Goal: Information Seeking & Learning: Check status

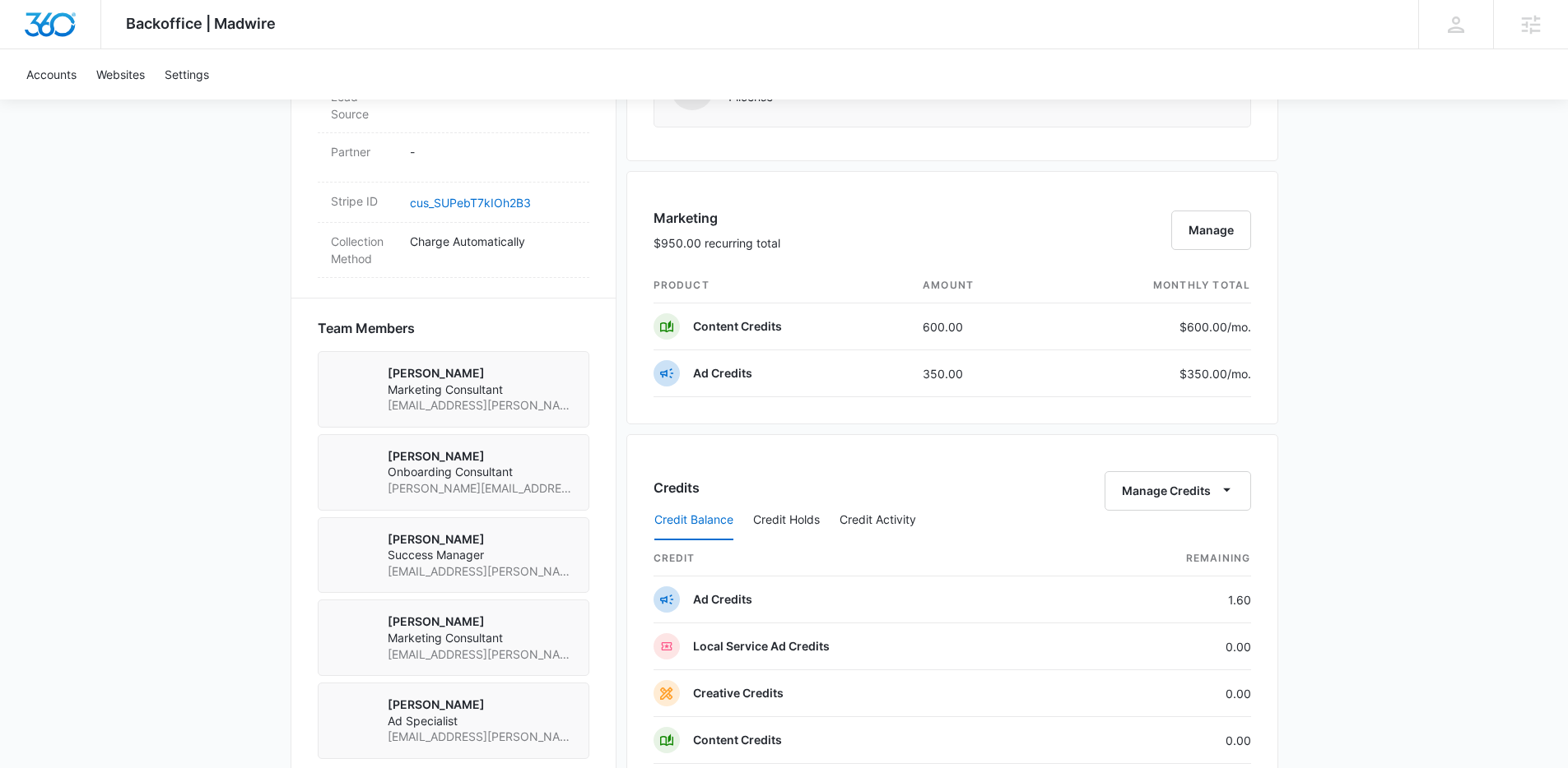
scroll to position [963, 0]
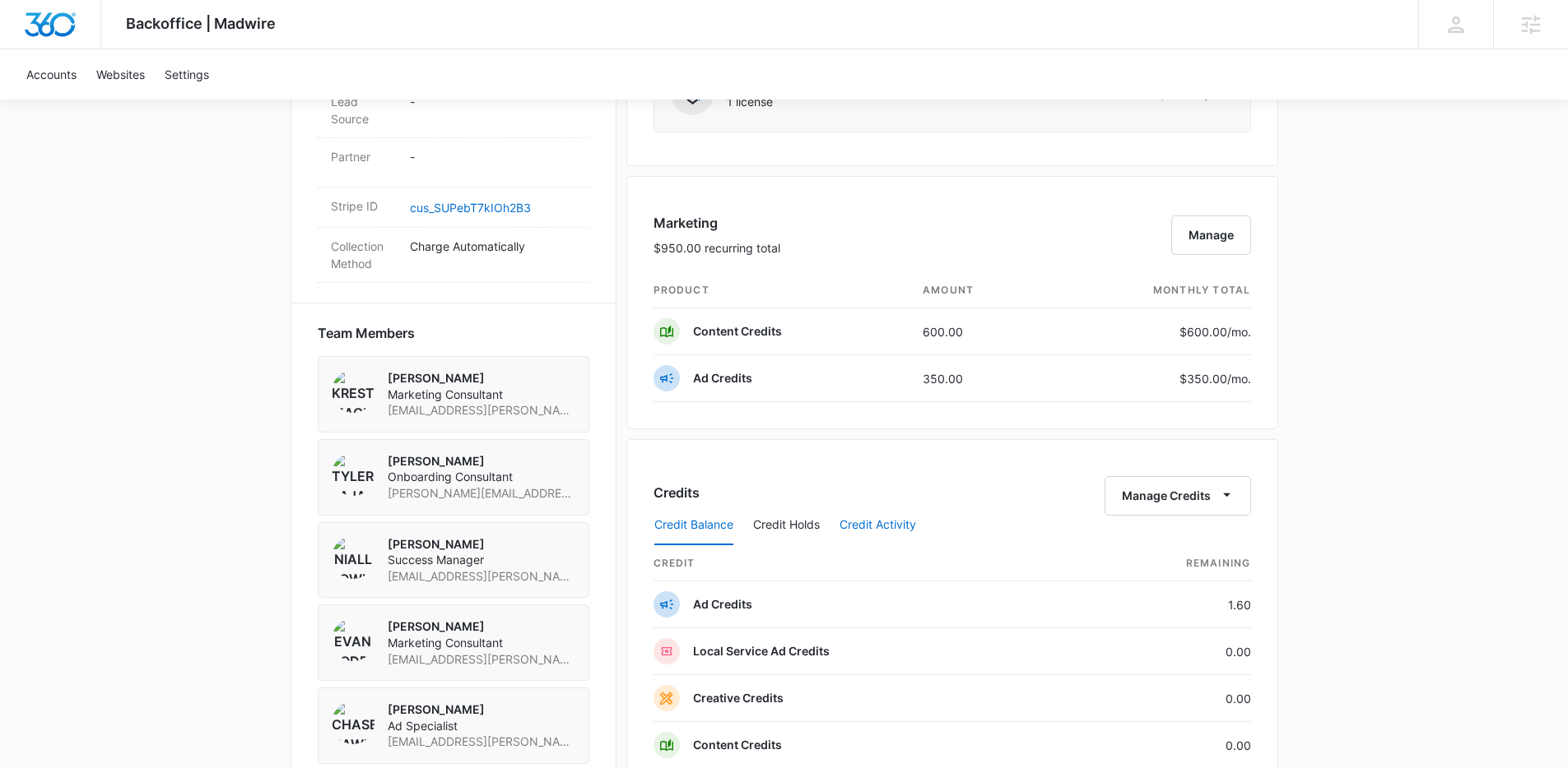
click at [876, 526] on button "Credit Activity" at bounding box center [878, 525] width 76 height 40
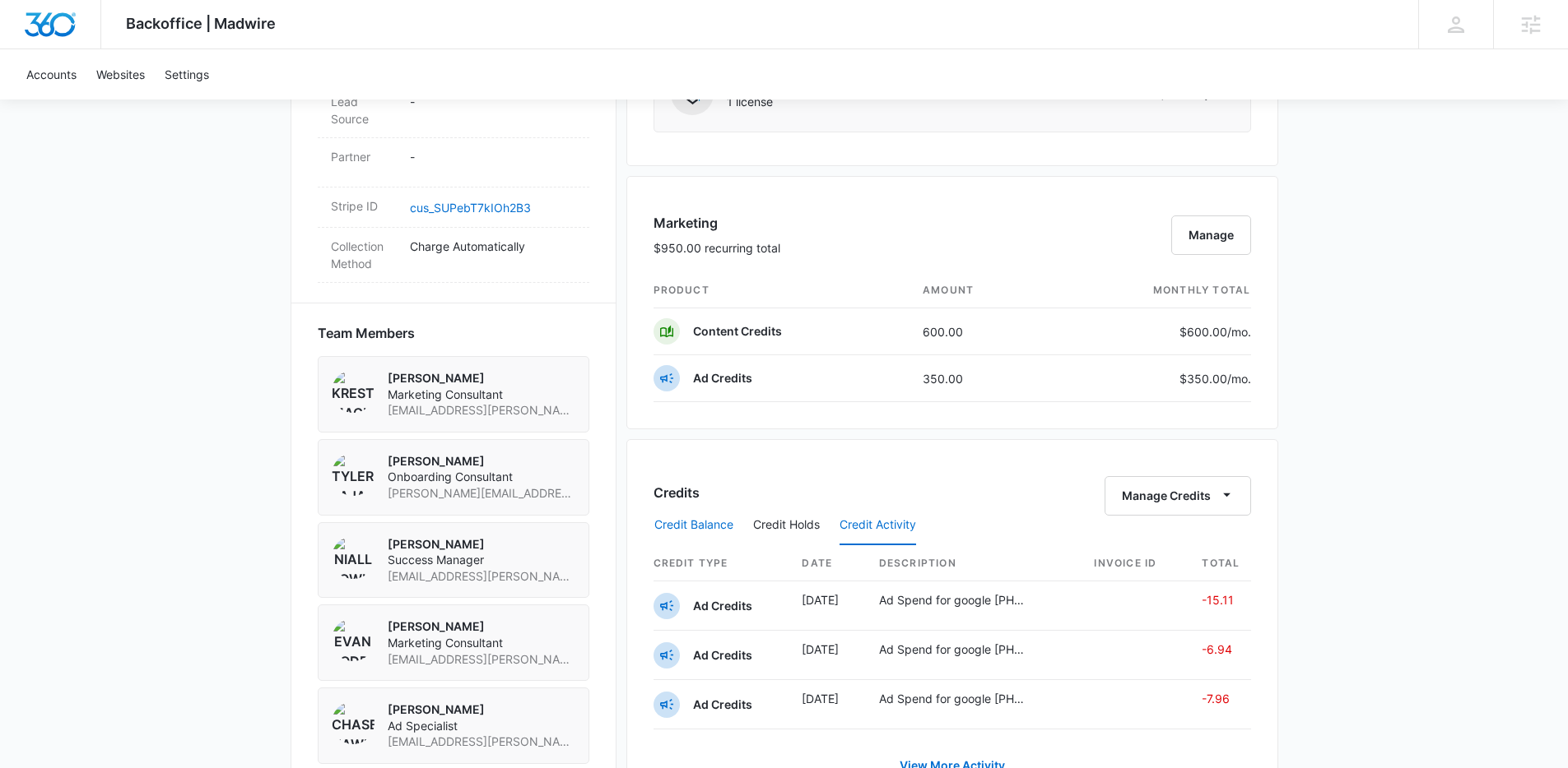
click at [733, 524] on button "Credit Balance" at bounding box center [694, 525] width 79 height 40
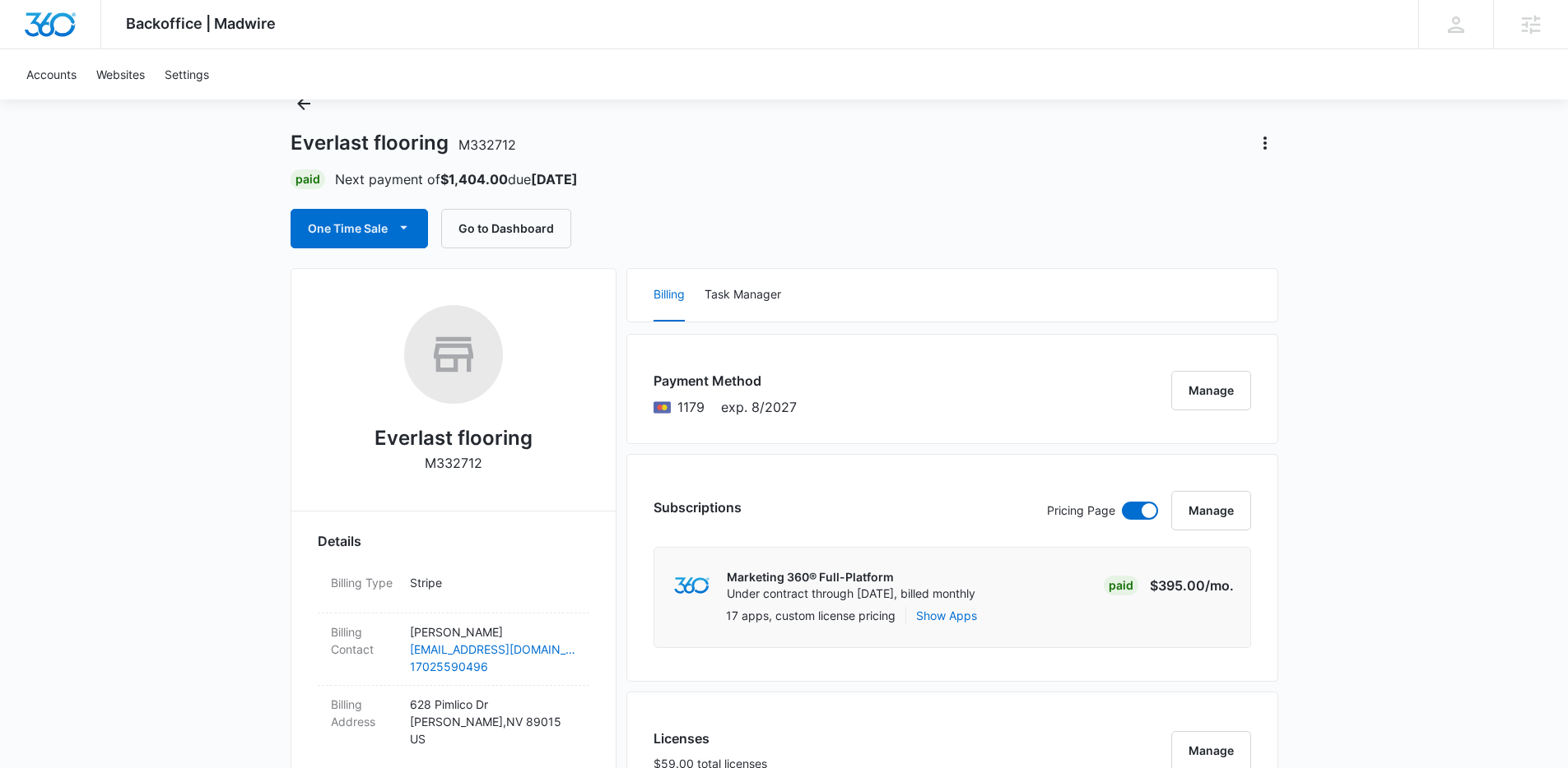
scroll to position [0, 0]
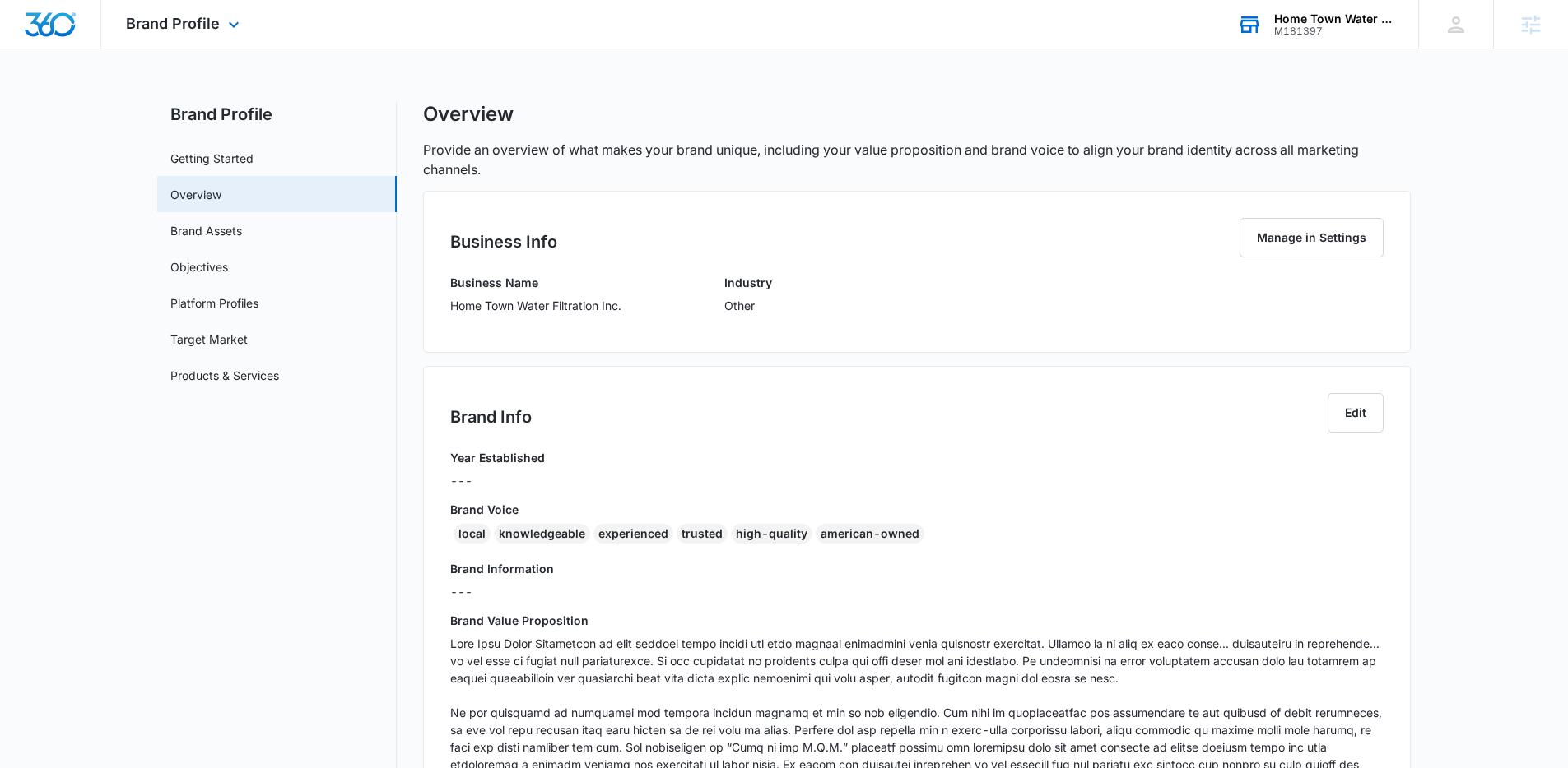
click at [1279, 21] on div "Home Town Water Filtration Inc." at bounding box center [1335, 20] width 121 height 14
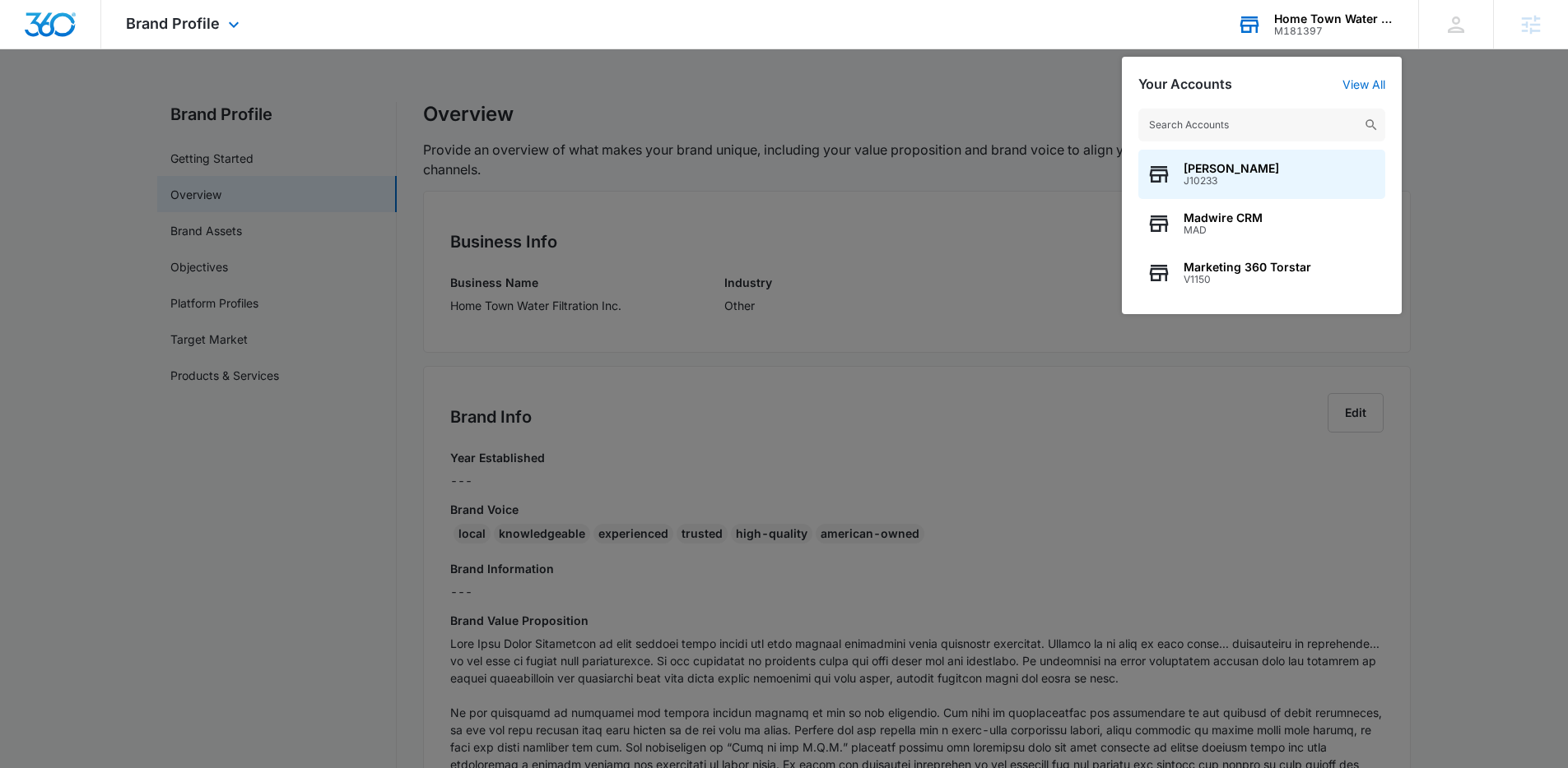
click at [1228, 126] on input "text" at bounding box center [1262, 125] width 247 height 33
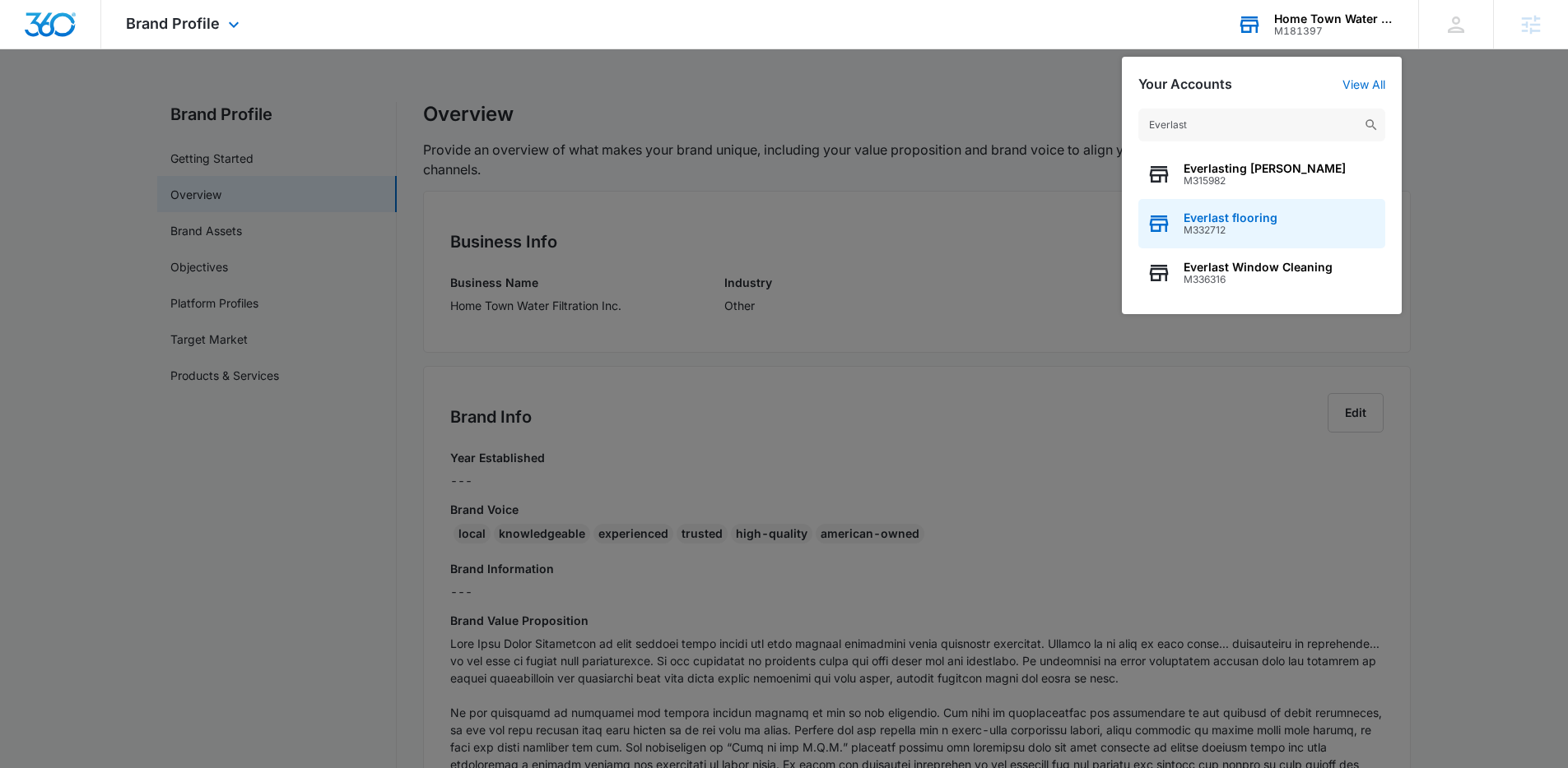
type input "Everlast"
click at [1252, 227] on span "M332712" at bounding box center [1230, 231] width 94 height 12
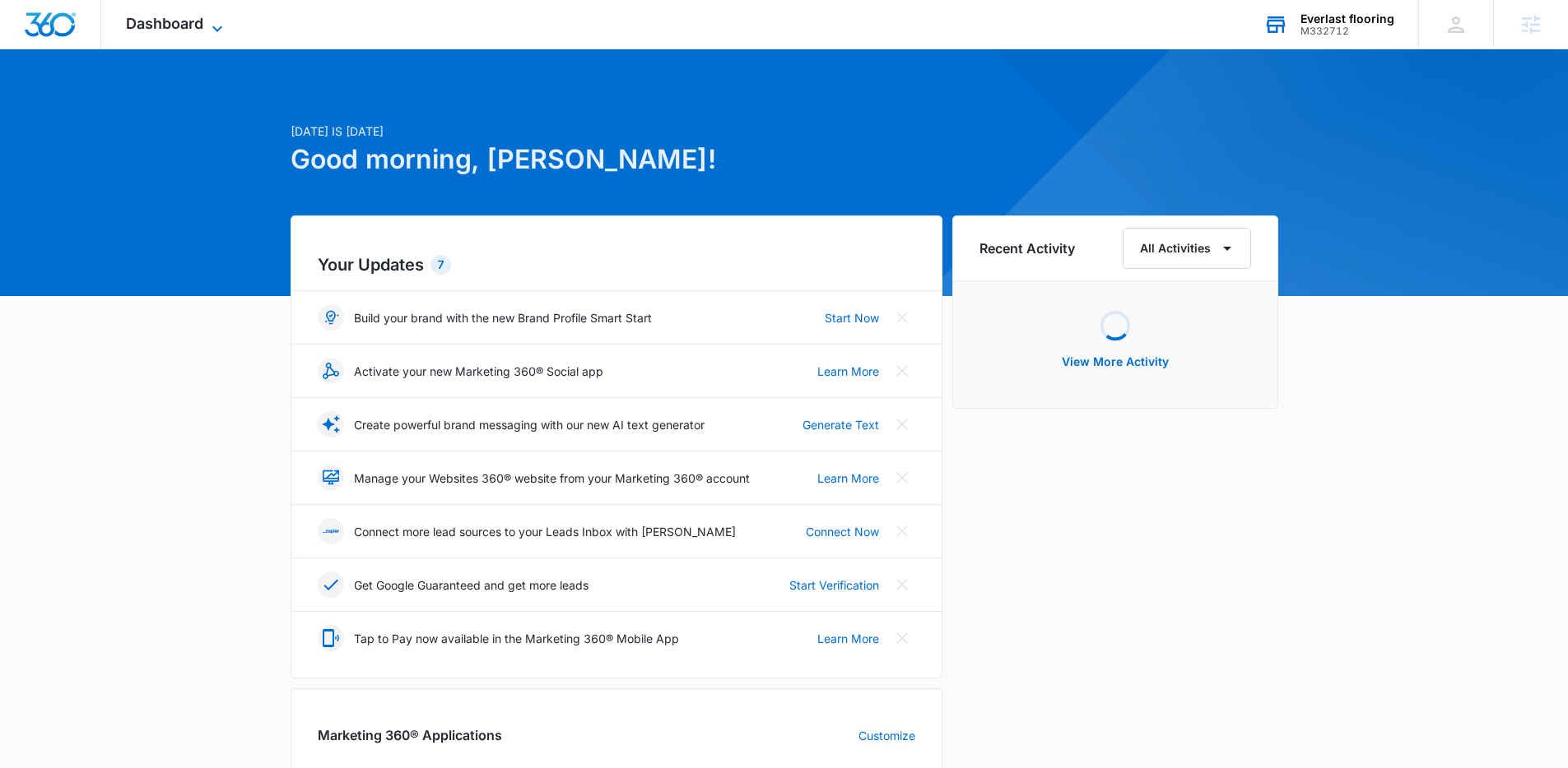
click at [171, 17] on span "Dashboard" at bounding box center [164, 23] width 77 height 17
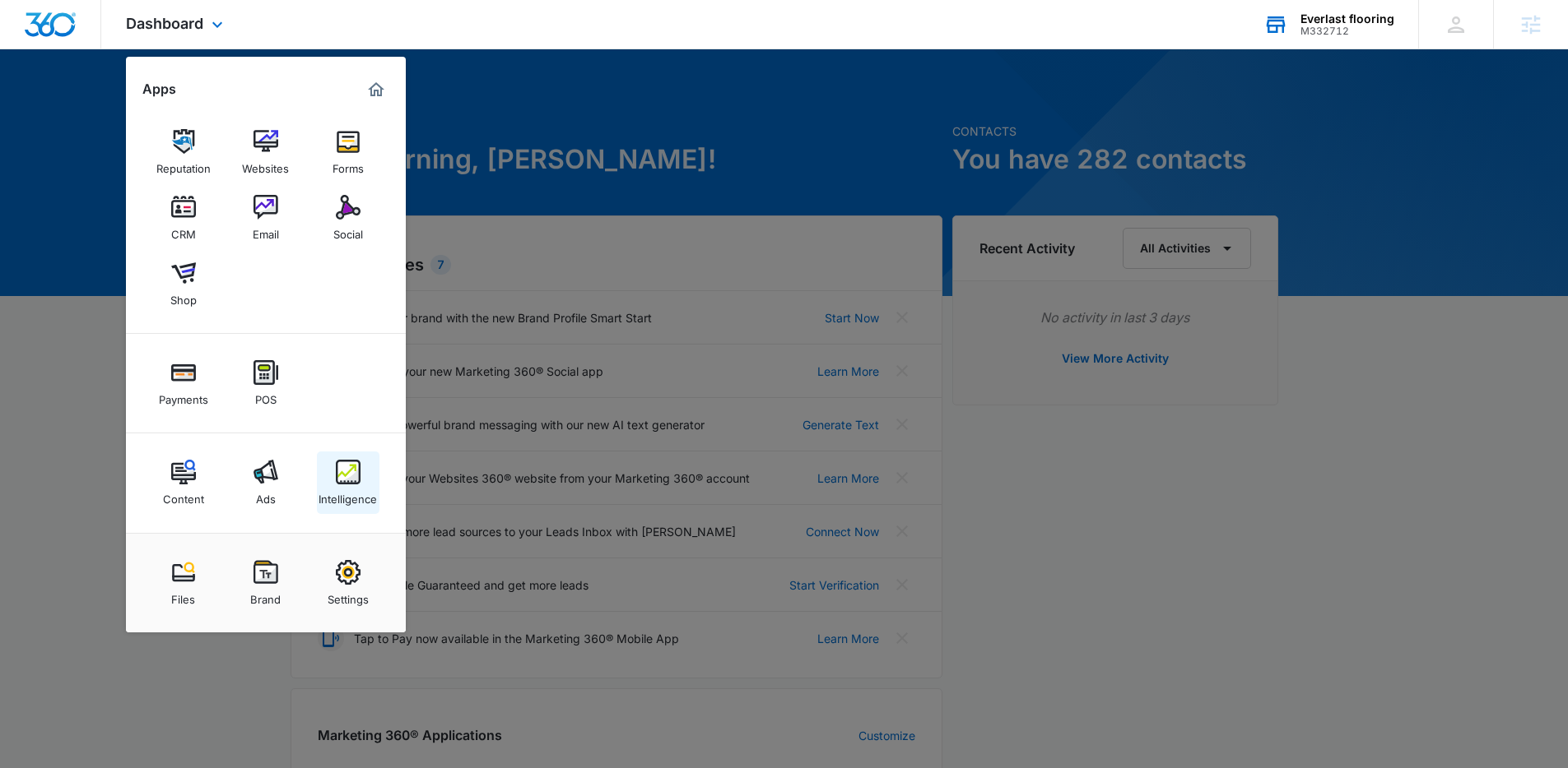
click at [340, 472] on img at bounding box center [347, 472] width 25 height 25
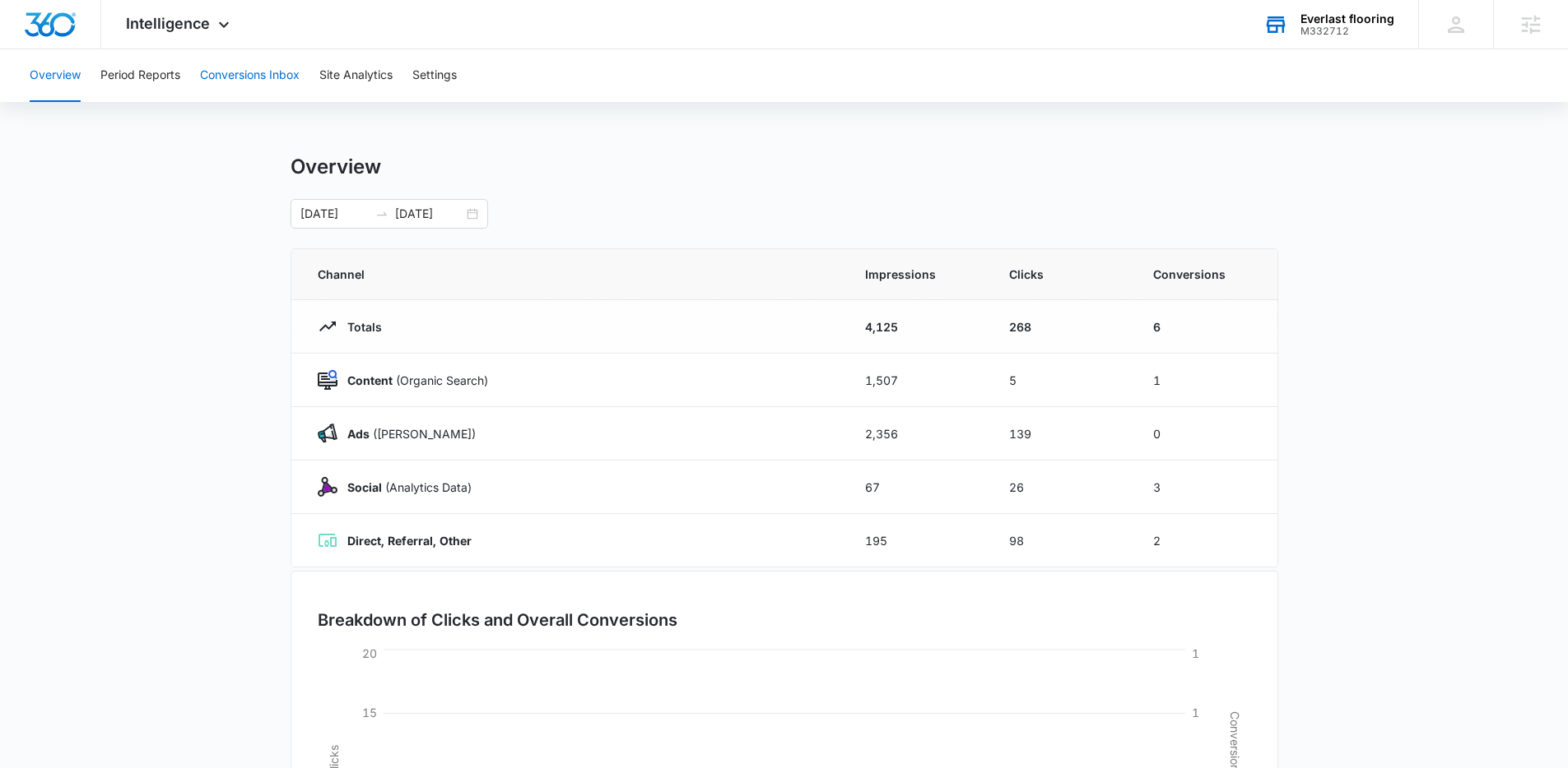
click at [257, 81] on button "Conversions Inbox" at bounding box center [250, 76] width 99 height 53
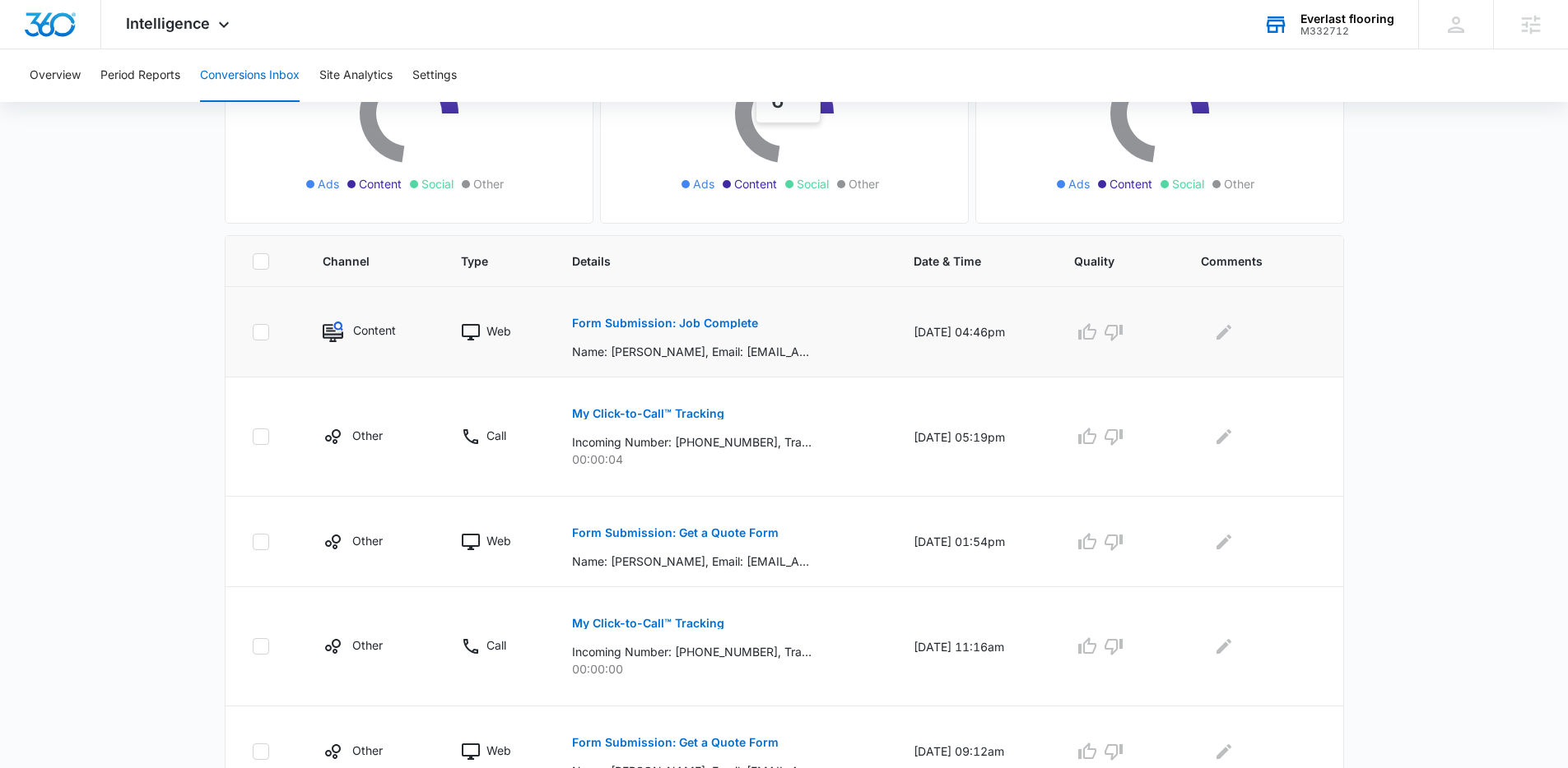
scroll to position [271, 0]
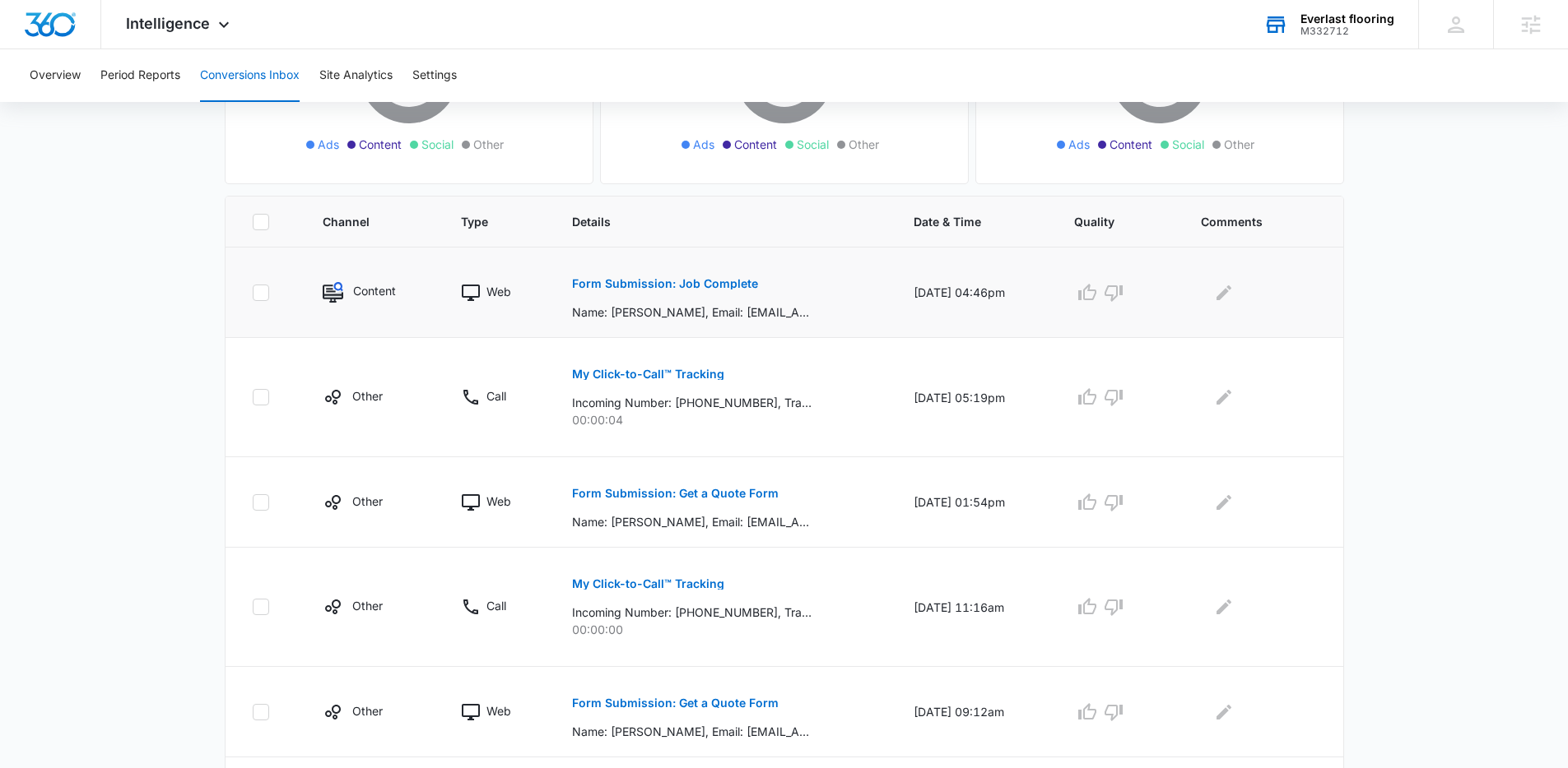
click at [691, 278] on p "Form Submission: Job Complete" at bounding box center [665, 284] width 186 height 12
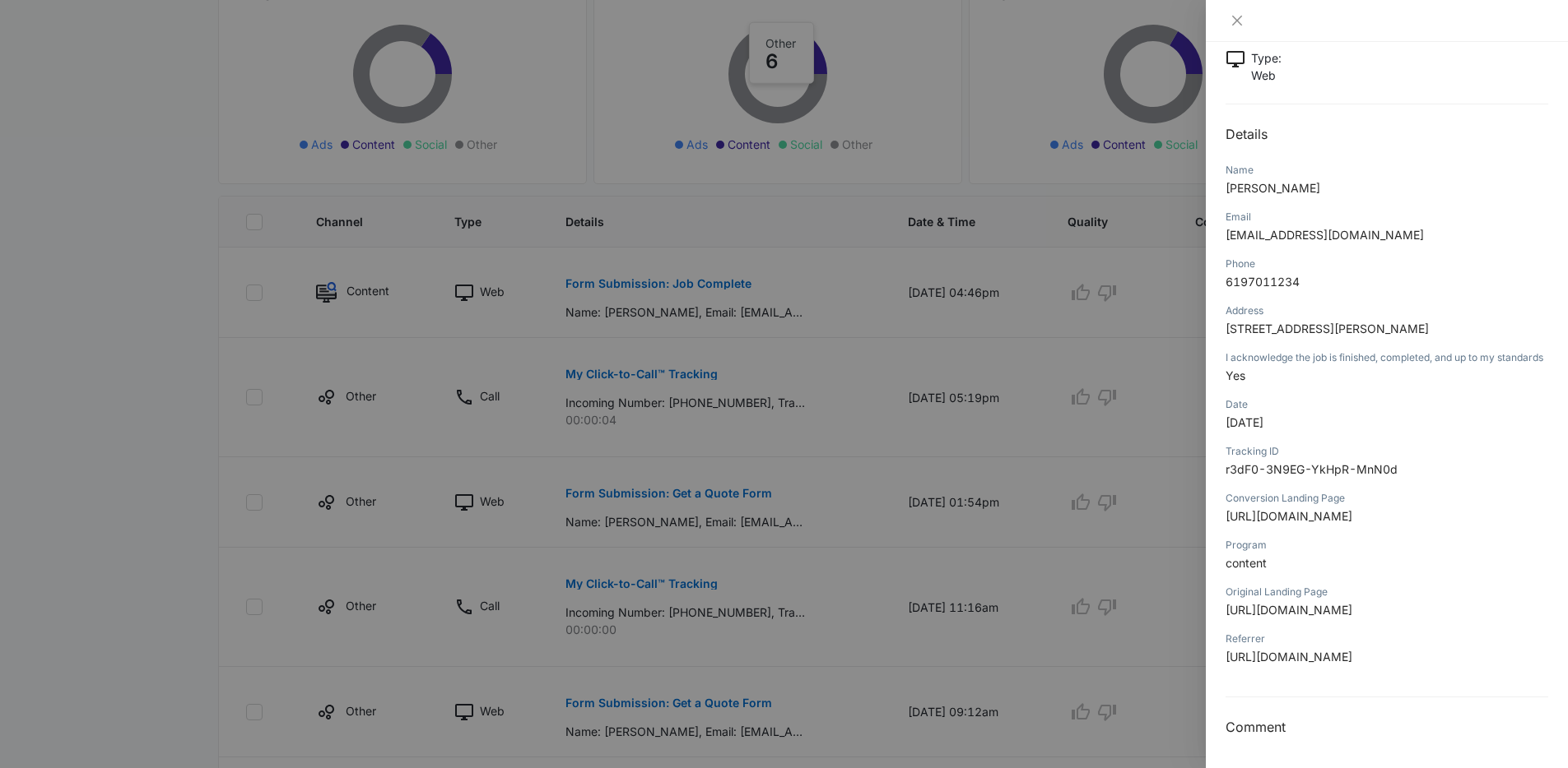
scroll to position [139, 0]
drag, startPoint x: 1036, startPoint y: 375, endPoint x: 1013, endPoint y: 375, distance: 23.0
click at [1035, 375] on div at bounding box center [784, 384] width 1568 height 768
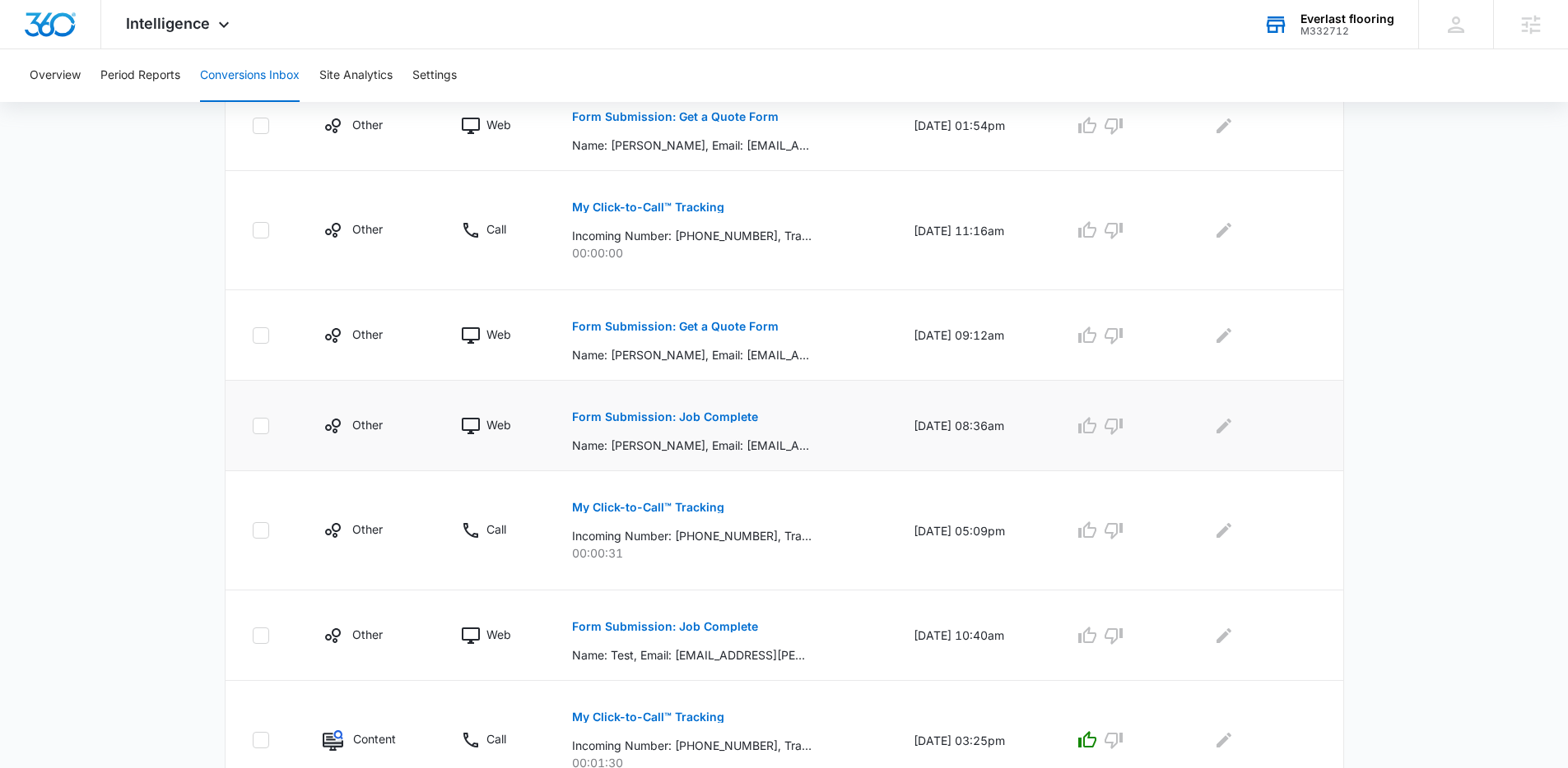
scroll to position [628, 0]
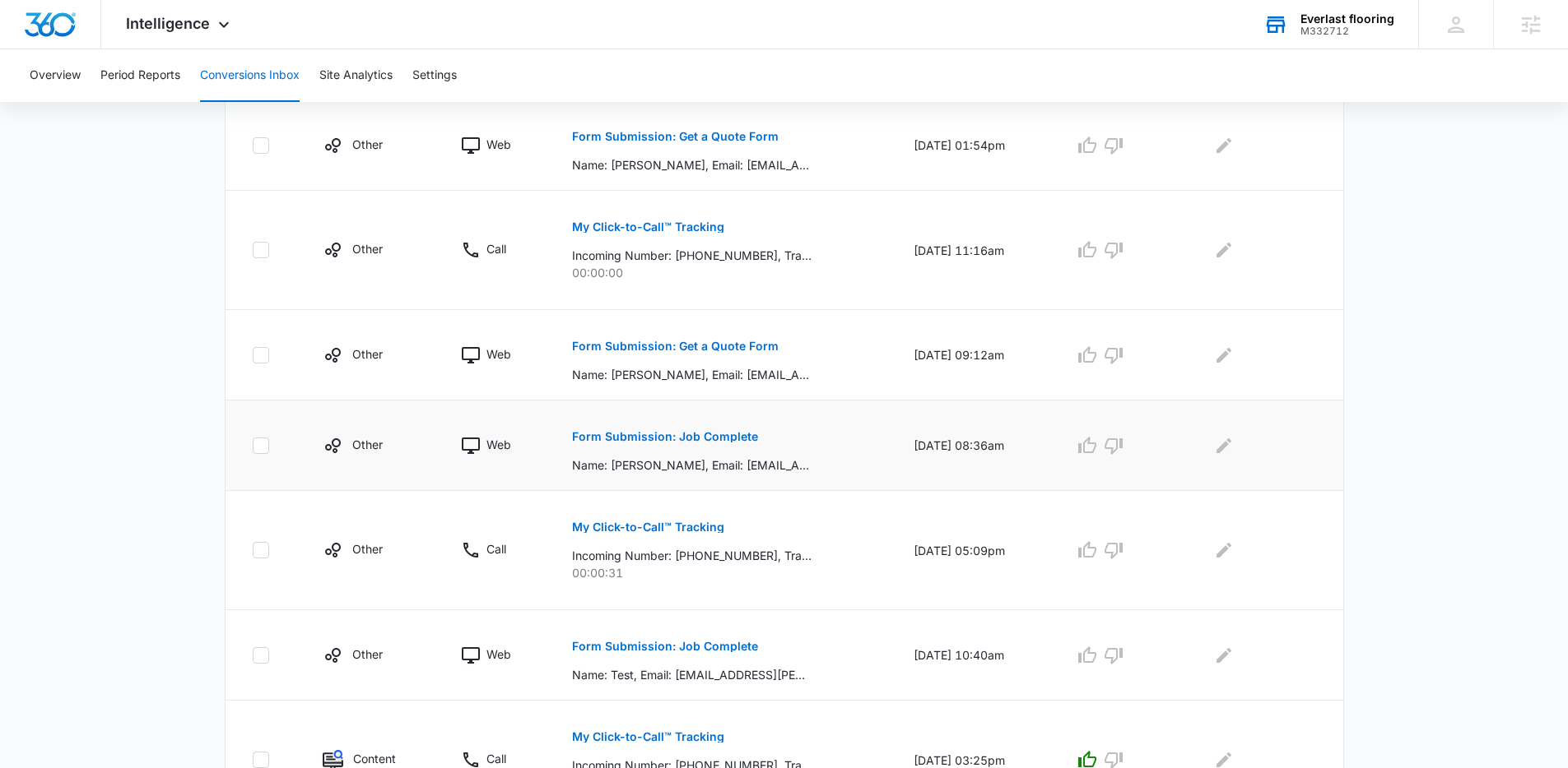
click at [625, 440] on p "Form Submission: Job Complete" at bounding box center [665, 437] width 186 height 12
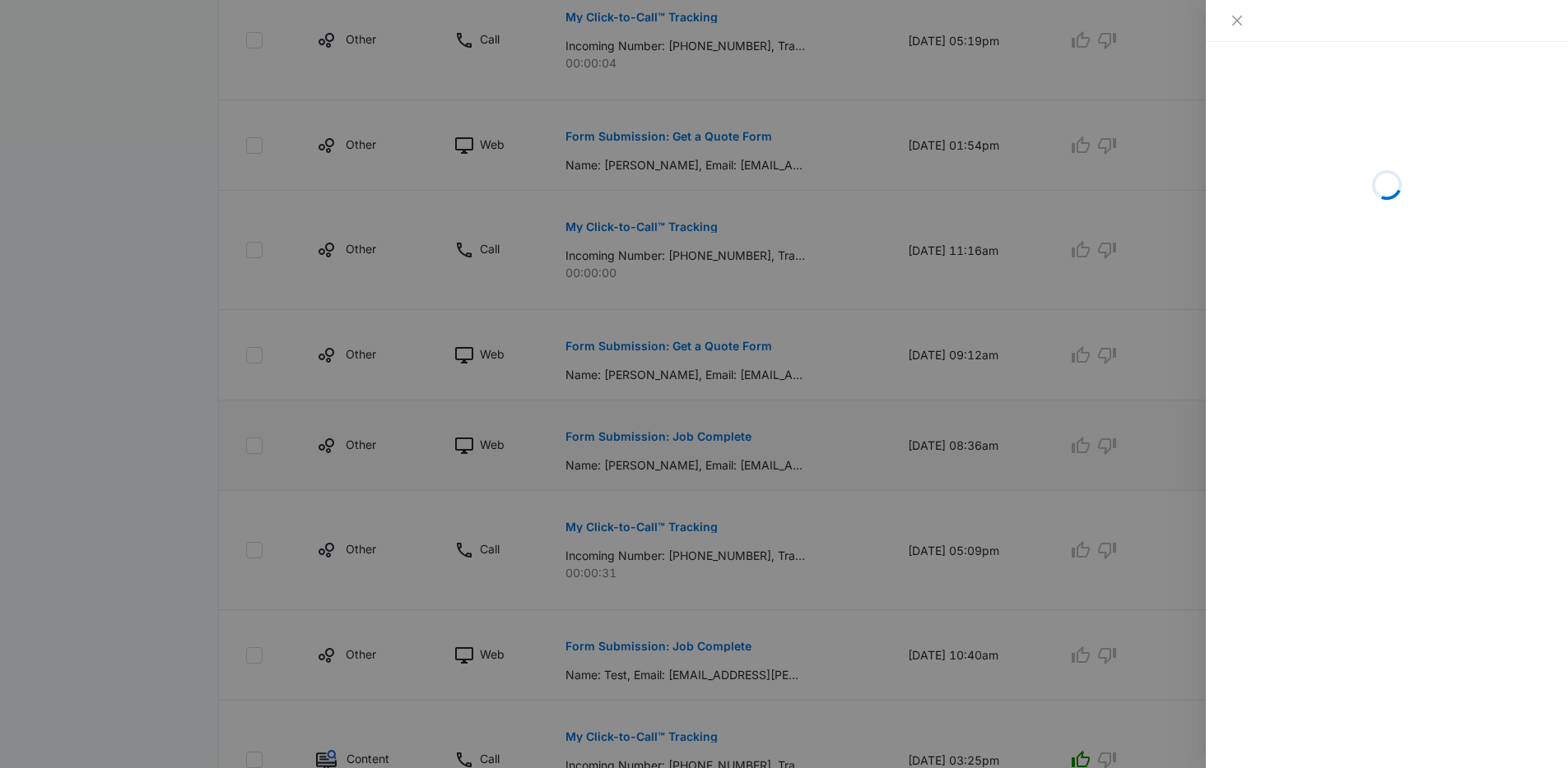
click at [625, 440] on div at bounding box center [784, 384] width 1568 height 768
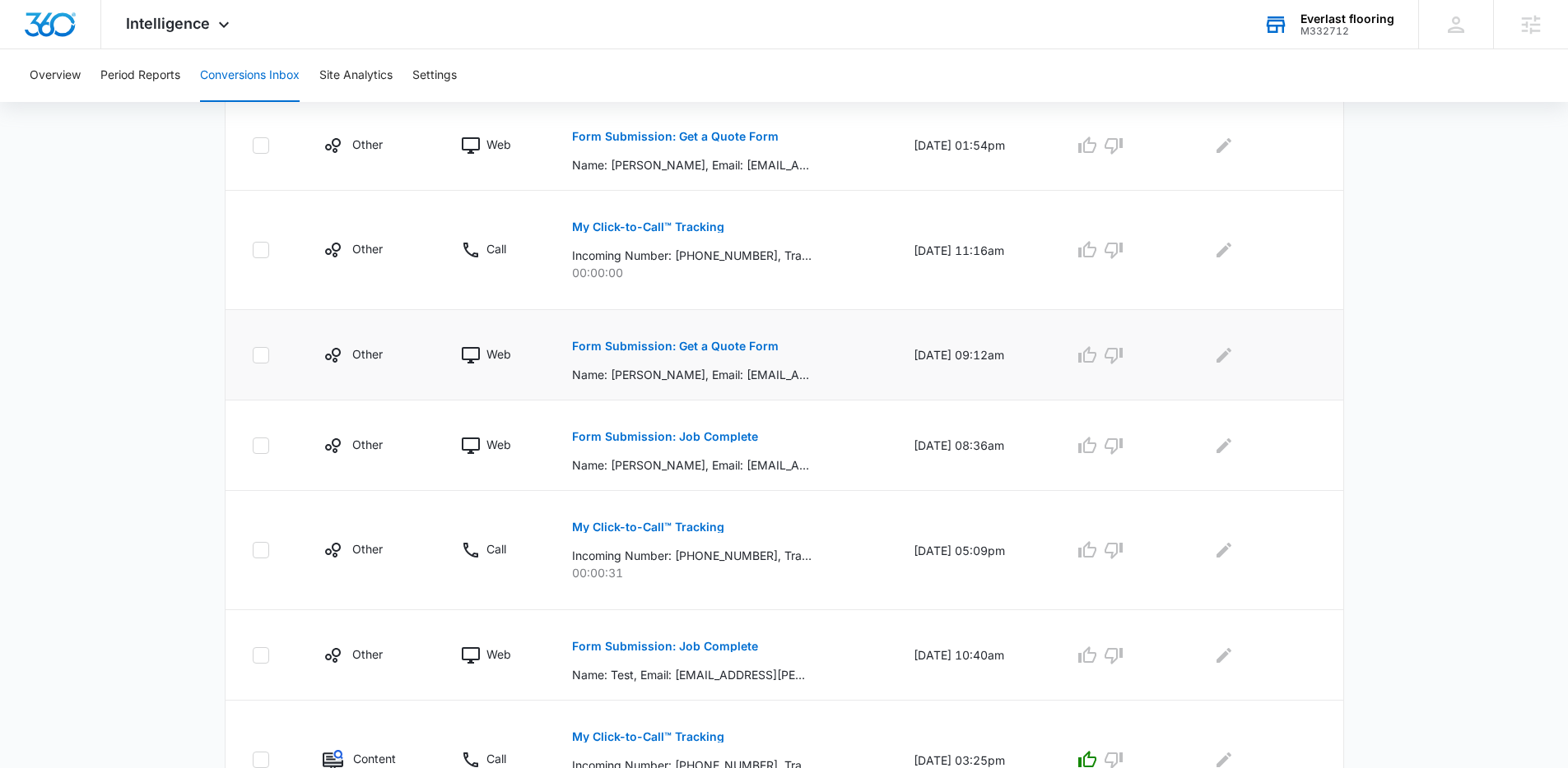
click at [655, 354] on button "Form Submission: Get a Quote Form" at bounding box center [675, 346] width 206 height 40
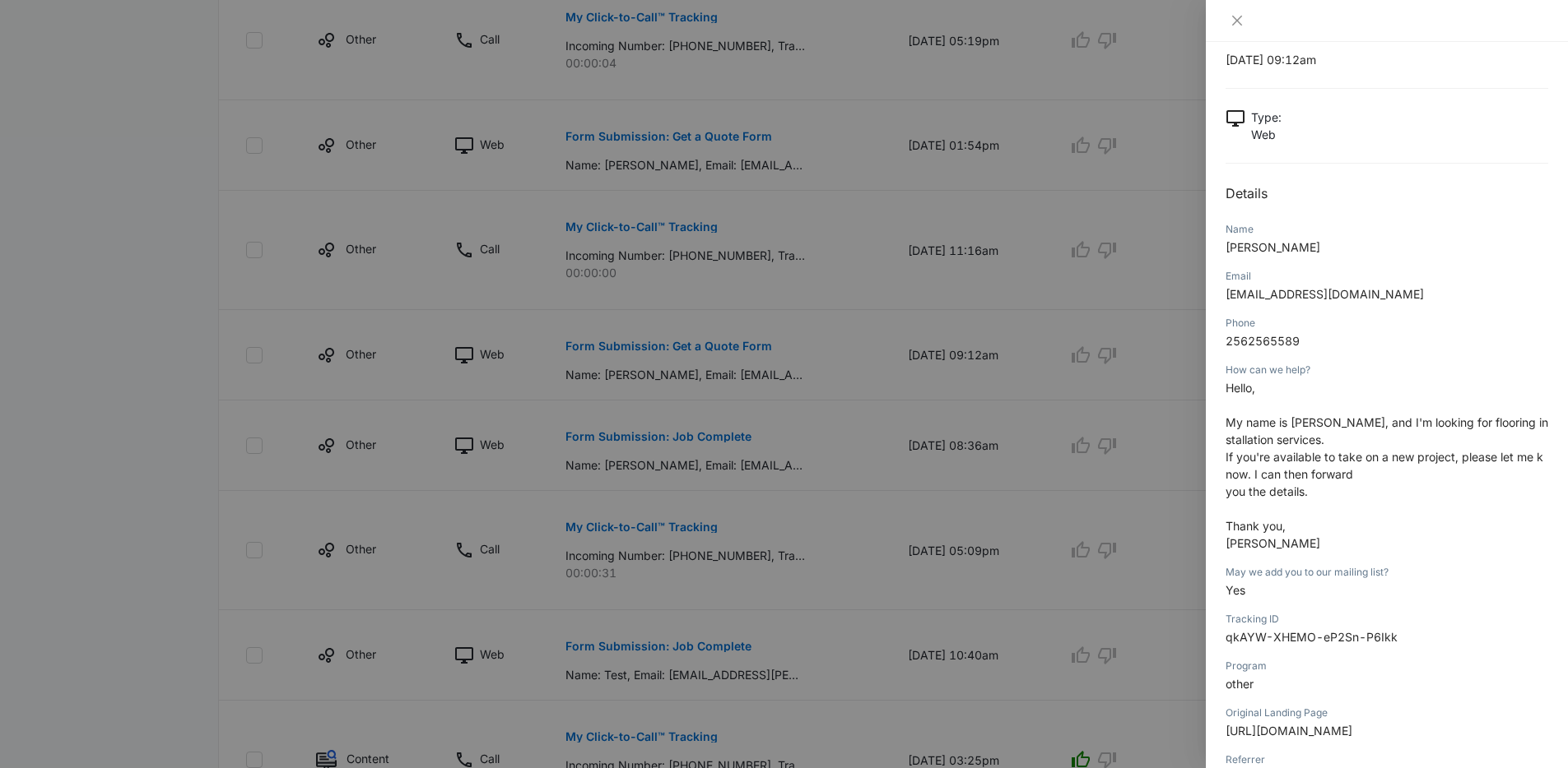
scroll to position [50, 0]
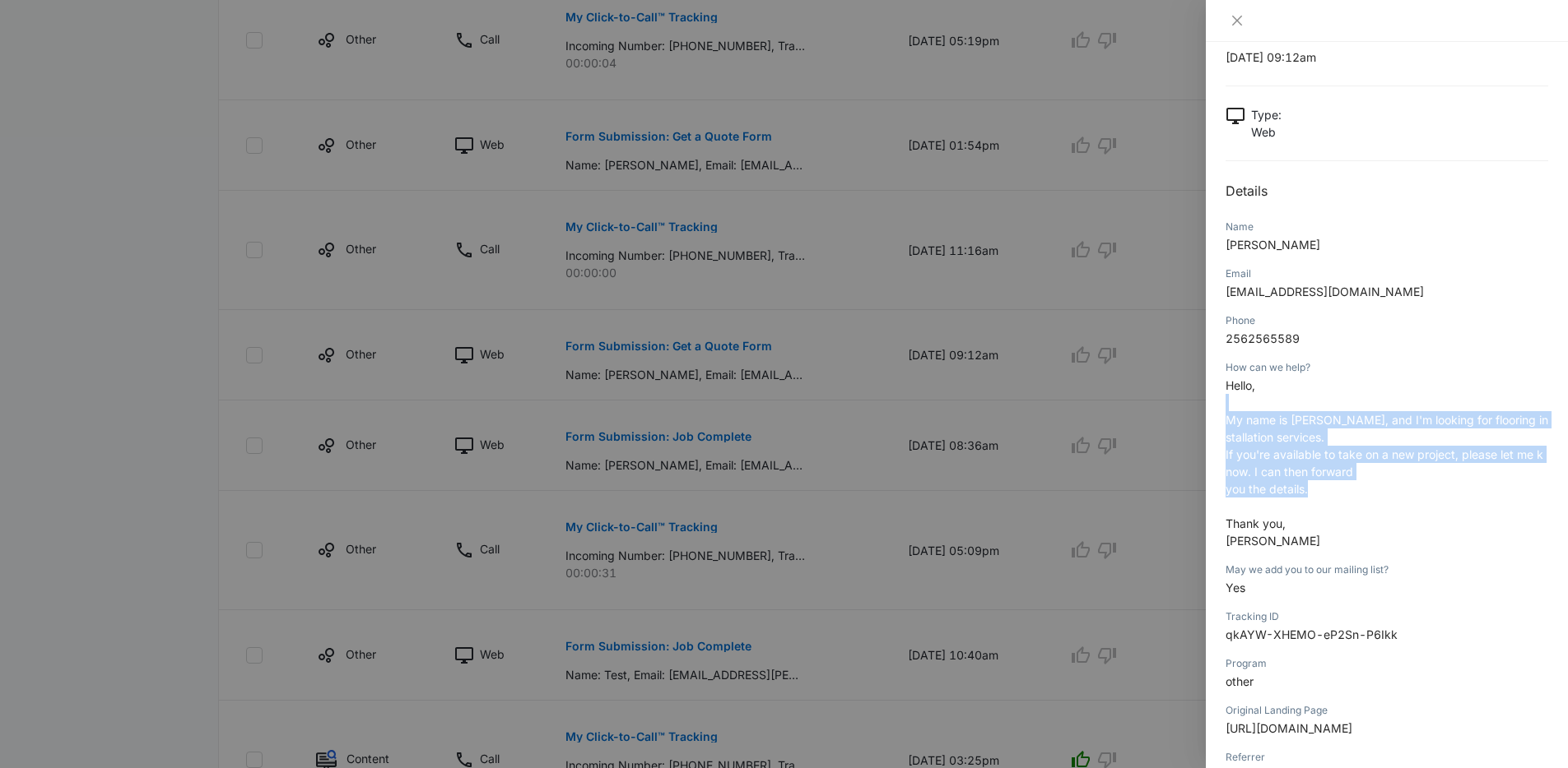
drag, startPoint x: 1228, startPoint y: 398, endPoint x: 1349, endPoint y: 486, distance: 149.6
click at [1349, 486] on p "Hello, My name is Fabio Pirro, and I'm looking for flooring installation servic…" at bounding box center [1386, 463] width 323 height 173
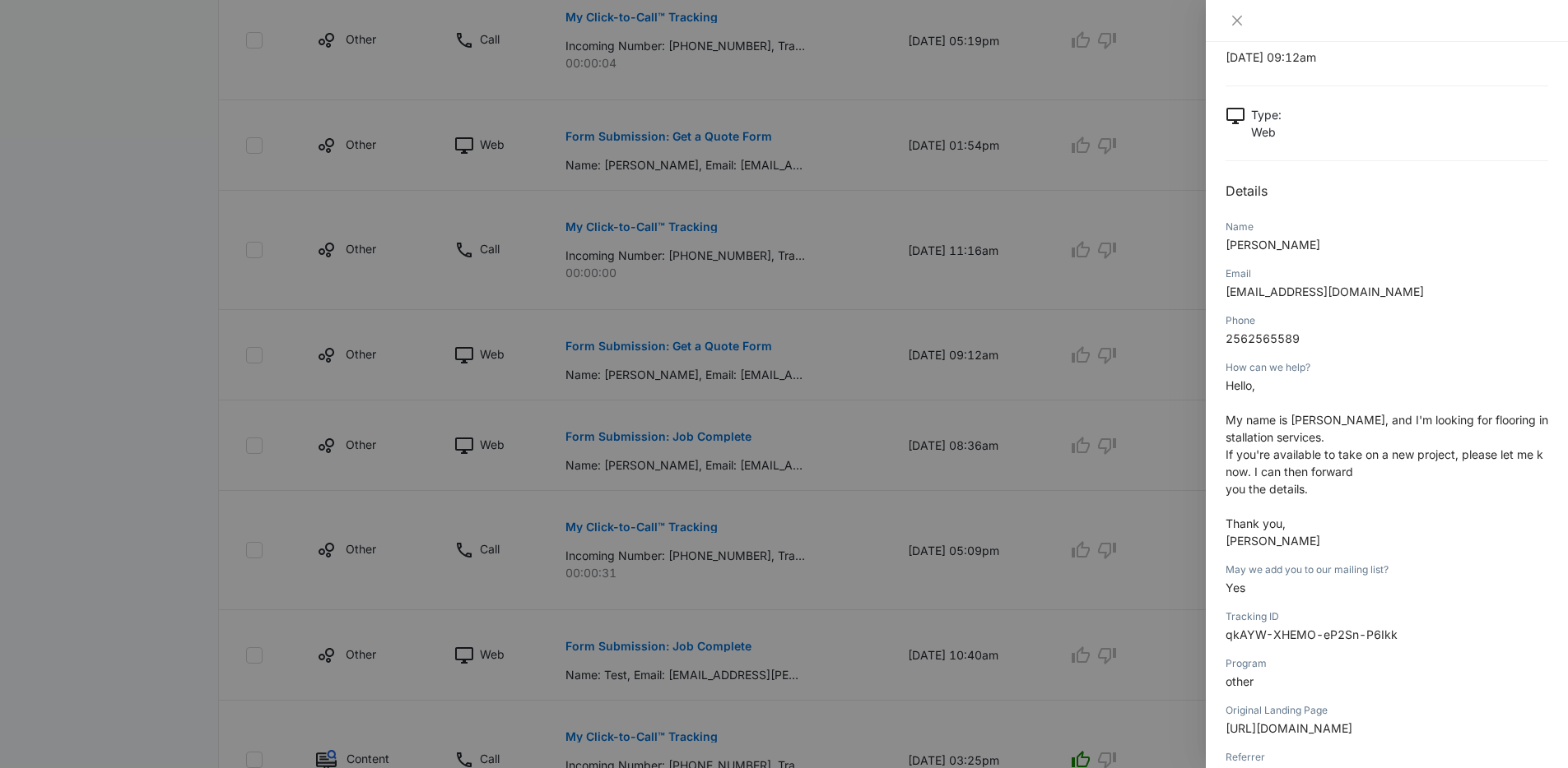
click at [1349, 486] on p "Hello, My name is Fabio Pirro, and I'm looking for flooring installation servic…" at bounding box center [1386, 463] width 323 height 173
click at [848, 389] on div at bounding box center [784, 384] width 1568 height 768
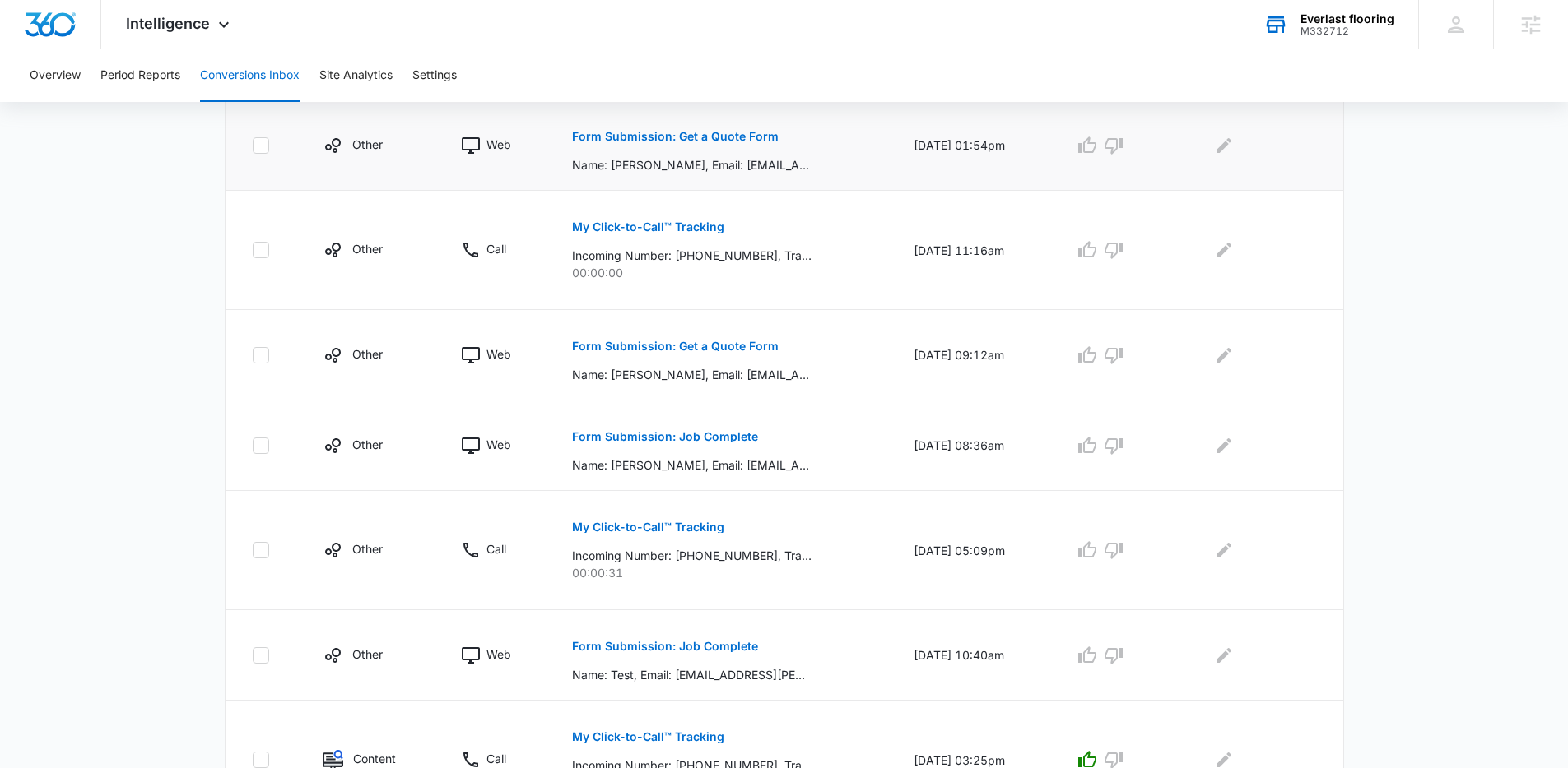
click at [713, 146] on button "Form Submission: Get a Quote Form" at bounding box center [675, 137] width 206 height 40
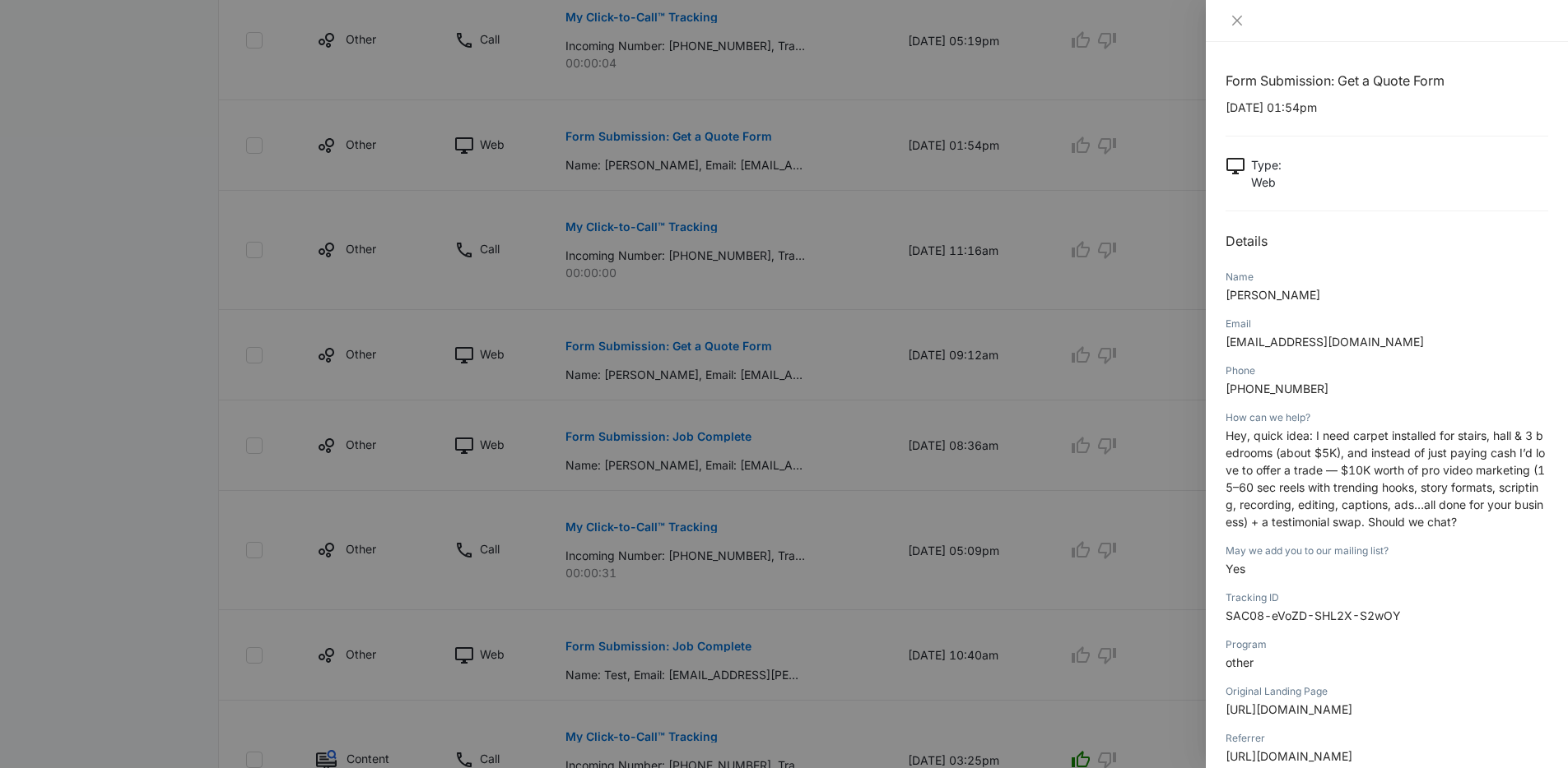
click at [706, 122] on div at bounding box center [784, 384] width 1568 height 768
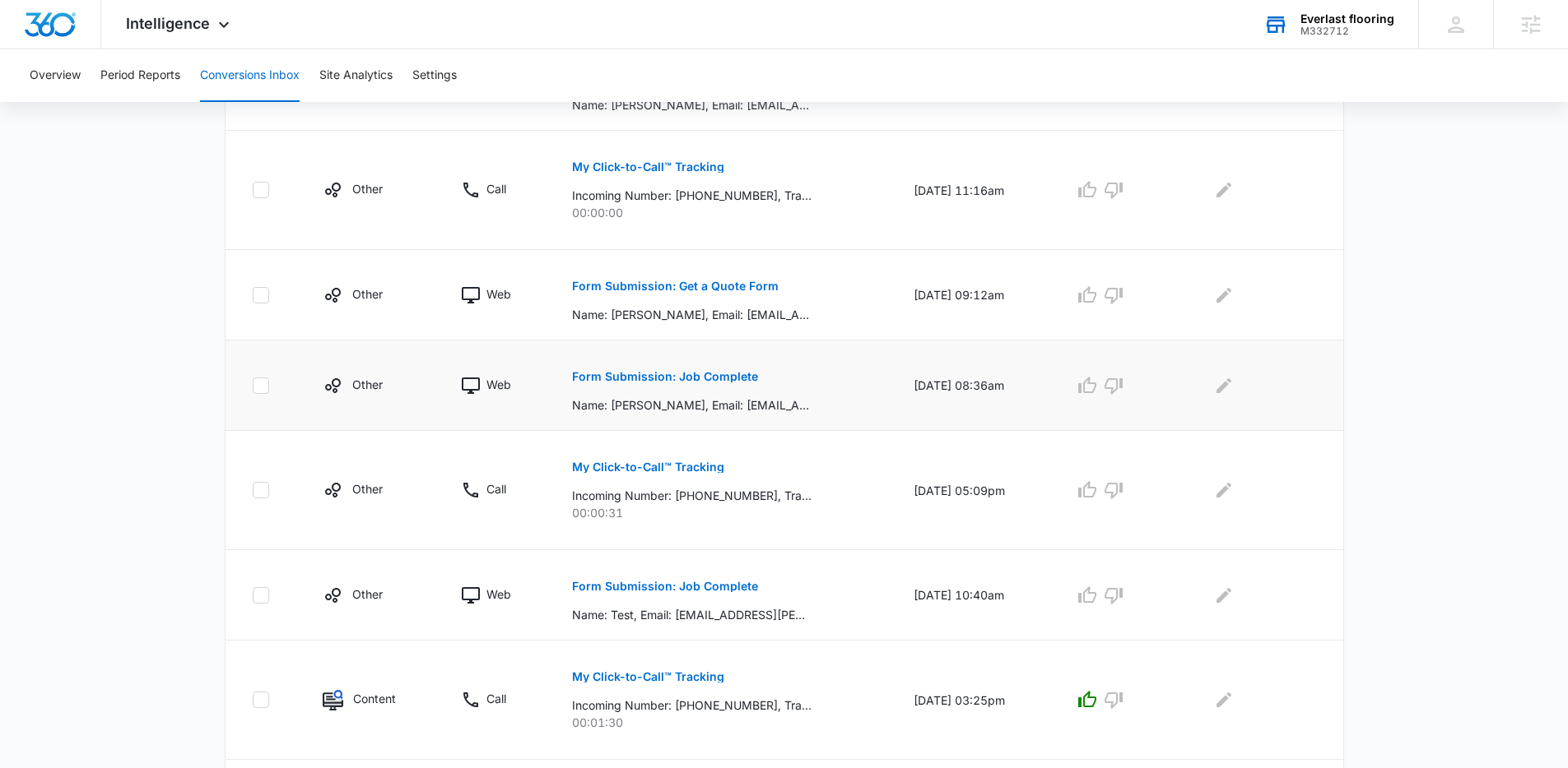
scroll to position [692, 0]
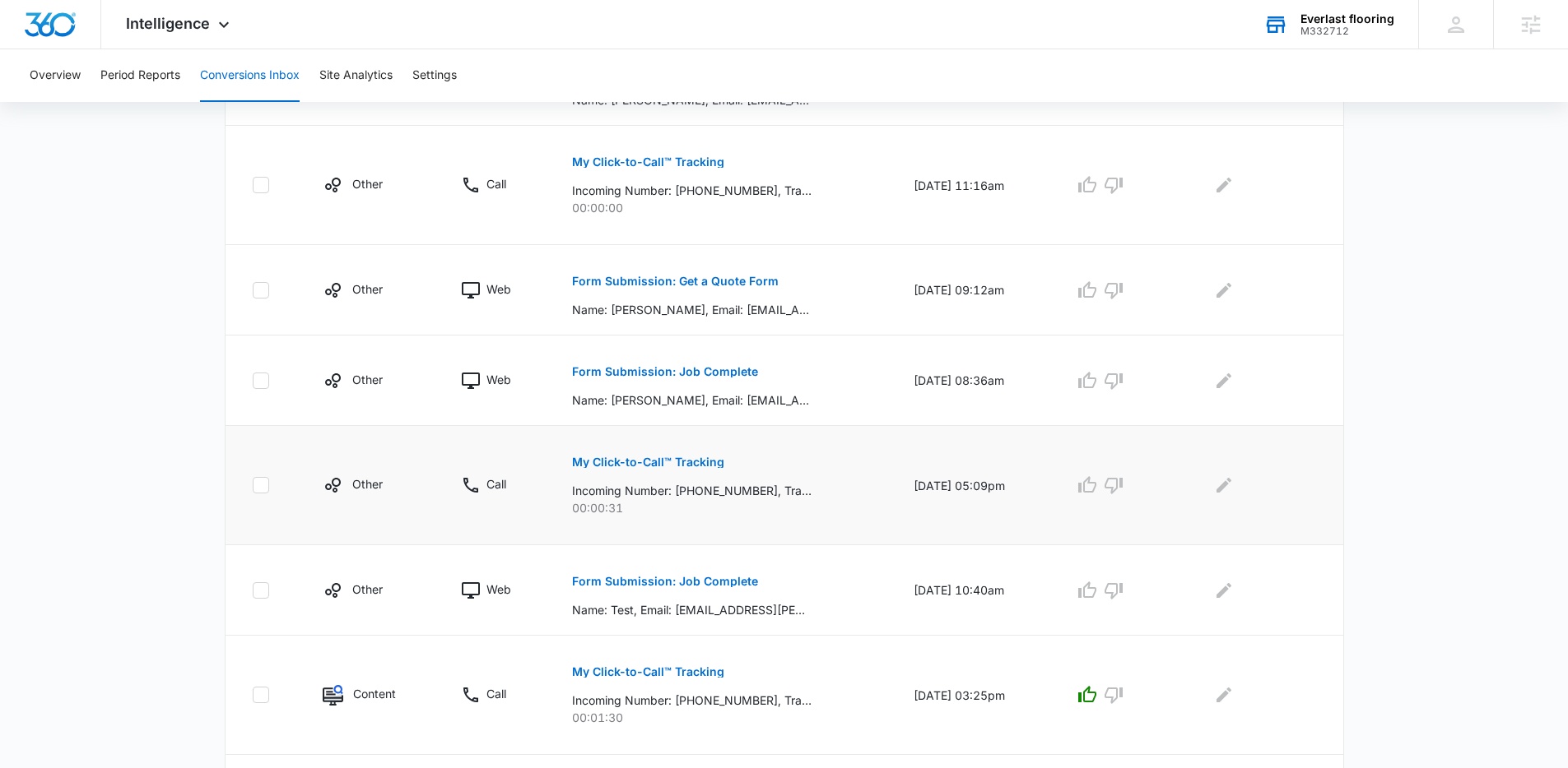
click at [634, 462] on p "My Click-to-Call™ Tracking" at bounding box center [648, 462] width 152 height 12
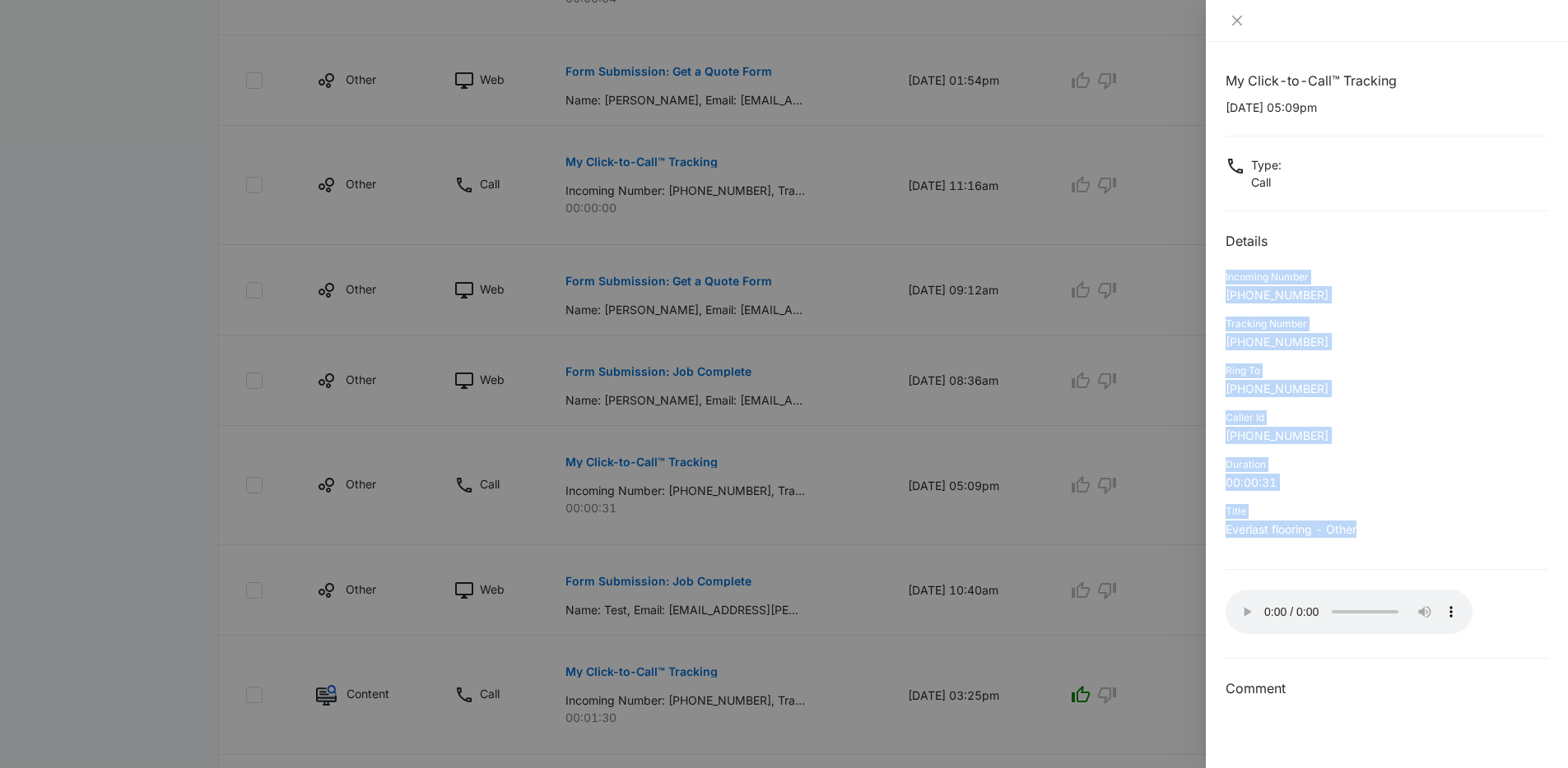
drag, startPoint x: 1368, startPoint y: 532, endPoint x: 1237, endPoint y: 266, distance: 296.5
click at [1237, 266] on div "My Click-to-Call™ Tracking 08/25/2025 at 05:09pm Type : Call Details Incoming N…" at bounding box center [1386, 384] width 323 height 629
drag, startPoint x: 1230, startPoint y: 564, endPoint x: 1217, endPoint y: 281, distance: 283.3
click at [1217, 281] on div "My Click-to-Call™ Tracking 08/25/2025 at 05:09pm Type : Call Details Incoming N…" at bounding box center [1386, 405] width 362 height 726
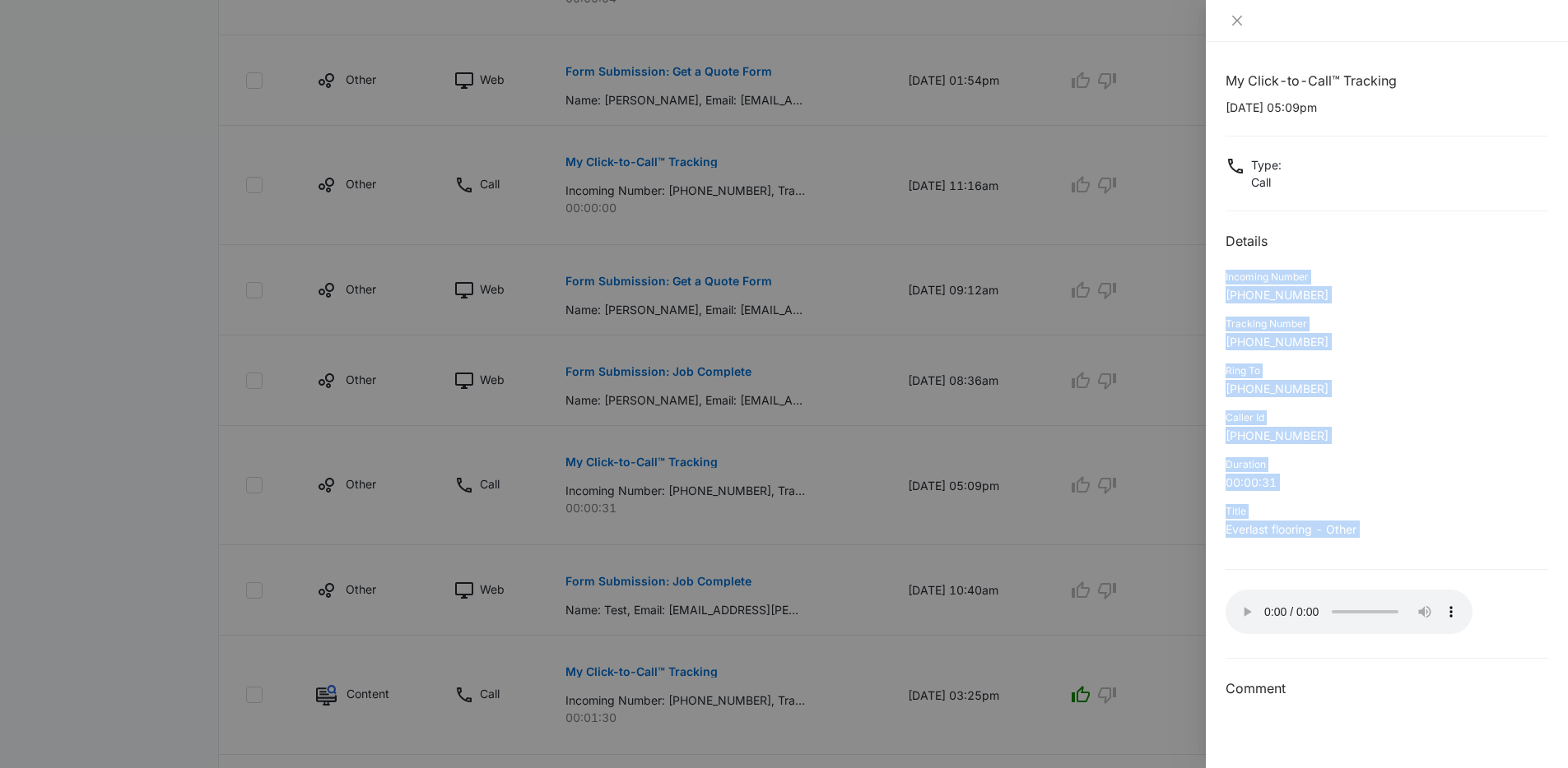
click at [1217, 281] on div "My Click-to-Call™ Tracking 08/25/2025 at 05:09pm Type : Call Details Incoming N…" at bounding box center [1386, 405] width 362 height 726
drag, startPoint x: 1217, startPoint y: 281, endPoint x: 1374, endPoint y: 525, distance: 290.1
click at [1374, 525] on div "My Click-to-Call™ Tracking 08/25/2025 at 05:09pm Type : Call Details Incoming N…" at bounding box center [1386, 405] width 362 height 726
click at [1374, 525] on p "Everlast flooring - Other" at bounding box center [1386, 530] width 323 height 17
drag, startPoint x: 1374, startPoint y: 525, endPoint x: 1241, endPoint y: 272, distance: 285.8
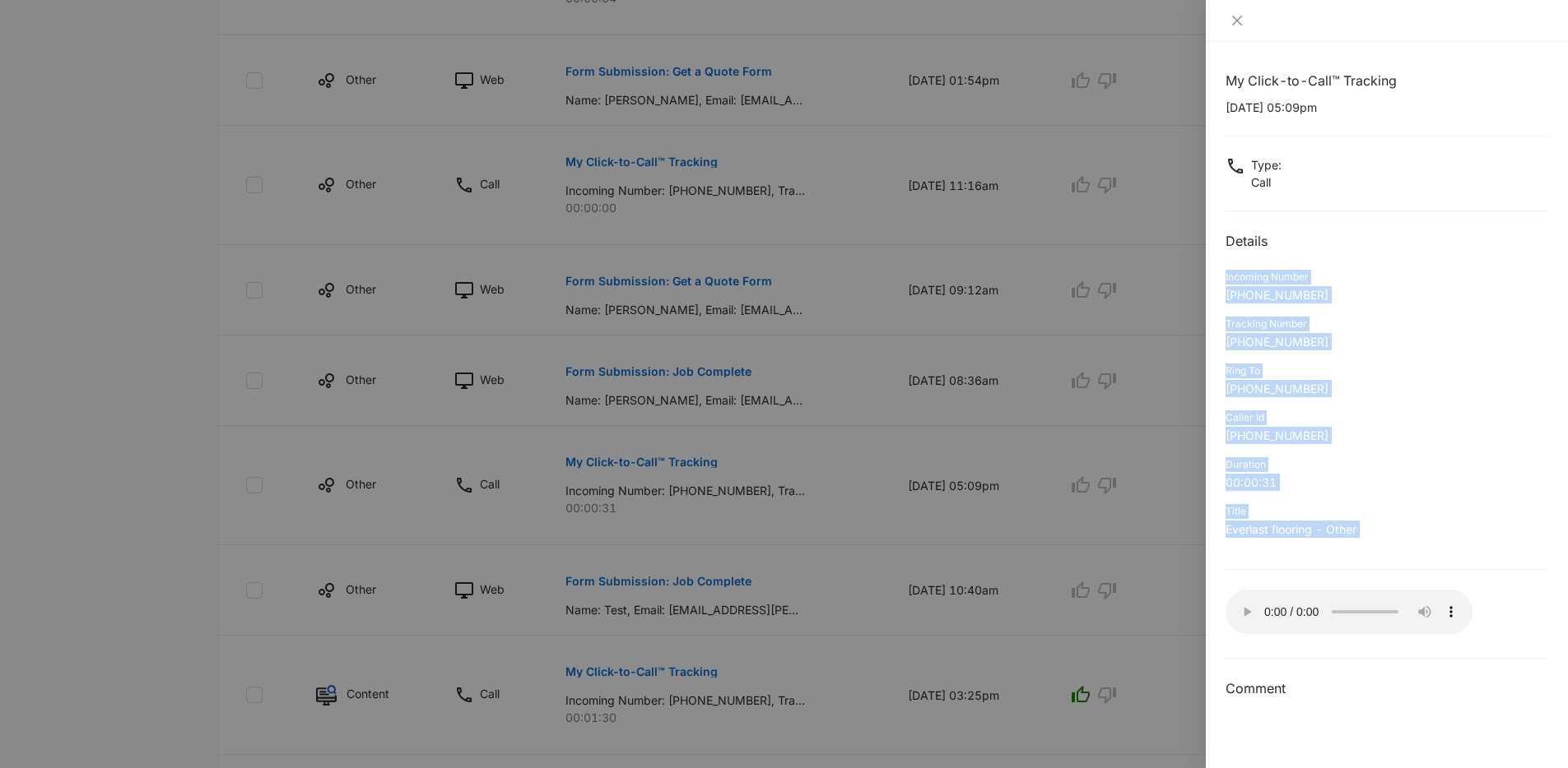
click at [1241, 272] on div "My Click-to-Call™ Tracking 08/25/2025 at 05:09pm Type : Call Details Incoming N…" at bounding box center [1386, 384] width 323 height 629
click at [1241, 272] on div "Incoming Number" at bounding box center [1386, 277] width 323 height 14
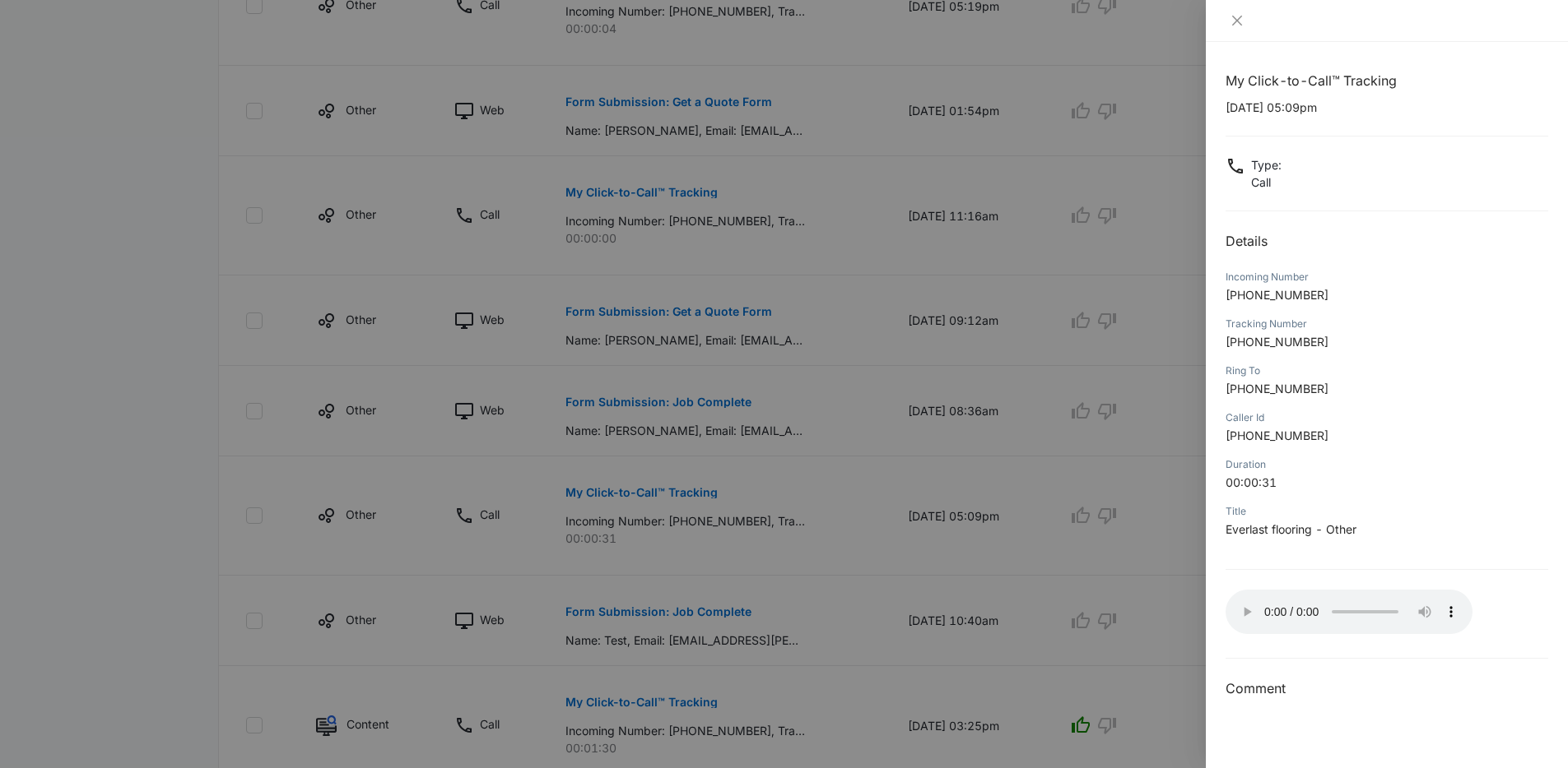
scroll to position [686, 0]
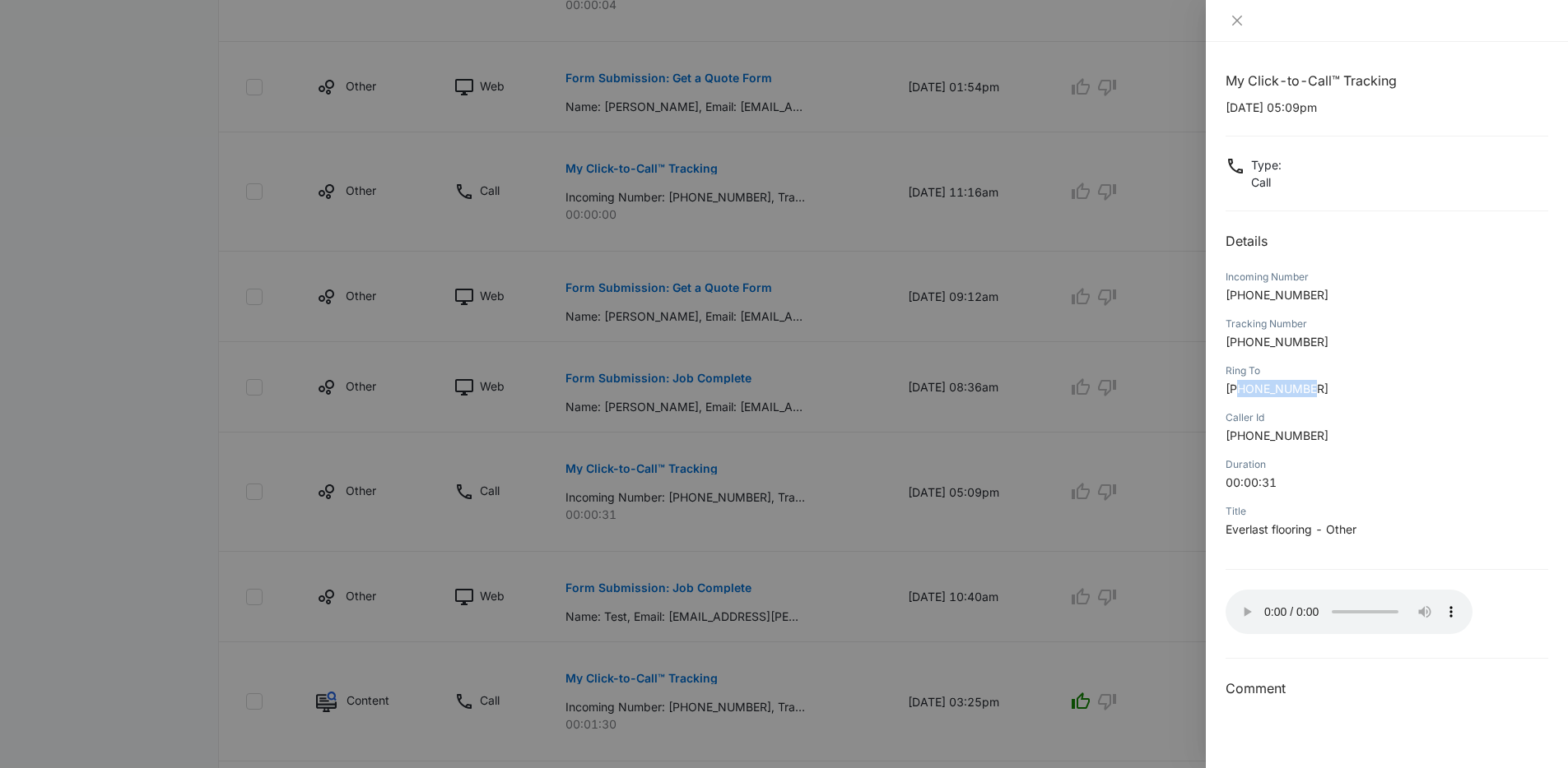
drag, startPoint x: 1322, startPoint y: 387, endPoint x: 1238, endPoint y: 382, distance: 84.1
click at [1238, 382] on p "+17025590496" at bounding box center [1386, 389] width 323 height 17
click at [1238, 382] on span "+17025590496" at bounding box center [1276, 389] width 103 height 14
drag, startPoint x: 1279, startPoint y: 549, endPoint x: 1217, endPoint y: 510, distance: 73.2
click at [1217, 510] on div "My Click-to-Call™ Tracking 08/25/2025 at 05:09pm Type : Call Details Incoming N…" at bounding box center [1386, 405] width 362 height 726
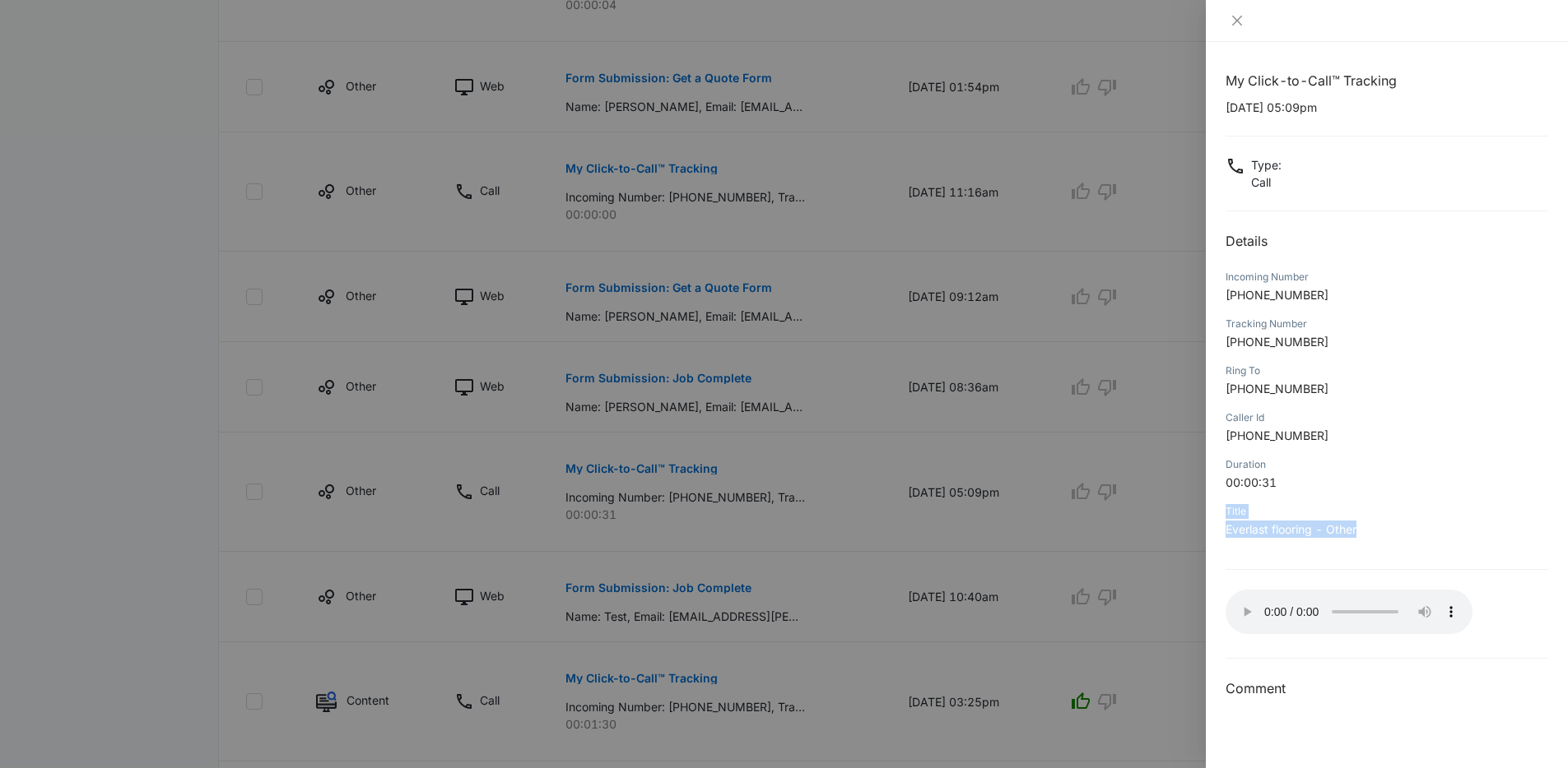
click at [1217, 510] on div "My Click-to-Call™ Tracking 08/25/2025 at 05:09pm Type : Call Details Incoming N…" at bounding box center [1386, 405] width 362 height 726
drag, startPoint x: 1322, startPoint y: 434, endPoint x: 1229, endPoint y: 392, distance: 102.0
click at [1229, 392] on div "My Click-to-Call™ Tracking 08/25/2025 at 05:09pm Type : Call Details Incoming N…" at bounding box center [1386, 384] width 323 height 629
click at [1229, 392] on span "+17025590496" at bounding box center [1276, 389] width 103 height 14
click at [972, 484] on div at bounding box center [784, 384] width 1568 height 768
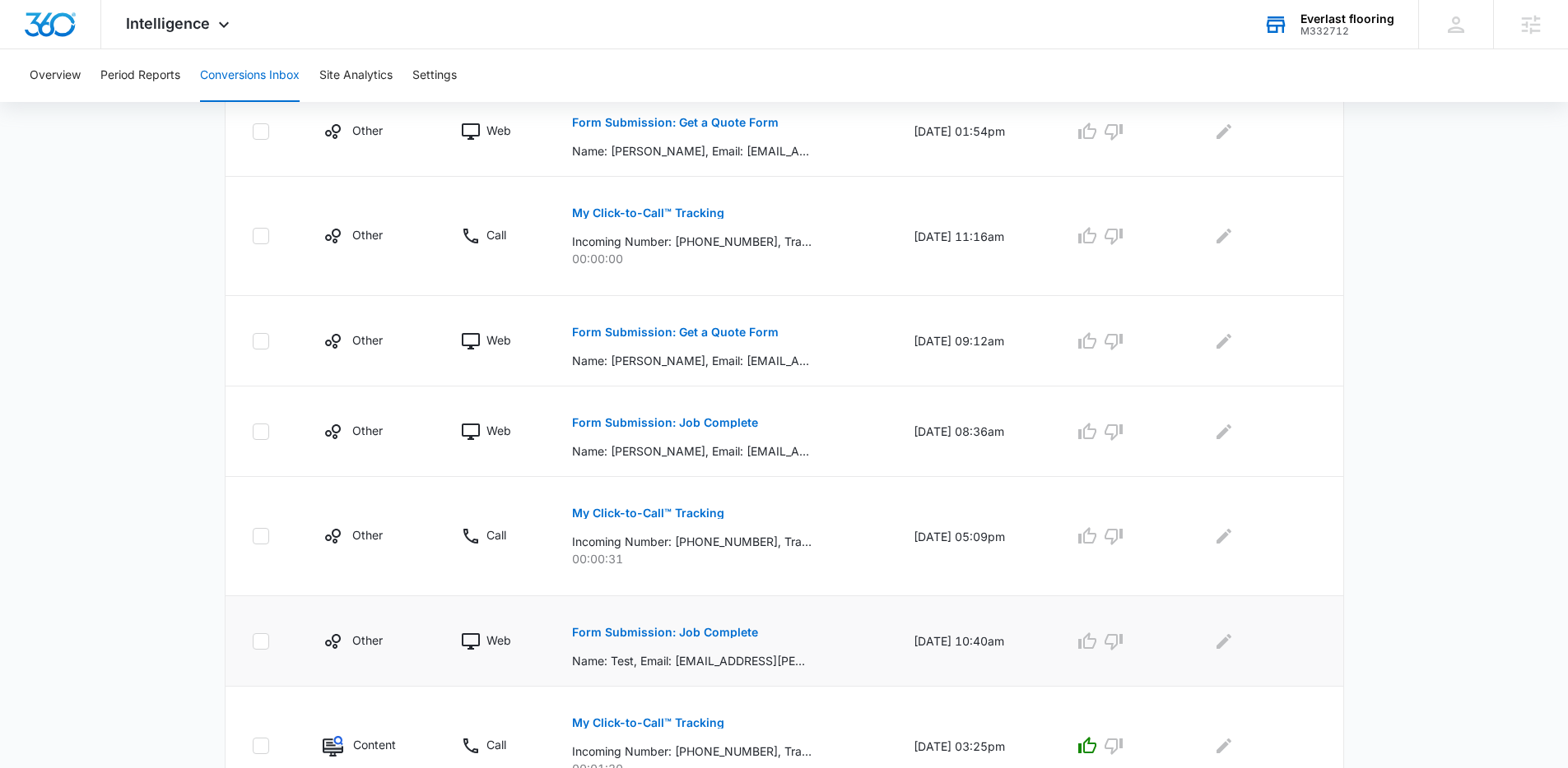
scroll to position [612, 0]
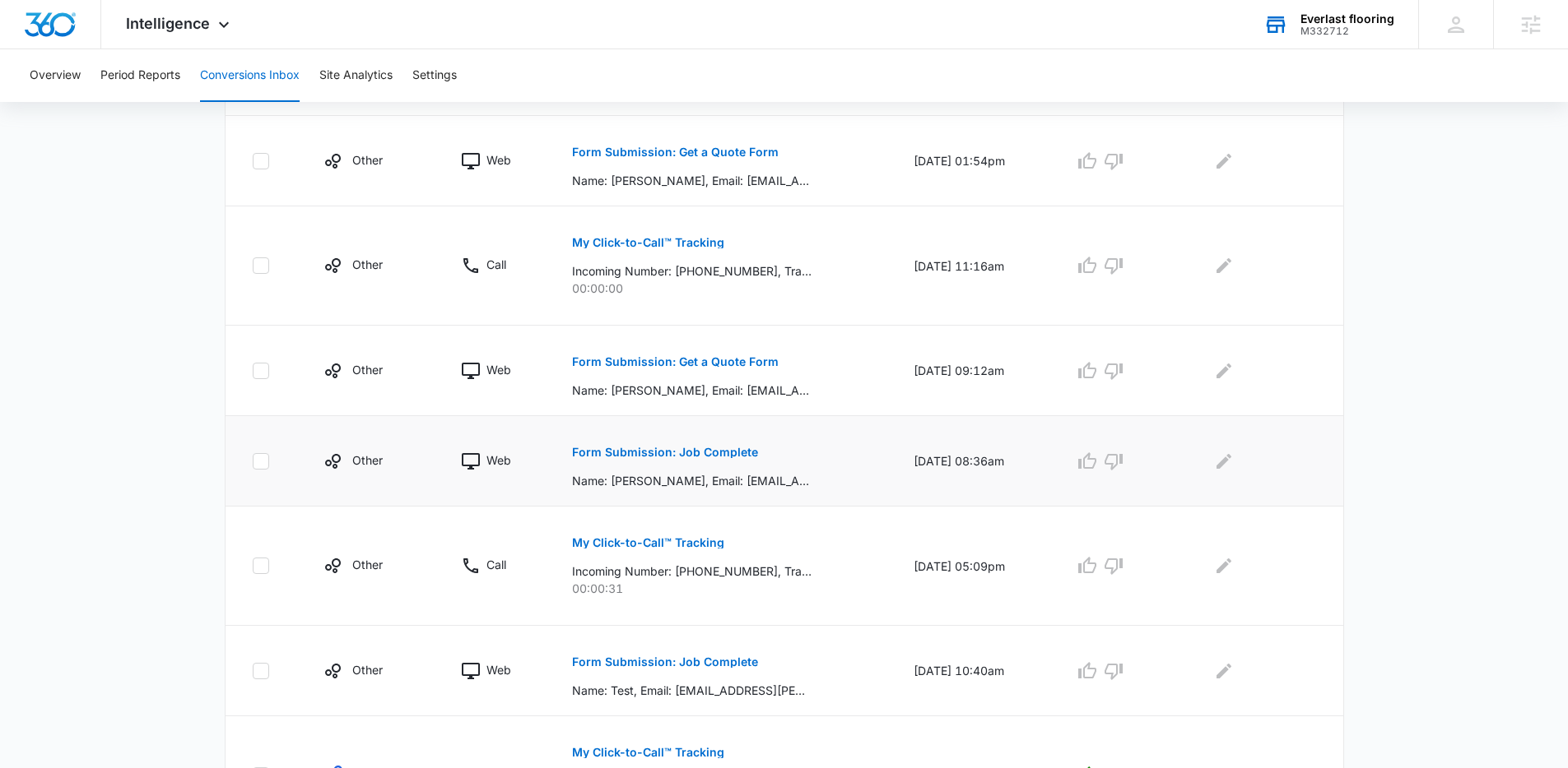
click at [688, 455] on p "Form Submission: Job Complete" at bounding box center [665, 452] width 186 height 12
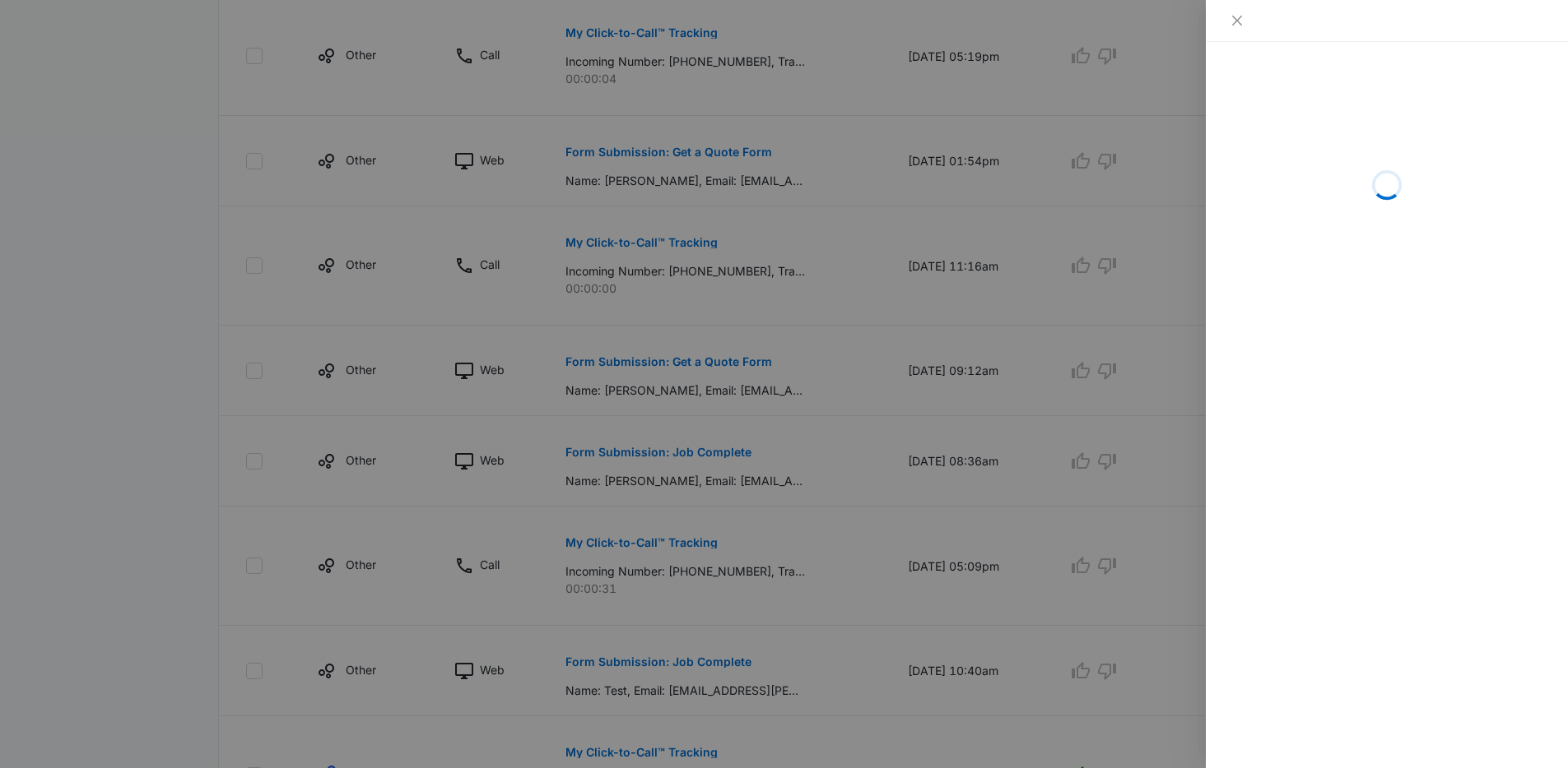
click at [798, 444] on div at bounding box center [784, 384] width 1568 height 768
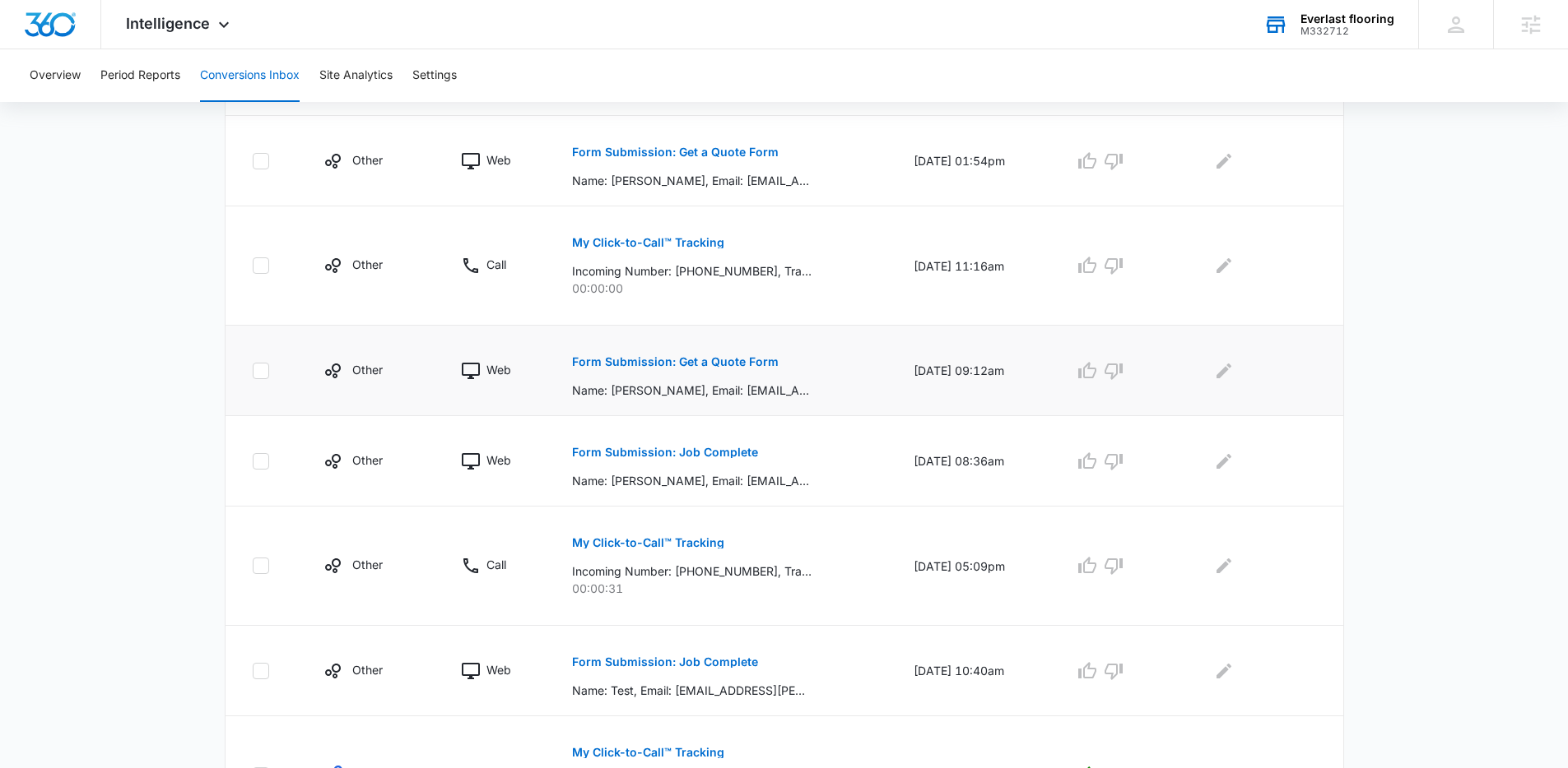
click at [702, 361] on p "Form Submission: Get a Quote Form" at bounding box center [675, 362] width 206 height 12
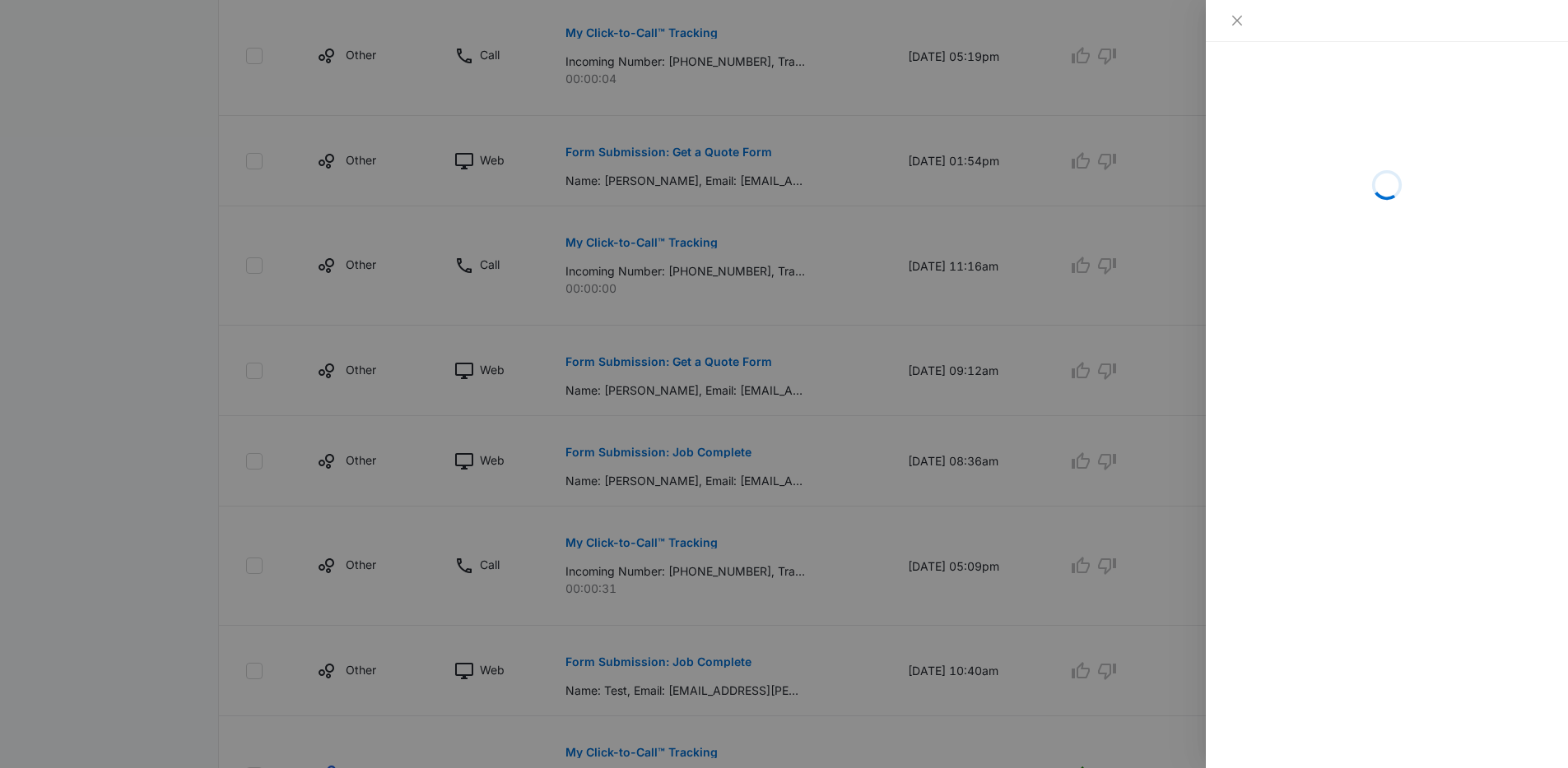
click at [879, 380] on div at bounding box center [784, 384] width 1568 height 768
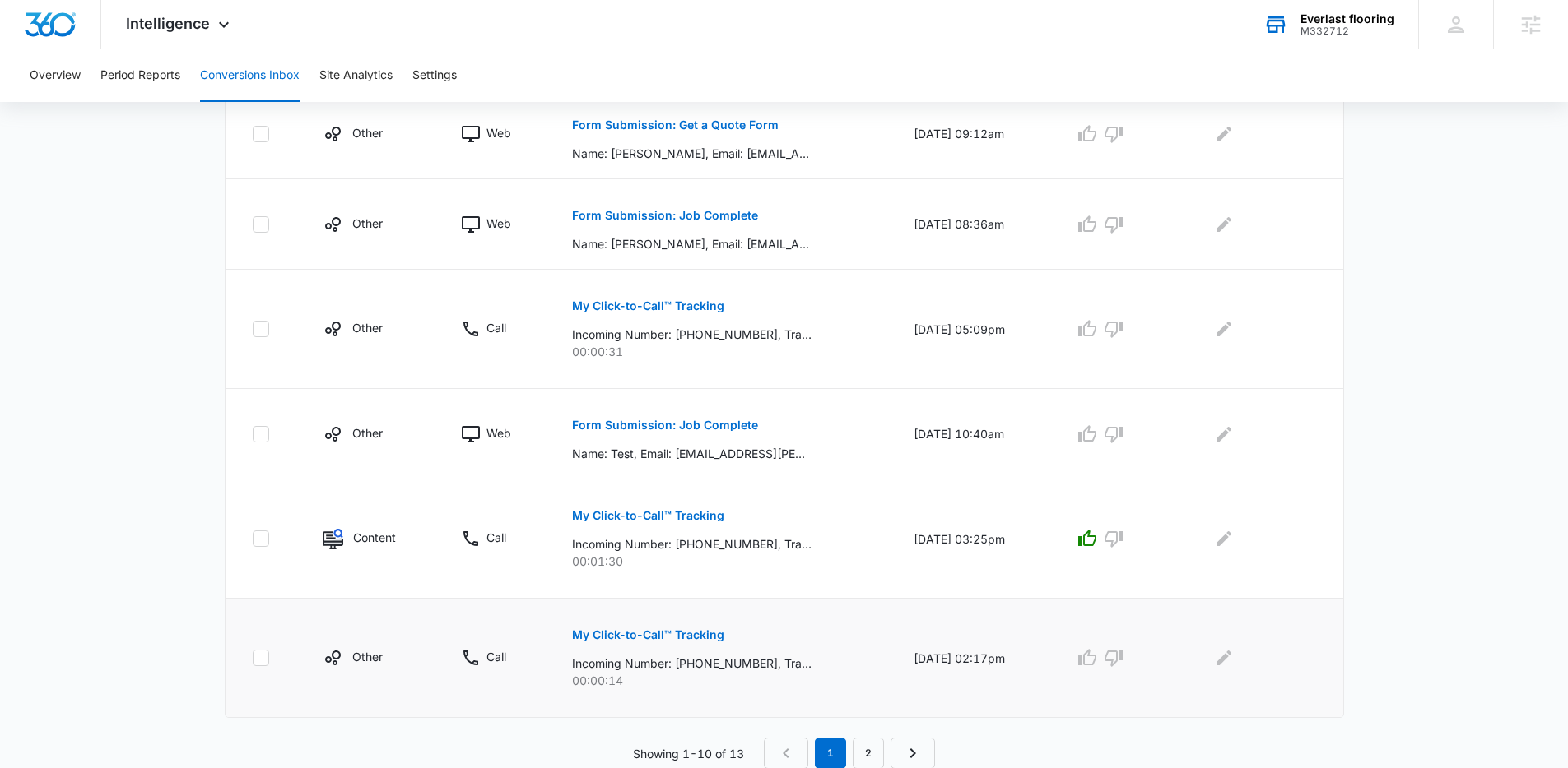
scroll to position [849, 0]
click at [867, 744] on link "2" at bounding box center [868, 753] width 31 height 31
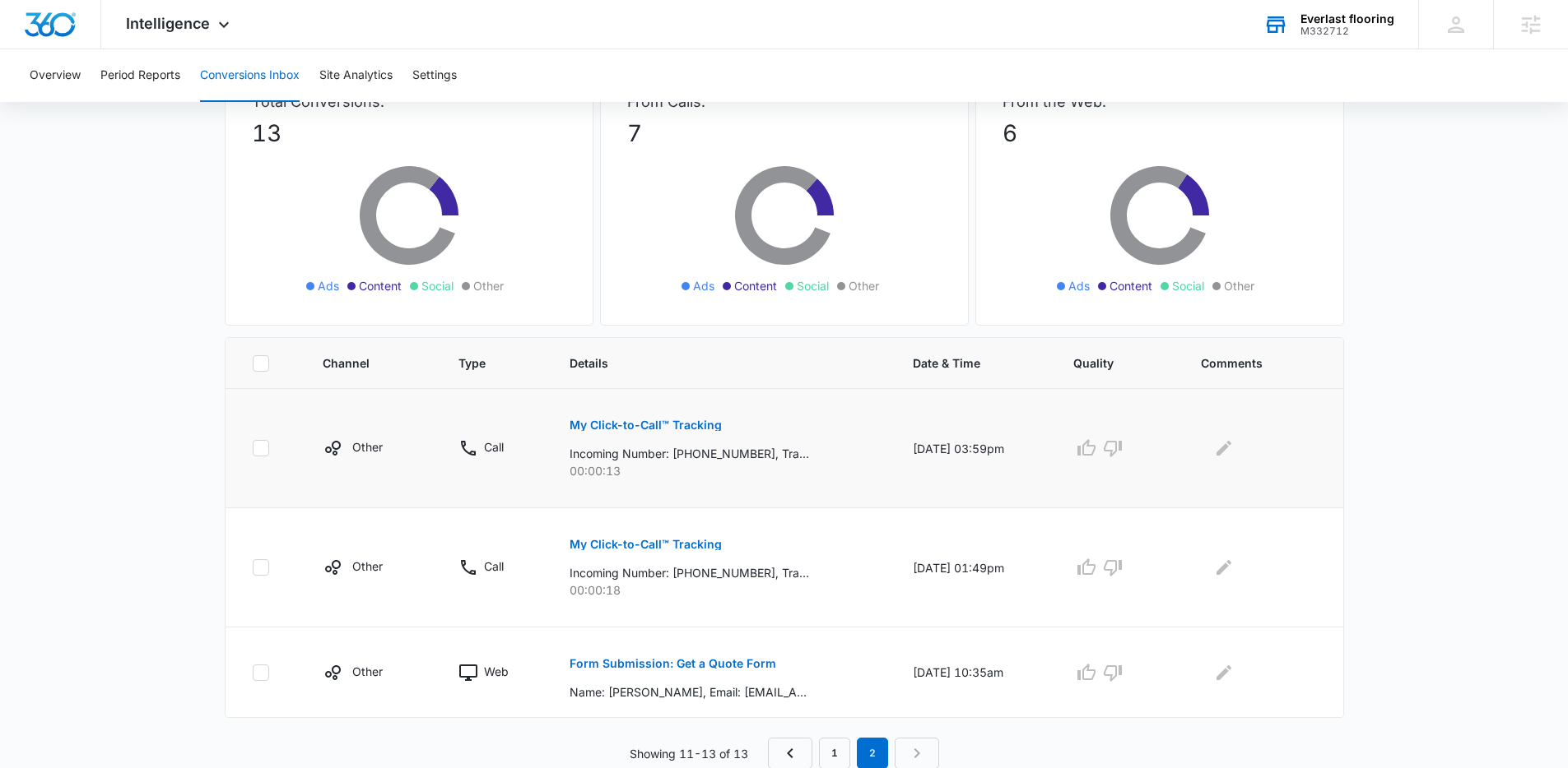
scroll to position [130, 0]
click at [835, 754] on link "1" at bounding box center [834, 753] width 31 height 31
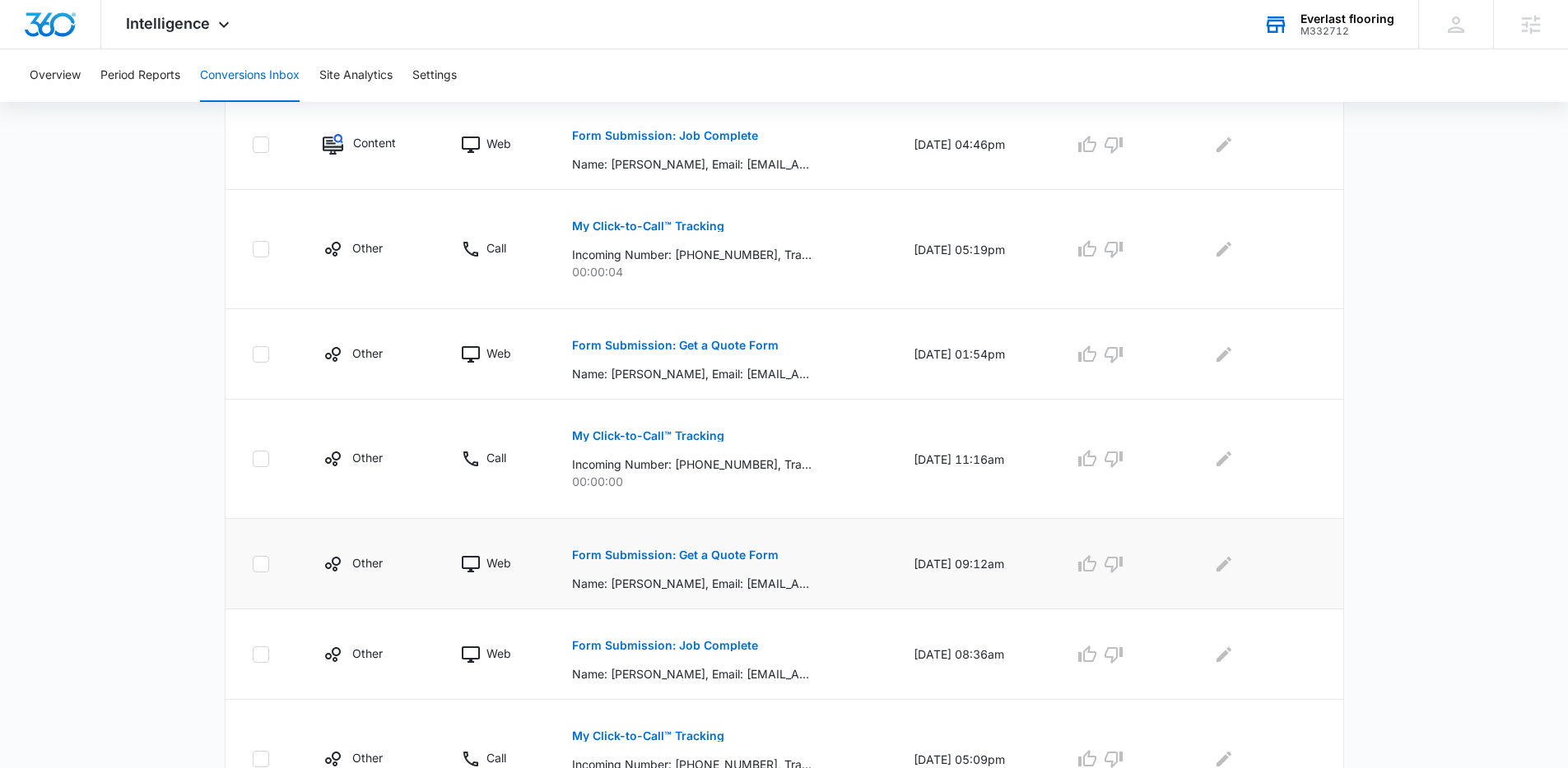
scroll to position [0, 0]
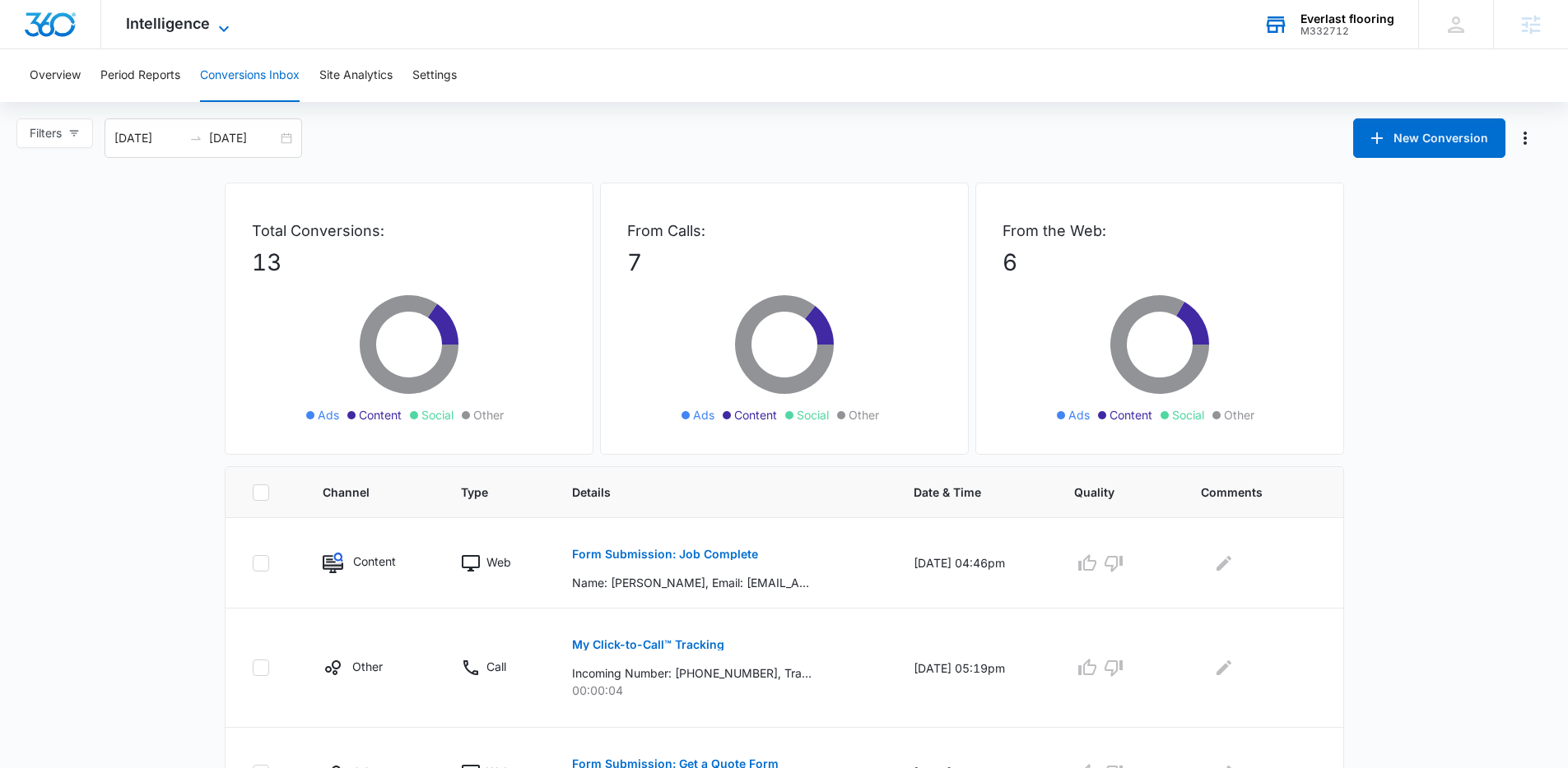
click at [131, 25] on span "Intelligence" at bounding box center [167, 23] width 84 height 17
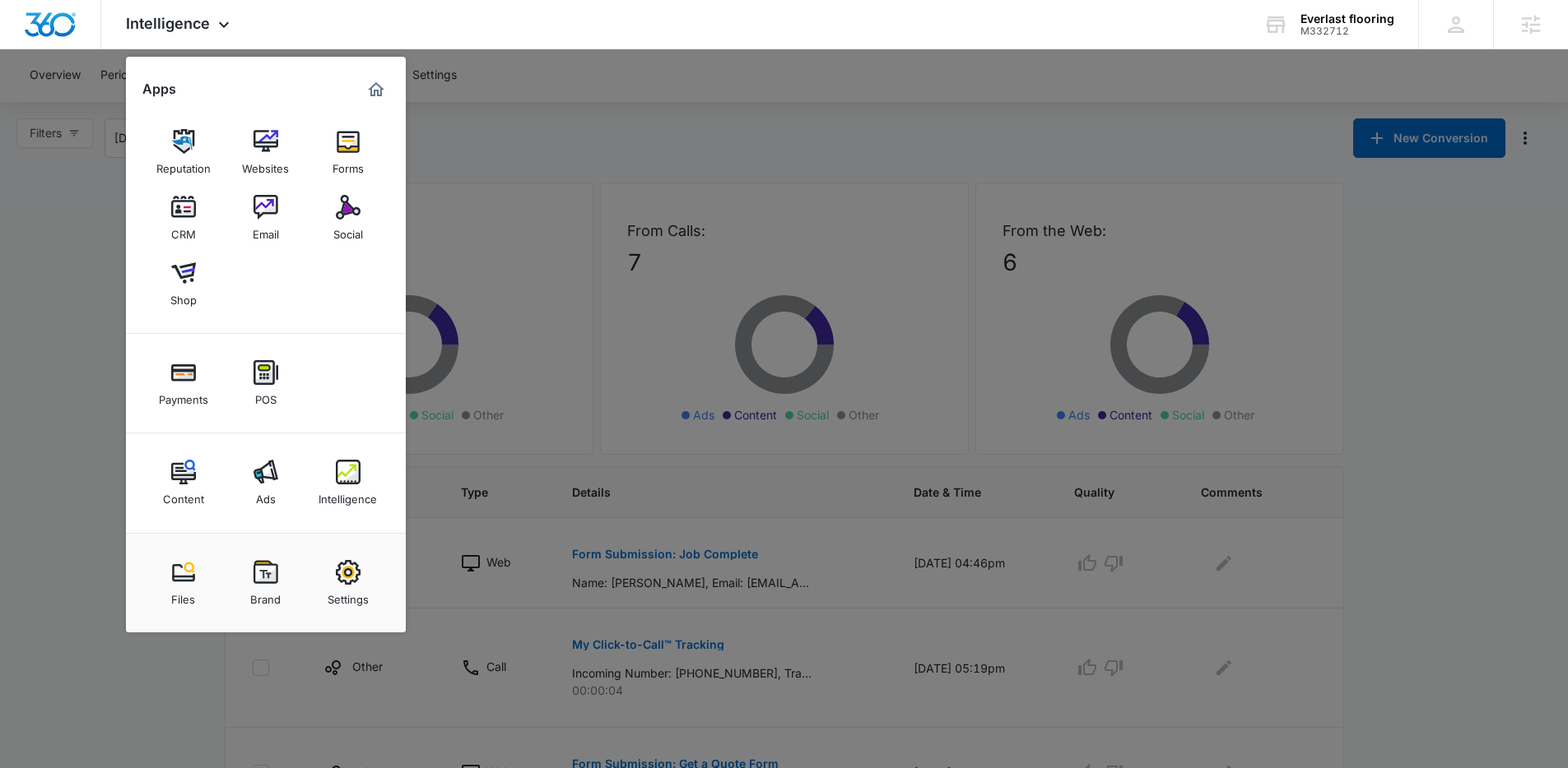
drag, startPoint x: 985, startPoint y: 141, endPoint x: 1011, endPoint y: 123, distance: 31.6
click at [985, 141] on div at bounding box center [784, 384] width 1568 height 768
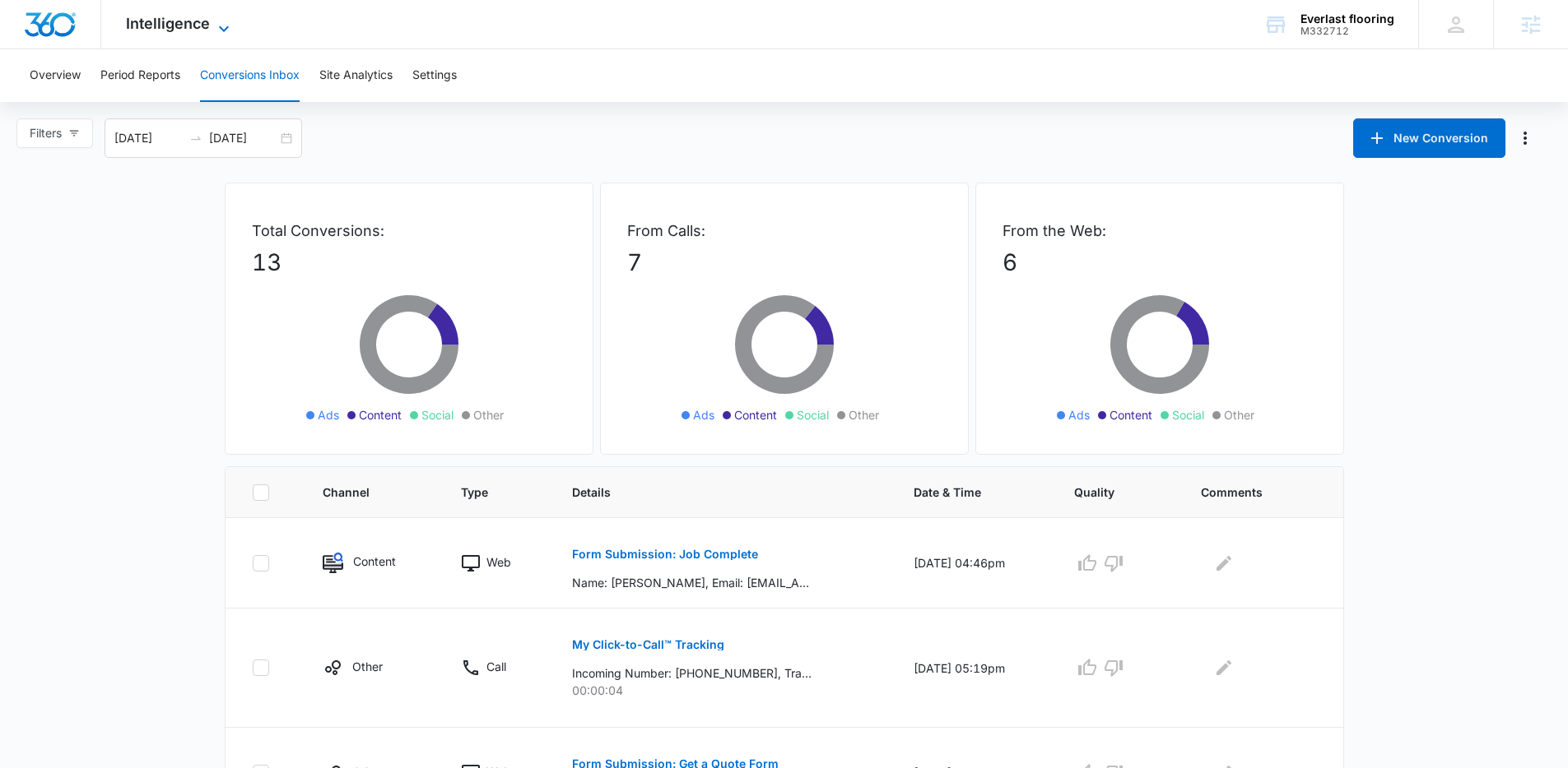
click at [202, 20] on span "Intelligence" at bounding box center [167, 23] width 84 height 17
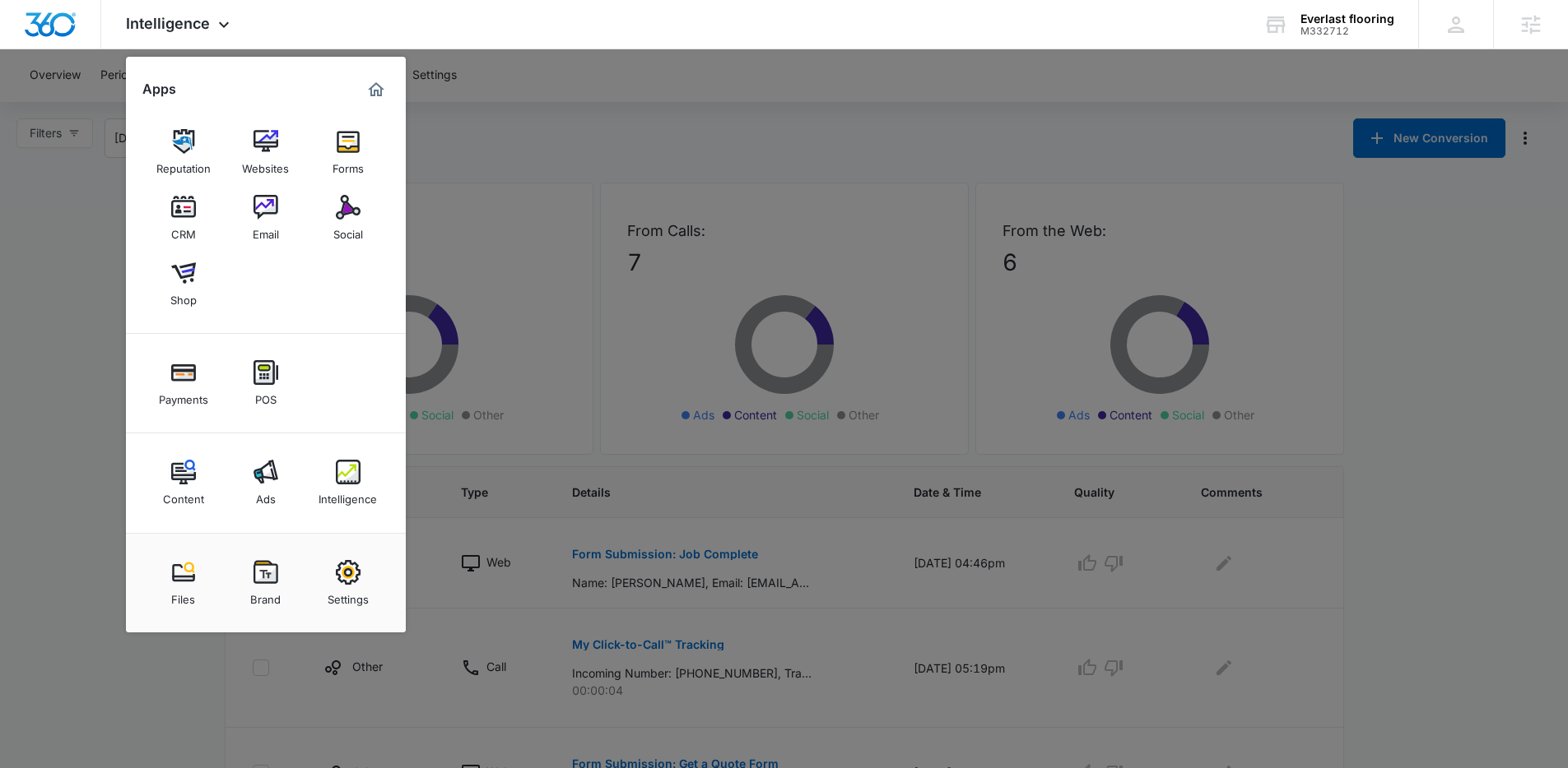
drag, startPoint x: 955, startPoint y: 102, endPoint x: 1082, endPoint y: 111, distance: 127.3
click at [955, 102] on div at bounding box center [784, 384] width 1568 height 768
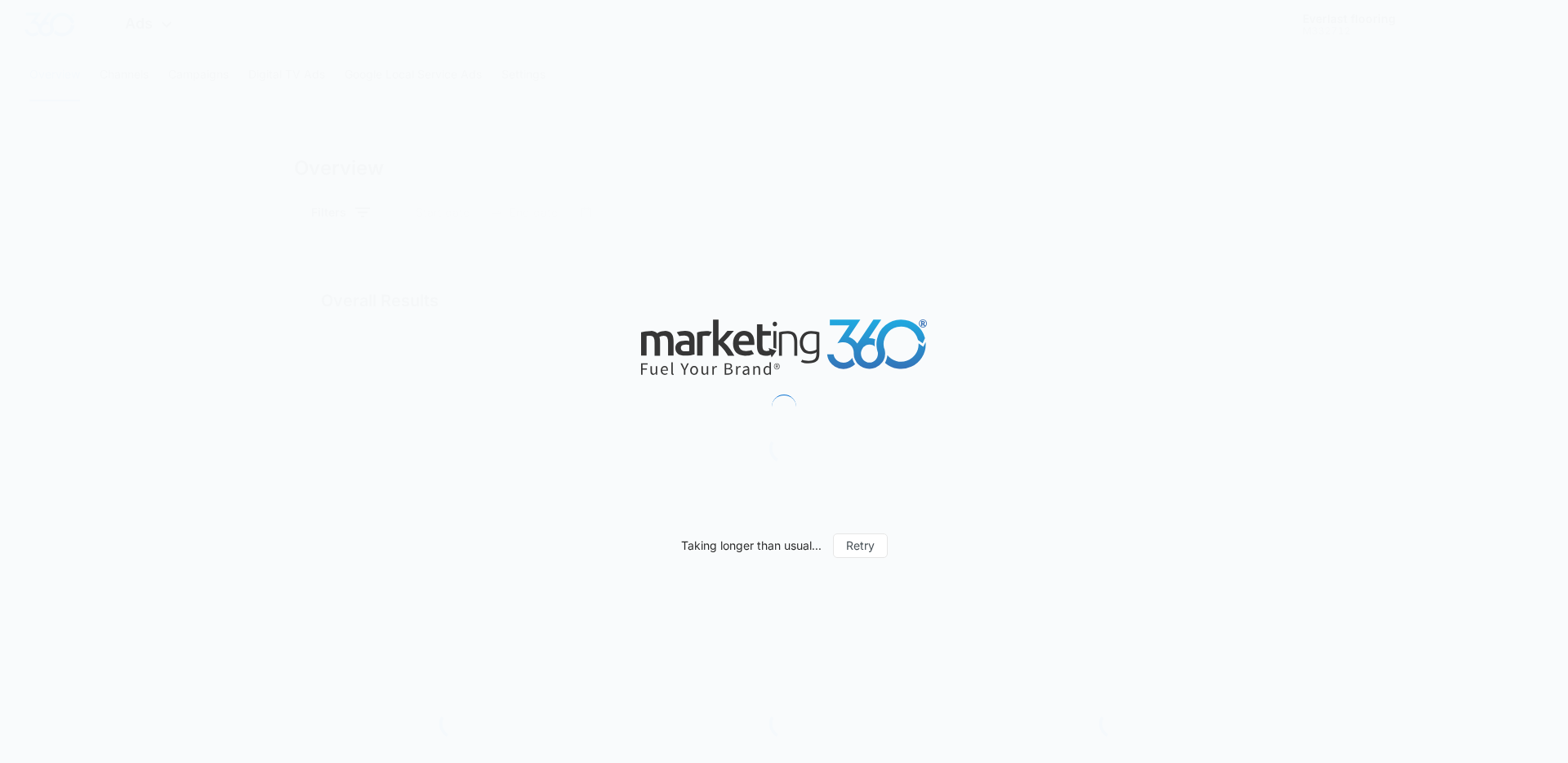
type input "[DATE]"
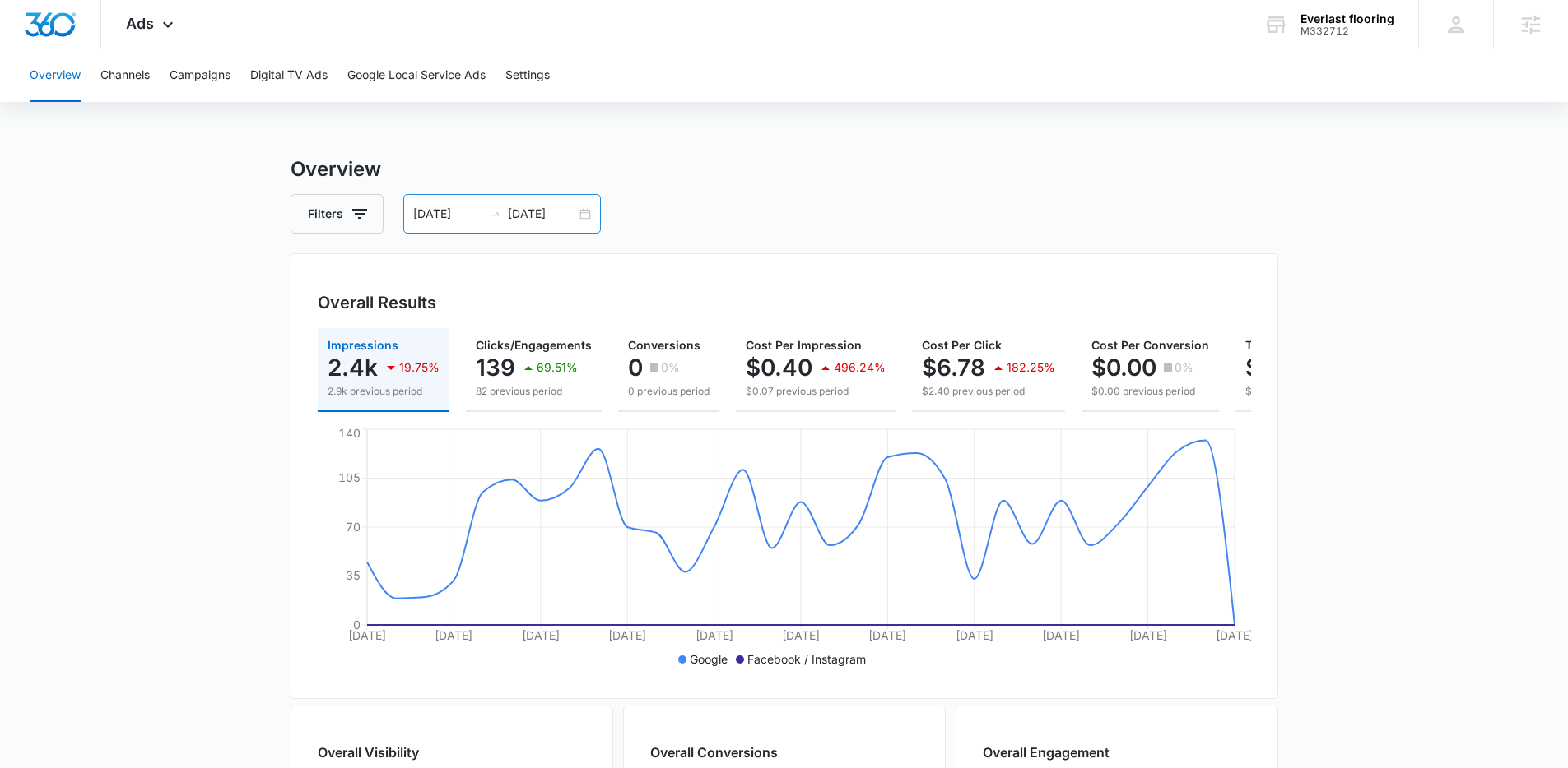
click at [588, 217] on div "08/08/2025 09/07/2025" at bounding box center [502, 214] width 198 height 40
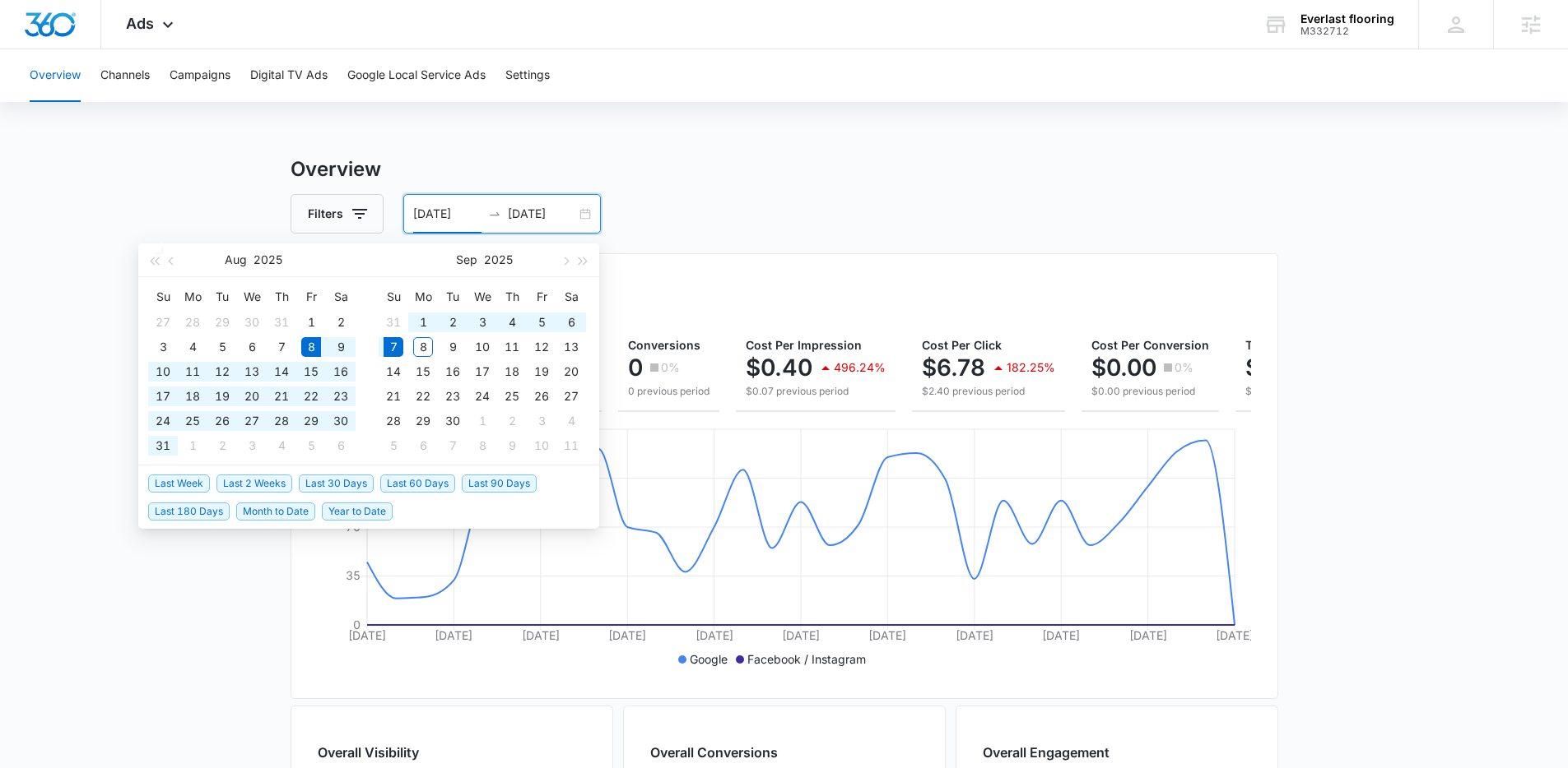
click at [880, 190] on div "Overview Filters 08/08/2025 09/07/2025 Overall Results Impressions 2.4k 19.75% …" at bounding box center [784, 745] width 987 height 1181
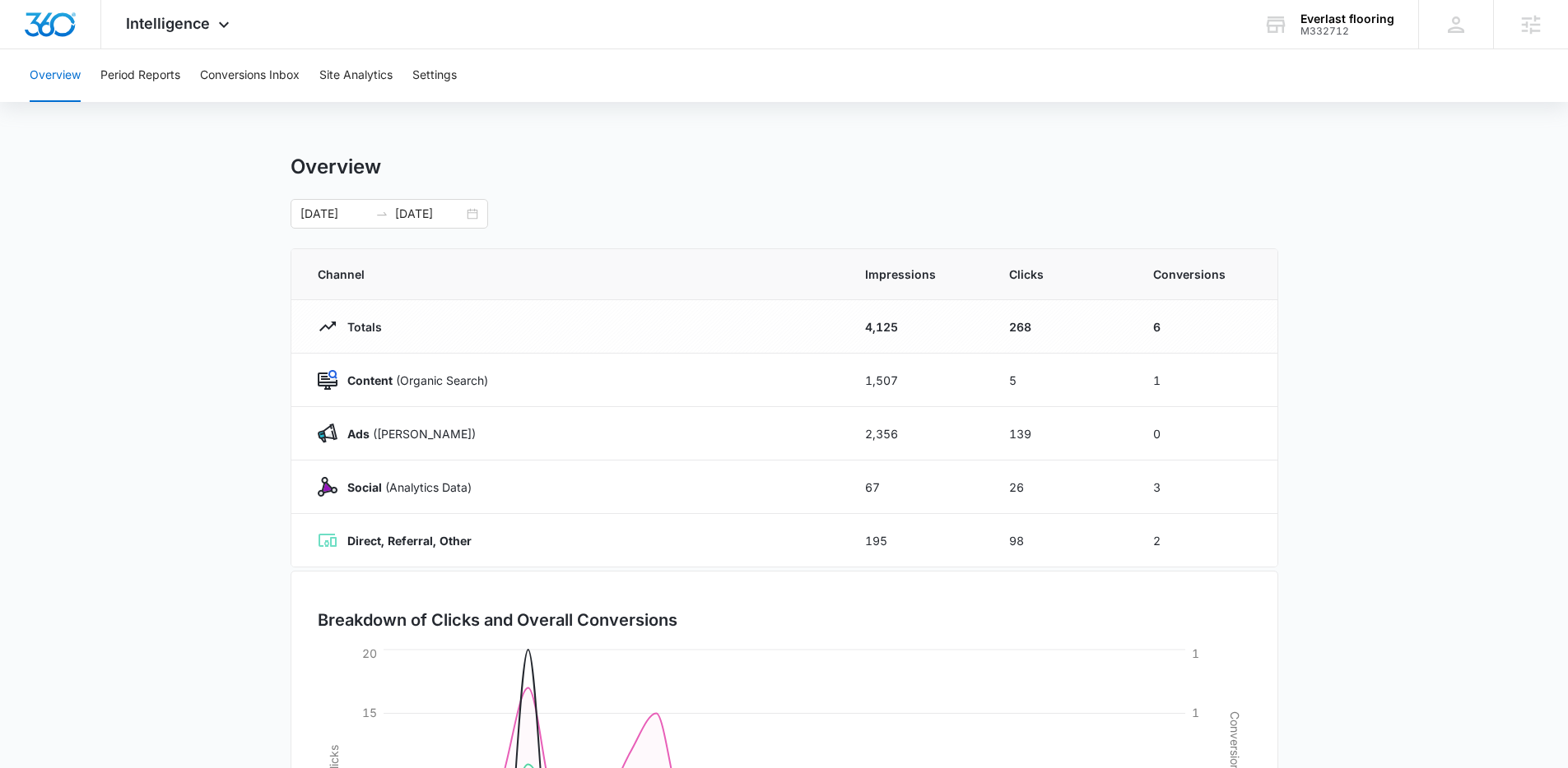
click at [1312, 20] on div "Everlast flooring" at bounding box center [1347, 20] width 94 height 14
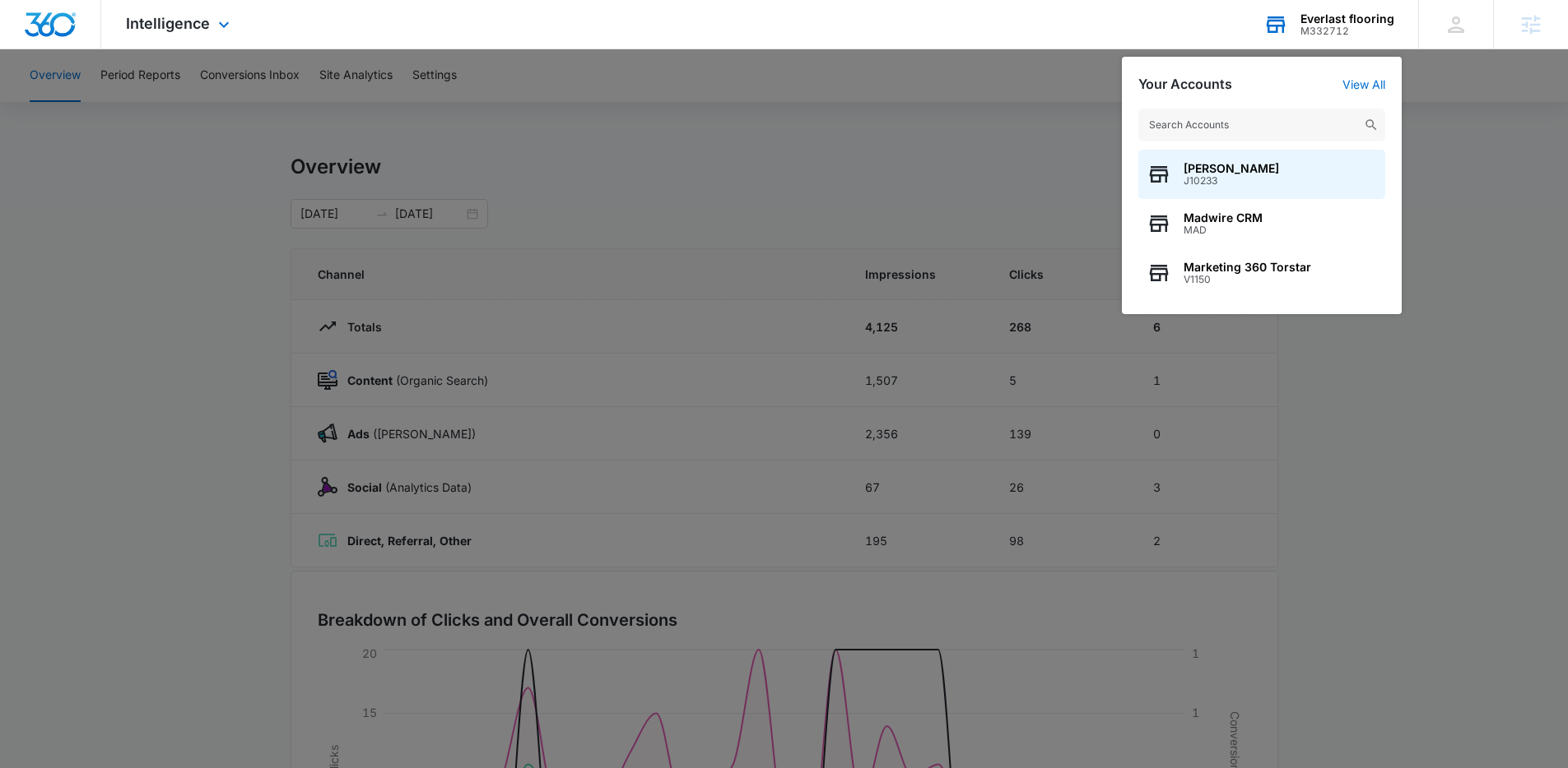
click at [1262, 129] on input "text" at bounding box center [1262, 125] width 247 height 33
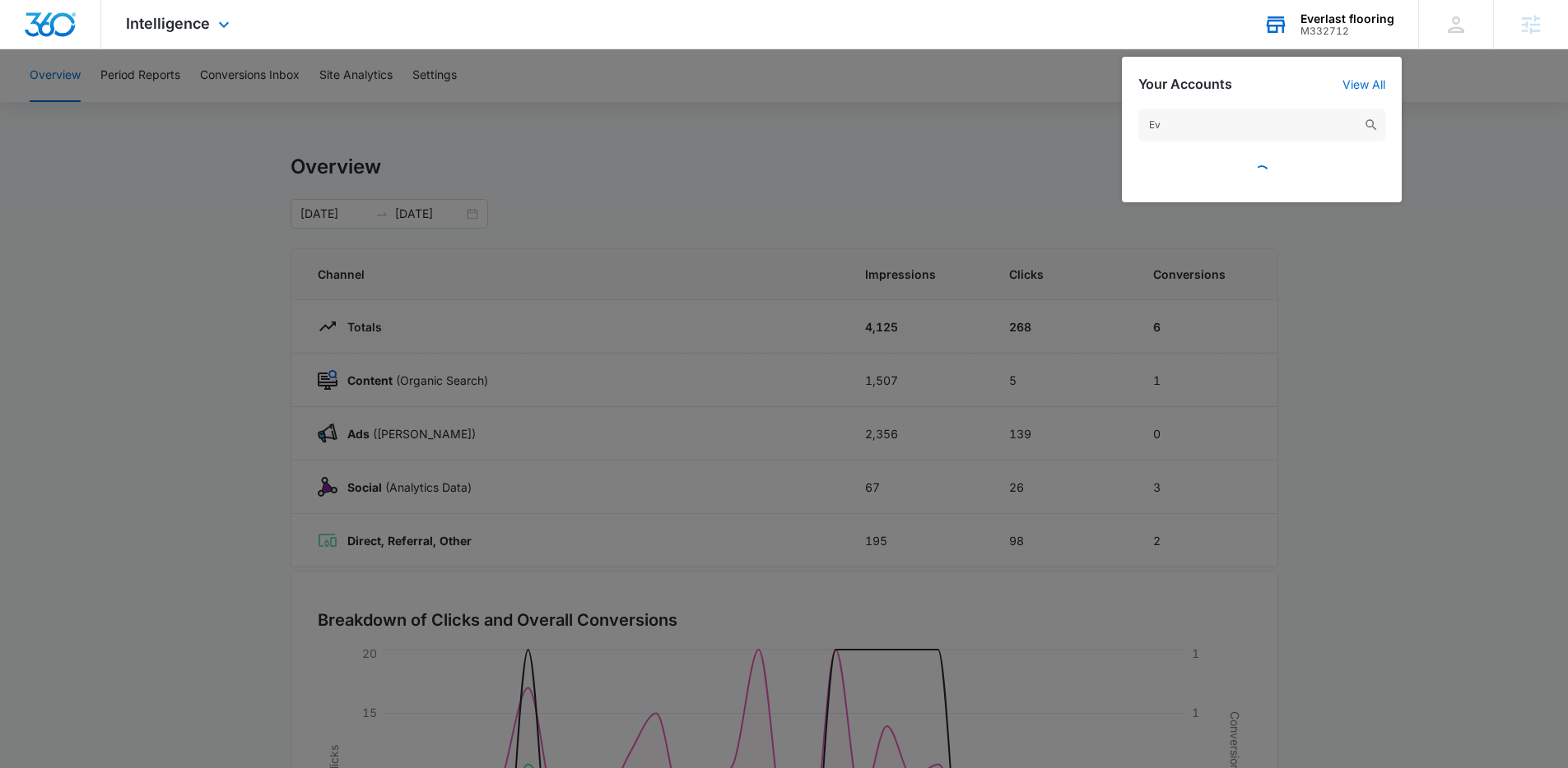
type input "E"
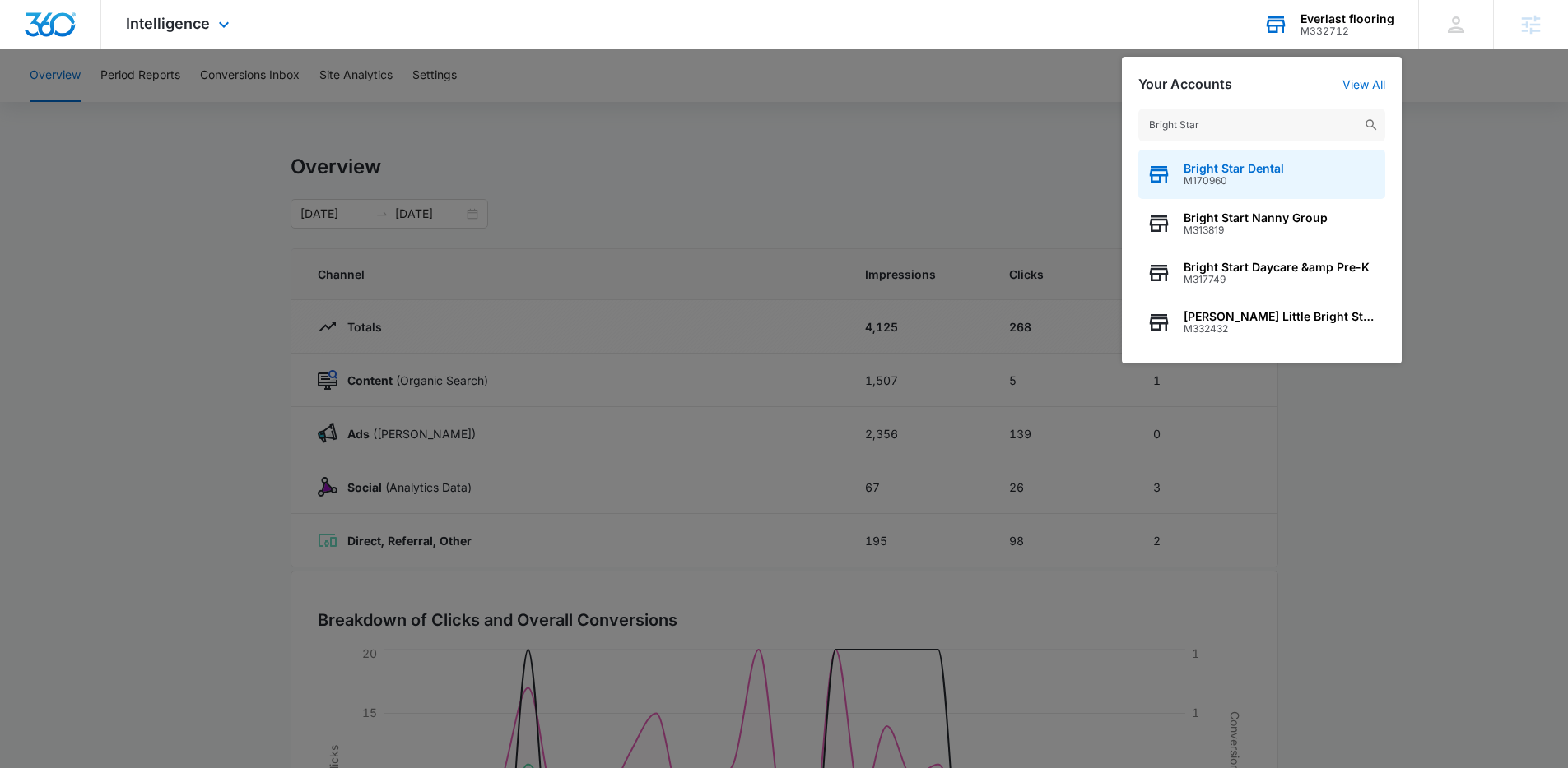
type input "Bright Star"
click at [1203, 177] on span "M170960" at bounding box center [1234, 181] width 100 height 12
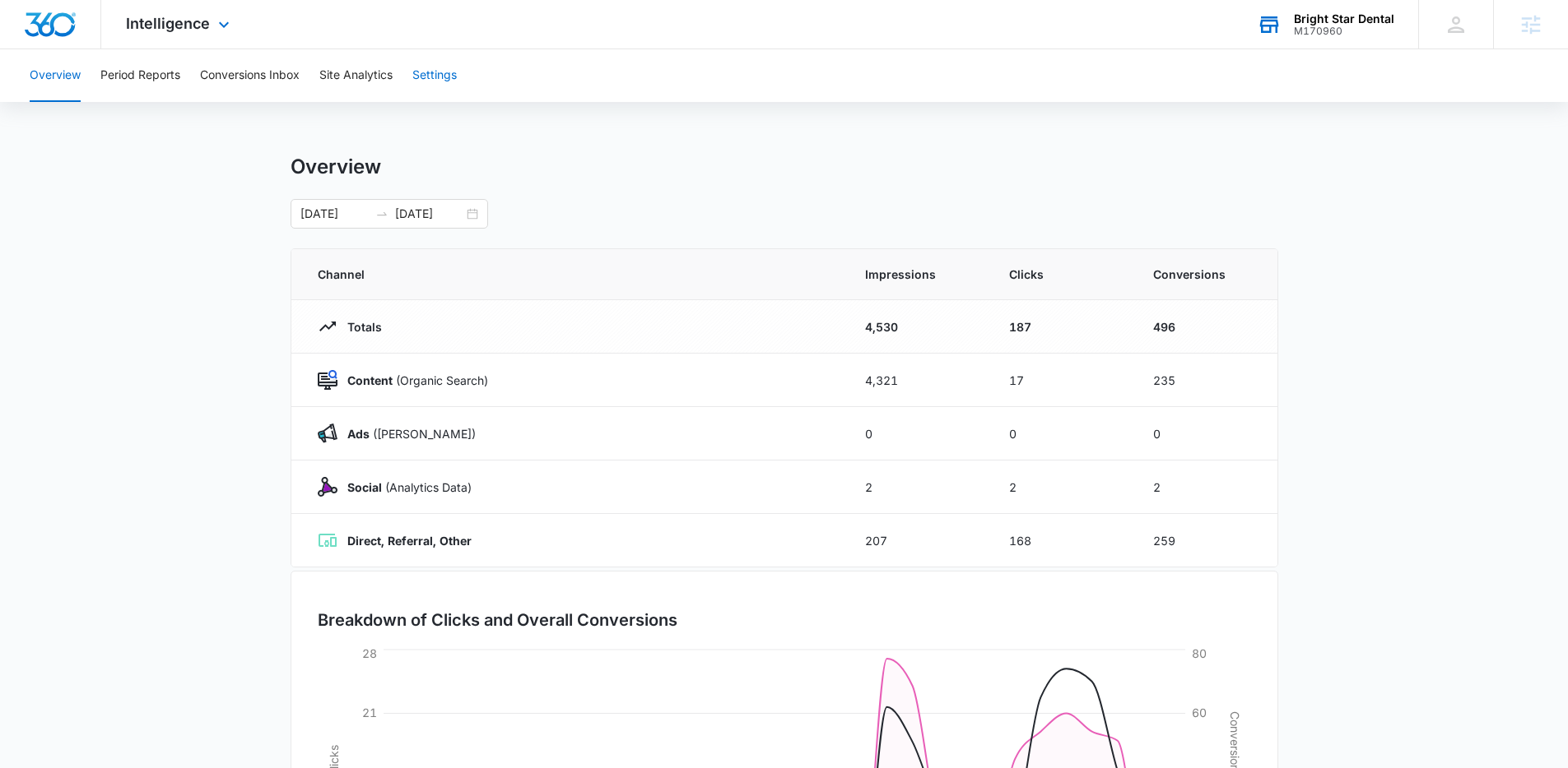
click at [446, 75] on button "Settings" at bounding box center [435, 76] width 44 height 53
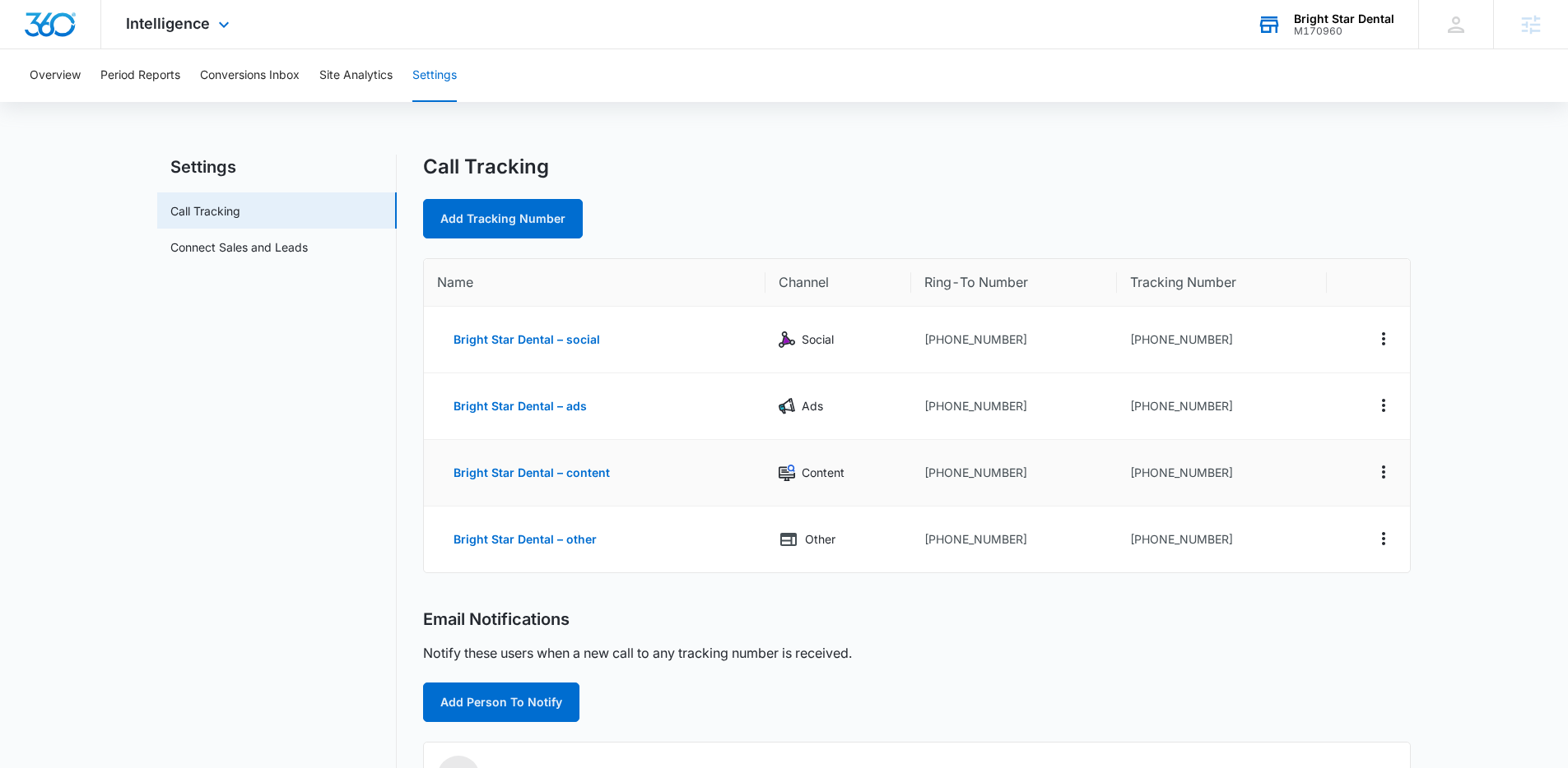
click at [1227, 472] on td "+15752142645" at bounding box center [1221, 474] width 210 height 67
click at [1282, 479] on td "+15752142645" at bounding box center [1221, 474] width 210 height 67
click at [1380, 474] on icon "Actions" at bounding box center [1383, 472] width 20 height 20
click at [1320, 457] on div "Edit" at bounding box center [1306, 460] width 35 height 12
select select "CONTENT"
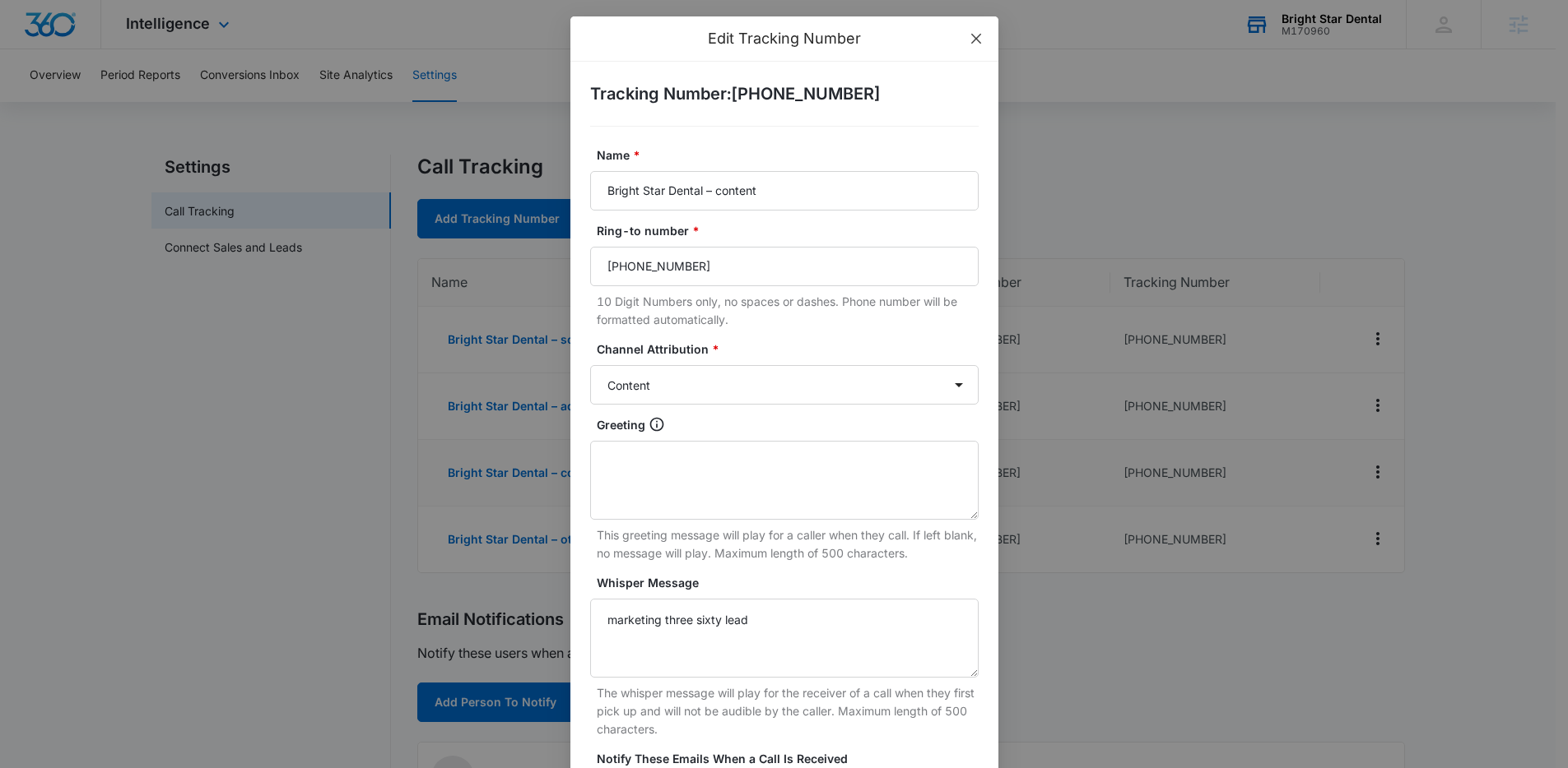
click at [969, 37] on icon "close" at bounding box center [976, 39] width 14 height 14
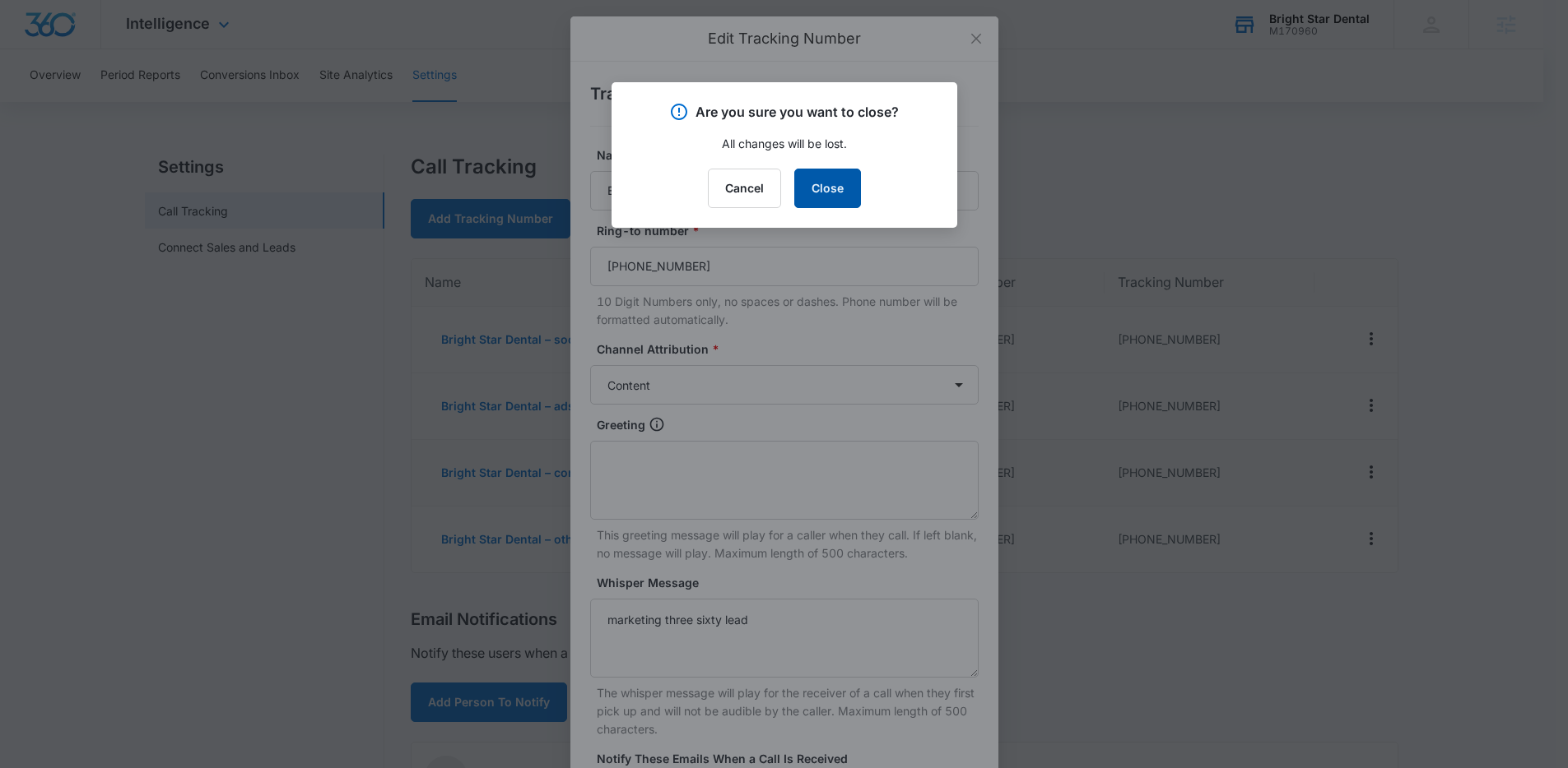
click at [832, 186] on button "Close" at bounding box center [827, 188] width 67 height 40
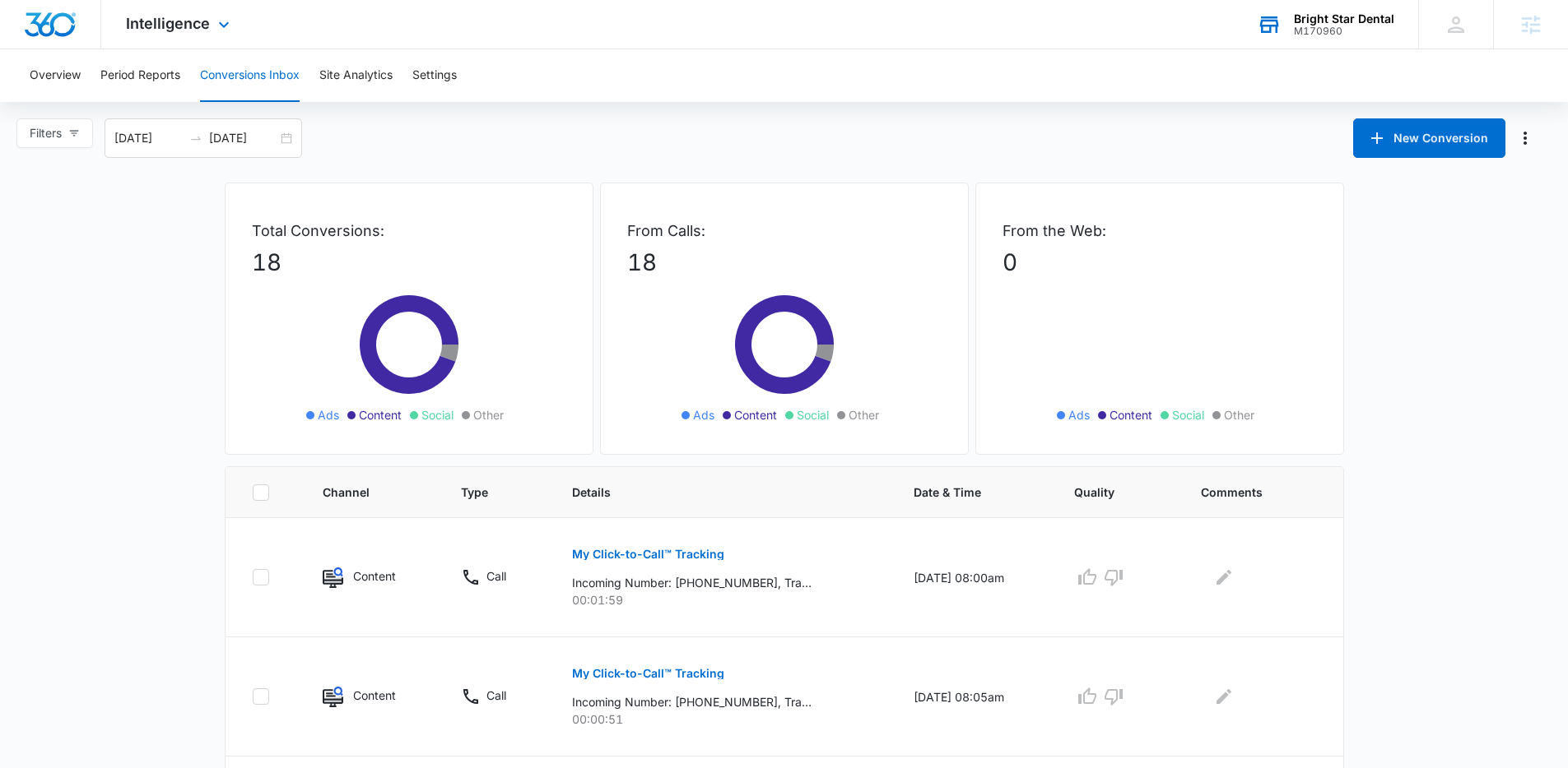
click at [1329, 35] on div "M170960" at bounding box center [1344, 31] width 100 height 12
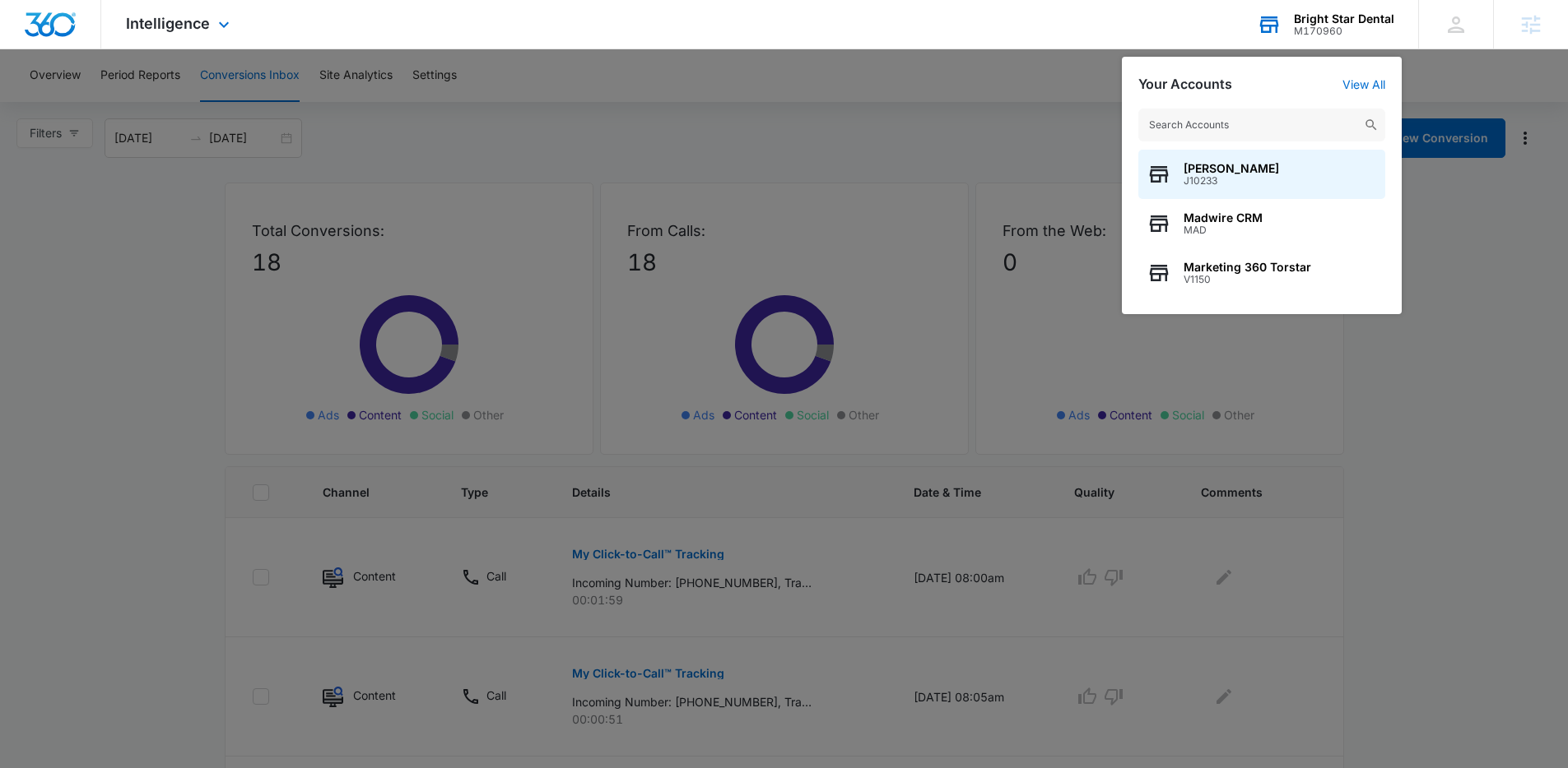
click at [1249, 121] on input "text" at bounding box center [1262, 125] width 247 height 33
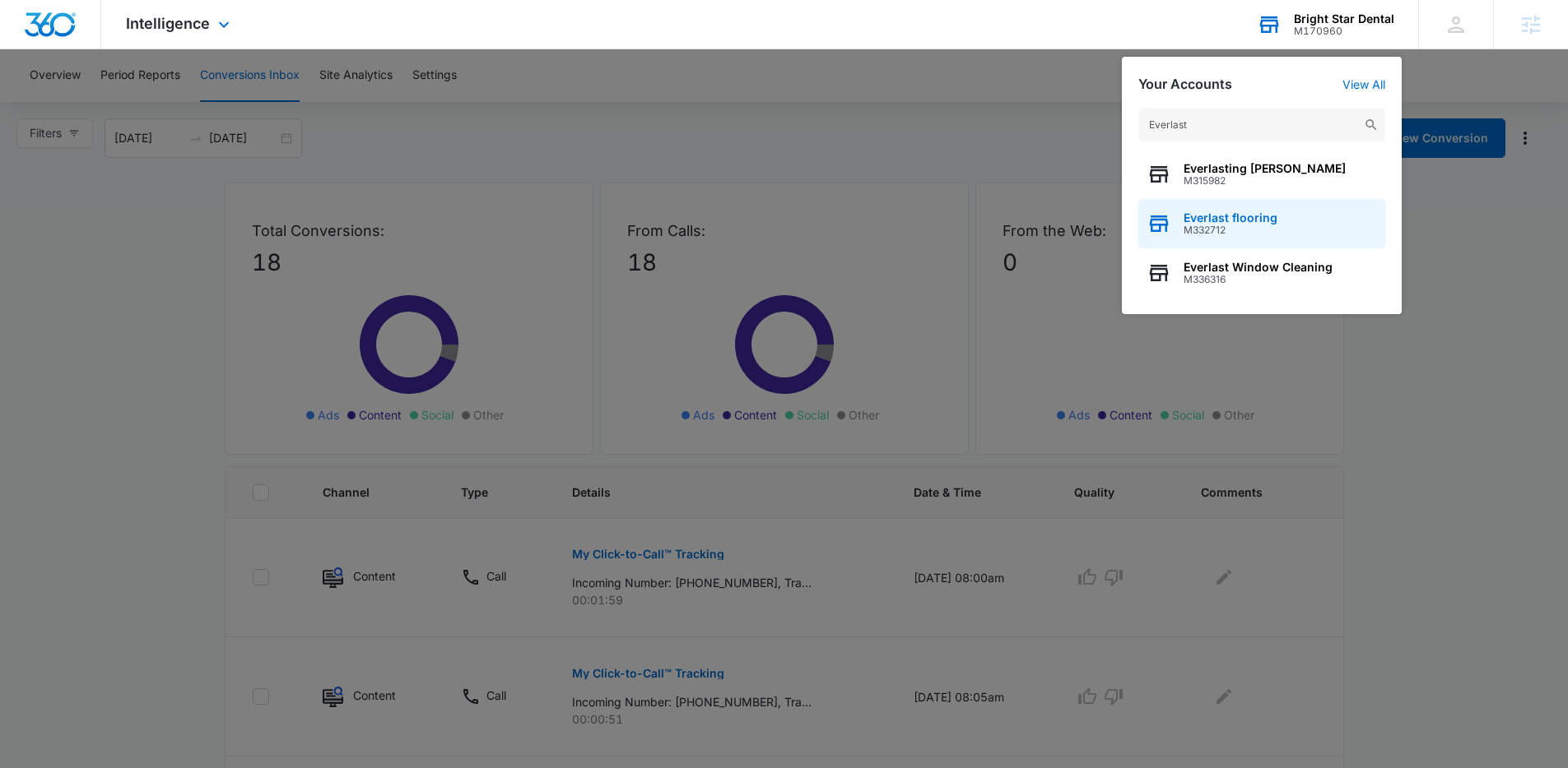
type input "Everlast"
click at [1243, 222] on span "Everlast flooring" at bounding box center [1230, 218] width 94 height 14
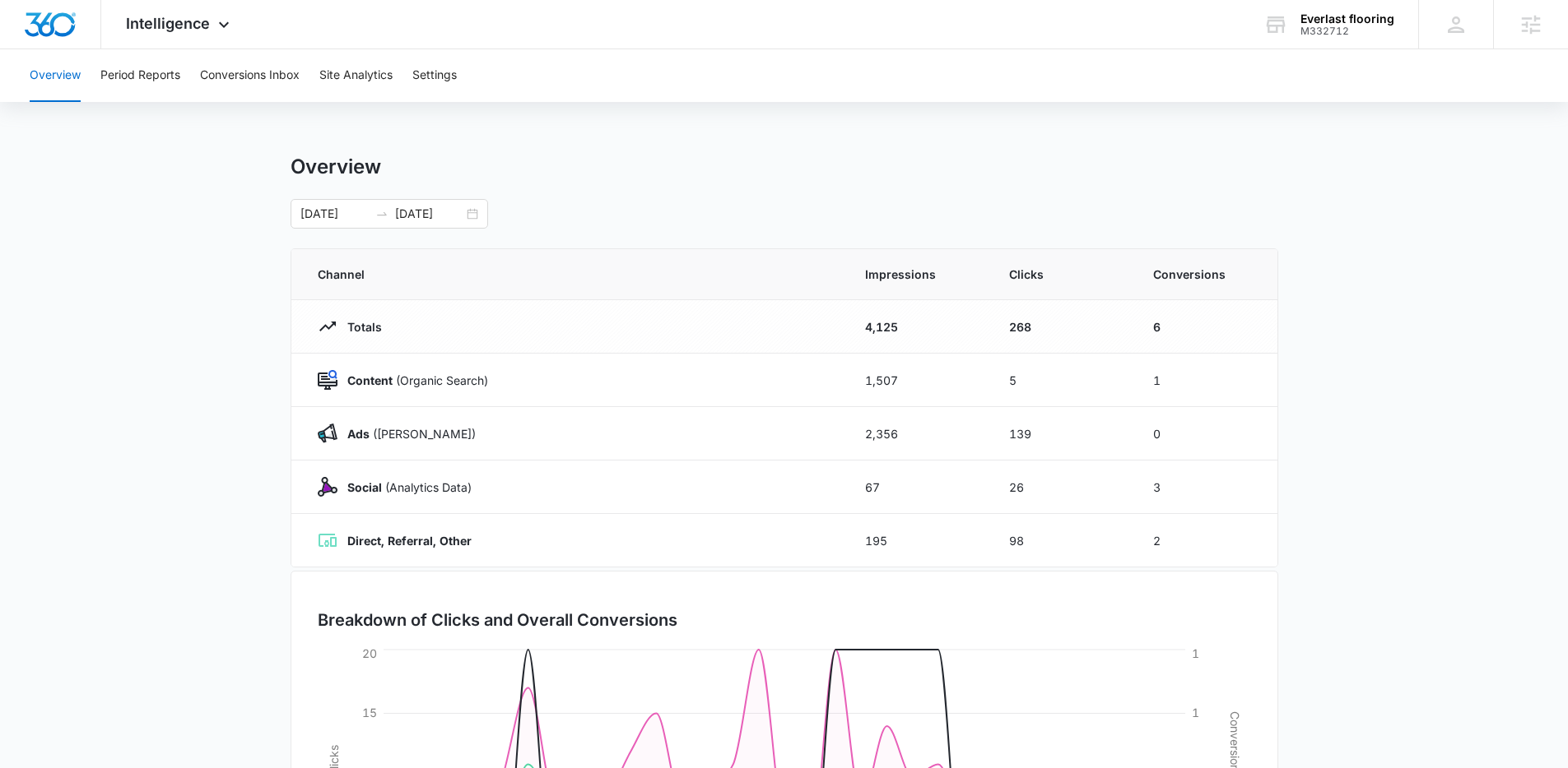
click at [516, 173] on div "Overview" at bounding box center [784, 166] width 987 height 25
click at [244, 80] on button "Conversions Inbox" at bounding box center [250, 76] width 99 height 53
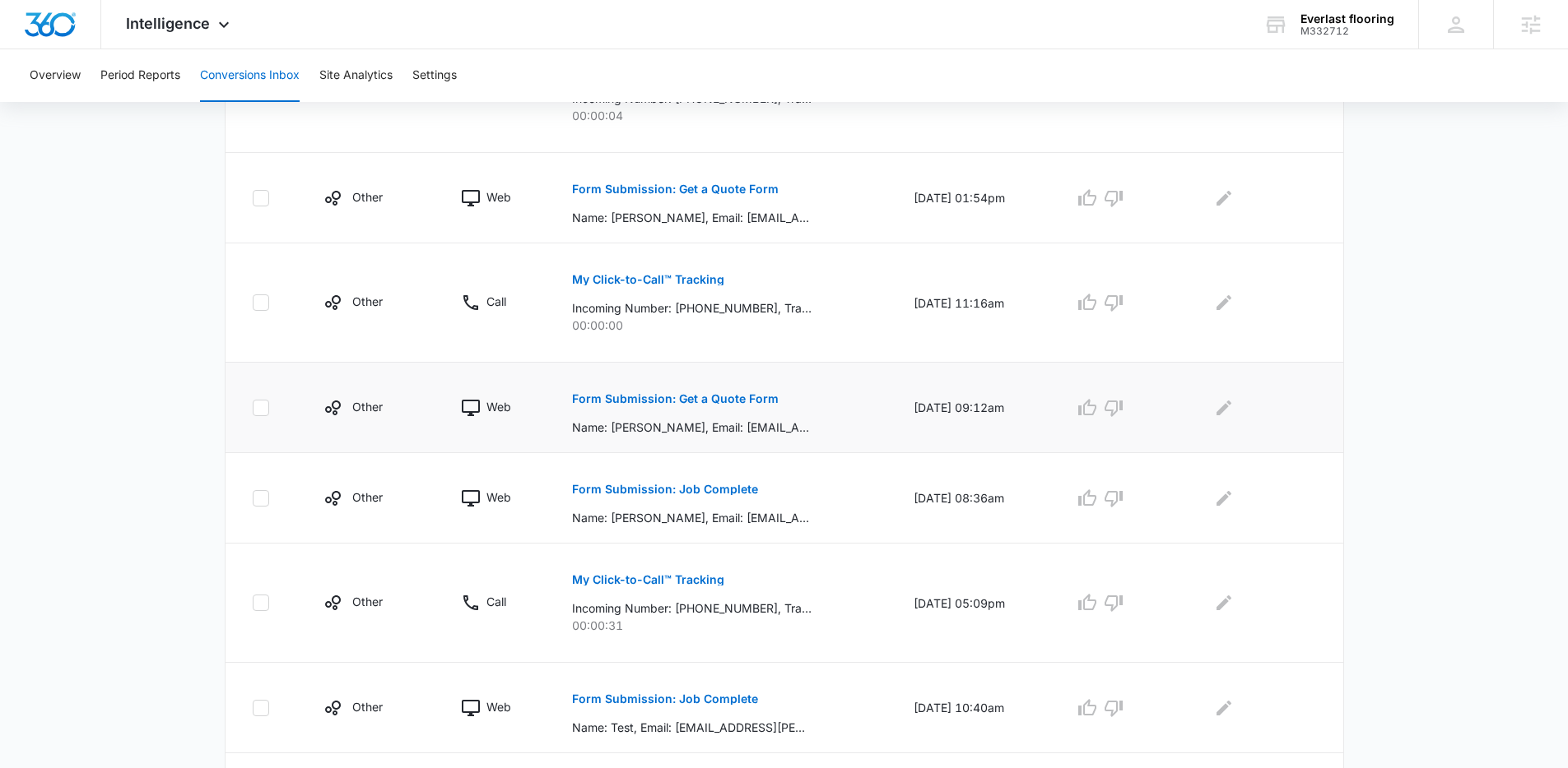
scroll to position [558, 0]
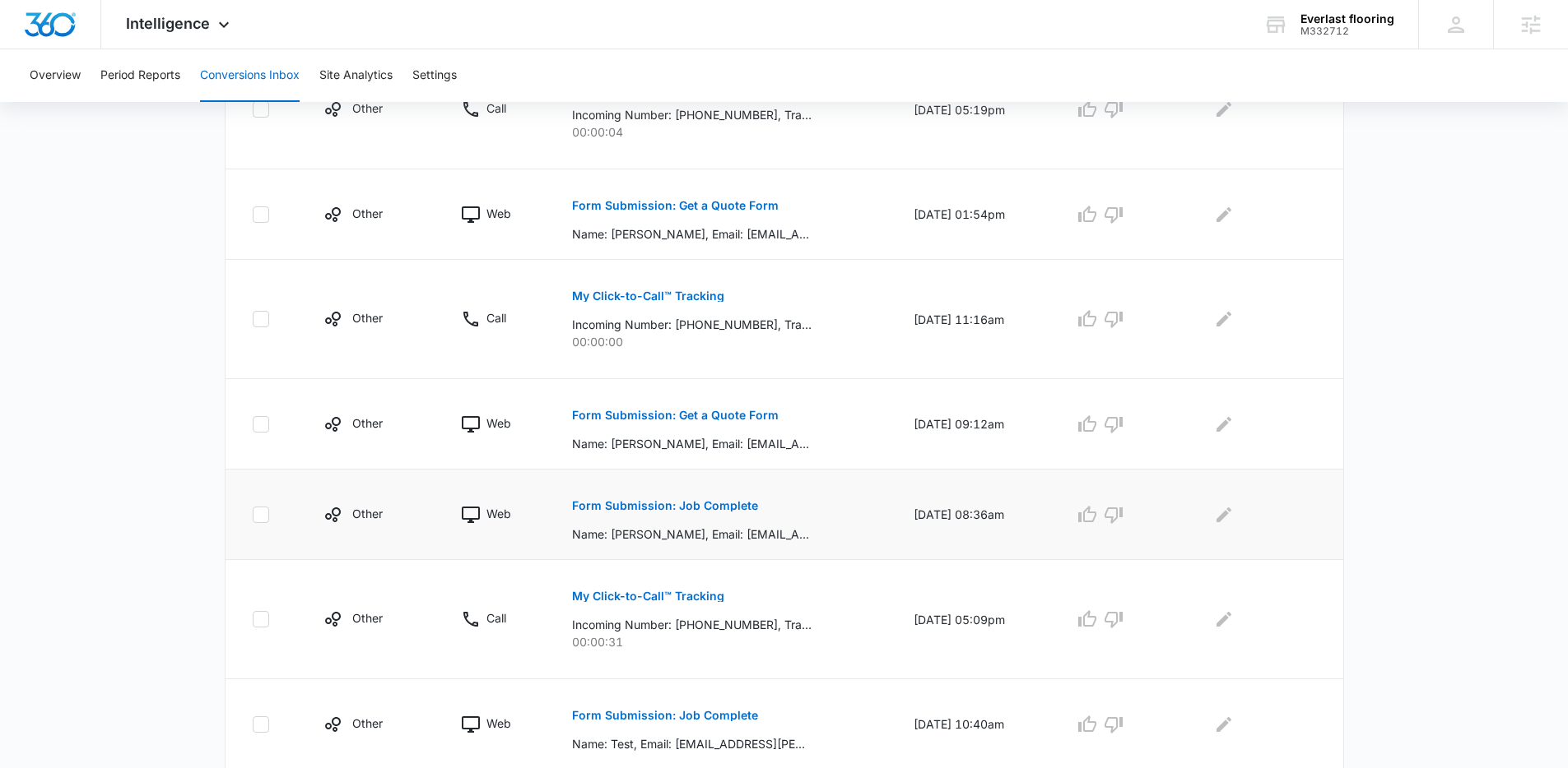
click at [674, 501] on p "Form Submission: Job Complete" at bounding box center [665, 506] width 186 height 12
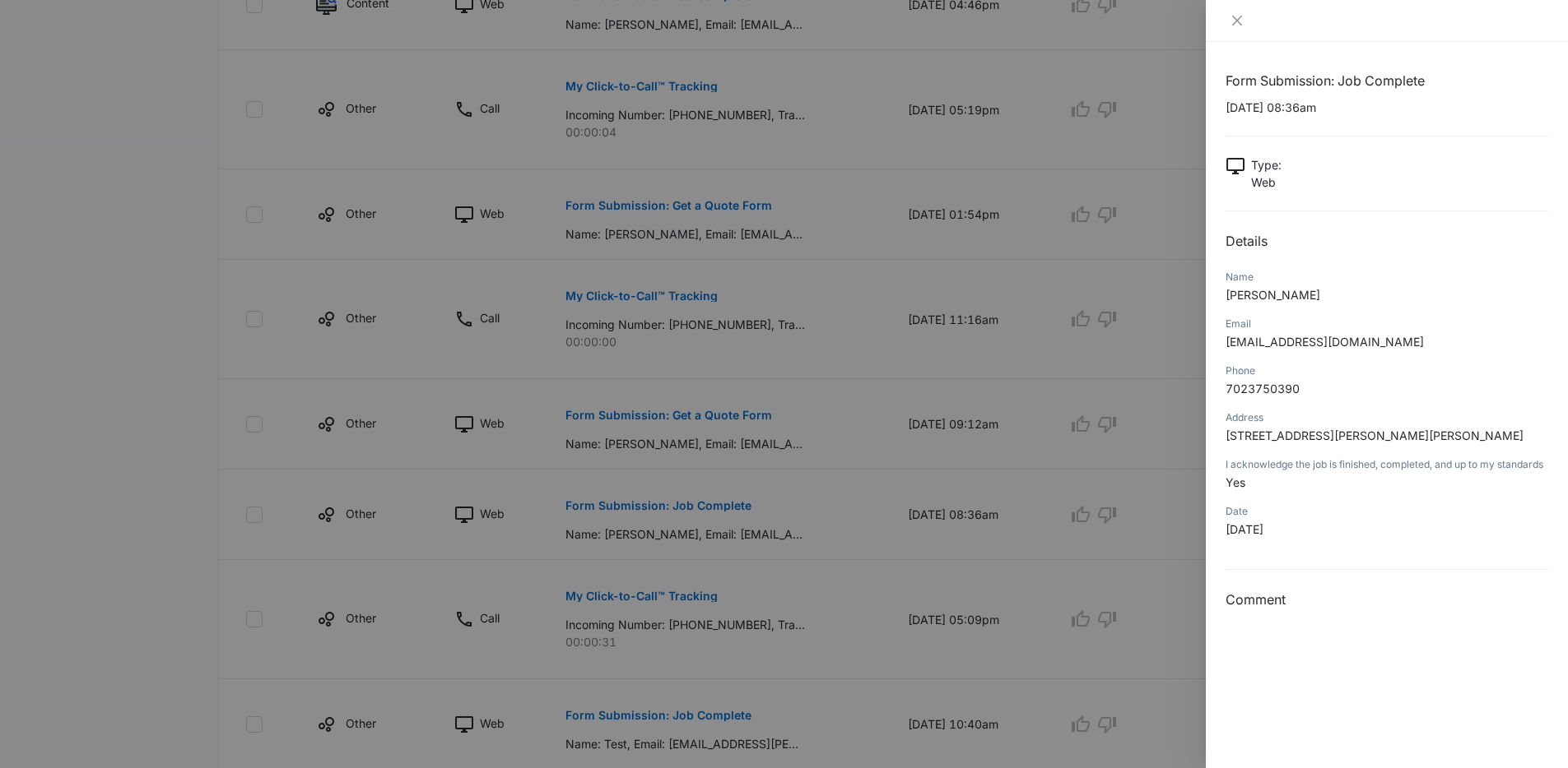
click at [812, 482] on div at bounding box center [784, 384] width 1568 height 768
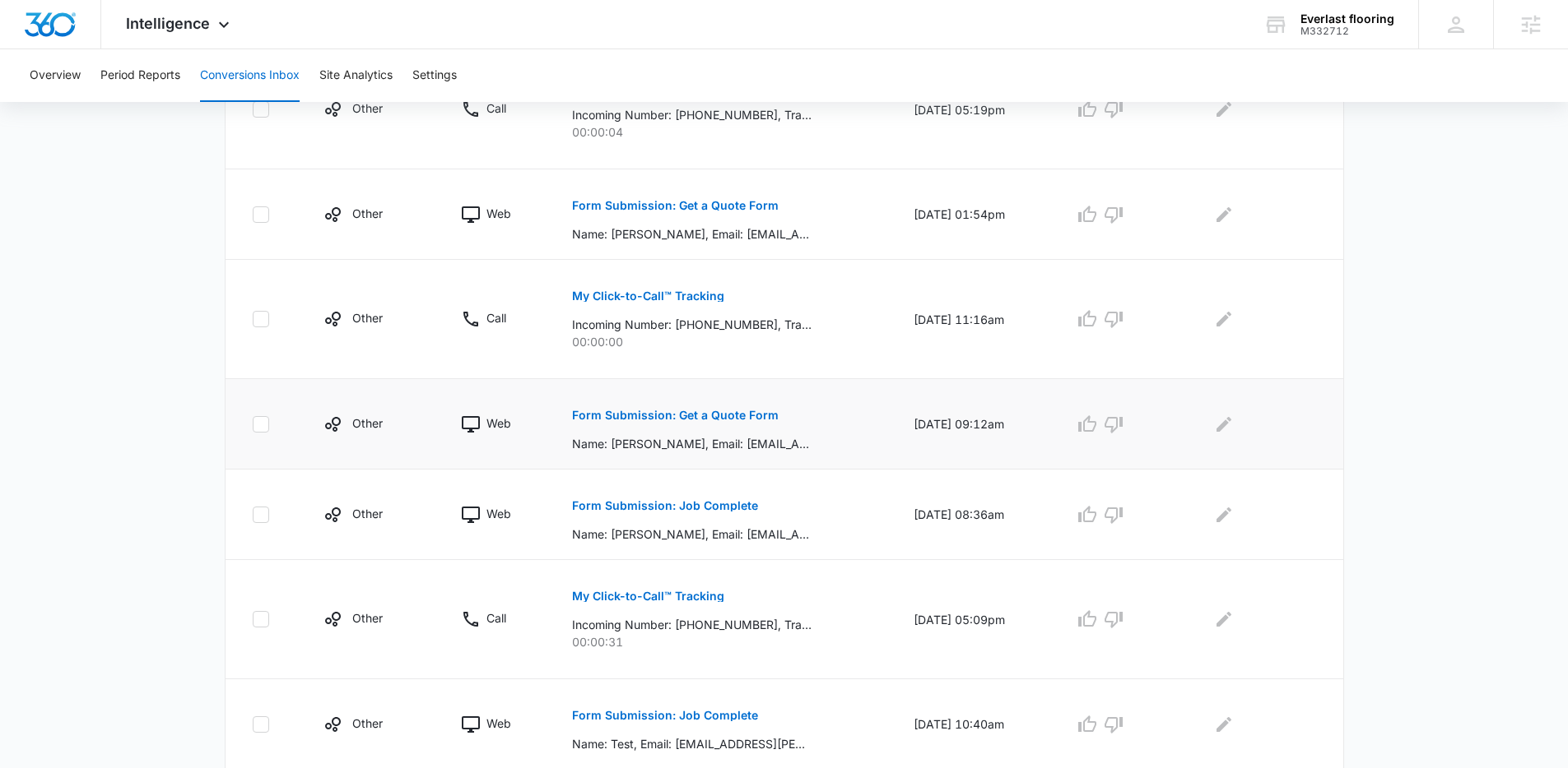
click at [712, 418] on p "Form Submission: Get a Quote Form" at bounding box center [675, 416] width 206 height 12
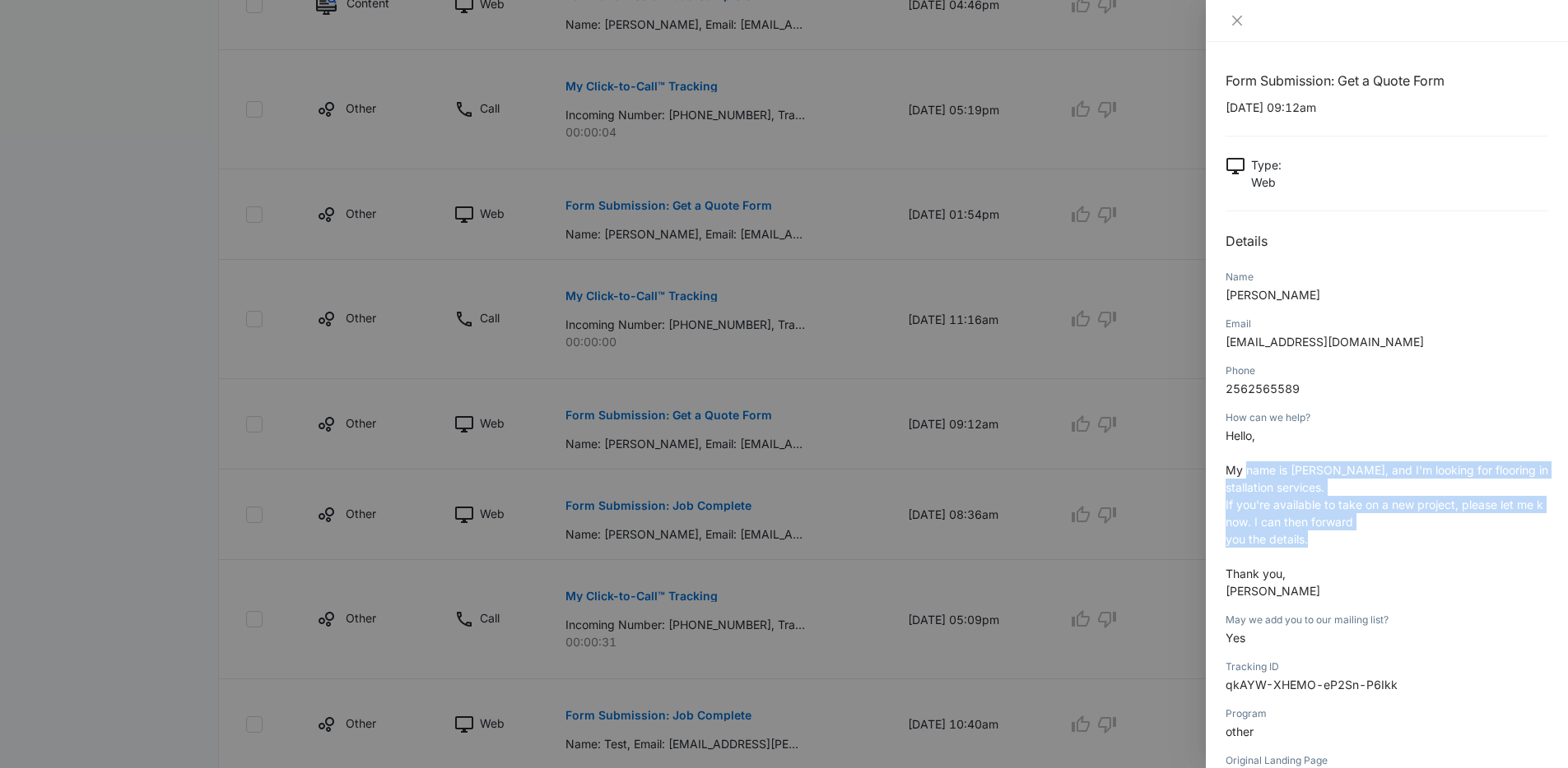
drag, startPoint x: 1309, startPoint y: 504, endPoint x: 1386, endPoint y: 535, distance: 83.0
click at [1386, 535] on p "Hello, My name is Fabio Pirro, and I'm looking for flooring installation servic…" at bounding box center [1386, 513] width 323 height 173
drag, startPoint x: 1380, startPoint y: 533, endPoint x: 1225, endPoint y: 474, distance: 165.8
click at [1225, 474] on p "Hello, My name is Fabio Pirro, and I'm looking for flooring installation servic…" at bounding box center [1386, 513] width 323 height 173
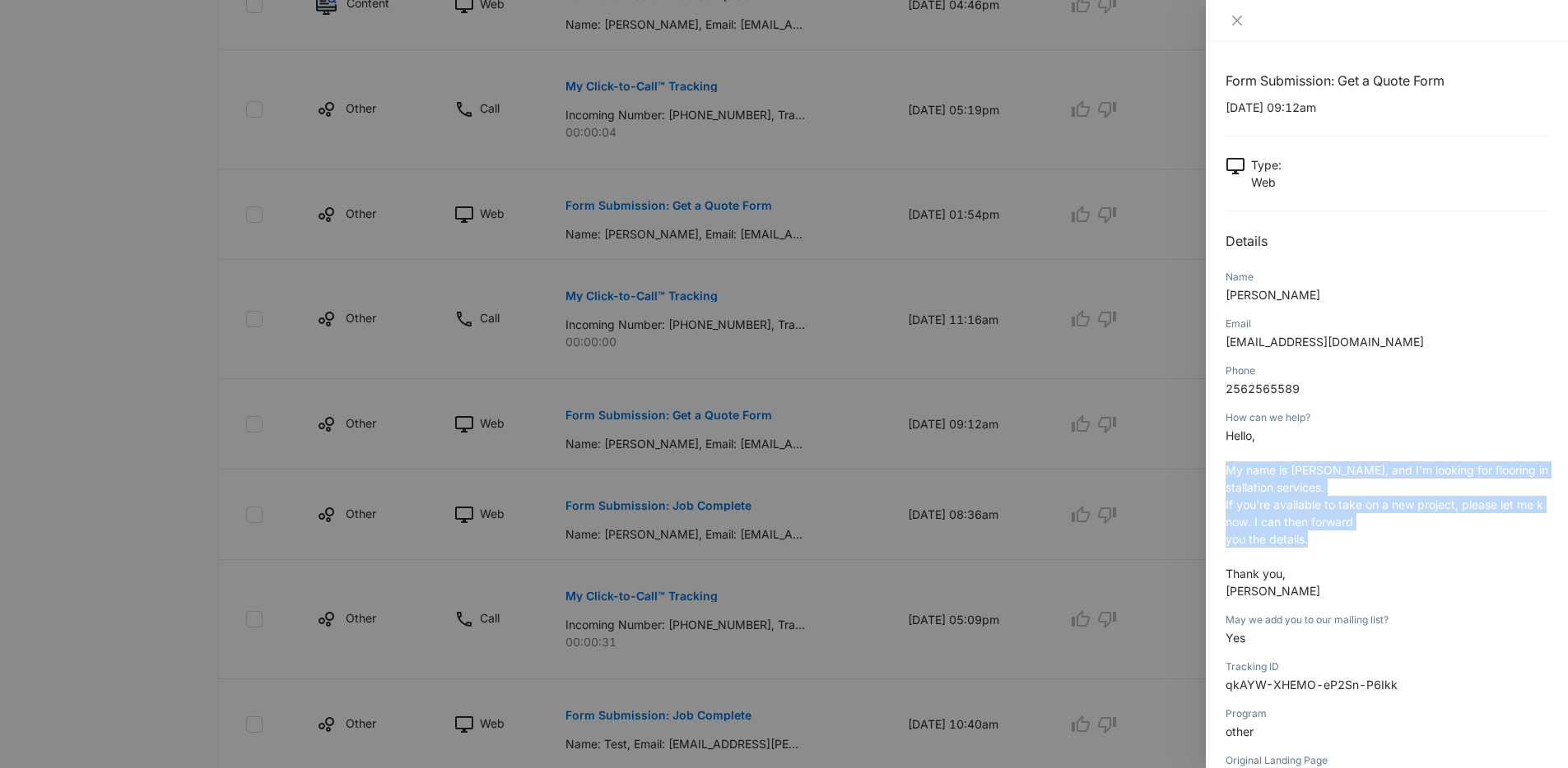
click at [1225, 474] on span "My name is Fabio Pirro, and I'm looking for flooring installation services." at bounding box center [1386, 479] width 323 height 31
drag, startPoint x: 1225, startPoint y: 474, endPoint x: 1353, endPoint y: 542, distance: 144.9
click at [1353, 542] on p "Hello, My name is Fabio Pirro, and I'm looking for flooring installation servic…" at bounding box center [1386, 513] width 323 height 173
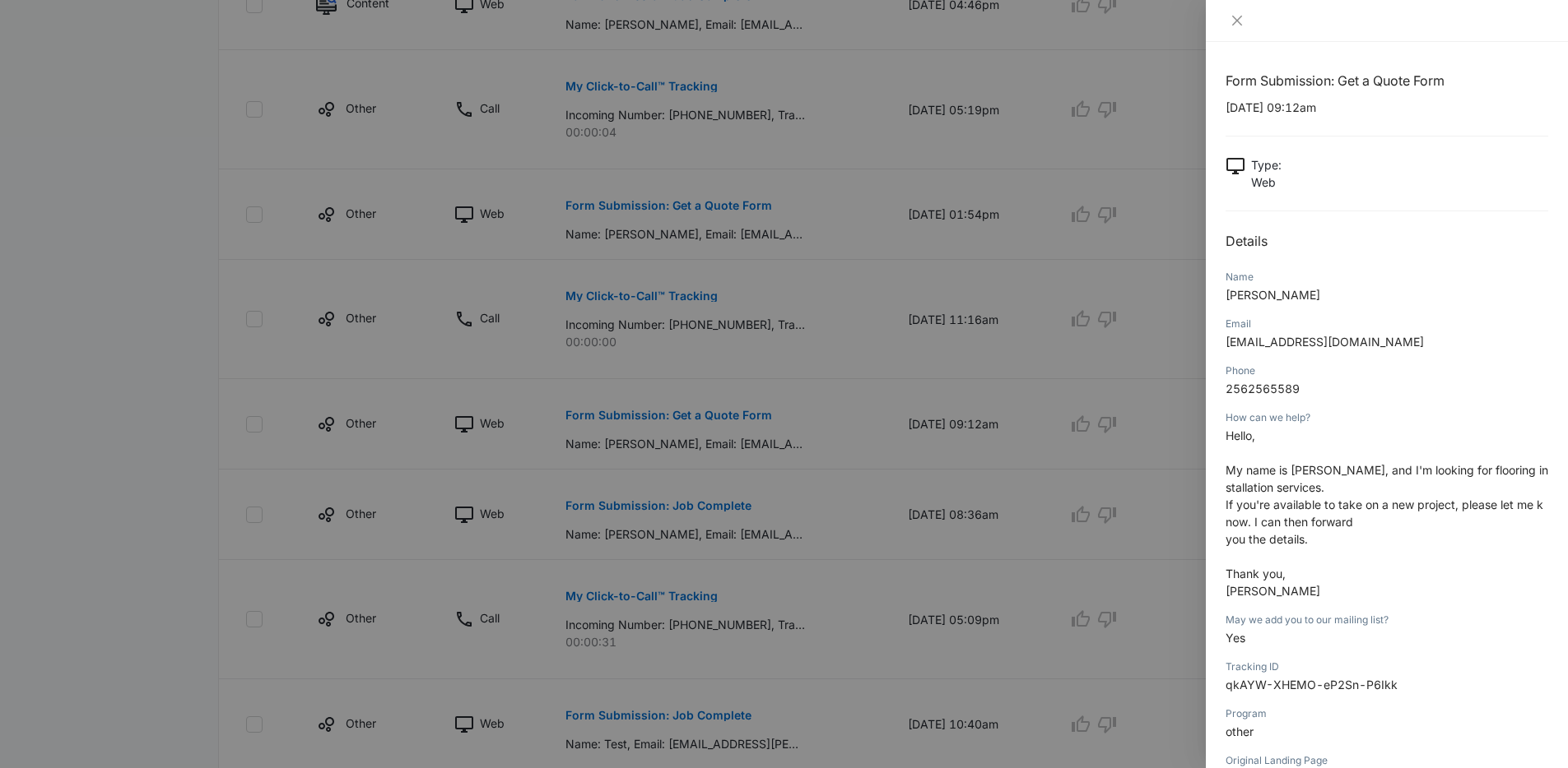
click at [833, 449] on div at bounding box center [784, 384] width 1568 height 768
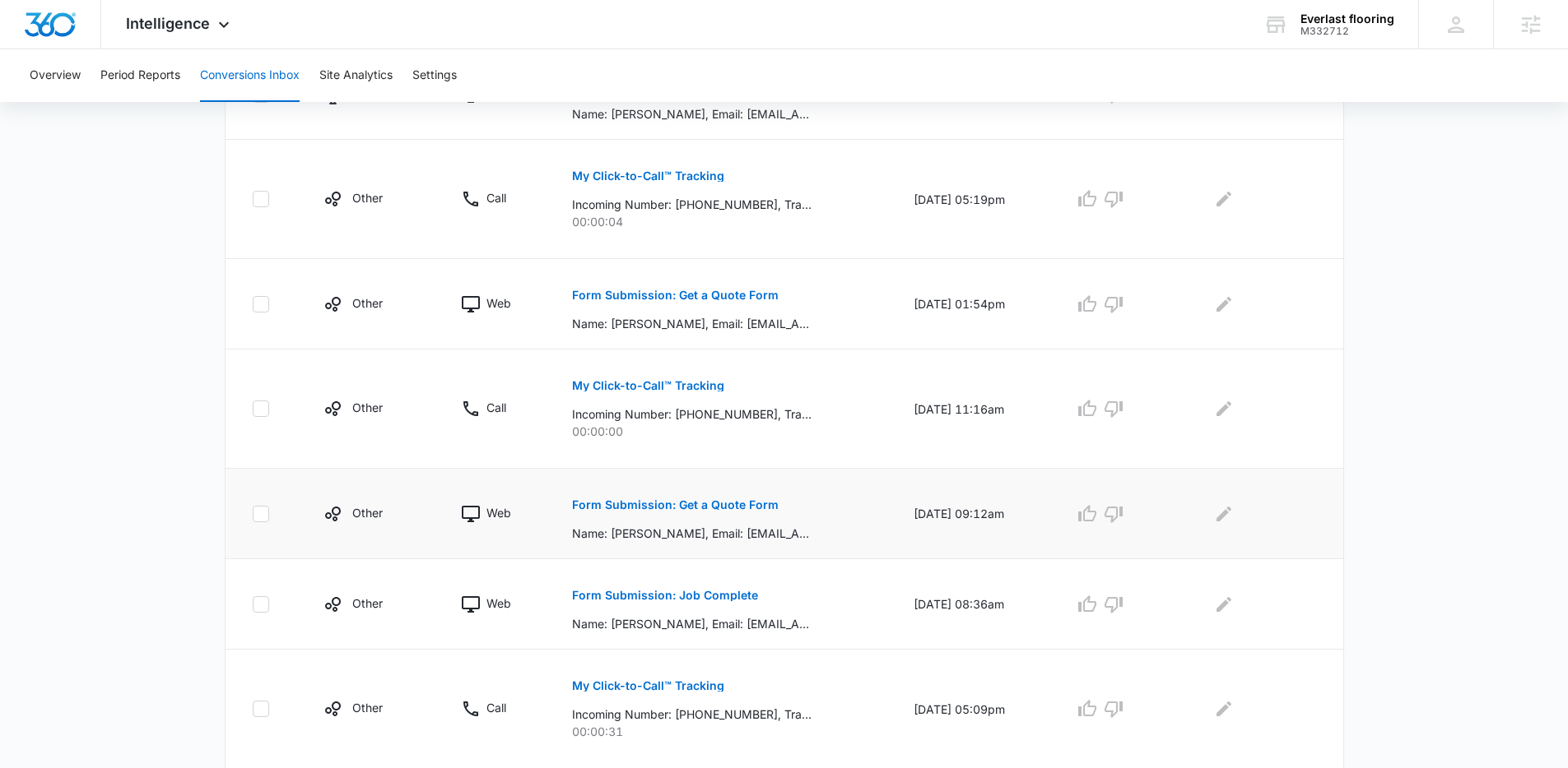
scroll to position [279, 0]
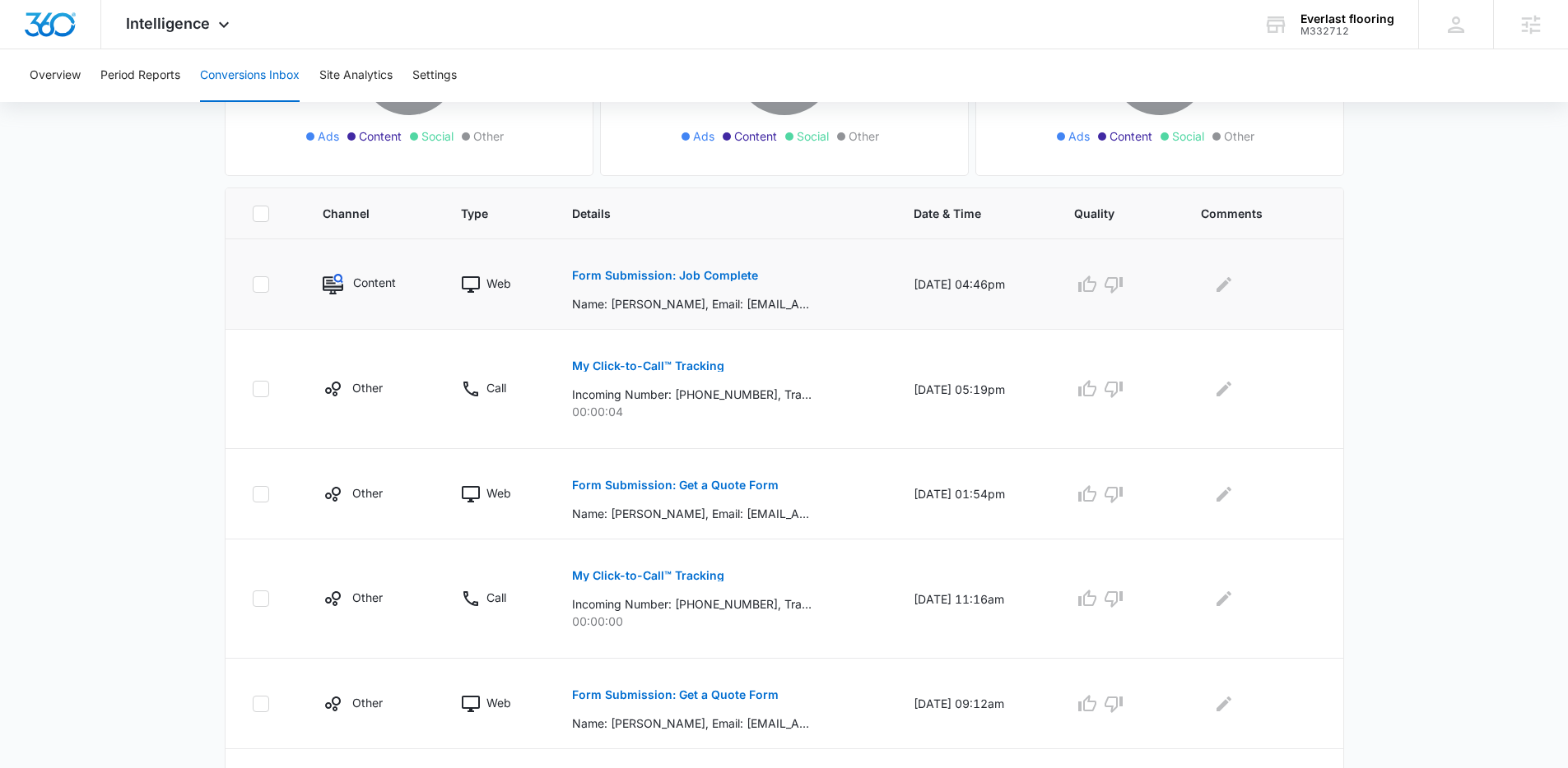
click at [666, 270] on p "Form Submission: Job Complete" at bounding box center [665, 276] width 186 height 12
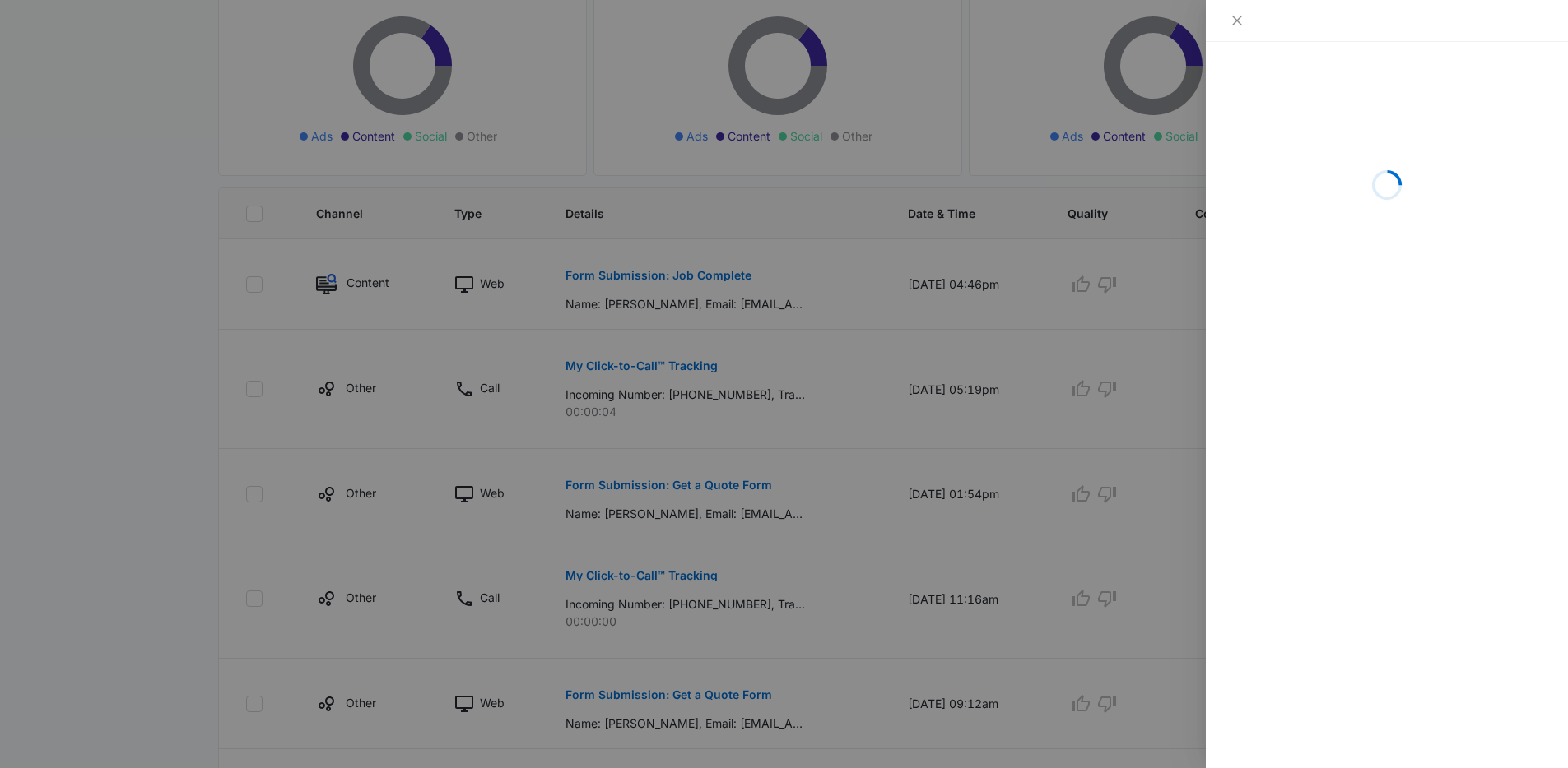
click at [668, 270] on div at bounding box center [784, 384] width 1568 height 768
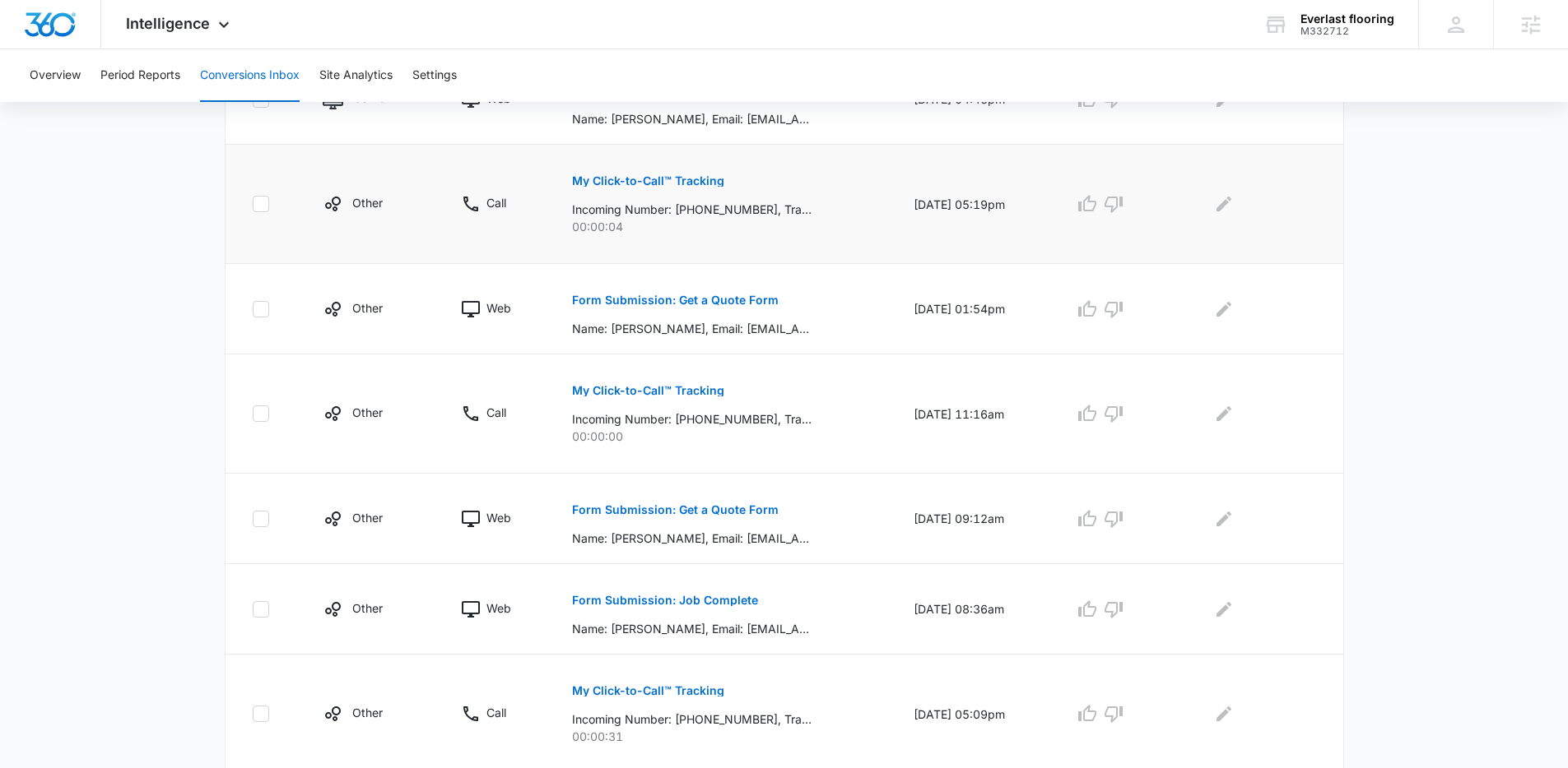
scroll to position [410, 0]
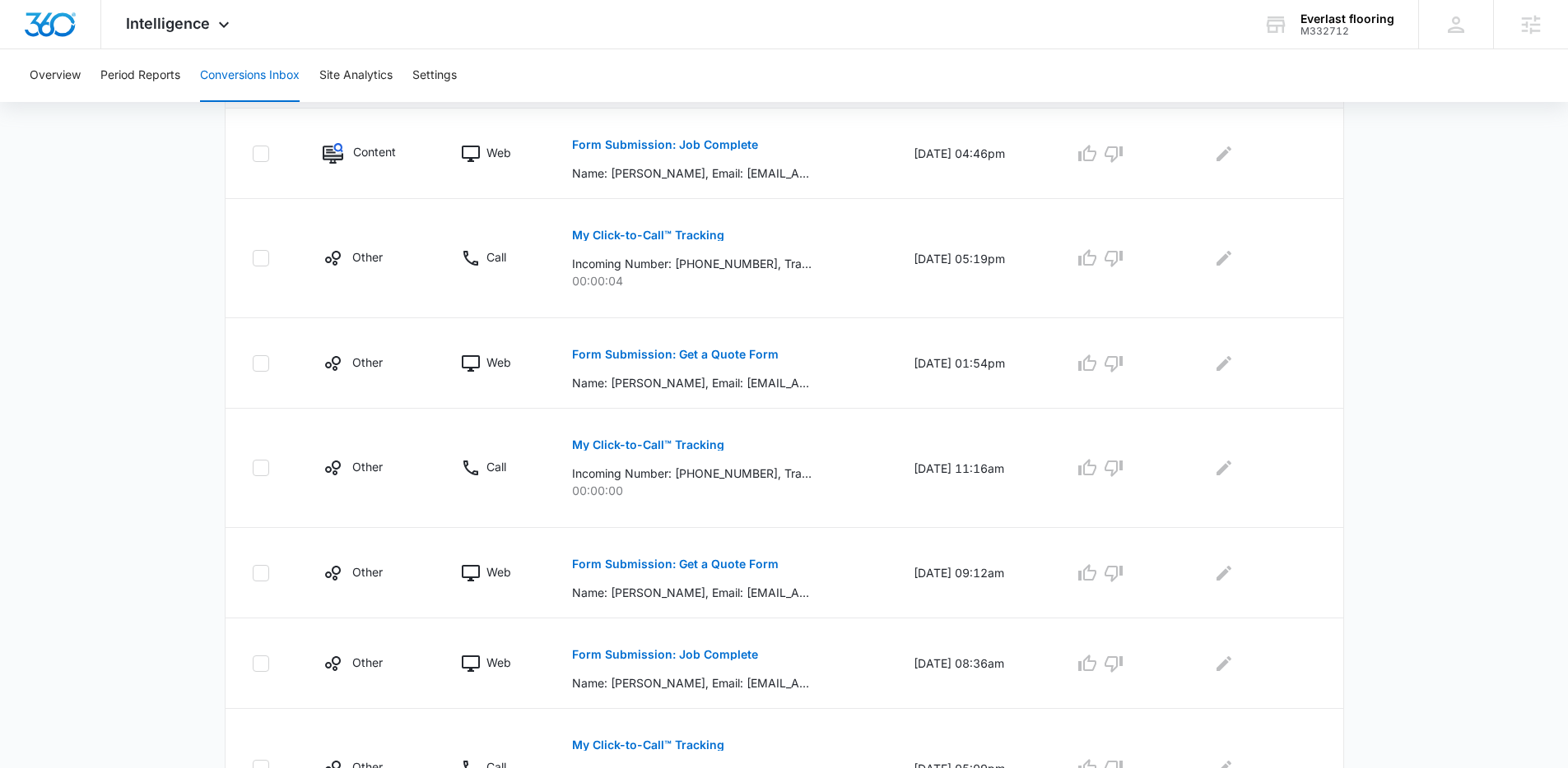
click at [142, 174] on main "Filters 08/09/2025 09/08/2025 New Conversion Total Conversions: 13 Ads Content …" at bounding box center [784, 458] width 1568 height 1500
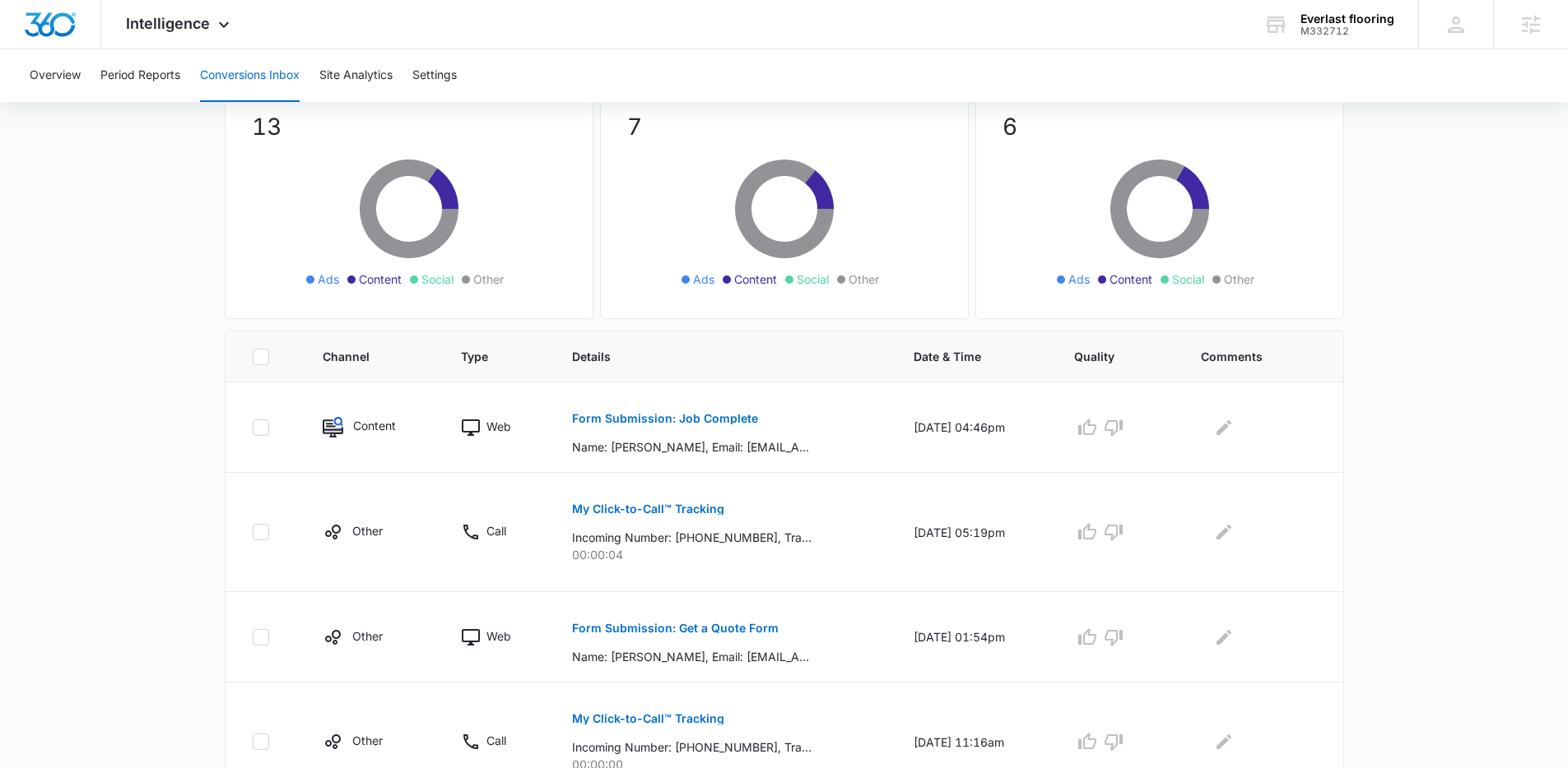
scroll to position [0, 0]
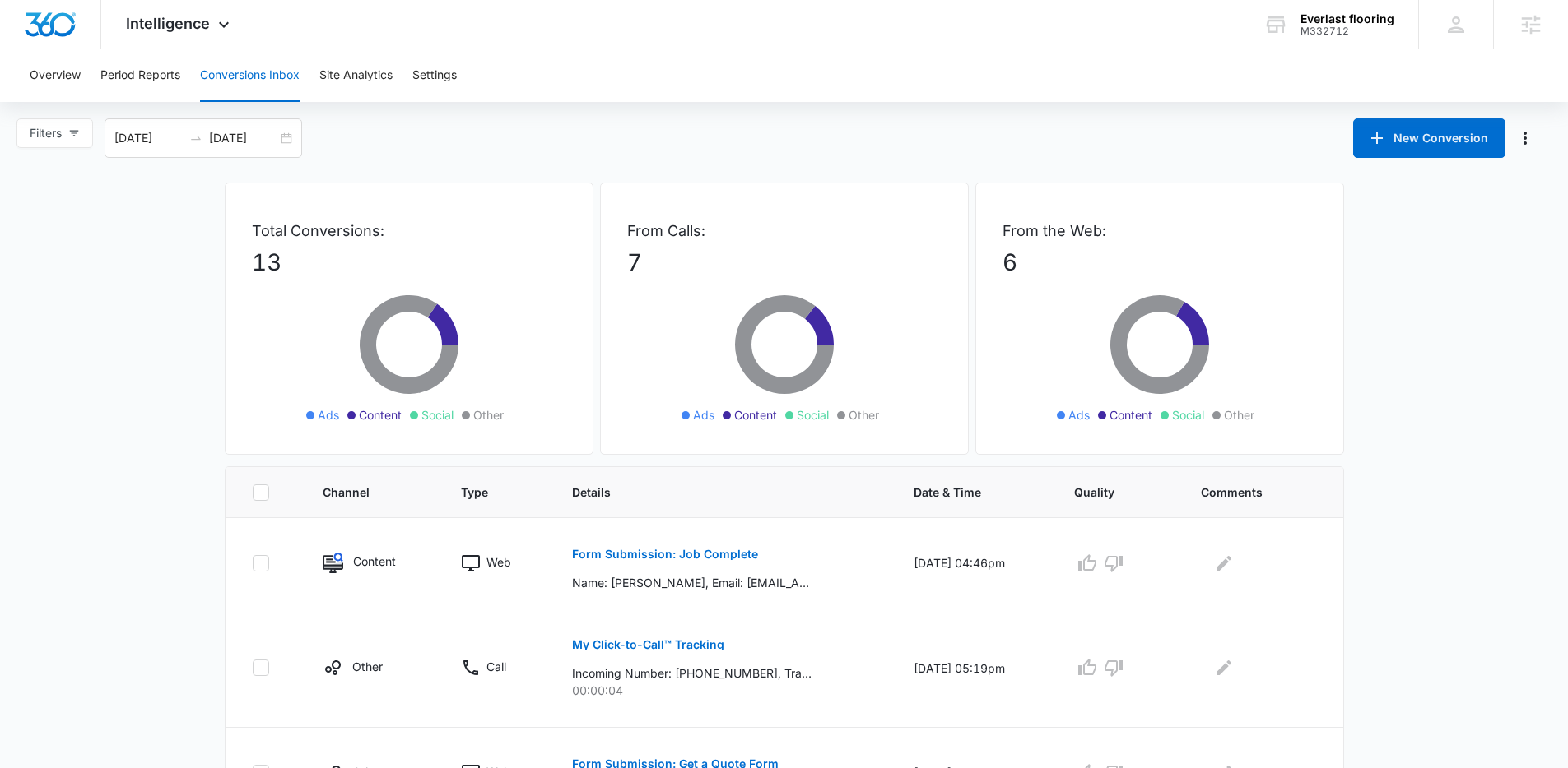
click at [779, 216] on div "From Calls: 7 Ads Content Social Other" at bounding box center [784, 318] width 368 height 272
click at [656, 137] on div "Filters 08/09/2025 09/08/2025 New Conversion" at bounding box center [784, 138] width 1568 height 40
click at [1167, 64] on div "Overview Period Reports Conversions Inbox Site Analytics Settings" at bounding box center [784, 76] width 1528 height 53
click at [731, 146] on div "Filters 08/09/2025 09/08/2025 New Conversion" at bounding box center [784, 138] width 1568 height 40
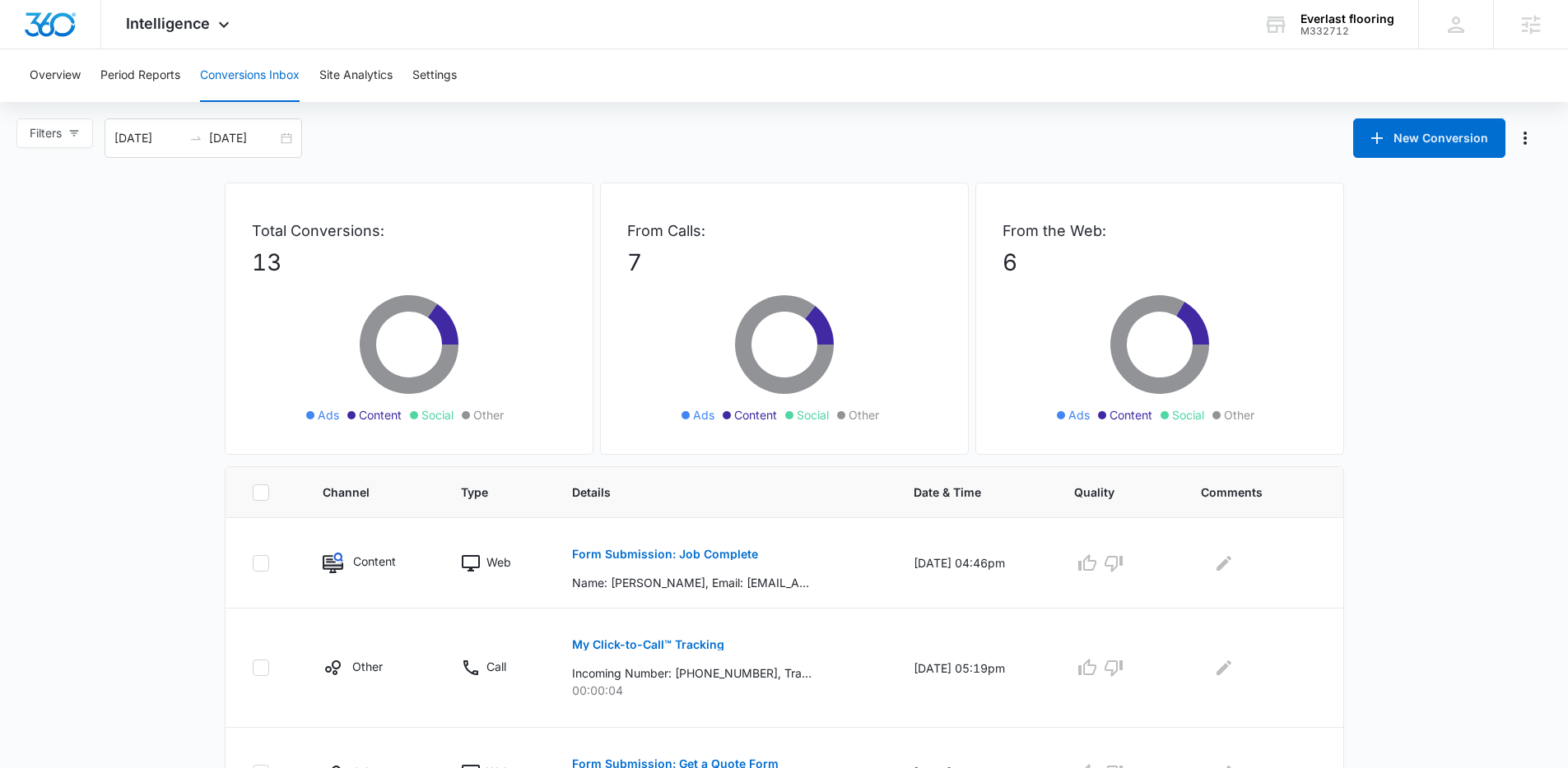
click at [506, 143] on div "Filters 08/09/2025 09/08/2025 New Conversion" at bounding box center [784, 138] width 1568 height 40
click at [503, 137] on div "Filters 08/09/2025 09/08/2025 New Conversion" at bounding box center [784, 138] width 1568 height 40
click at [399, 135] on div "Filters 08/09/2025 09/08/2025 New Conversion" at bounding box center [784, 138] width 1568 height 40
click at [386, 137] on div "Filters 08/09/2025 09/08/2025 New Conversion" at bounding box center [784, 138] width 1568 height 40
click at [481, 48] on div "Intelligence Apps Reputation Websites Forms CRM Email Social Shop Payments POS …" at bounding box center [784, 25] width 1568 height 49
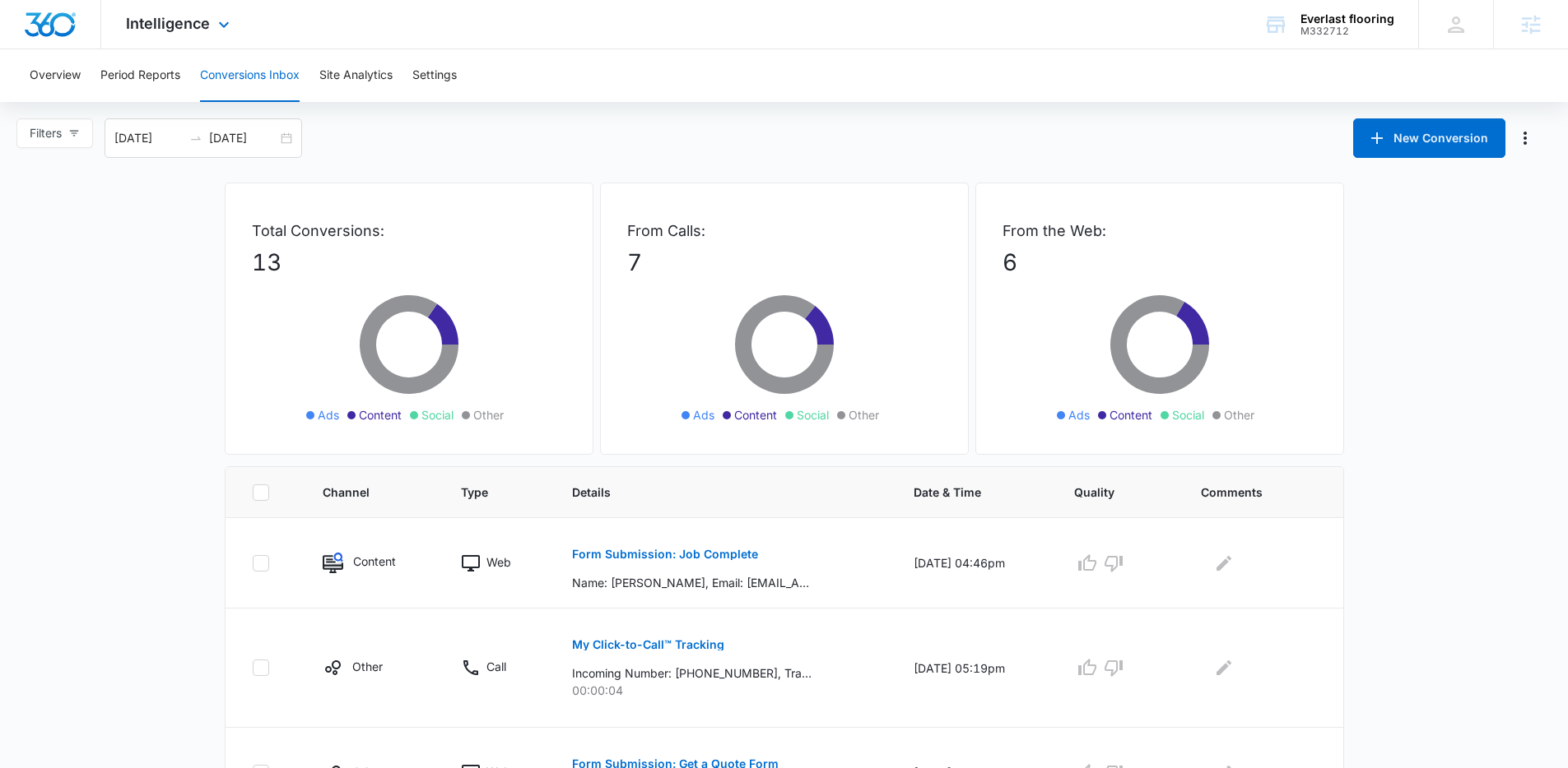
click at [386, 26] on div "Intelligence Apps Reputation Websites Forms CRM Email Social Shop Payments POS …" at bounding box center [784, 25] width 1568 height 49
click at [208, 17] on div "Intelligence Apps Reputation Websites Forms CRM Email Social Shop Payments POS …" at bounding box center [179, 24] width 157 height 48
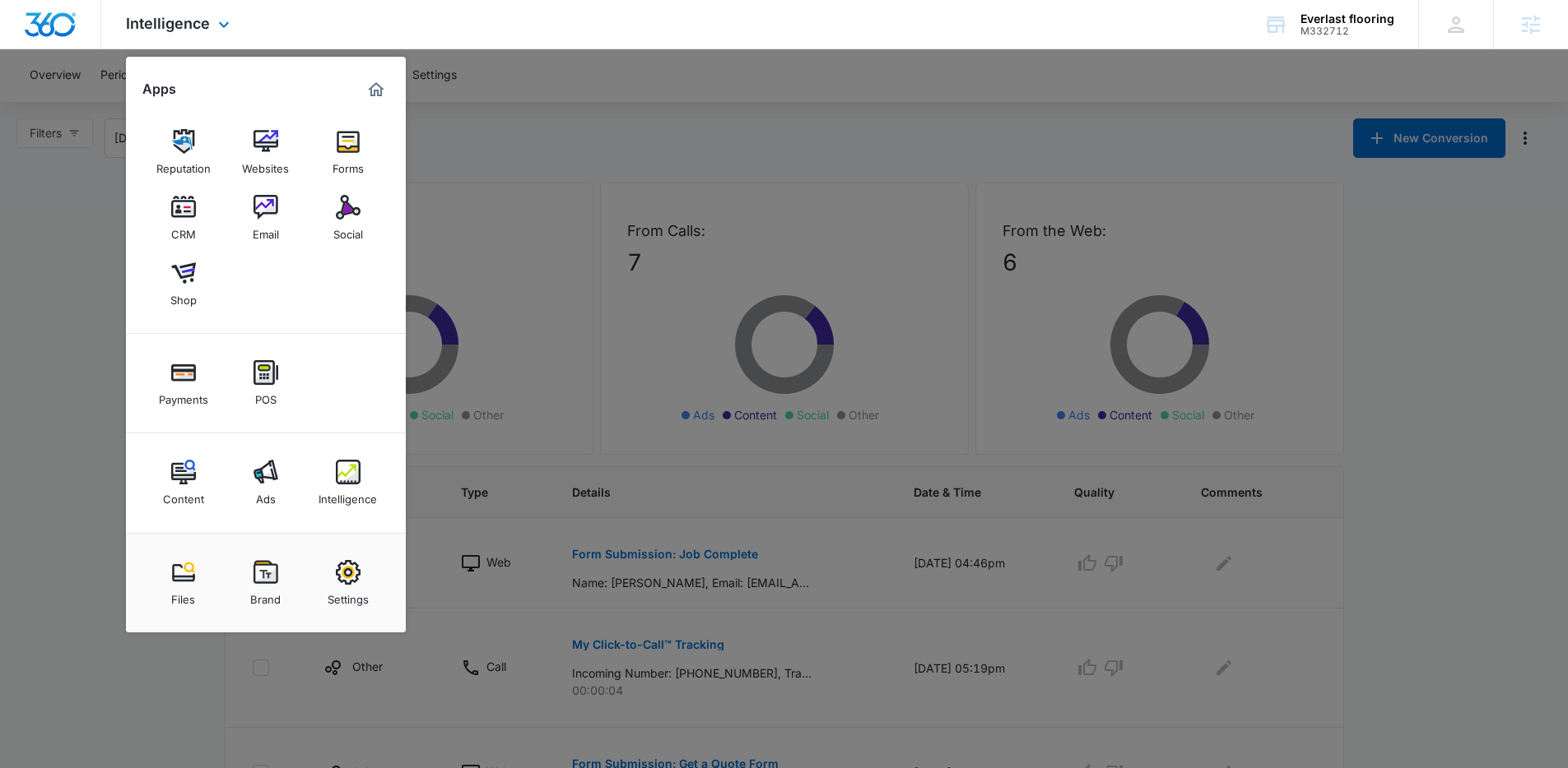
click at [418, 14] on div "Intelligence Apps Reputation Websites Forms CRM Email Social Shop Payments POS …" at bounding box center [784, 25] width 1568 height 49
click at [189, 9] on div "Intelligence Apps Reputation Websites Forms CRM Email Social Shop Payments POS …" at bounding box center [179, 24] width 157 height 48
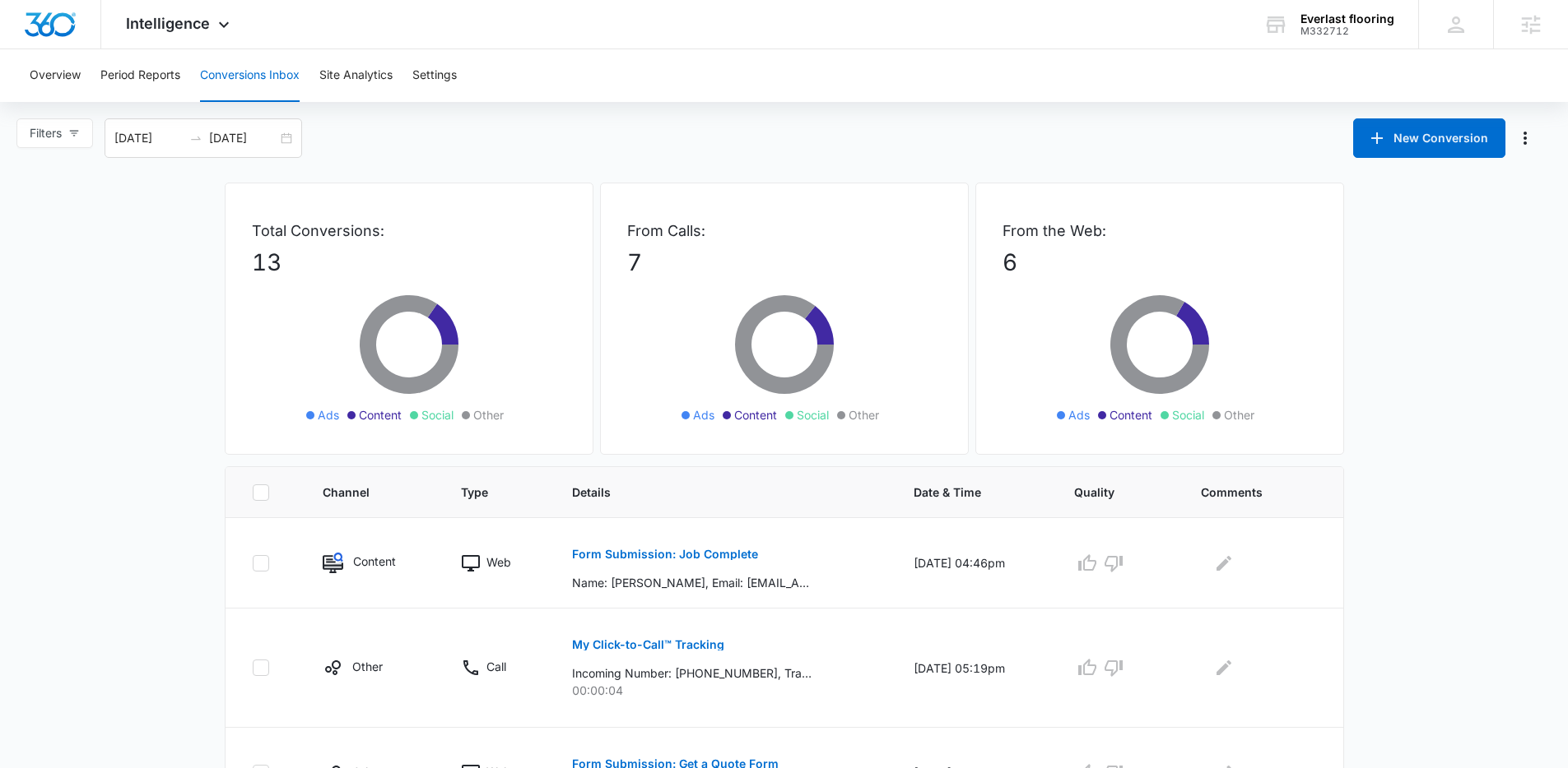
click at [610, 138] on div "Filters 08/09/2025 09/08/2025 New Conversion" at bounding box center [784, 138] width 1568 height 40
drag, startPoint x: 393, startPoint y: 124, endPoint x: 67, endPoint y: 105, distance: 326.6
drag, startPoint x: 13, startPoint y: 107, endPoint x: 440, endPoint y: 158, distance: 430.0
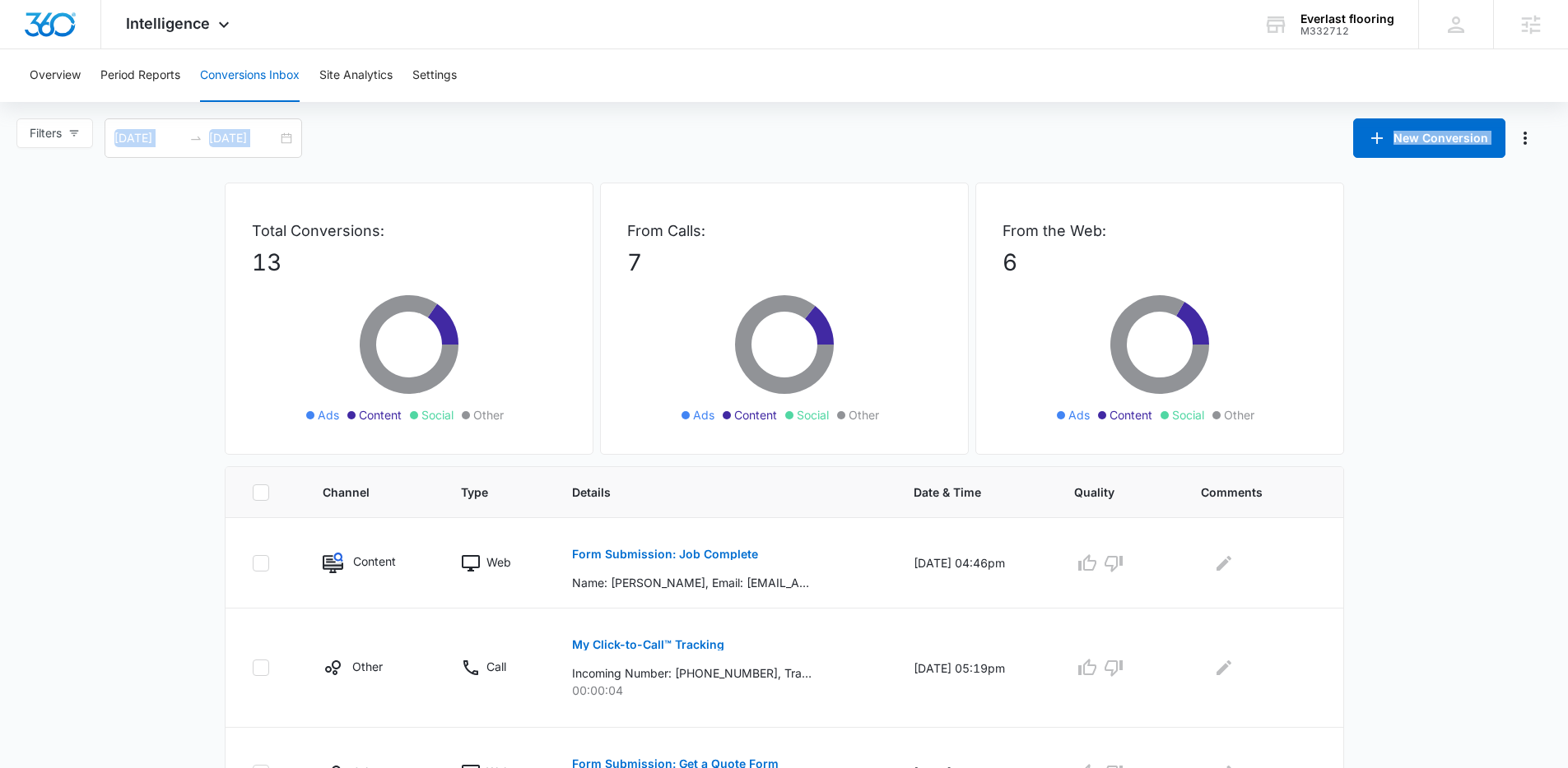
click at [441, 152] on div "Filters 08/09/2025 09/08/2025 New Conversion" at bounding box center [784, 138] width 1568 height 40
click at [450, 124] on div "Filters 08/09/2025 09/08/2025 New Conversion" at bounding box center [784, 138] width 1568 height 40
click at [646, 137] on div "Filters 08/09/2025 09/08/2025 New Conversion" at bounding box center [784, 138] width 1568 height 40
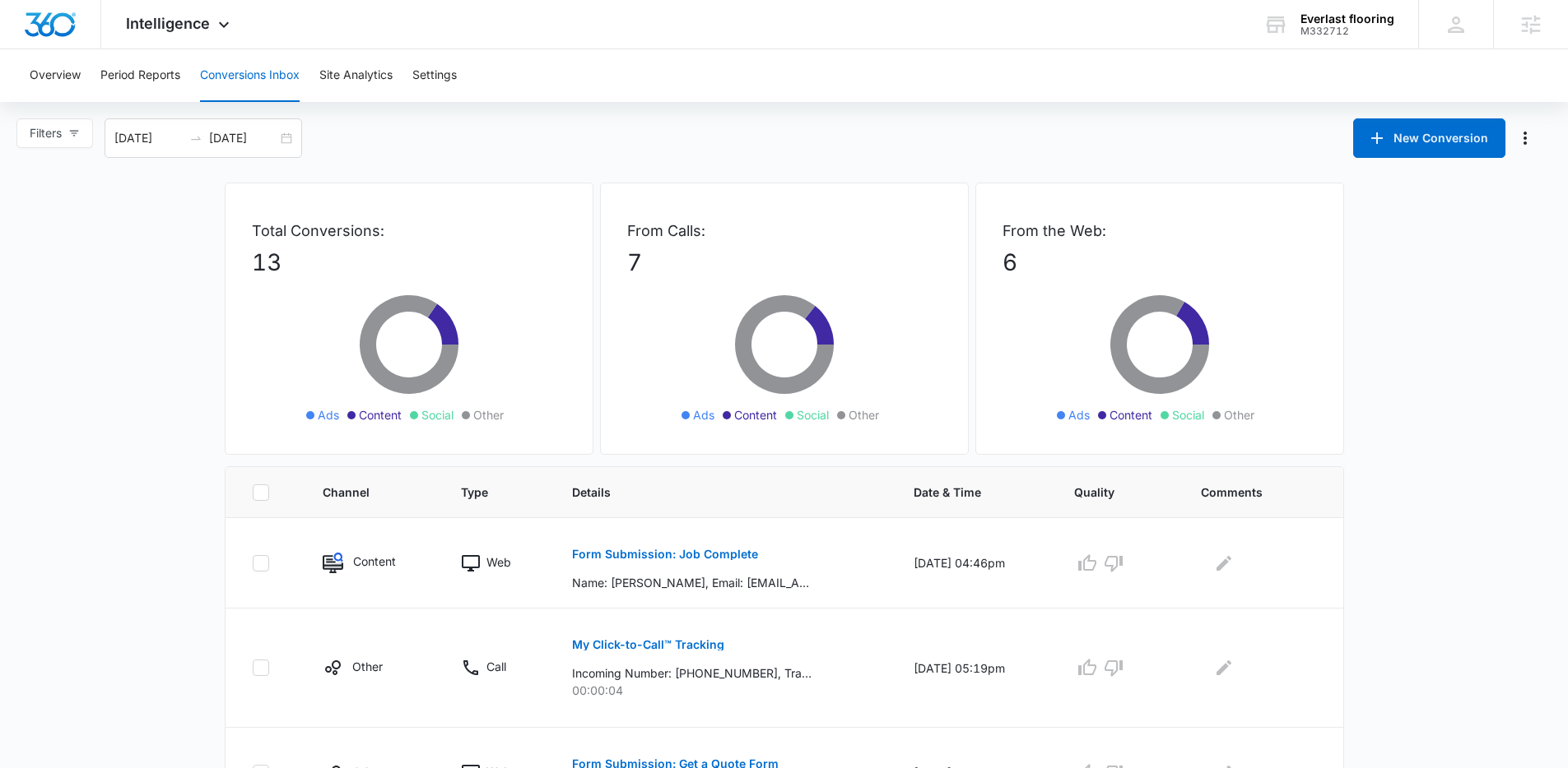
click at [647, 137] on div "Filters 08/09/2025 09/08/2025 New Conversion" at bounding box center [784, 138] width 1568 height 40
click at [830, 148] on div "Filters 08/09/2025 09/08/2025 New Conversion" at bounding box center [784, 138] width 1568 height 40
drag, startPoint x: 605, startPoint y: 212, endPoint x: 891, endPoint y: 422, distance: 354.8
click at [891, 422] on div "From Calls: 7 Ads Content Social Other" at bounding box center [784, 318] width 368 height 272
click at [891, 422] on ul "Ads Content Social Other" at bounding box center [784, 415] width 239 height 18
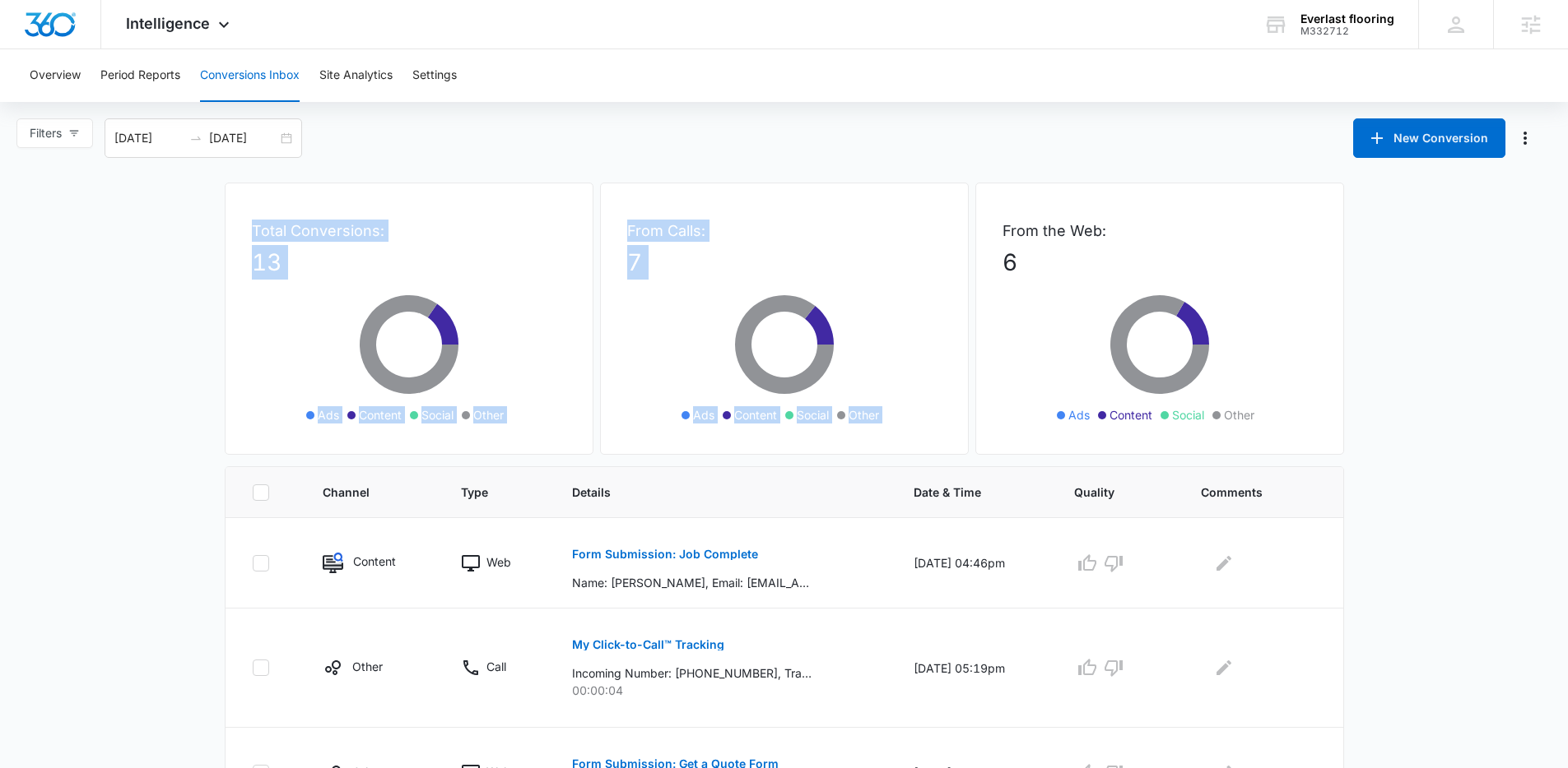
drag, startPoint x: 891, startPoint y: 422, endPoint x: 573, endPoint y: 197, distance: 389.5
click at [573, 197] on div "Total Conversions: 13 Ads Content Social Other From Calls: 7 Ads Content Social…" at bounding box center [784, 324] width 1119 height 283
click at [573, 197] on div "Total Conversions: 13 Ads Content Social Other" at bounding box center [409, 318] width 368 height 272
drag, startPoint x: 234, startPoint y: 227, endPoint x: 1262, endPoint y: 408, distance: 1043.8
click at [1262, 408] on div "Total Conversions: 13 Ads Content Social Other From Calls: 7 Ads Content Social…" at bounding box center [784, 324] width 1119 height 283
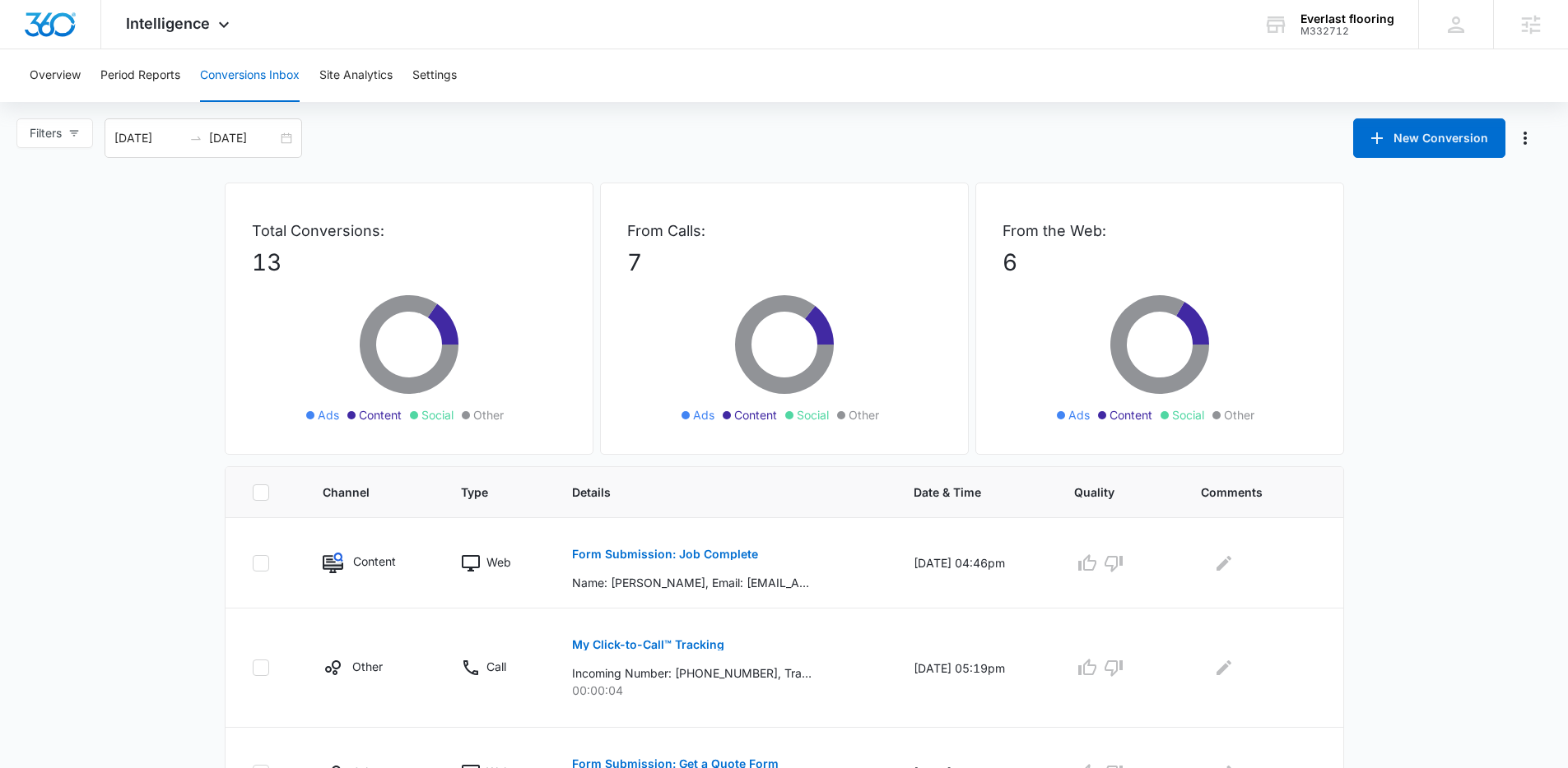
click at [1262, 408] on ul "Ads Content Social Other" at bounding box center [1159, 415] width 239 height 18
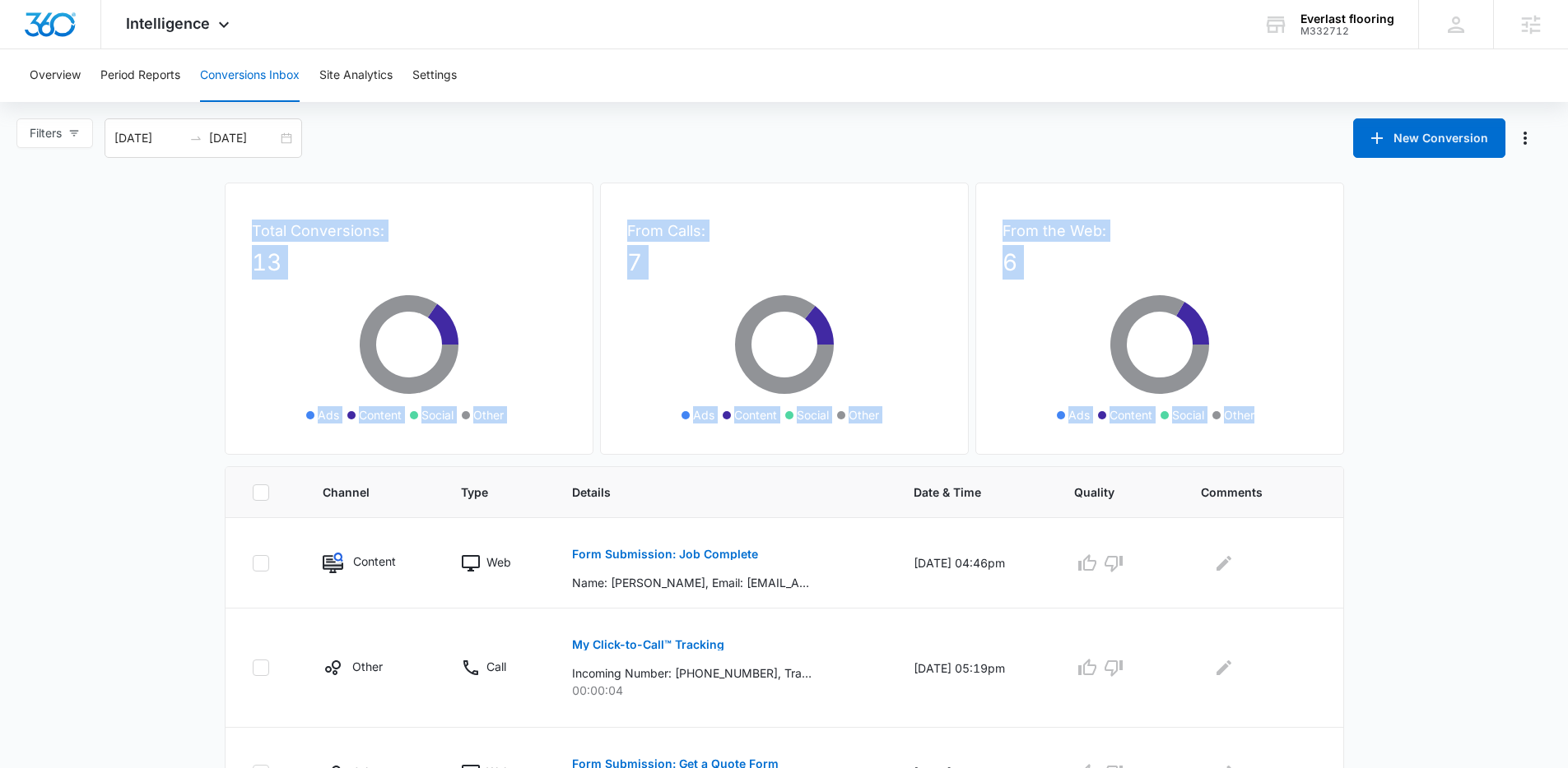
drag, startPoint x: 1111, startPoint y: 362, endPoint x: 228, endPoint y: 220, distance: 894.3
click at [228, 220] on div "Total Conversions: 13 Ads Content Social Other From Calls: 7 Ads Content Social…" at bounding box center [784, 324] width 1119 height 283
click at [228, 220] on div "Total Conversions: 13 Ads Content Social Other" at bounding box center [409, 318] width 368 height 272
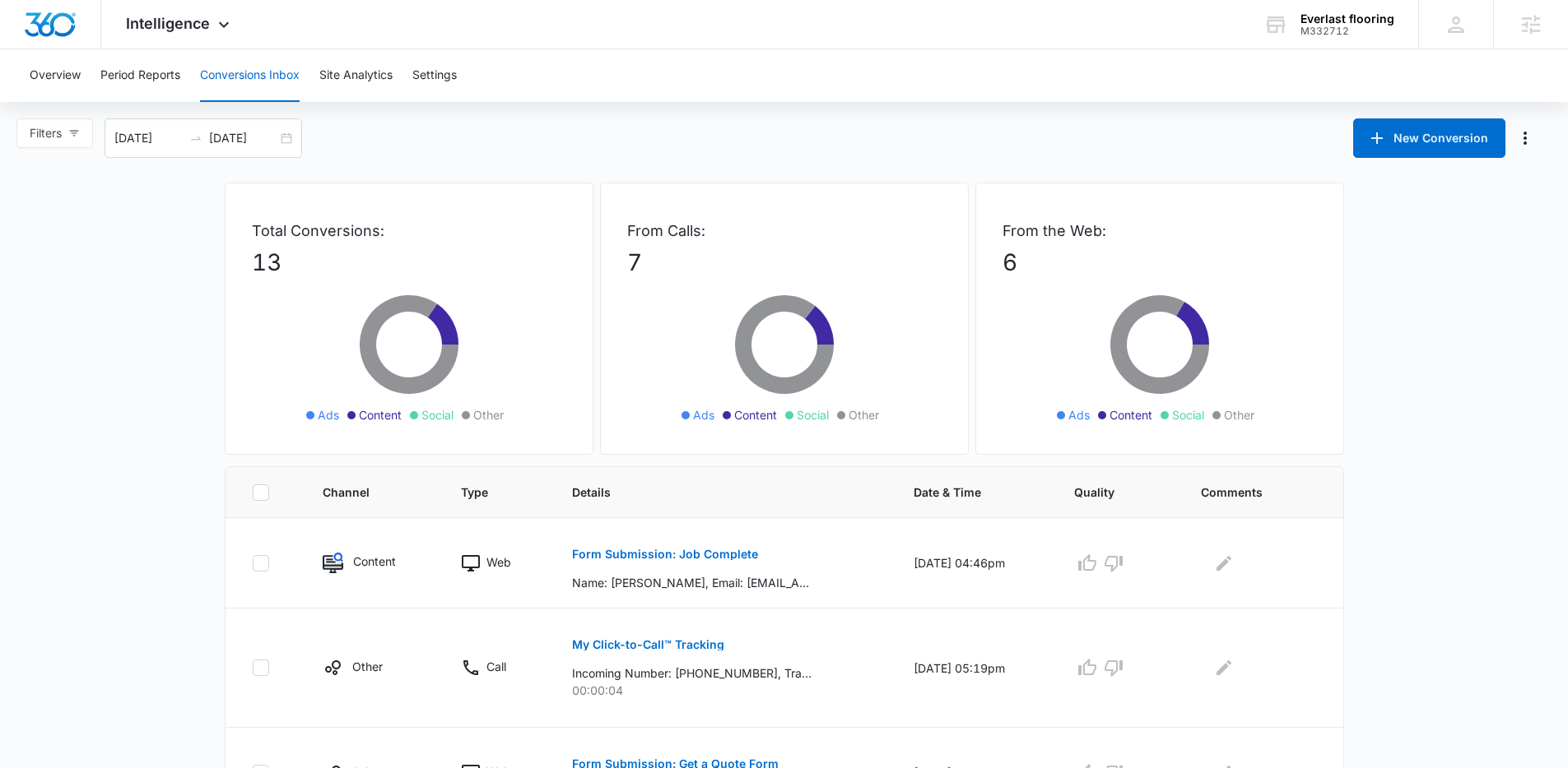
scroll to position [312, 0]
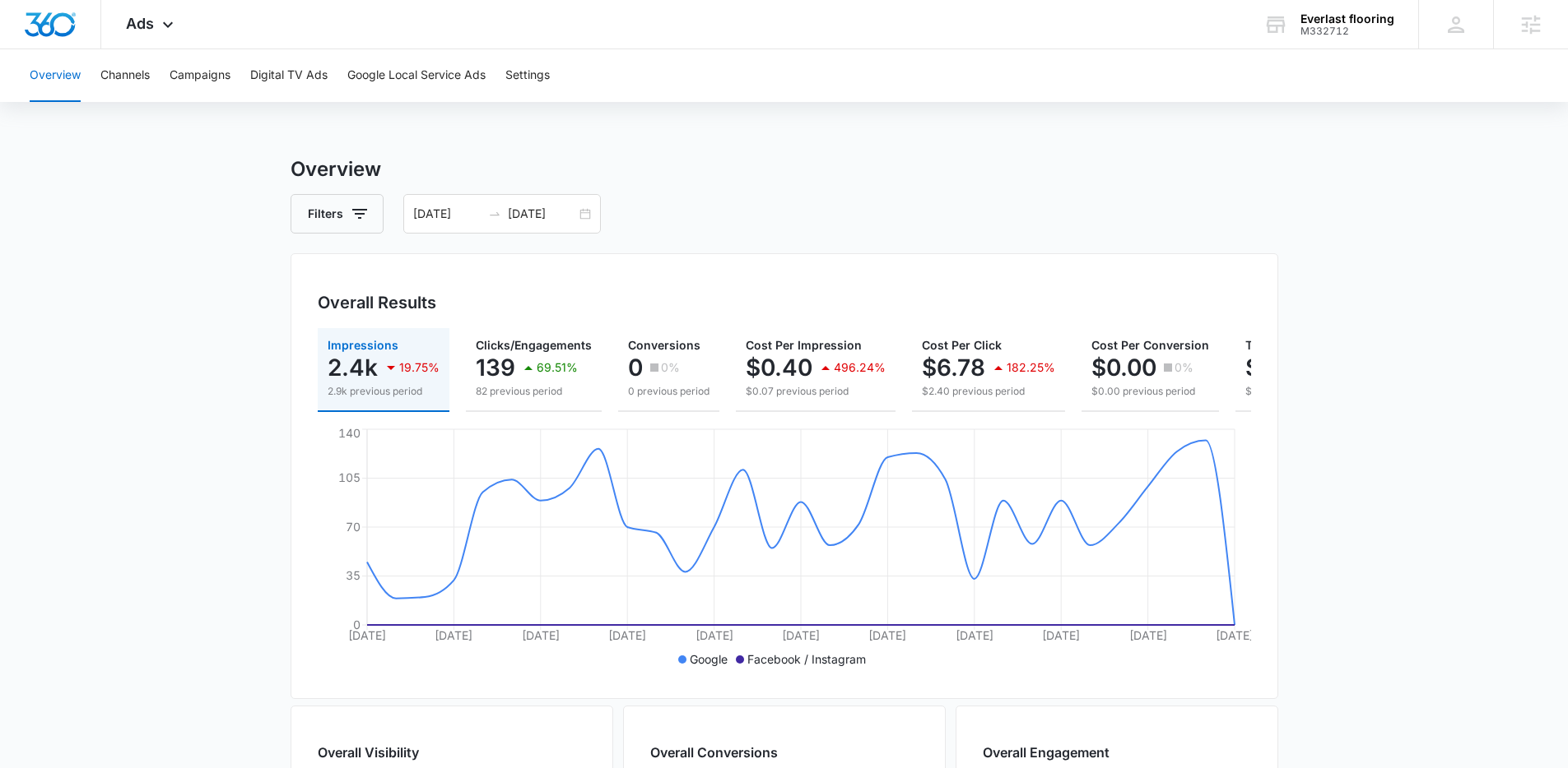
click at [795, 238] on div "Overview Filters [DATE] [DATE] Overall Results Impressions 2.4k 19.75% 2.9k pre…" at bounding box center [784, 745] width 987 height 1181
click at [579, 215] on div "[DATE] [DATE]" at bounding box center [502, 214] width 198 height 40
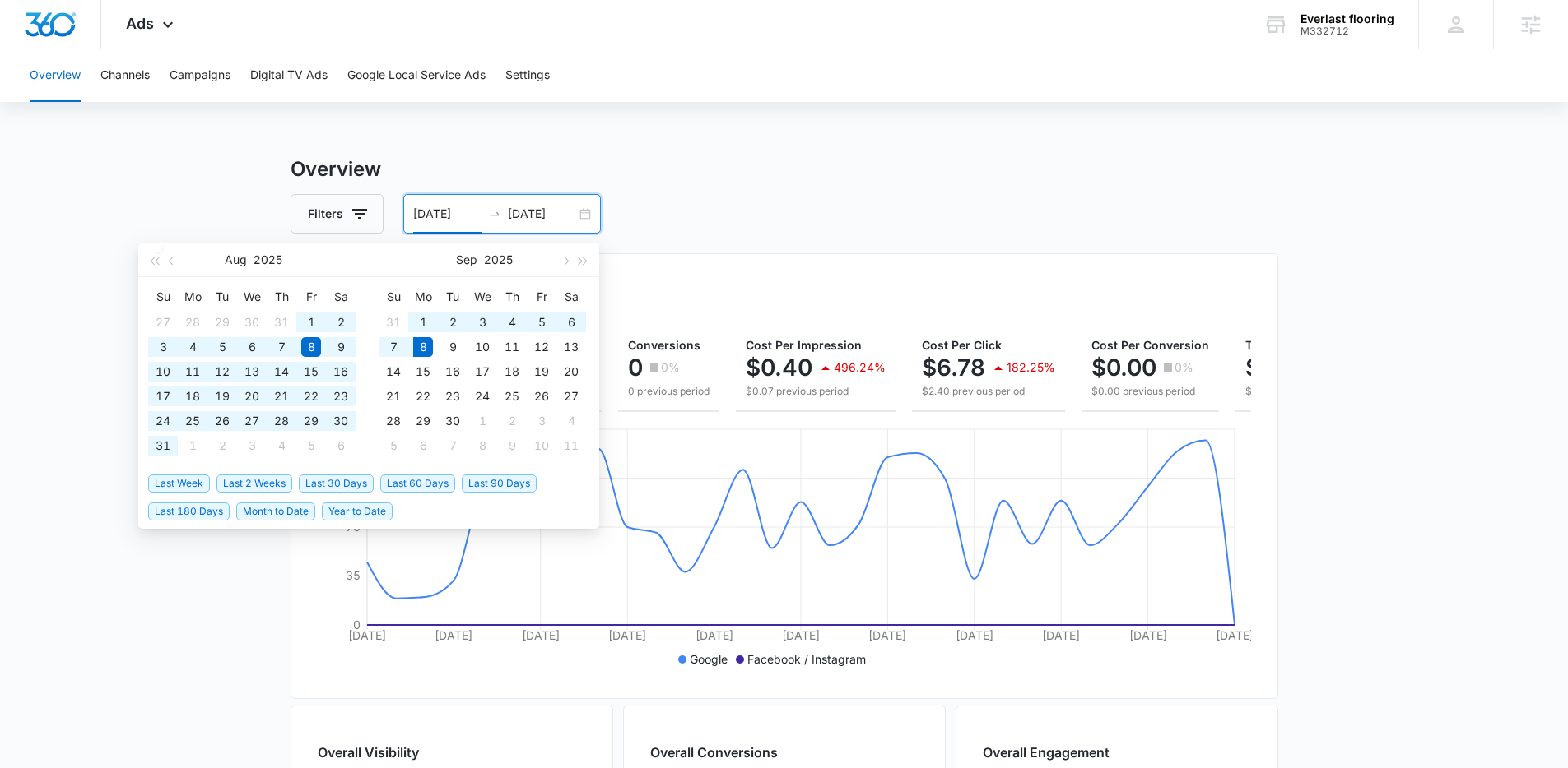
click at [430, 484] on span "Last 60 Days" at bounding box center [418, 483] width 75 height 18
type input "[DATE]"
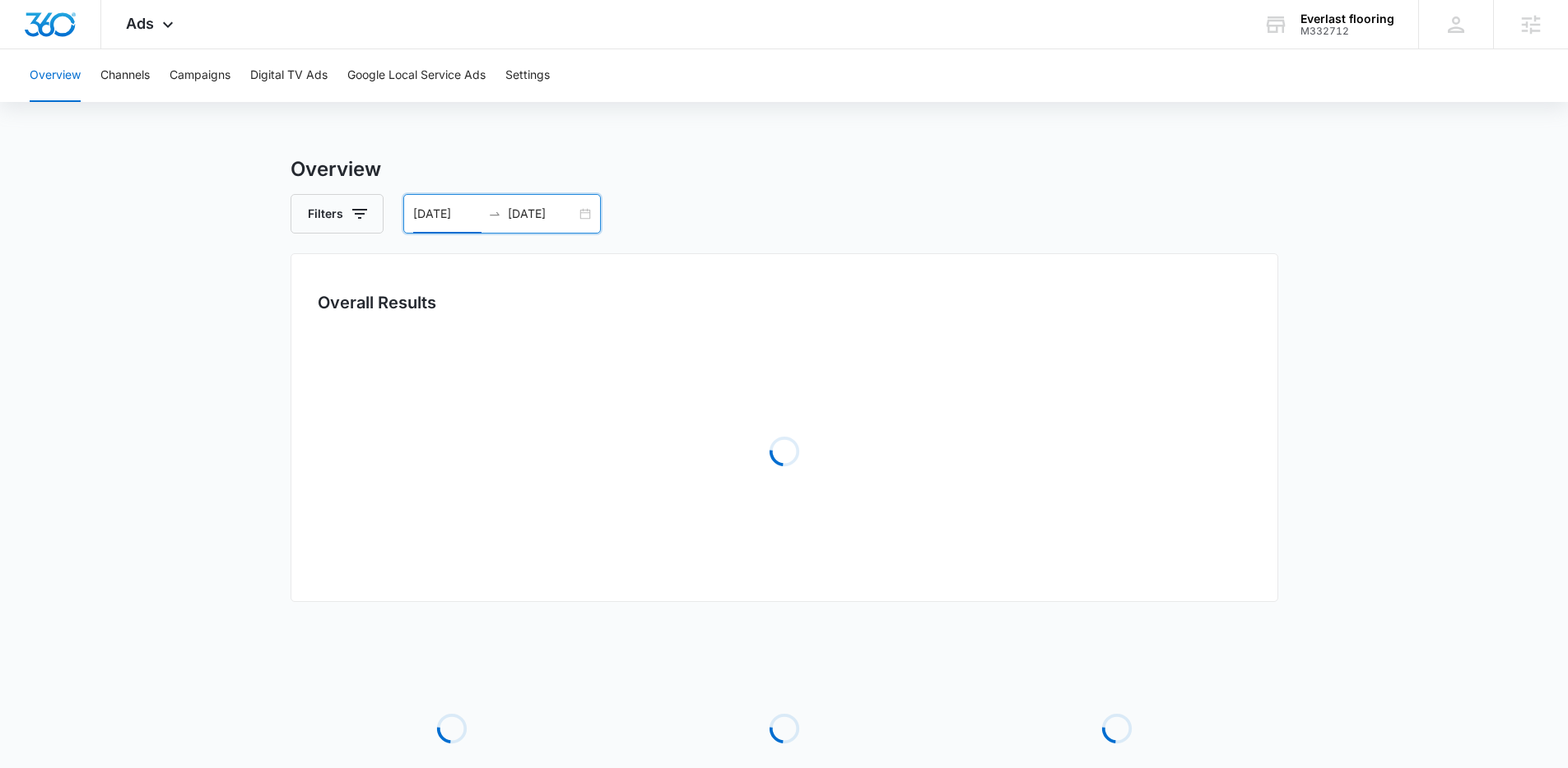
click at [814, 220] on div "Filters [DATE] [DATE]" at bounding box center [784, 214] width 987 height 40
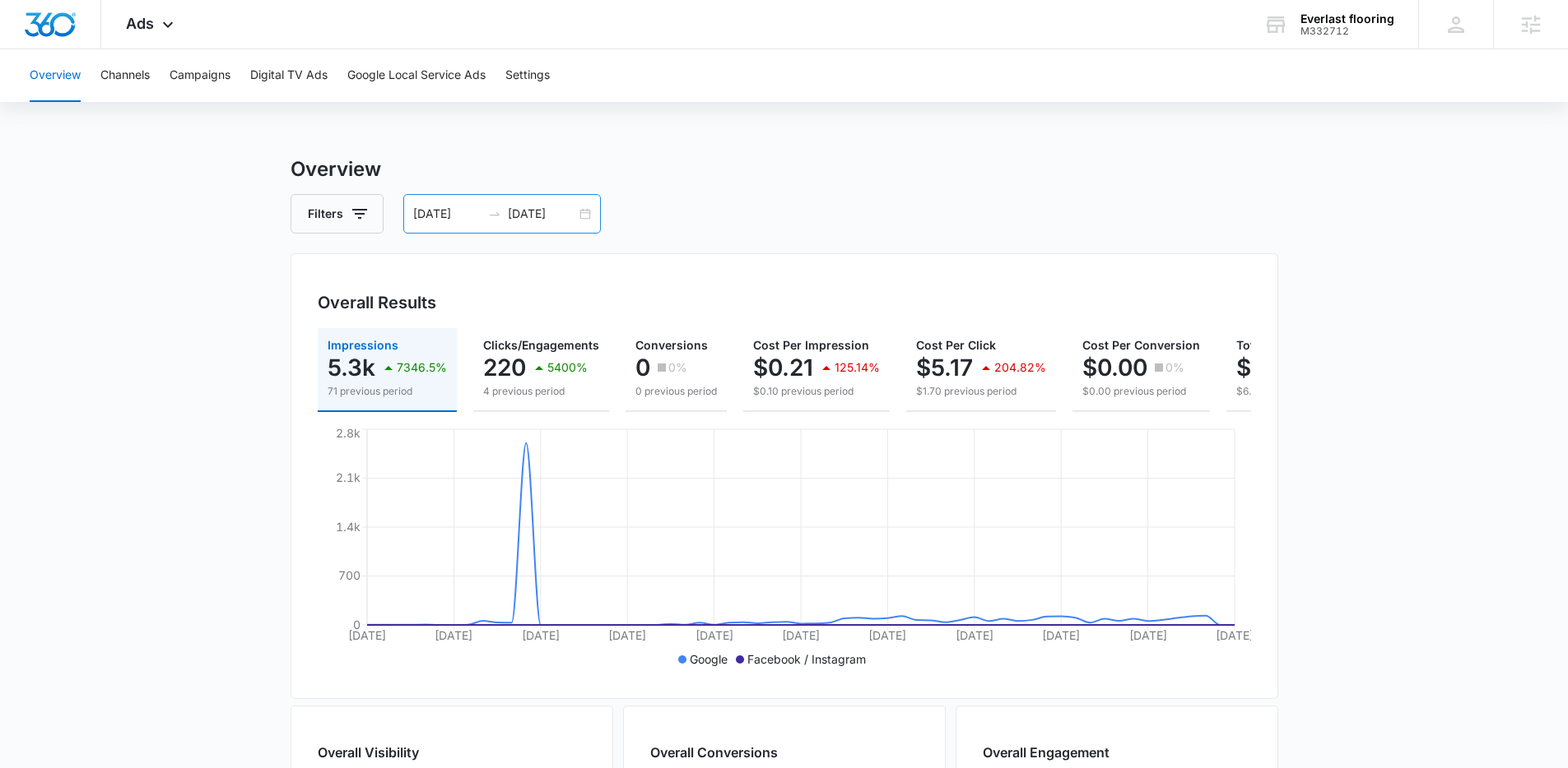
click at [582, 213] on div "[DATE] [DATE]" at bounding box center [502, 214] width 198 height 40
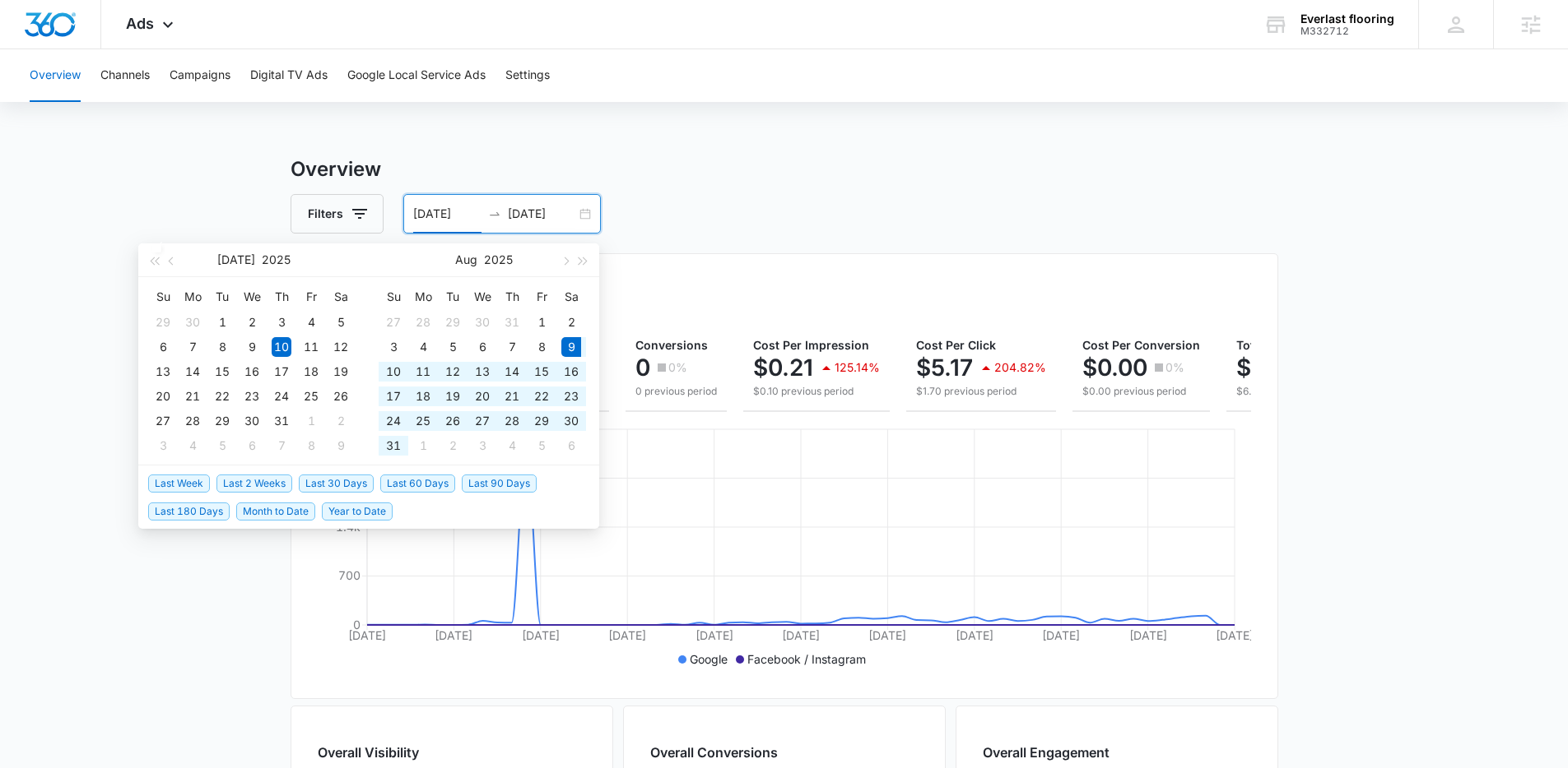
click at [351, 476] on span "Last 30 Days" at bounding box center [336, 483] width 75 height 18
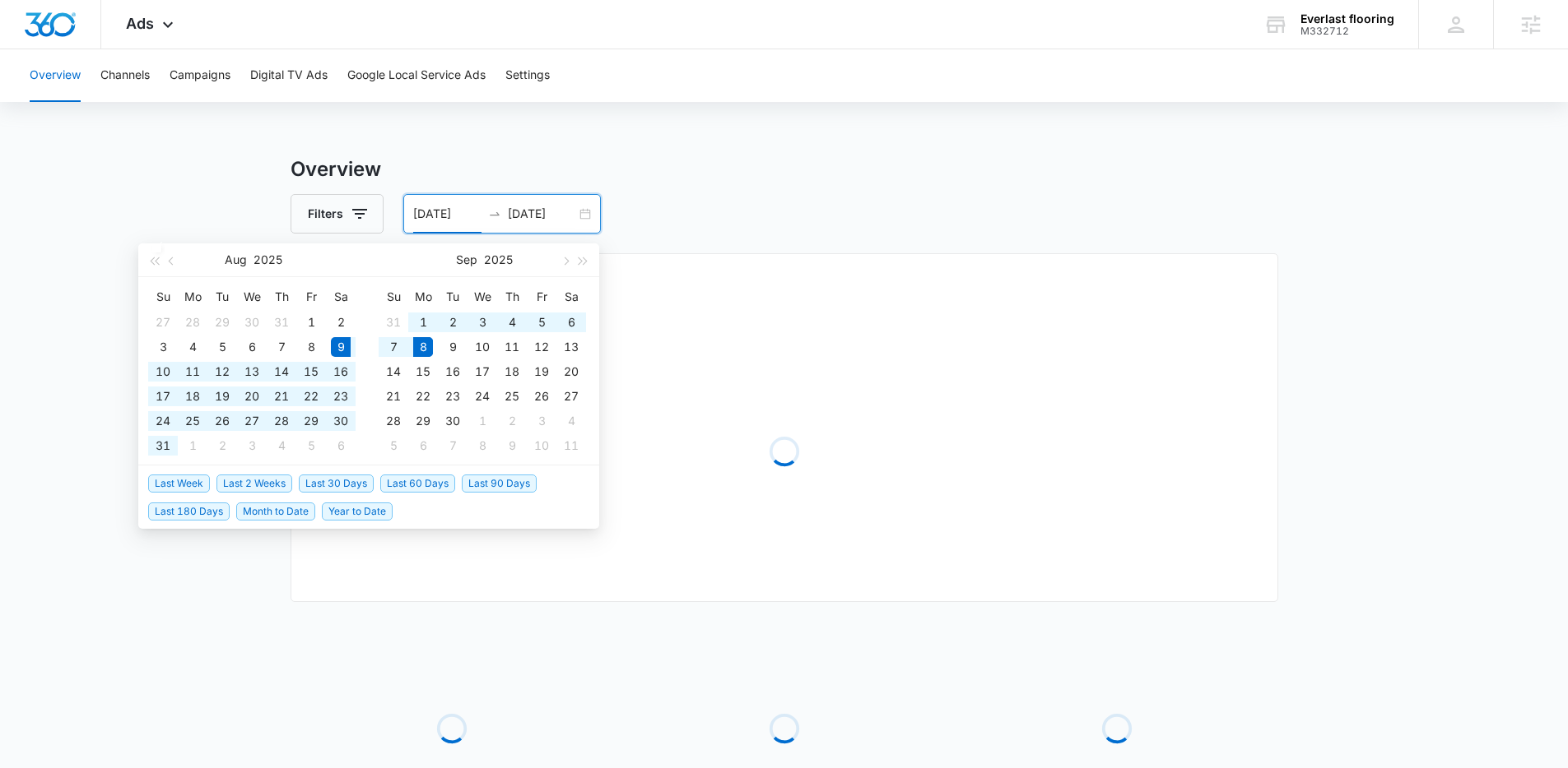
type input "08/09/2025"
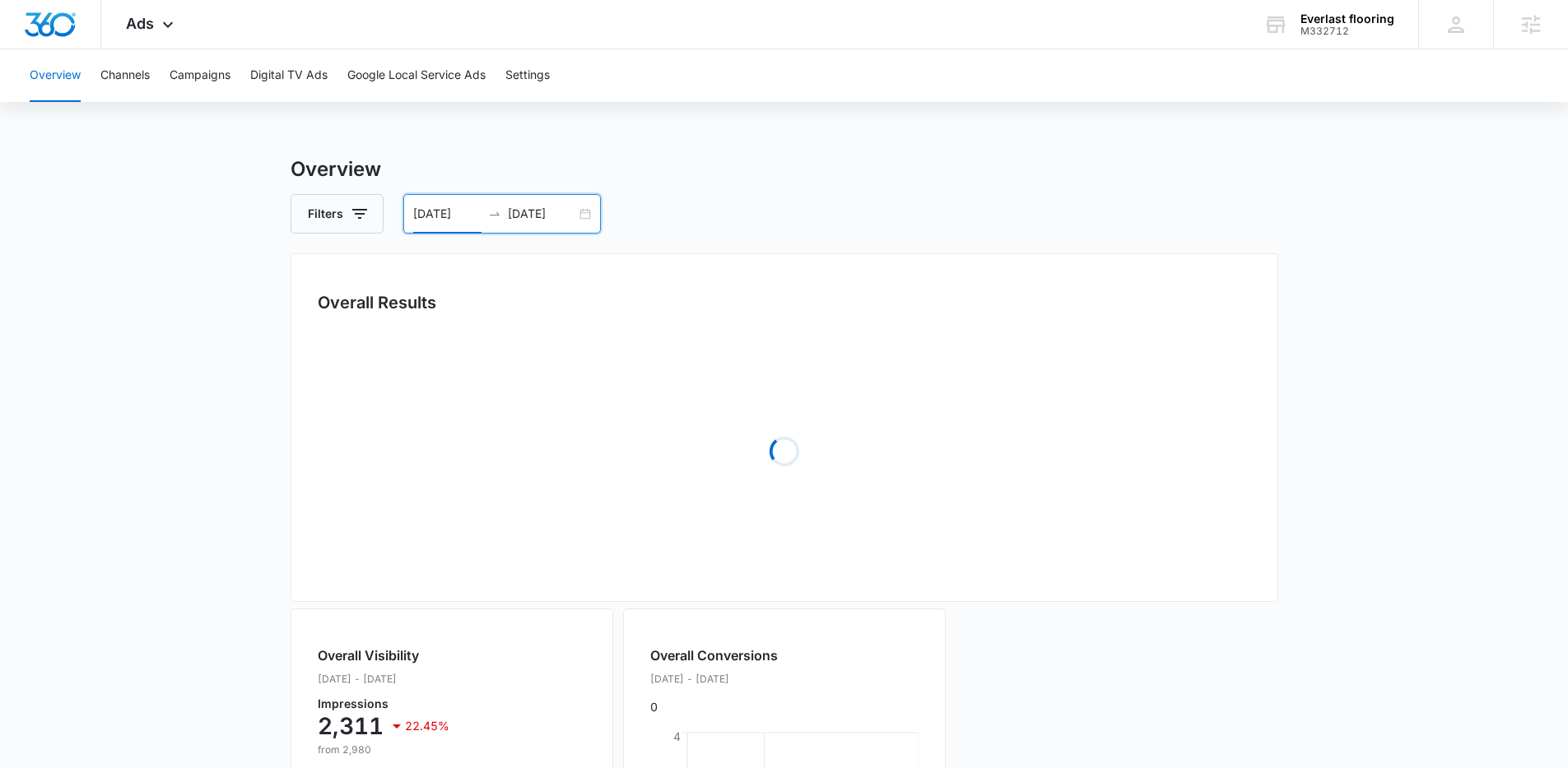
click at [176, 308] on main "Overview Filters 08/09/2025 09/08/2025 Overall Results Loading Overall Visibili…" at bounding box center [784, 697] width 1568 height 1085
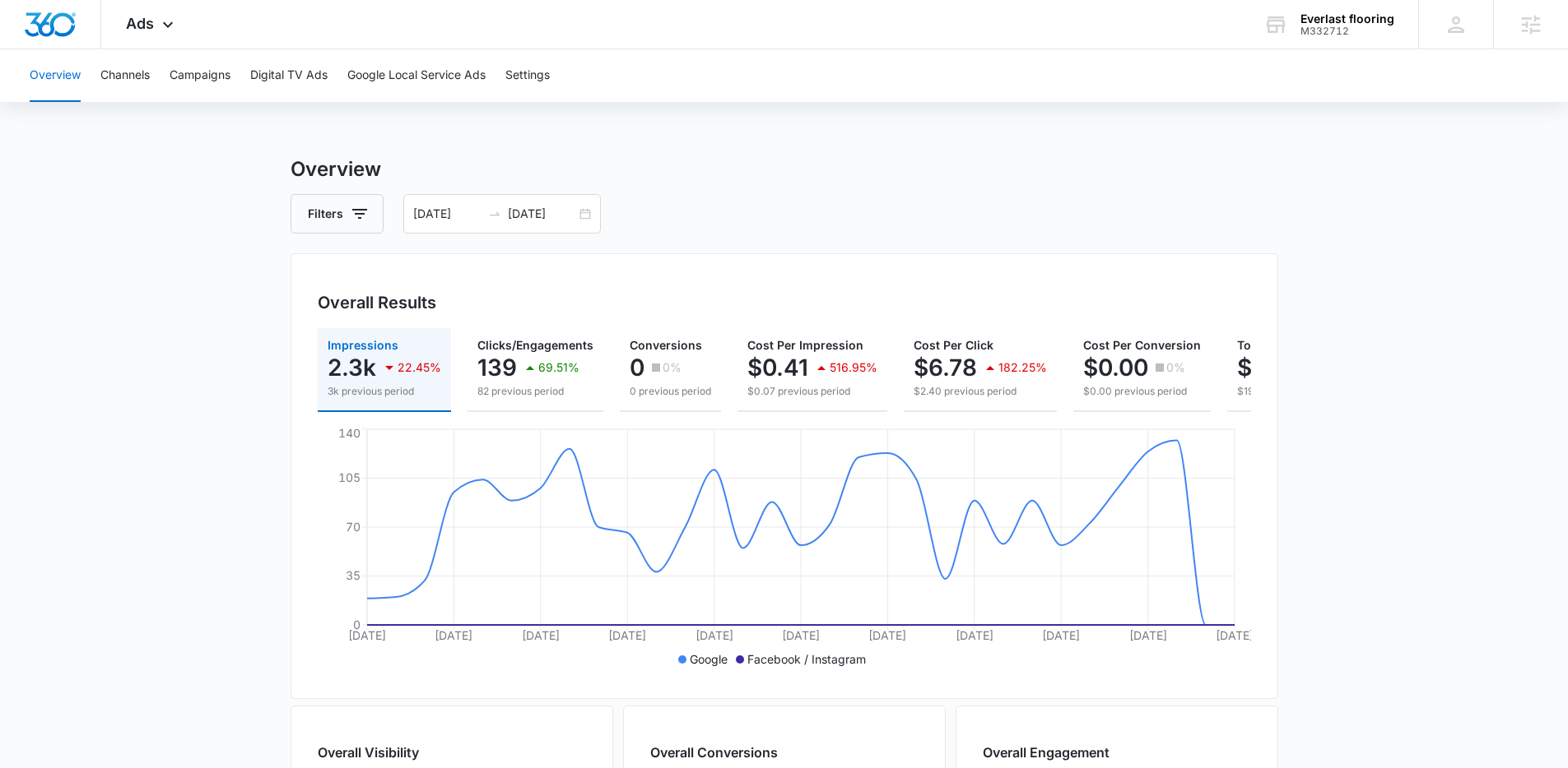
drag, startPoint x: 130, startPoint y: 261, endPoint x: 148, endPoint y: 233, distance: 33.3
click at [138, 252] on main "Overview Filters 08/09/2025 09/08/2025 Overall Results Impressions 2.3k 22.45% …" at bounding box center [784, 745] width 1568 height 1181
click at [1333, 496] on main "Overview Filters 08/09/2025 09/08/2025 Overall Results Impressions 2.3k 22.45% …" at bounding box center [784, 745] width 1568 height 1181
click at [130, 17] on span "Ads" at bounding box center [139, 23] width 28 height 17
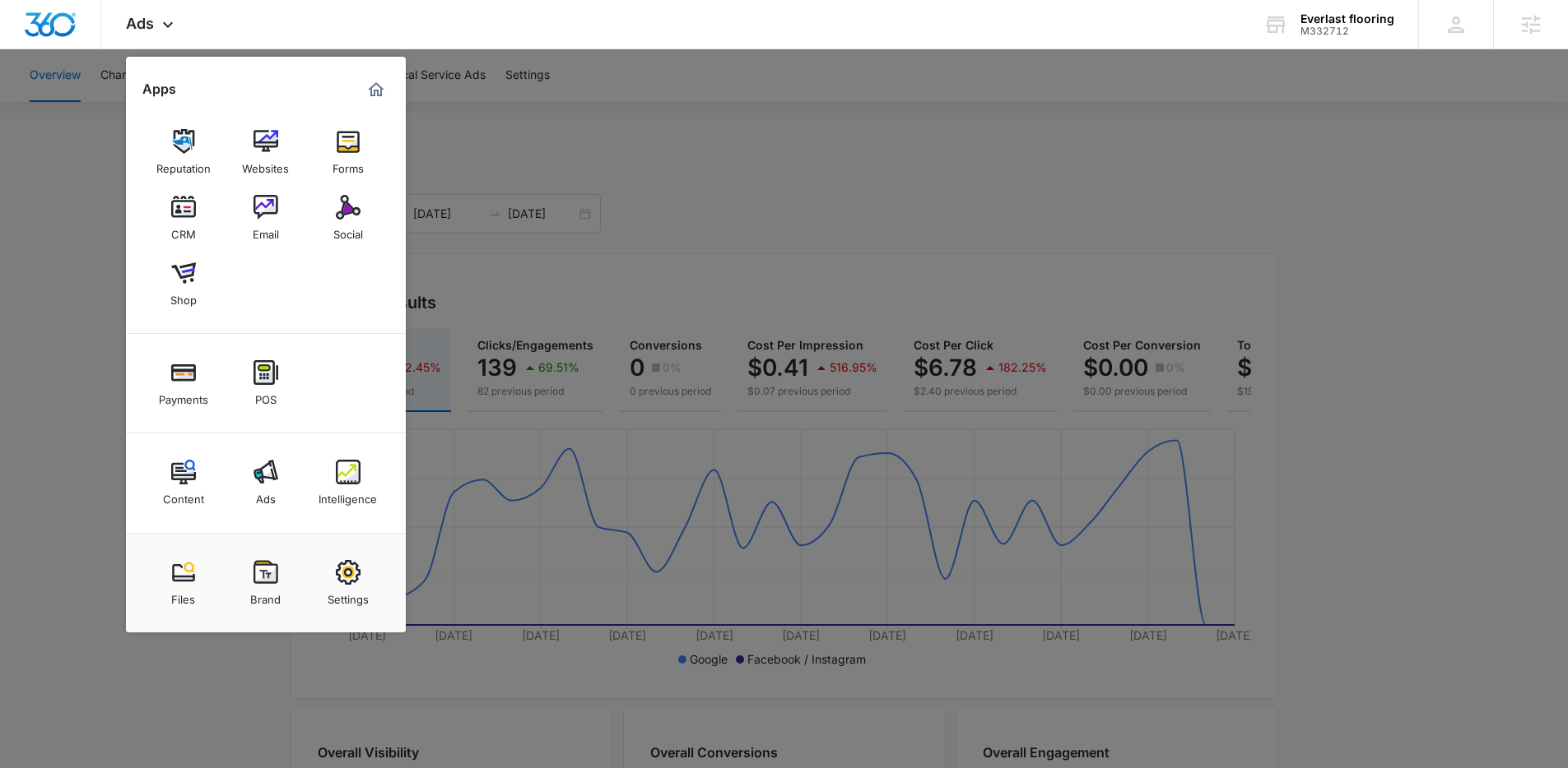
click at [742, 193] on div at bounding box center [784, 384] width 1568 height 768
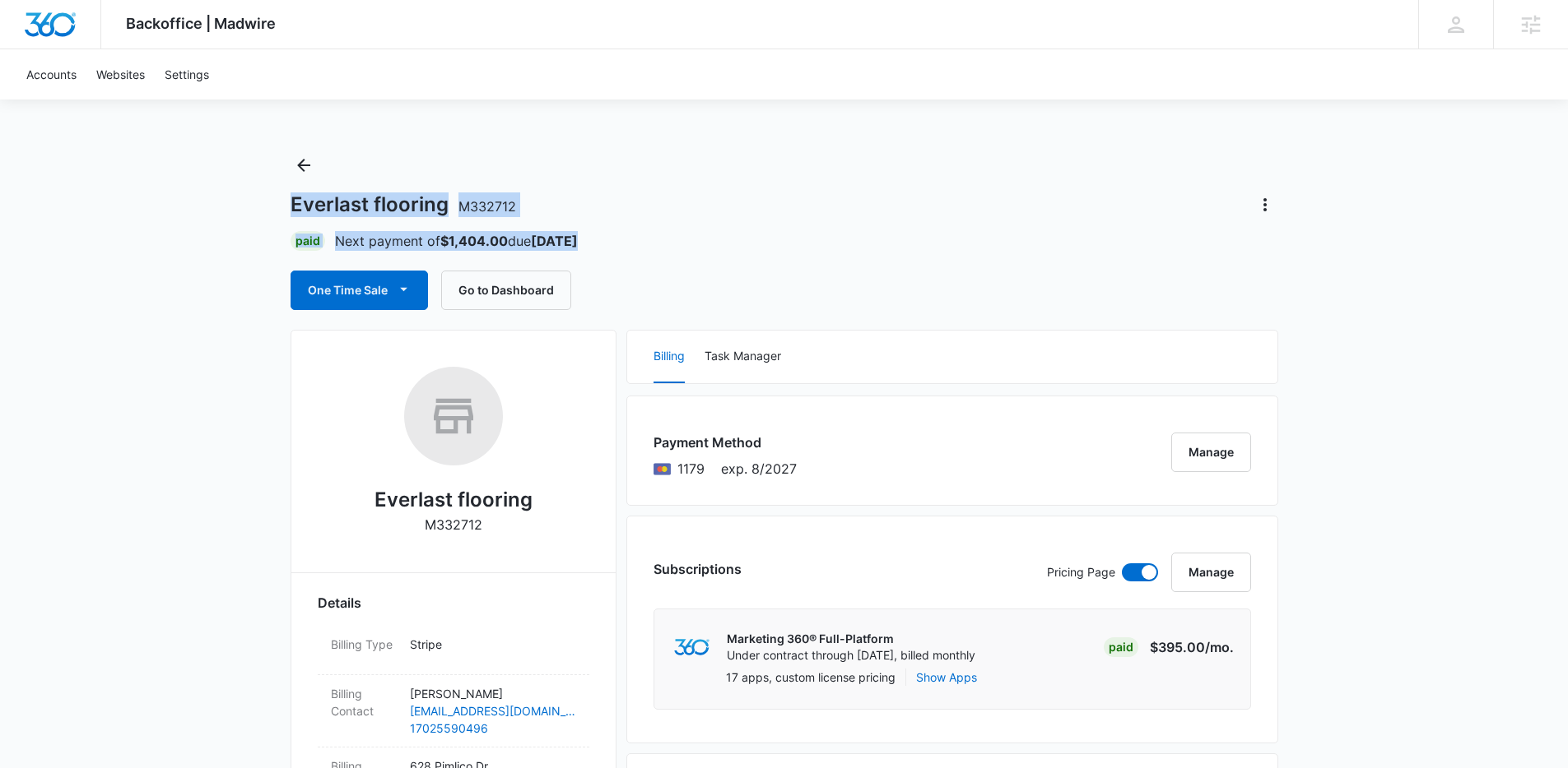
drag, startPoint x: 630, startPoint y: 245, endPoint x: 421, endPoint y: 190, distance: 216.1
click at [421, 190] on div "Everlast flooring M332712 Paid Next payment of $1,404.00 due Sep 25 One Time Sa…" at bounding box center [784, 231] width 987 height 158
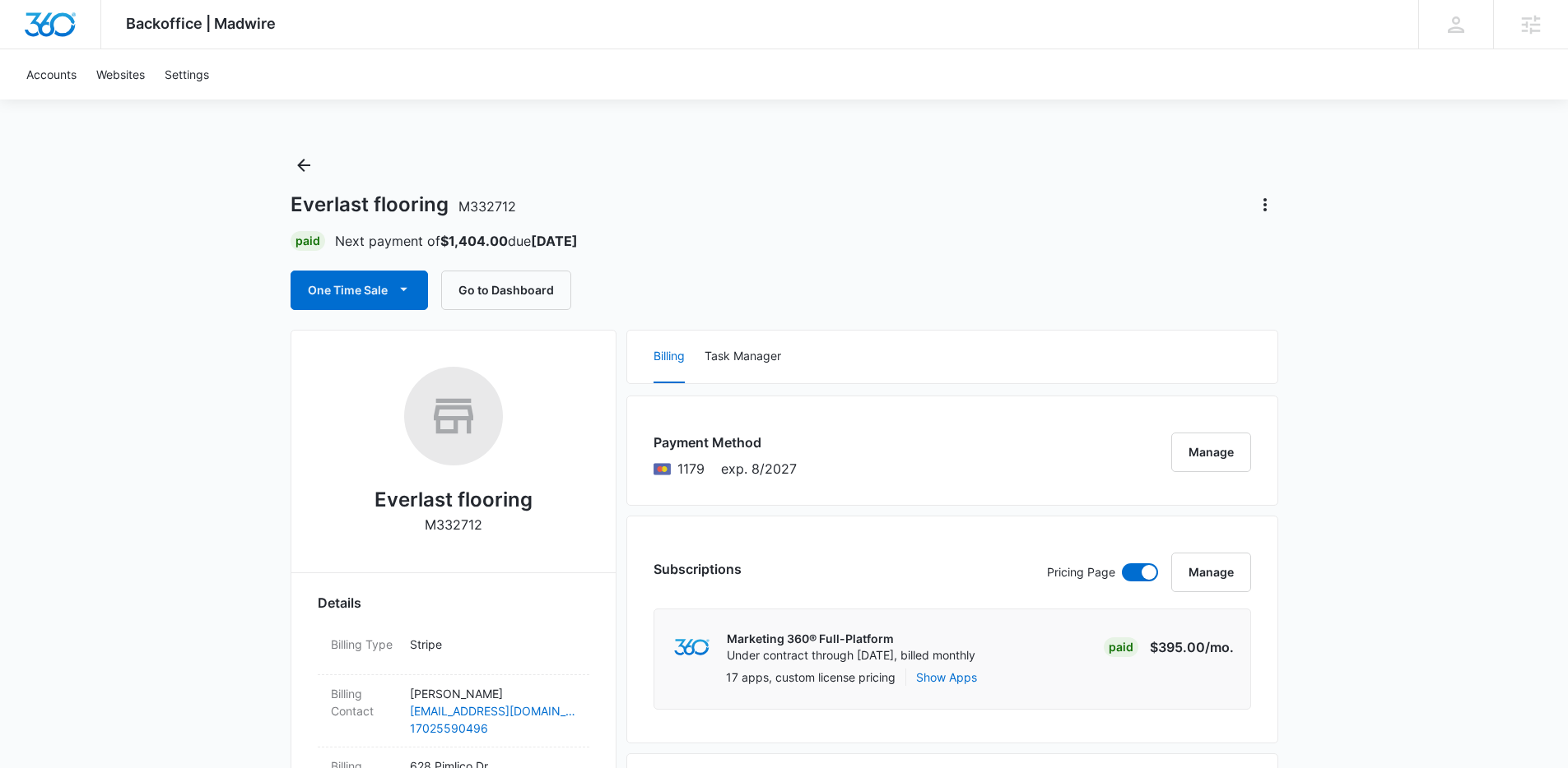
click at [421, 190] on div "Everlast flooring M332712 Paid Next payment of $1,404.00 due Sep 25 One Time Sa…" at bounding box center [784, 231] width 987 height 158
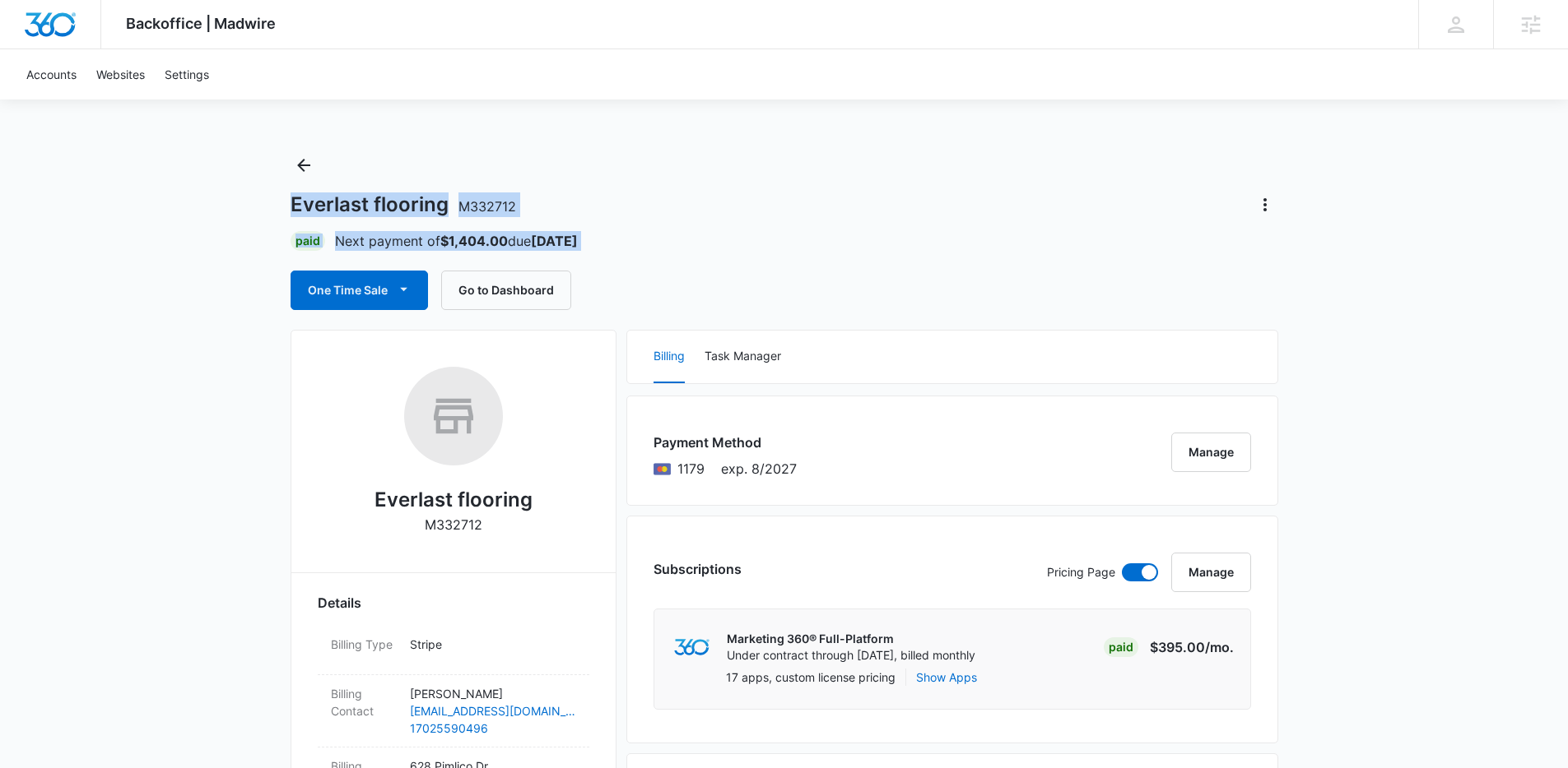
drag, startPoint x: 562, startPoint y: 217, endPoint x: 624, endPoint y: 235, distance: 64.6
click at [624, 235] on div "Everlast flooring M332712 Paid Next payment of $1,404.00 due Sep 25 One Time Sa…" at bounding box center [784, 231] width 987 height 158
click at [624, 235] on div "Paid Next payment of $1,404.00 due Sep 25" at bounding box center [784, 240] width 987 height 20
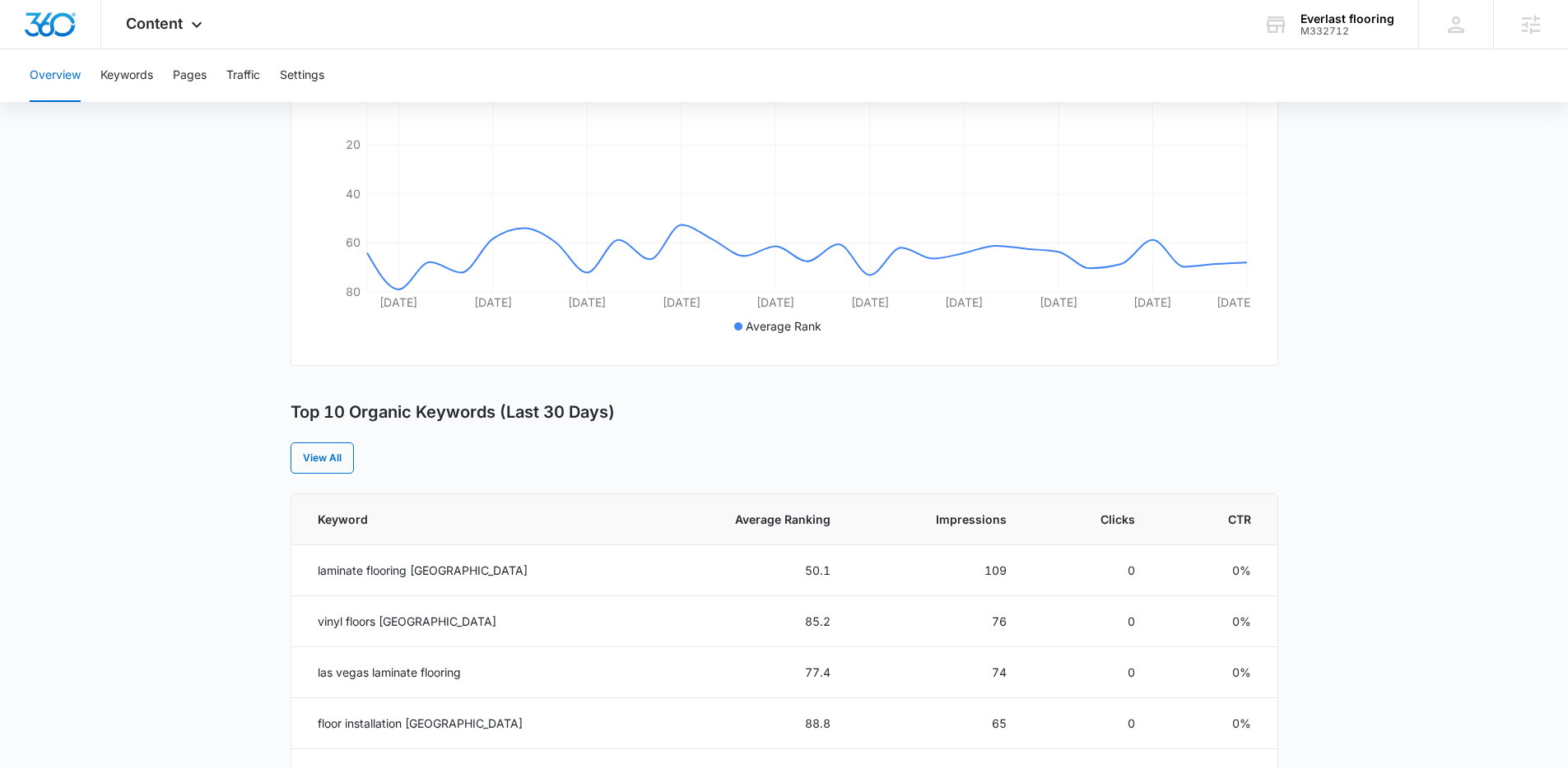
scroll to position [82, 0]
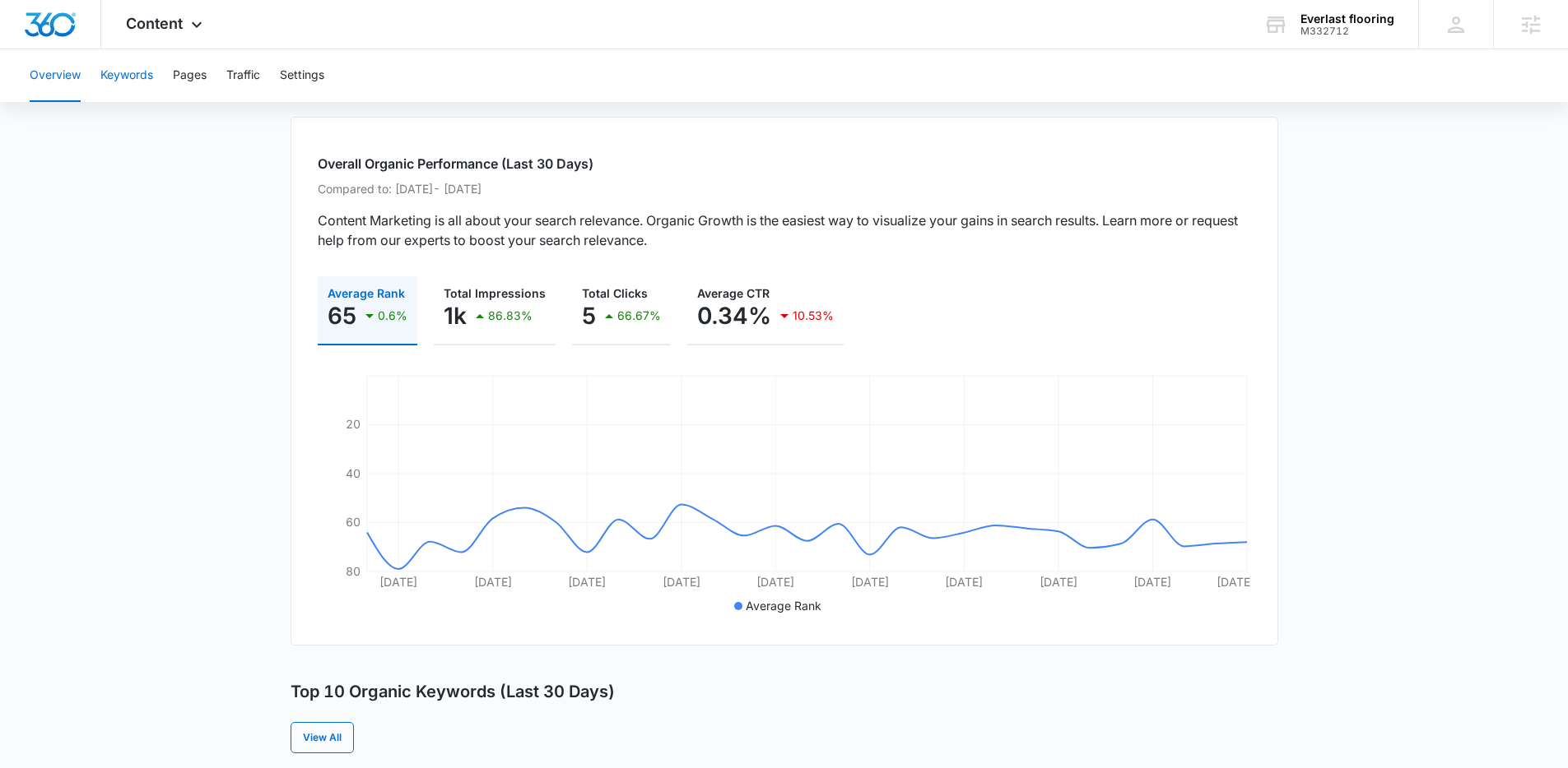
click at [153, 80] on button "Keywords" at bounding box center [126, 76] width 53 height 53
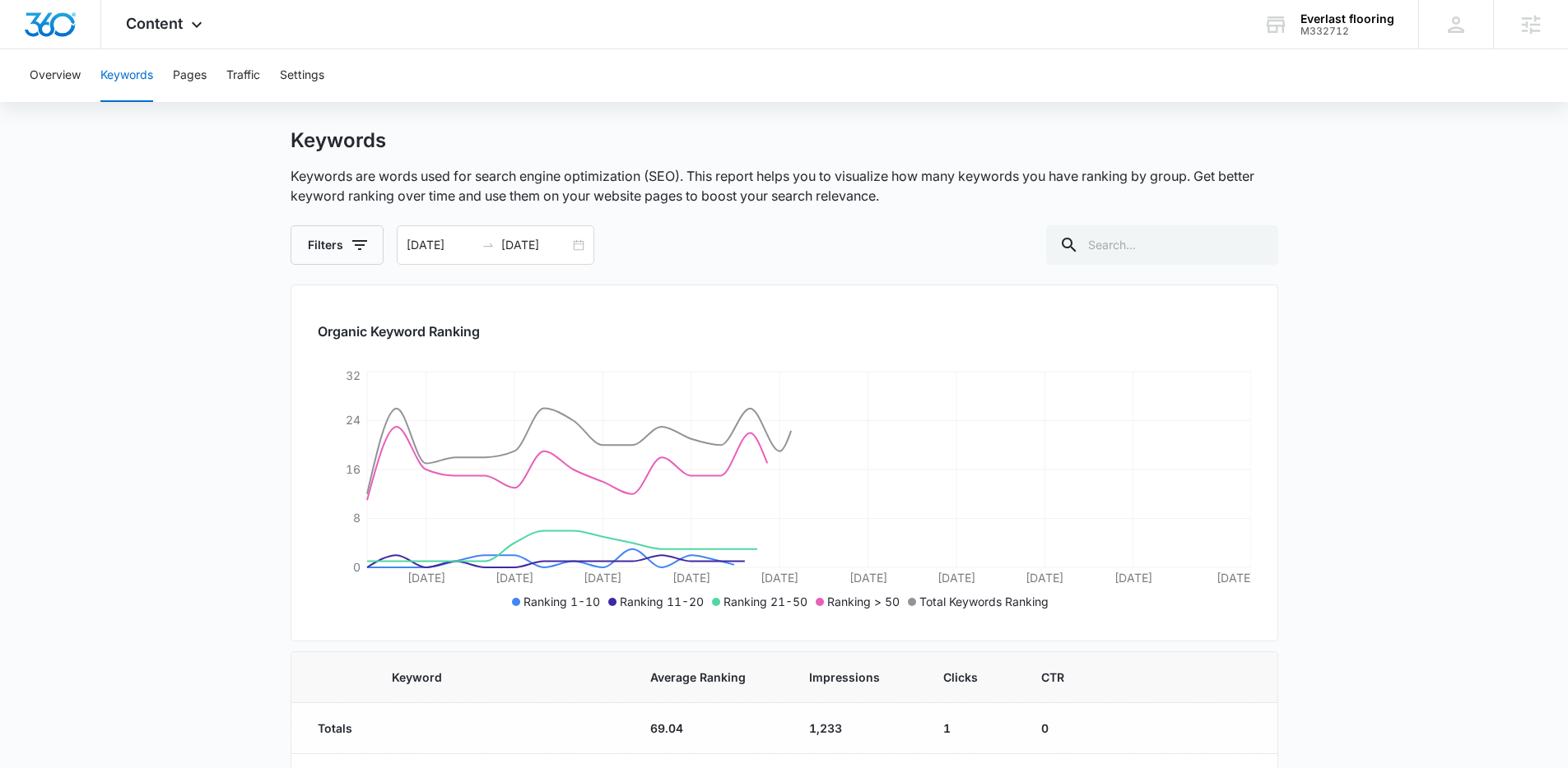
scroll to position [34, 0]
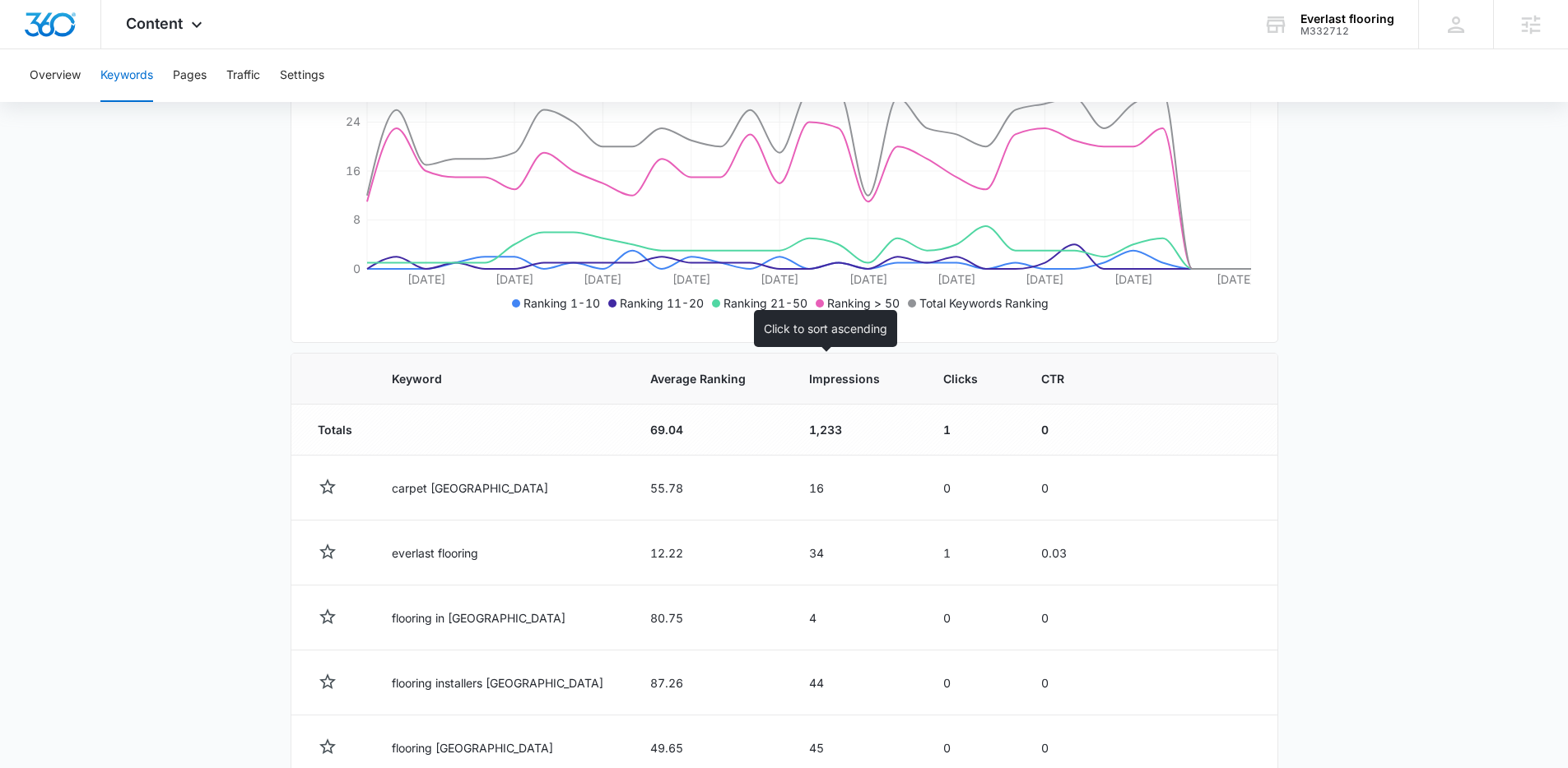
click at [829, 373] on span "Impressions" at bounding box center [844, 378] width 70 height 17
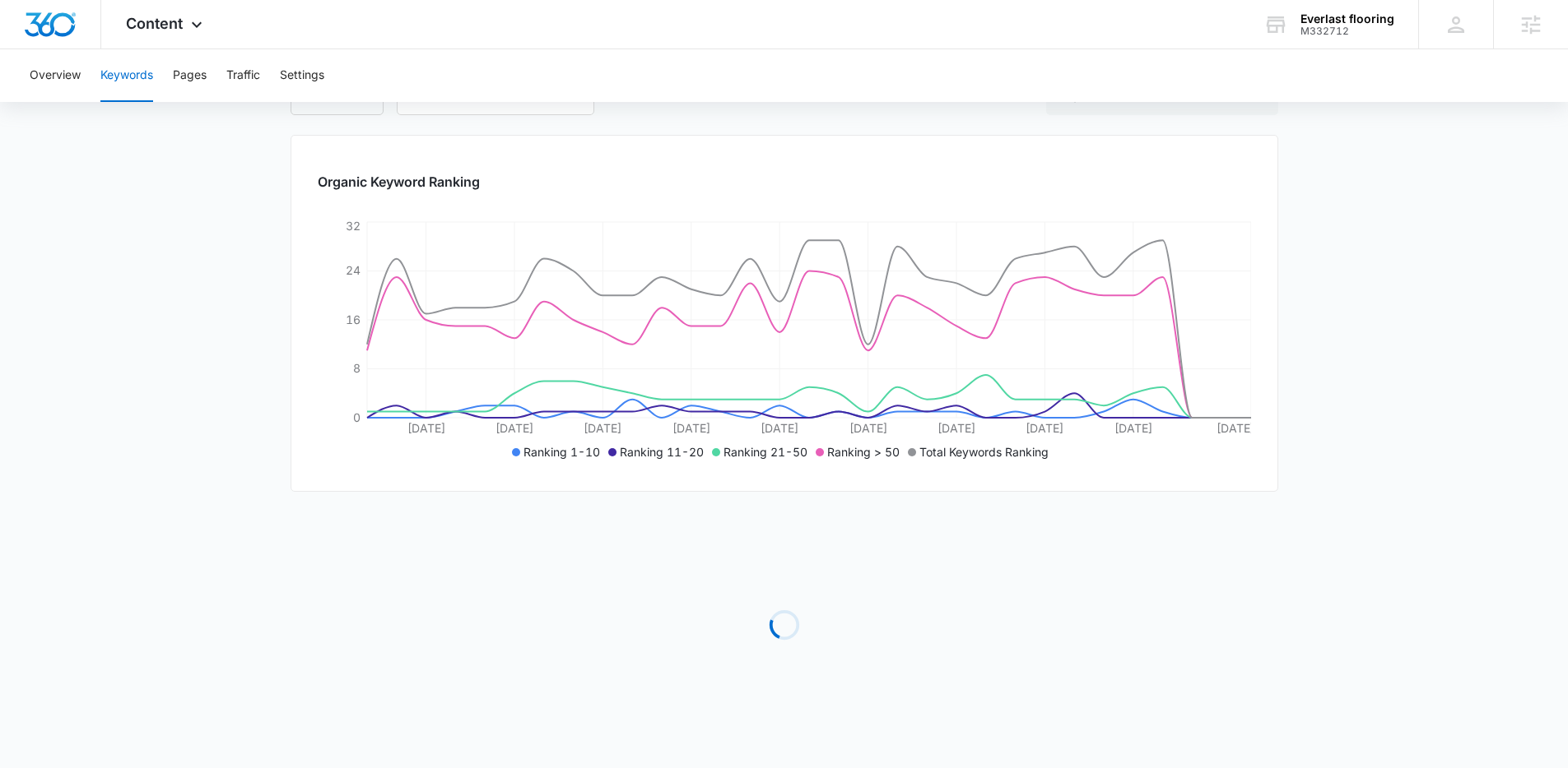
scroll to position [325, 0]
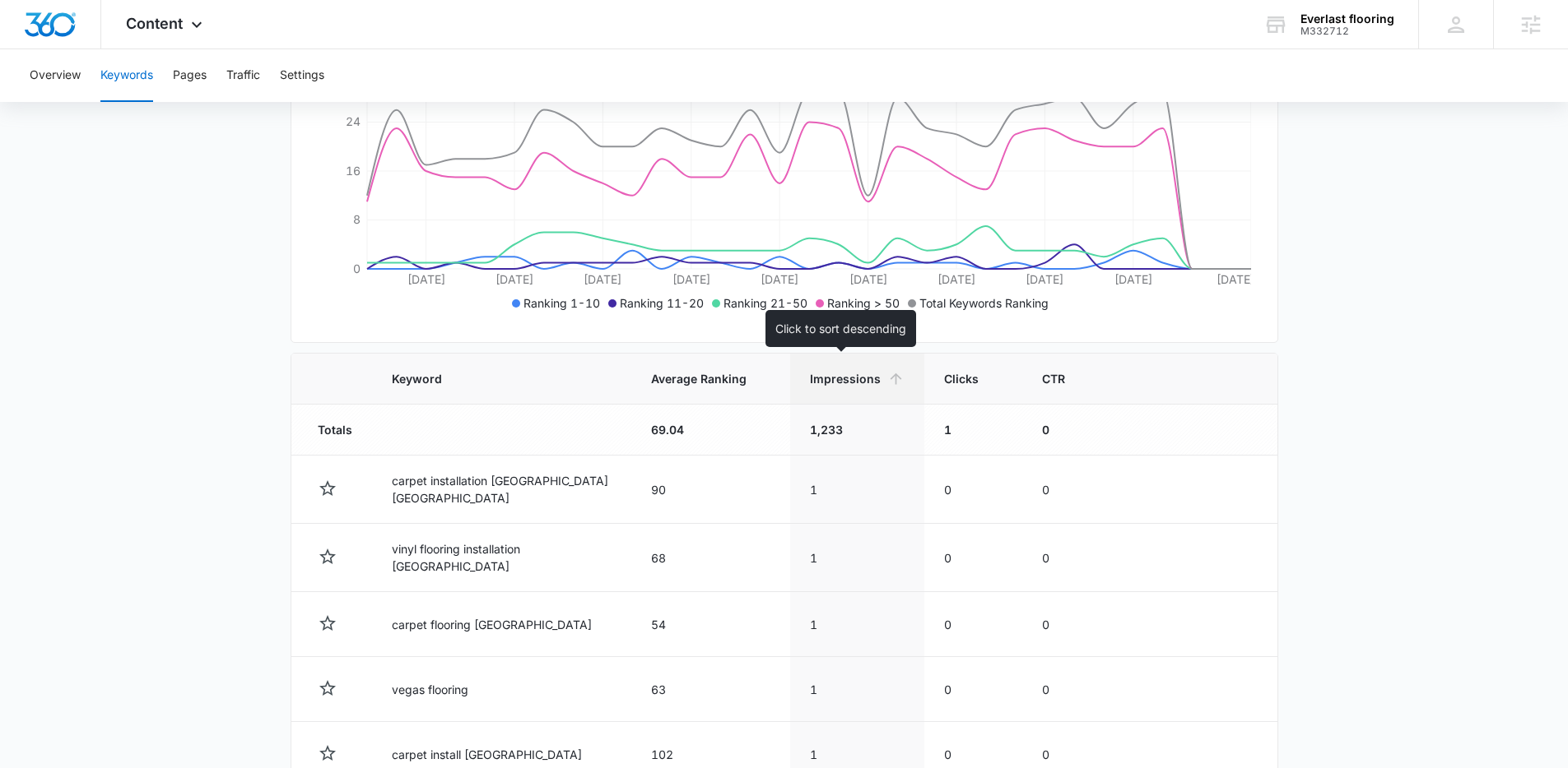
click at [818, 390] on th "Impressions" at bounding box center [857, 379] width 134 height 51
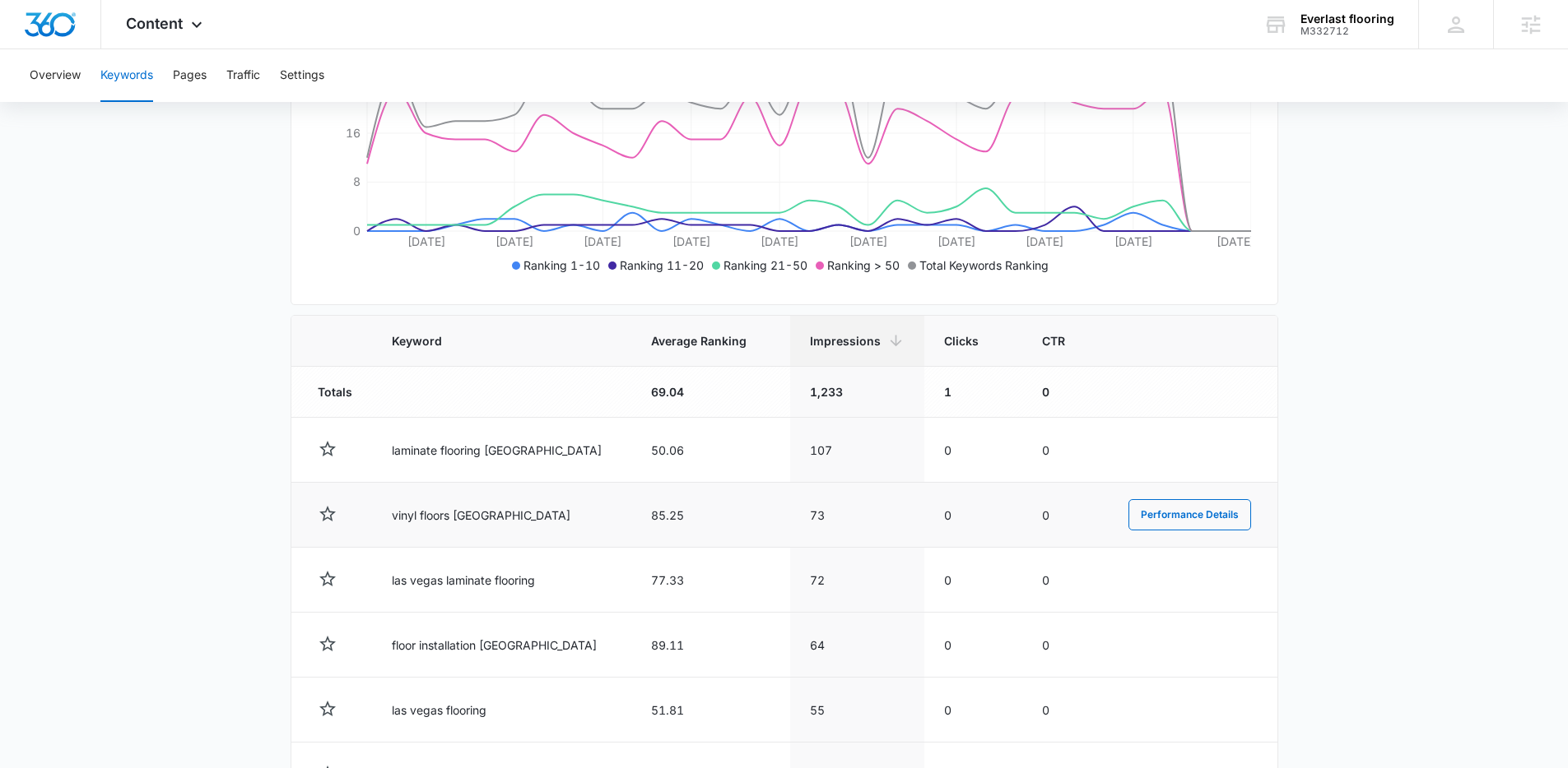
scroll to position [440, 0]
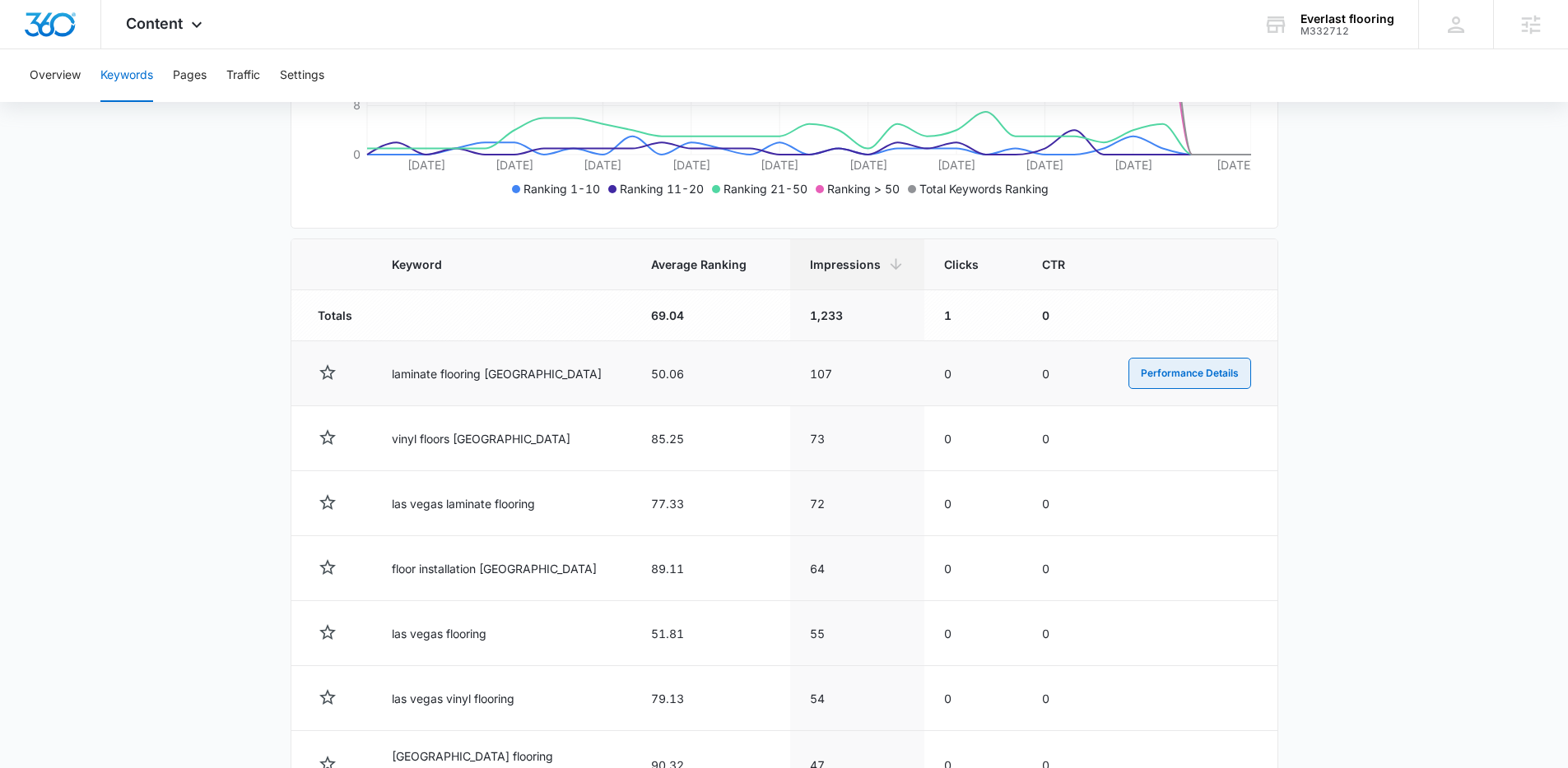
click at [1212, 373] on button "Performance Details" at bounding box center [1189, 373] width 122 height 31
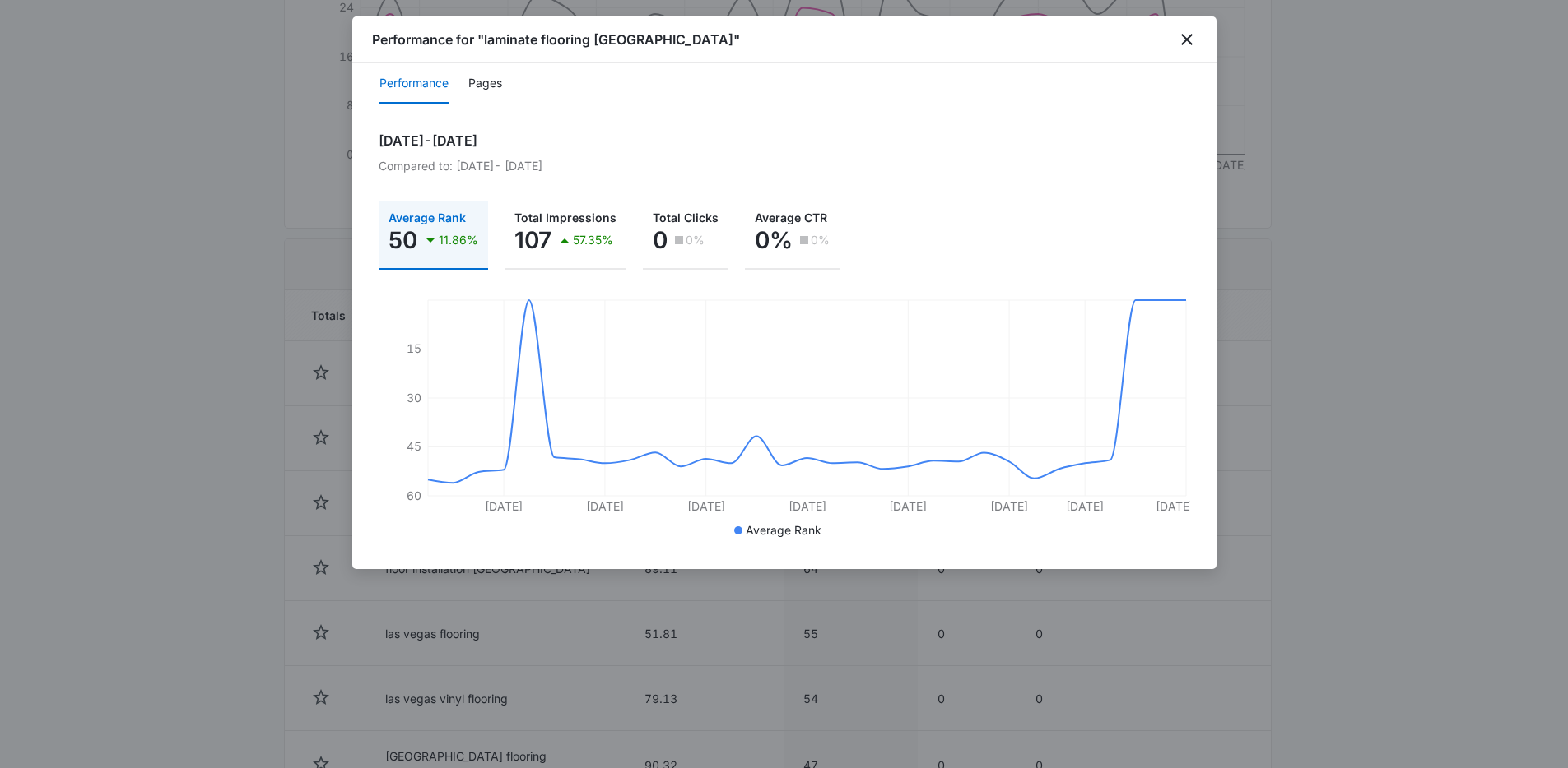
click at [1161, 40] on div "Performance for "laminate flooring las vegas"" at bounding box center [784, 39] width 864 height 47
click at [1181, 39] on icon "close" at bounding box center [1186, 39] width 20 height 20
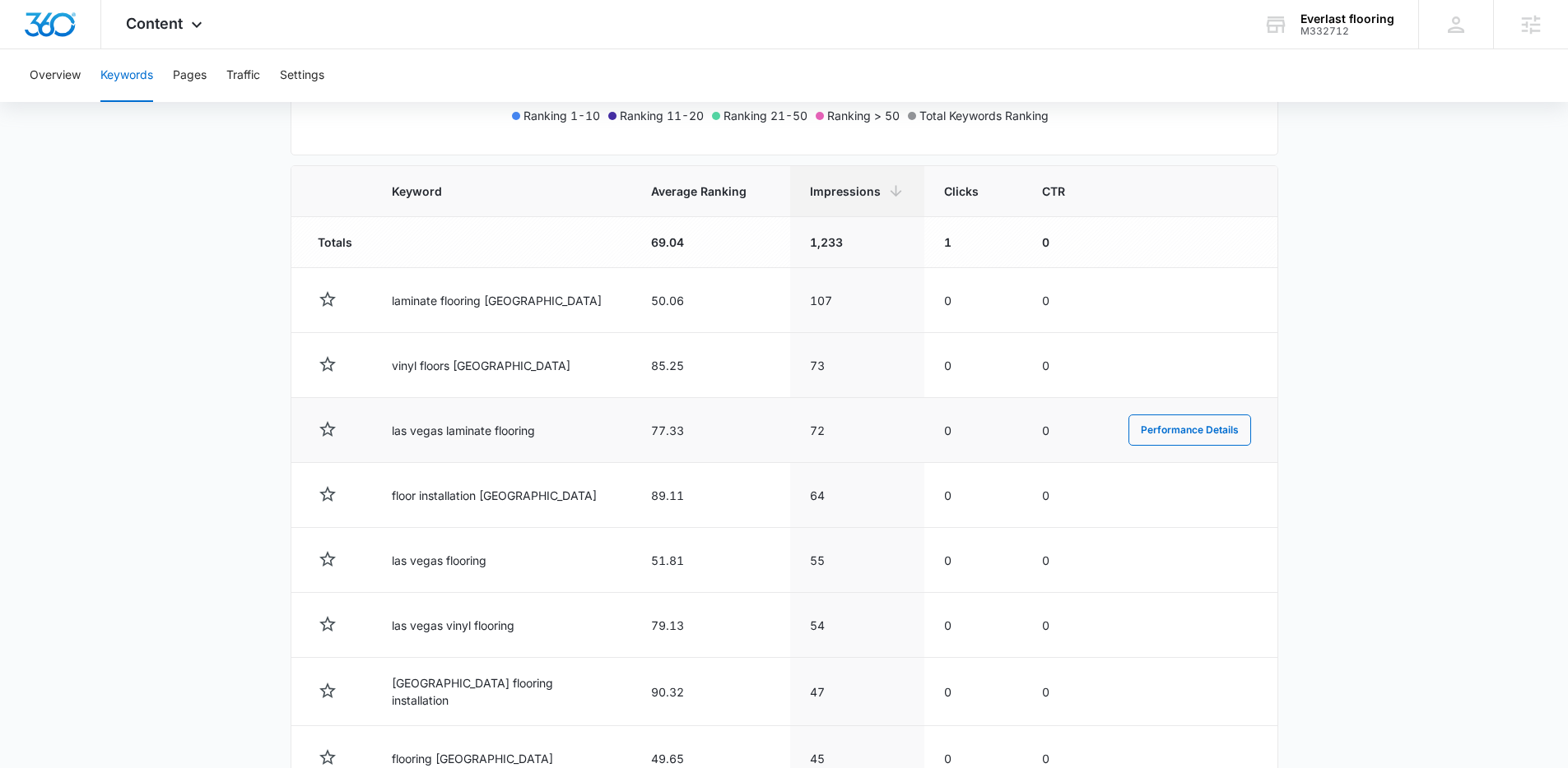
scroll to position [529, 0]
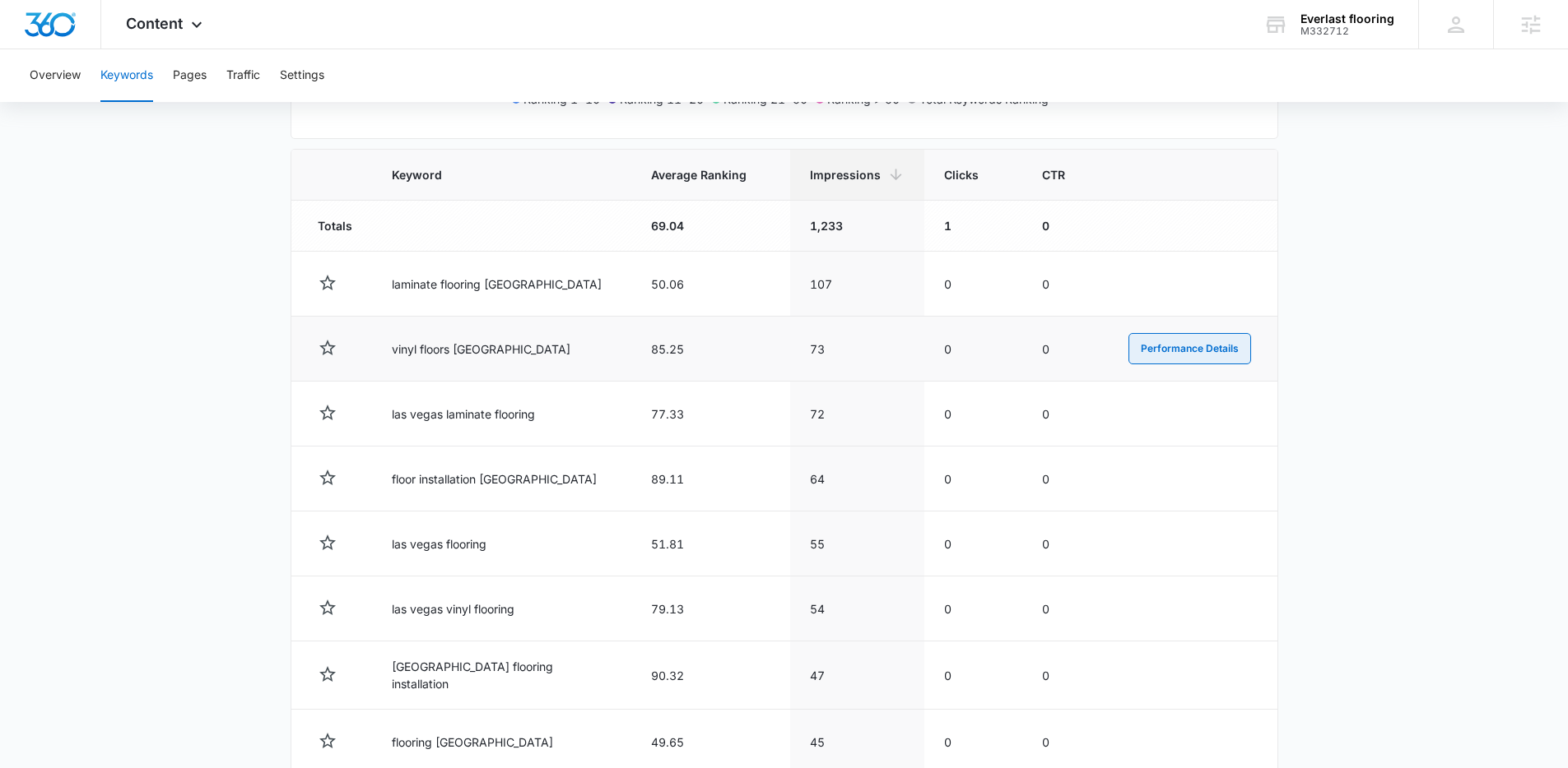
click at [1195, 348] on button "Performance Details" at bounding box center [1189, 349] width 122 height 31
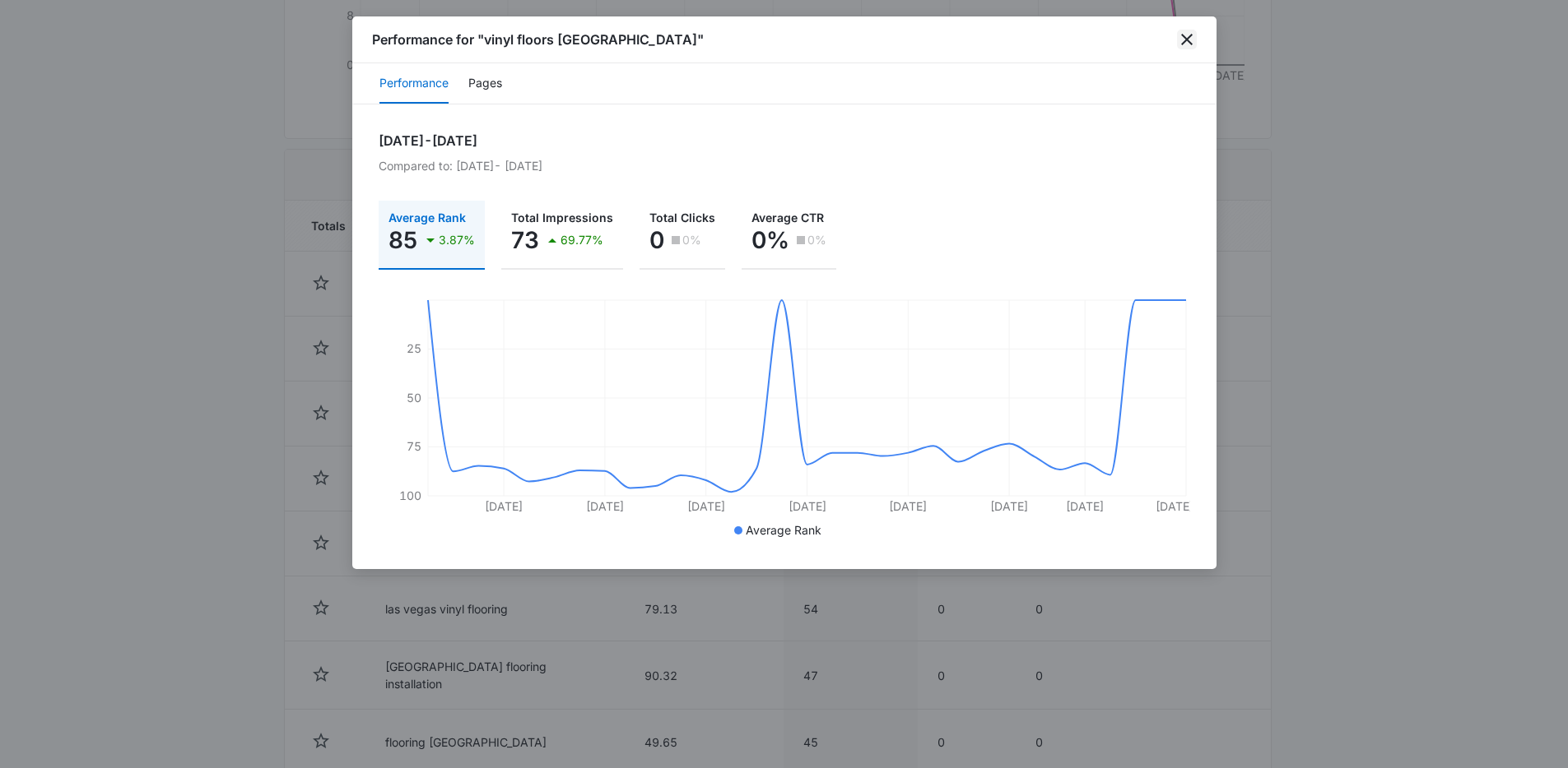
click at [1189, 37] on icon "close" at bounding box center [1187, 40] width 12 height 12
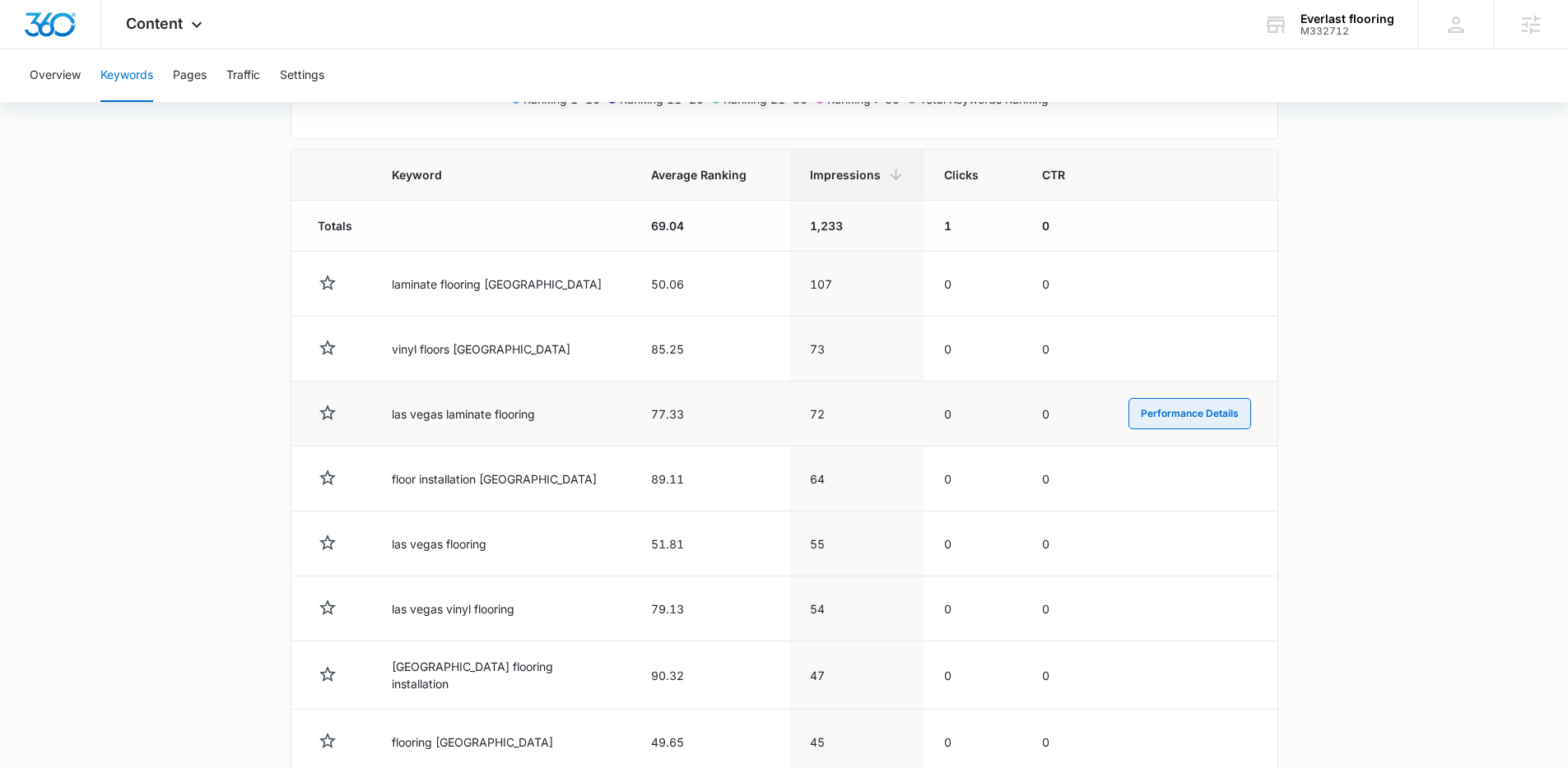
click at [1189, 420] on button "Performance Details" at bounding box center [1189, 413] width 122 height 31
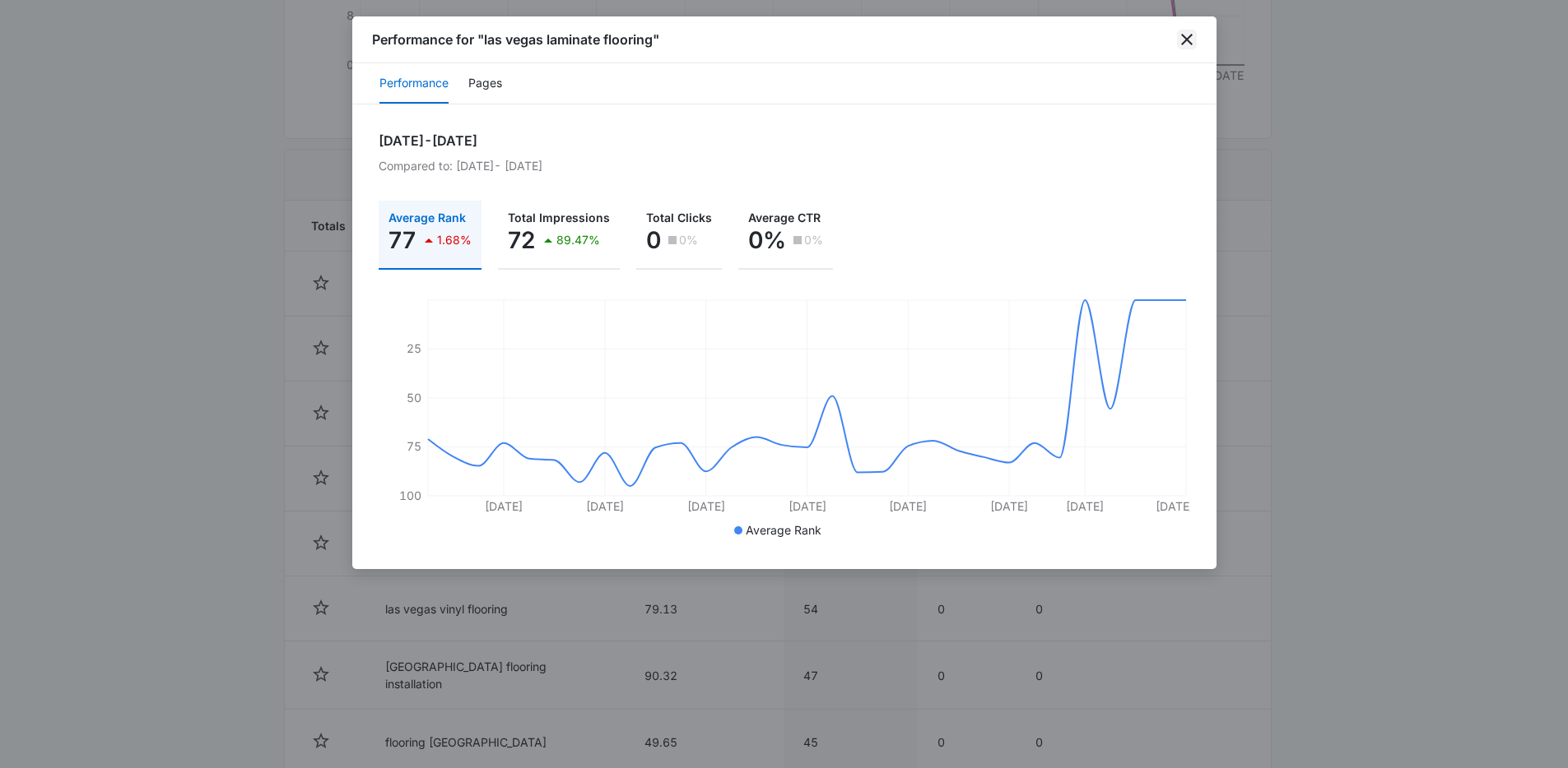
click at [1189, 33] on icon "close" at bounding box center [1186, 39] width 20 height 20
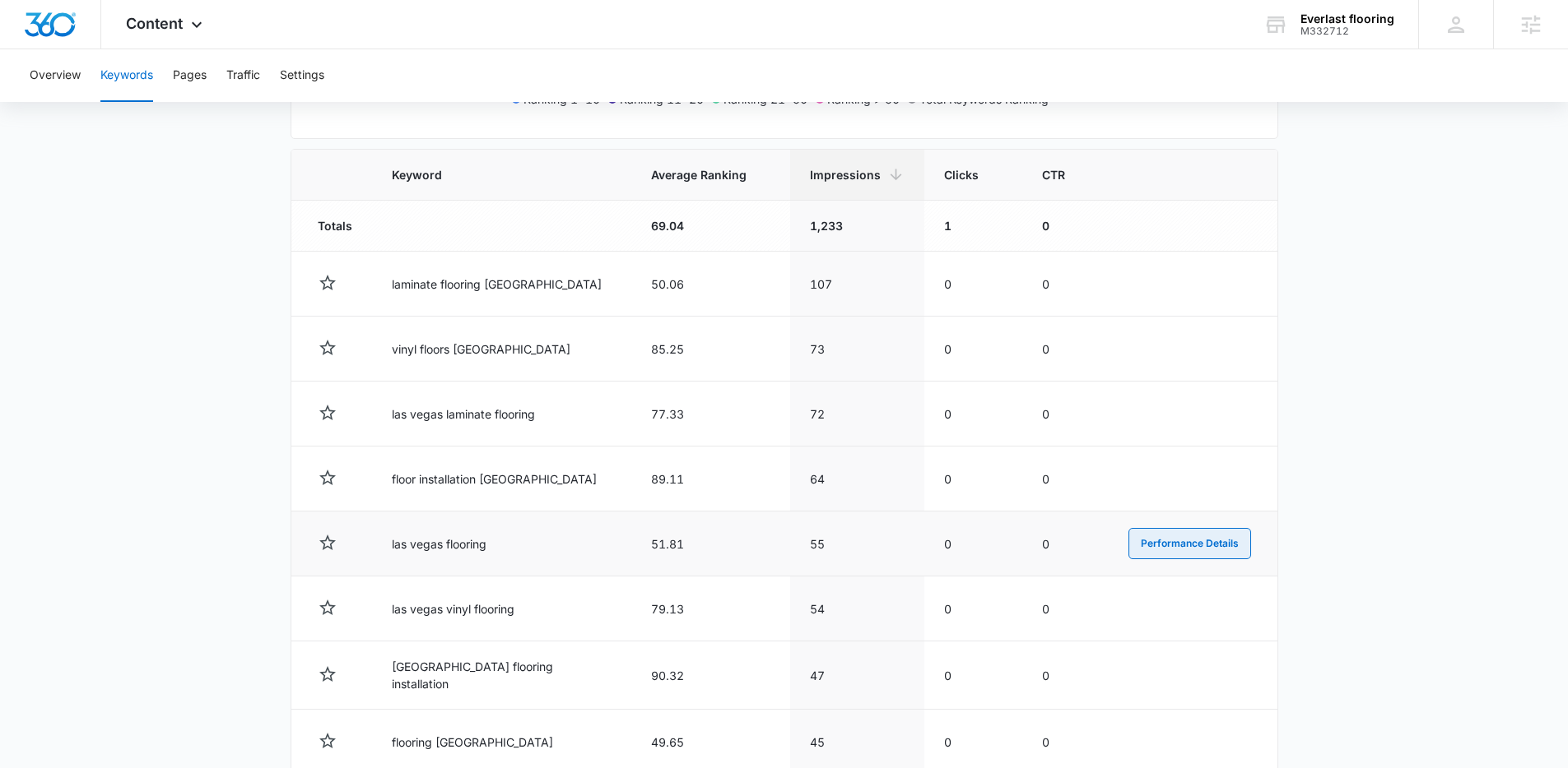
click at [1175, 545] on button "Performance Details" at bounding box center [1189, 543] width 122 height 31
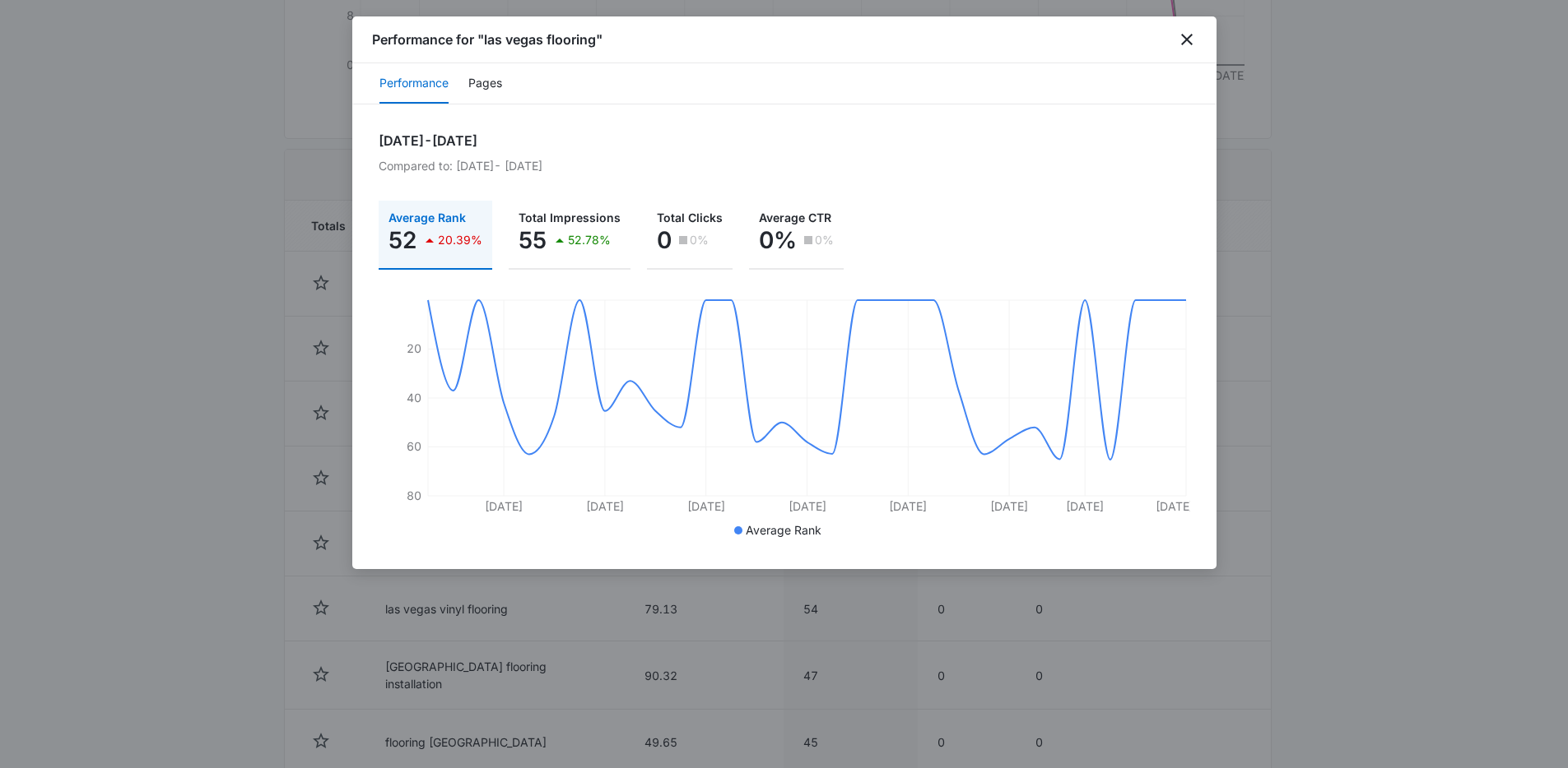
click at [1191, 50] on div "Performance for "las vegas flooring"" at bounding box center [784, 39] width 864 height 47
click at [1180, 47] on icon "close" at bounding box center [1186, 39] width 20 height 20
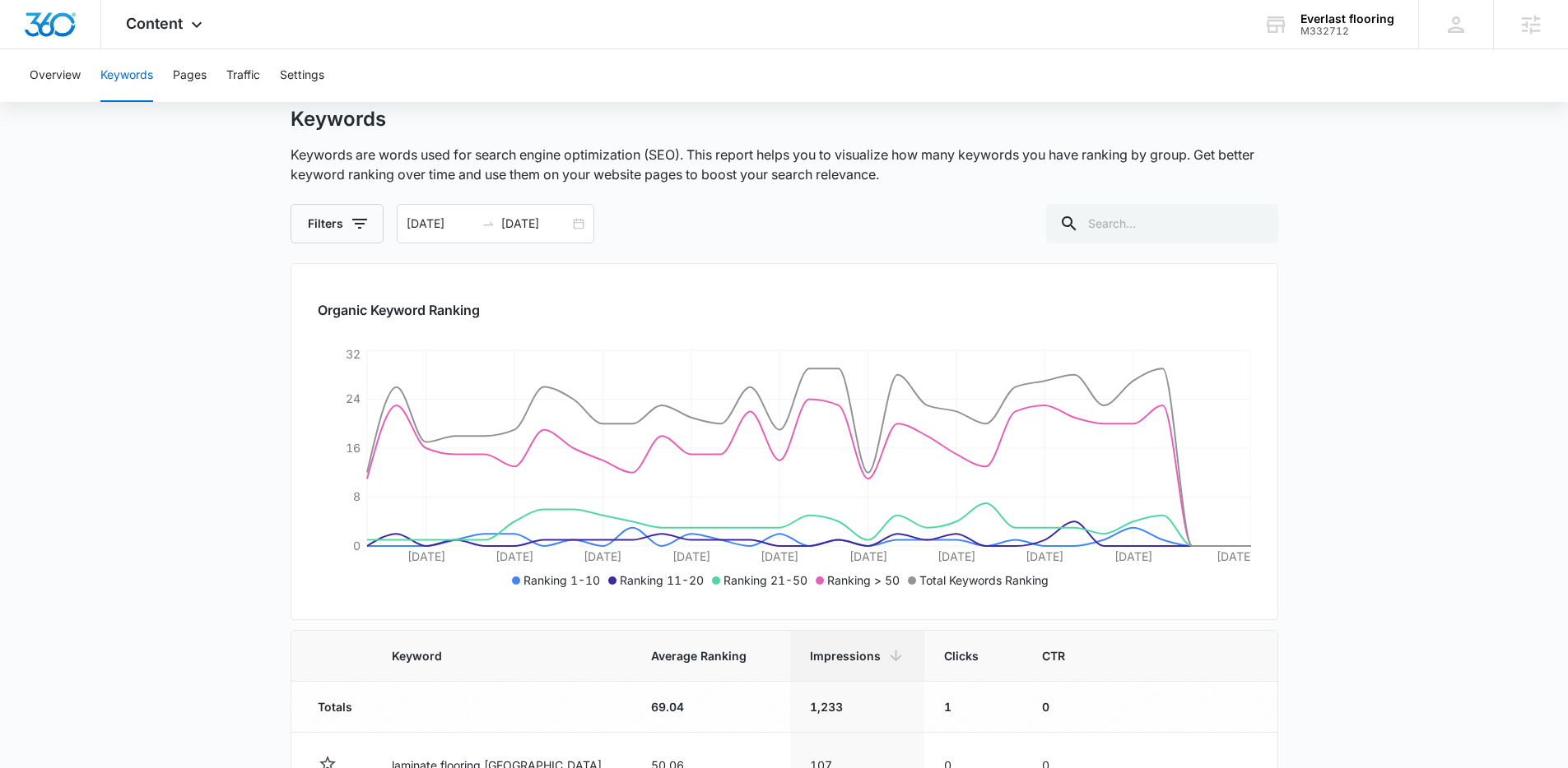
scroll to position [0, 0]
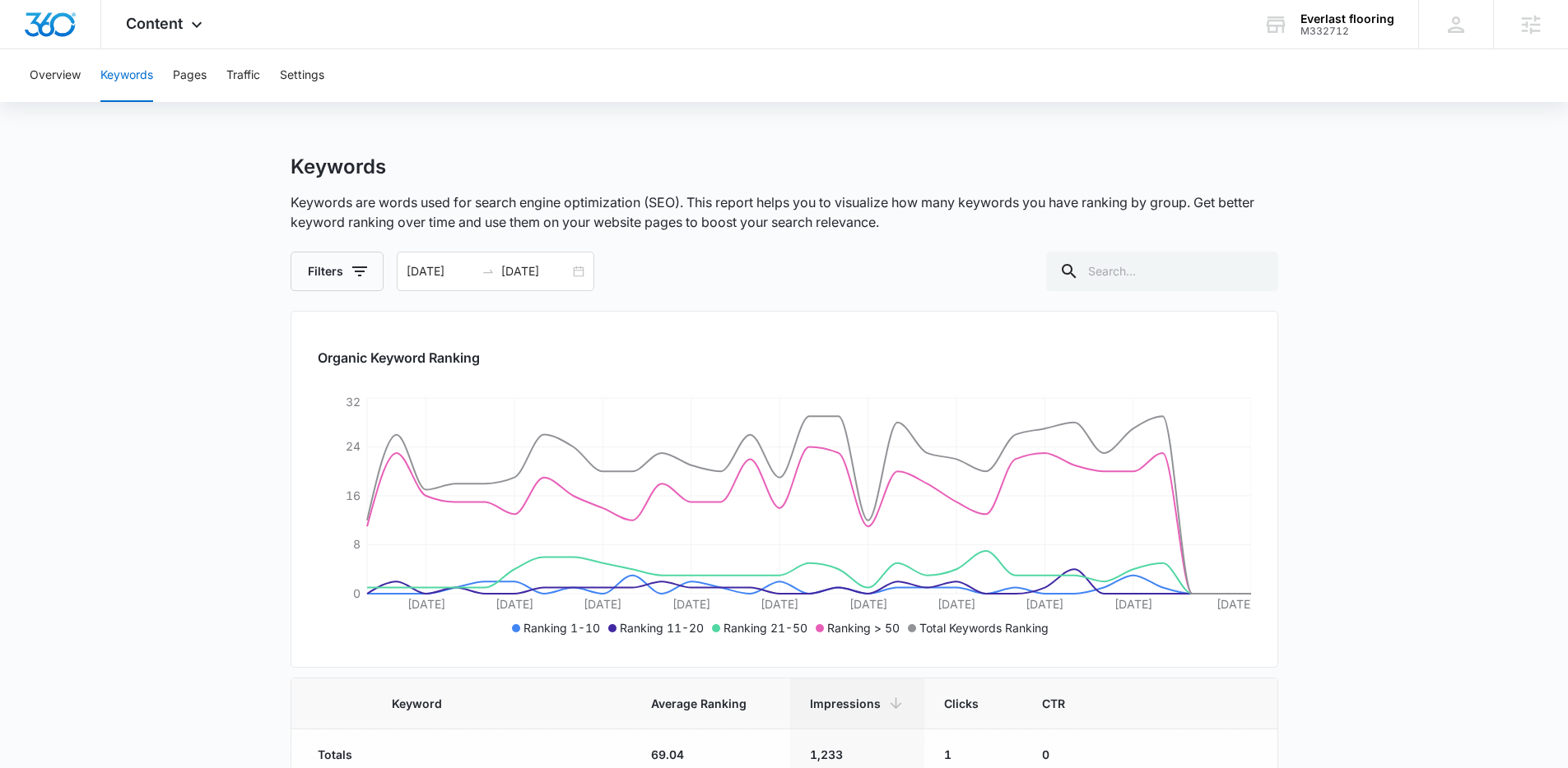
click at [379, 174] on h1 "Keywords" at bounding box center [338, 166] width 95 height 25
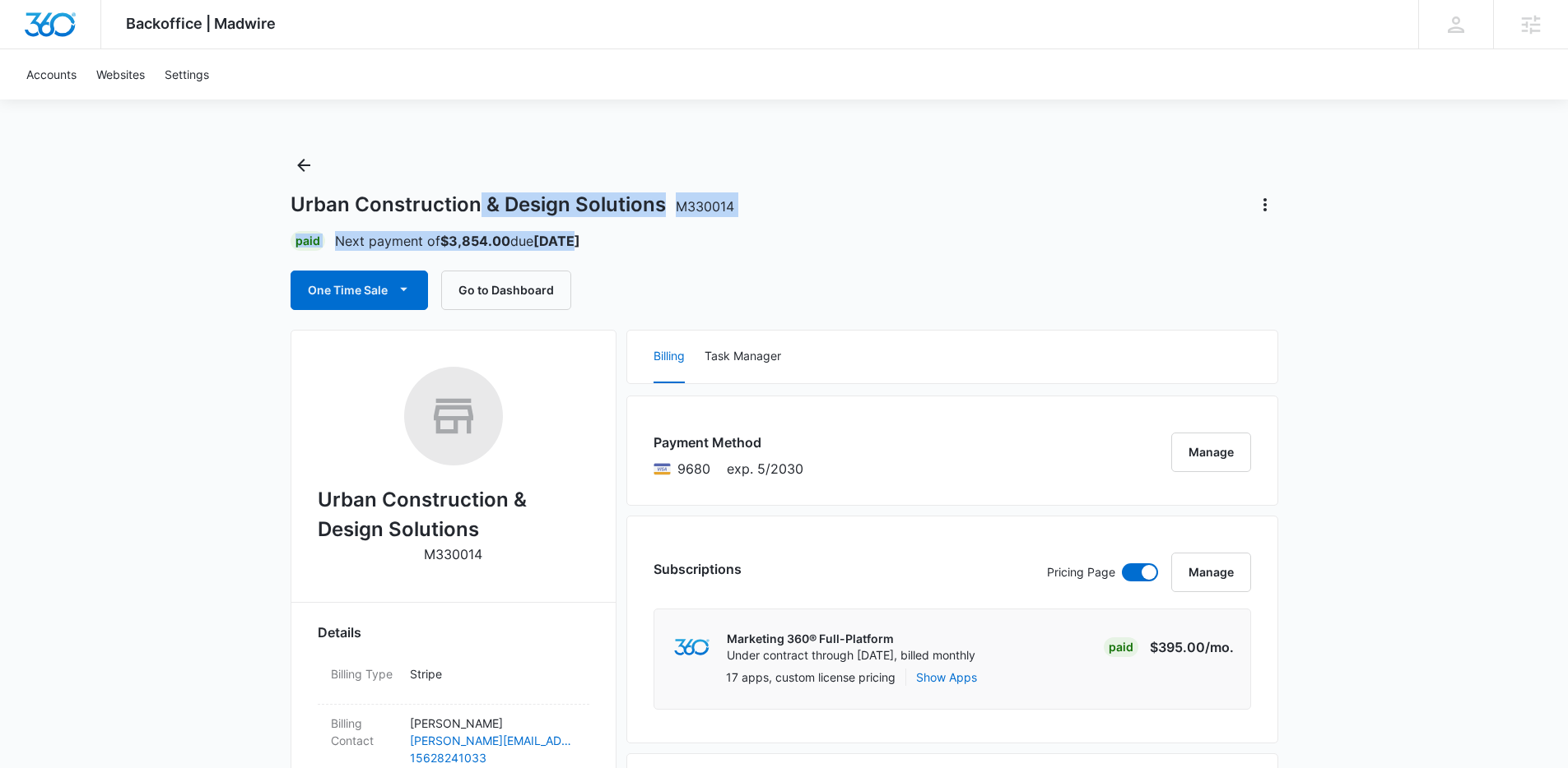
drag, startPoint x: 475, startPoint y: 202, endPoint x: 617, endPoint y: 236, distance: 146.0
click at [617, 236] on div "Urban Construction & Design Solutions M330014 Paid Next payment of $3,854.00 du…" at bounding box center [784, 231] width 987 height 158
click at [617, 236] on div "Paid Next payment of $3,854.00 due Oct 8" at bounding box center [784, 240] width 987 height 20
drag, startPoint x: 418, startPoint y: 199, endPoint x: 254, endPoint y: 182, distance: 164.9
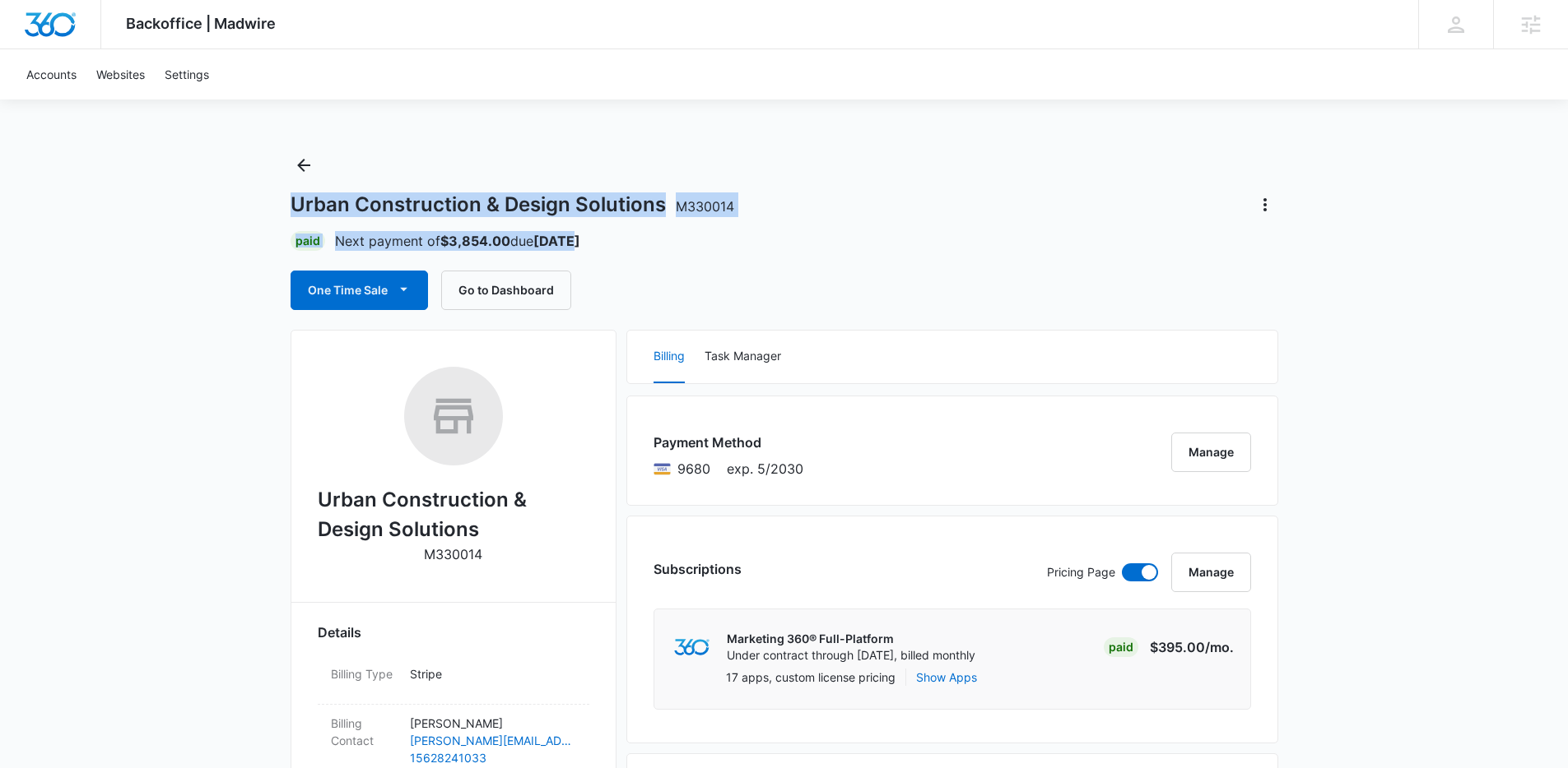
drag, startPoint x: 241, startPoint y: 182, endPoint x: 693, endPoint y: 246, distance: 456.5
click at [693, 246] on div "Paid Next payment of $3,854.00 due Oct 8" at bounding box center [784, 240] width 987 height 20
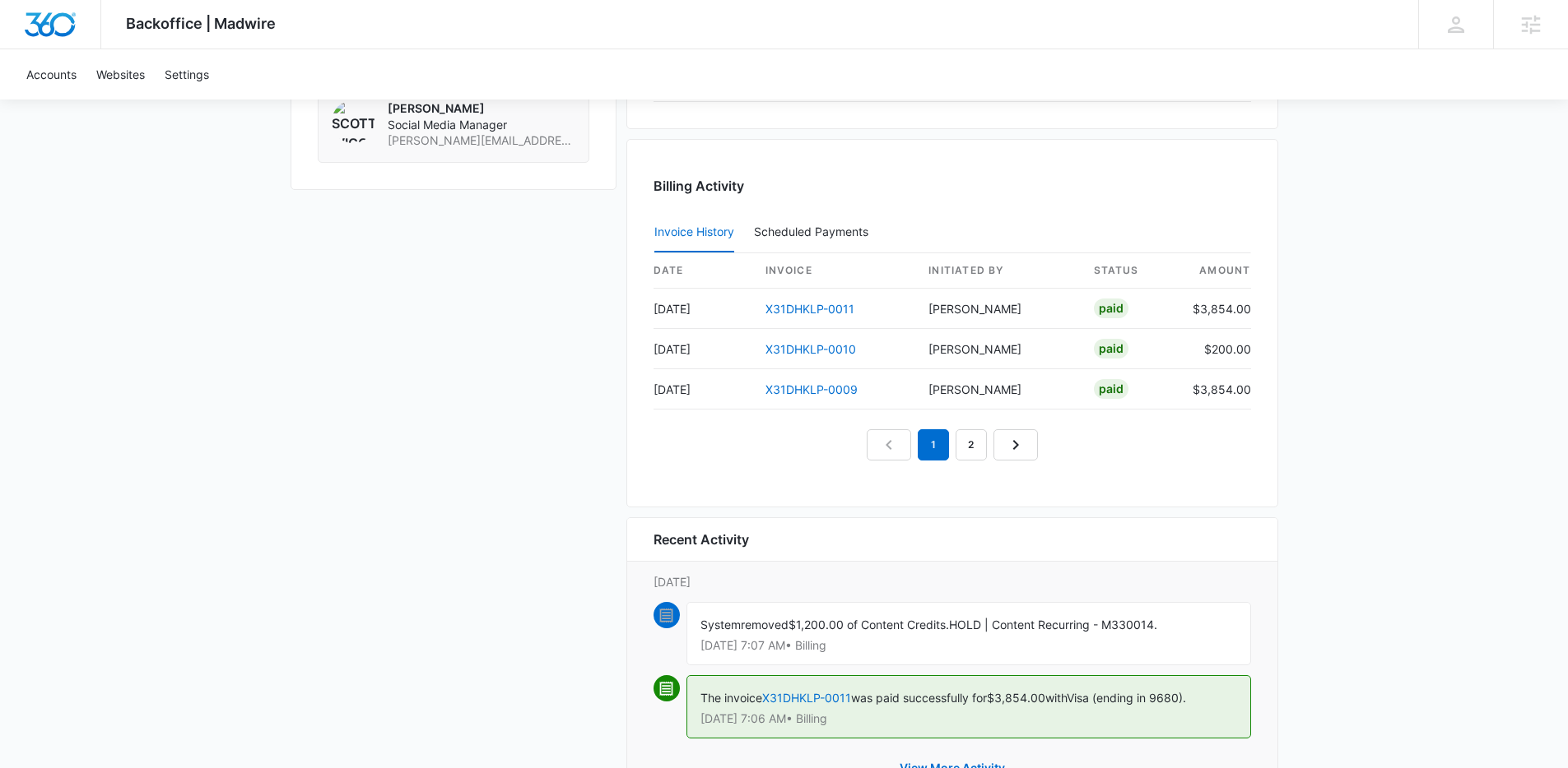
scroll to position [1756, 0]
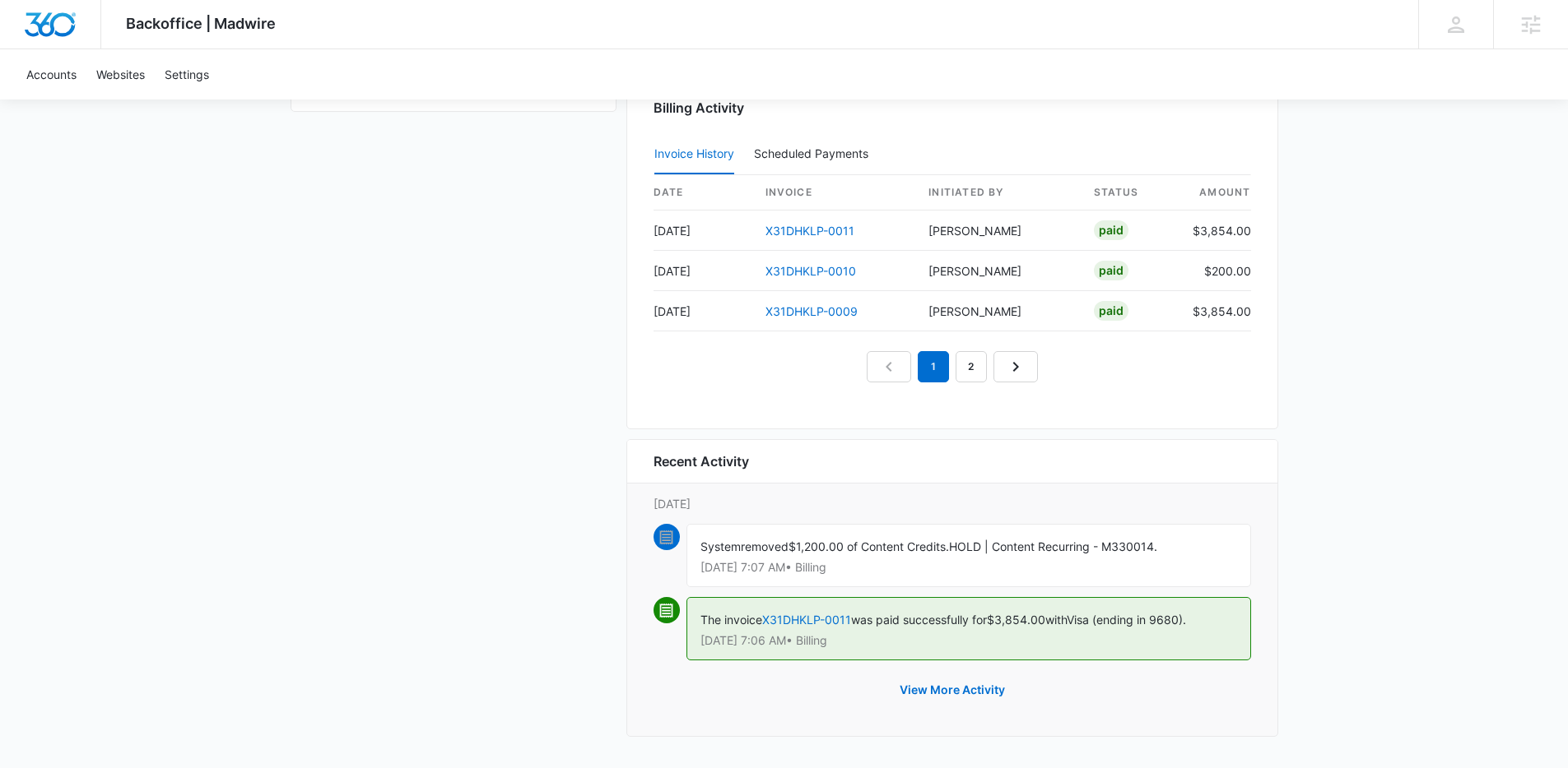
click at [950, 370] on nav "1 2" at bounding box center [953, 367] width 171 height 31
click at [959, 368] on link "2" at bounding box center [970, 367] width 31 height 31
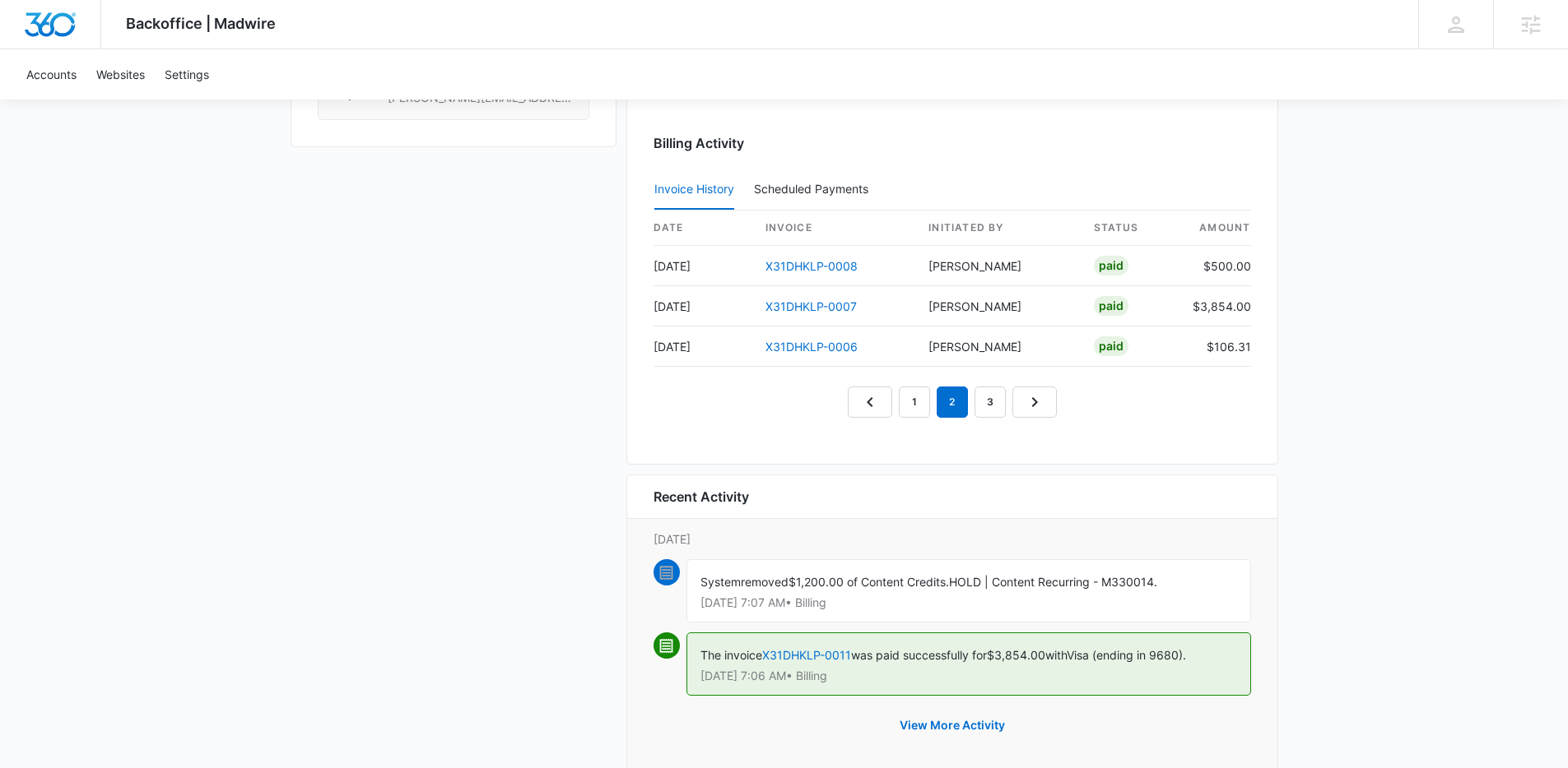
scroll to position [1702, 0]
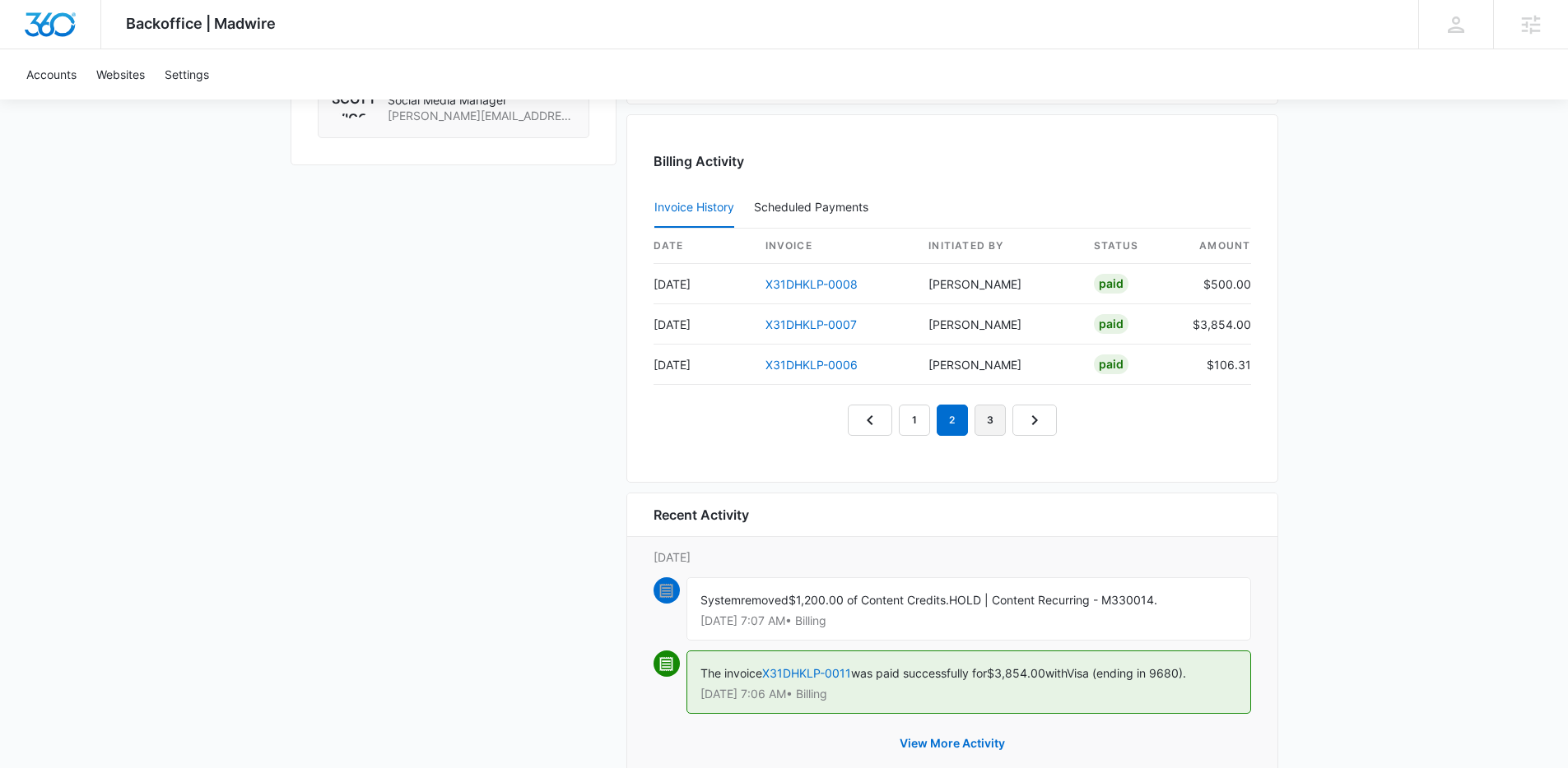
click at [991, 423] on link "3" at bounding box center [990, 420] width 31 height 31
click at [1002, 421] on link "4" at bounding box center [1009, 420] width 31 height 31
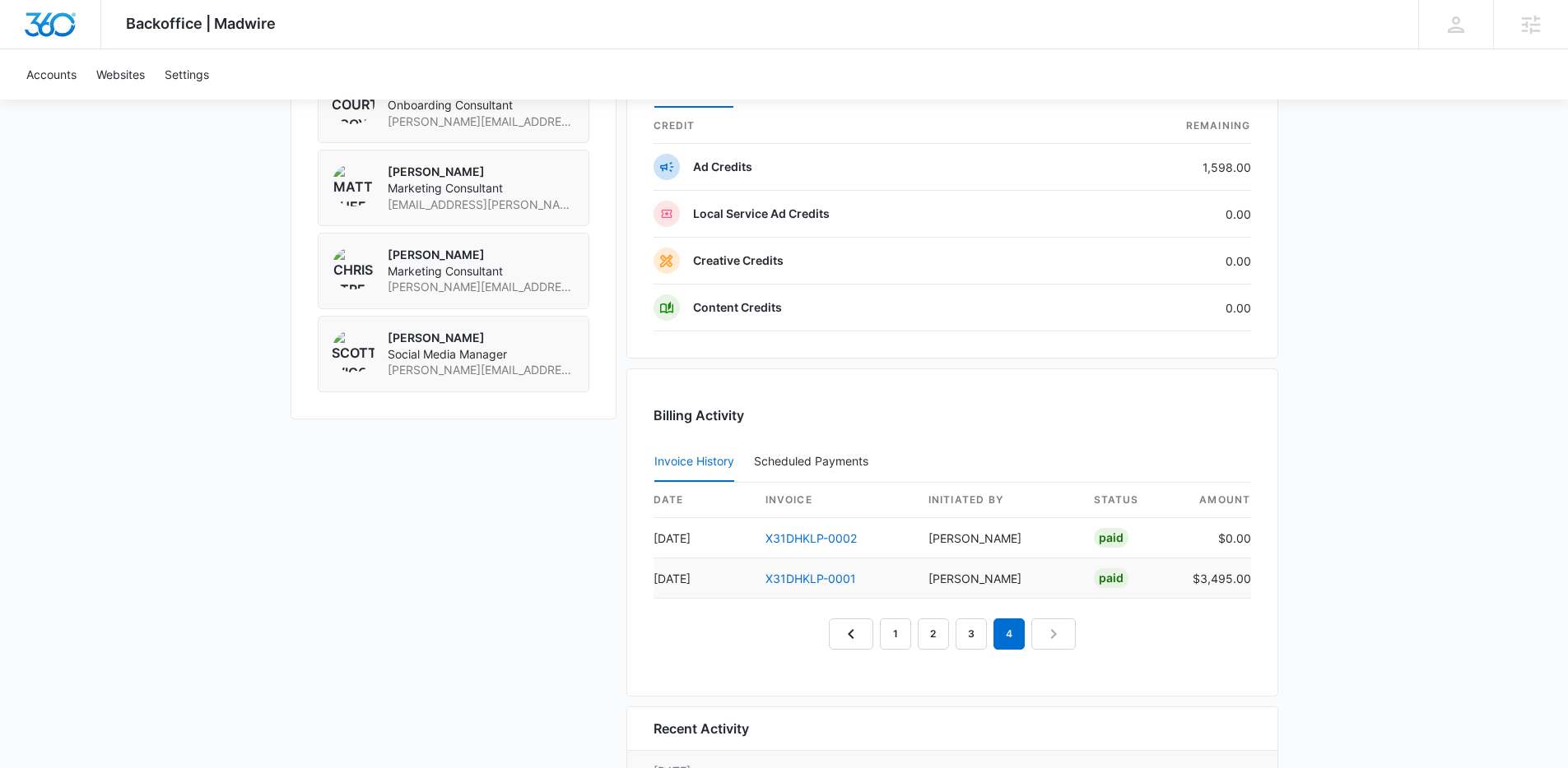
scroll to position [1528, 0]
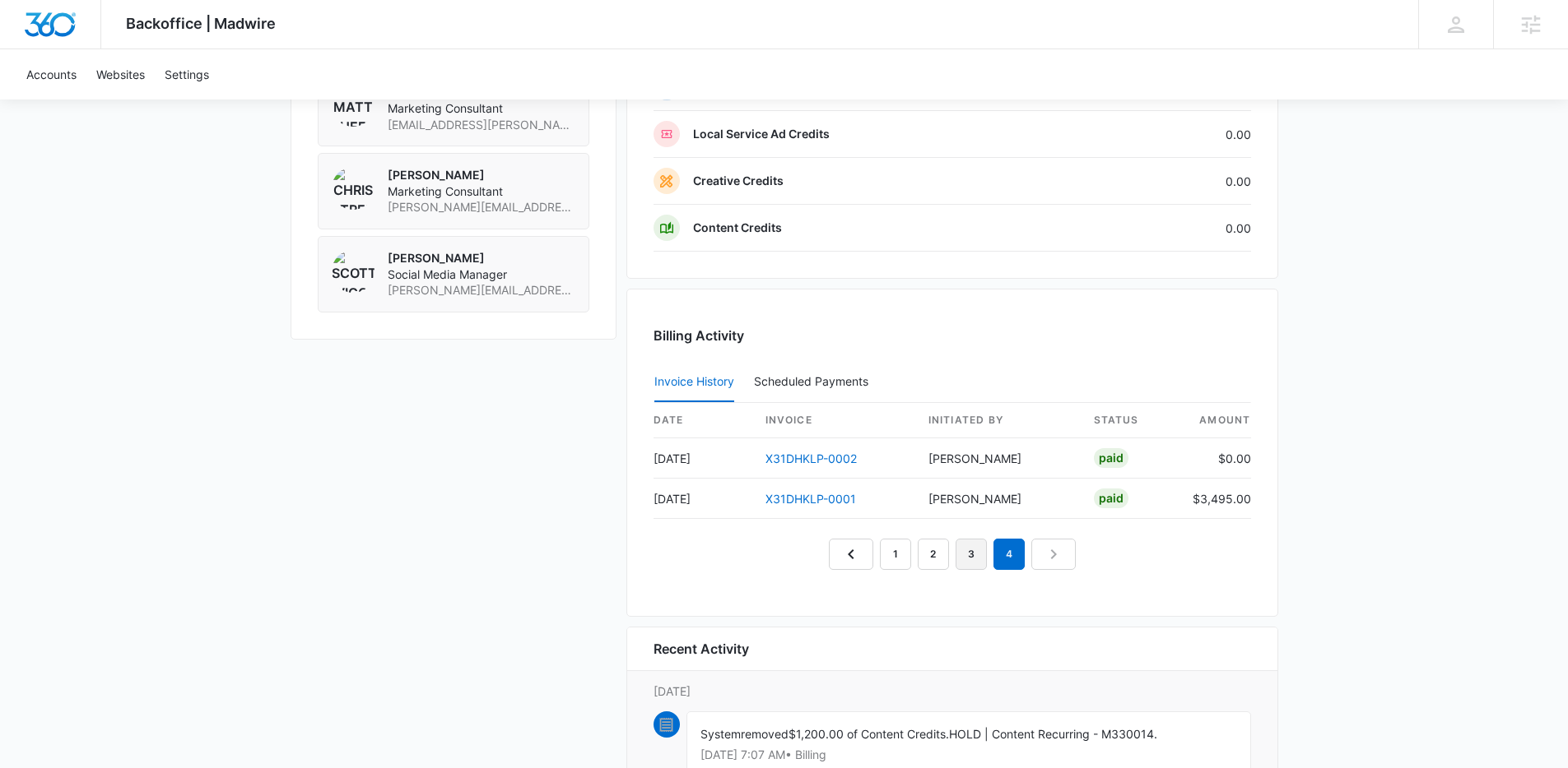
click at [969, 563] on link "3" at bounding box center [970, 554] width 31 height 31
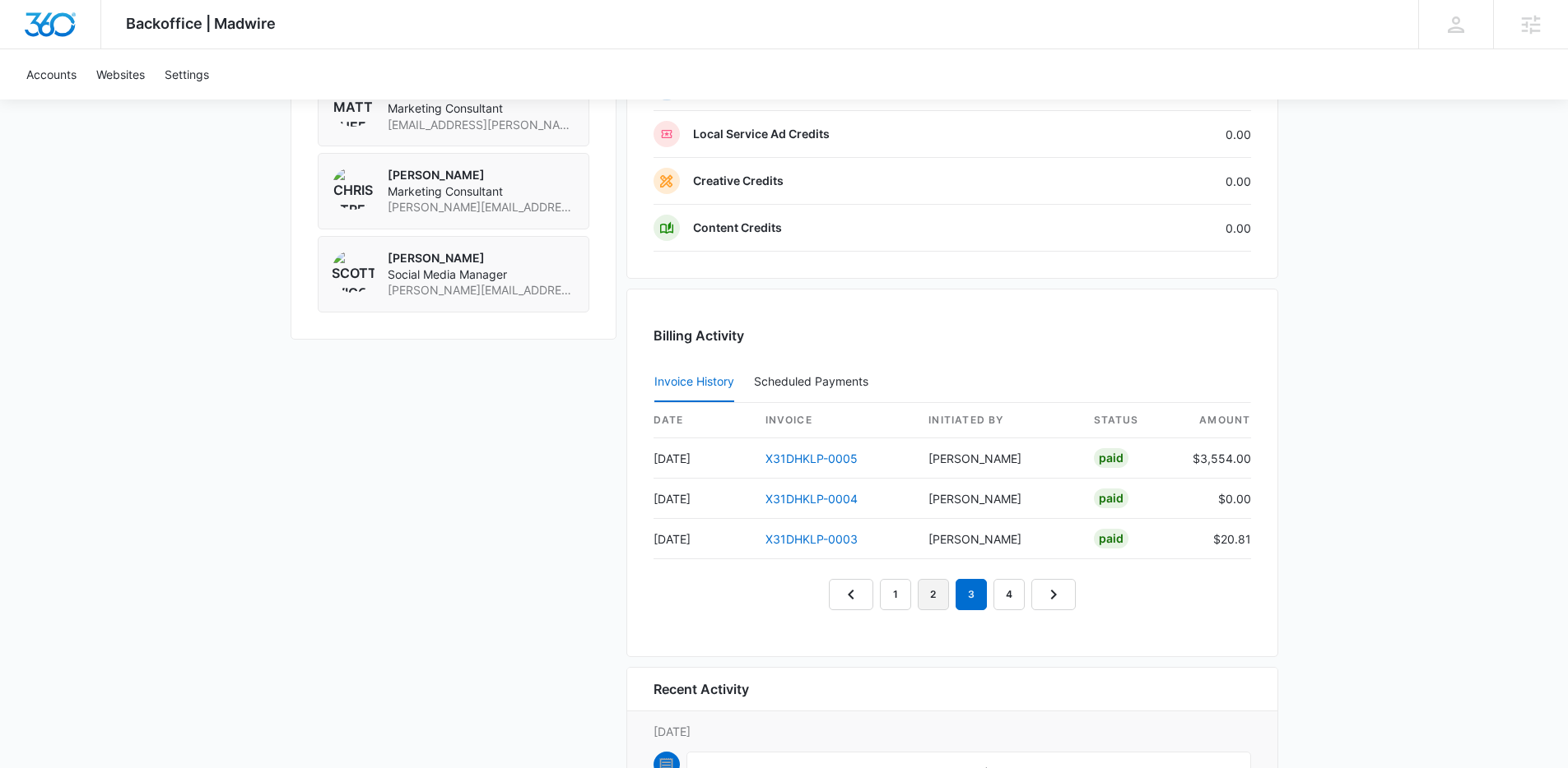
click at [941, 581] on link "2" at bounding box center [933, 594] width 31 height 31
click at [900, 591] on link "1" at bounding box center [895, 594] width 31 height 31
click at [969, 359] on div "Billing Activity Invoice History Scheduled Payments 0 date invoice Initiated By…" at bounding box center [953, 473] width 652 height 368
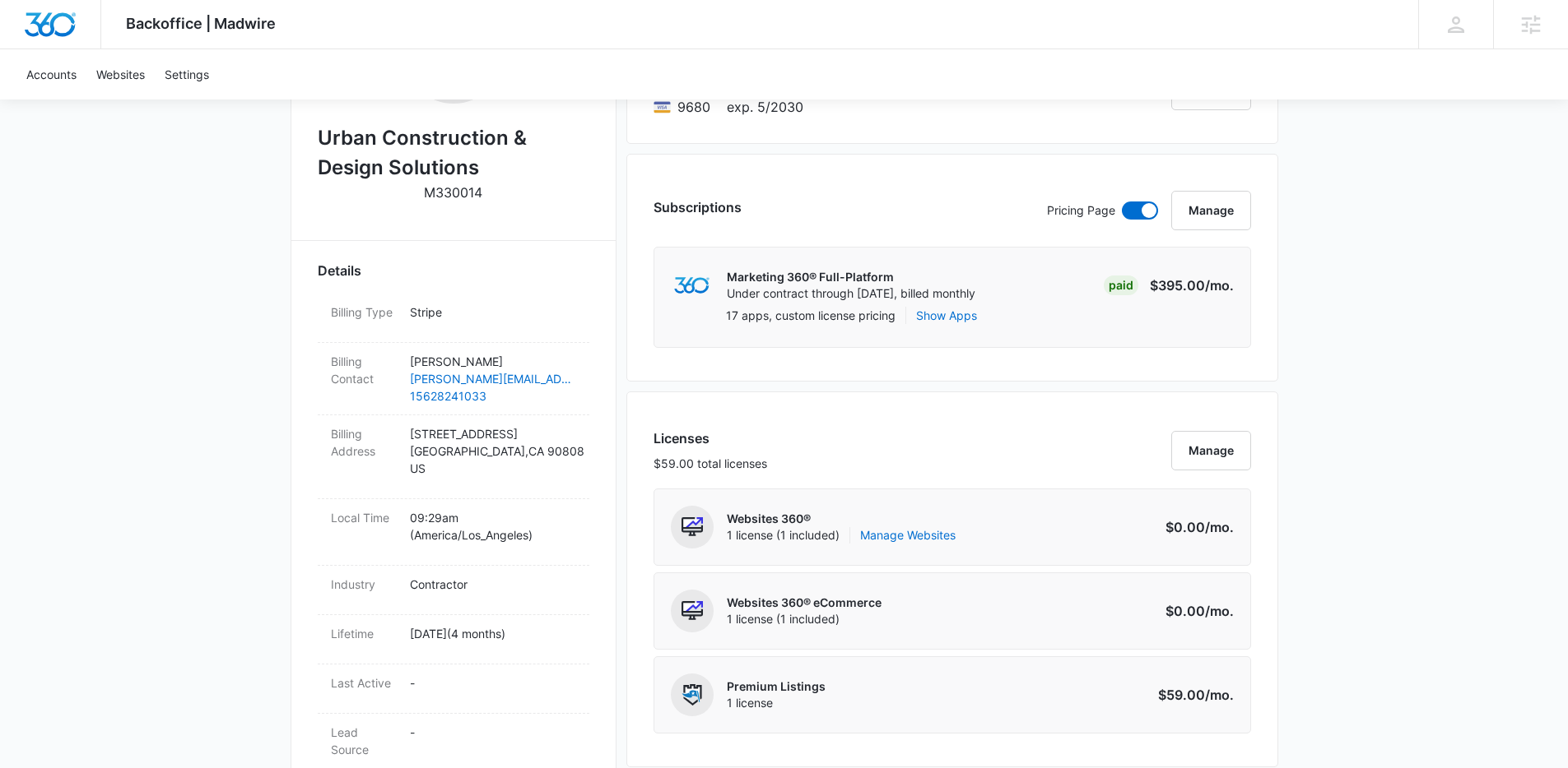
scroll to position [0, 0]
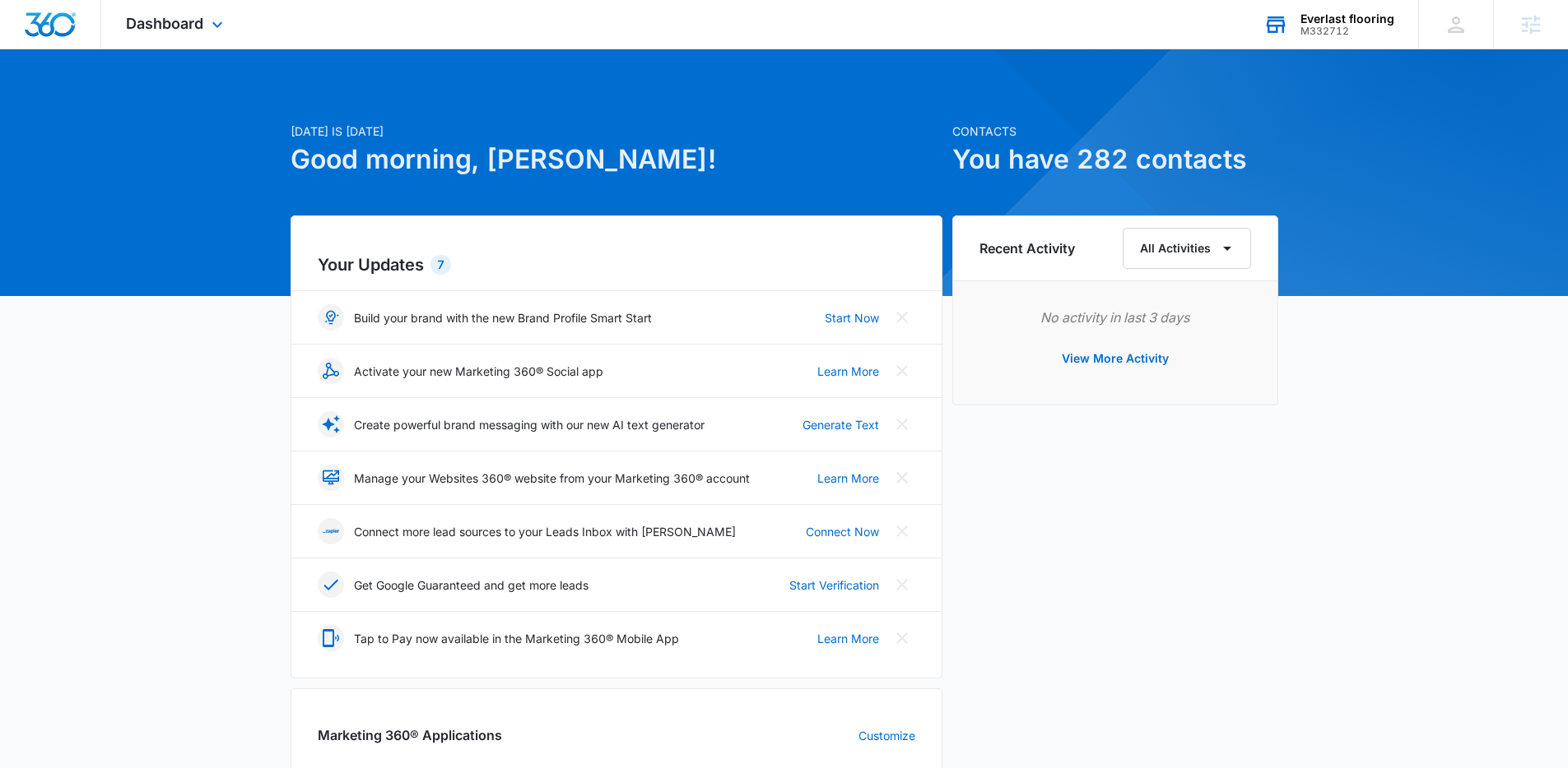
click at [1324, 19] on div "Everlast flooring" at bounding box center [1347, 20] width 94 height 14
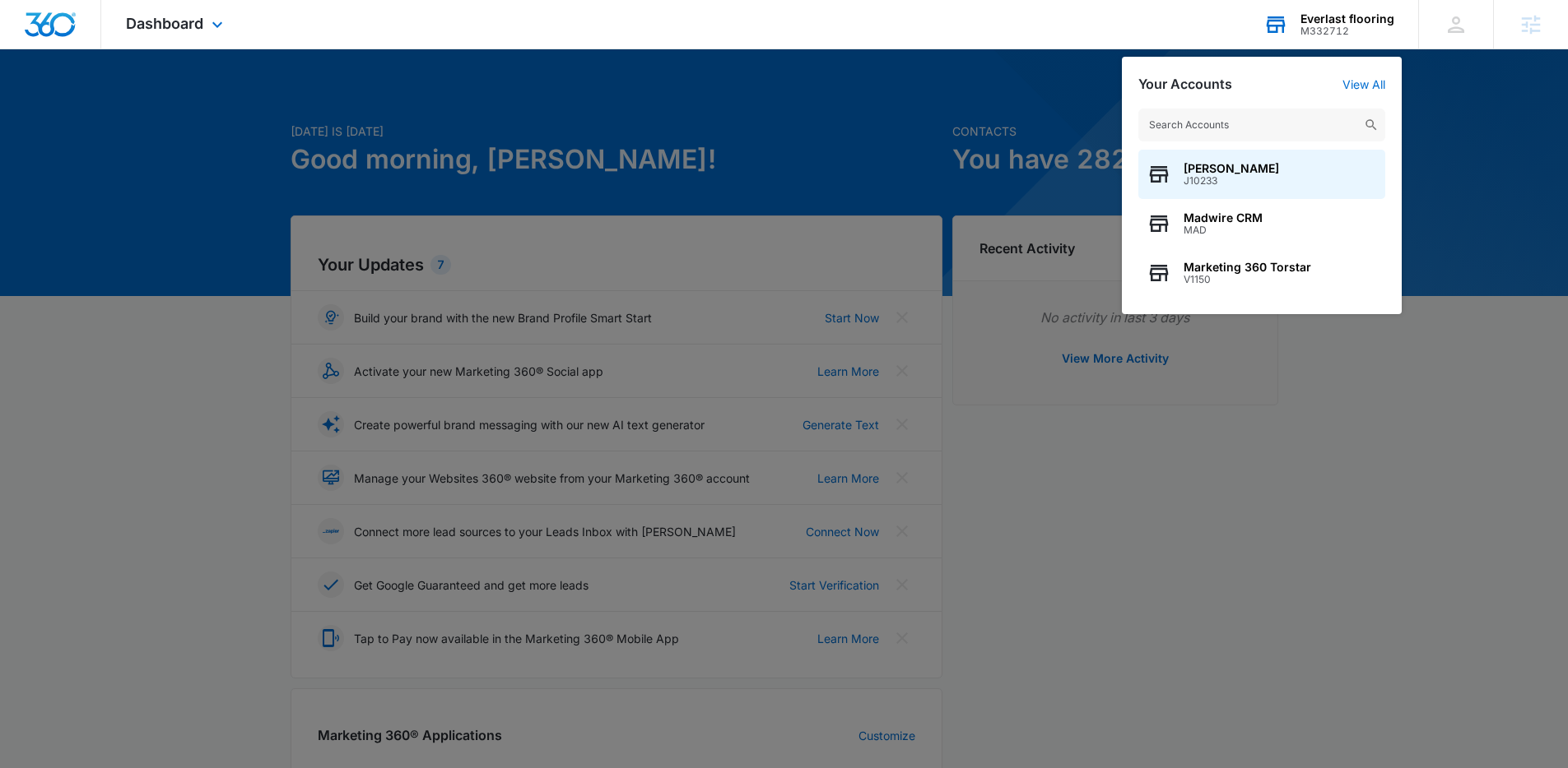
click at [1195, 123] on input "text" at bounding box center [1262, 125] width 247 height 33
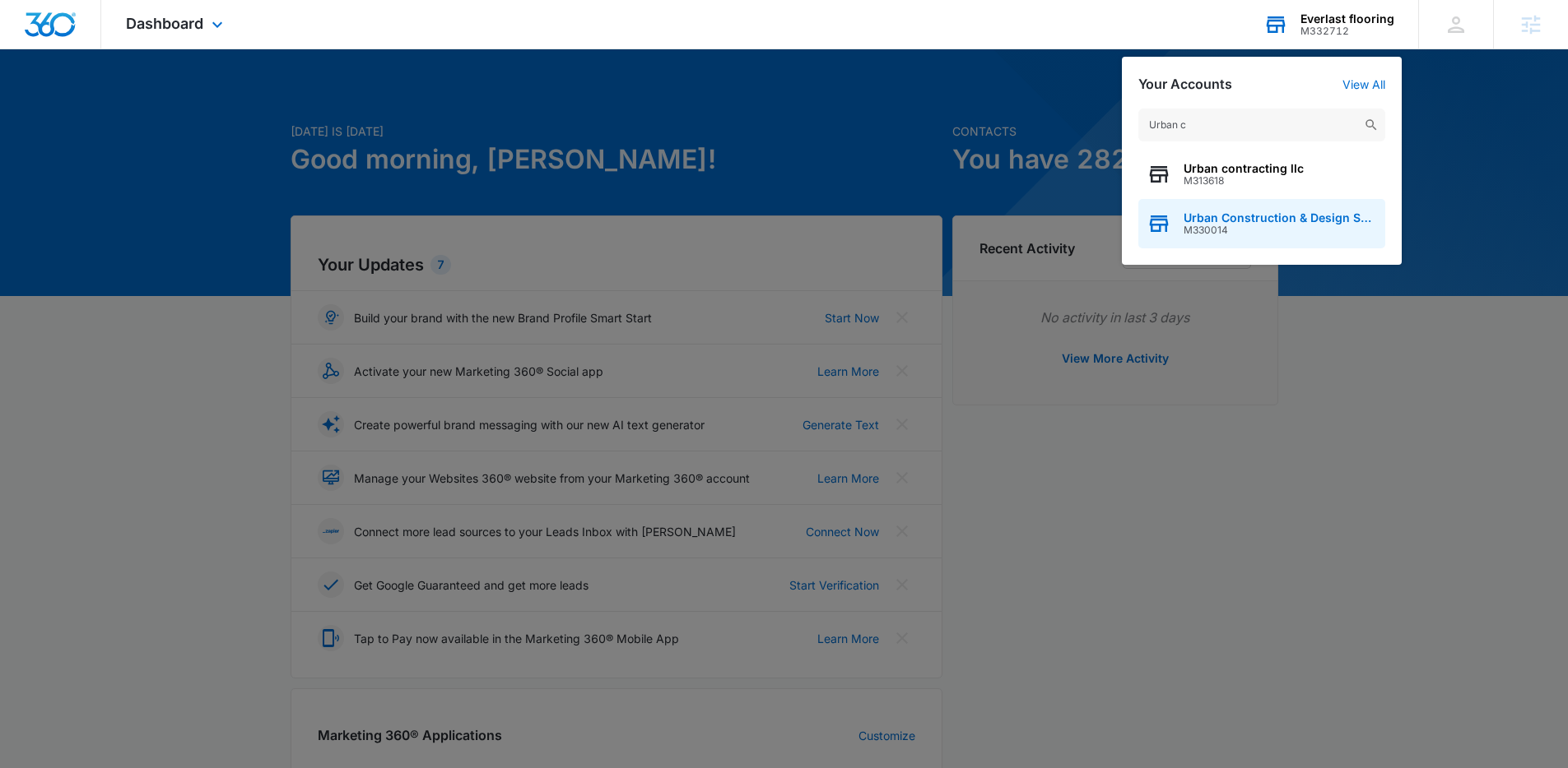
type input "Urban c"
click at [1245, 227] on span "M330014" at bounding box center [1280, 231] width 194 height 12
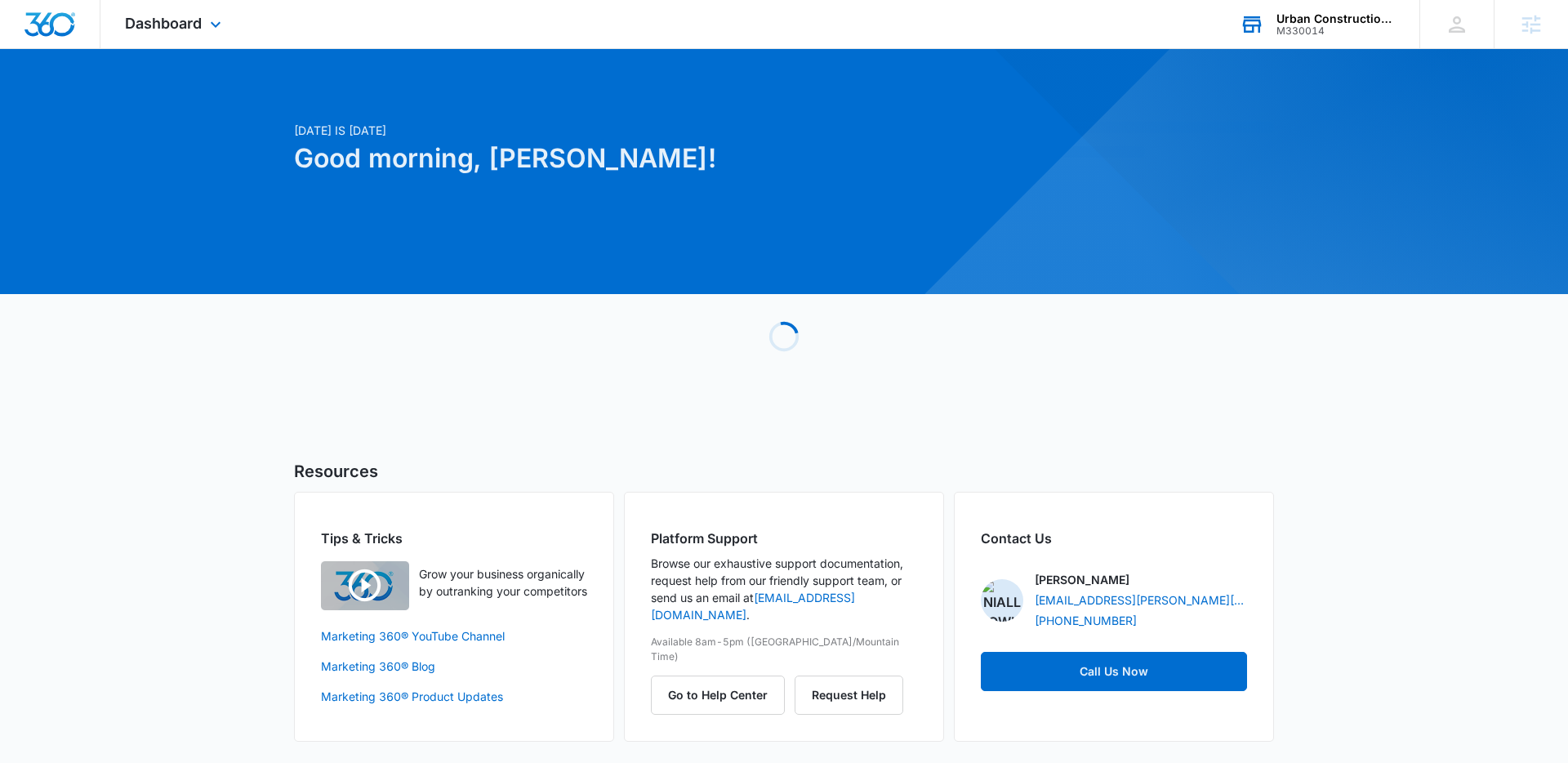
click at [178, 6] on div "Dashboard Apps Reputation Websites Forms CRM Email Social Shop Payments POS Con…" at bounding box center [174, 24] width 149 height 48
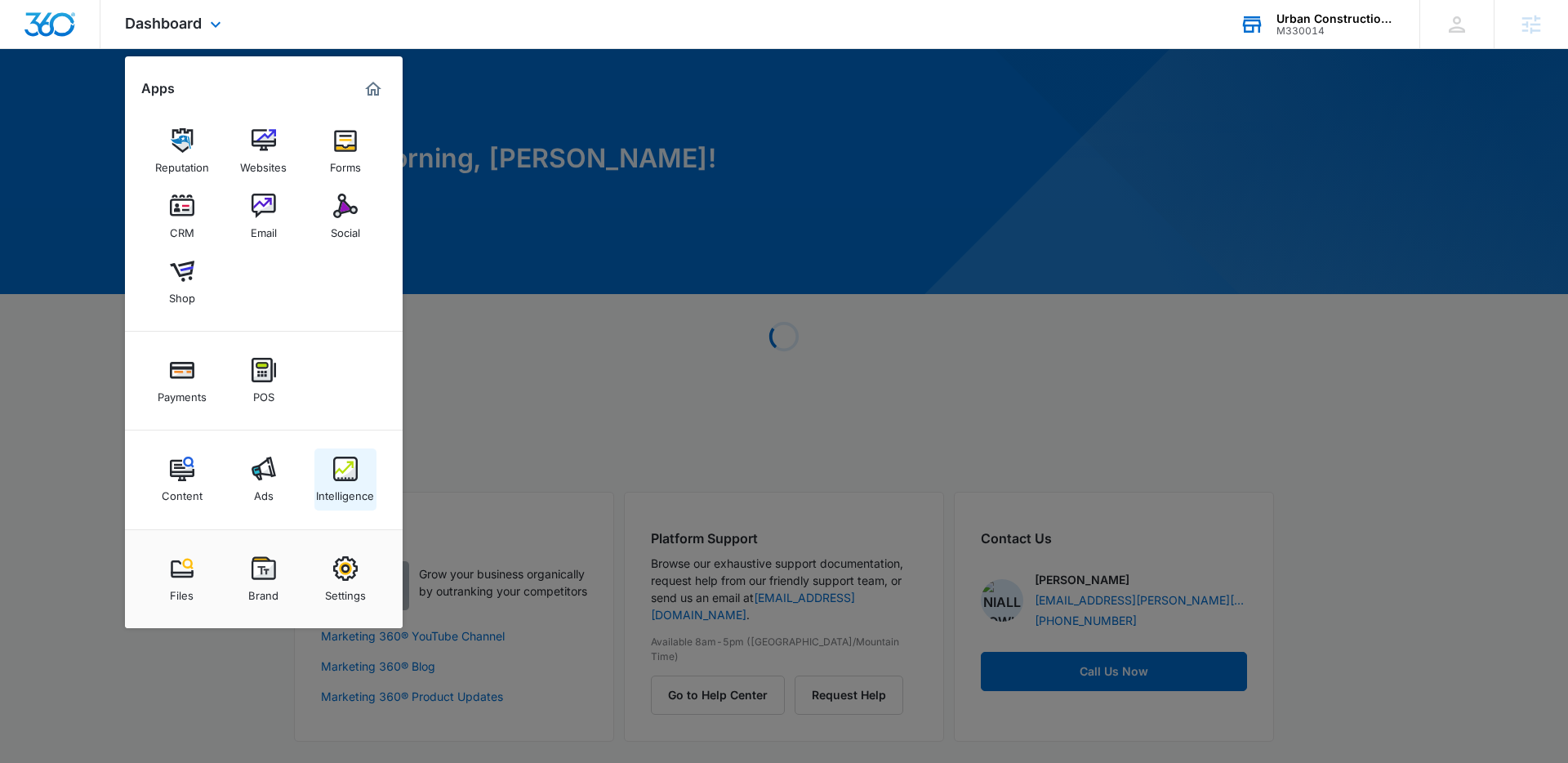
click at [356, 468] on img at bounding box center [345, 469] width 24 height 24
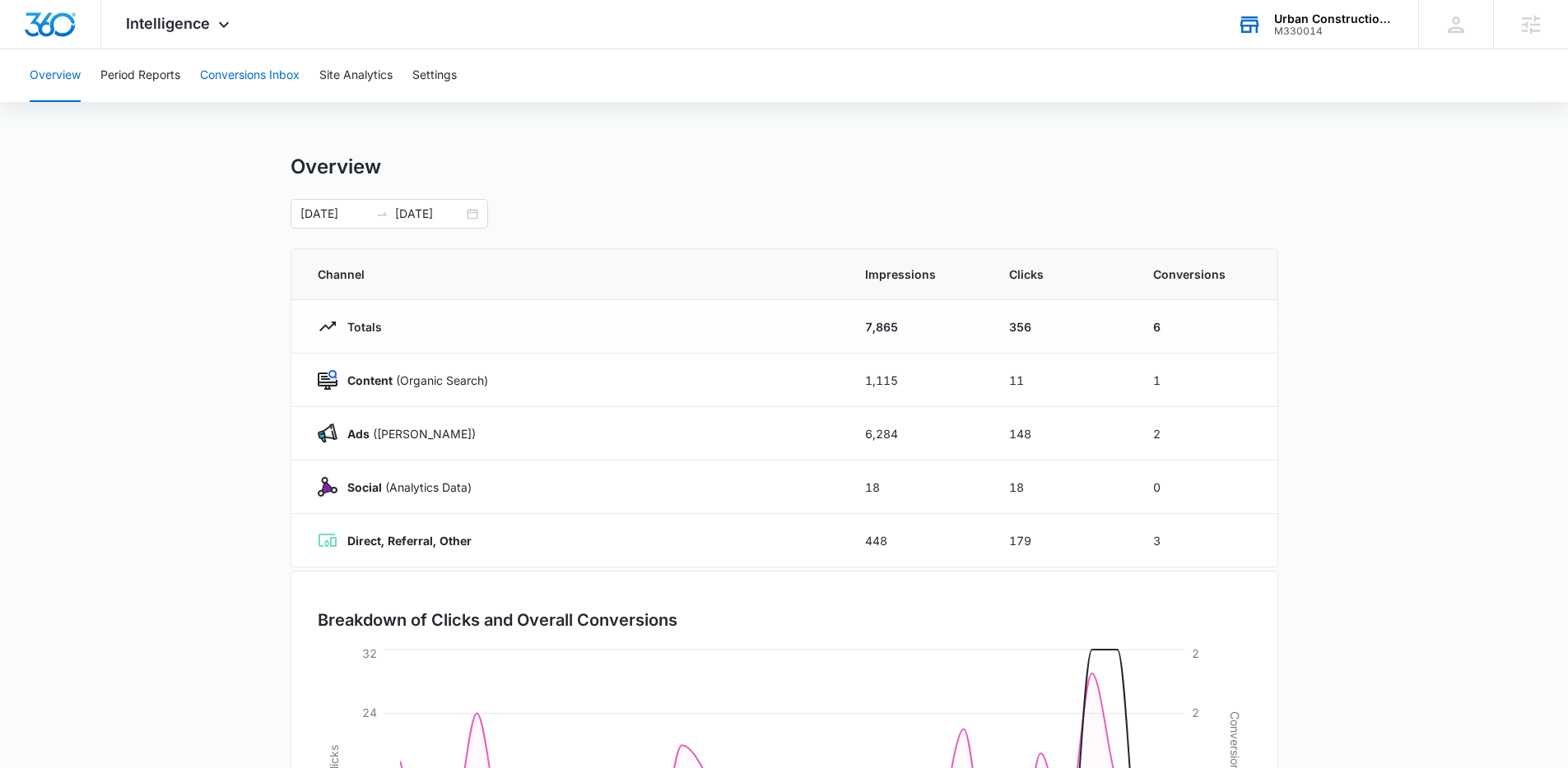
click at [262, 79] on button "Conversions Inbox" at bounding box center [250, 76] width 99 height 53
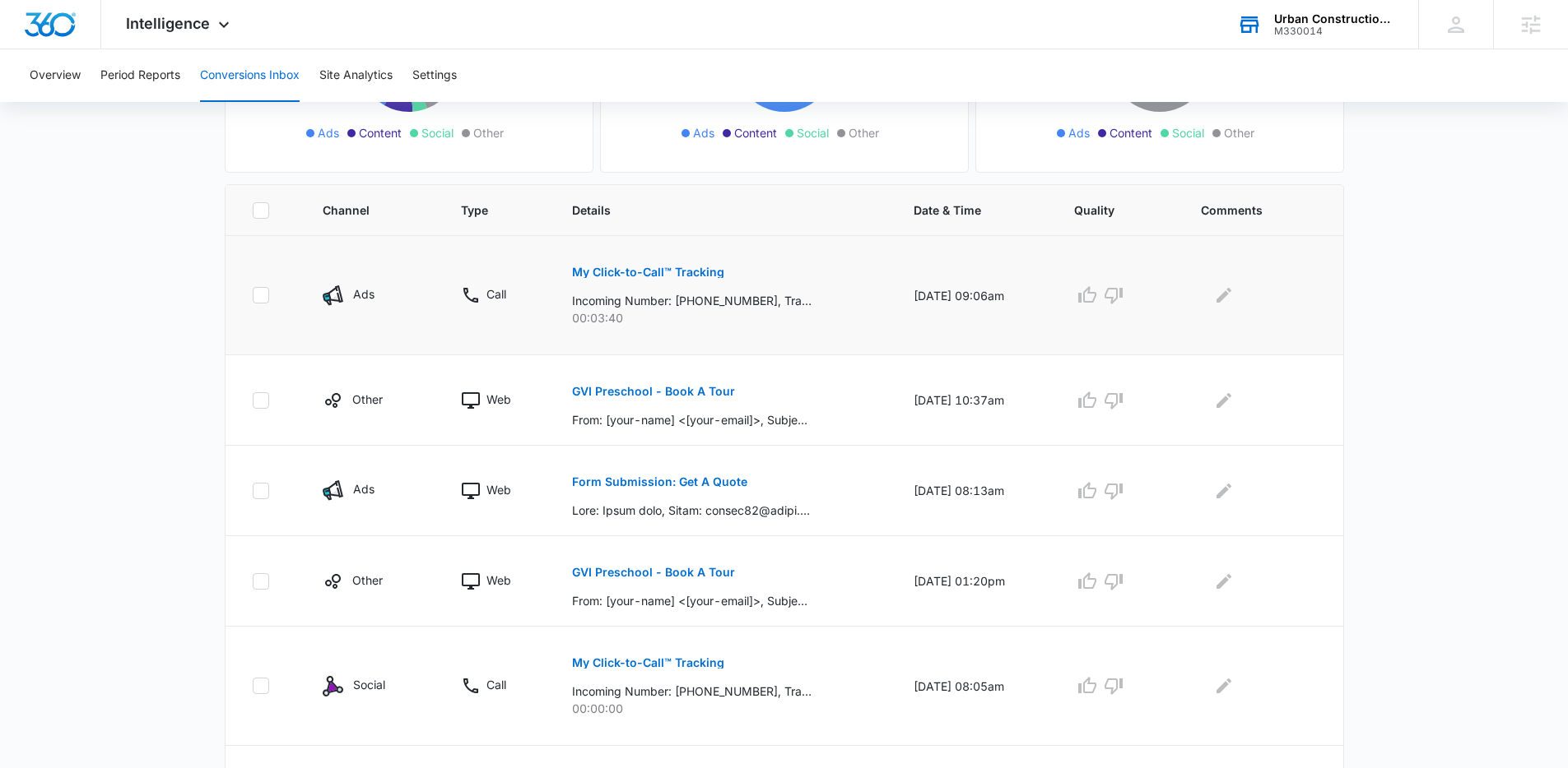
scroll to position [235, 0]
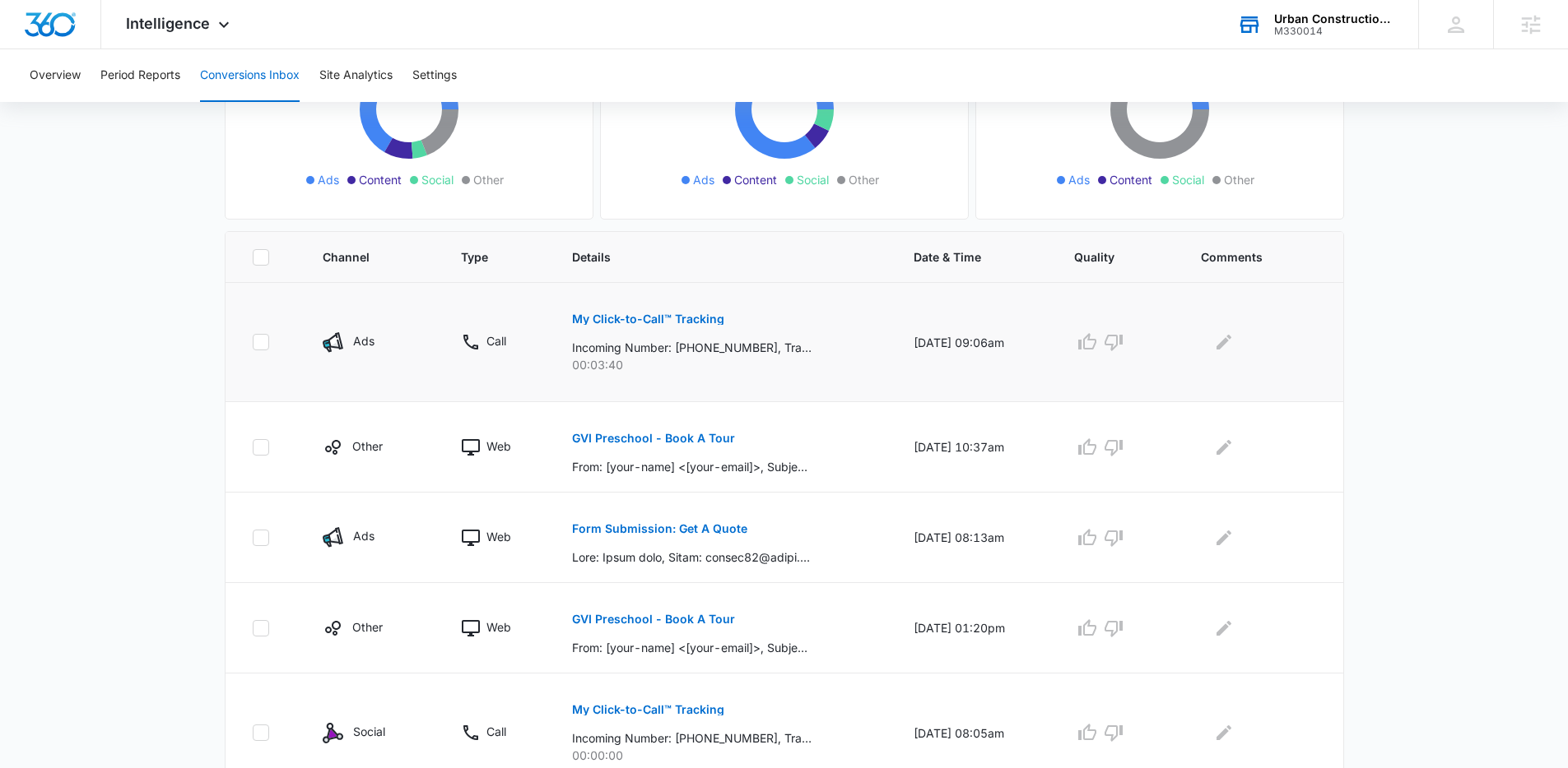
click at [640, 321] on p "My Click-to-Call™ Tracking" at bounding box center [648, 319] width 152 height 12
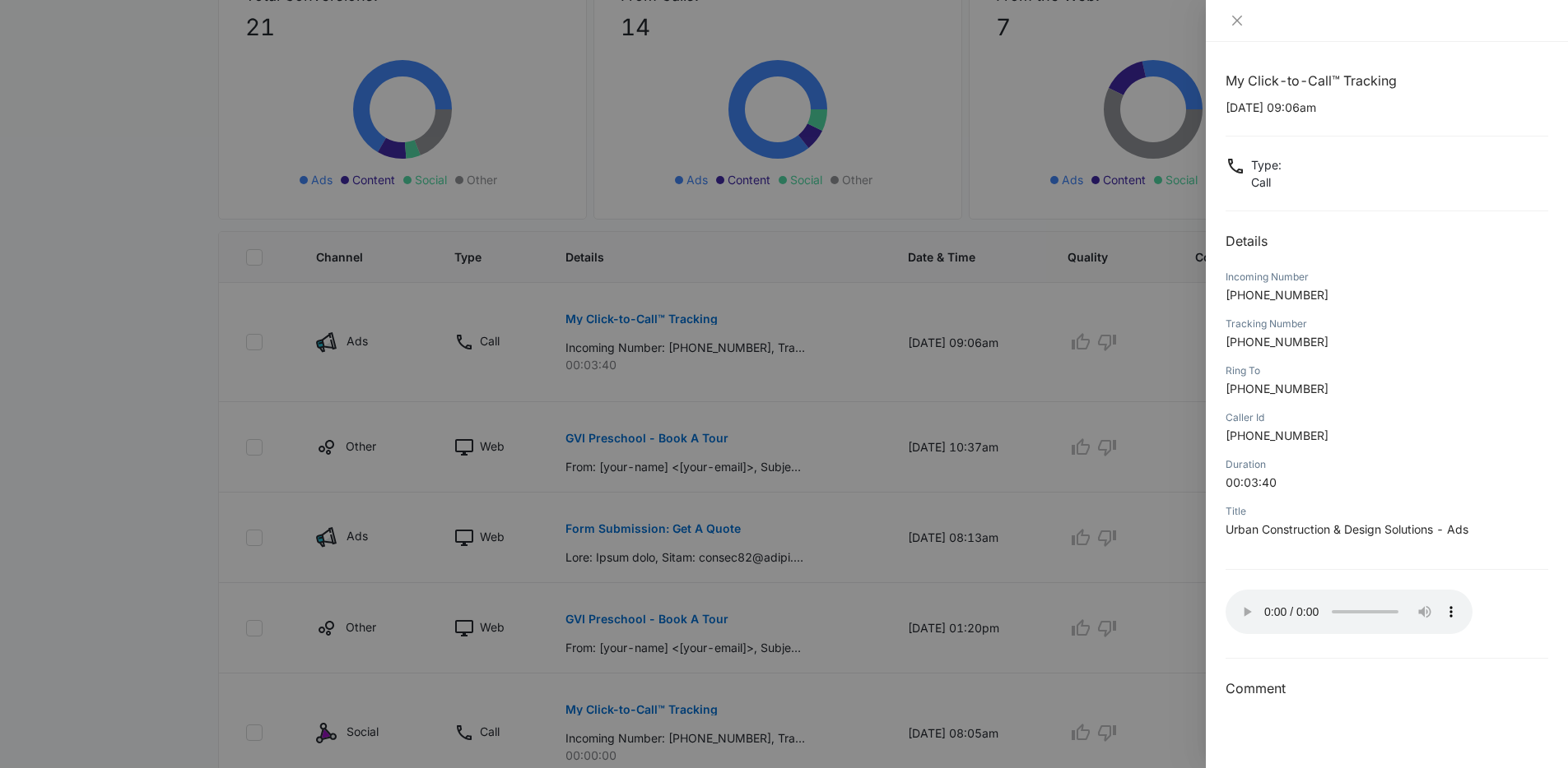
click at [1274, 563] on div "My Click-to-Call™ Tracking 09/03/2025 at 09:06am Type : Call Details Incoming N…" at bounding box center [1386, 384] width 323 height 629
click at [848, 496] on div at bounding box center [784, 384] width 1568 height 768
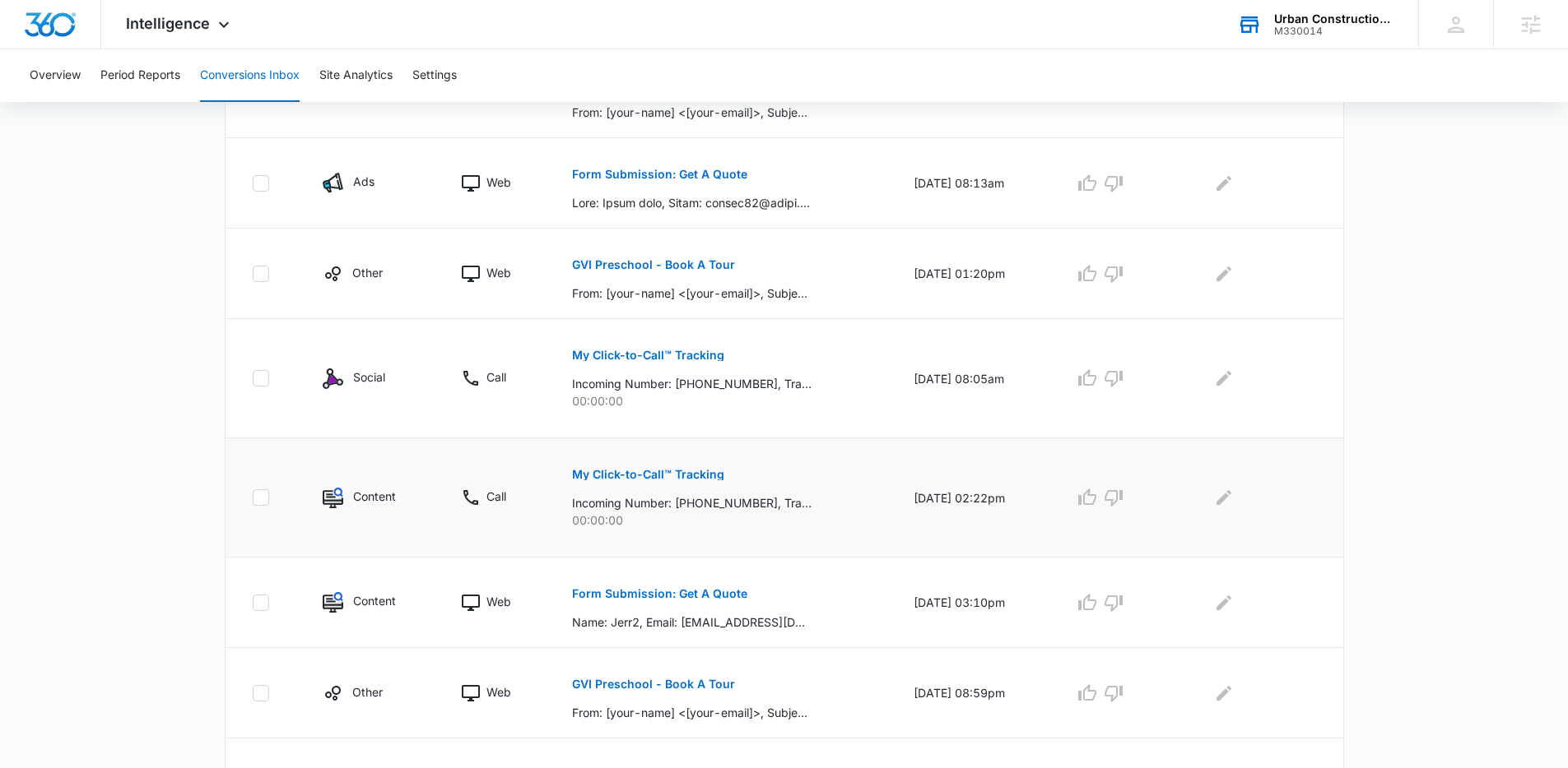
scroll to position [662, 0]
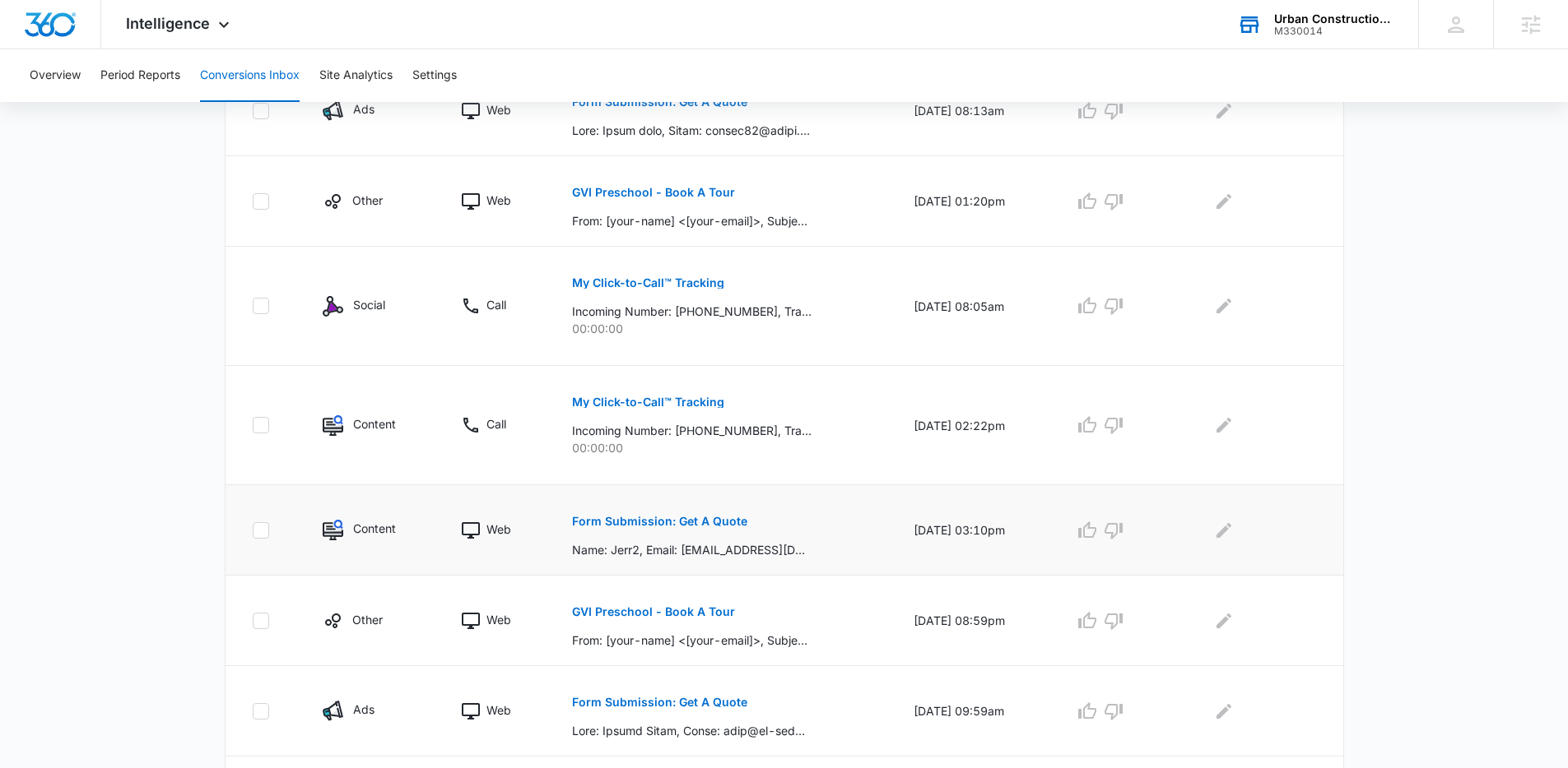
click at [678, 528] on button "Form Submission: Get A Quote" at bounding box center [660, 521] width 175 height 40
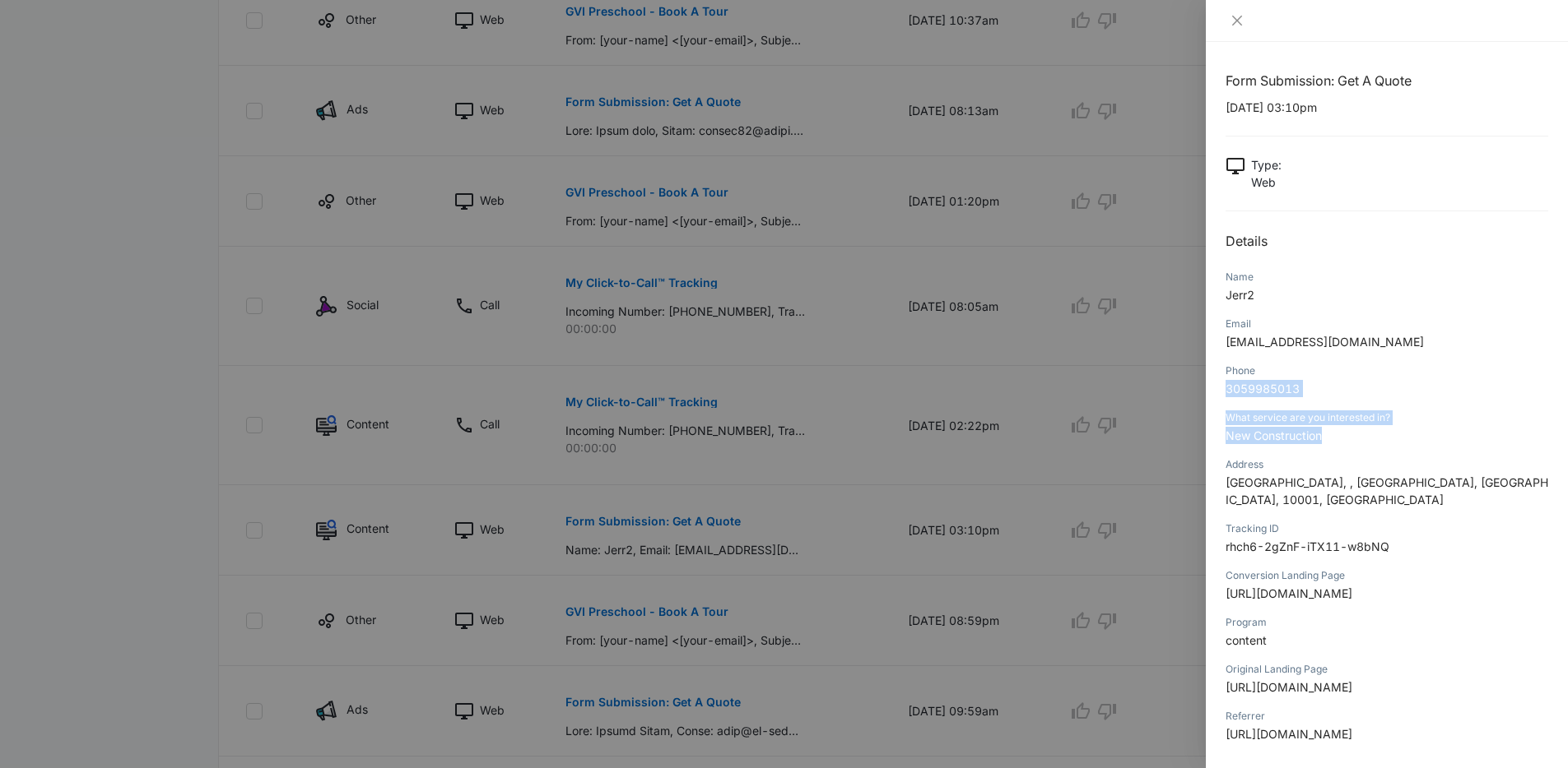
drag, startPoint x: 1320, startPoint y: 436, endPoint x: 1216, endPoint y: 408, distance: 107.7
click at [1216, 408] on div "Form Submission: Get A Quote 08/28/2025 at 03:10pm Type : Web Details Name Jerr…" at bounding box center [1386, 405] width 362 height 726
drag, startPoint x: 1222, startPoint y: 413, endPoint x: 1425, endPoint y: 541, distance: 240.0
click at [1425, 541] on div "Form Submission: Get A Quote 08/28/2025 at 03:10pm Type : Web Details Name Jerr…" at bounding box center [1386, 405] width 362 height 726
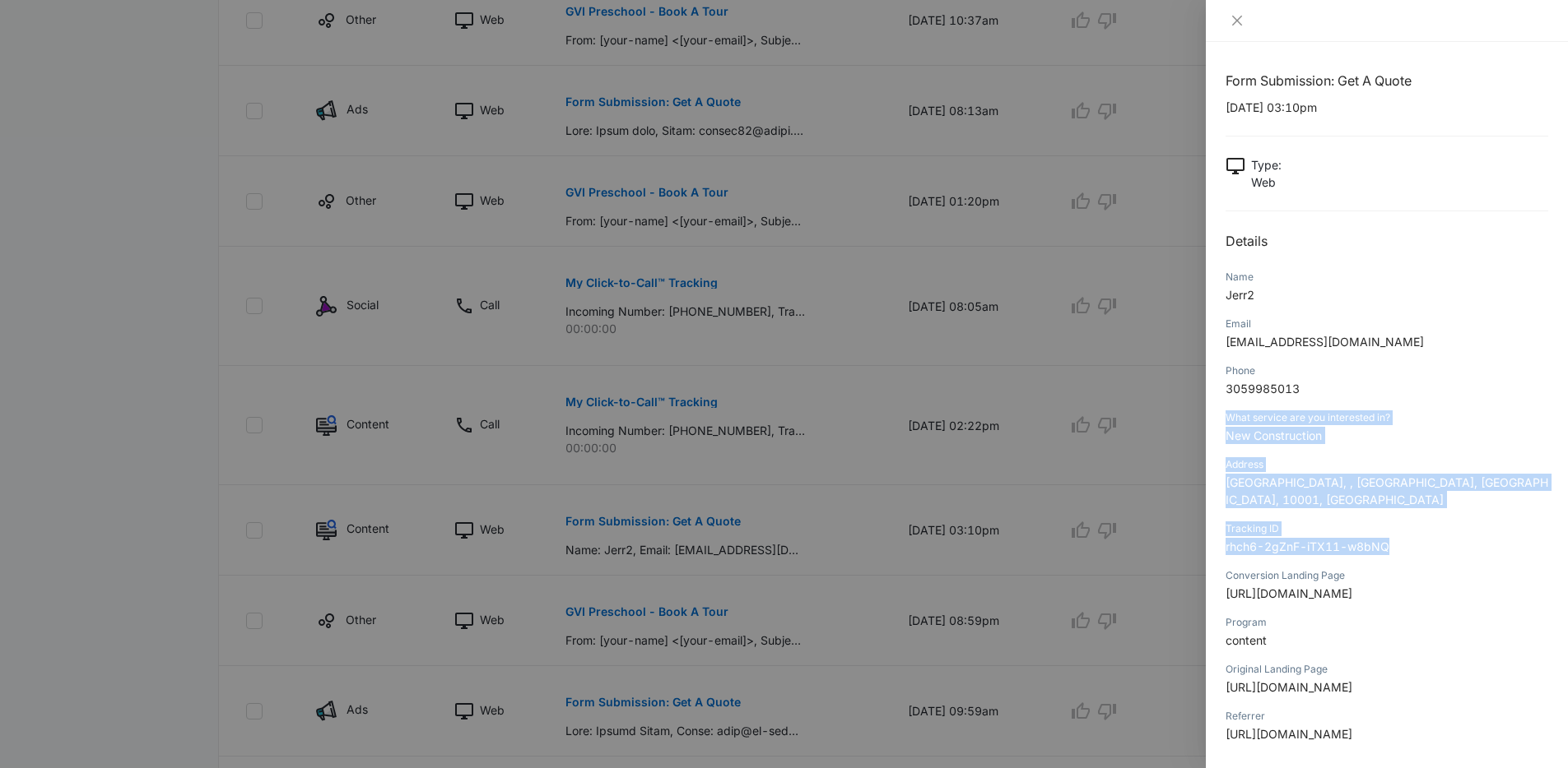
click at [1425, 541] on div "Tracking ID rhch6-2gZnF-iTX11-w8bNQ" at bounding box center [1386, 543] width 323 height 47
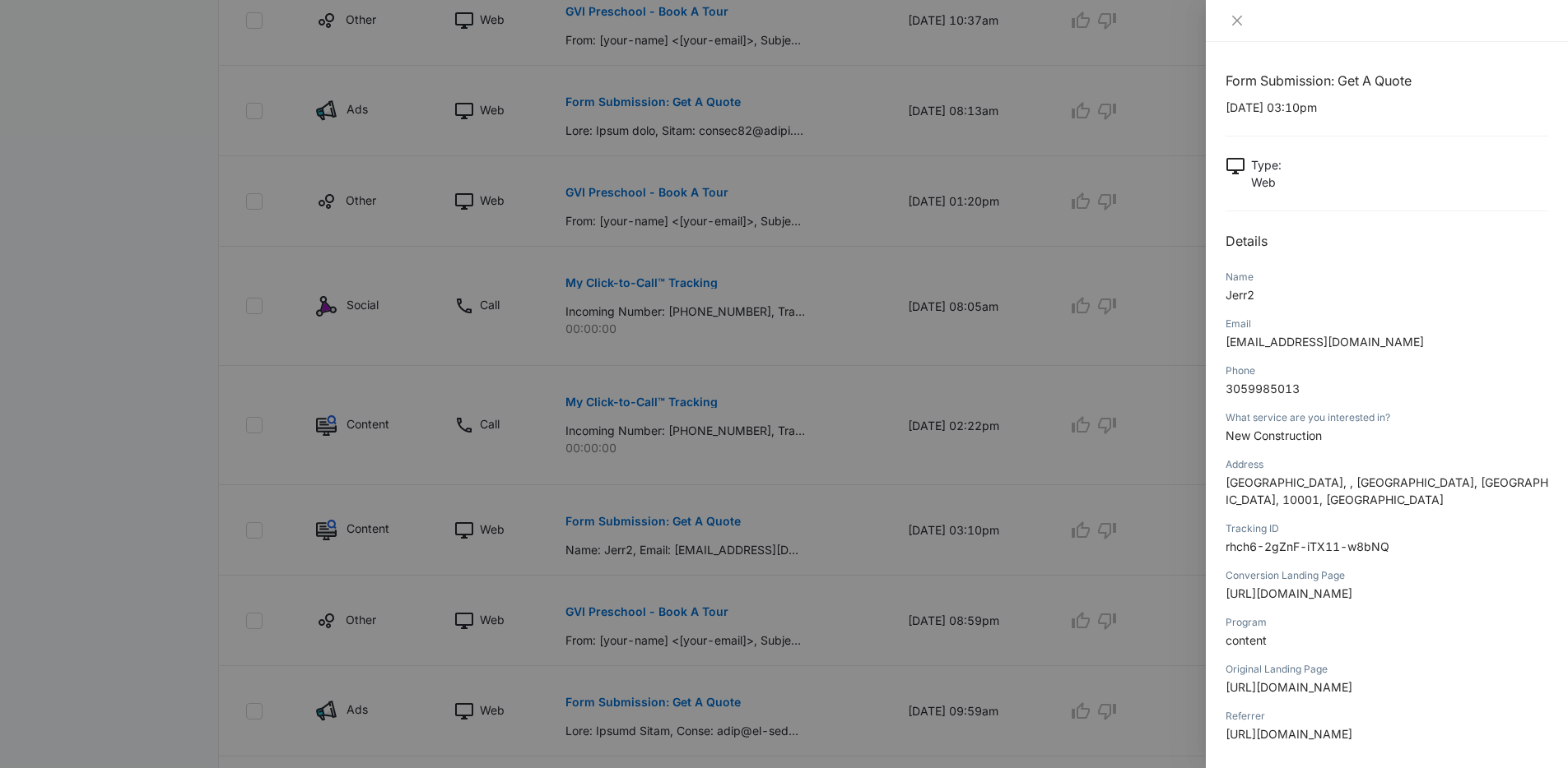
drag, startPoint x: 1046, startPoint y: 468, endPoint x: 974, endPoint y: 485, distance: 74.0
click at [1043, 469] on div at bounding box center [784, 384] width 1568 height 768
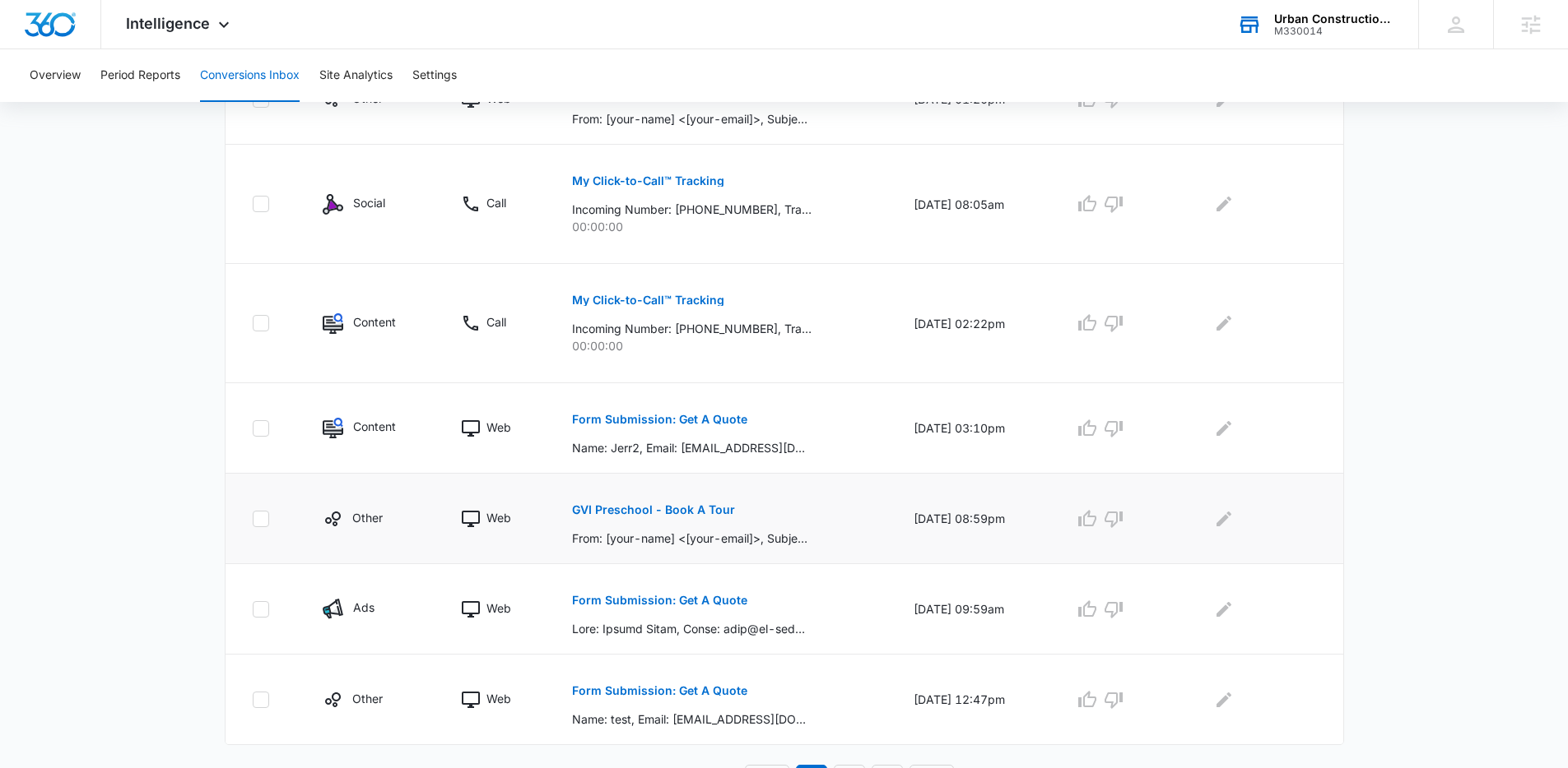
scroll to position [768, 0]
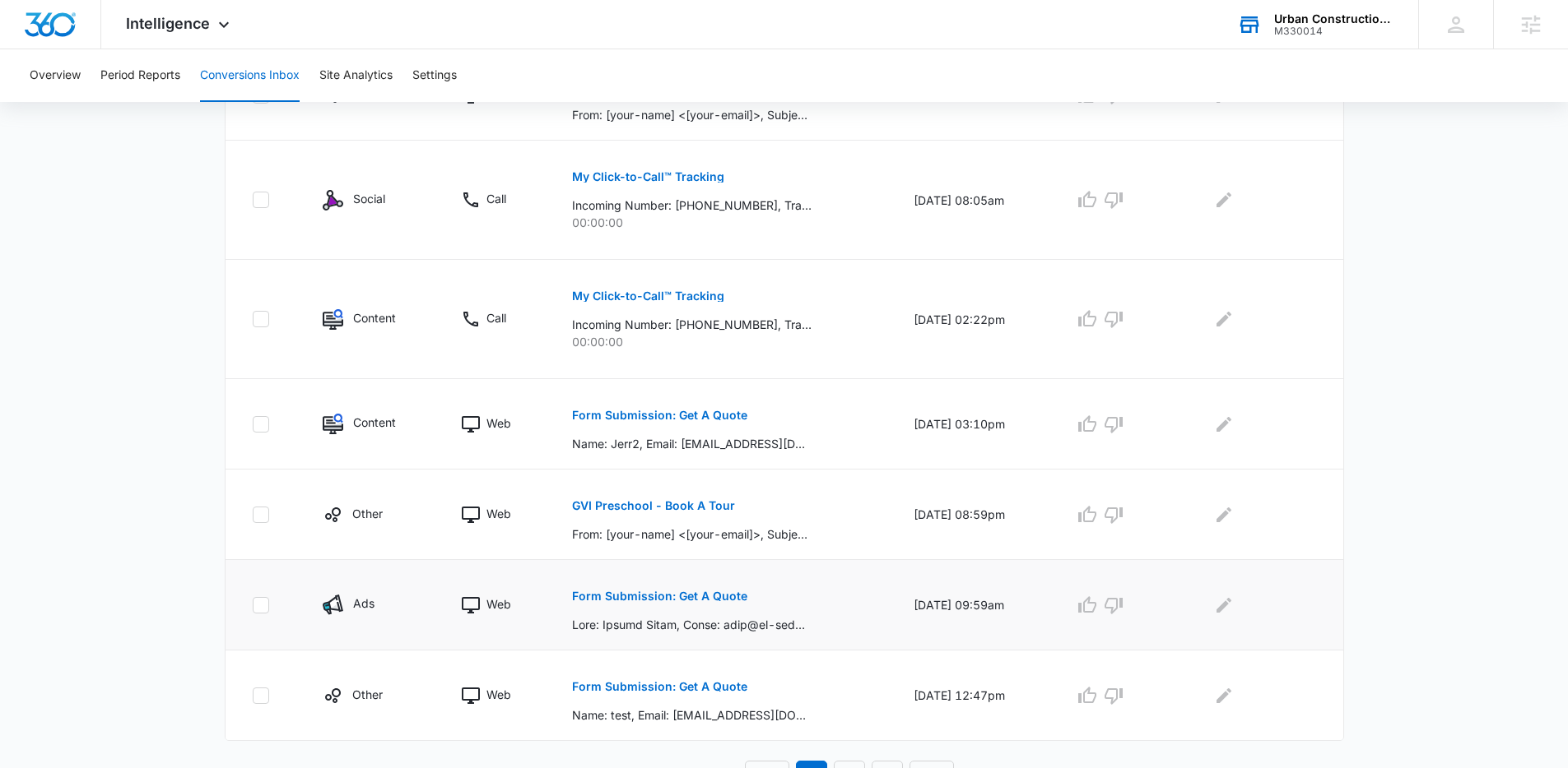
click at [677, 603] on button "Form Submission: Get A Quote" at bounding box center [660, 596] width 175 height 40
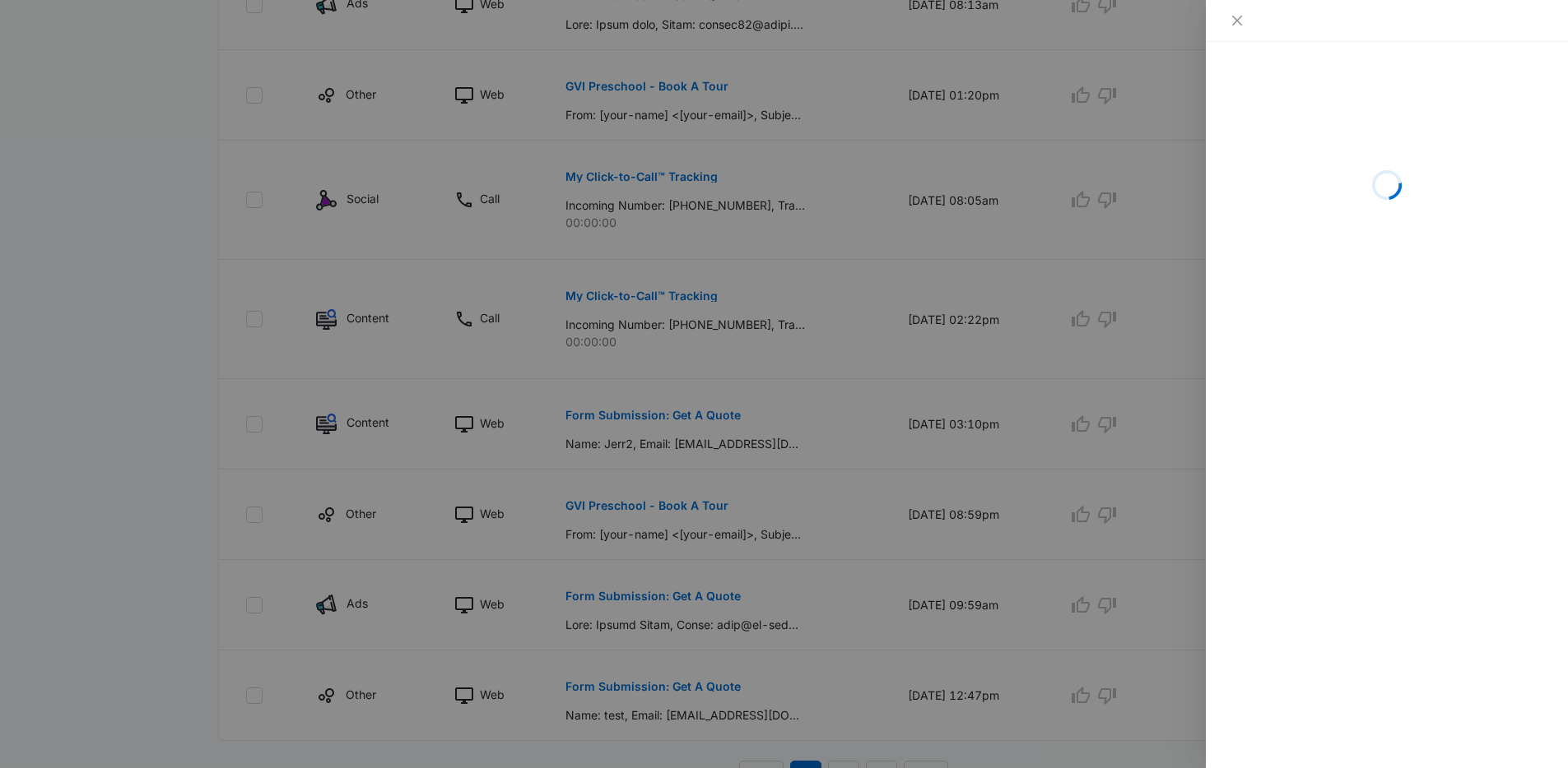
click at [930, 557] on div at bounding box center [784, 384] width 1568 height 768
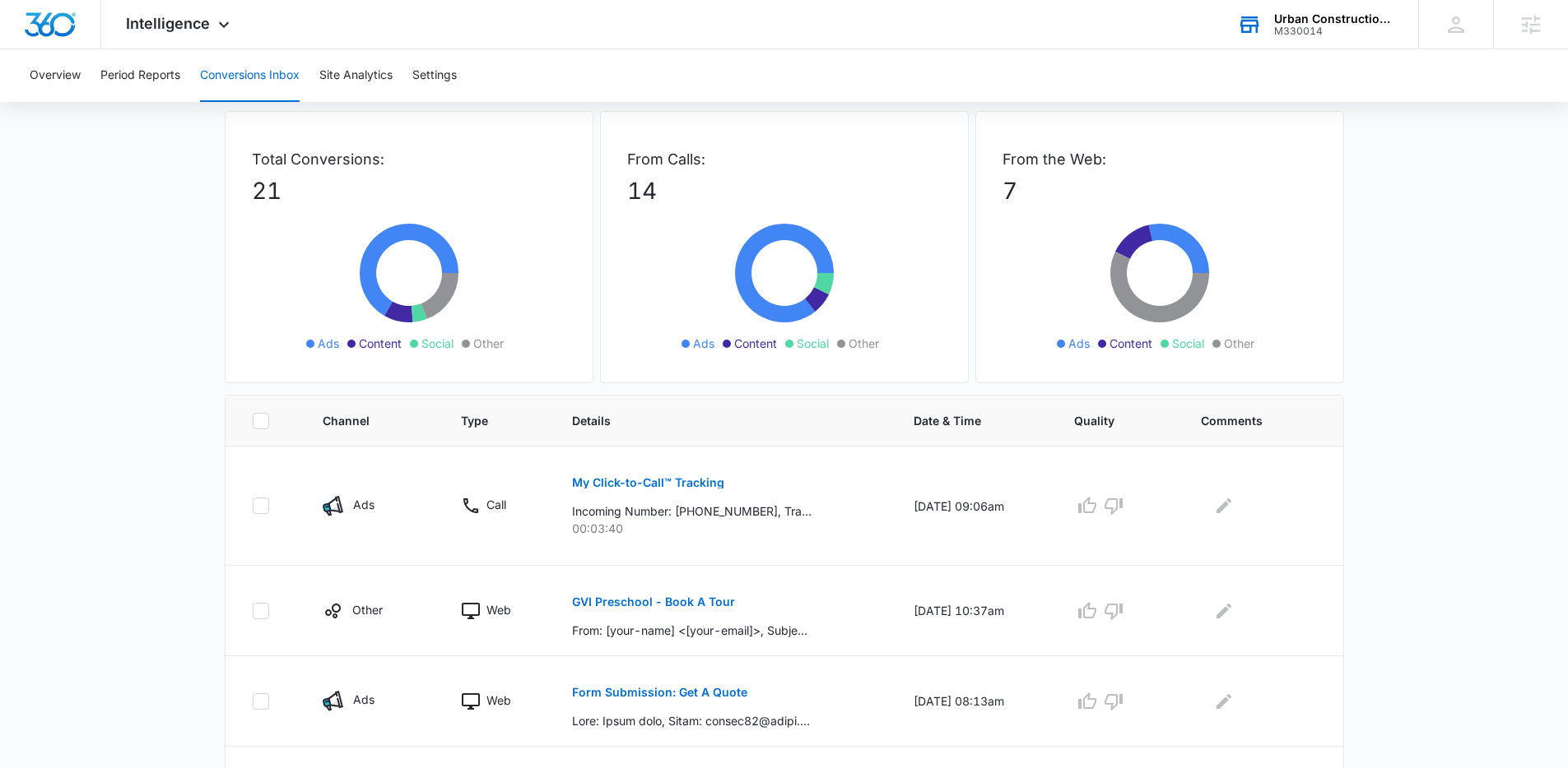
scroll to position [0, 0]
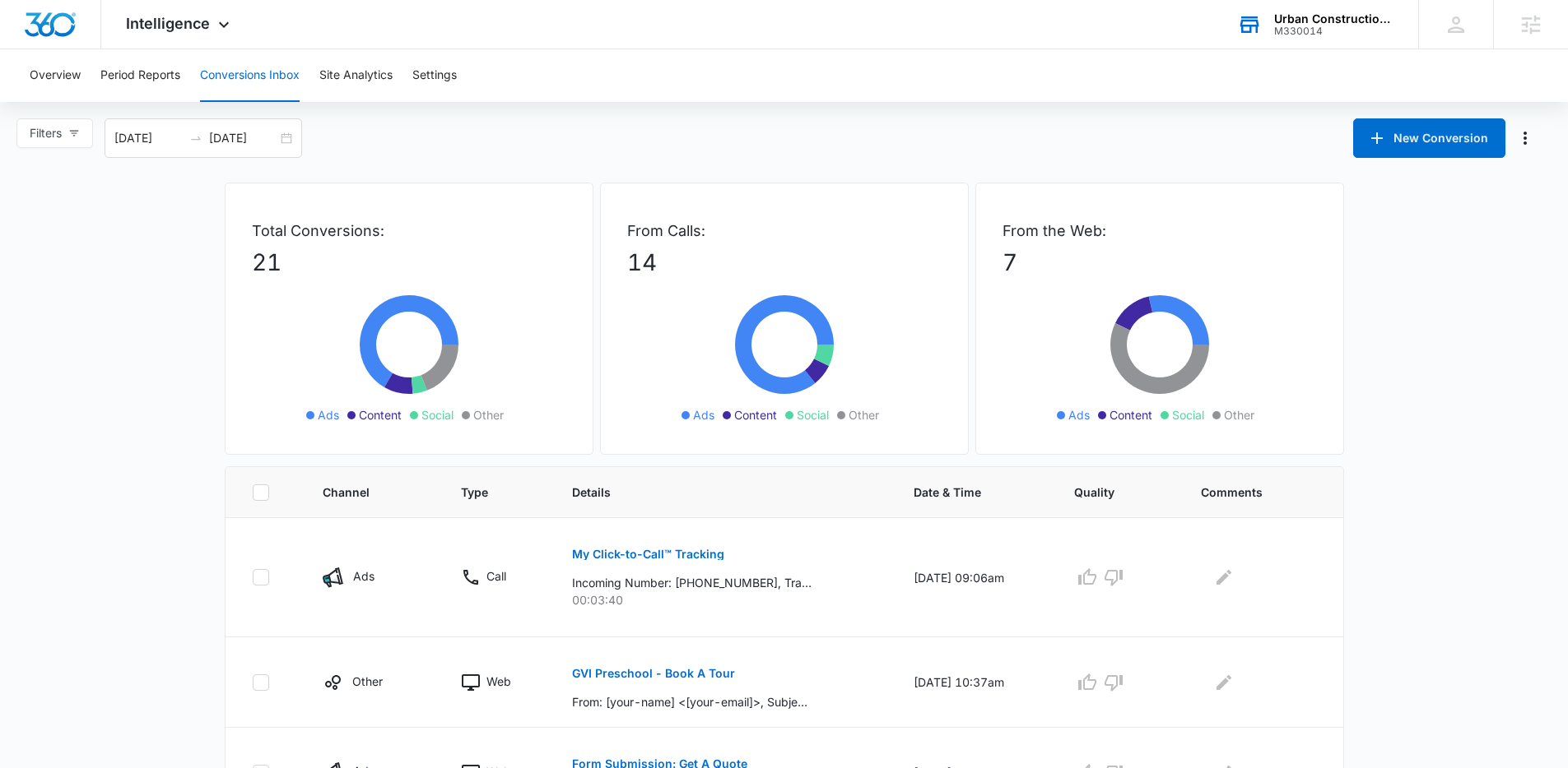
click at [738, 85] on div "Overview Period Reports Conversions Inbox Site Analytics Settings" at bounding box center [784, 76] width 1528 height 53
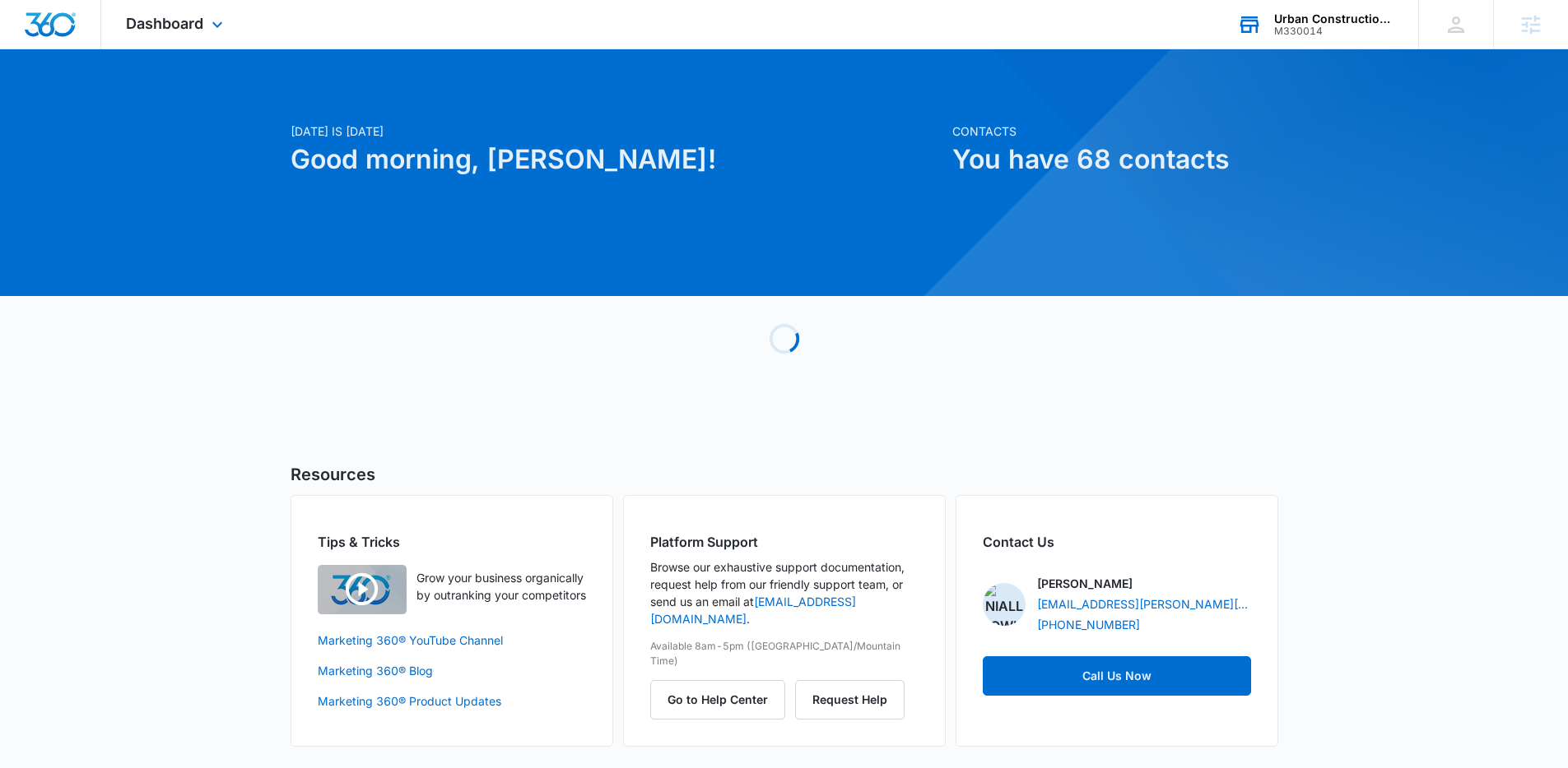
click at [1375, 14] on div "Urban Construction & Design Solutions" at bounding box center [1335, 20] width 121 height 14
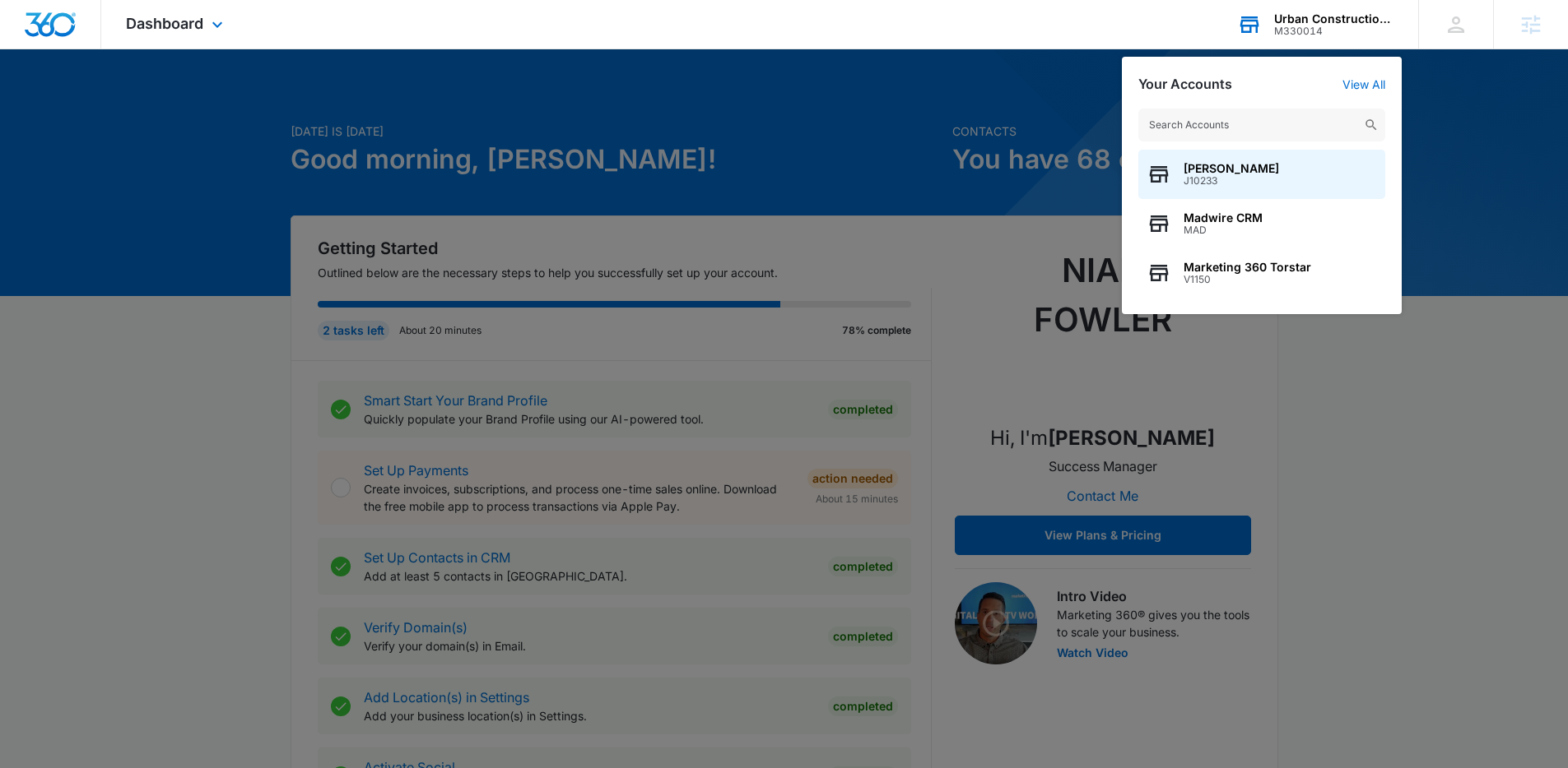
click at [1204, 131] on input "text" at bounding box center [1262, 125] width 247 height 33
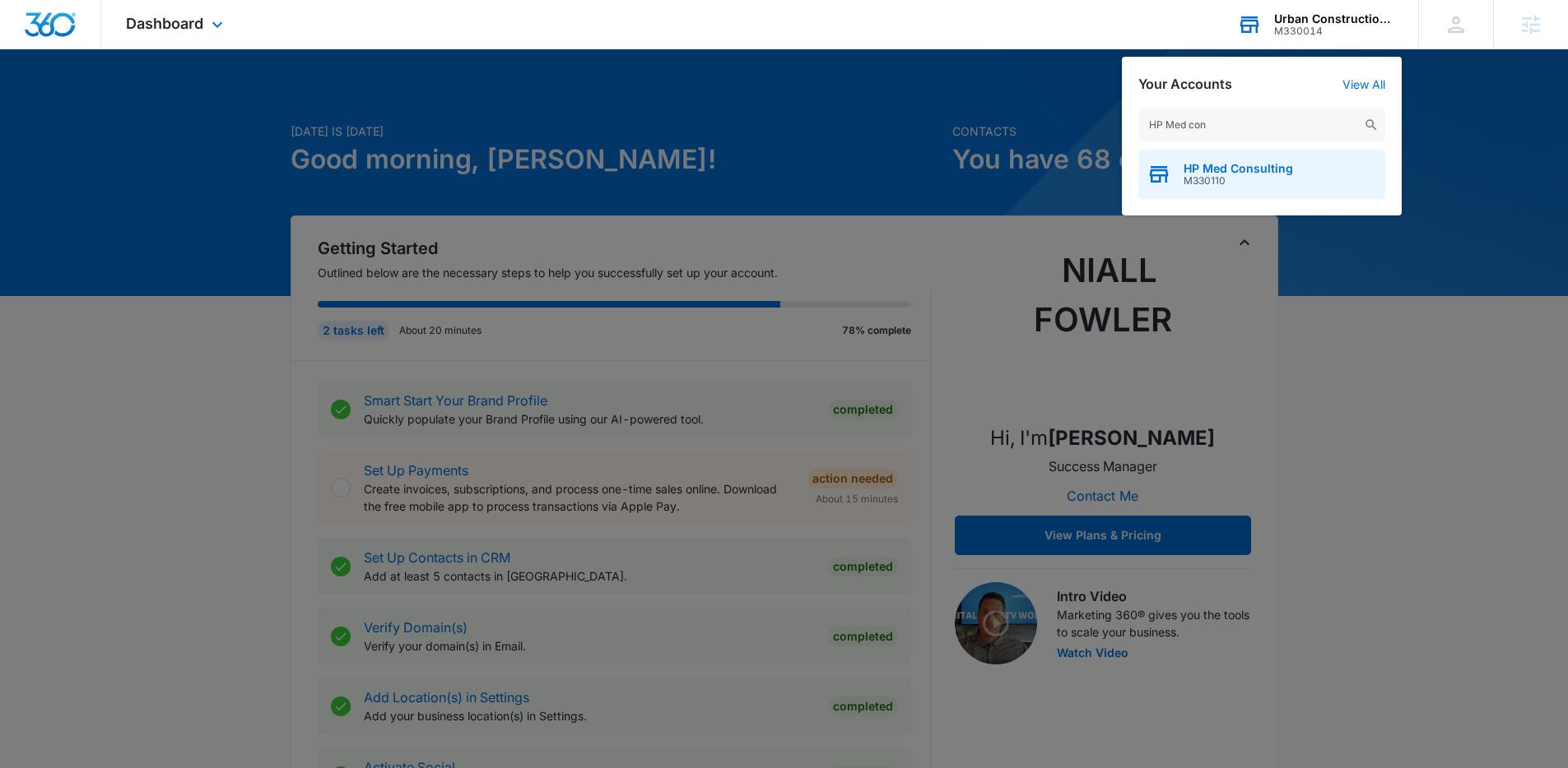
type input "HP Med con"
click at [1231, 171] on span "HP Med Consulting" at bounding box center [1238, 169] width 110 height 14
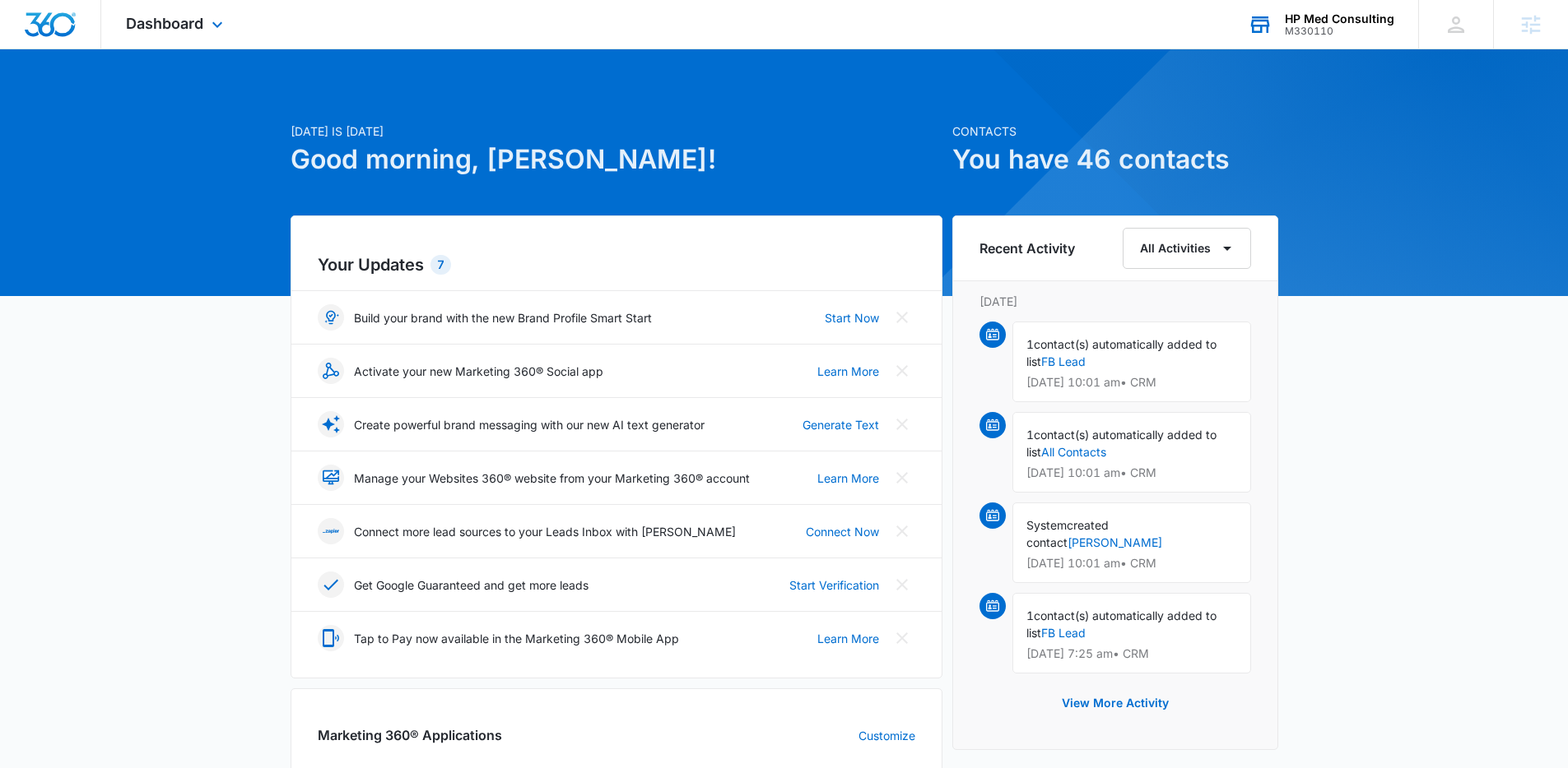
click at [200, 13] on div "Dashboard Apps Reputation Websites Forms CRM Email Social Payments POS Content …" at bounding box center [176, 24] width 150 height 48
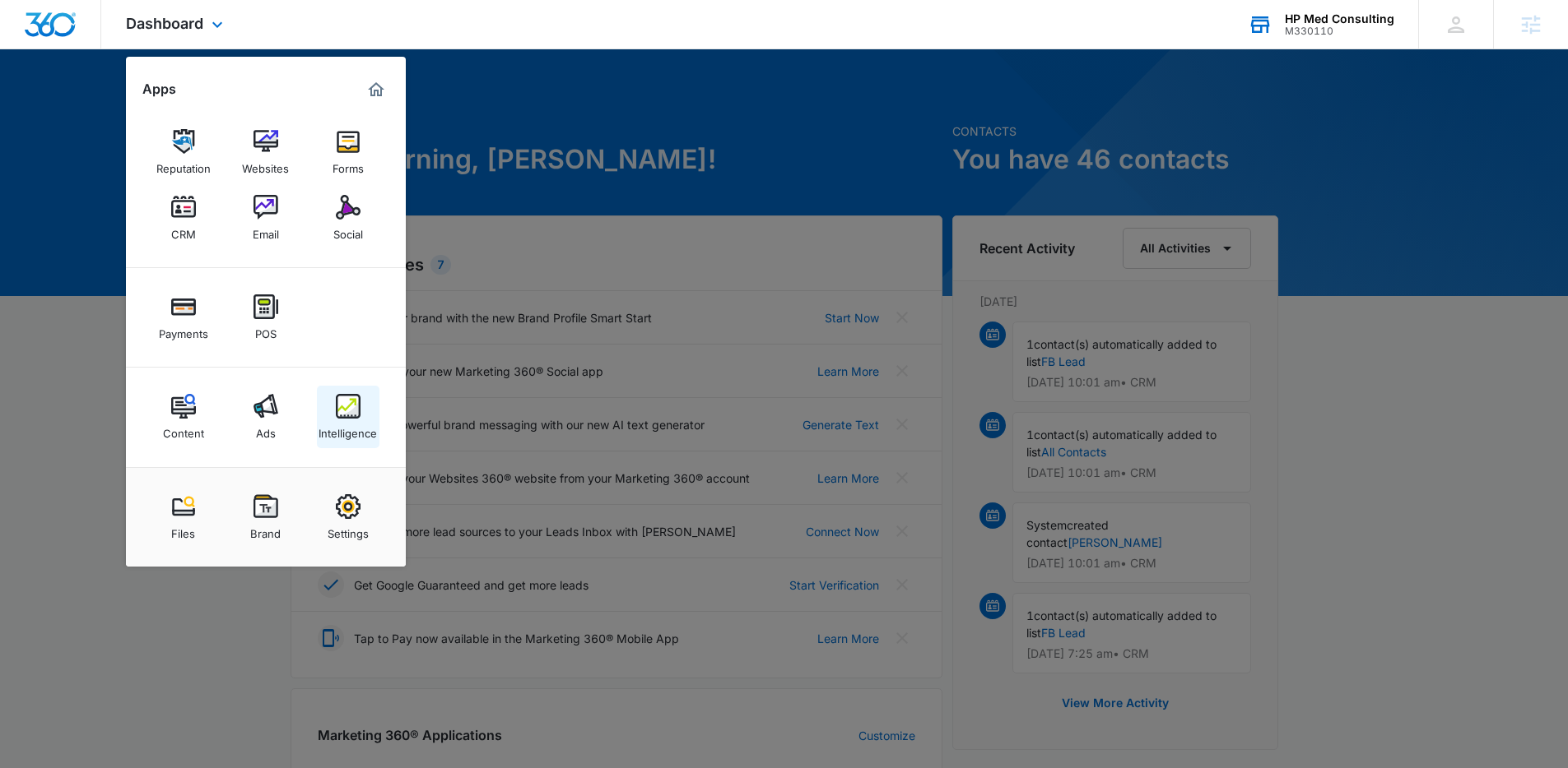
click at [357, 394] on img at bounding box center [347, 406] width 25 height 25
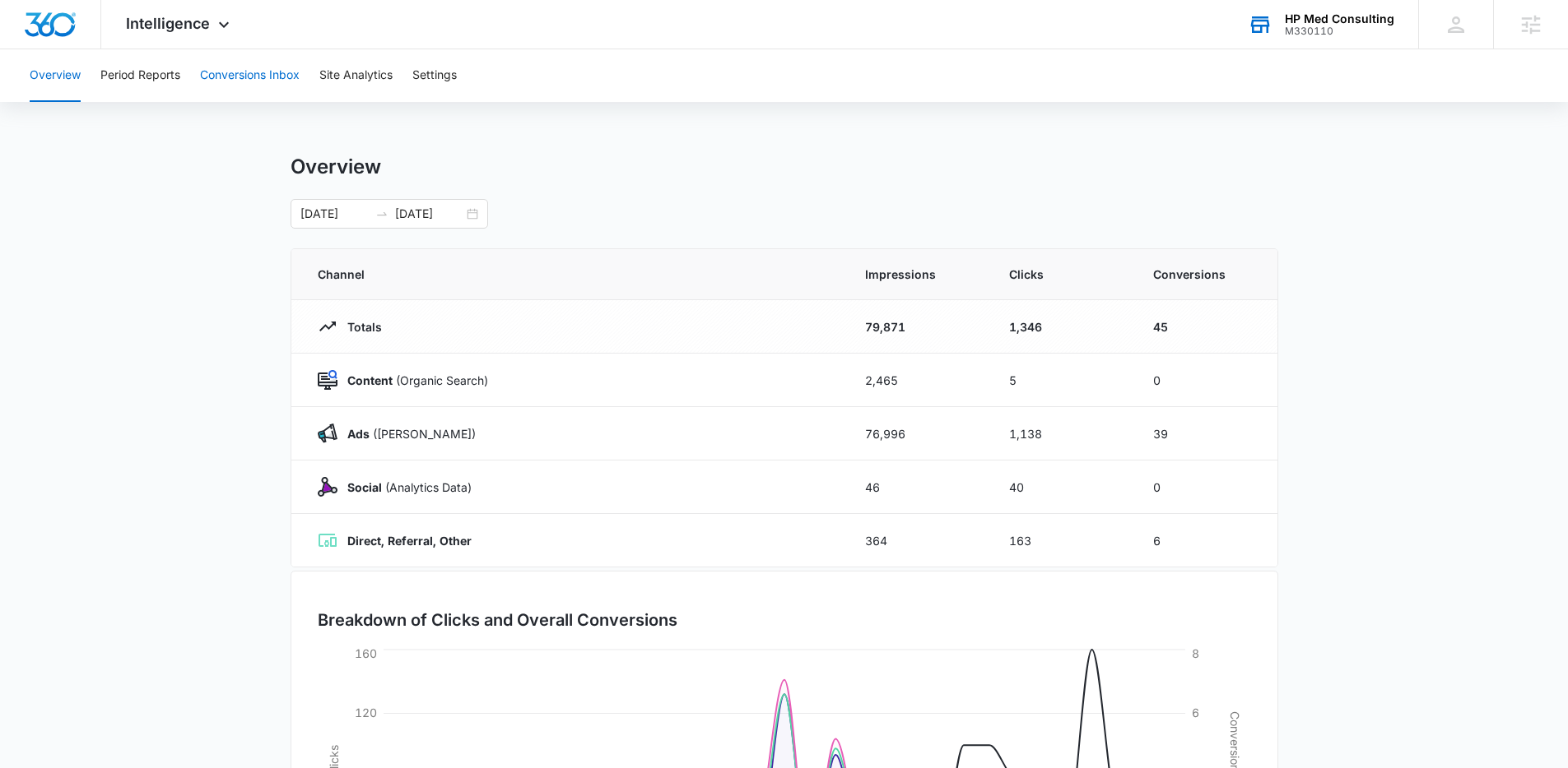
click at [244, 75] on button "Conversions Inbox" at bounding box center [250, 76] width 99 height 53
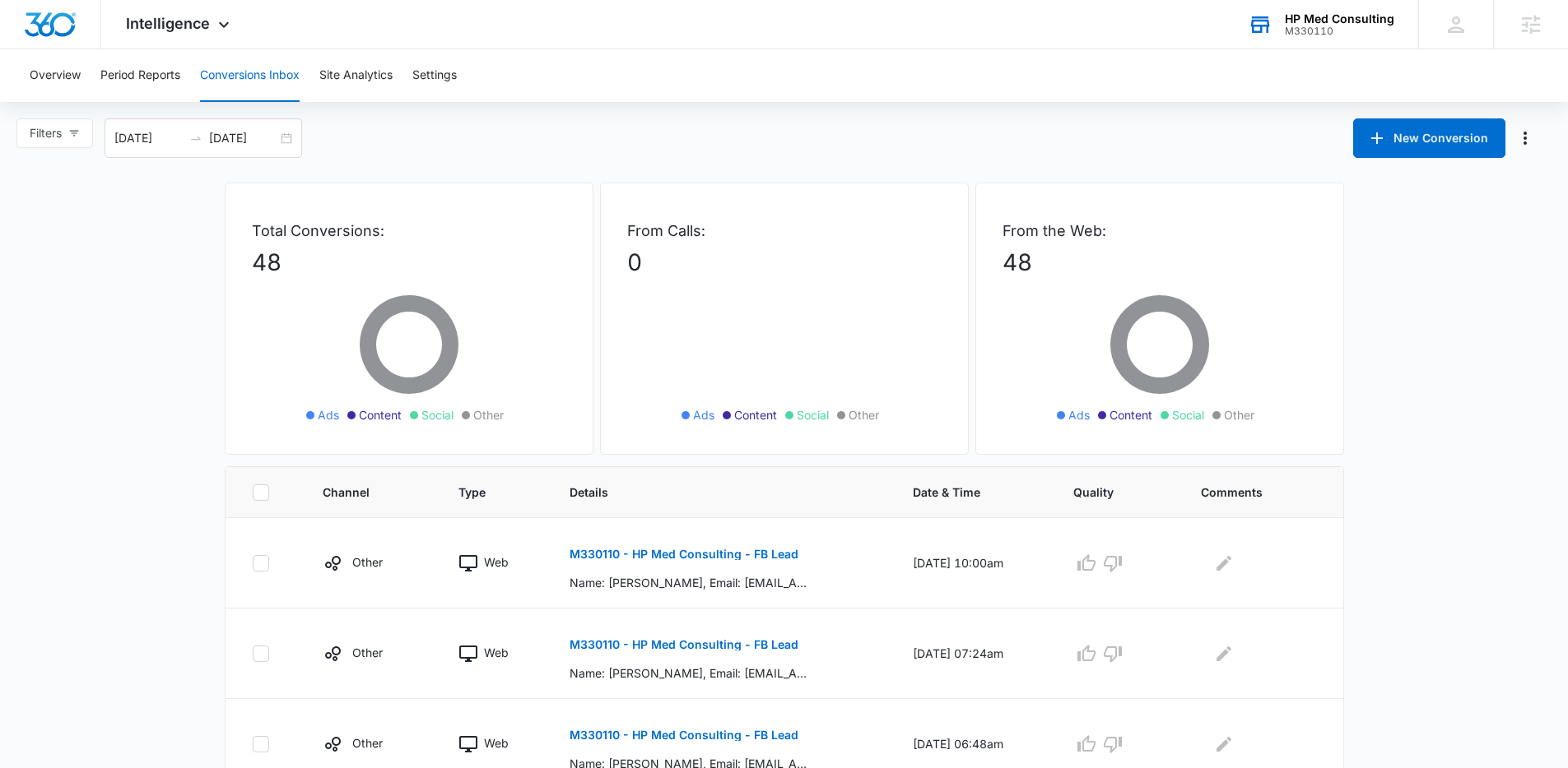
click at [679, 117] on div "Overview Period Reports Conversions Inbox Site Analytics Settings Filters [DATE…" at bounding box center [784, 761] width 1568 height 1425
click at [200, 15] on span "Intelligence" at bounding box center [167, 23] width 84 height 17
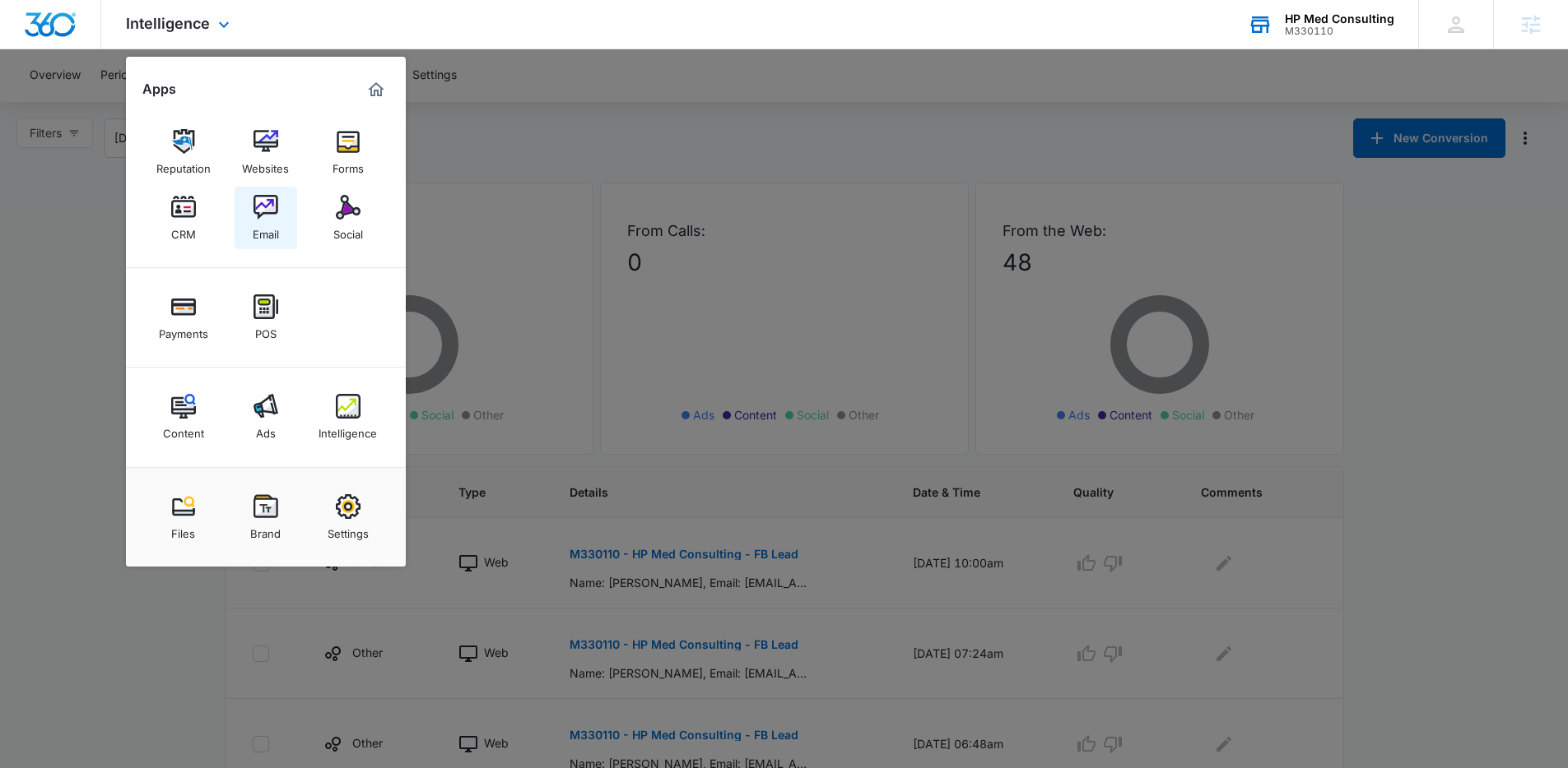
drag, startPoint x: 265, startPoint y: 216, endPoint x: 267, endPoint y: 203, distance: 13.2
click at [646, 291] on div at bounding box center [784, 384] width 1568 height 768
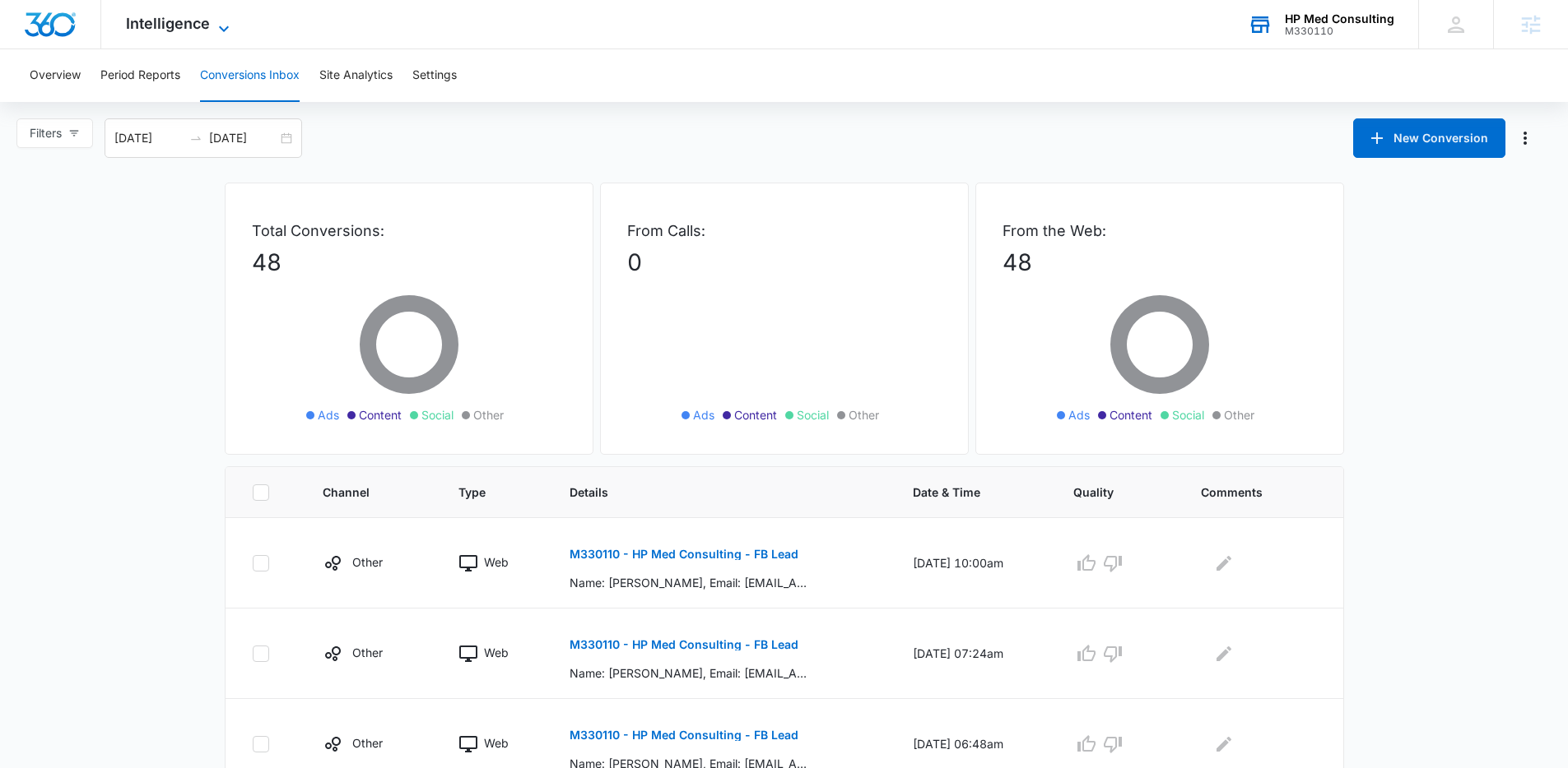
click at [198, 30] on span "Intelligence" at bounding box center [167, 23] width 84 height 17
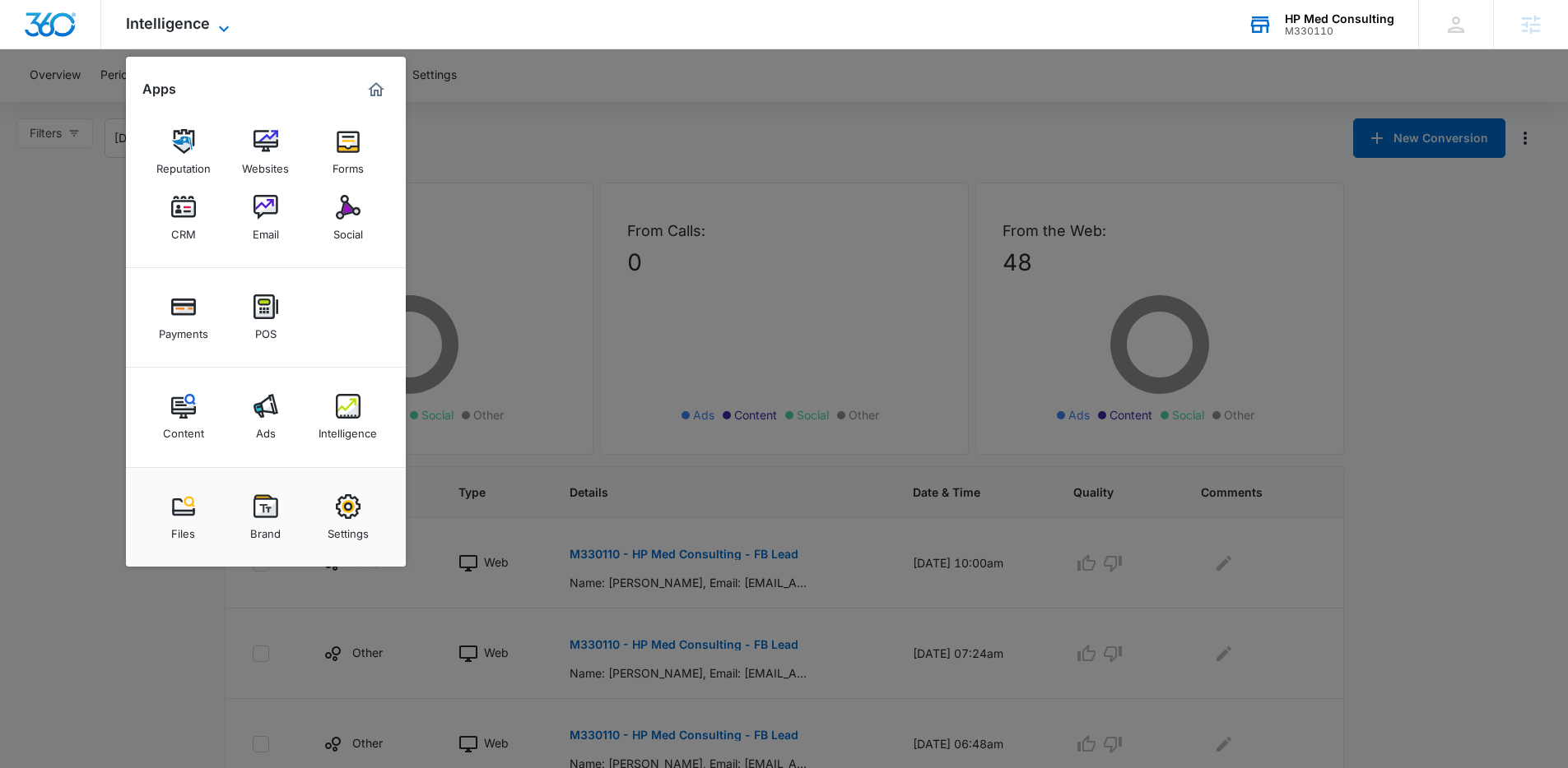
click at [198, 30] on span "Intelligence" at bounding box center [167, 23] width 84 height 17
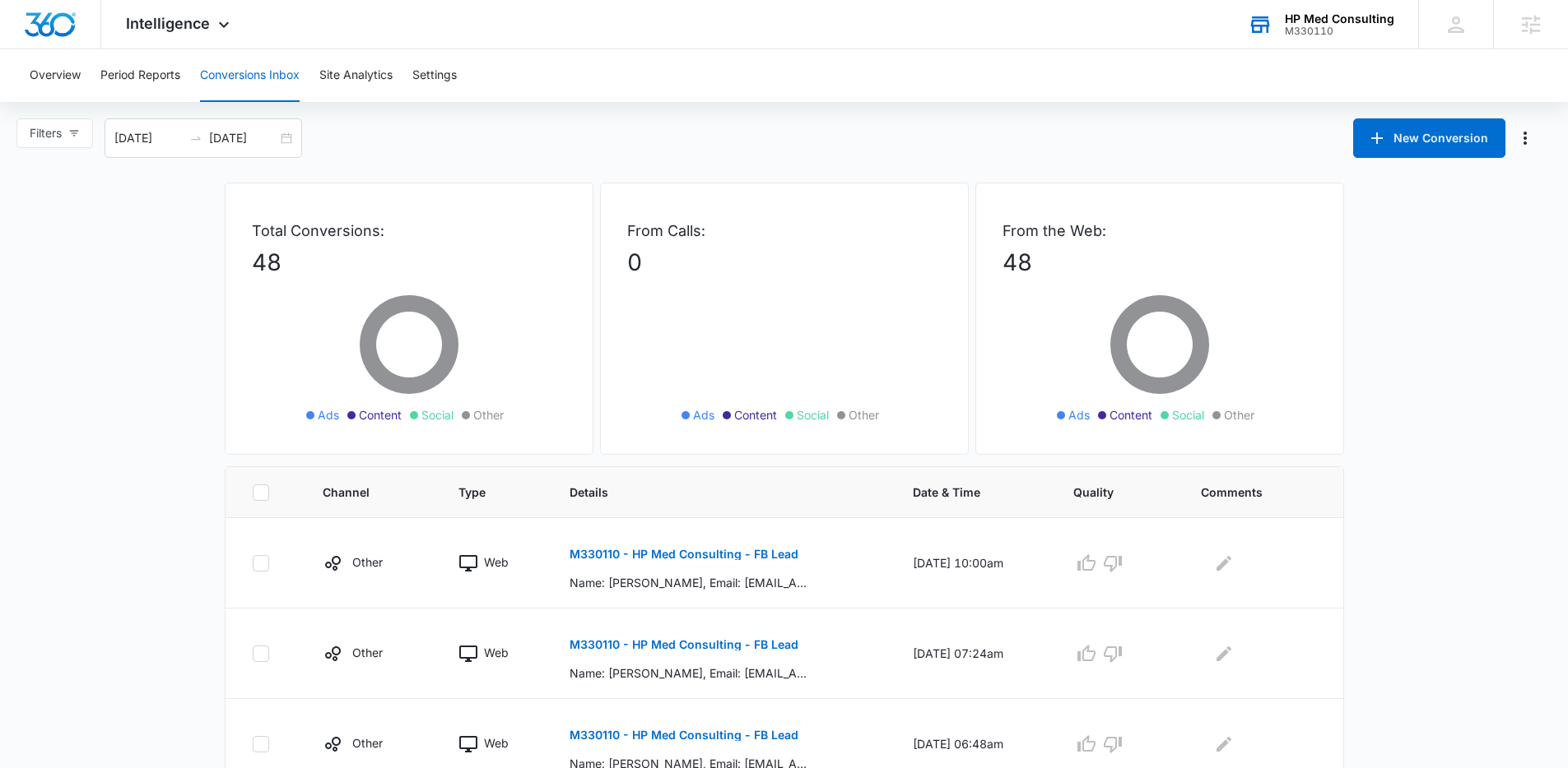
click at [706, 187] on div "From Calls: 0 Ads Content Social Other" at bounding box center [784, 318] width 368 height 272
click at [1312, 33] on div "M330110" at bounding box center [1339, 31] width 110 height 12
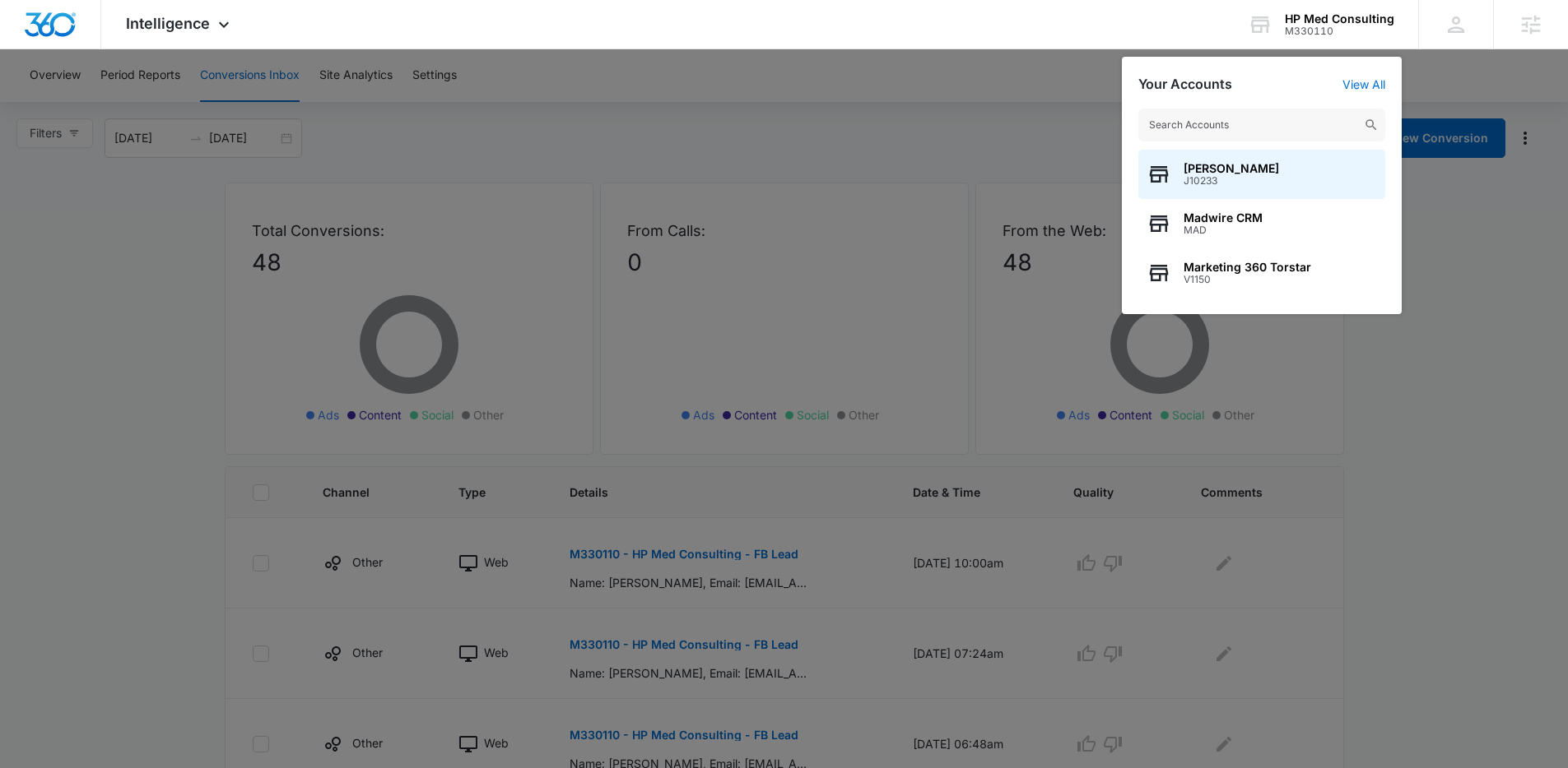
click at [1247, 123] on input "text" at bounding box center [1262, 125] width 247 height 33
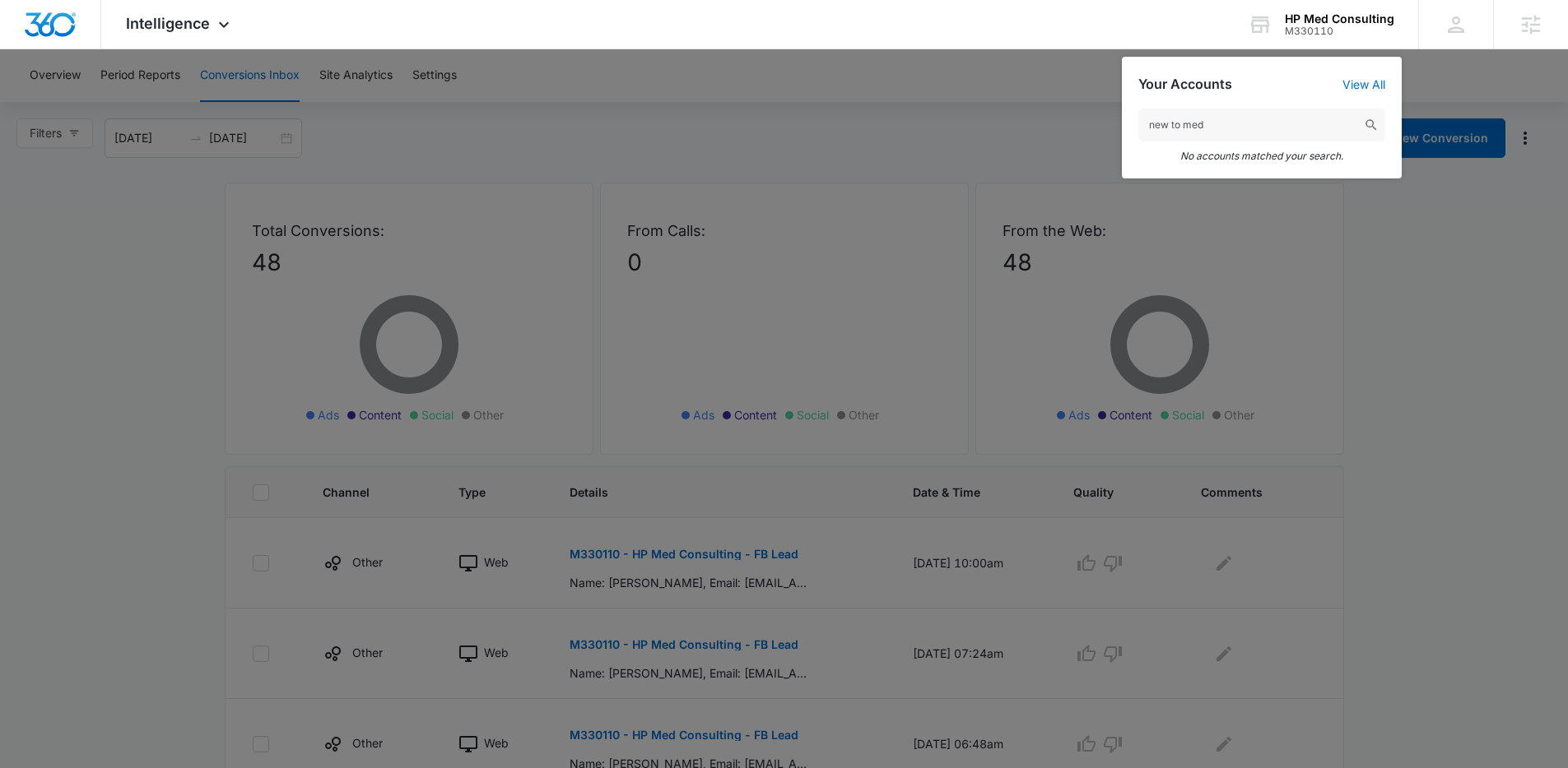
type input "new to med"
click at [1014, 149] on div at bounding box center [784, 384] width 1568 height 768
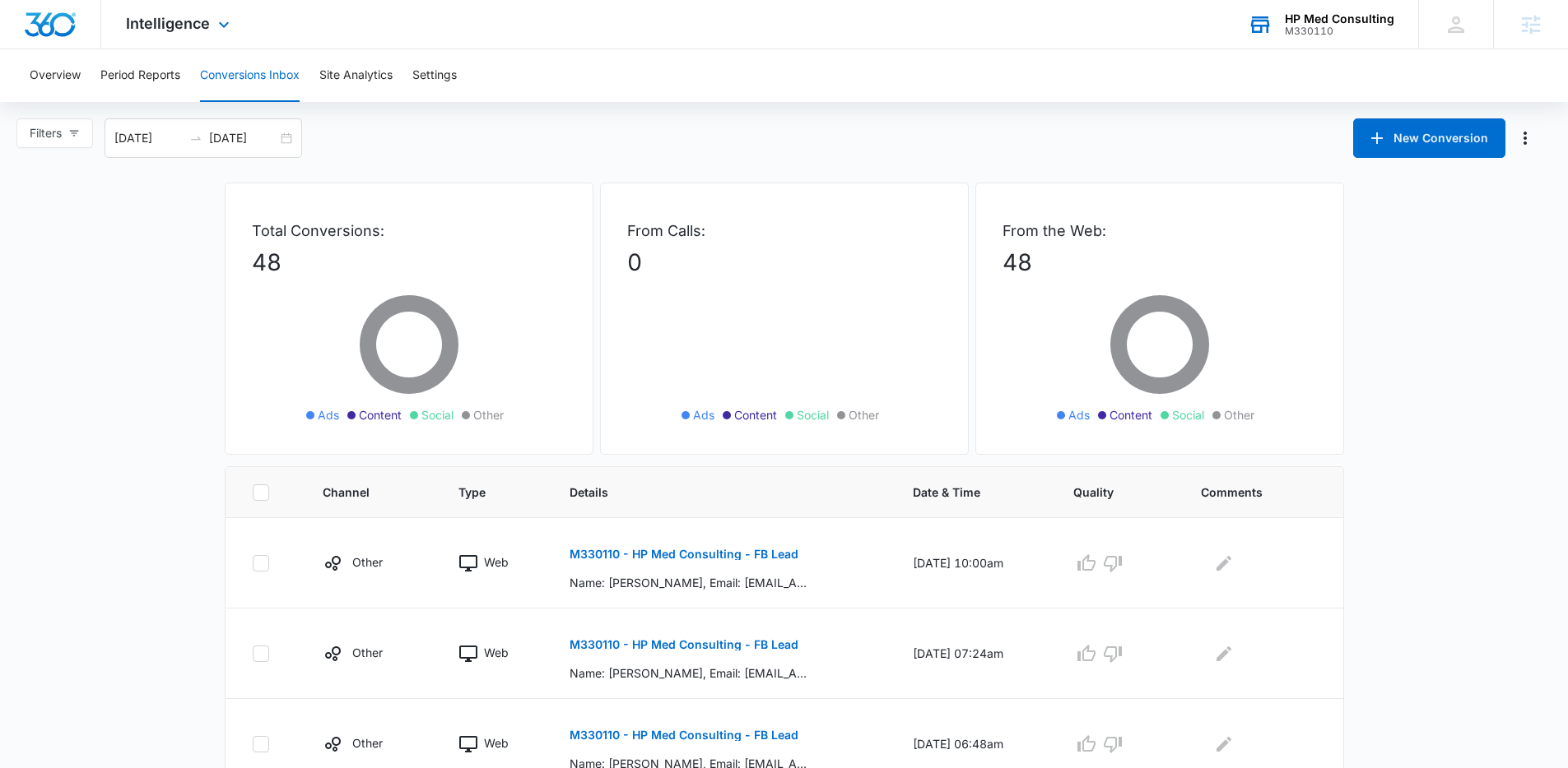
click at [1329, 25] on div "M330110" at bounding box center [1339, 31] width 110 height 12
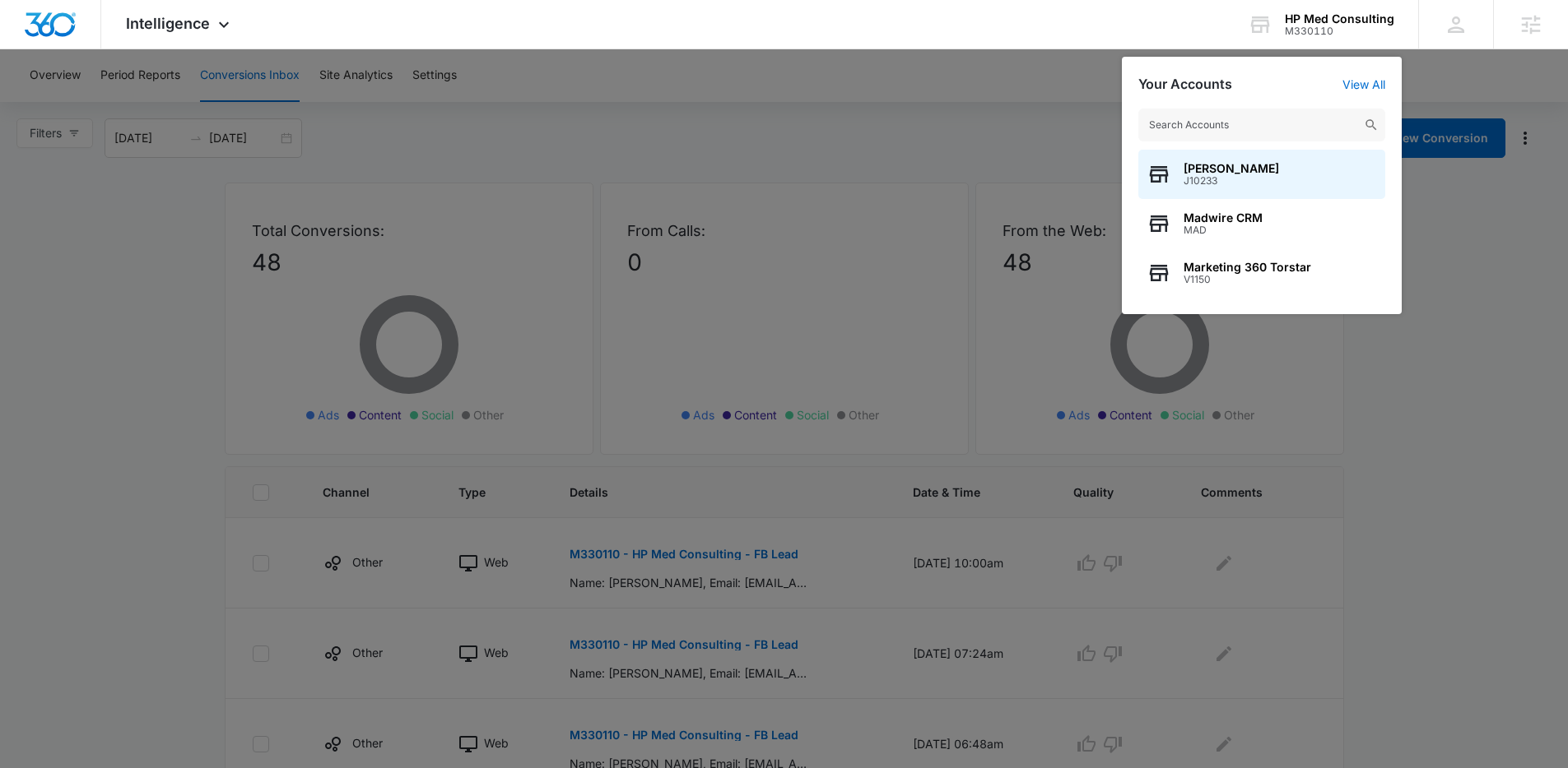
click at [848, 84] on div at bounding box center [784, 384] width 1568 height 768
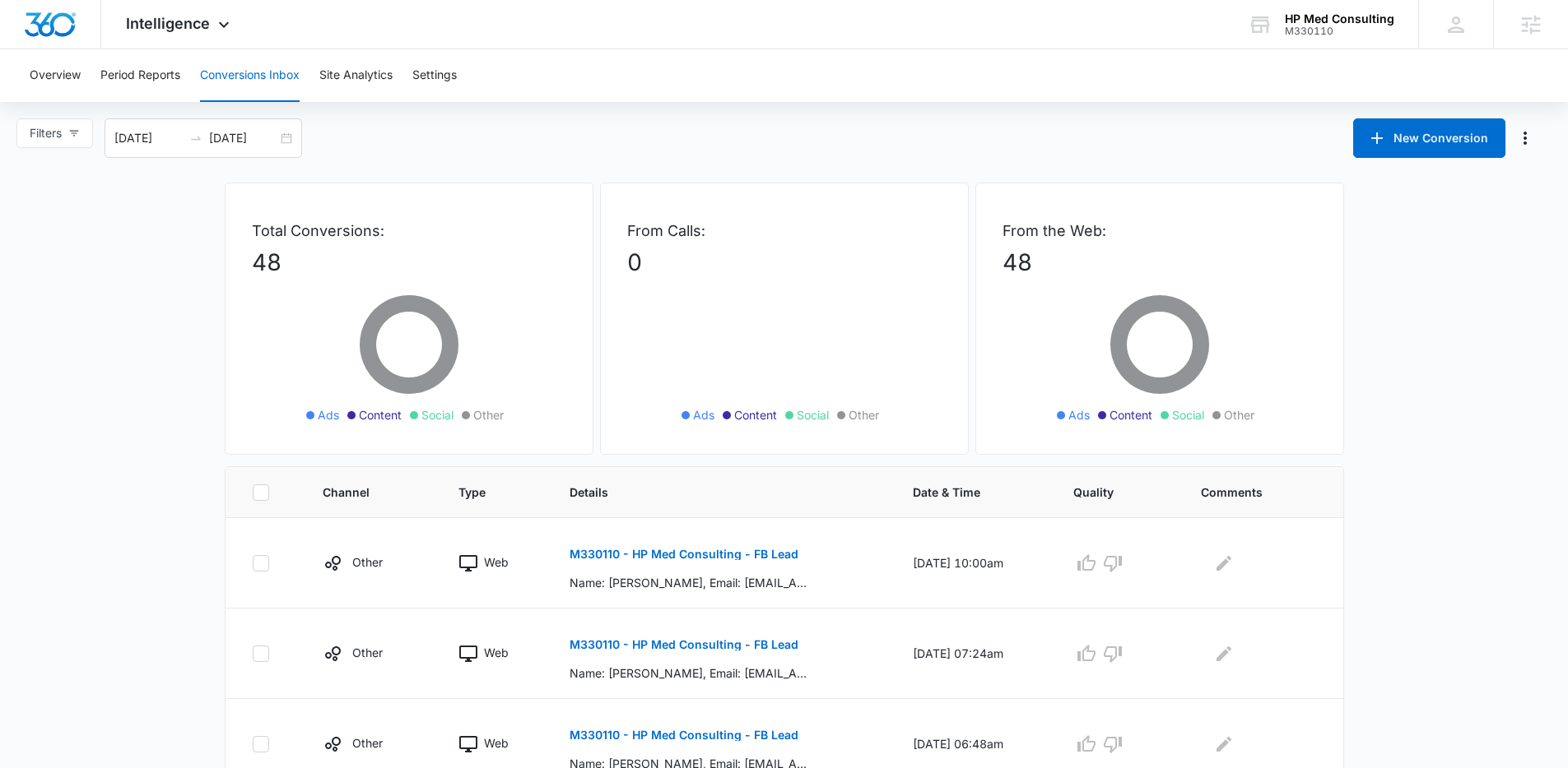
click at [840, 235] on p "From Calls:" at bounding box center [784, 231] width 314 height 22
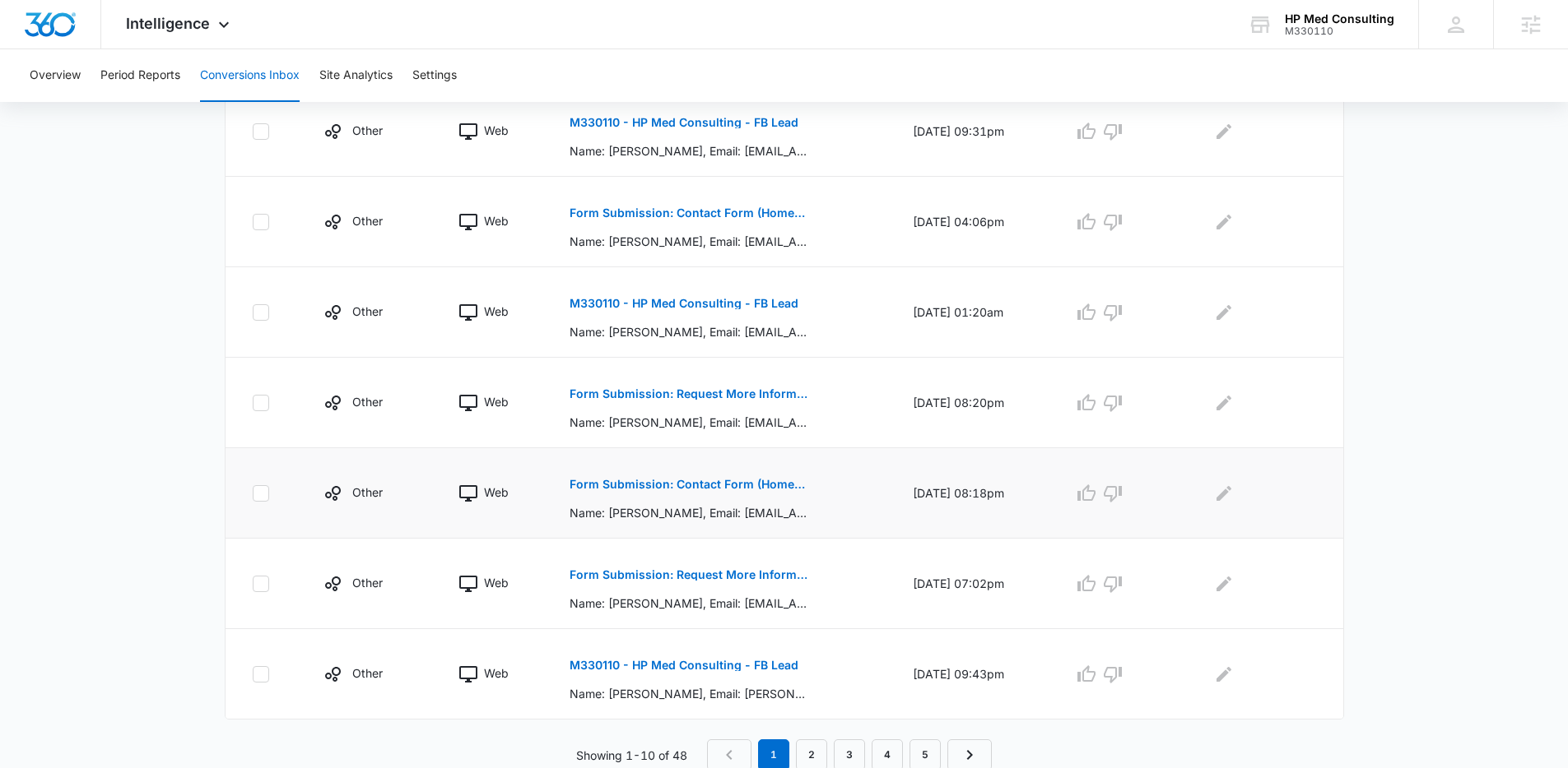
scroll to position [706, 0]
click at [807, 757] on link "2" at bounding box center [811, 753] width 31 height 31
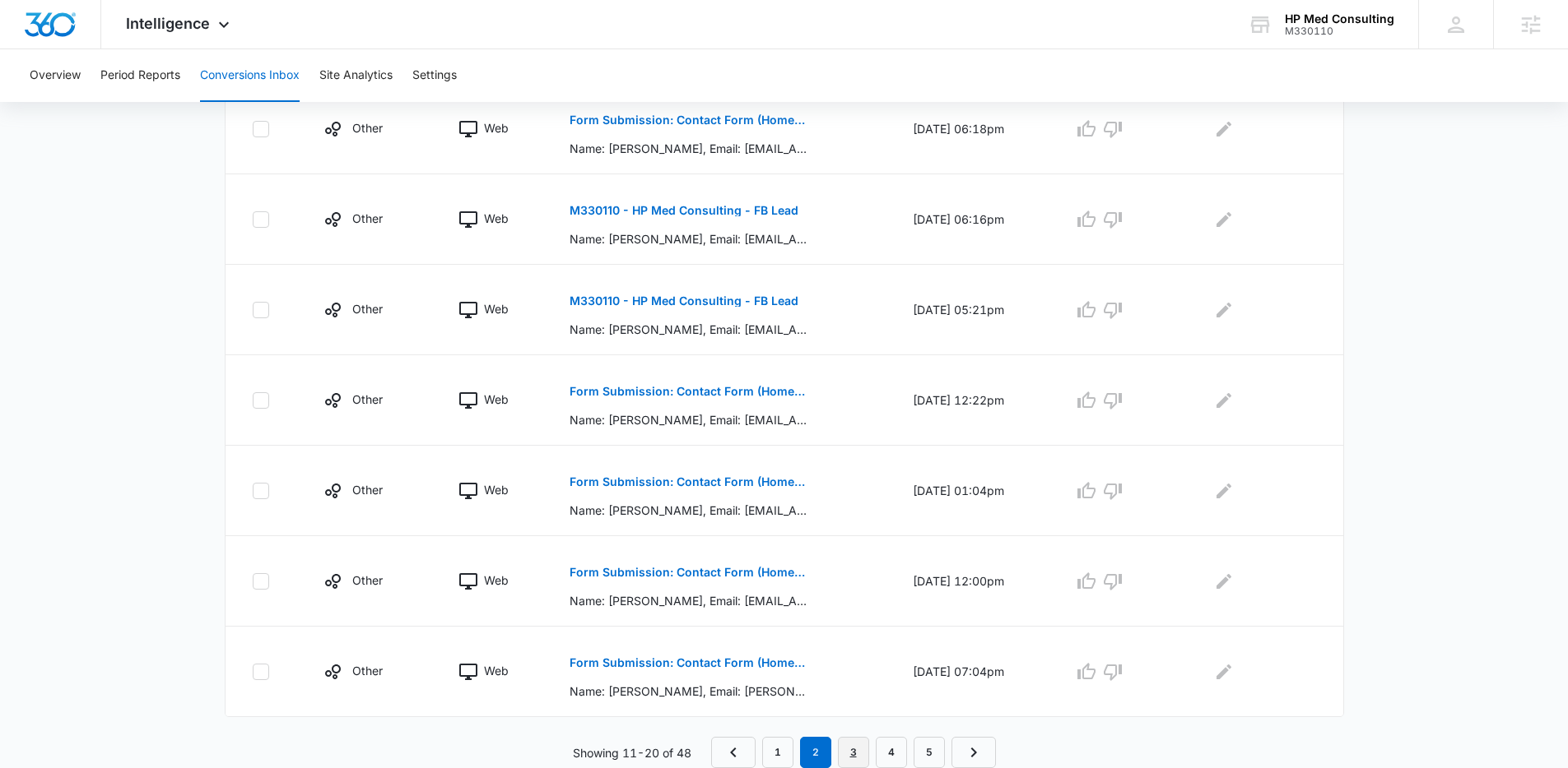
click at [845, 737] on link "3" at bounding box center [853, 753] width 31 height 31
click at [767, 744] on link "1" at bounding box center [778, 753] width 31 height 31
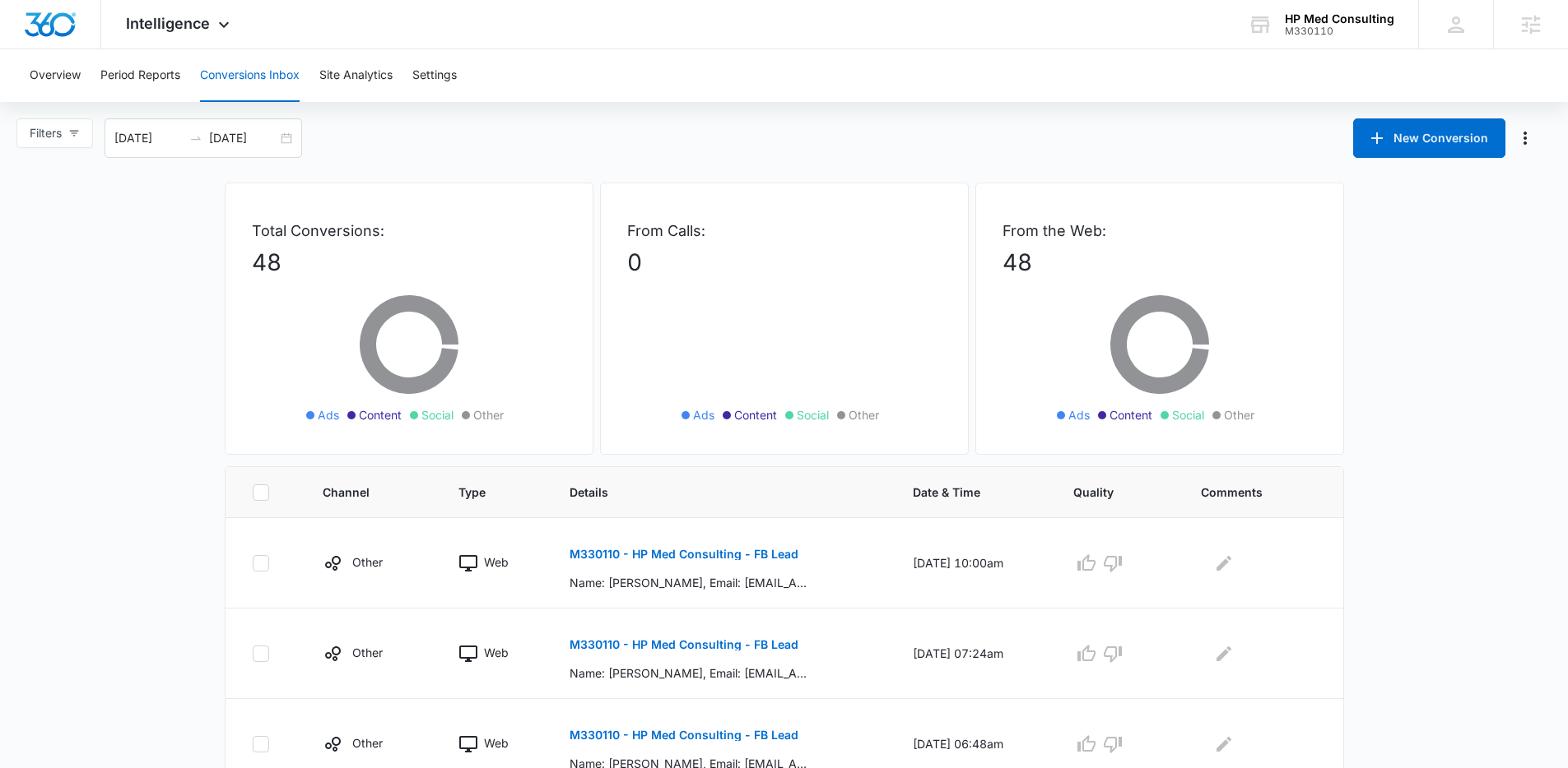
click at [446, 149] on div "Filters [DATE] [DATE] New Conversion" at bounding box center [784, 138] width 1568 height 40
click at [801, 45] on div "Intelligence Apps Reputation Websites Forms CRM Email Social Payments POS Conte…" at bounding box center [784, 25] width 1568 height 49
click at [659, 461] on div "Total Conversions: 48 Ads Content Social Other From Calls: 0 Ads Content Social…" at bounding box center [784, 324] width 1119 height 283
click at [473, 146] on div "Filters [DATE] [DATE] New Conversion" at bounding box center [784, 138] width 1568 height 40
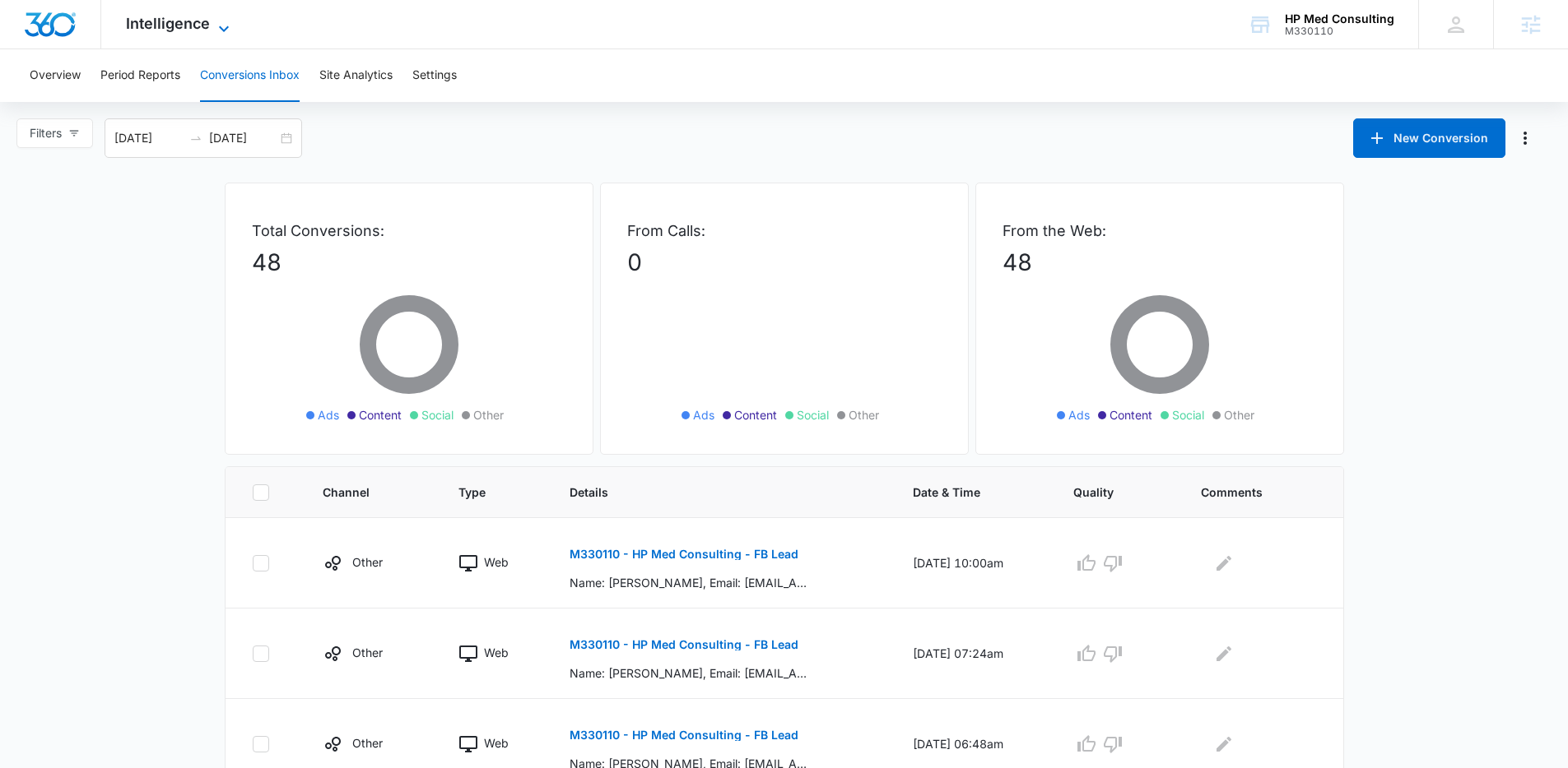
click at [195, 26] on span "Intelligence" at bounding box center [167, 23] width 84 height 17
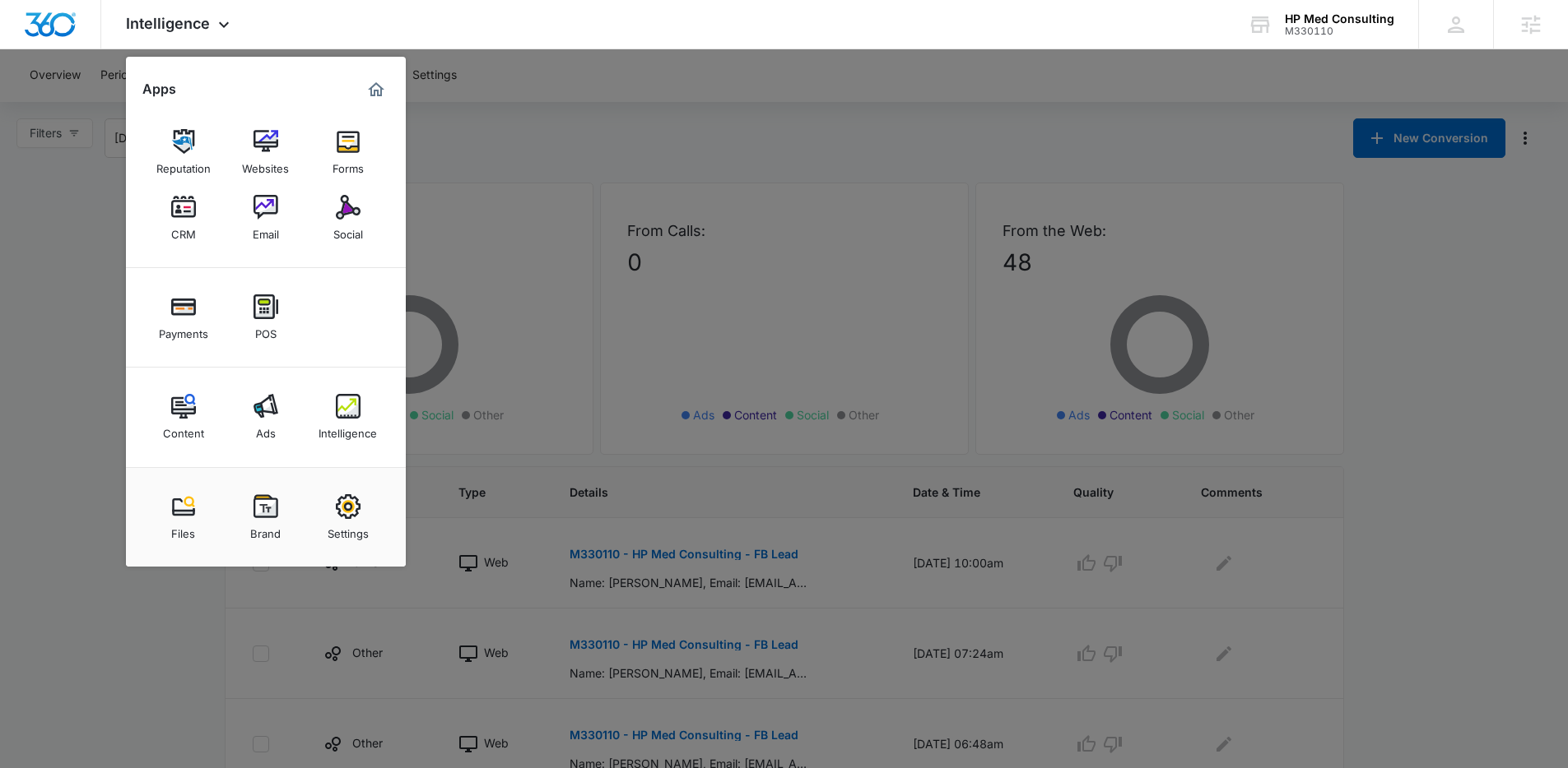
click at [472, 190] on div at bounding box center [784, 384] width 1568 height 768
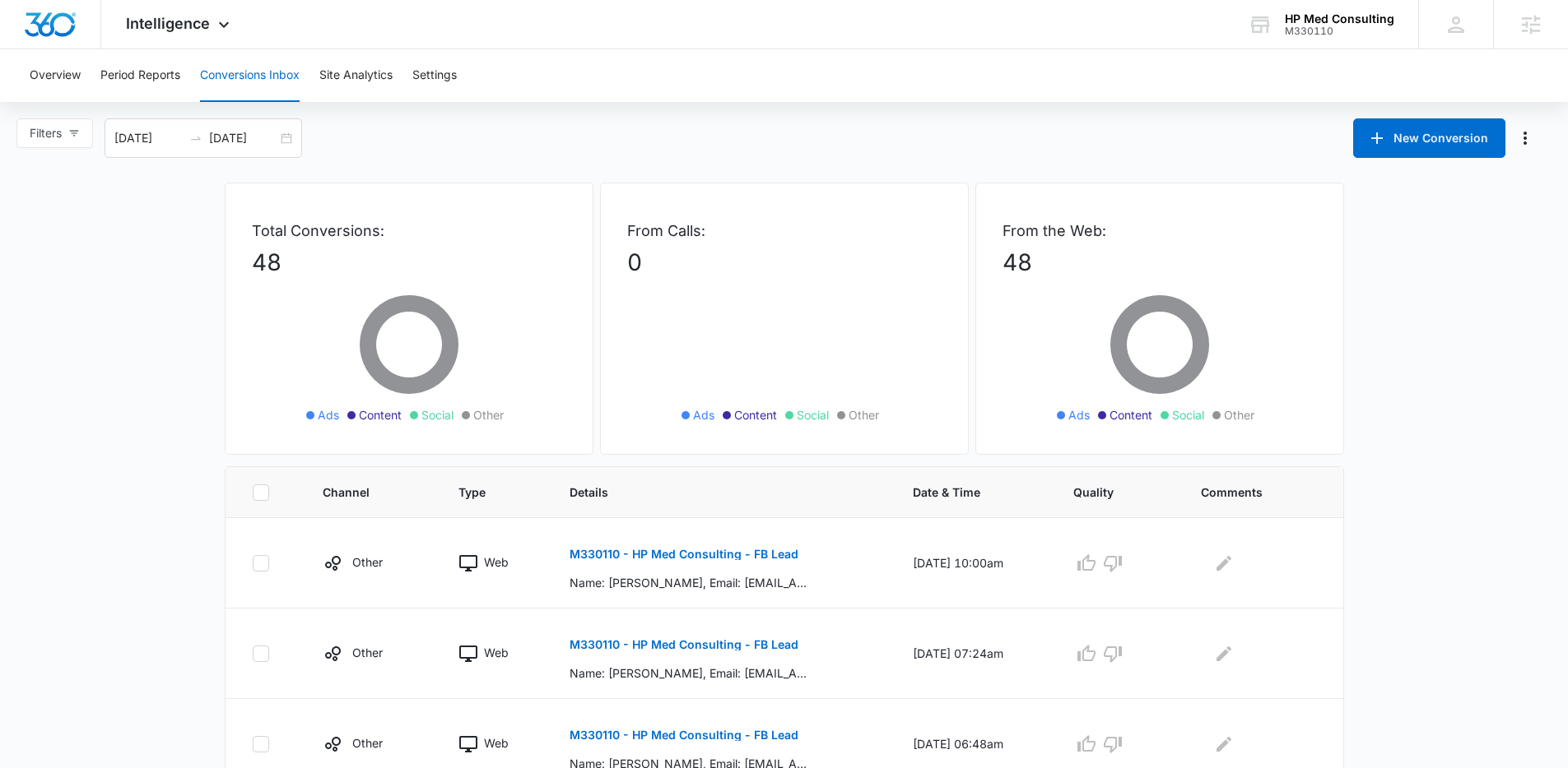
click at [512, 143] on div "Filters [DATE] [DATE] New Conversion" at bounding box center [784, 138] width 1568 height 40
drag, startPoint x: 506, startPoint y: 143, endPoint x: 201, endPoint y: 121, distance: 305.8
click at [201, 121] on div "Filters 08/09/2025 09/08/2025 New Conversion" at bounding box center [784, 138] width 1568 height 40
click at [110, 109] on div "Overview Period Reports Conversions Inbox Site Analytics Settings Filters 08/09…" at bounding box center [784, 761] width 1568 height 1425
drag, startPoint x: 108, startPoint y: 109, endPoint x: 330, endPoint y: 162, distance: 228.2
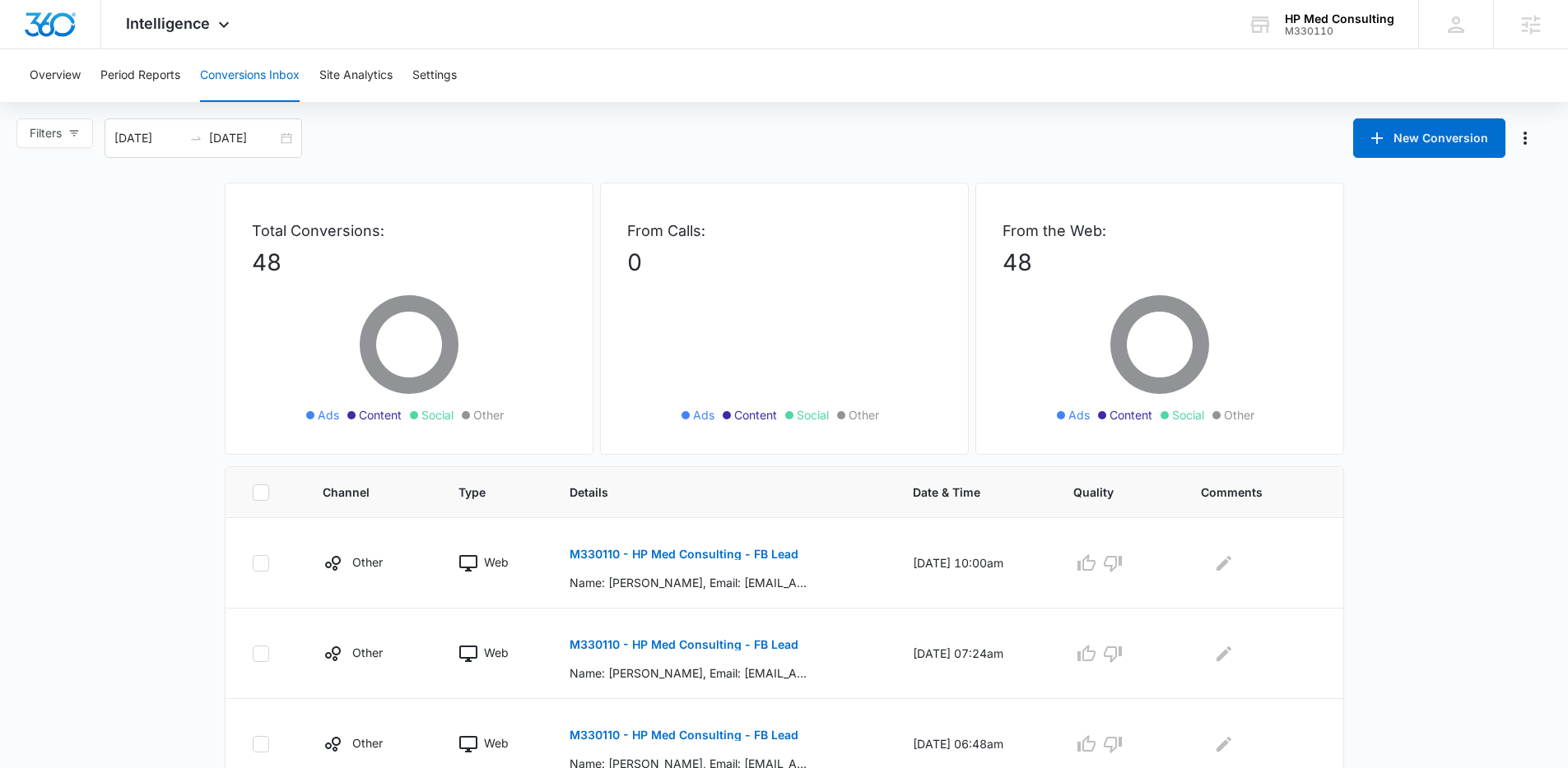
click at [330, 163] on div "Overview Period Reports Conversions Inbox Site Analytics Settings Filters 08/09…" at bounding box center [784, 761] width 1568 height 1425
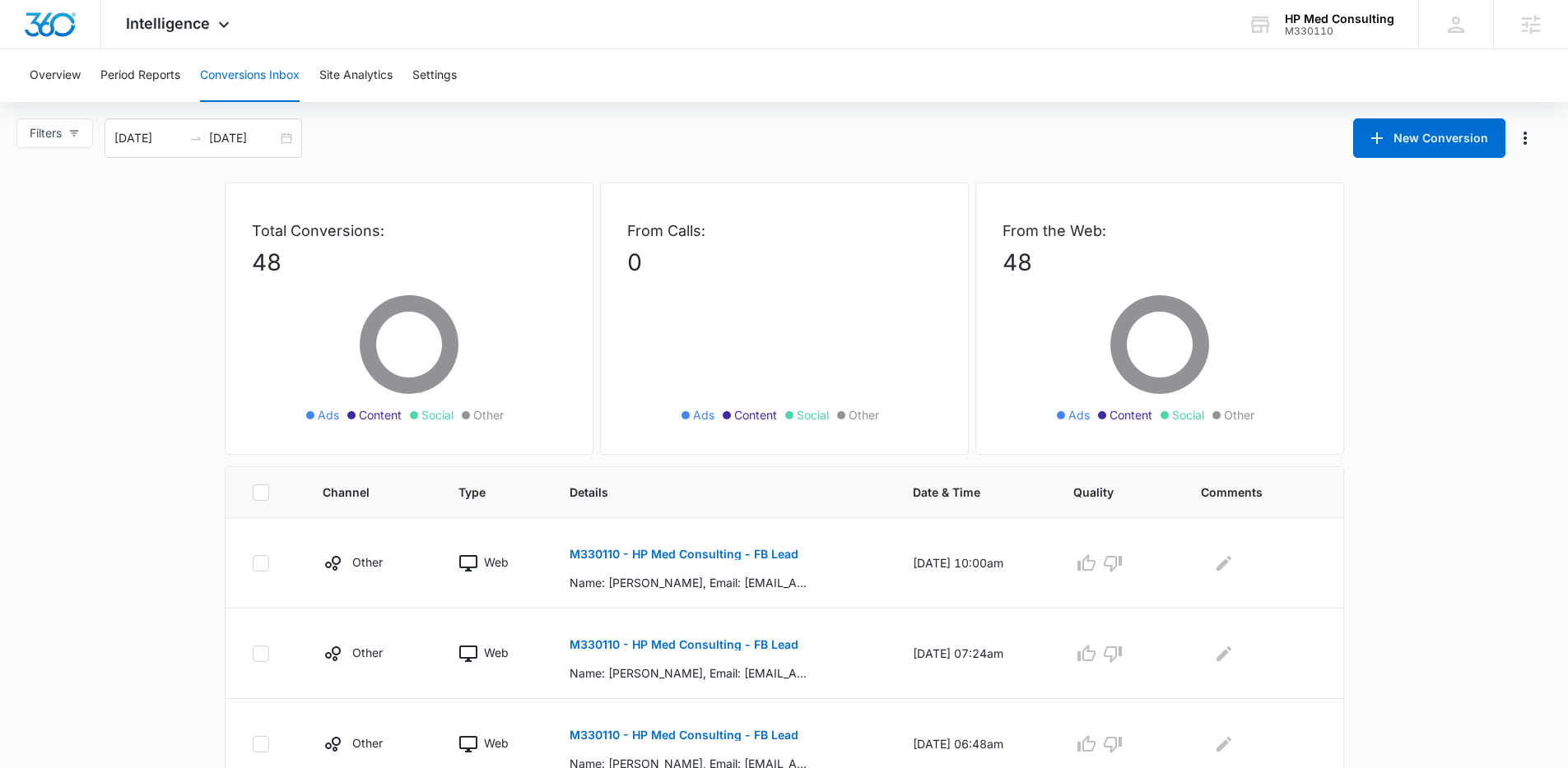
drag, startPoint x: 201, startPoint y: 205, endPoint x: 497, endPoint y: 315, distance: 315.8
click at [485, 249] on p "48" at bounding box center [409, 262] width 314 height 35
click at [380, 141] on div "Filters 08/09/2025 09/08/2025 New Conversion" at bounding box center [784, 138] width 1568 height 40
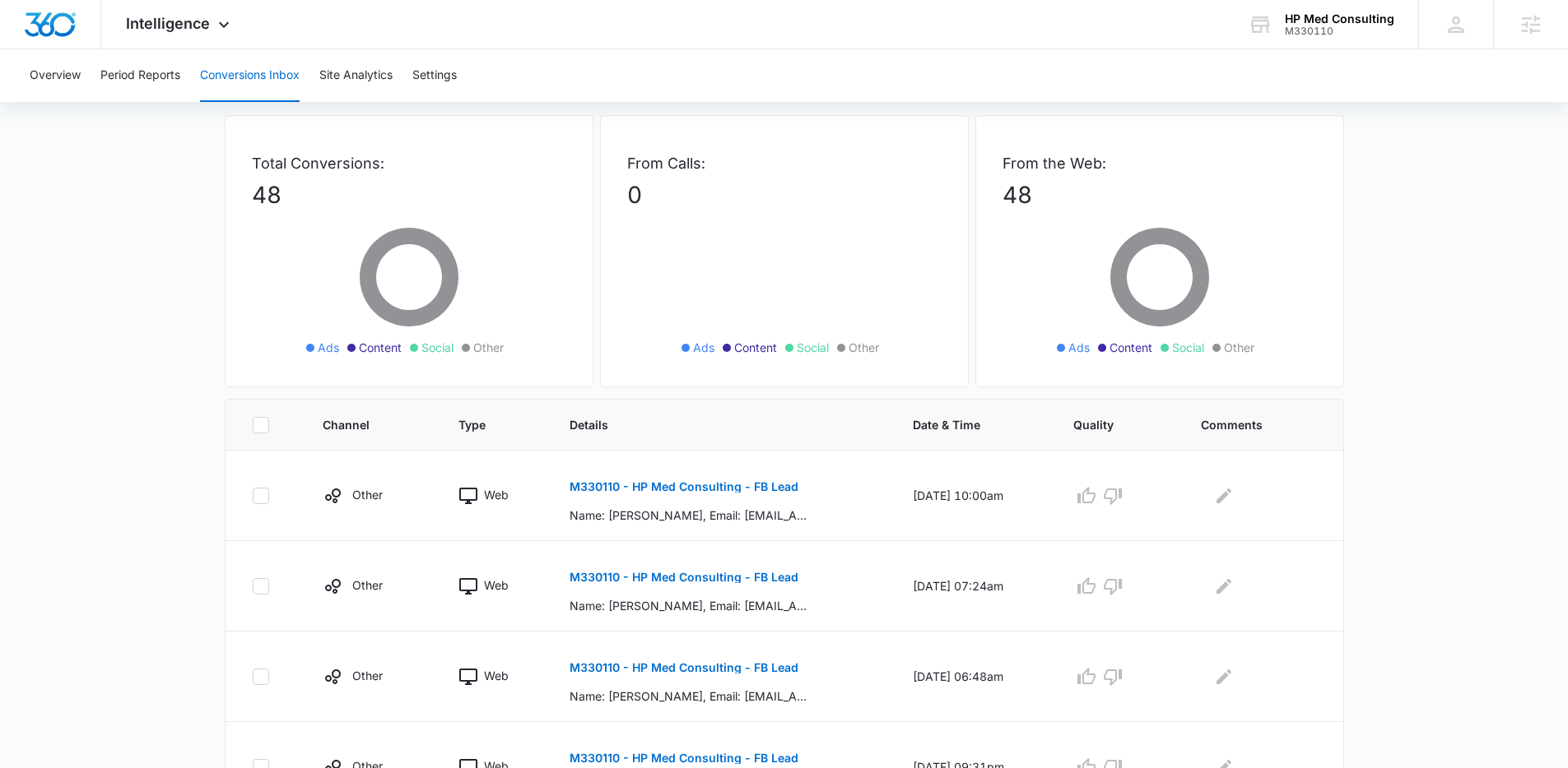
scroll to position [59, 0]
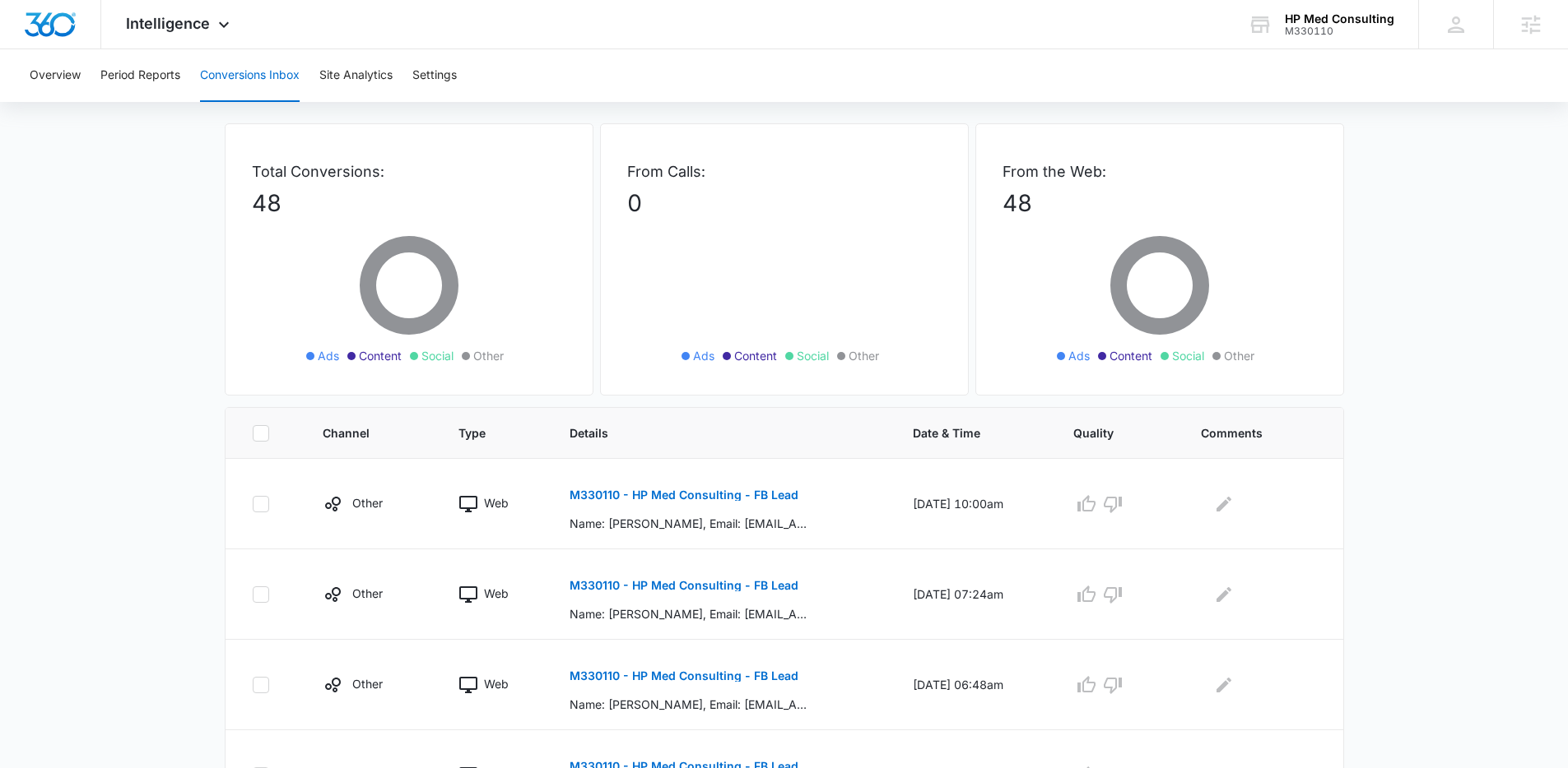
click at [194, 187] on main "Filters 08/09/2025 09/08/2025 New Conversion Total Conversions: 48 Ads Content …" at bounding box center [784, 737] width 1568 height 1355
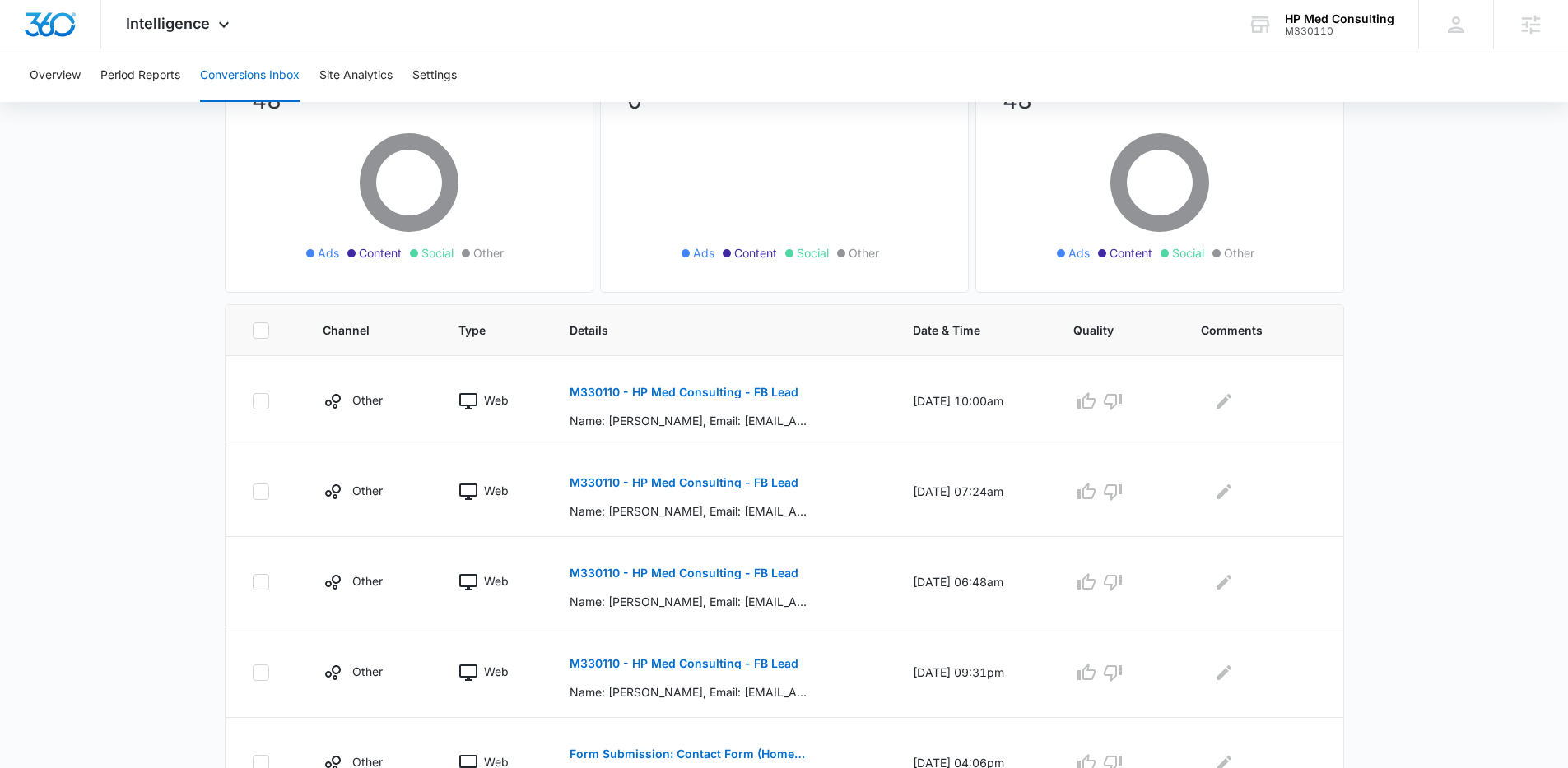
scroll to position [0, 0]
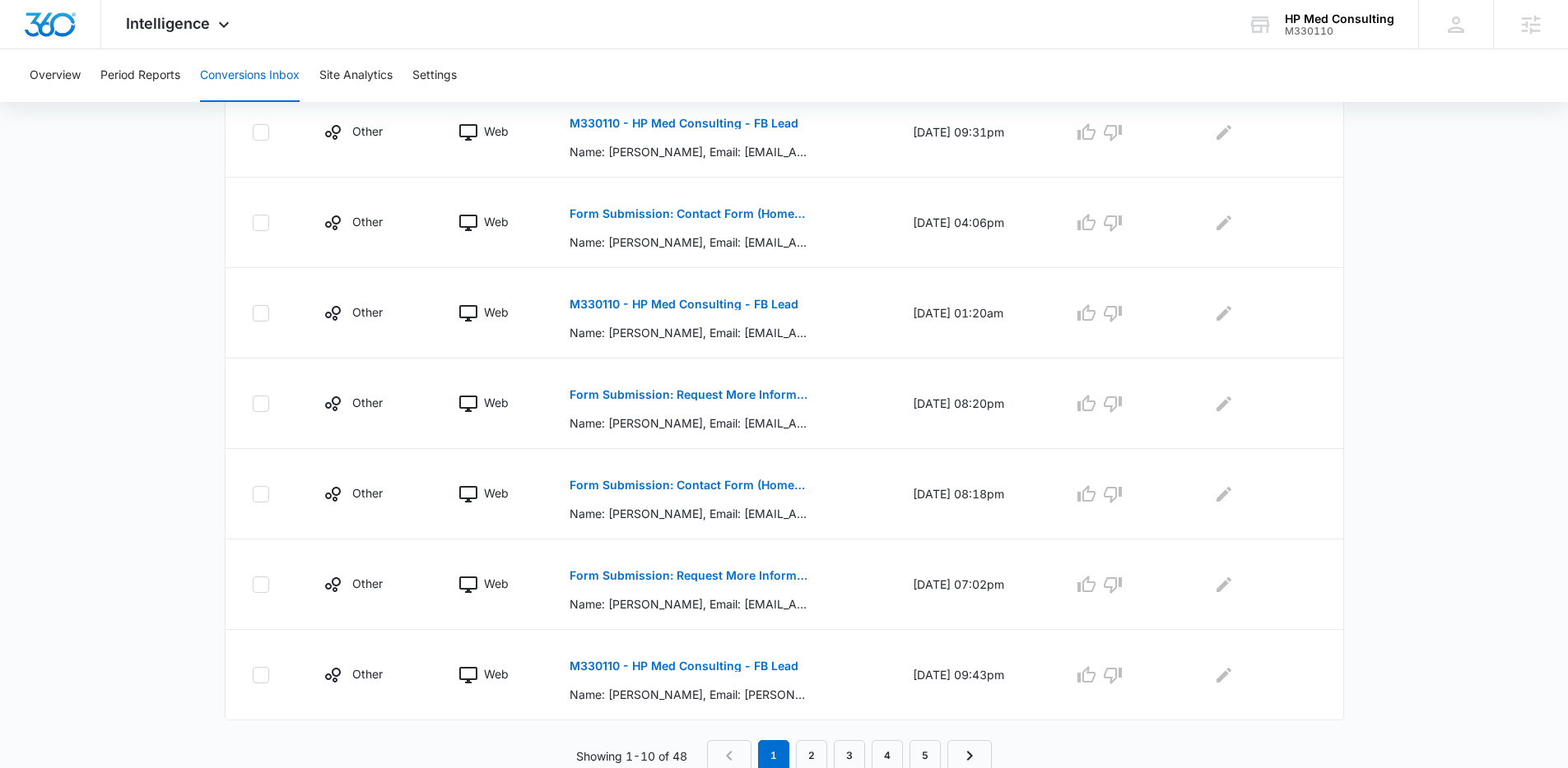
scroll to position [706, 0]
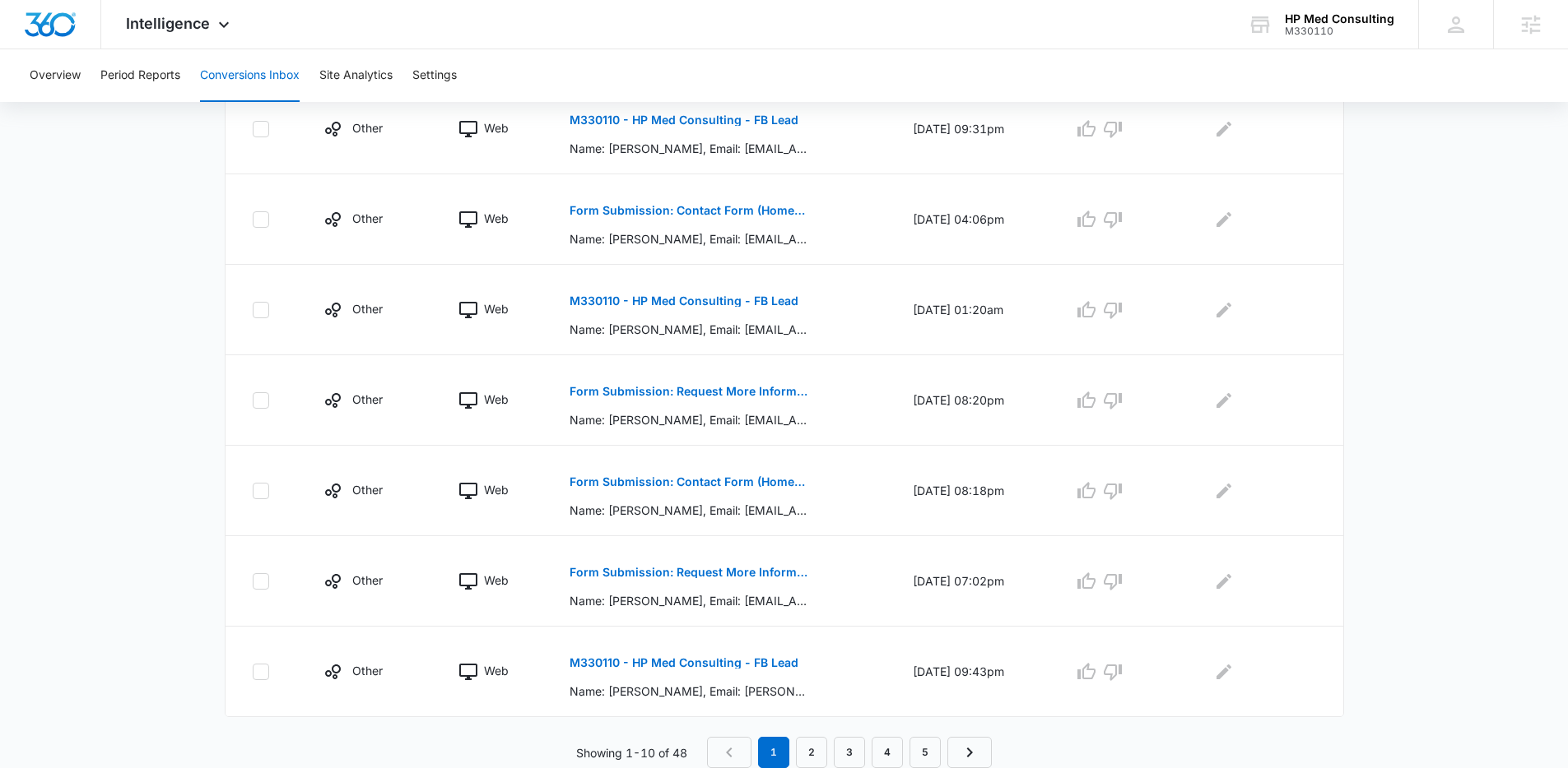
click at [94, 296] on main "Filters 08/09/2025 09/08/2025 New Conversion Total Conversions: 48 Ads Content …" at bounding box center [784, 90] width 1568 height 1355
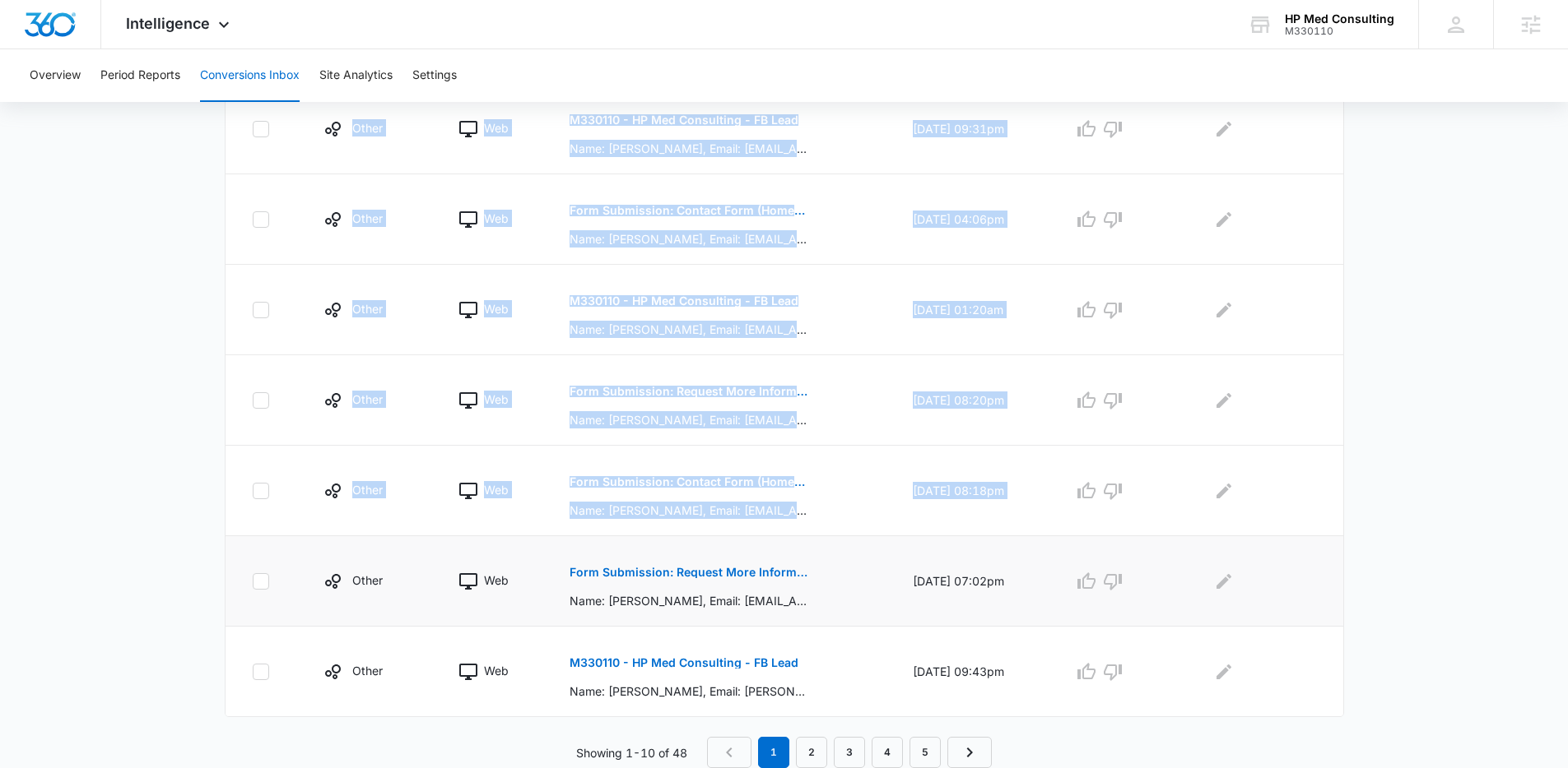
drag, startPoint x: 146, startPoint y: 284, endPoint x: 414, endPoint y: 561, distance: 385.4
click at [414, 561] on main "Filters 08/09/2025 09/08/2025 New Conversion Total Conversions: 48 Ads Content …" at bounding box center [784, 90] width 1568 height 1355
click at [160, 494] on main "Filters 08/09/2025 09/08/2025 New Conversion Total Conversions: 48 Ads Content …" at bounding box center [784, 90] width 1568 height 1355
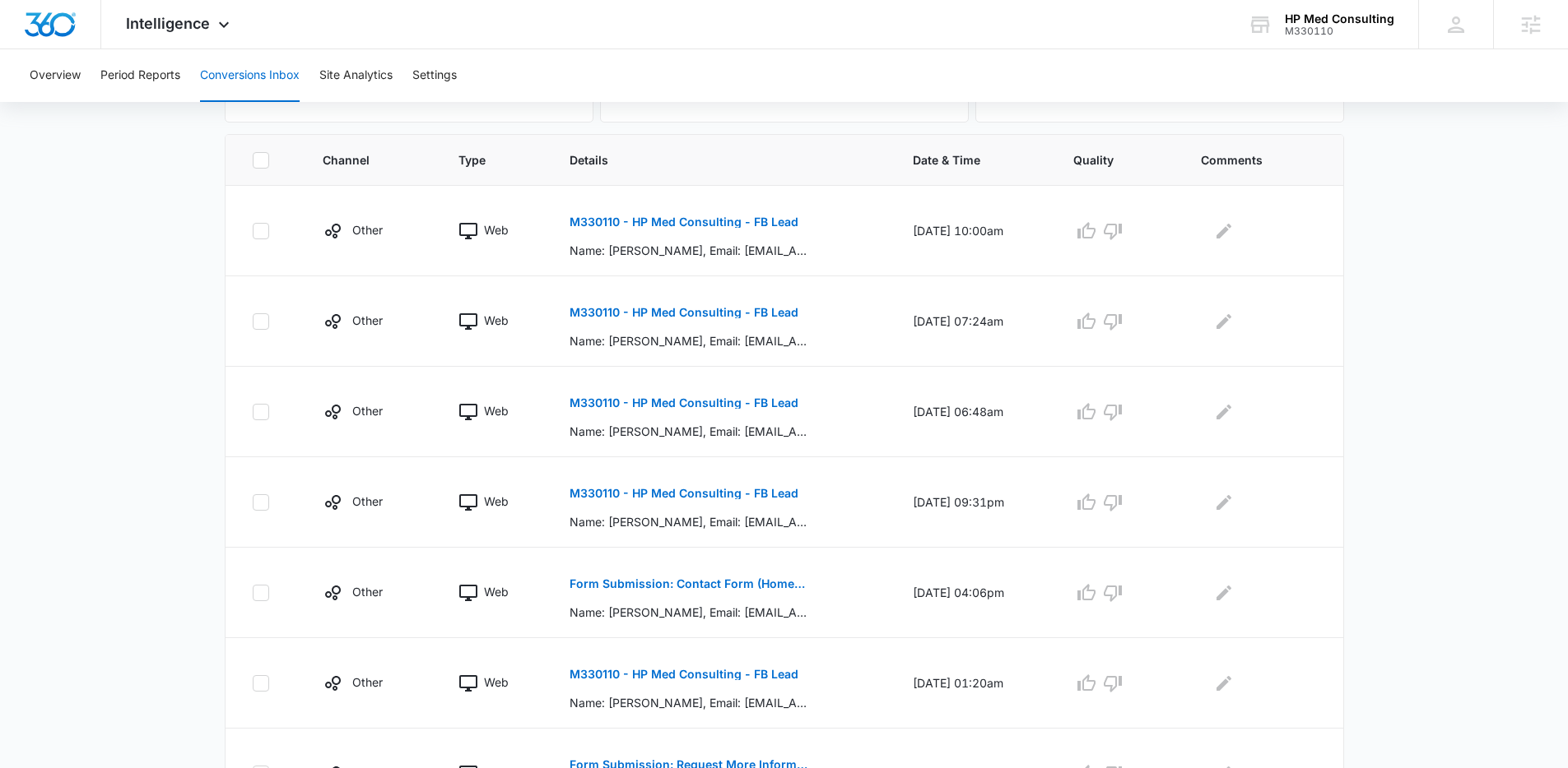
scroll to position [0, 0]
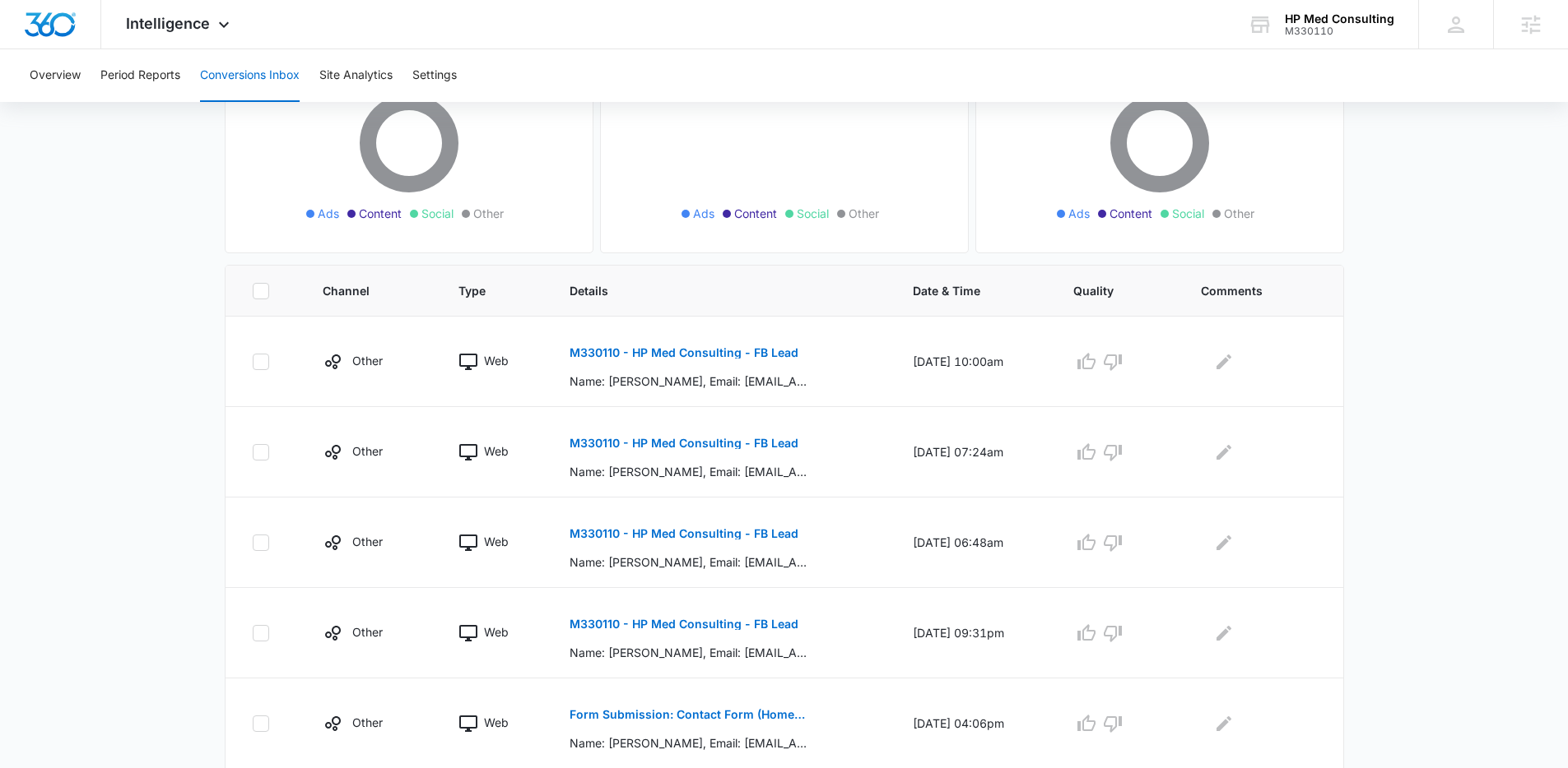
scroll to position [519, 0]
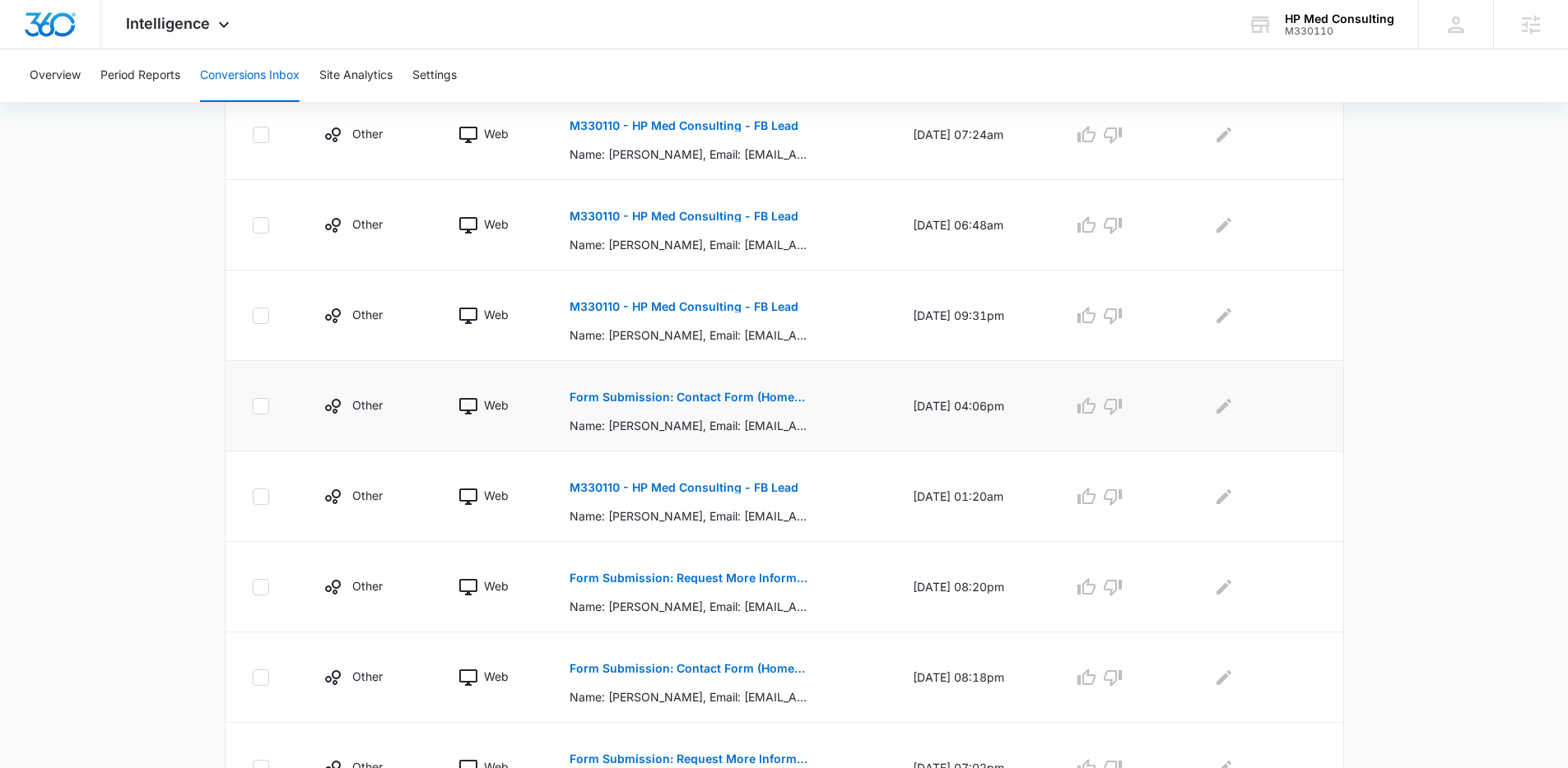
click at [740, 396] on p "Form Submission: Contact Form (Homepage Hero)" at bounding box center [689, 397] width 239 height 12
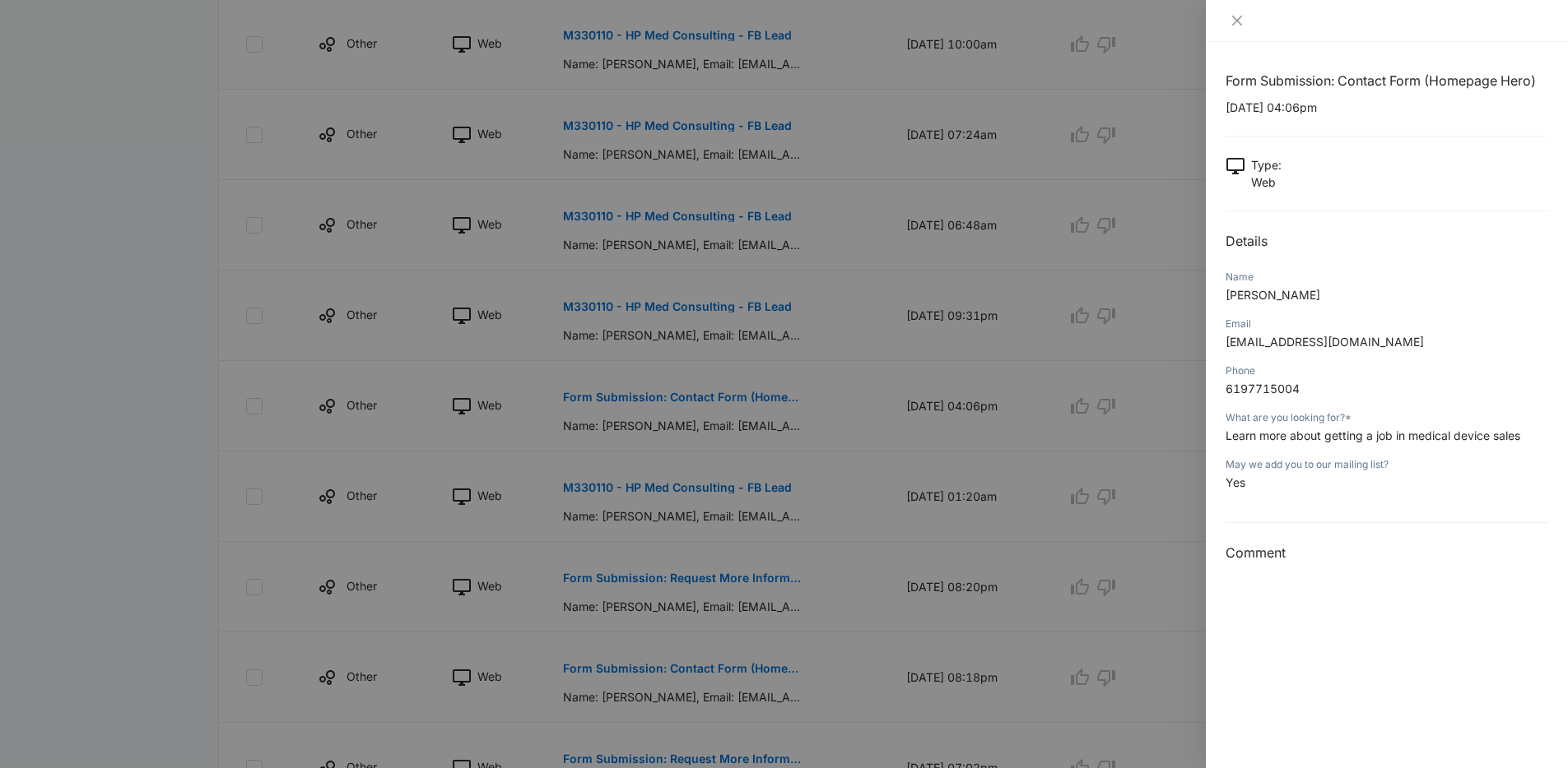
drag, startPoint x: 1170, startPoint y: 266, endPoint x: 645, endPoint y: 397, distance: 541.1
click at [1170, 266] on div at bounding box center [784, 384] width 1568 height 768
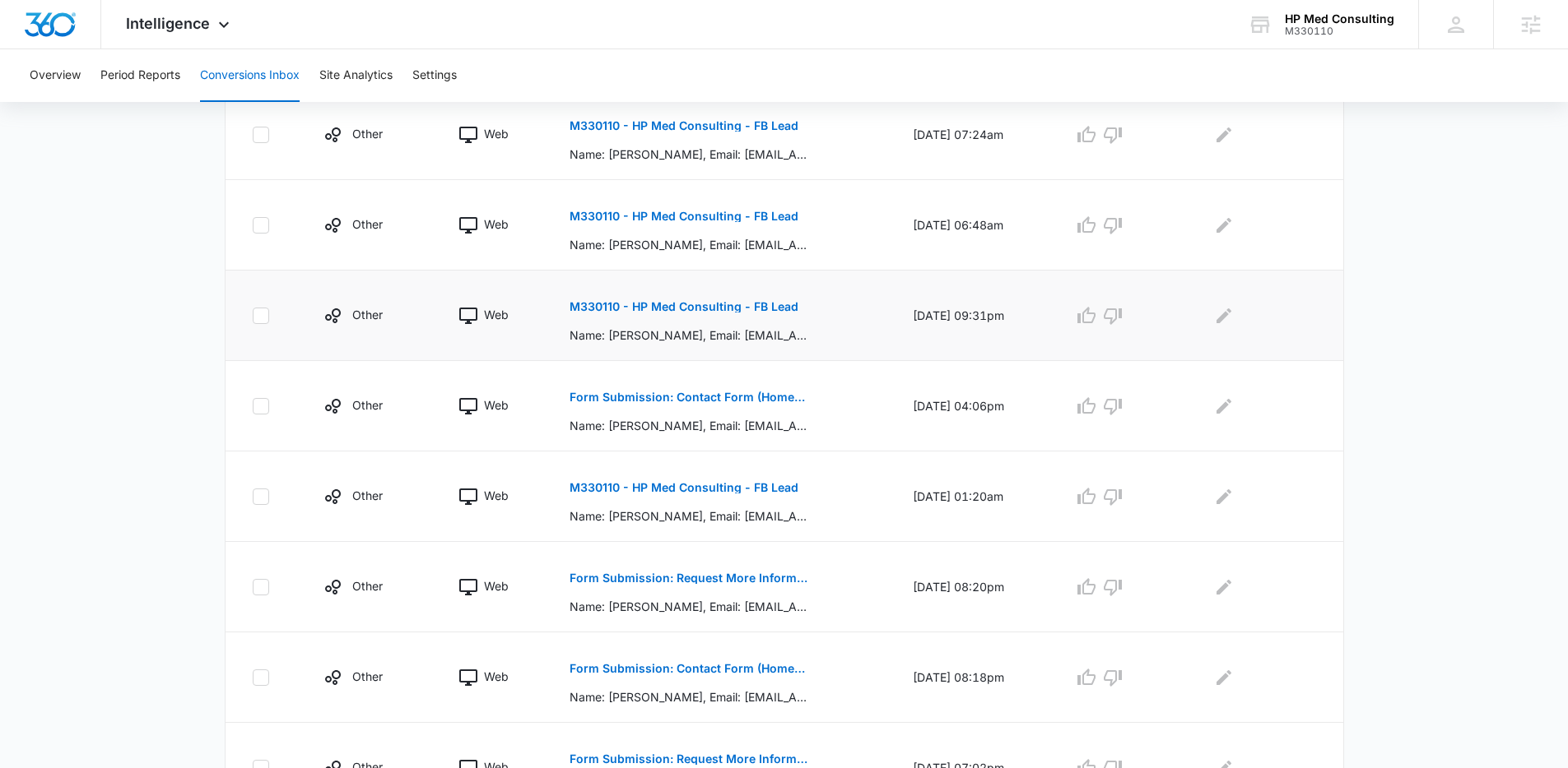
click at [593, 302] on p "M330110 - HP Med Consulting - FB Lead" at bounding box center [683, 307] width 228 height 12
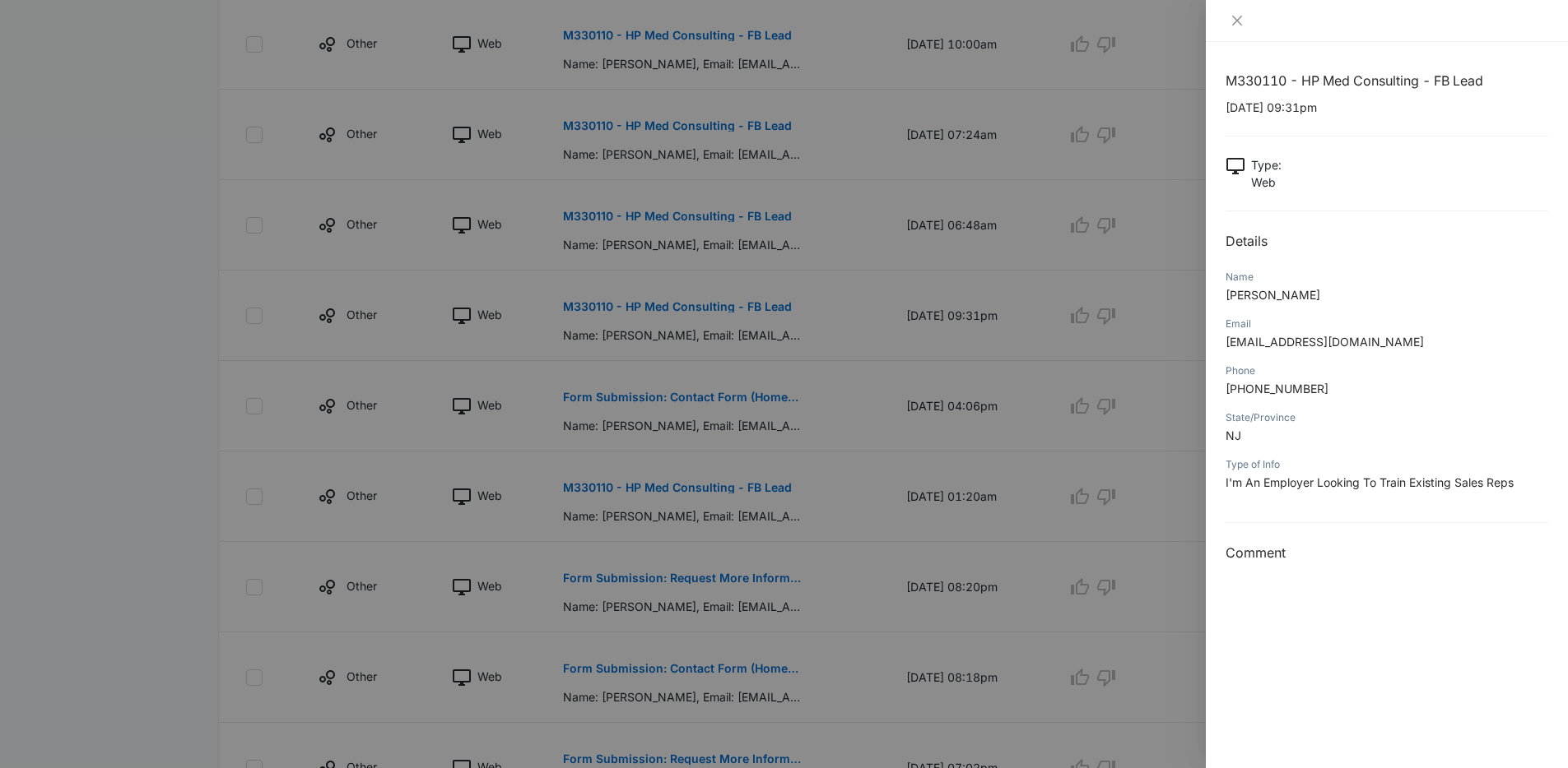
click at [884, 318] on div at bounding box center [784, 384] width 1568 height 768
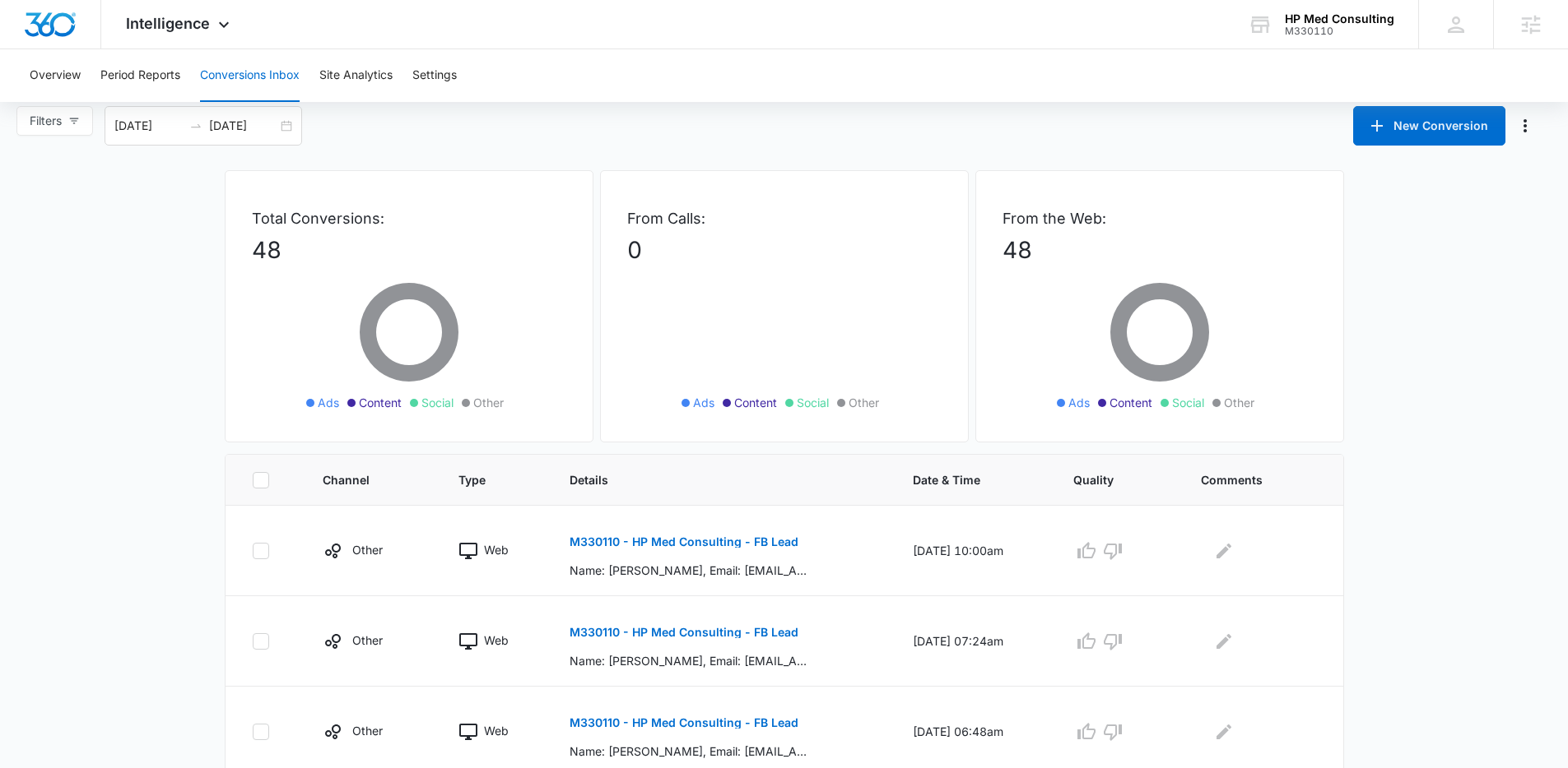
scroll to position [0, 0]
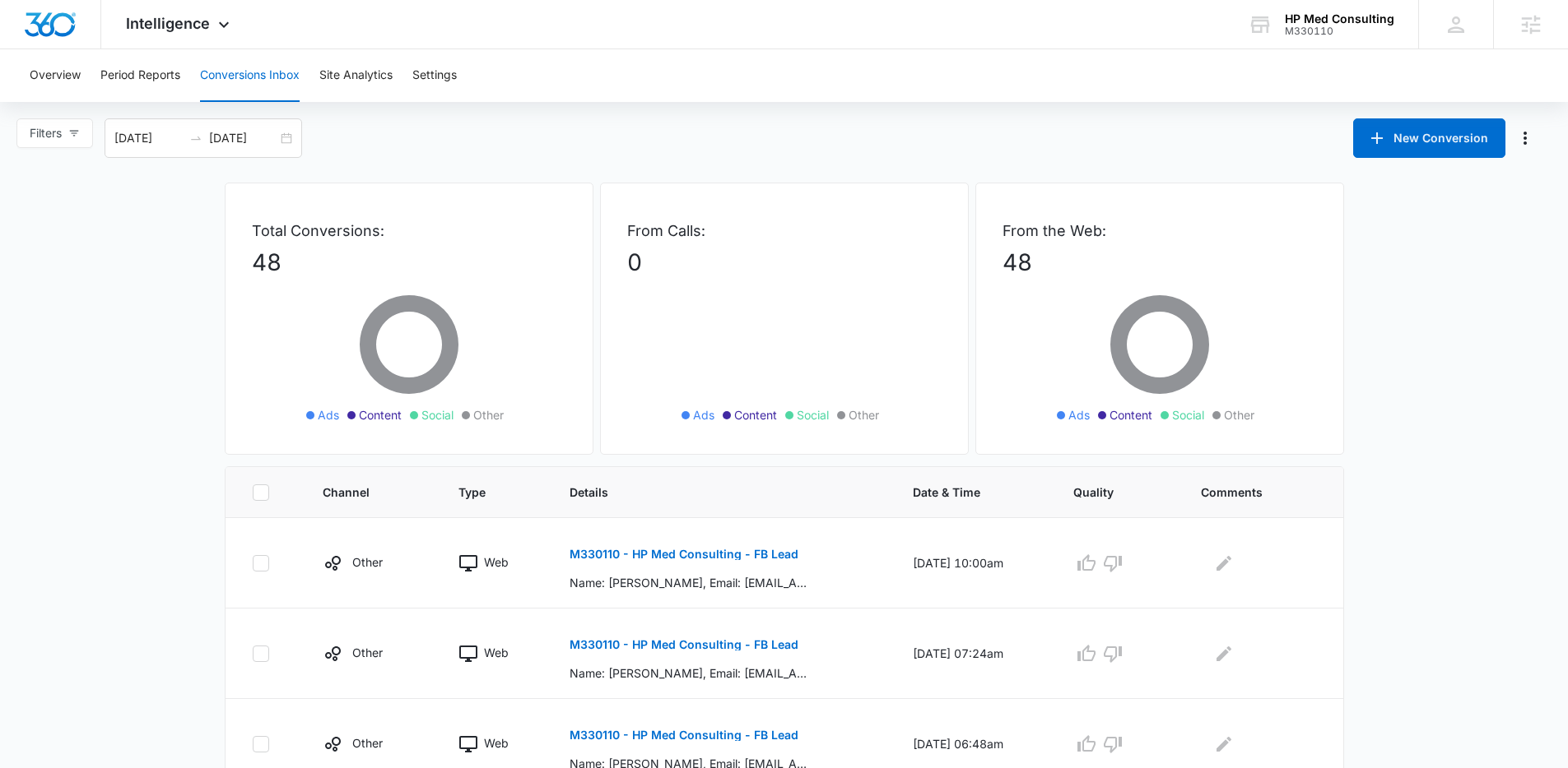
click at [586, 416] on div "Total Conversions: 48 Ads Content Social Other" at bounding box center [409, 318] width 368 height 272
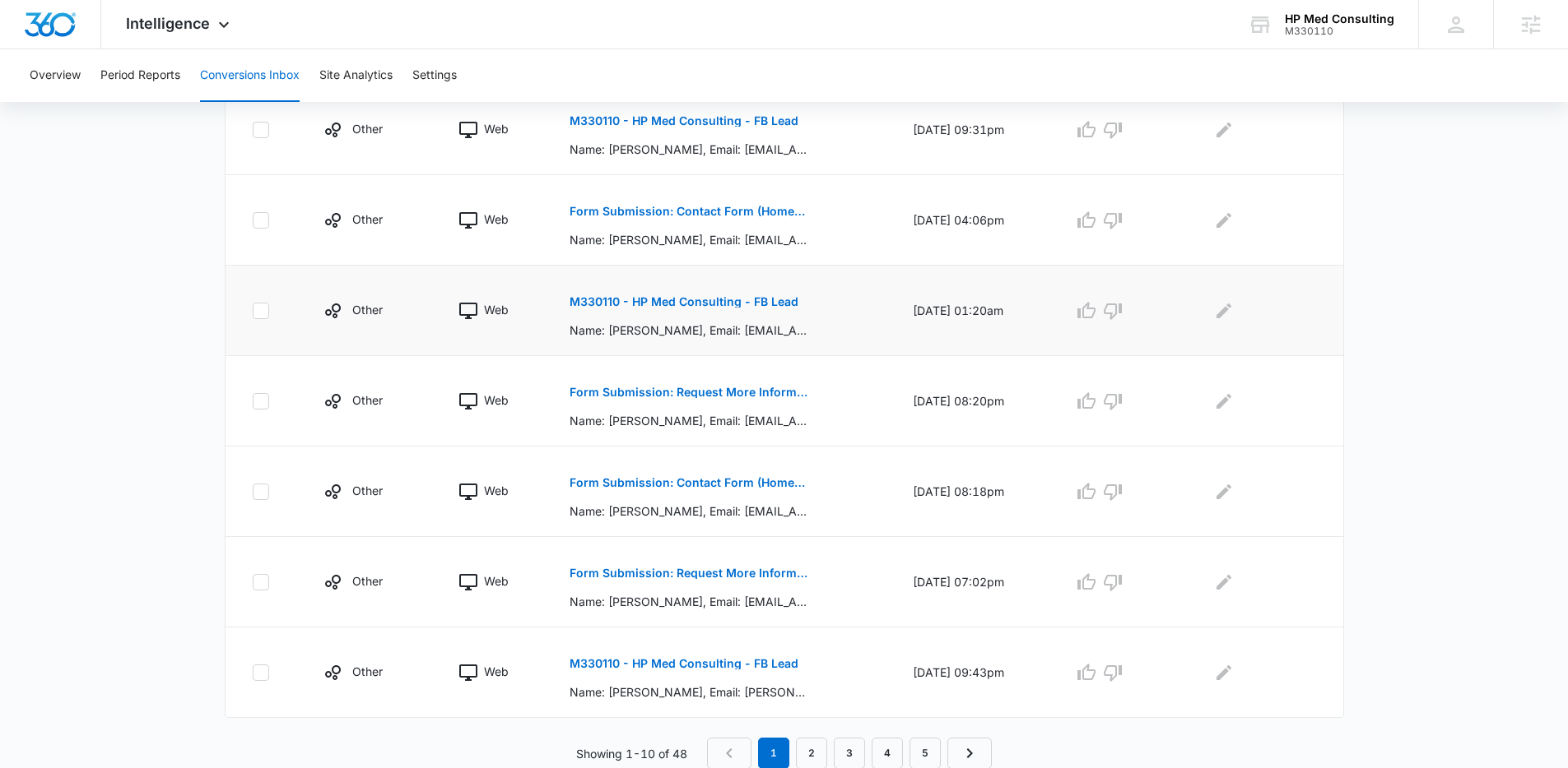
scroll to position [706, 0]
click at [814, 745] on link "2" at bounding box center [811, 753] width 31 height 31
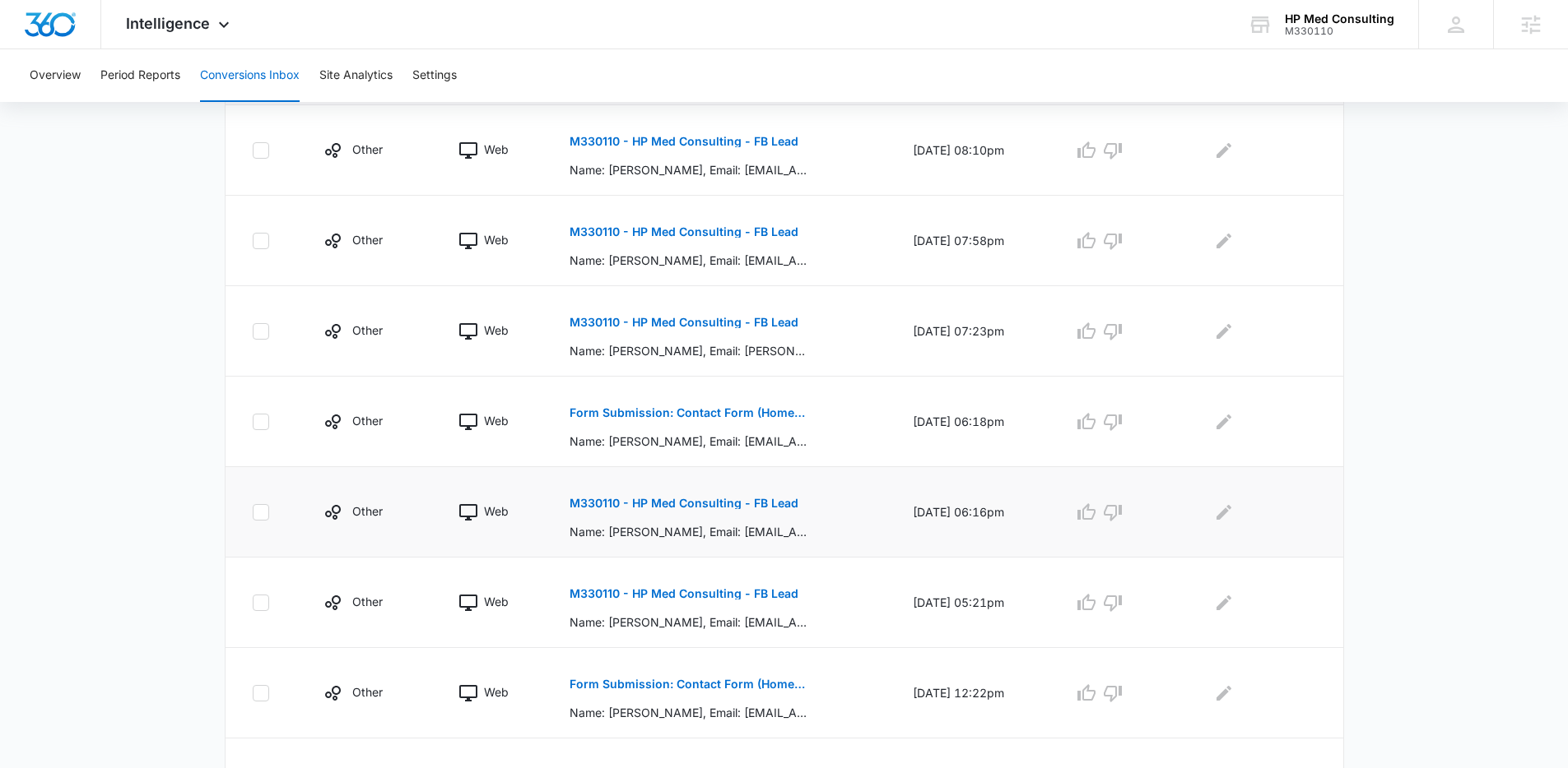
scroll to position [501, 0]
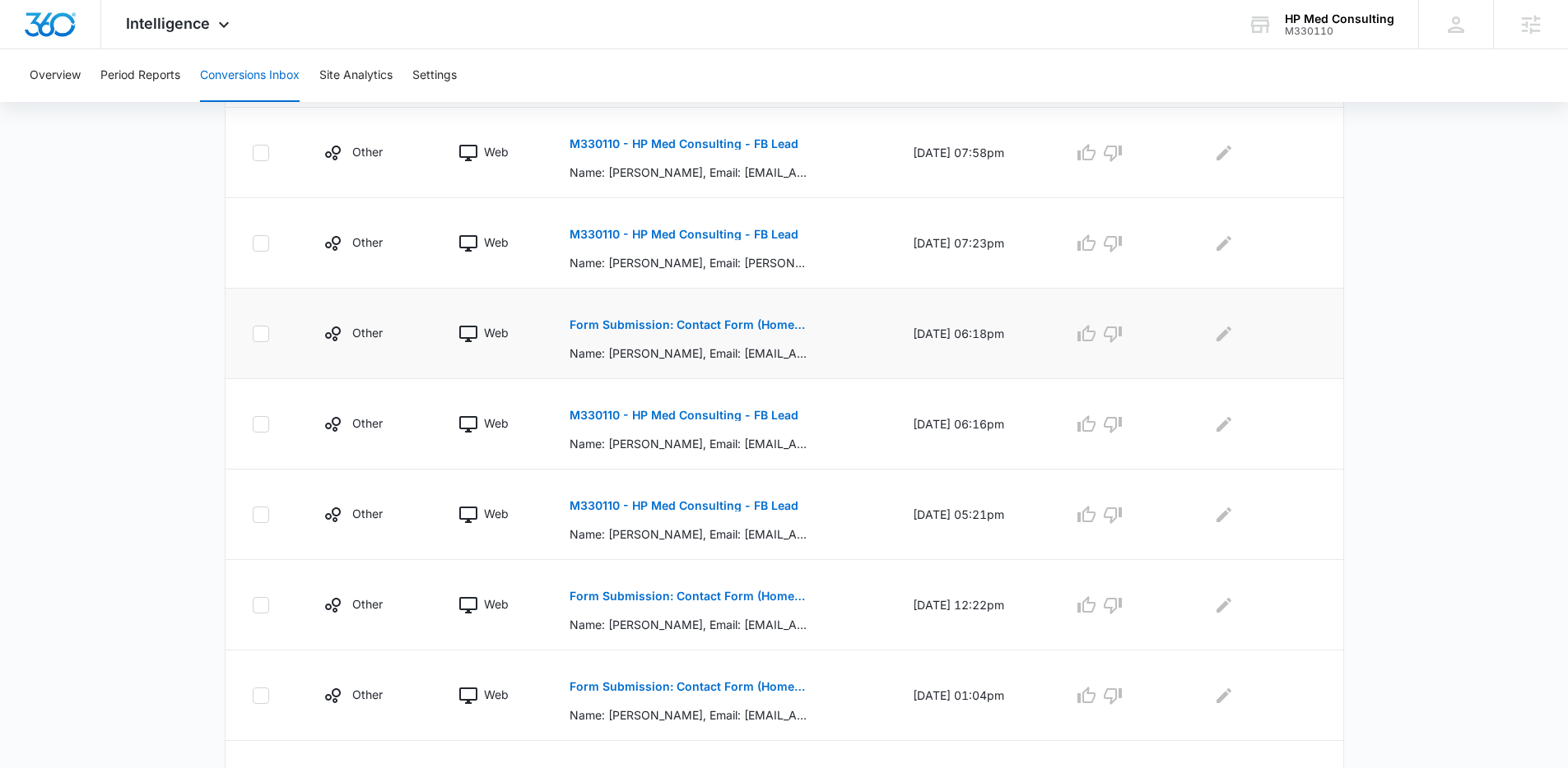
click at [509, 369] on td "Web" at bounding box center [494, 334] width 111 height 91
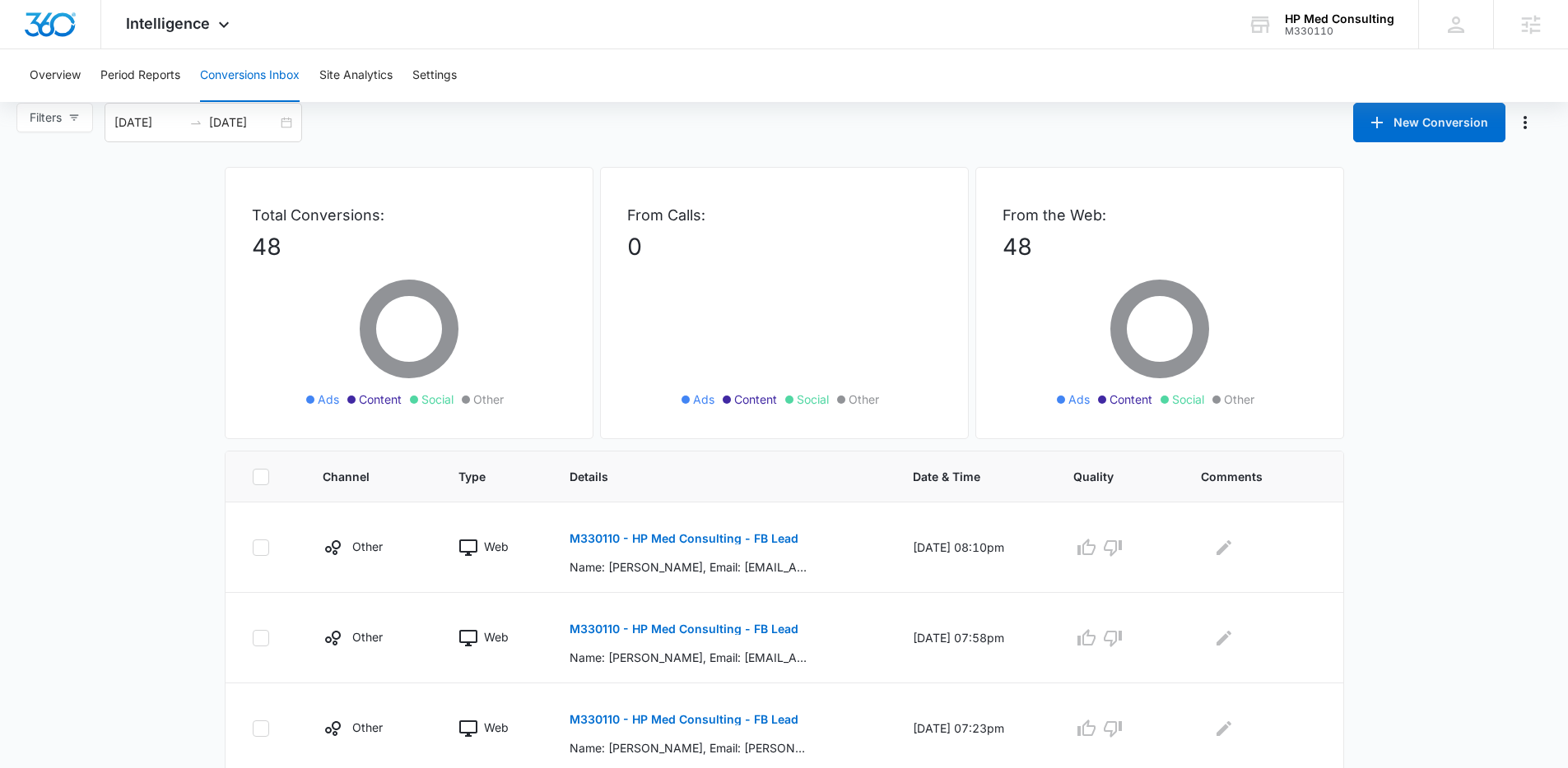
scroll to position [7, 0]
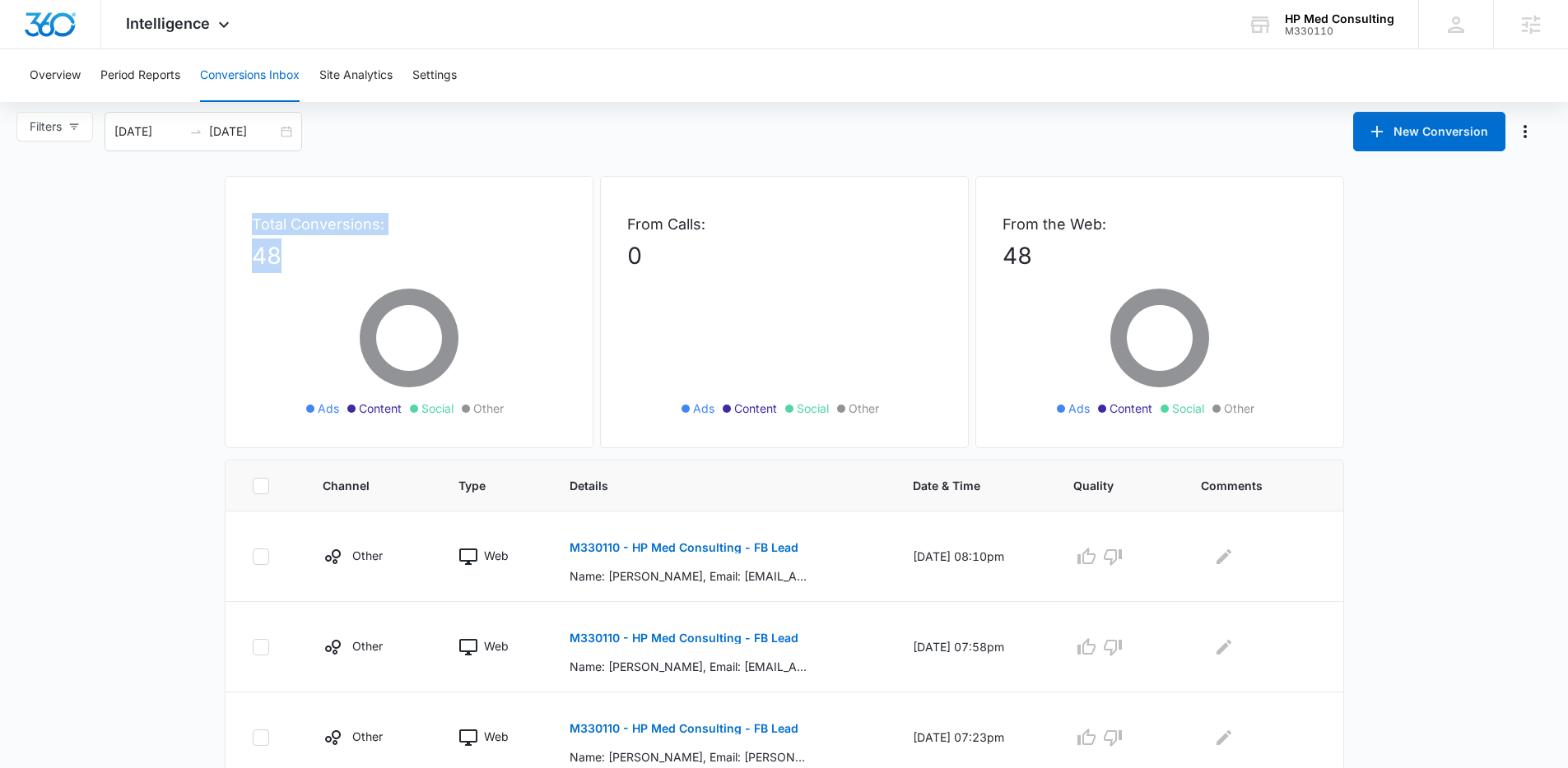
drag, startPoint x: 244, startPoint y: 231, endPoint x: 312, endPoint y: 264, distance: 75.6
click at [312, 264] on div "Total Conversions: 48 Ads Content Social Other" at bounding box center [409, 311] width 368 height 272
click at [312, 264] on p "48" at bounding box center [409, 255] width 314 height 35
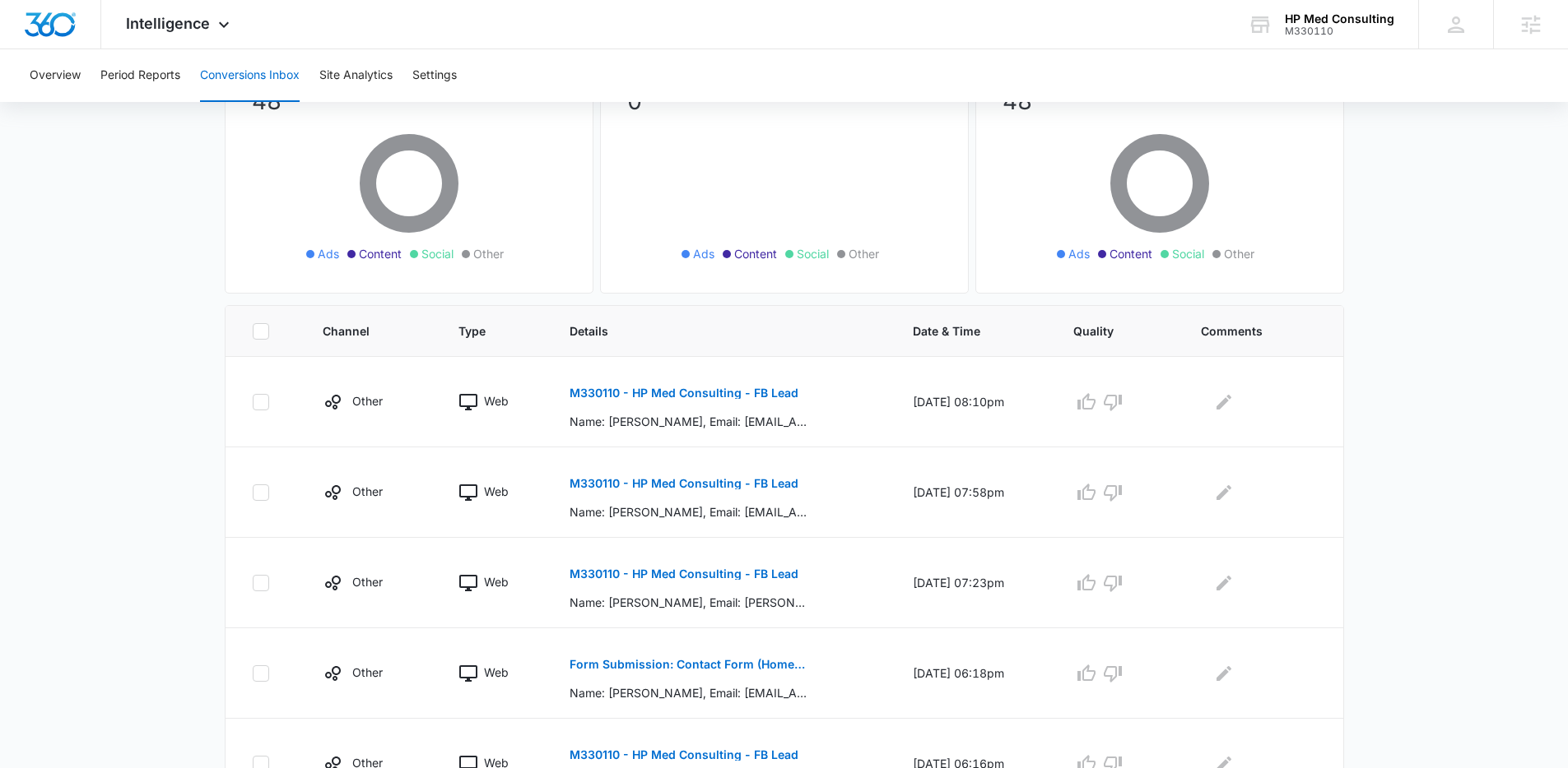
scroll to position [0, 0]
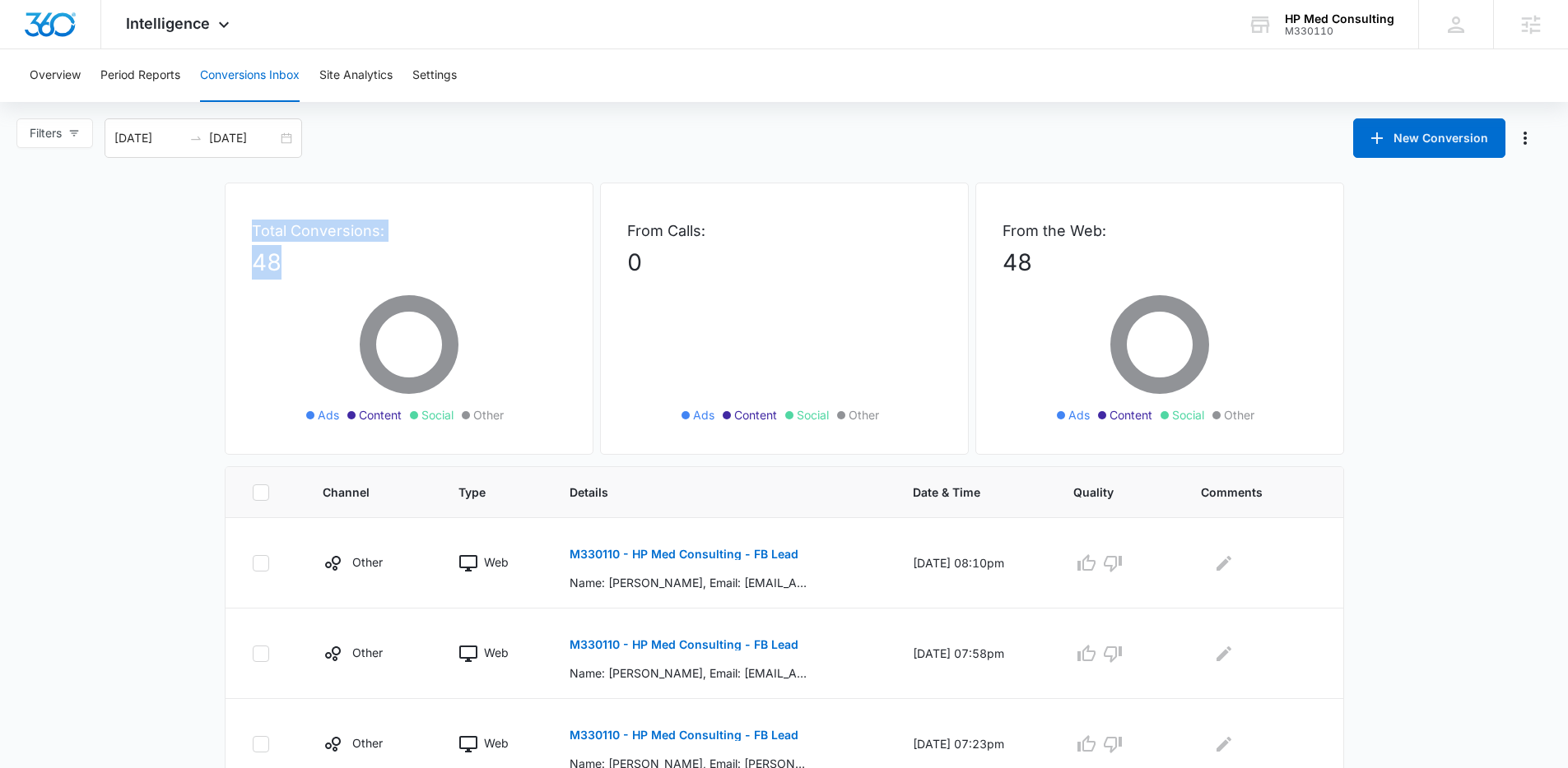
drag, startPoint x: 282, startPoint y: 262, endPoint x: 255, endPoint y: 234, distance: 38.9
click at [255, 234] on div "Total Conversions: 48 Ads Content Social Other" at bounding box center [409, 318] width 368 height 272
click at [255, 234] on p "Total Conversions:" at bounding box center [409, 231] width 314 height 22
drag, startPoint x: 255, startPoint y: 234, endPoint x: 300, endPoint y: 263, distance: 53.5
click at [300, 263] on div "Total Conversions: 48 Ads Content Social Other" at bounding box center [409, 318] width 368 height 272
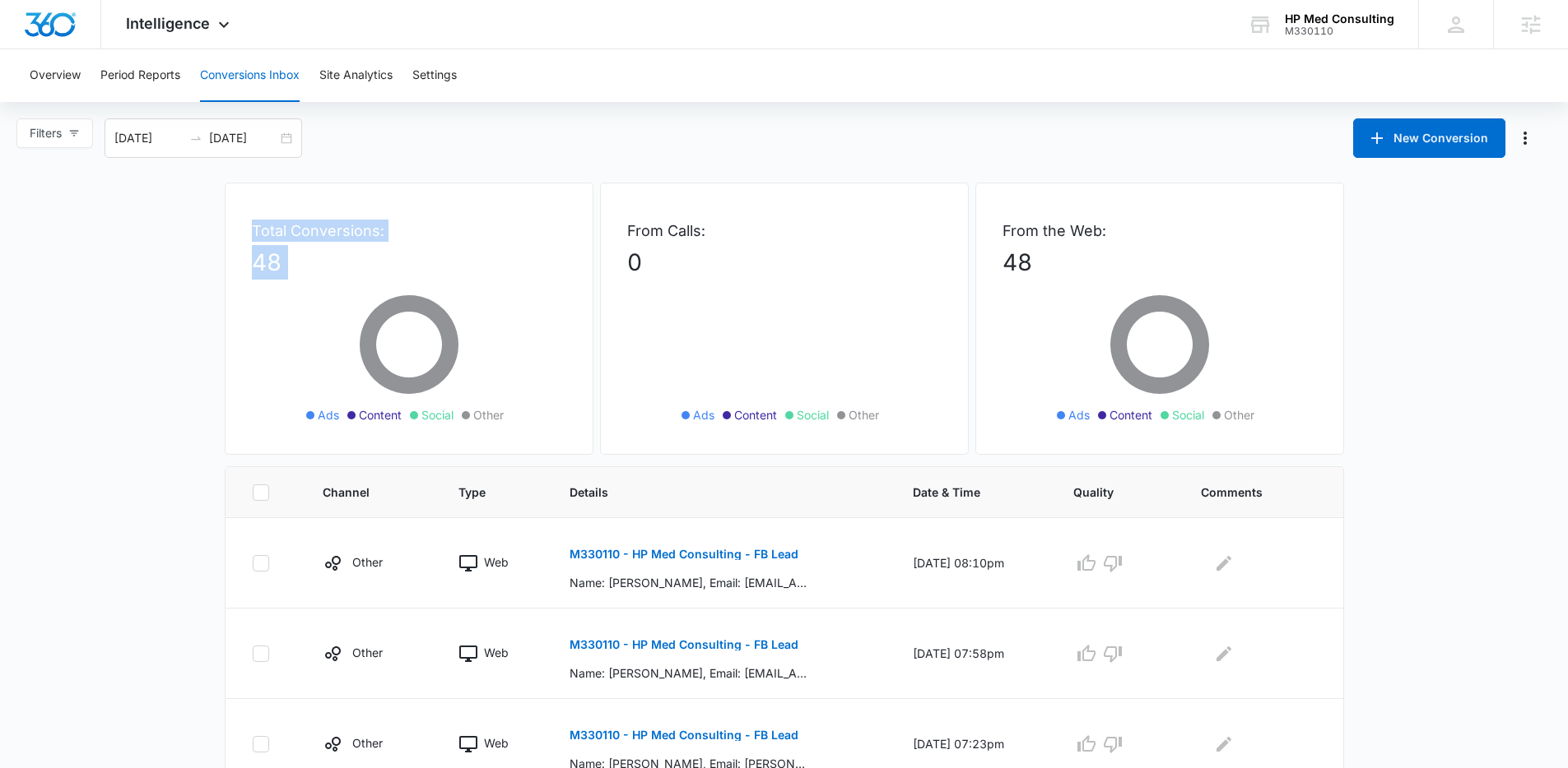
click at [300, 263] on p "48" at bounding box center [409, 262] width 314 height 35
drag, startPoint x: 238, startPoint y: 228, endPoint x: 350, endPoint y: 289, distance: 127.5
click at [353, 294] on div "Total Conversions: 48 Ads Content Social Other" at bounding box center [409, 318] width 368 height 272
click at [347, 287] on icon at bounding box center [408, 354] width 247 height 148
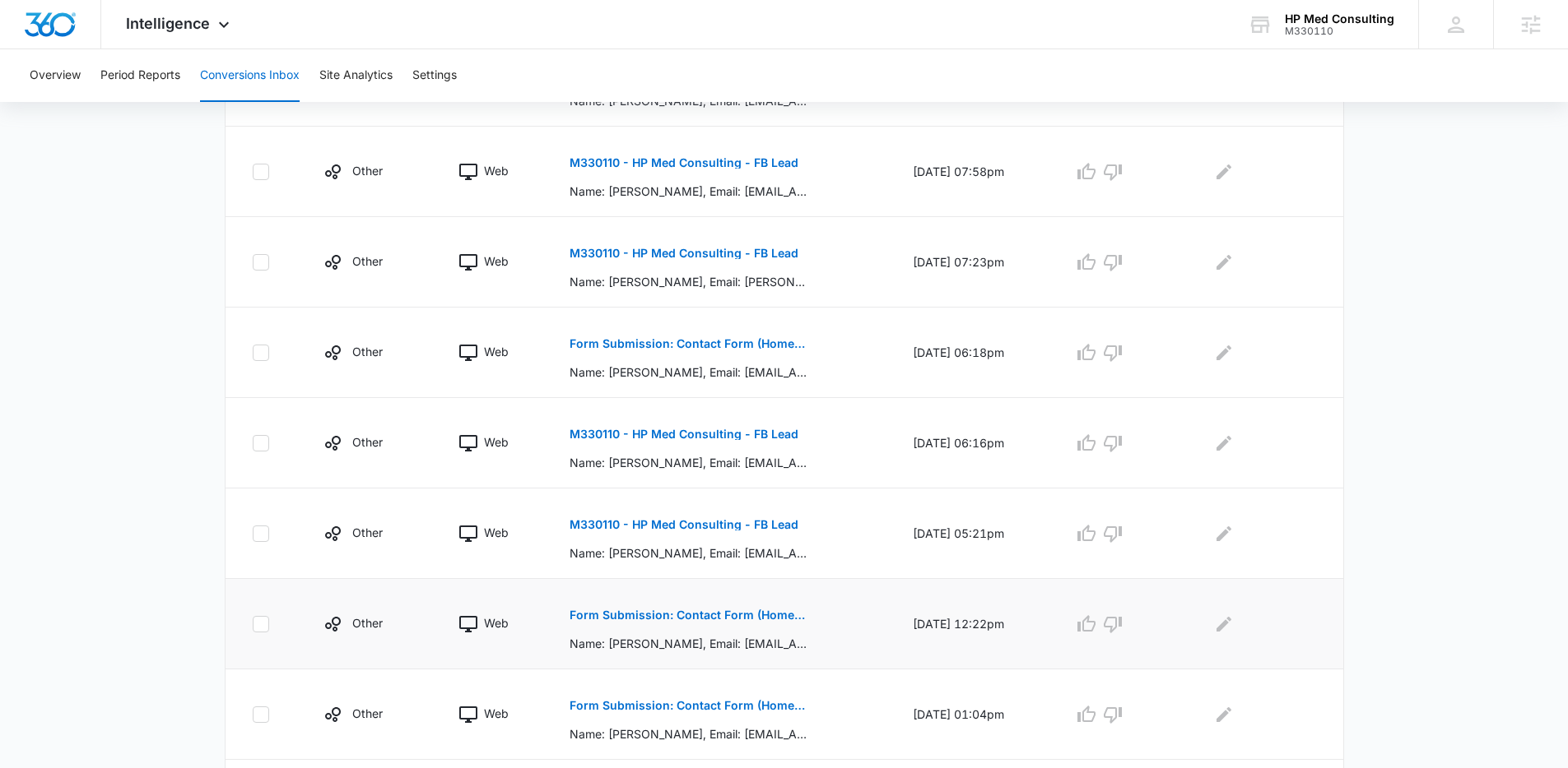
scroll to position [706, 0]
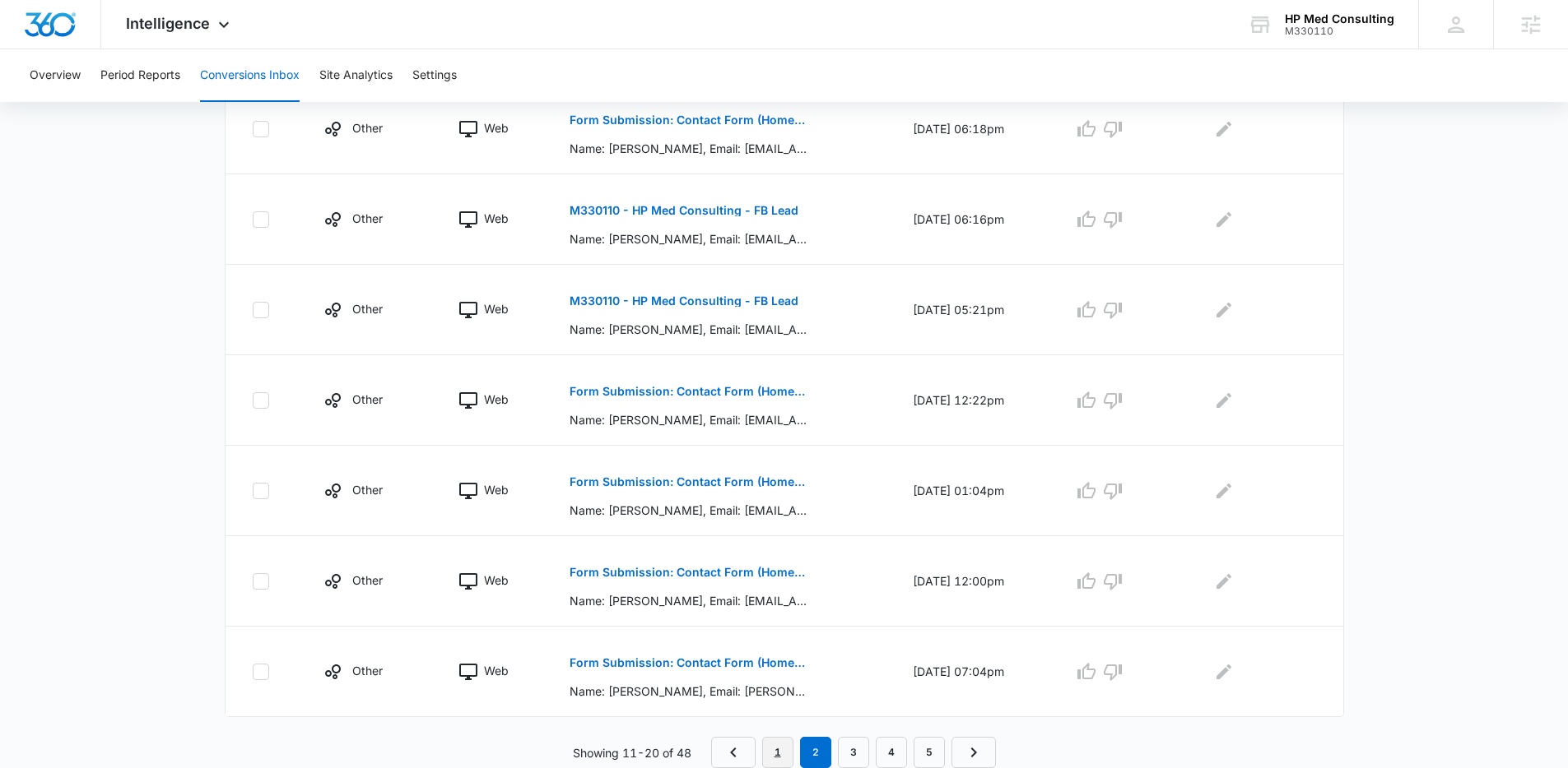
click at [777, 746] on link "1" at bounding box center [778, 753] width 31 height 31
click at [802, 751] on link "2" at bounding box center [811, 753] width 31 height 31
click at [832, 614] on td "Form Submission: Contact Form (Homepage Hero) Name: Nadja Zwanch, Email: nadjaz…" at bounding box center [722, 581] width 343 height 91
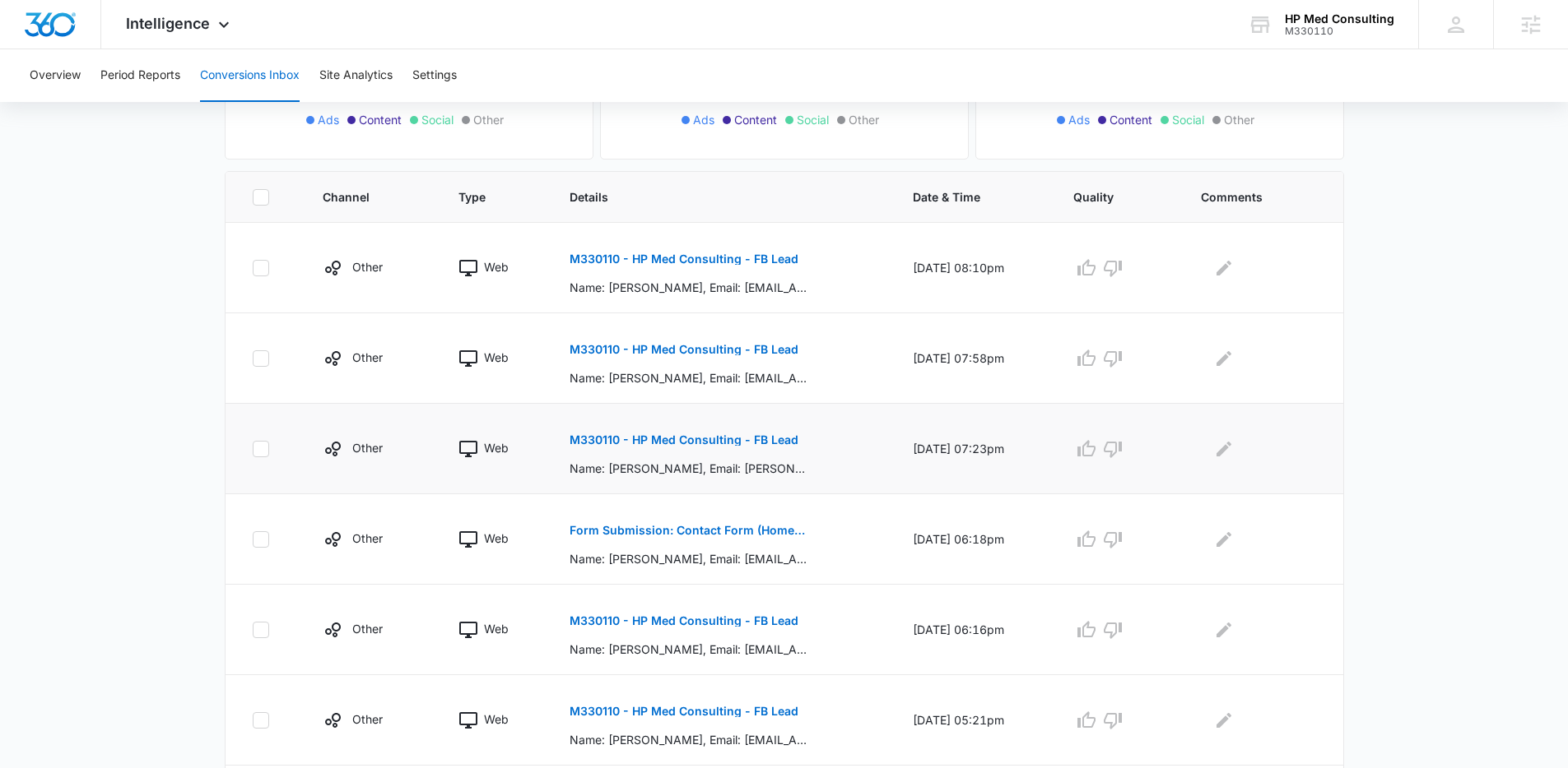
scroll to position [227, 0]
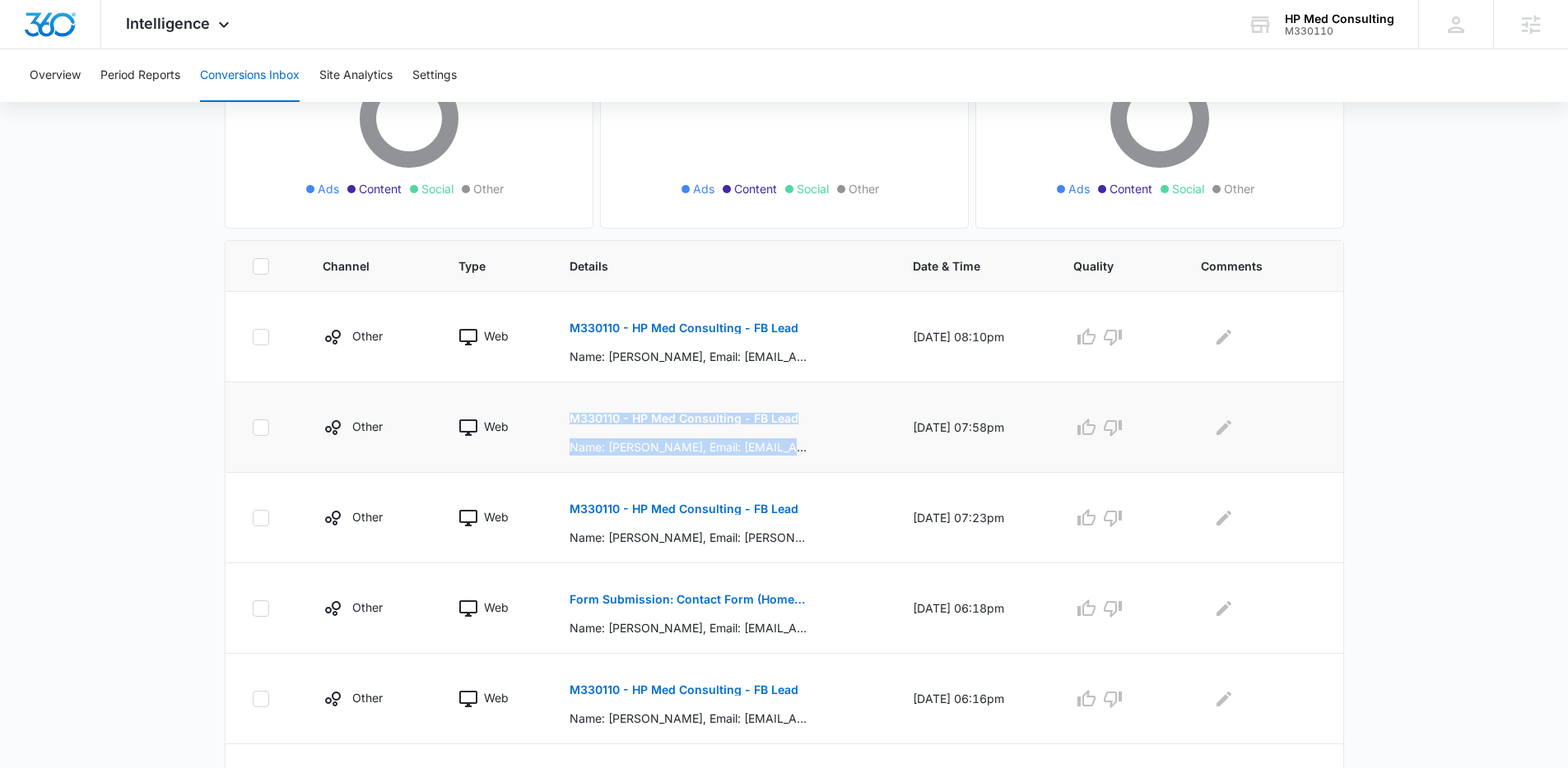
drag, startPoint x: 873, startPoint y: 401, endPoint x: 540, endPoint y: 382, distance: 333.5
click at [540, 383] on tr "Other Web M330110 - HP Med Consulting - FB Lead Name: Debbie Leach, Email: prop…" at bounding box center [784, 428] width 1117 height 91
click at [550, 383] on td "M330110 - HP Med Consulting - FB Lead Name: Debbie Leach, Email: propmanjay@att…" at bounding box center [722, 428] width 343 height 91
drag, startPoint x: 610, startPoint y: 418, endPoint x: 822, endPoint y: 456, distance: 215.4
click at [822, 456] on td "M330110 - HP Med Consulting - FB Lead Name: Debbie Leach, Email: propmanjay@att…" at bounding box center [722, 428] width 343 height 91
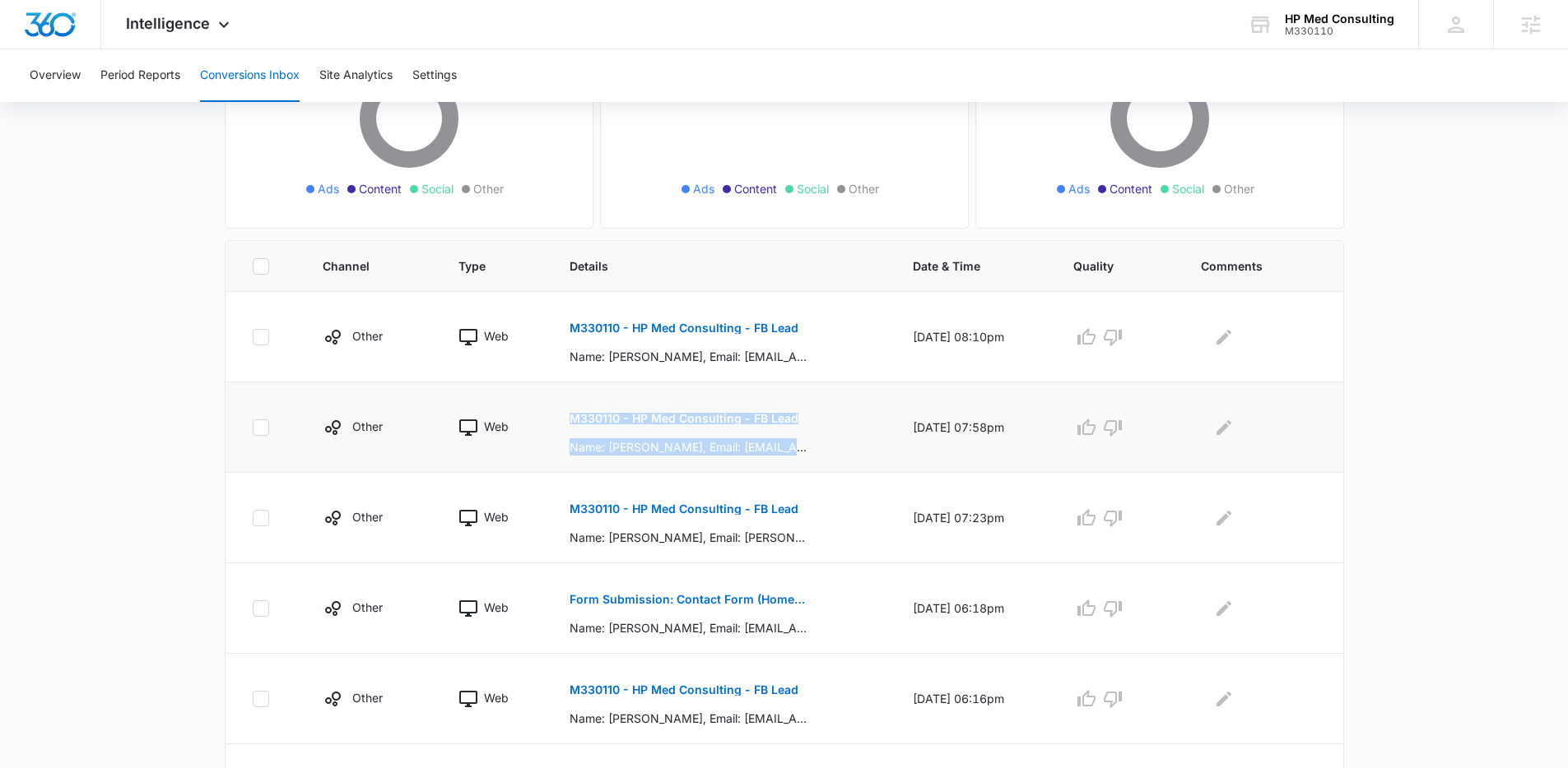
click at [822, 456] on td "M330110 - HP Med Consulting - FB Lead Name: Debbie Leach, Email: propmanjay@att…" at bounding box center [722, 428] width 343 height 91
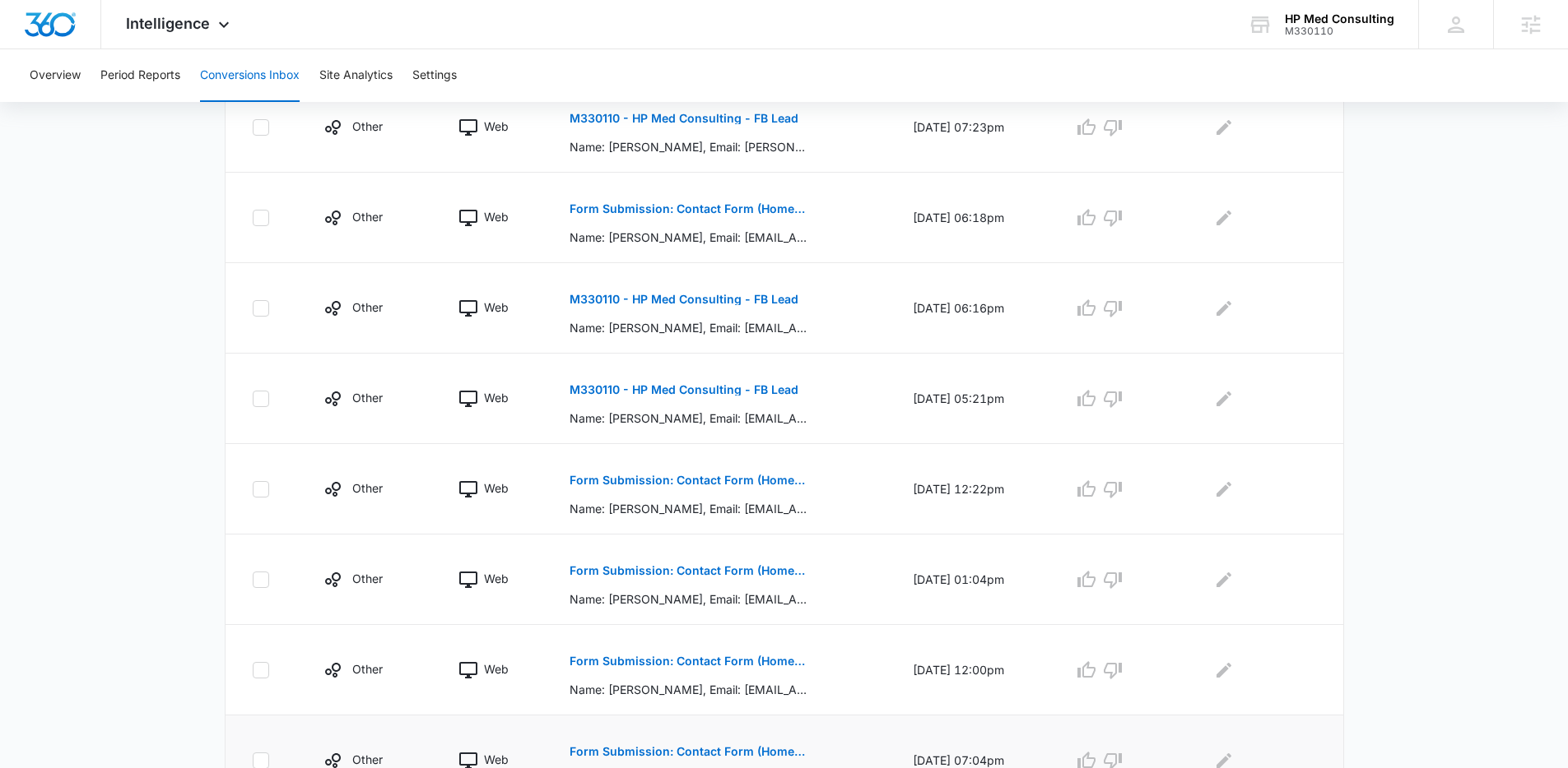
scroll to position [706, 0]
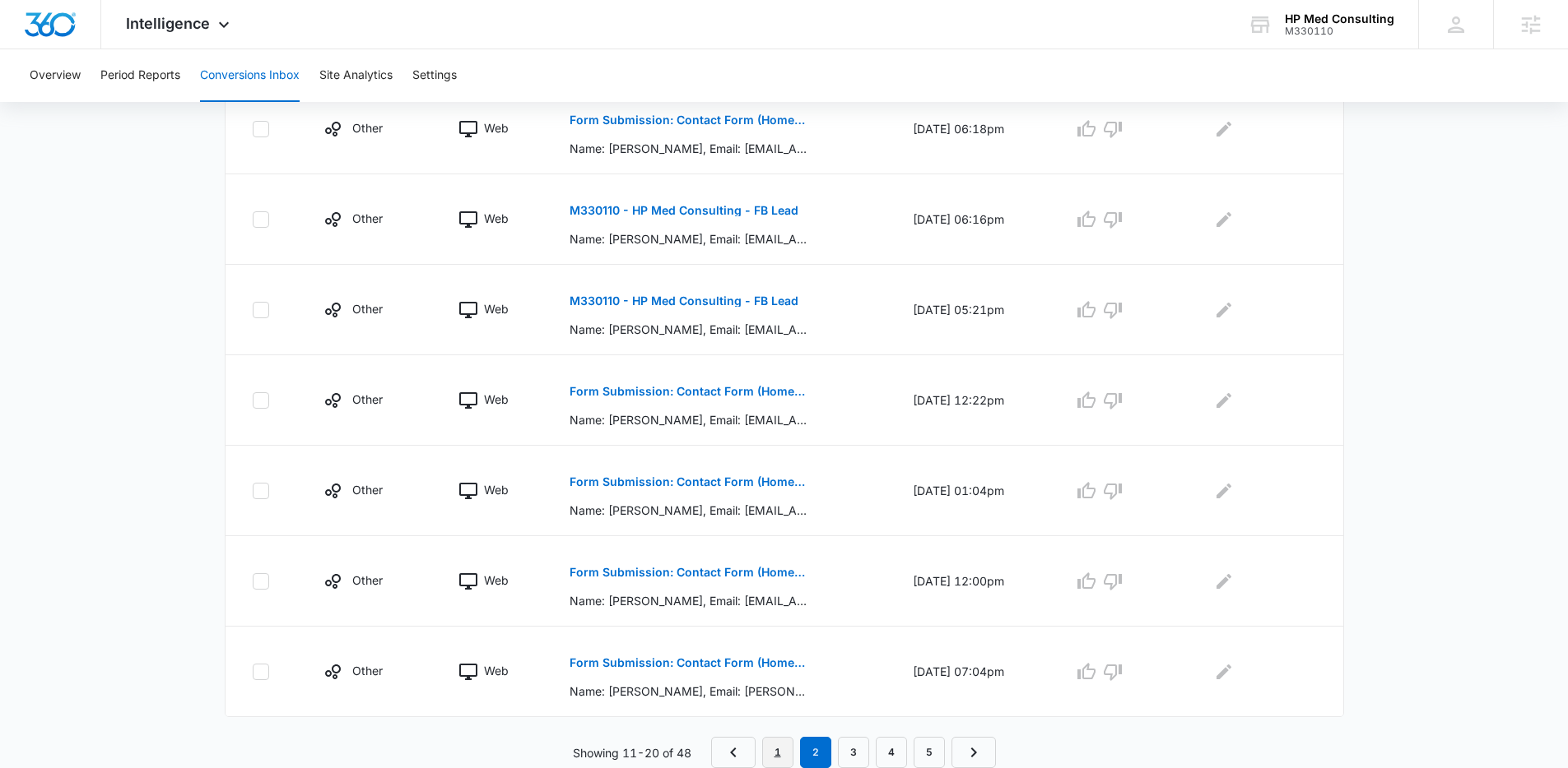
click at [791, 754] on link "1" at bounding box center [778, 753] width 31 height 31
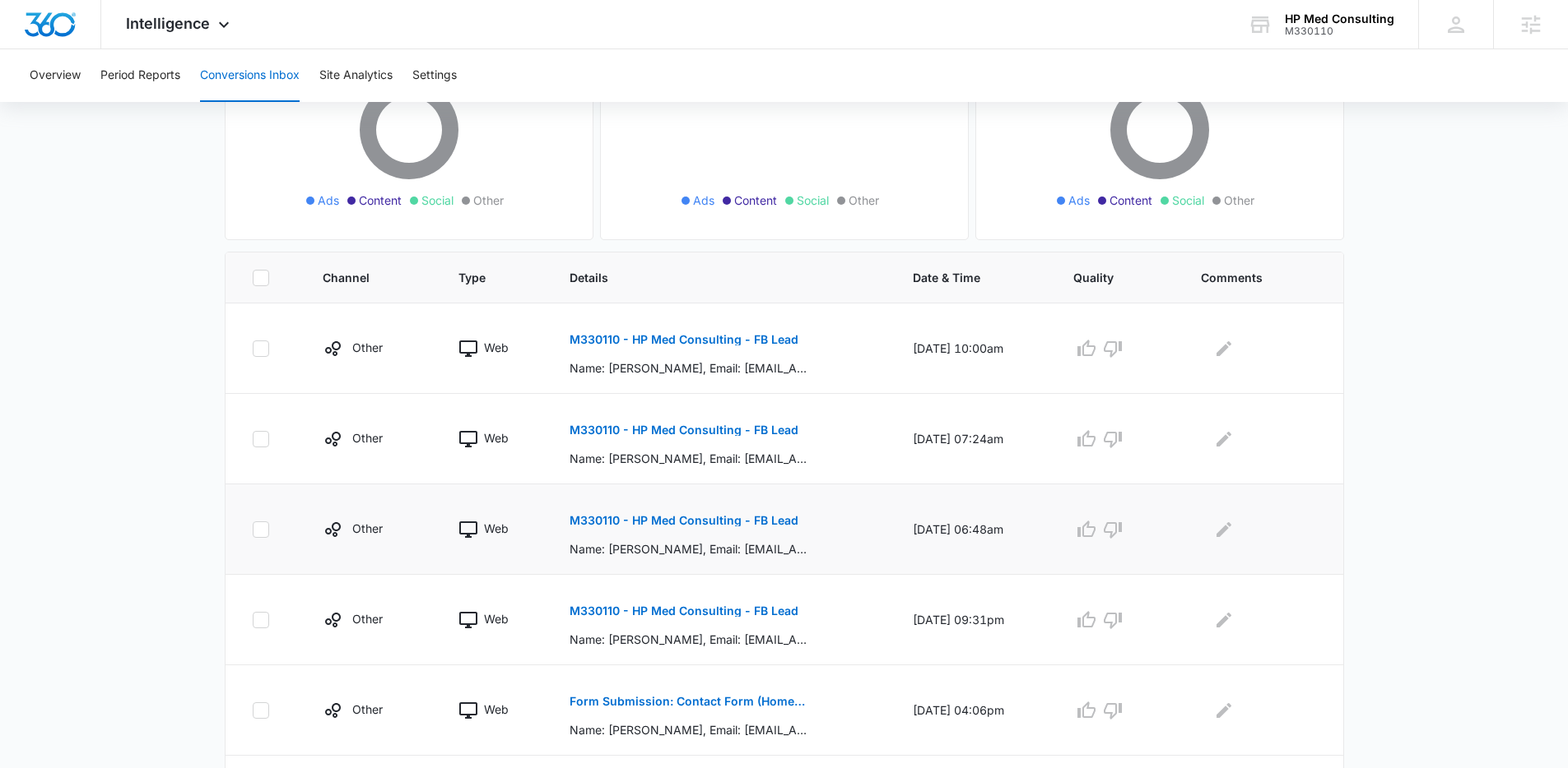
scroll to position [297, 0]
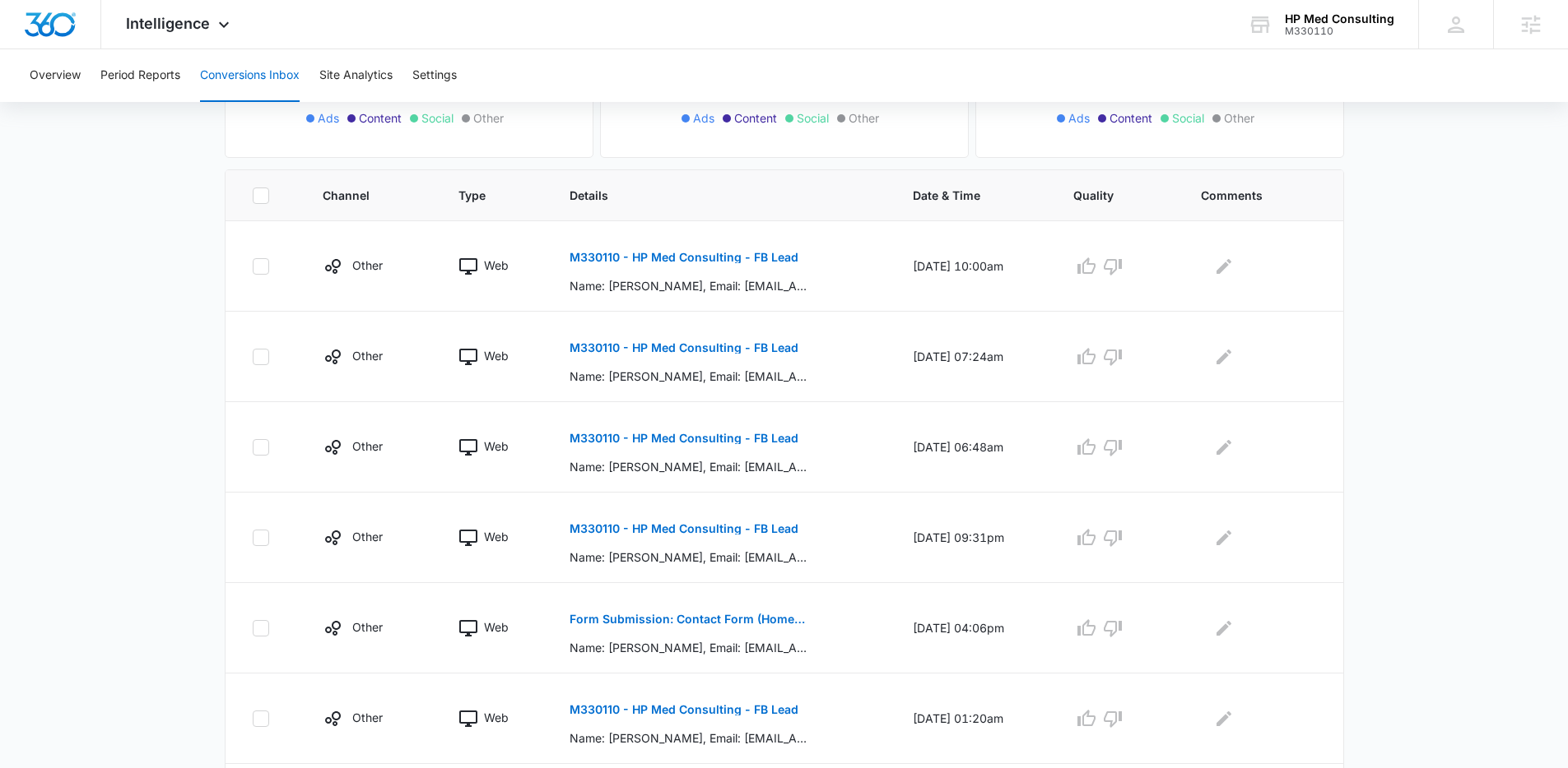
click at [76, 232] on main "Filters 08/09/2025 09/08/2025 New Conversion Total Conversions: 48 Ads Content …" at bounding box center [784, 499] width 1568 height 1355
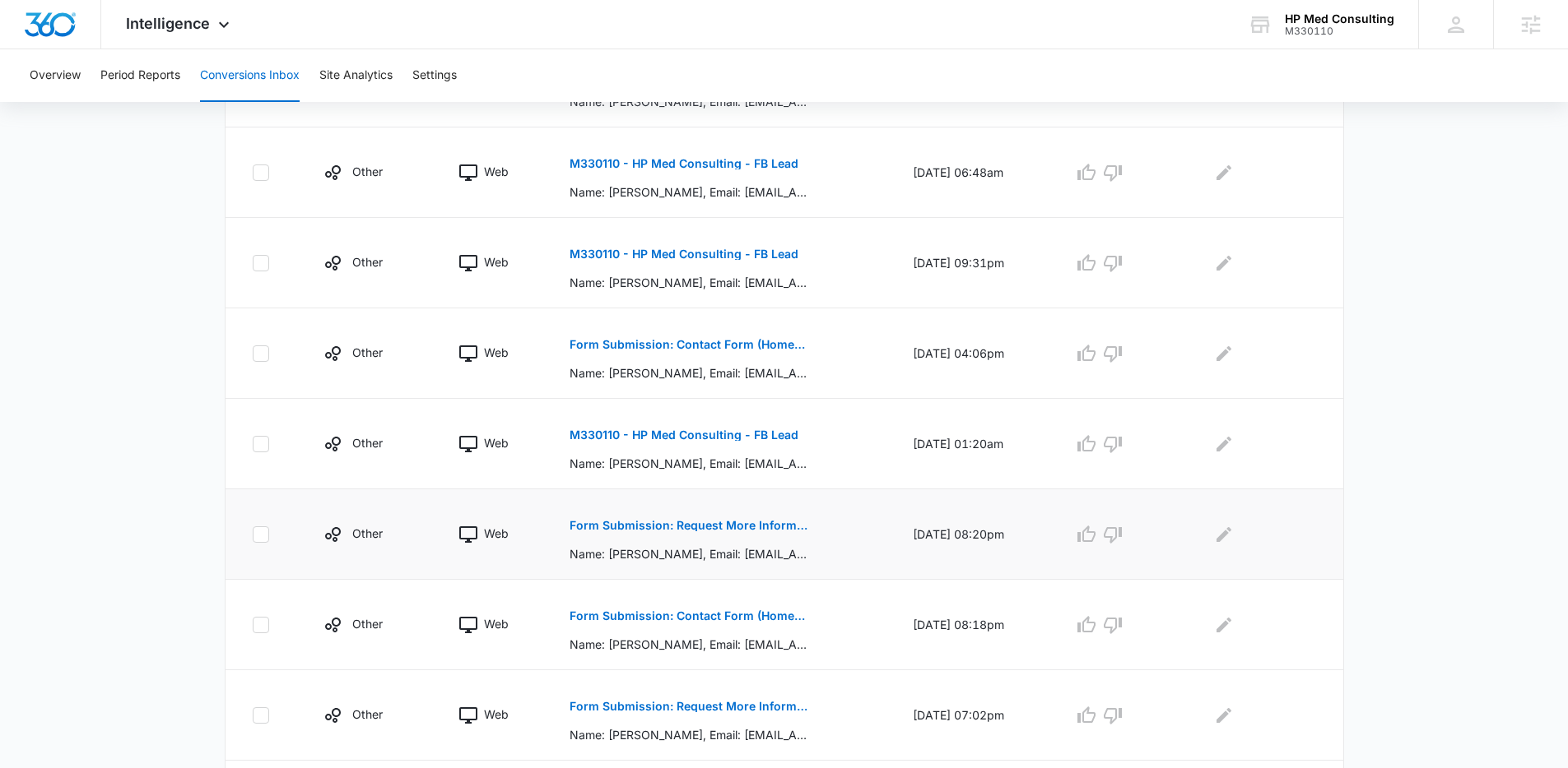
scroll to position [573, 0]
click at [706, 524] on p "Form Submission: Request More Information" at bounding box center [689, 525] width 239 height 12
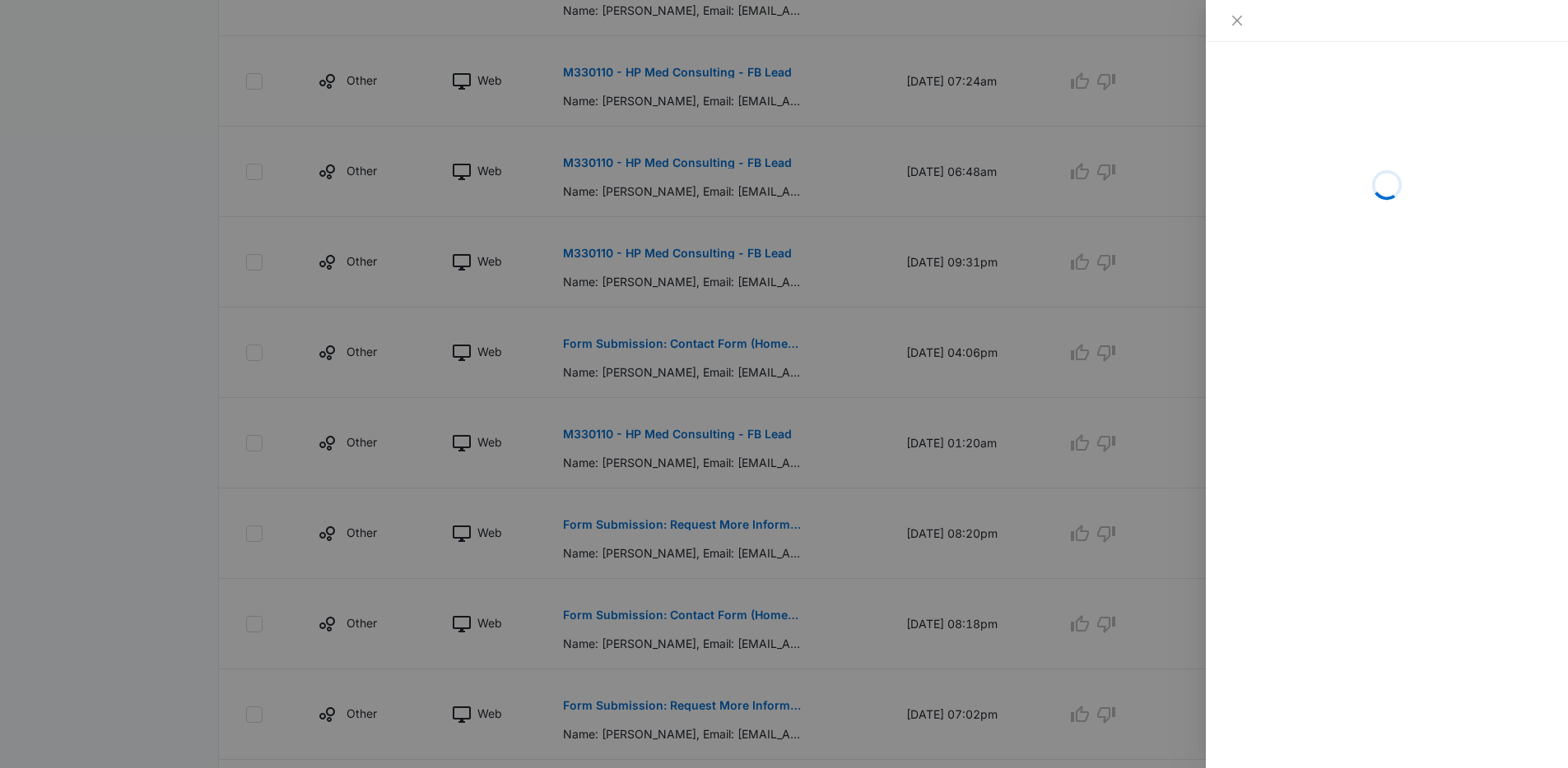
click at [819, 502] on div at bounding box center [784, 384] width 1568 height 768
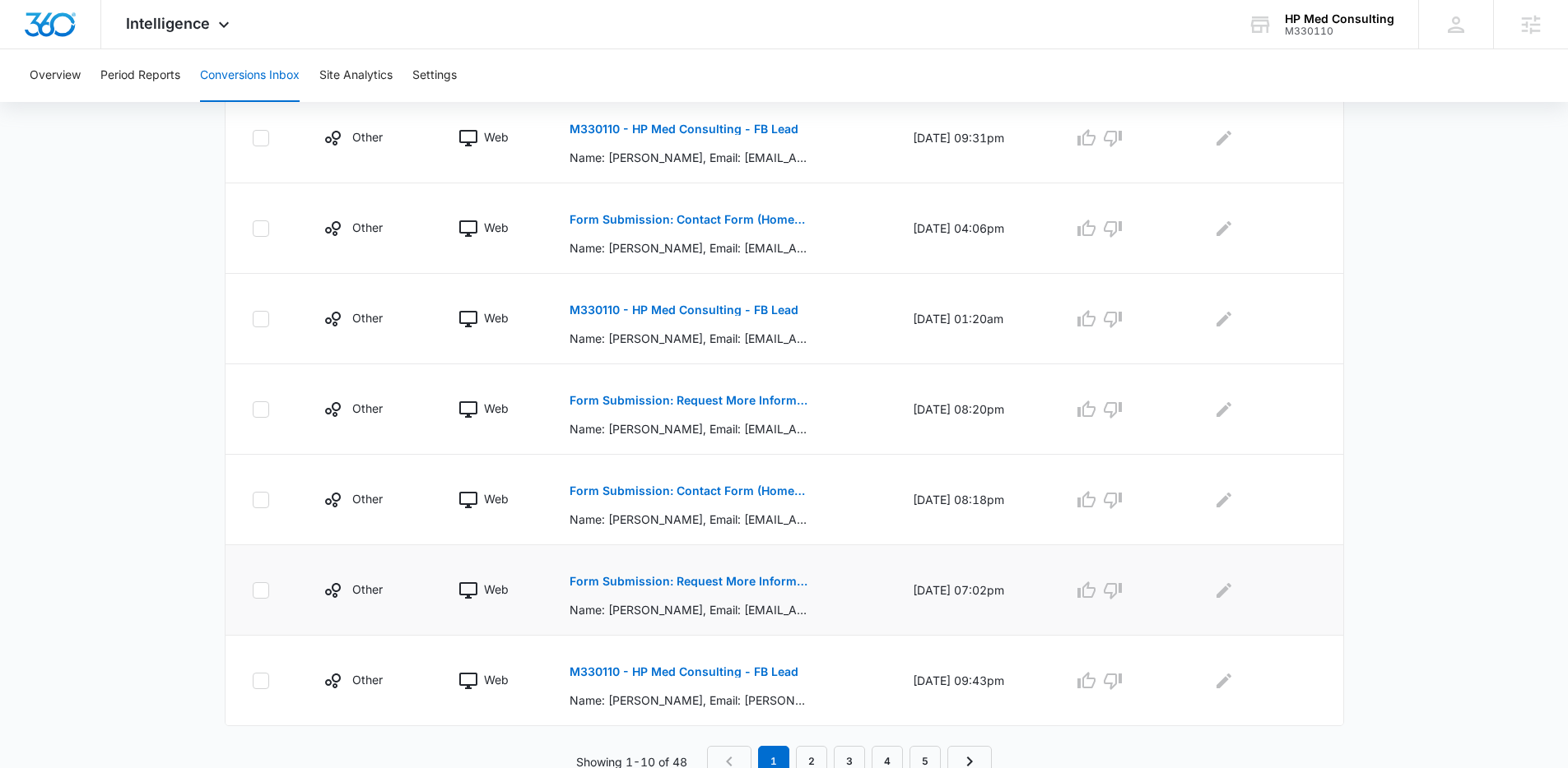
scroll to position [706, 0]
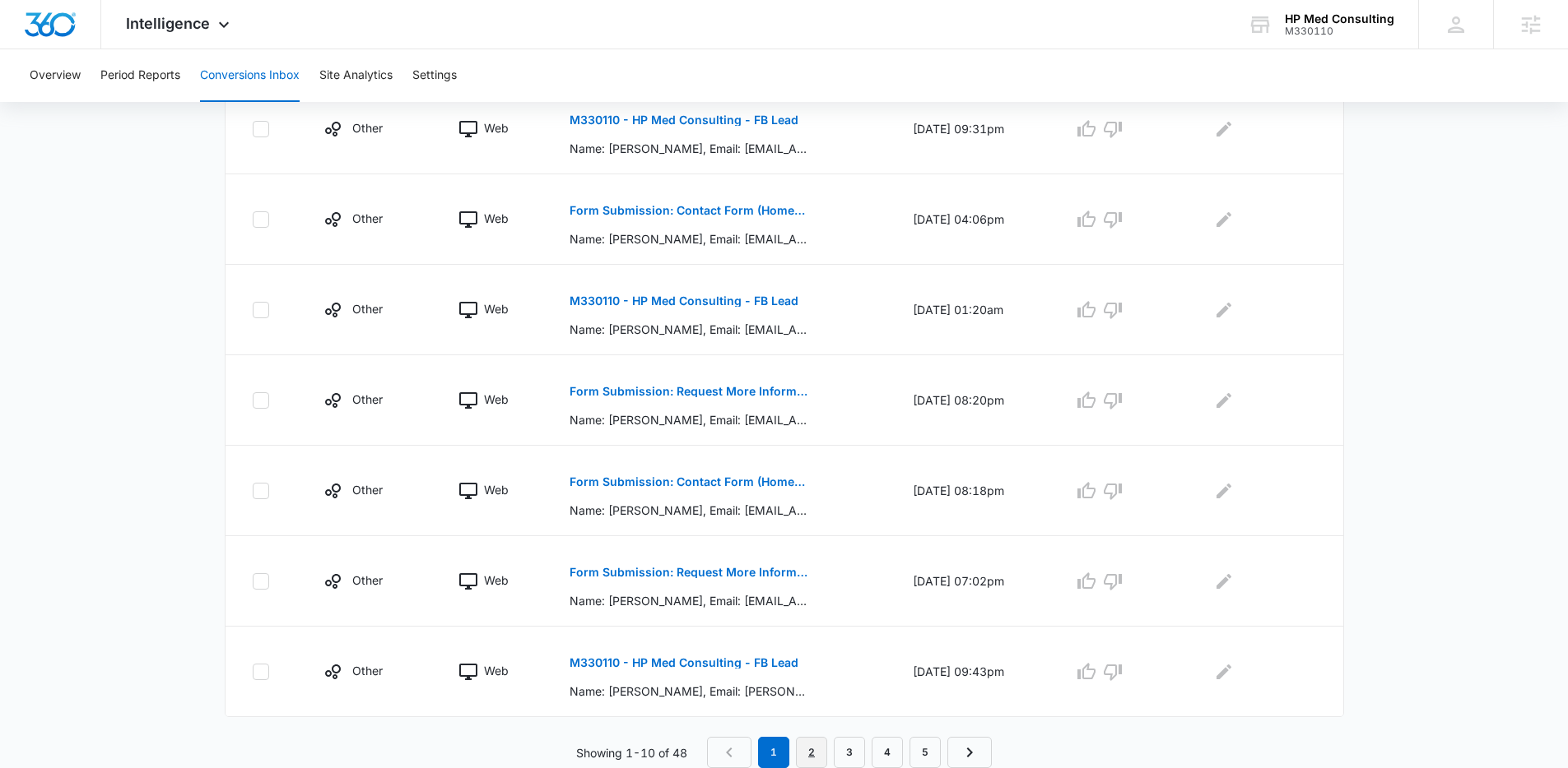
click at [811, 755] on link "2" at bounding box center [811, 753] width 31 height 31
click at [857, 751] on link "3" at bounding box center [853, 753] width 31 height 31
click at [891, 748] on link "4" at bounding box center [891, 753] width 31 height 31
click at [925, 756] on link "5" at bounding box center [929, 753] width 31 height 31
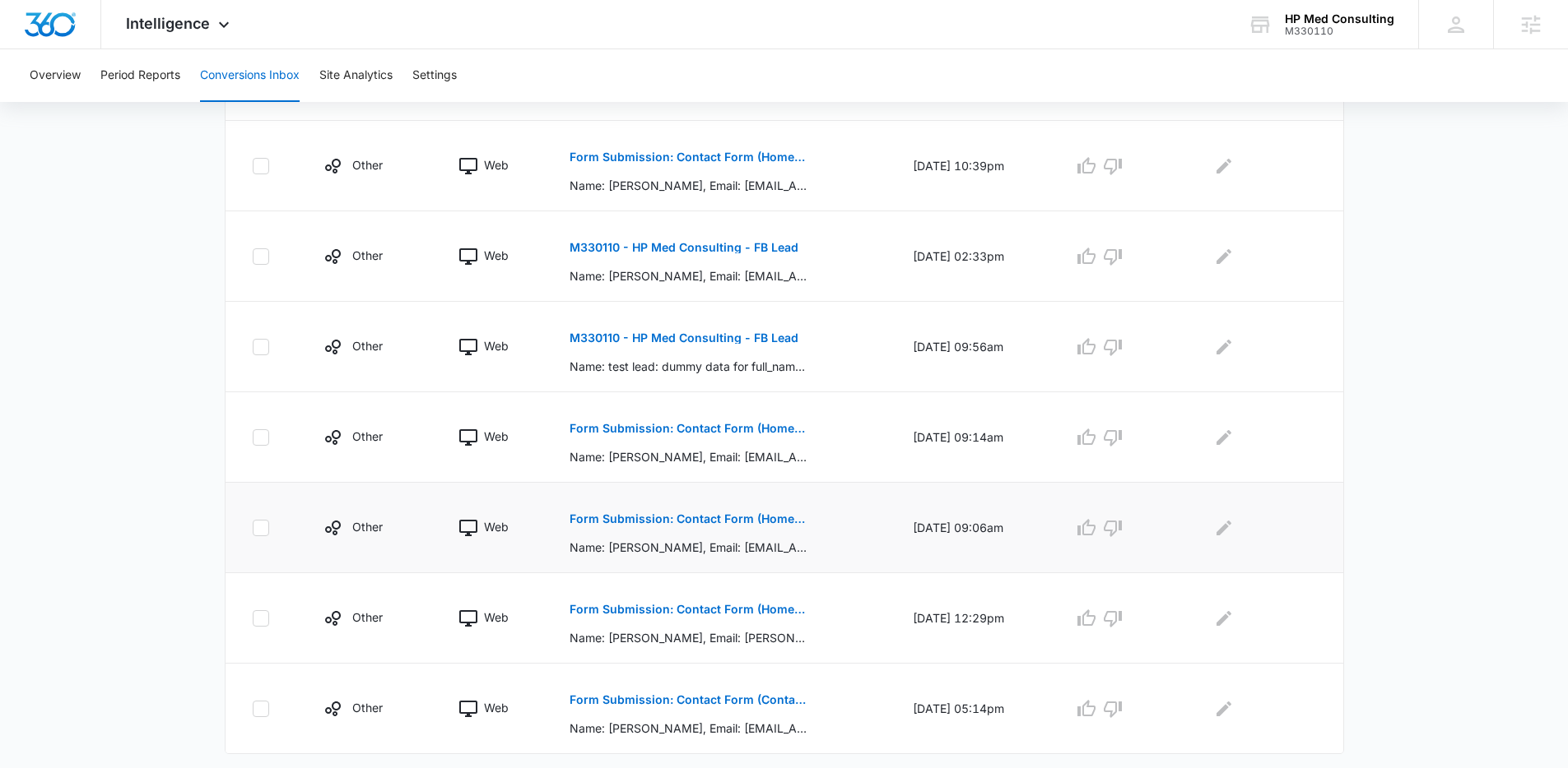
scroll to position [524, 0]
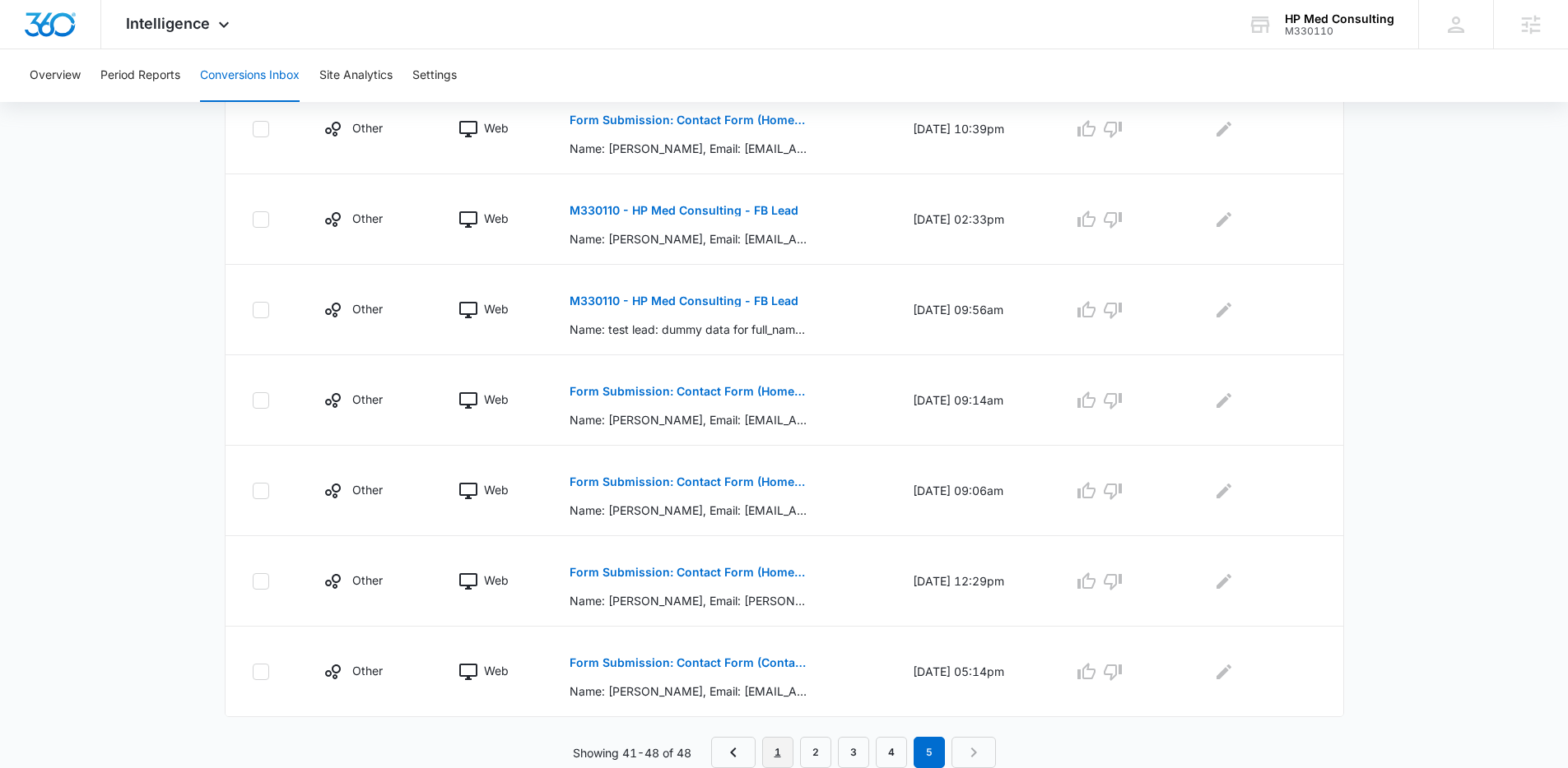
click at [766, 751] on link "1" at bounding box center [778, 753] width 31 height 31
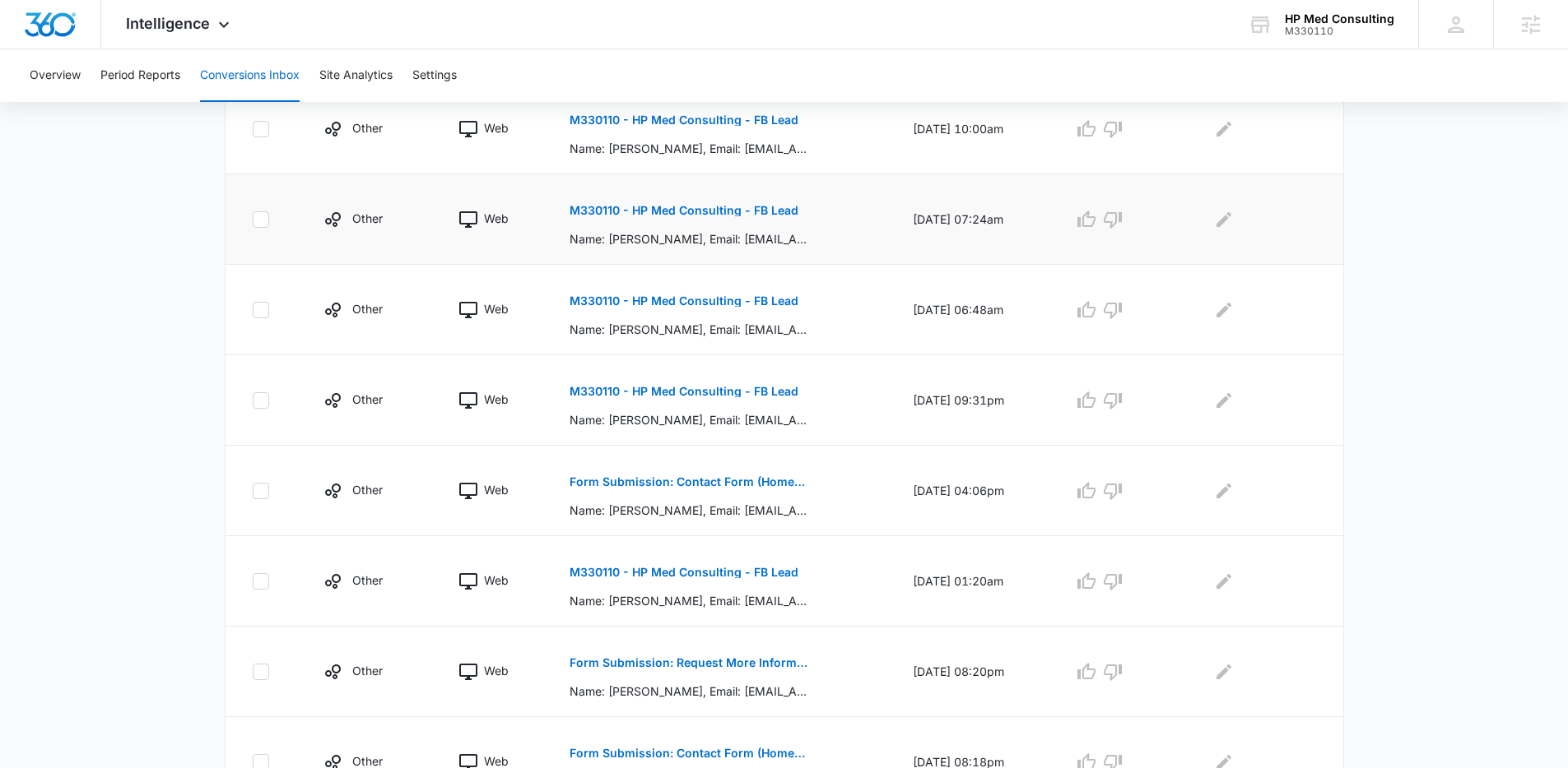
scroll to position [0, 0]
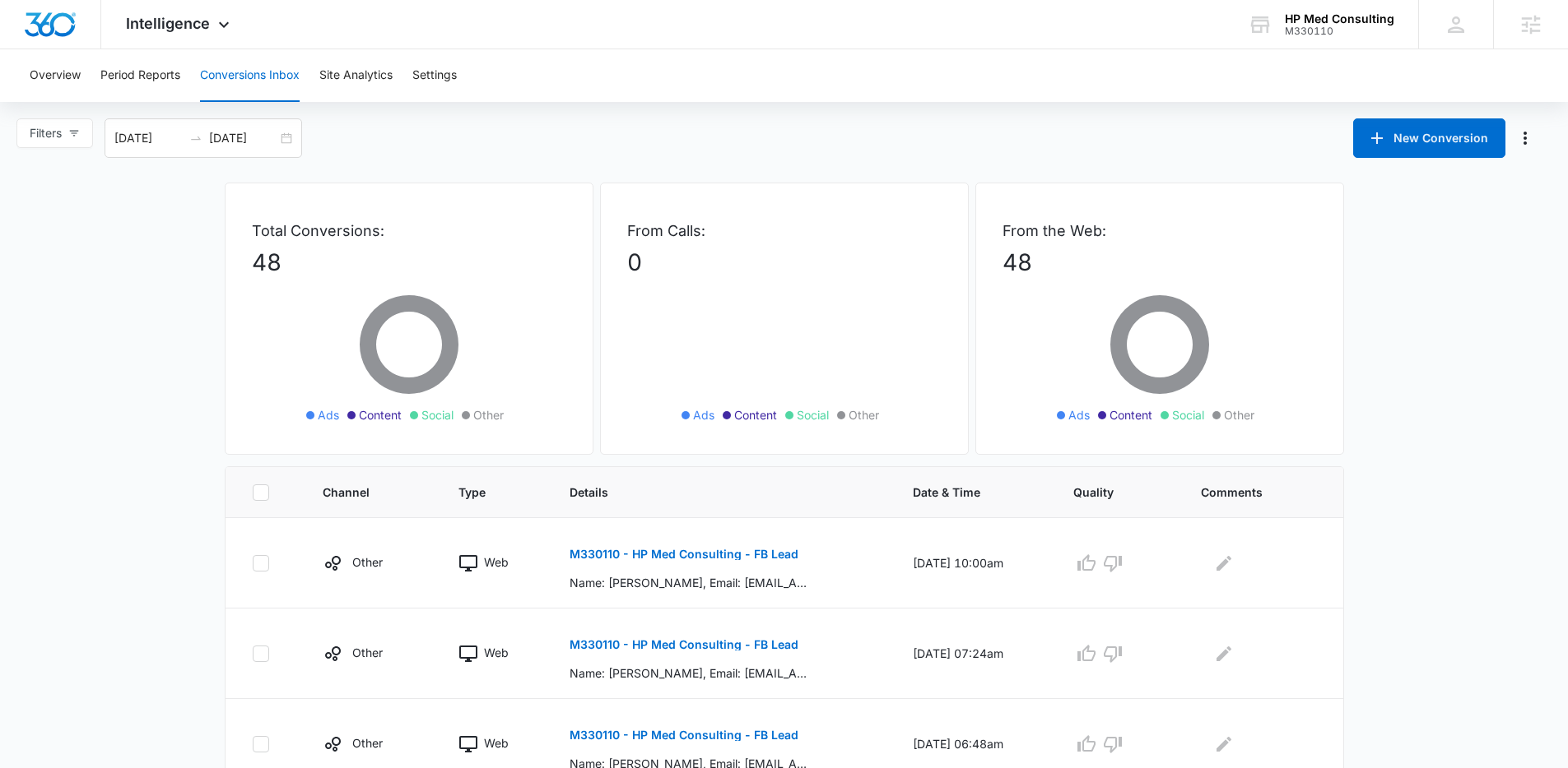
drag, startPoint x: 604, startPoint y: 189, endPoint x: 456, endPoint y: 76, distance: 186.2
click at [606, 189] on div "From Calls: 0 Ads Content Social Other" at bounding box center [784, 318] width 368 height 272
drag, startPoint x: 594, startPoint y: 205, endPoint x: 699, endPoint y: 271, distance: 124.0
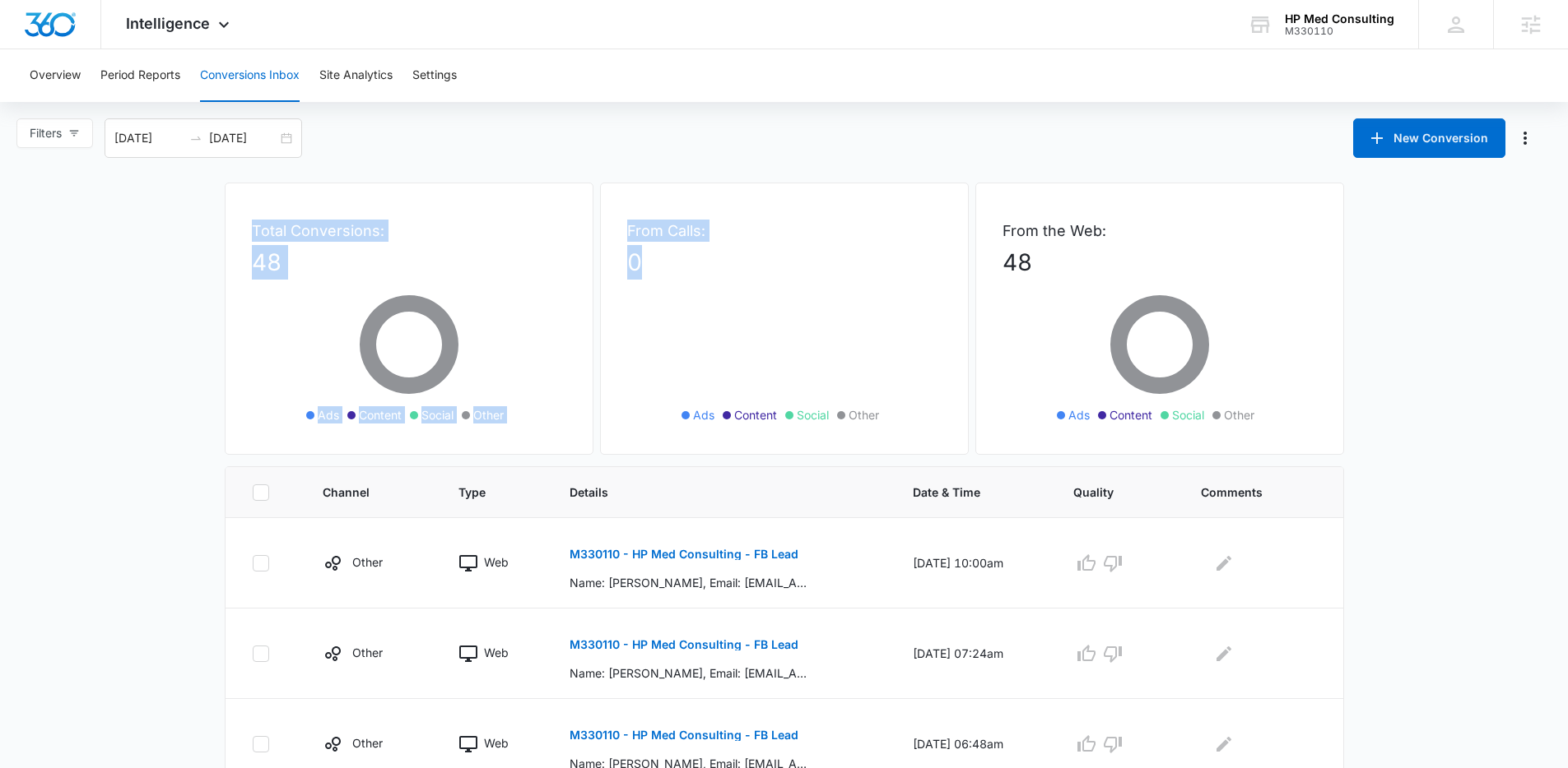
click at [699, 271] on div "Total Conversions: 48 Ads Content Social Other From Calls: 0 Ads Content Social…" at bounding box center [784, 324] width 1119 height 283
click at [699, 271] on p "0" at bounding box center [784, 262] width 314 height 35
drag, startPoint x: 320, startPoint y: 223, endPoint x: 31, endPoint y: 195, distance: 290.4
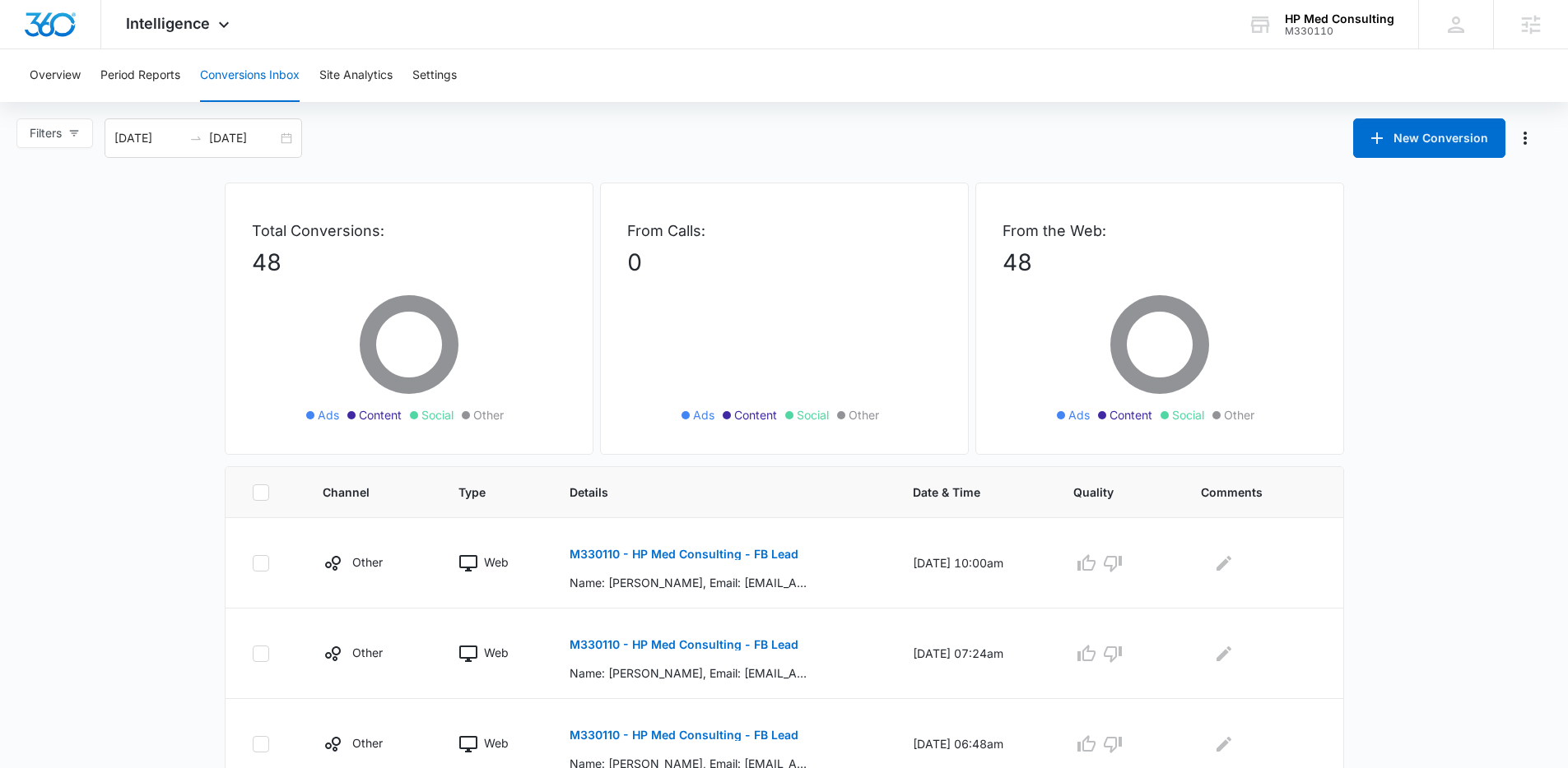
click at [576, 146] on div "Filters 08/09/2025 09/08/2025 New Conversion" at bounding box center [784, 138] width 1568 height 40
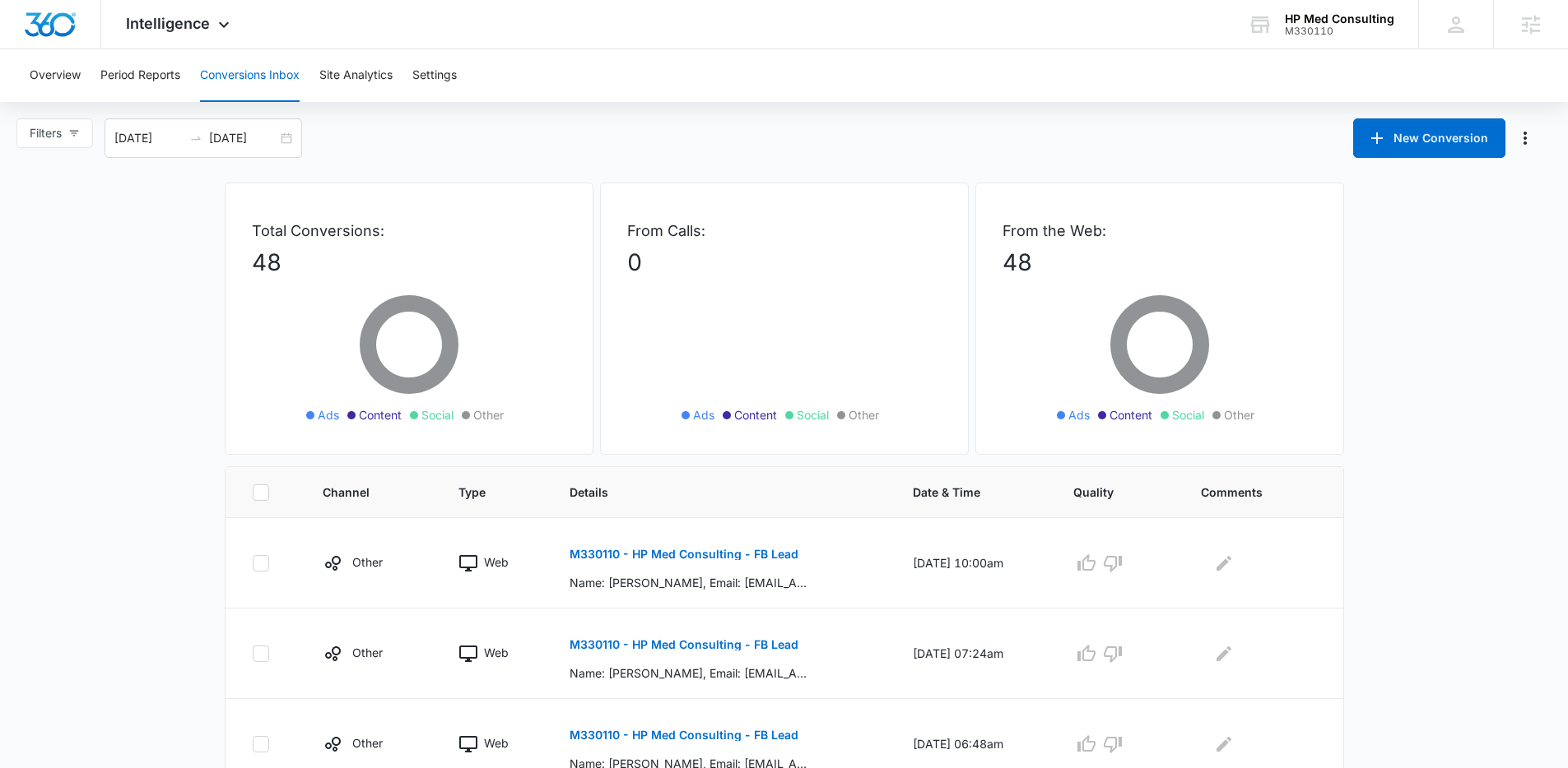
click at [555, 119] on div "Filters 08/09/2025 09/08/2025 New Conversion" at bounding box center [784, 138] width 1568 height 40
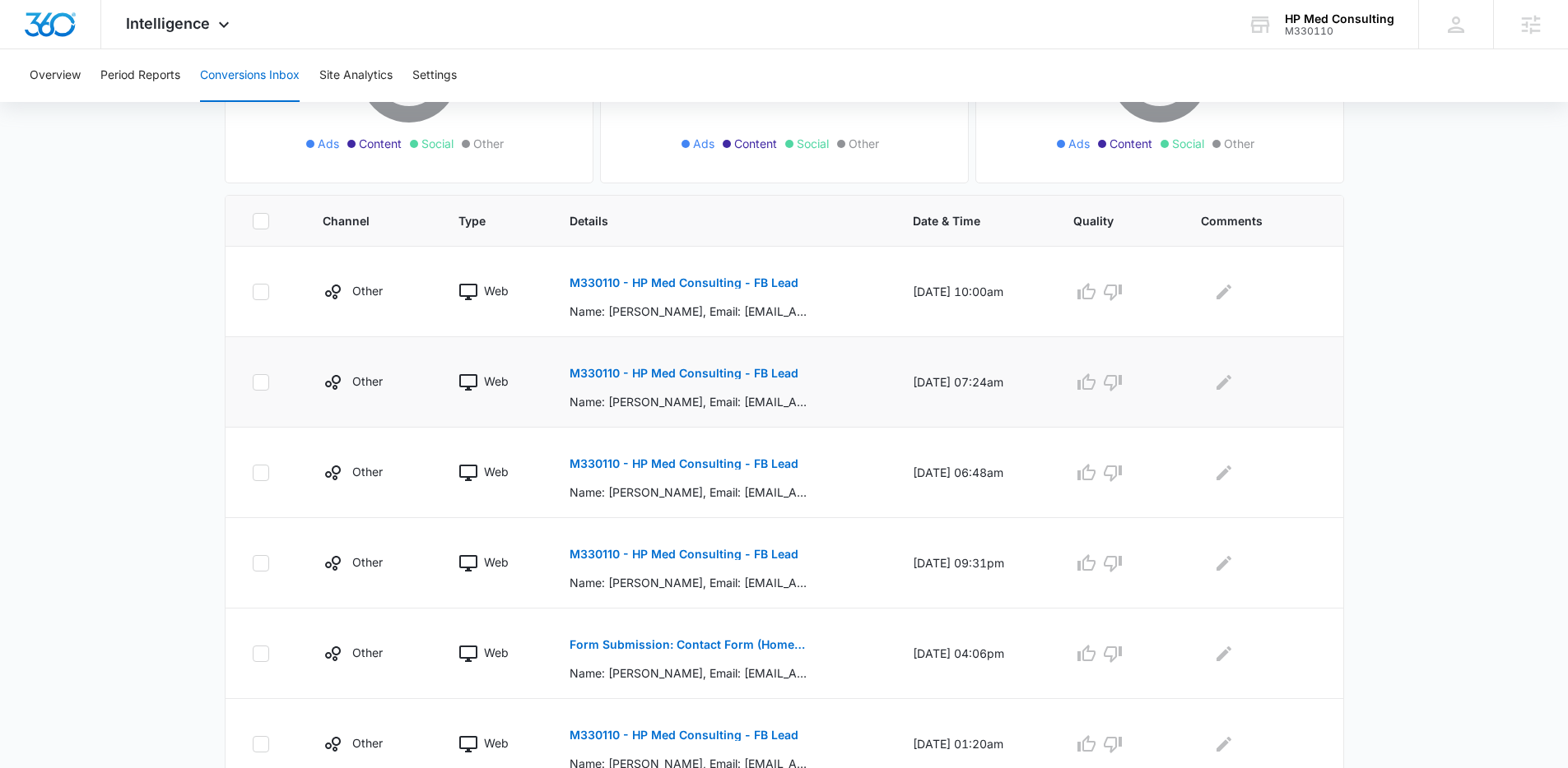
scroll to position [275, 0]
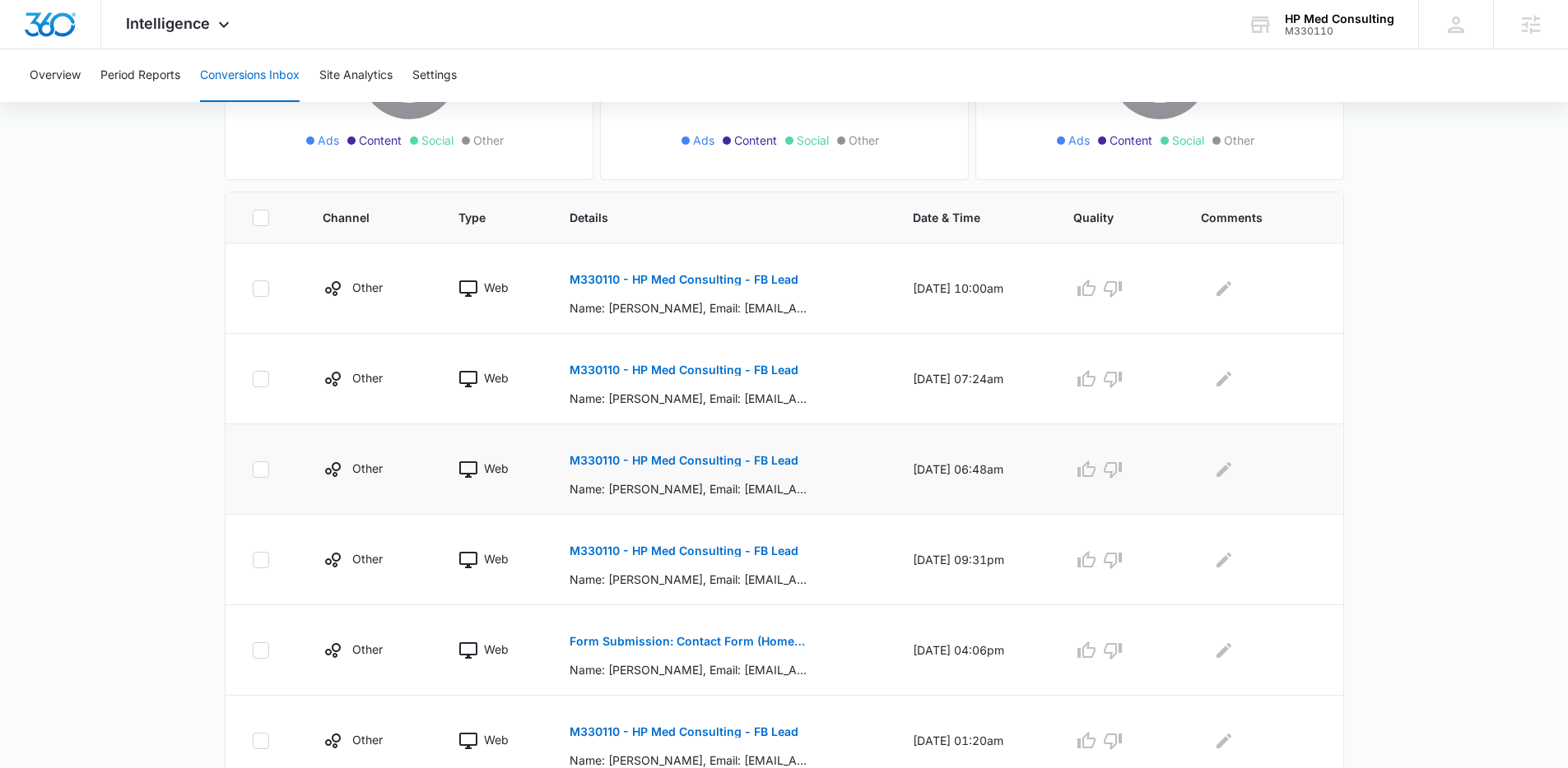
click at [826, 467] on div "M330110 - HP Med Consulting - FB Lead Name: stacey wolf, Email: ritchiestacie1@…" at bounding box center [722, 469] width 304 height 57
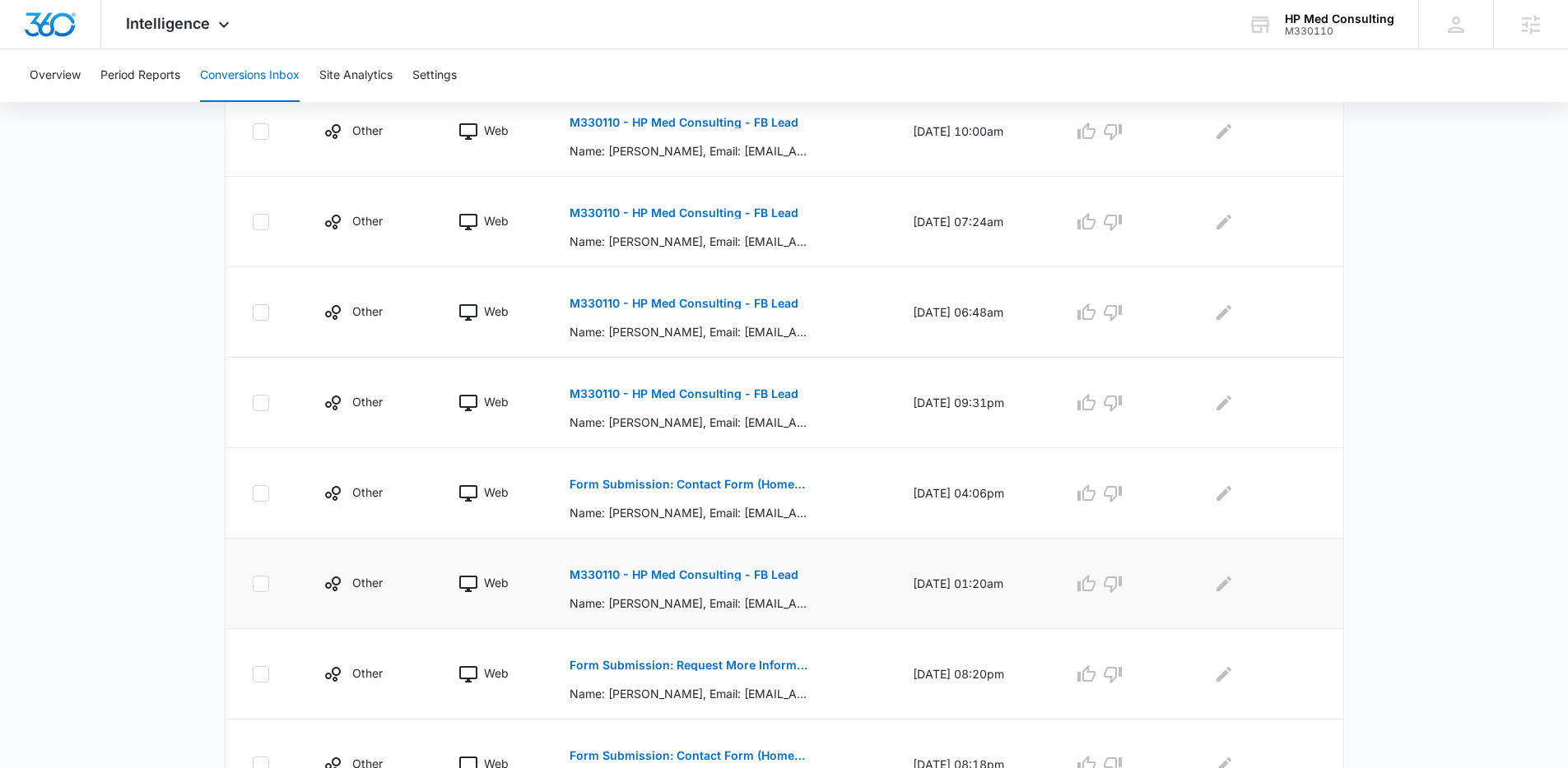
scroll to position [519, 0]
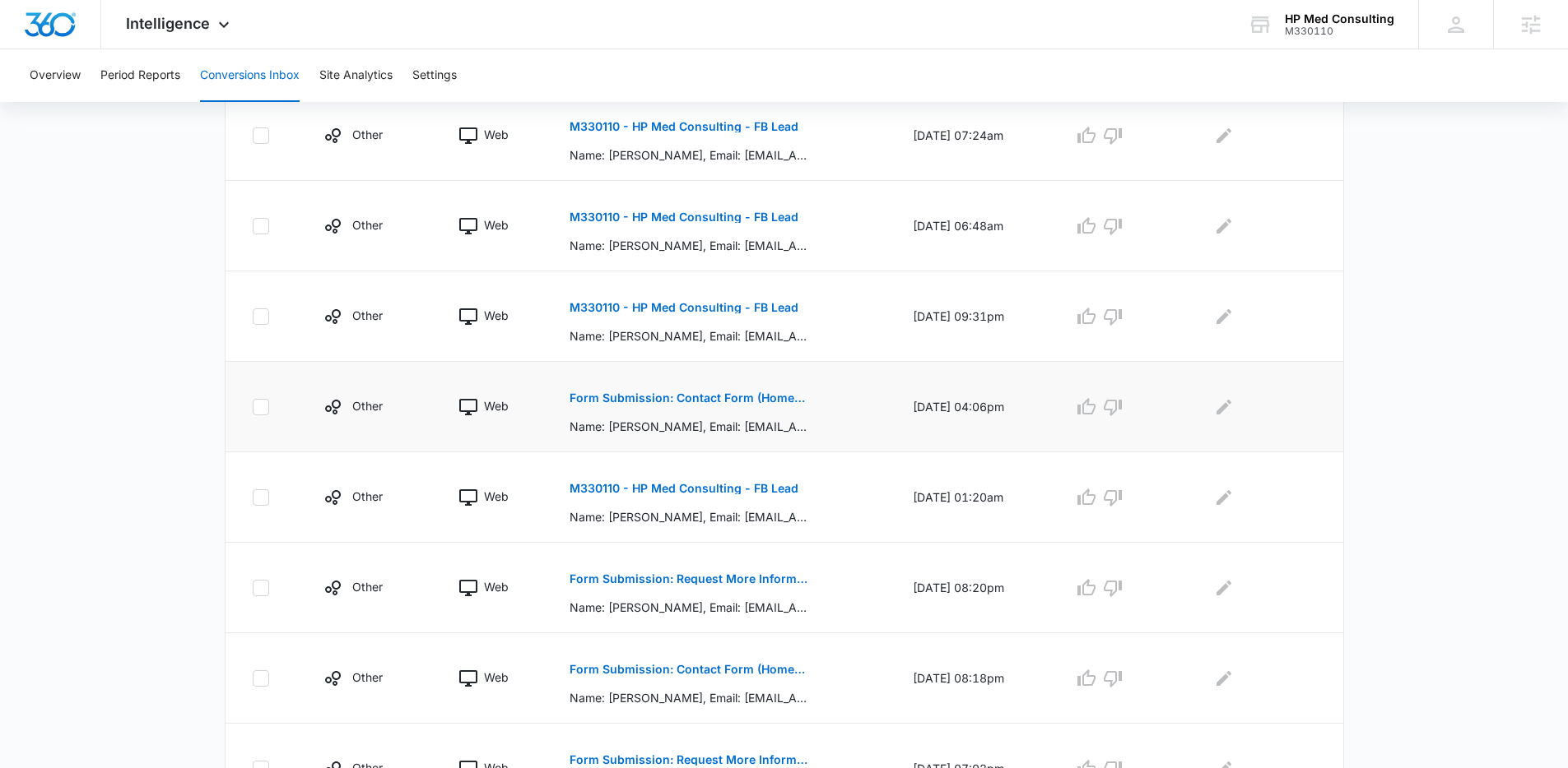
click at [841, 400] on div "Form Submission: Contact Form (Homepage Hero) Name: Marcel, Email: Marcelsalim1…" at bounding box center [722, 406] width 304 height 57
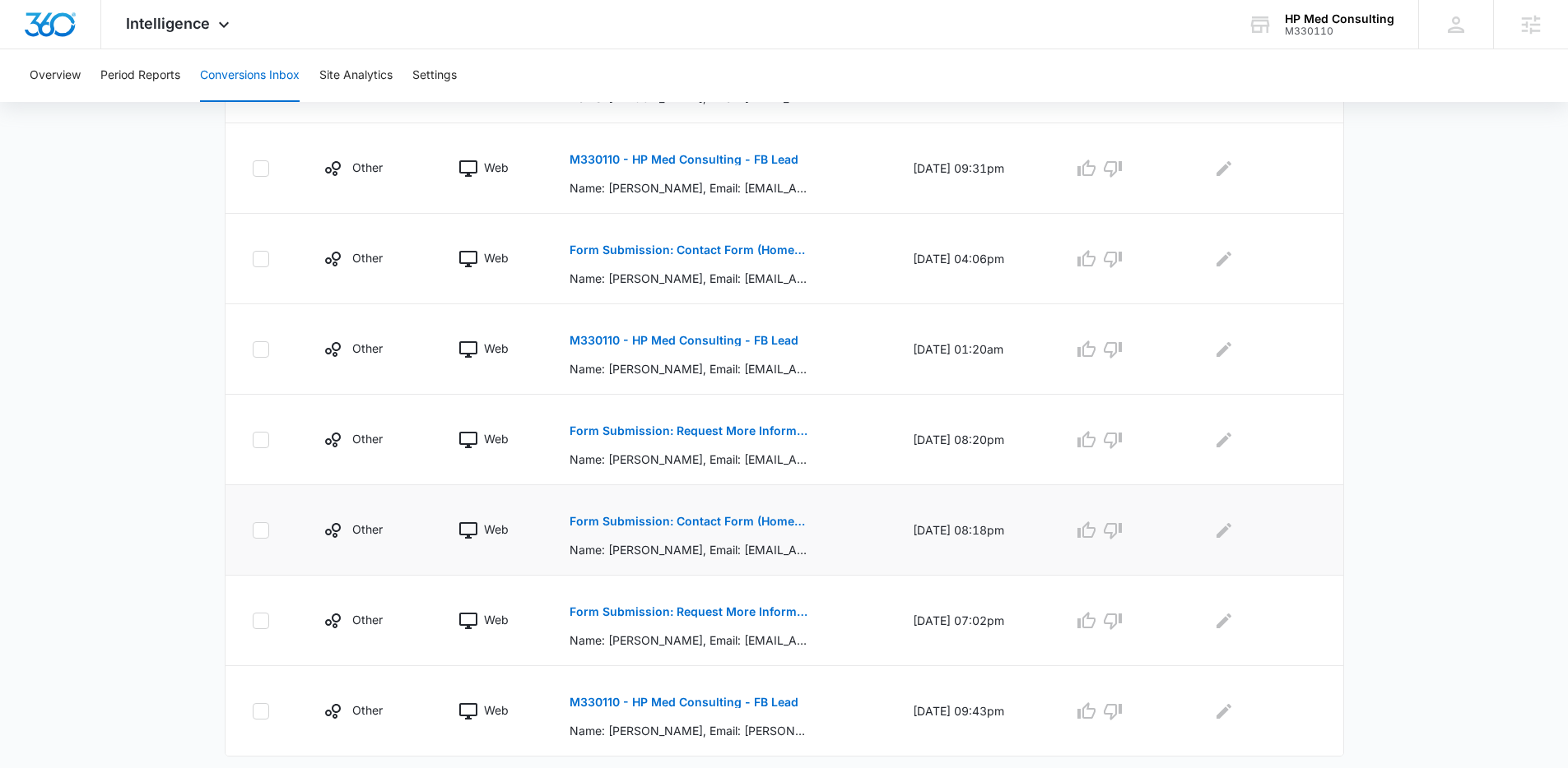
scroll to position [706, 0]
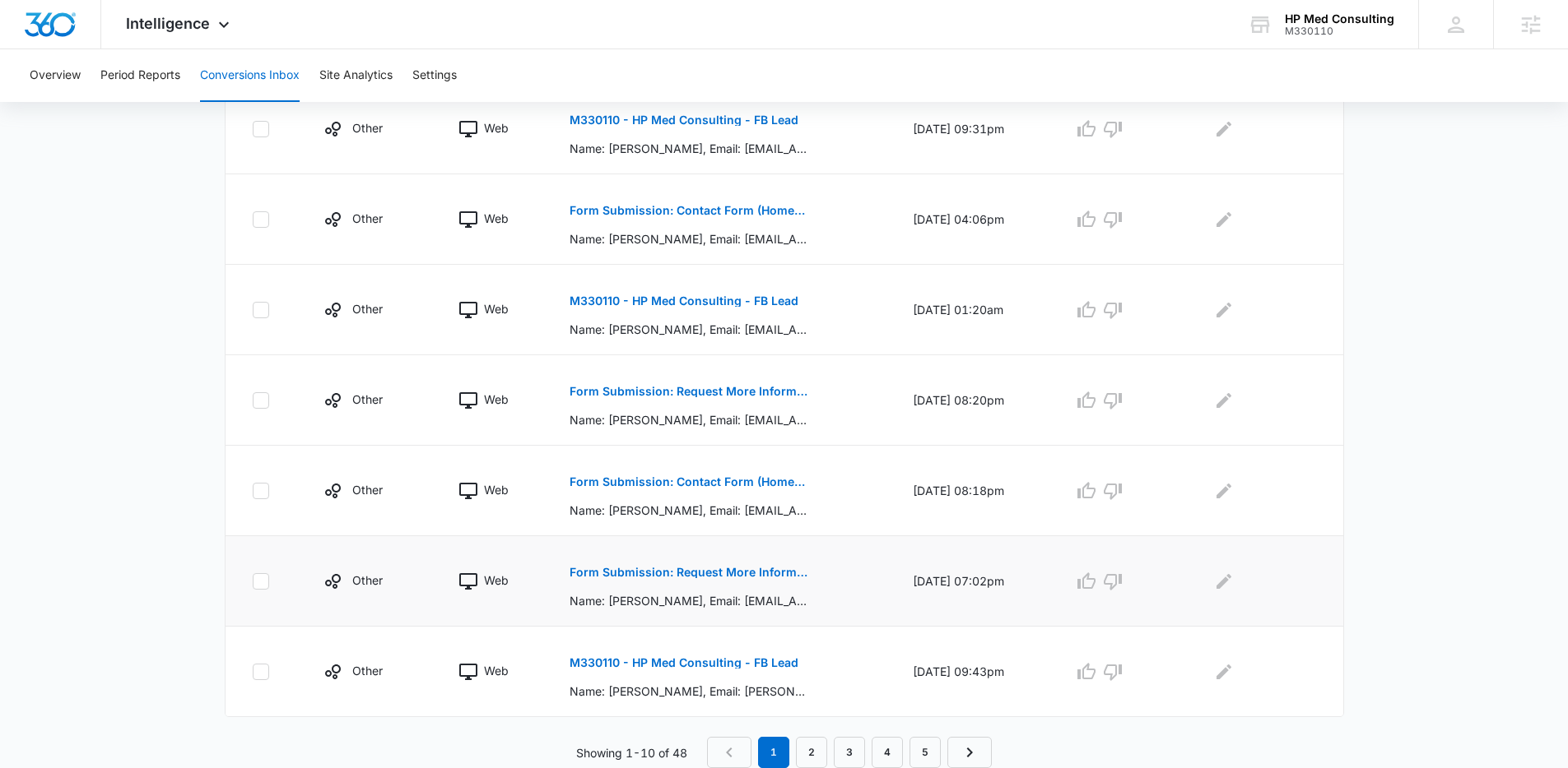
click at [758, 578] on button "Form Submission: Request More Information" at bounding box center [689, 572] width 239 height 40
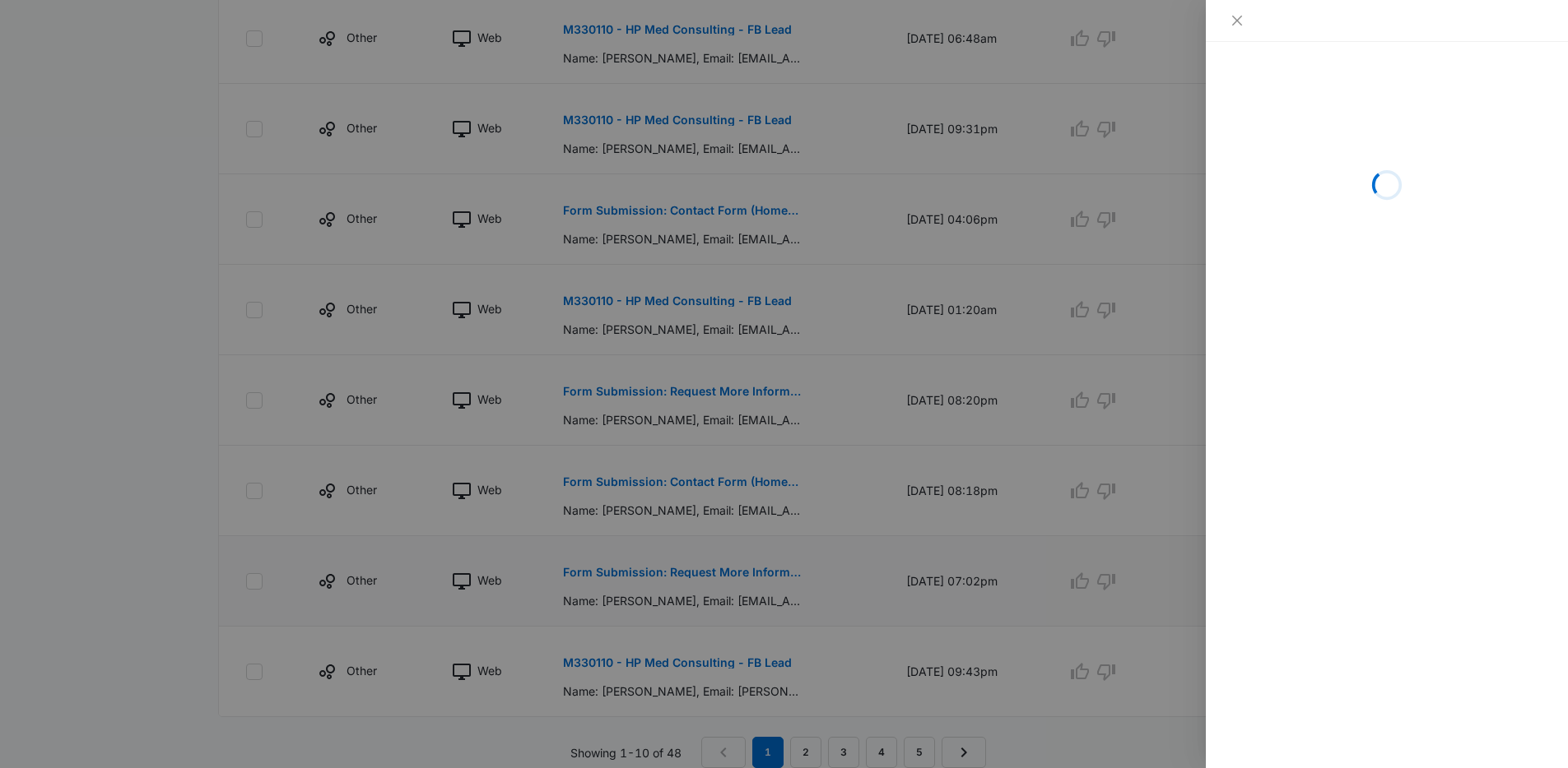
click at [758, 578] on div at bounding box center [784, 384] width 1568 height 768
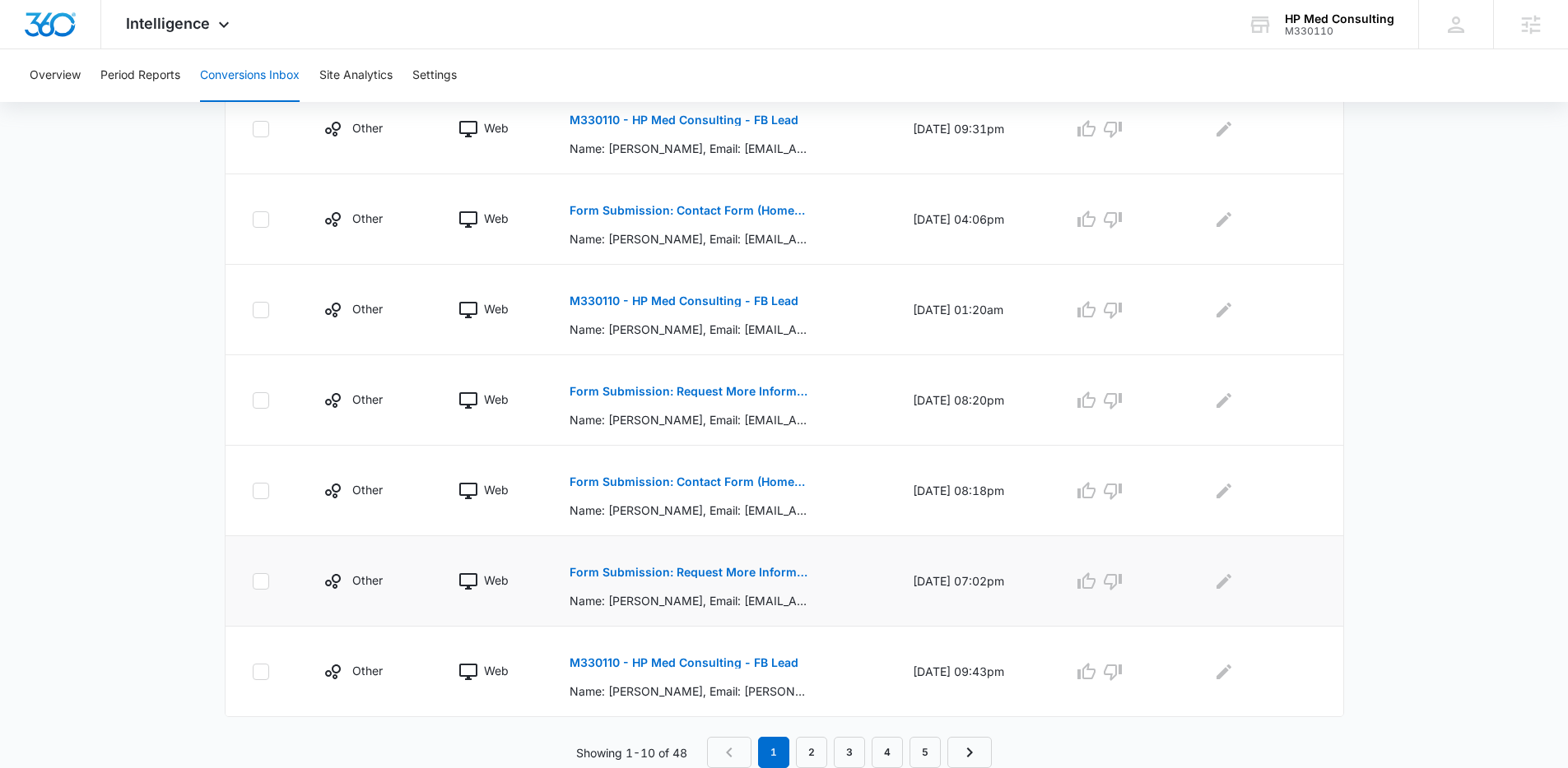
click at [832, 571] on div "Form Submission: Request More Information Name: Baber Baber khan, Email: bkhanj…" at bounding box center [722, 580] width 304 height 57
click at [709, 490] on button "Form Submission: Contact Form (Homepage Hero)" at bounding box center [689, 482] width 239 height 40
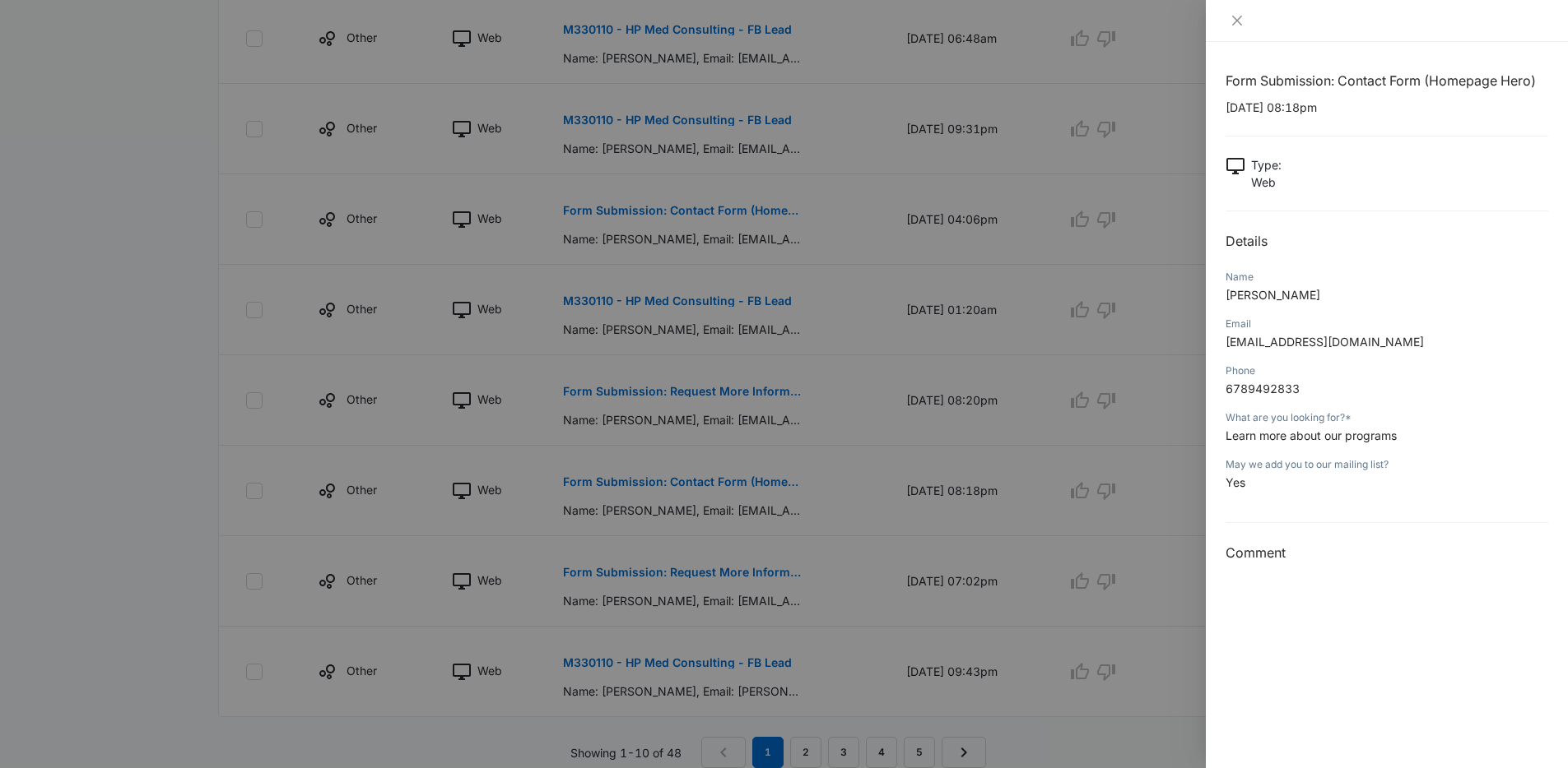
click at [891, 425] on div at bounding box center [784, 384] width 1568 height 768
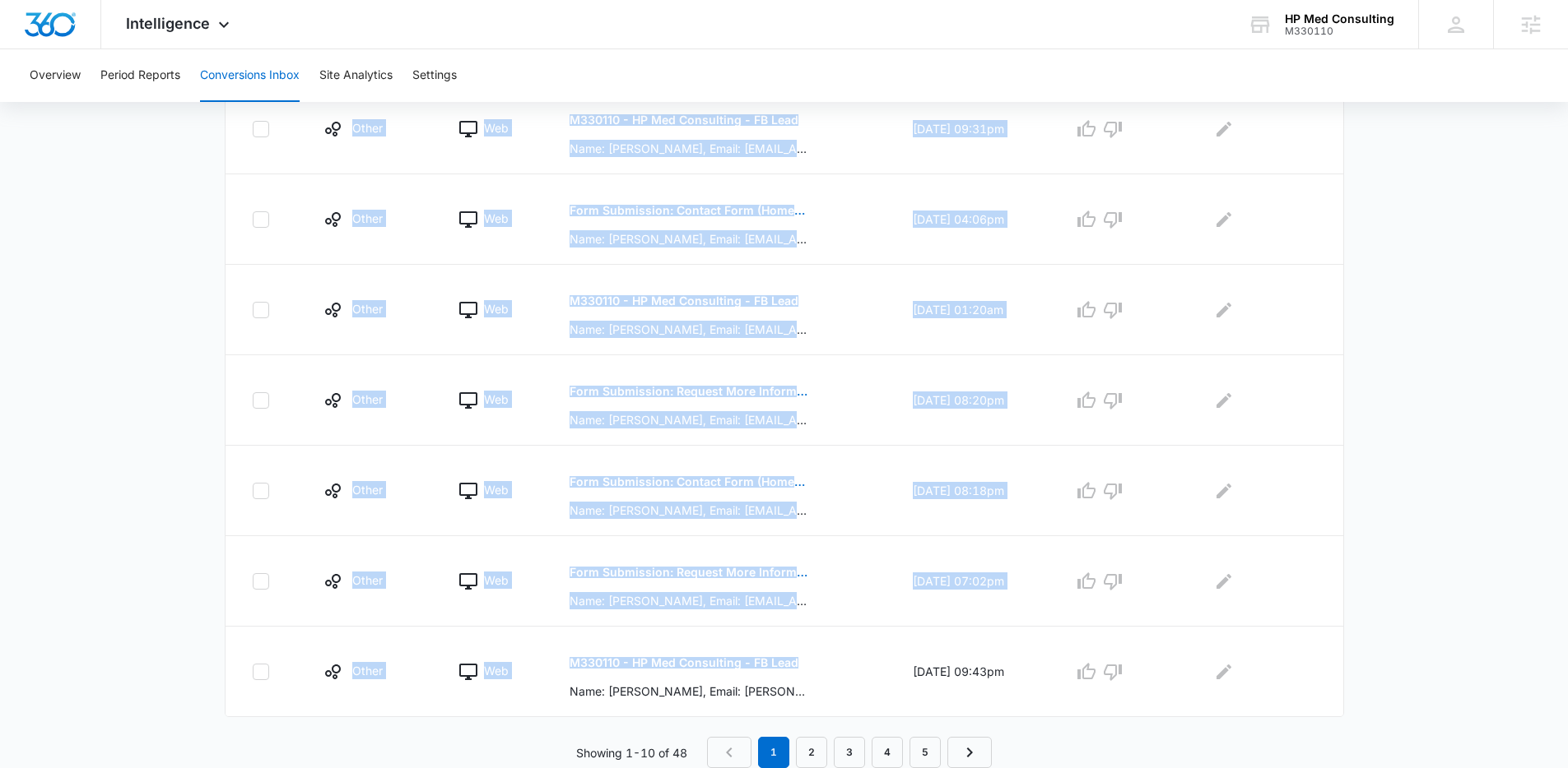
drag, startPoint x: 829, startPoint y: 679, endPoint x: 217, endPoint y: 349, distance: 695.3
click at [217, 349] on div "Total Conversions: 48 Ads Content Social Other From Calls: 0 Ads Content Social…" at bounding box center [784, 123] width 1152 height 1292
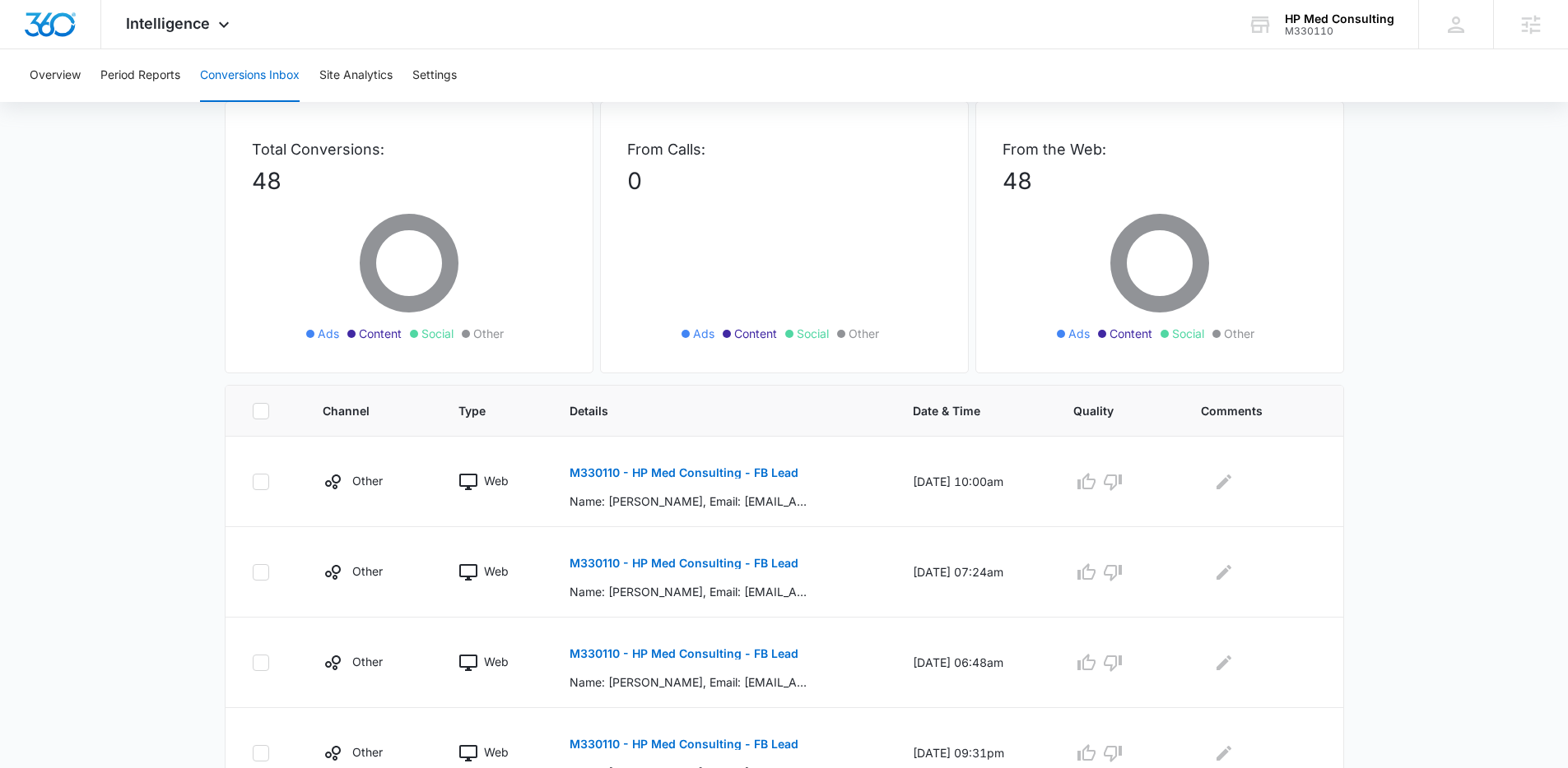
scroll to position [151, 0]
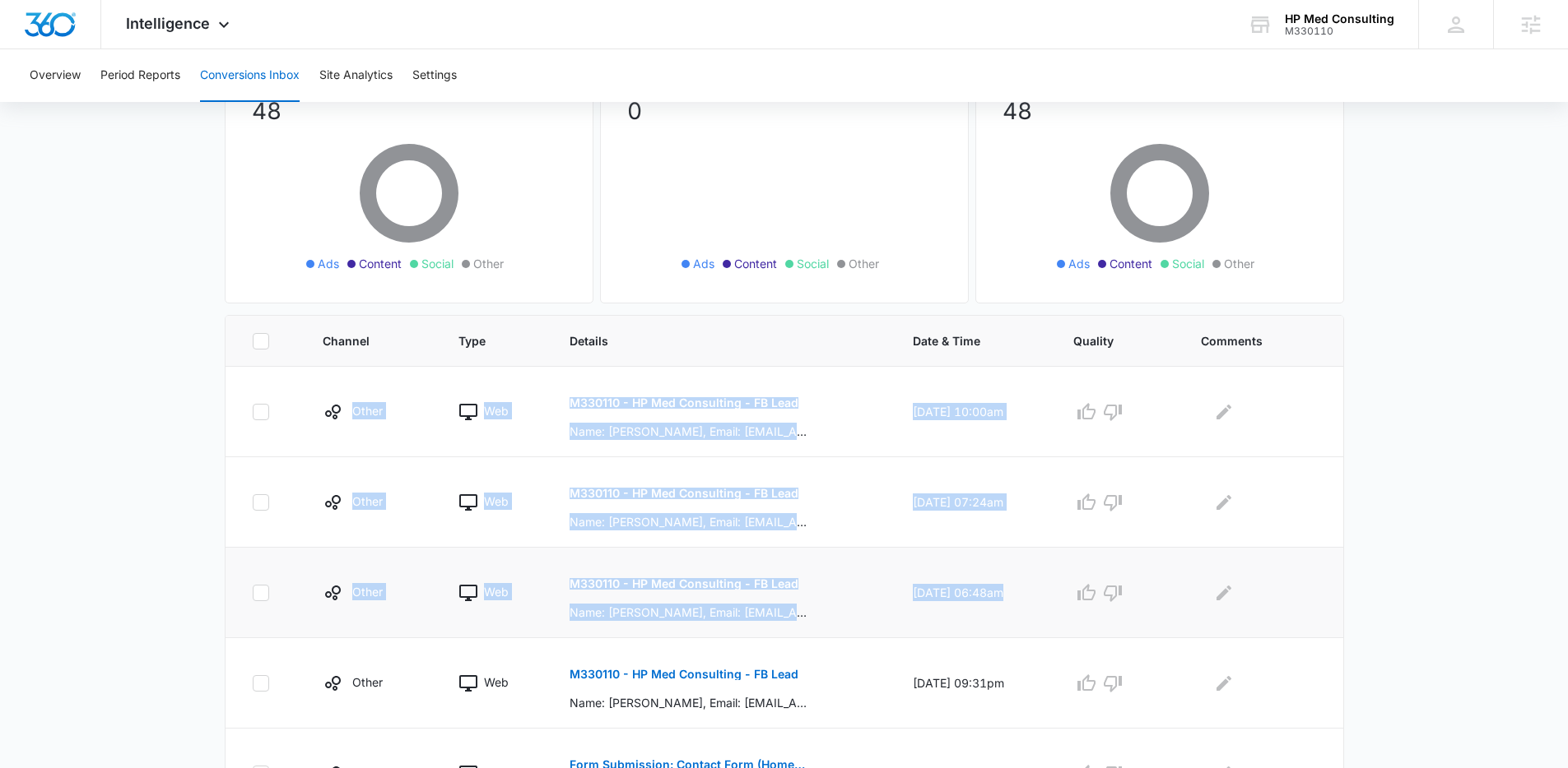
drag, startPoint x: 300, startPoint y: 403, endPoint x: 1122, endPoint y: 607, distance: 846.9
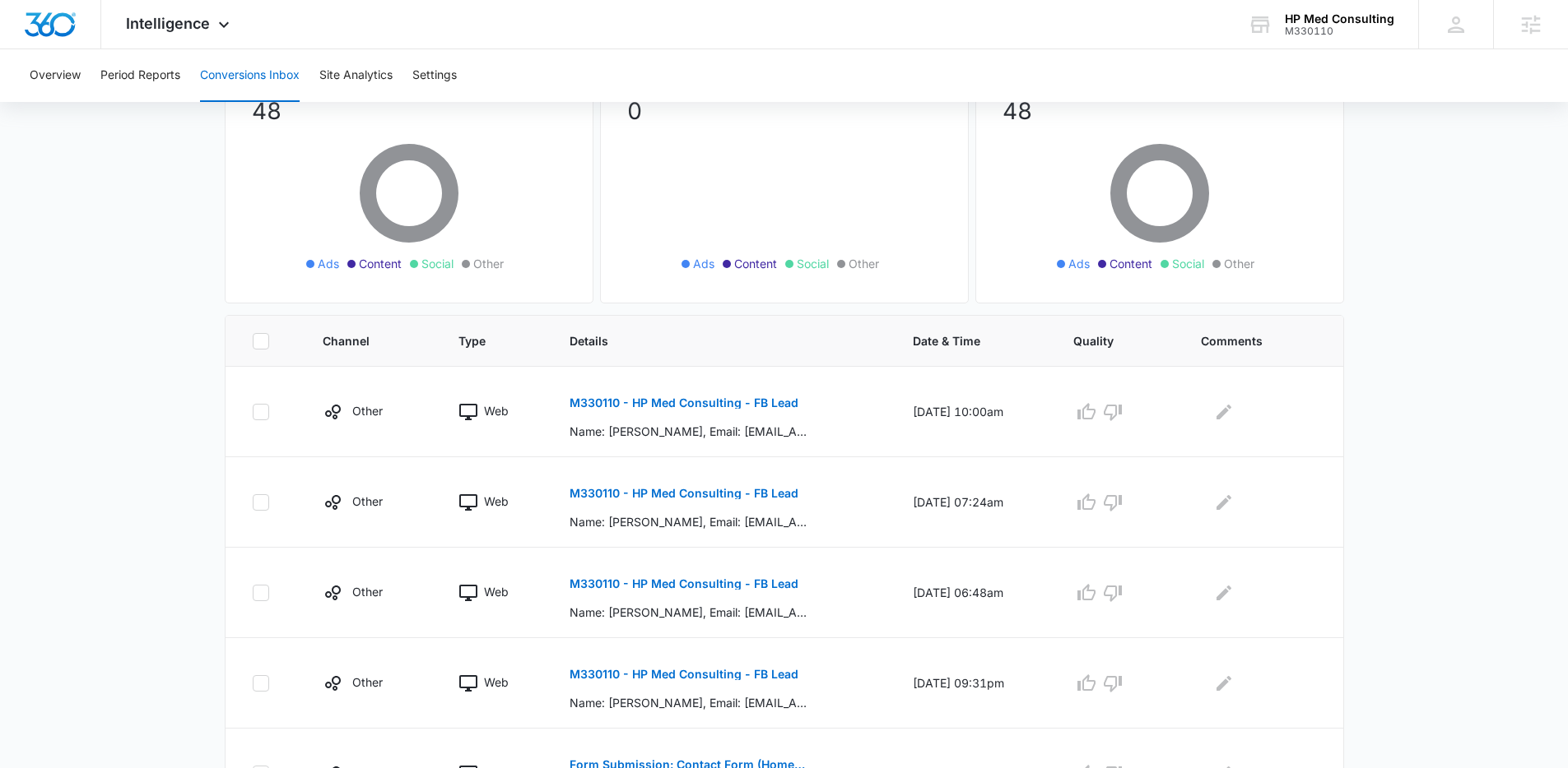
click at [1354, 541] on div "Total Conversions: 48 Ads Content Social Other From Calls: 0 Ads Content Social…" at bounding box center [784, 677] width 1152 height 1292
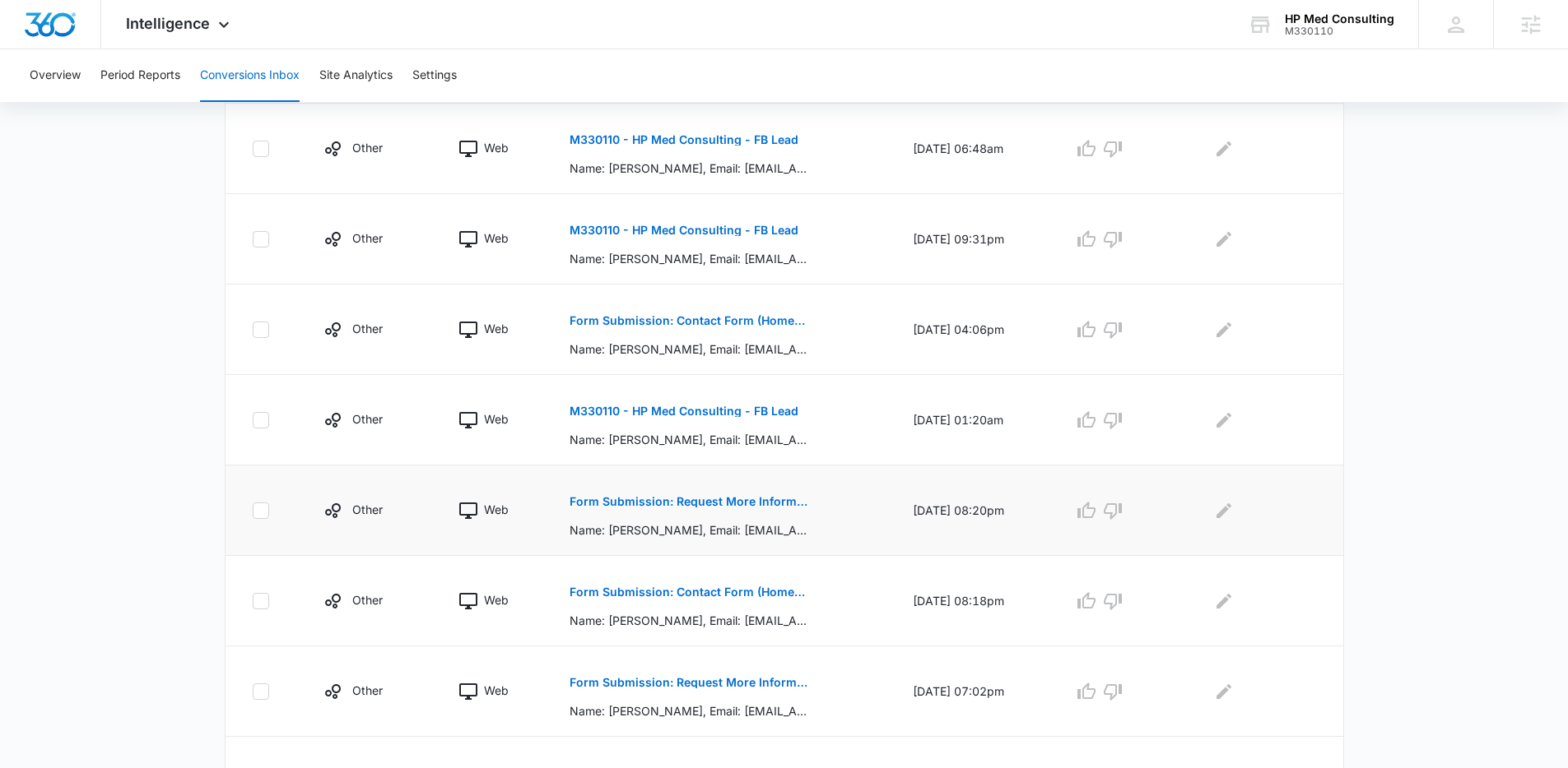
scroll to position [706, 0]
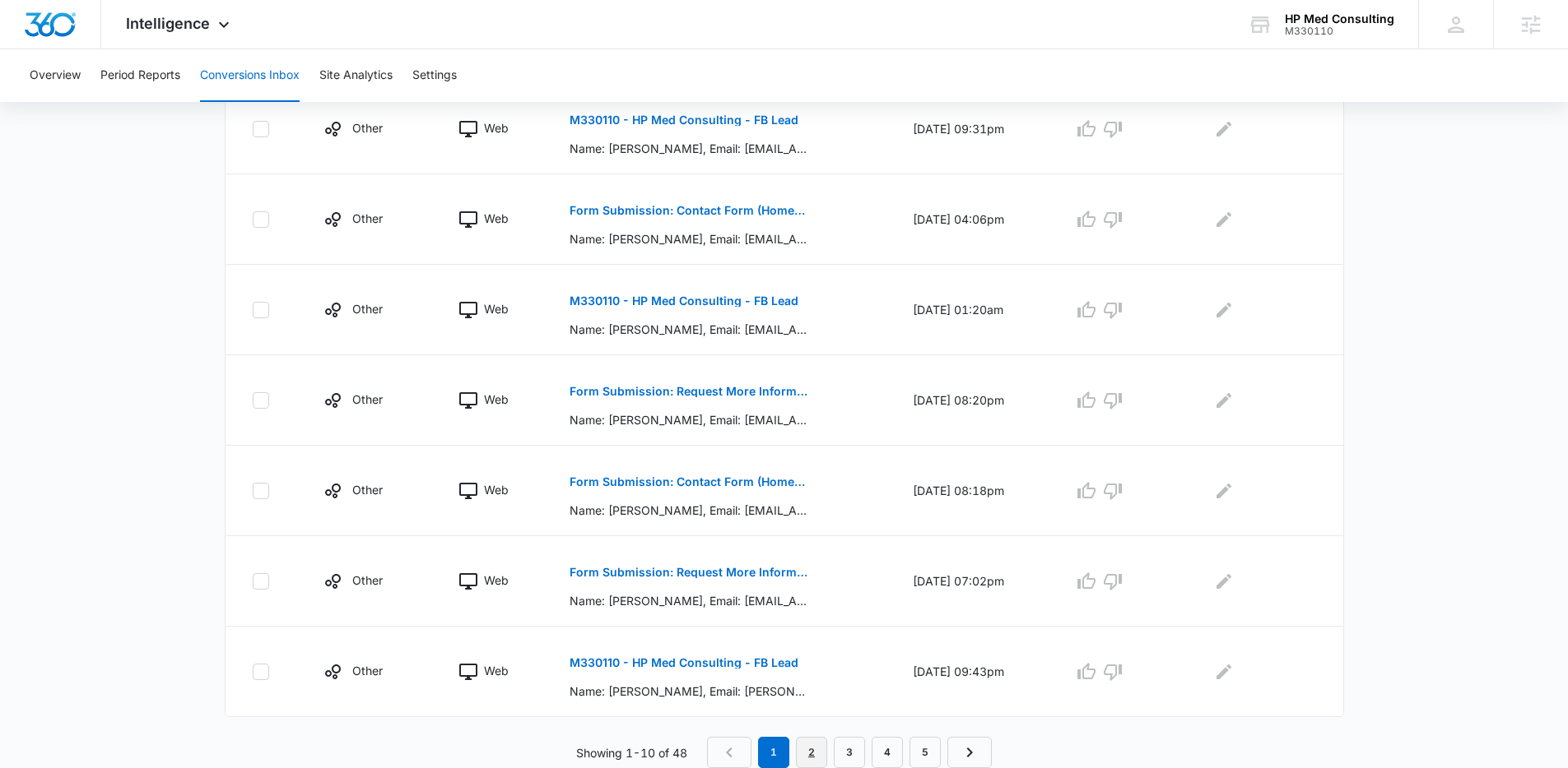
click at [821, 742] on link "2" at bounding box center [811, 753] width 31 height 31
click at [786, 744] on link "1" at bounding box center [778, 753] width 31 height 31
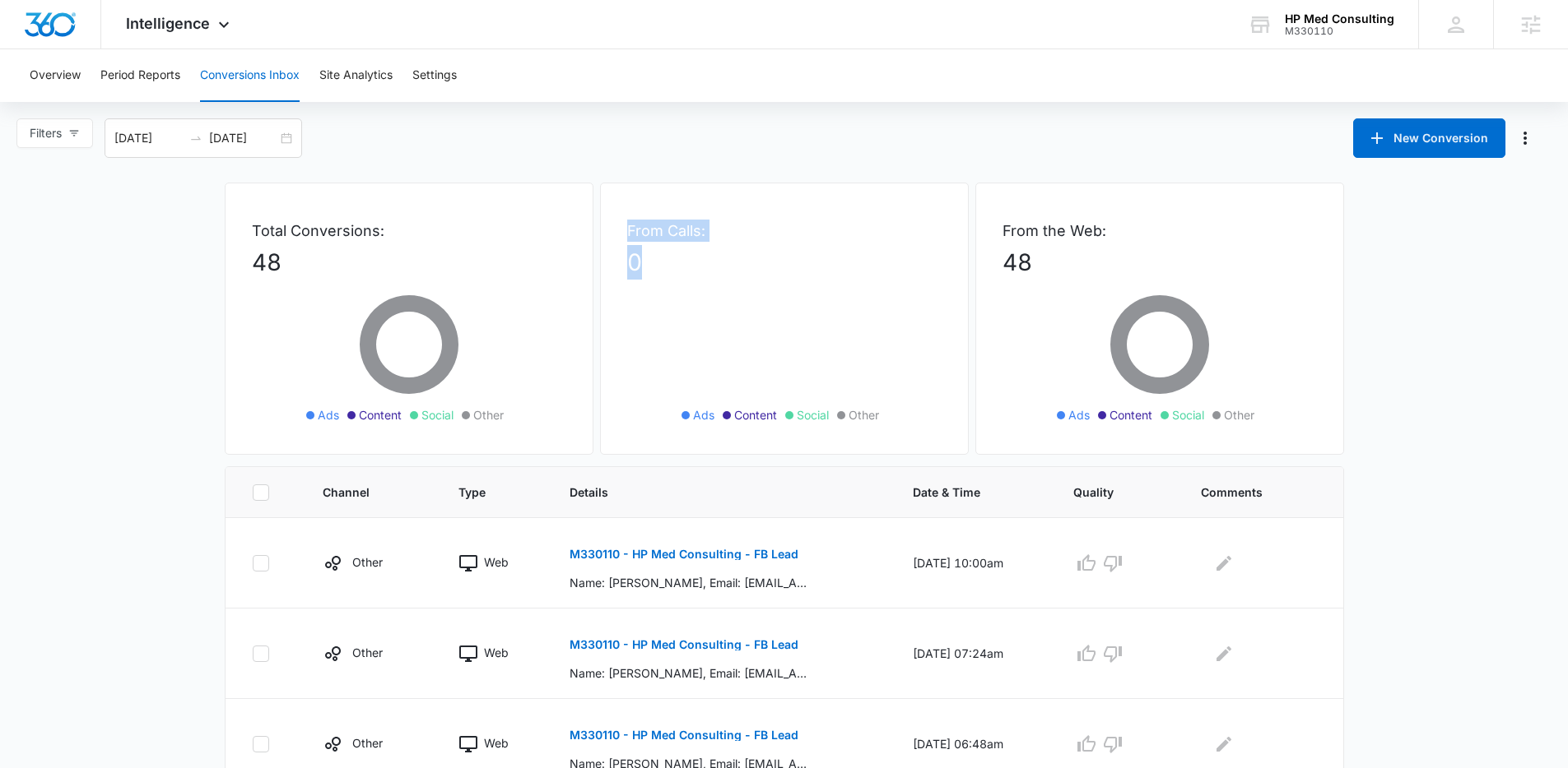
drag, startPoint x: 618, startPoint y: 239, endPoint x: 677, endPoint y: 278, distance: 70.7
click at [677, 278] on div "From Calls: 0 Ads Content Social Other" at bounding box center [784, 318] width 368 height 272
click at [677, 278] on p "0" at bounding box center [784, 262] width 314 height 35
drag, startPoint x: 605, startPoint y: 281, endPoint x: 226, endPoint y: 193, distance: 389.1
click at [226, 193] on div "Total Conversions: 48 Ads Content Social Other From Calls: 0 Ads Content Social…" at bounding box center [784, 324] width 1119 height 283
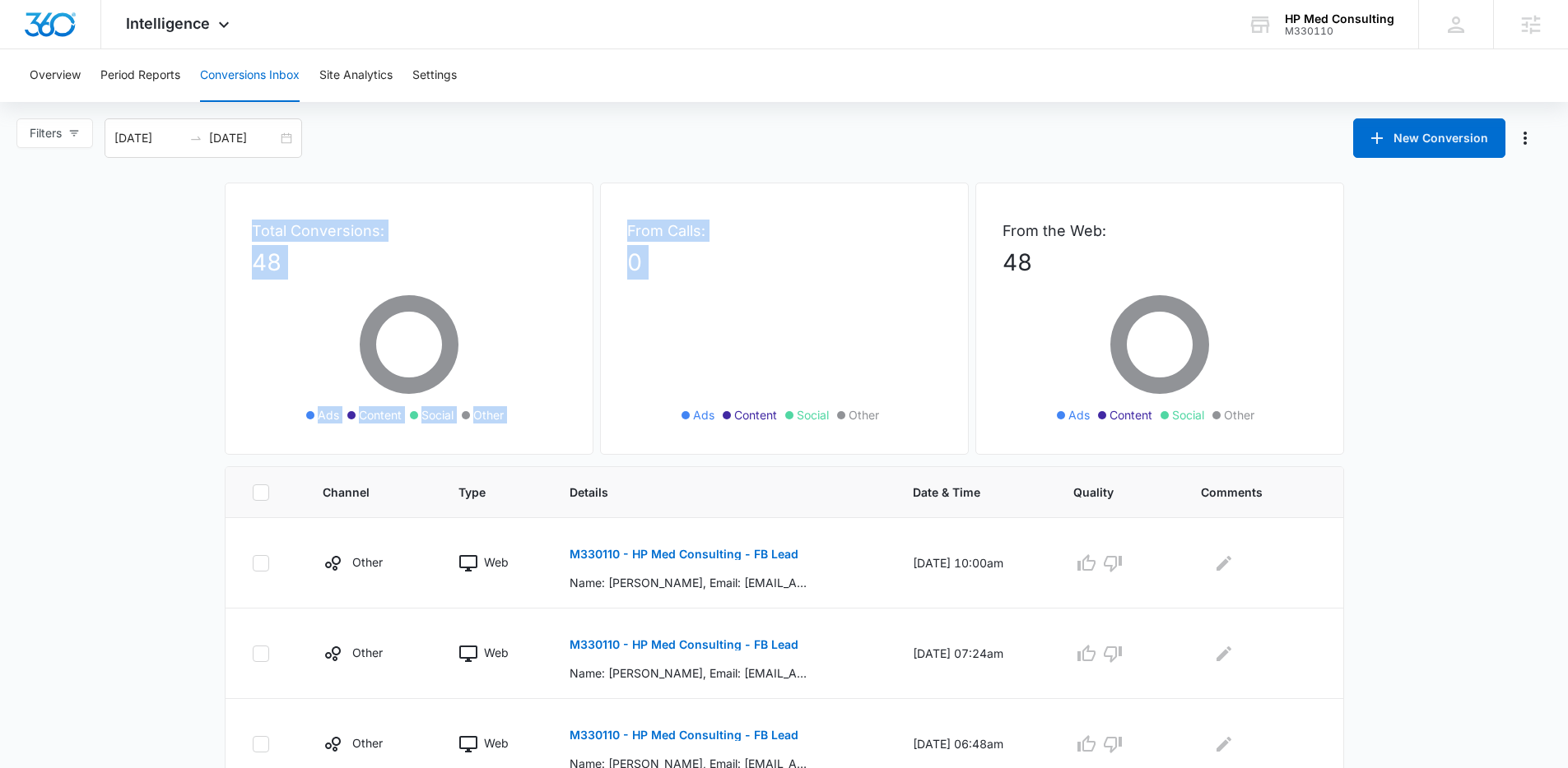
click at [226, 193] on div "Total Conversions: 48 Ads Content Social Other" at bounding box center [409, 318] width 368 height 272
drag, startPoint x: 226, startPoint y: 193, endPoint x: 1352, endPoint y: 429, distance: 1150.5
drag, startPoint x: 1325, startPoint y: 423, endPoint x: 1301, endPoint y: 420, distance: 24.2
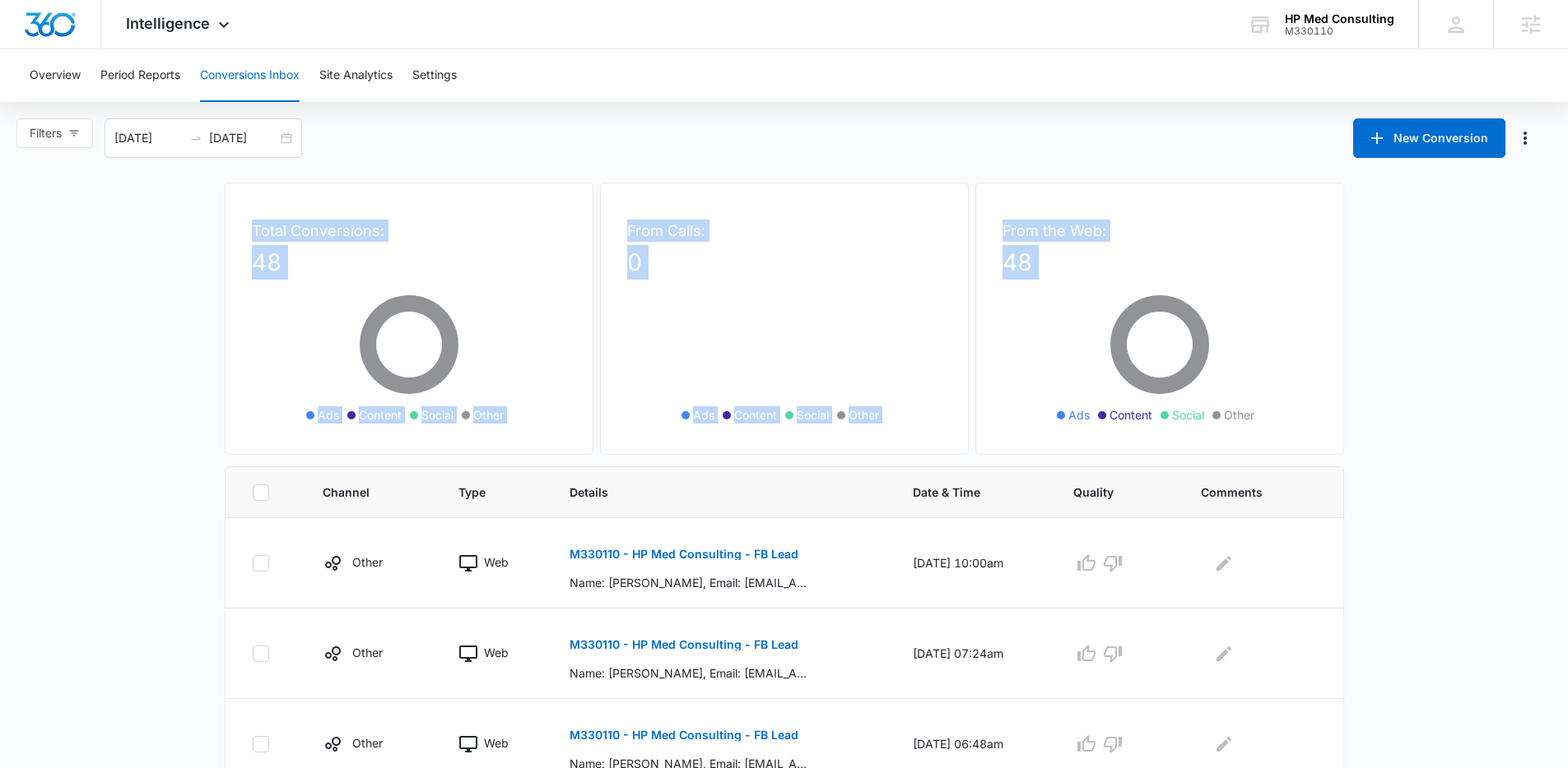
drag, startPoint x: 1301, startPoint y: 420, endPoint x: 195, endPoint y: 228, distance: 1122.5
drag, startPoint x: 238, startPoint y: 232, endPoint x: 1265, endPoint y: 419, distance: 1043.9
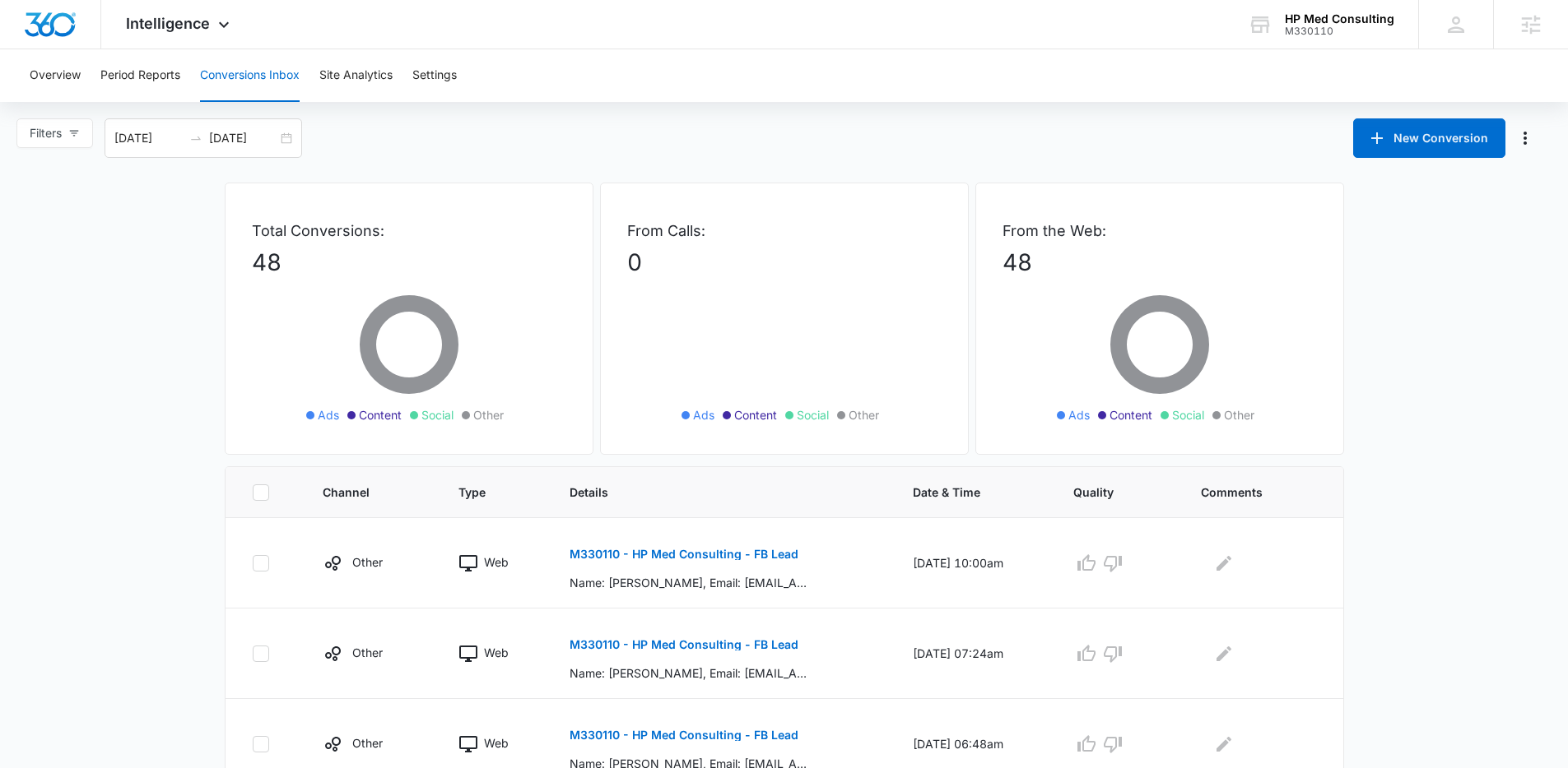
click at [1265, 419] on ul "Ads Content Social Other" at bounding box center [1159, 415] width 239 height 18
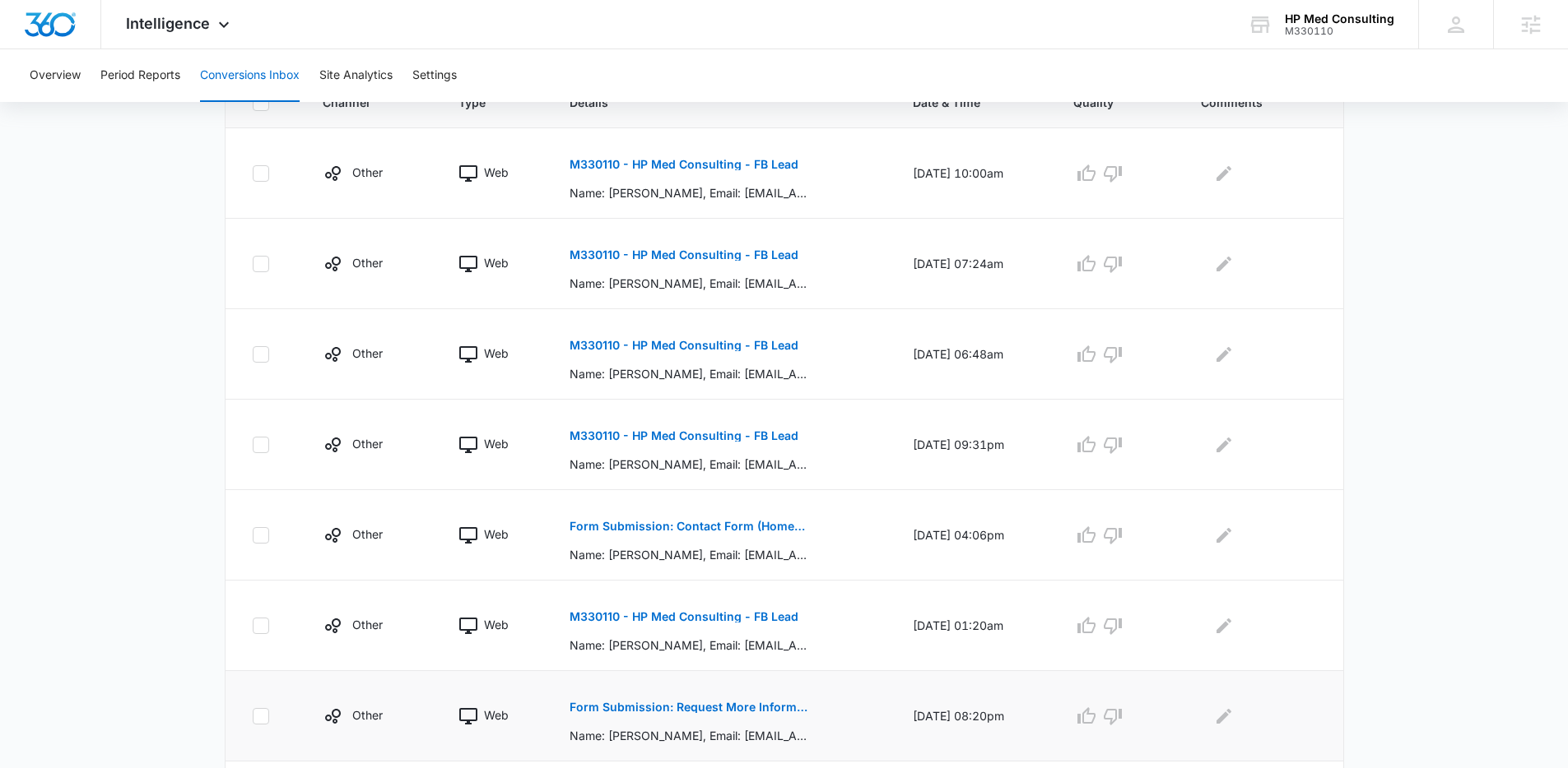
scroll to position [706, 0]
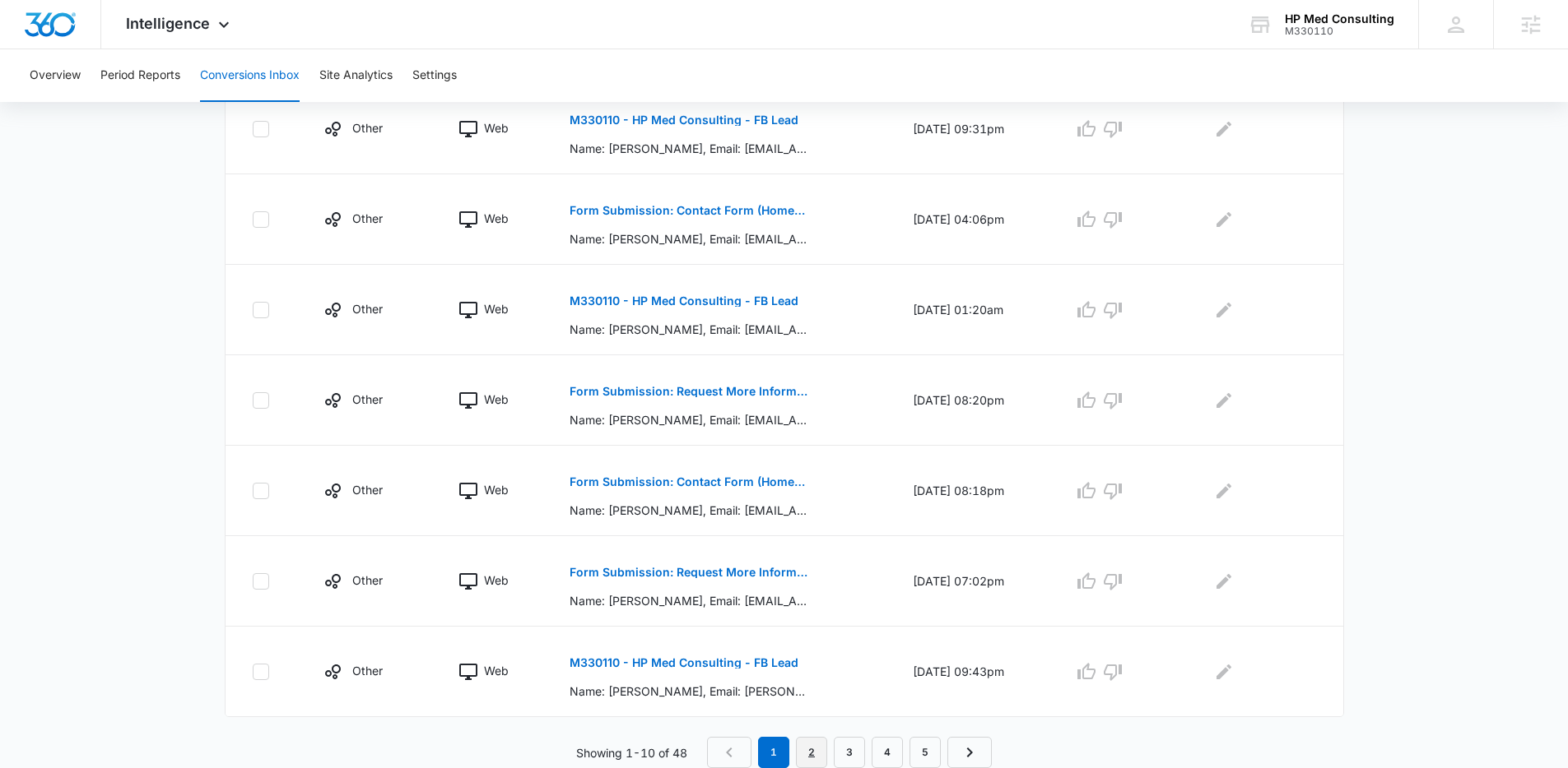
click at [818, 744] on link "2" at bounding box center [811, 753] width 31 height 31
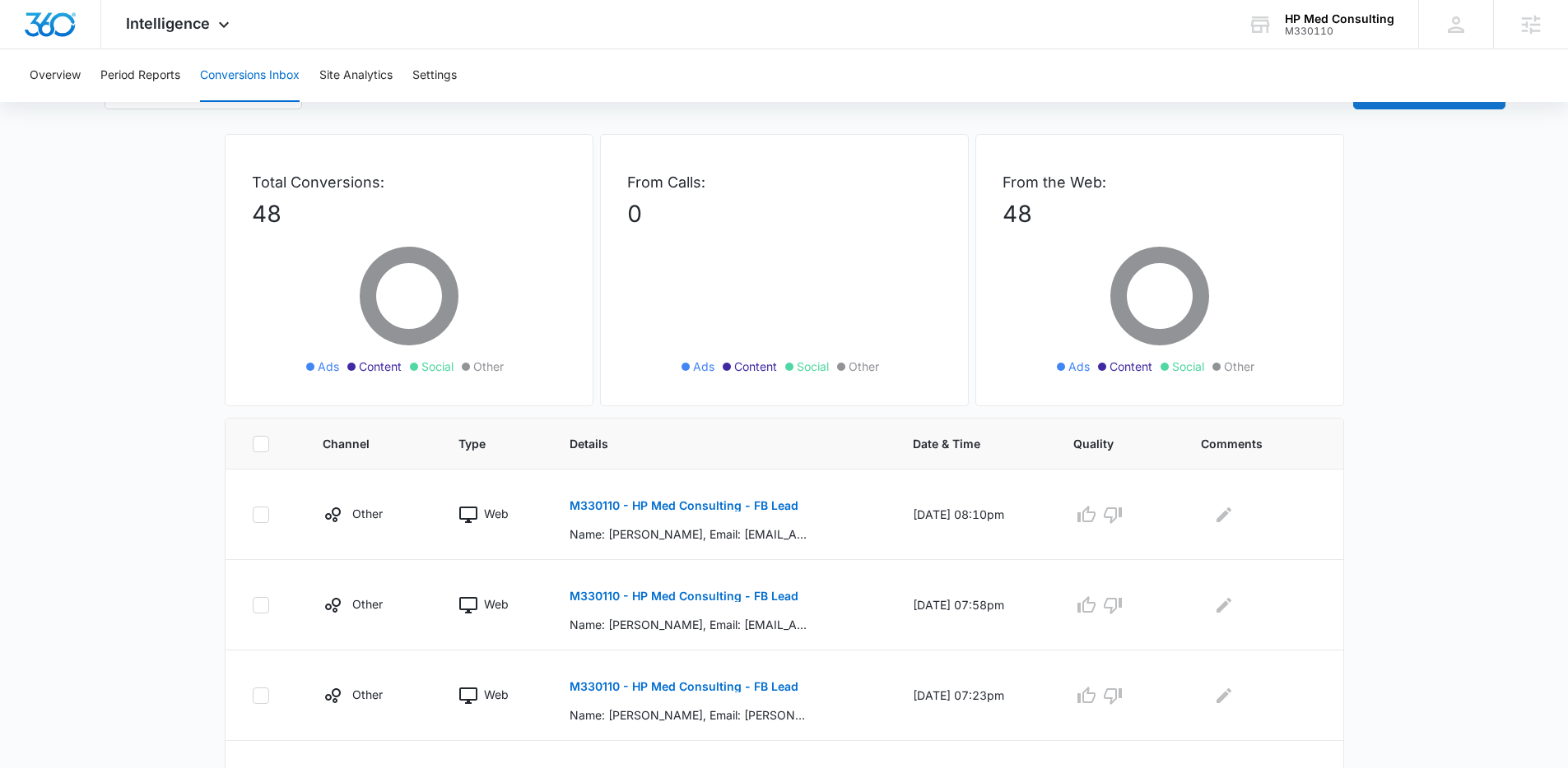
scroll to position [0, 0]
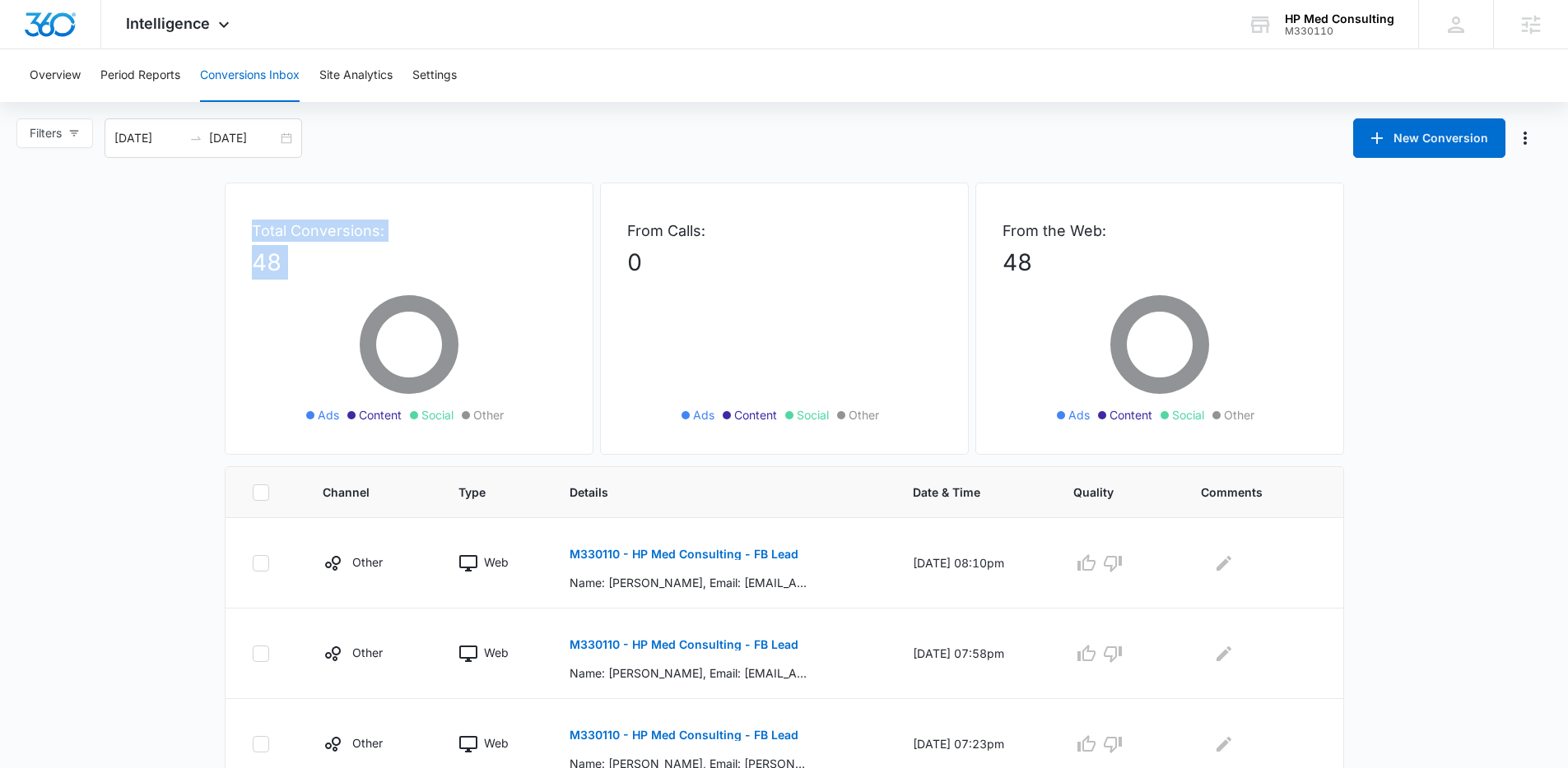
drag, startPoint x: 522, startPoint y: 424, endPoint x: 239, endPoint y: 228, distance: 344.2
click at [239, 228] on div "Total Conversions: 48 Ads Content Social Other" at bounding box center [409, 318] width 368 height 272
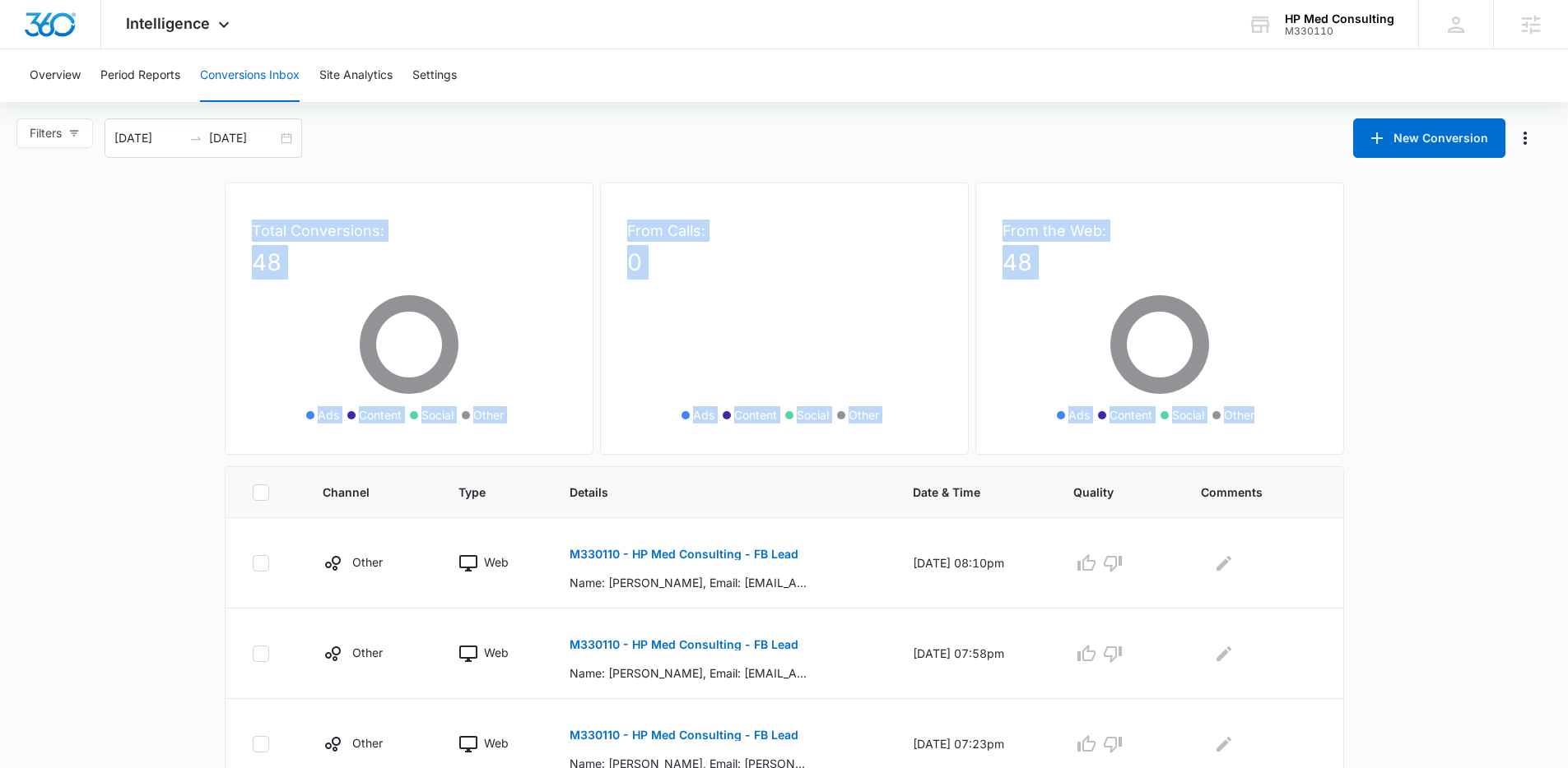
drag, startPoint x: 239, startPoint y: 228, endPoint x: 1256, endPoint y: 417, distance: 1034.4
click at [1256, 417] on div "Total Conversions: 48 Ads Content Social Other From Calls: 0 Ads Content Social…" at bounding box center [784, 324] width 1119 height 283
click at [1256, 417] on ul "Ads Content Social Other" at bounding box center [1159, 415] width 239 height 18
drag, startPoint x: 1256, startPoint y: 417, endPoint x: 192, endPoint y: 236, distance: 1079.3
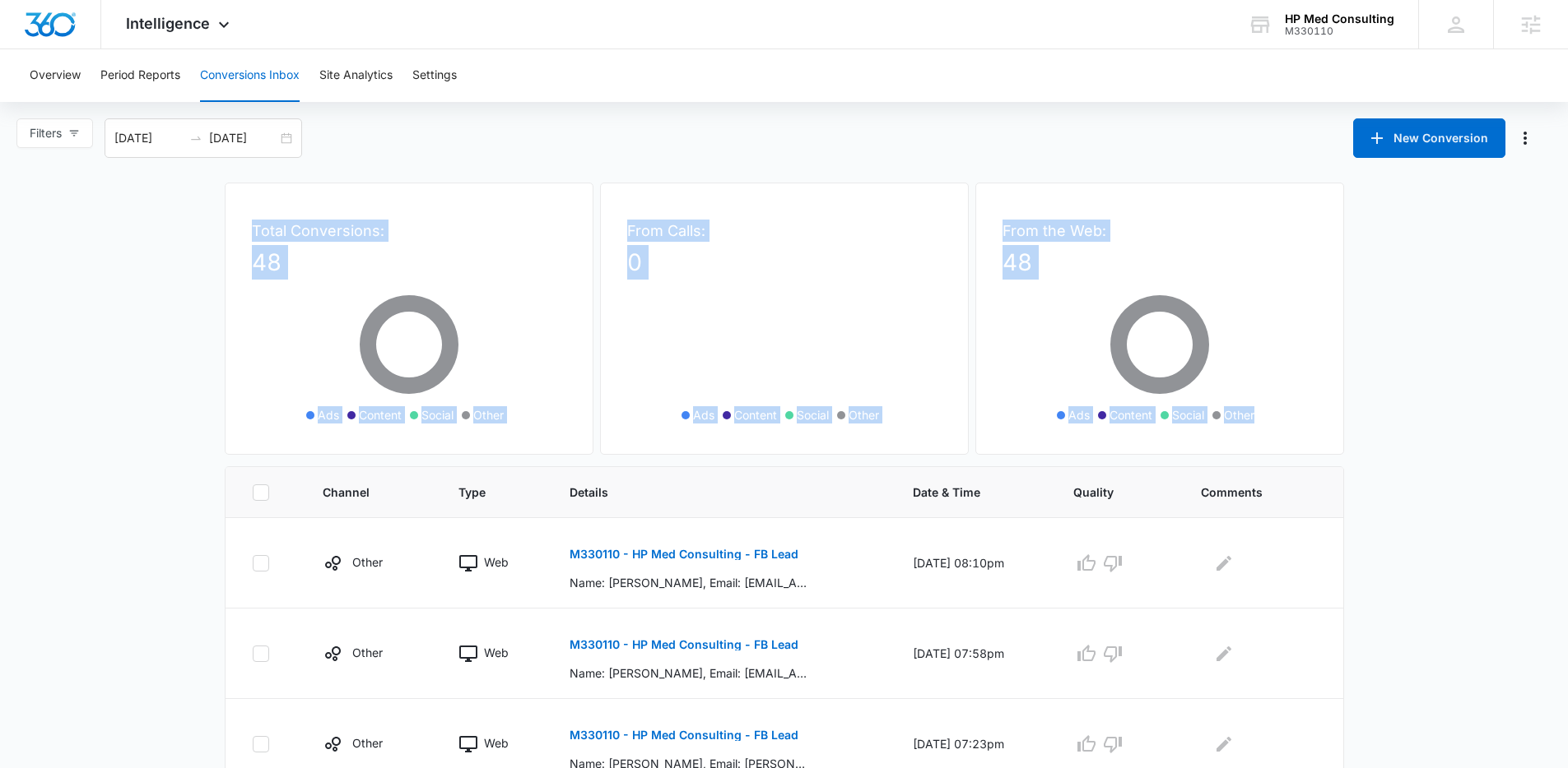
drag, startPoint x: 192, startPoint y: 236, endPoint x: 1271, endPoint y: 419, distance: 1094.4
click at [1271, 419] on ul "Ads Content Social Other" at bounding box center [1159, 415] width 239 height 18
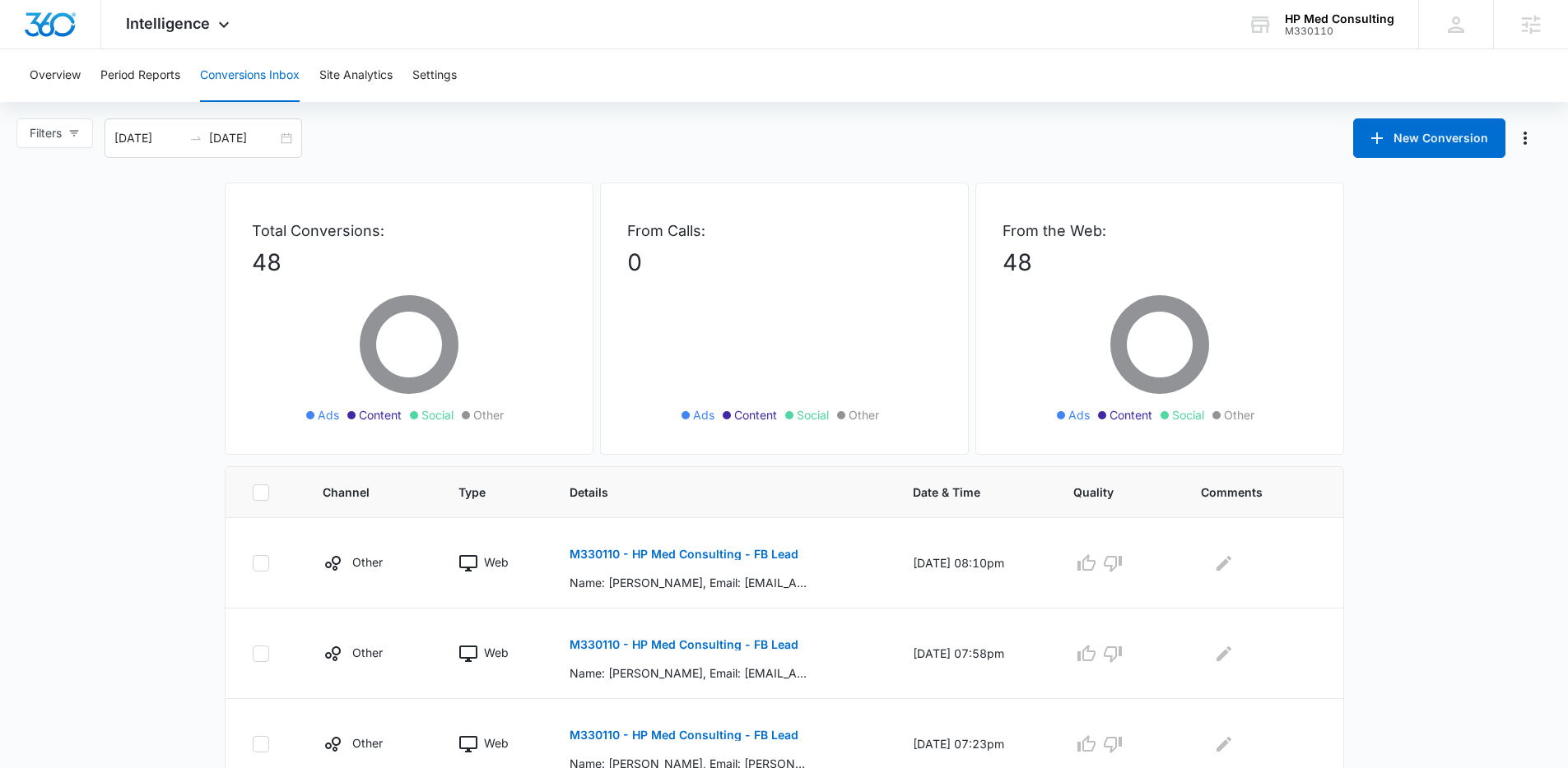
click at [705, 155] on div "Filters 08/09/2025 09/08/2025 New Conversion" at bounding box center [784, 138] width 1568 height 40
drag, startPoint x: 559, startPoint y: 111, endPoint x: 391, endPoint y: 2, distance: 200.3
click at [559, 111] on div "Overview Period Reports Conversions Inbox Site Analytics Settings Filters 08/09…" at bounding box center [784, 761] width 1568 height 1425
drag, startPoint x: 388, startPoint y: 226, endPoint x: 217, endPoint y: 218, distance: 171.2
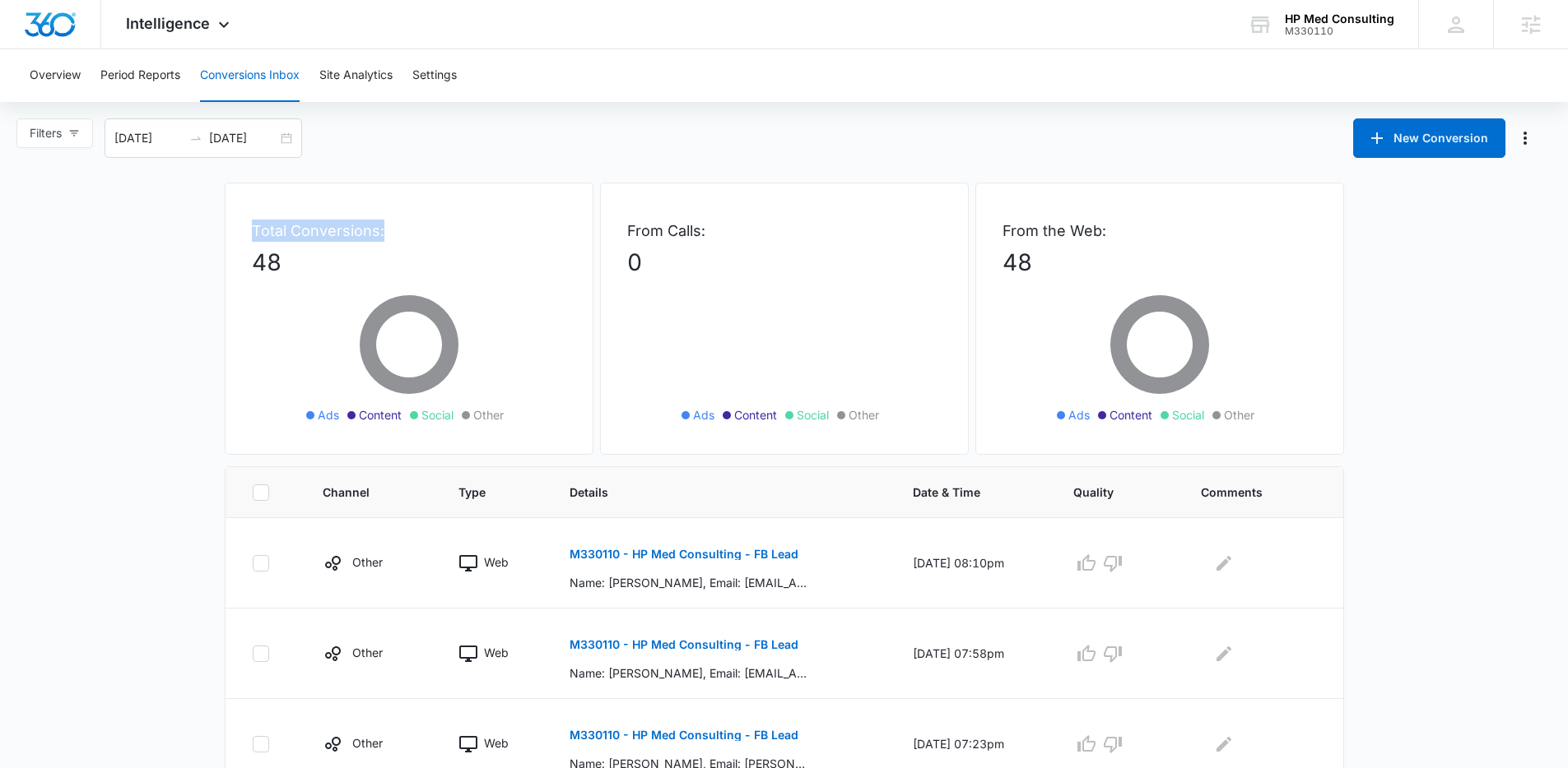
click at [842, 120] on div "Filters 08/09/2025 09/08/2025 New Conversion" at bounding box center [784, 138] width 1568 height 40
click at [440, 126] on div "Filters 08/09/2025 09/08/2025 New Conversion" at bounding box center [784, 138] width 1568 height 40
click at [224, 26] on icon at bounding box center [223, 28] width 20 height 20
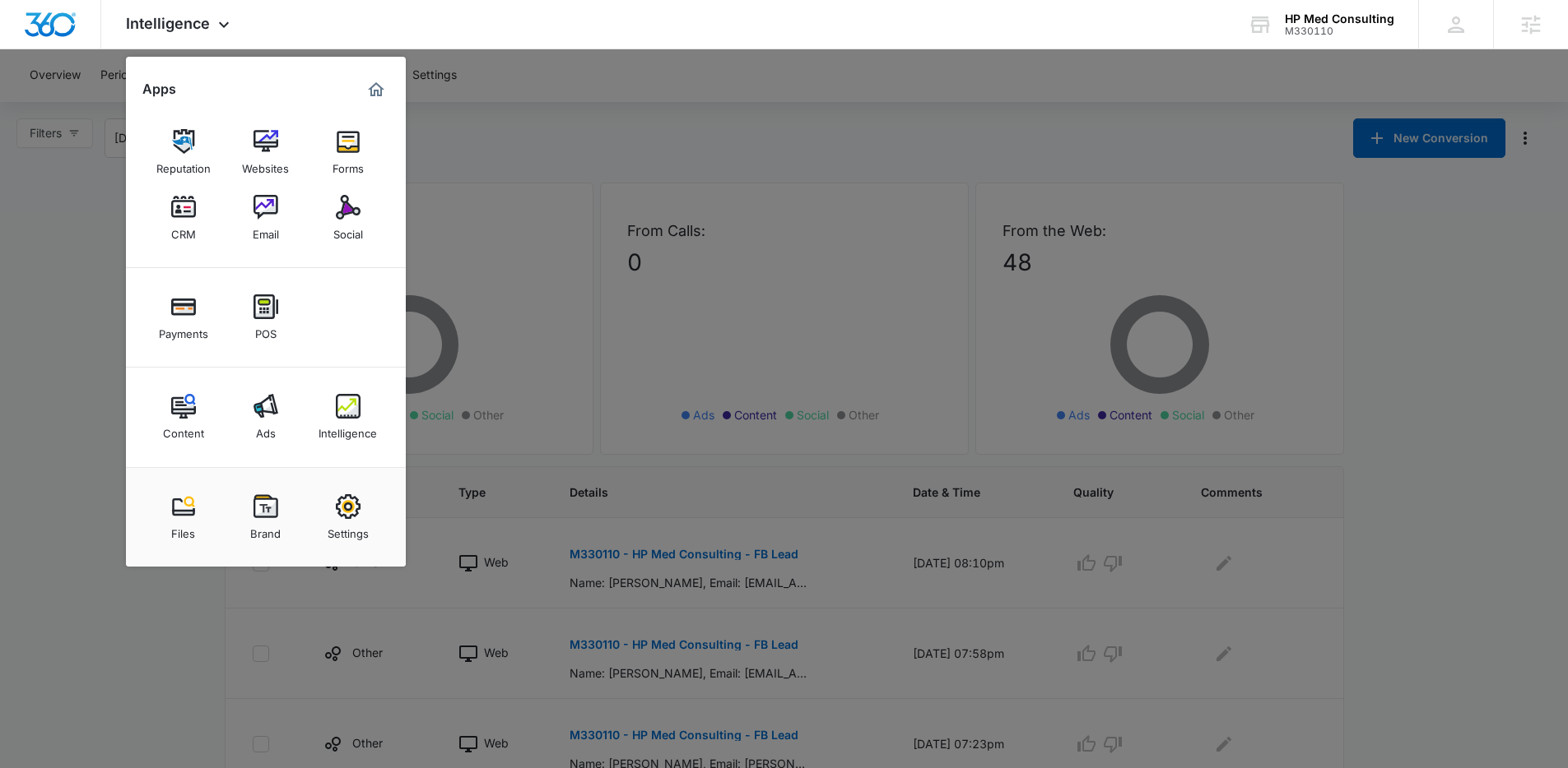
click at [718, 85] on div at bounding box center [784, 384] width 1568 height 768
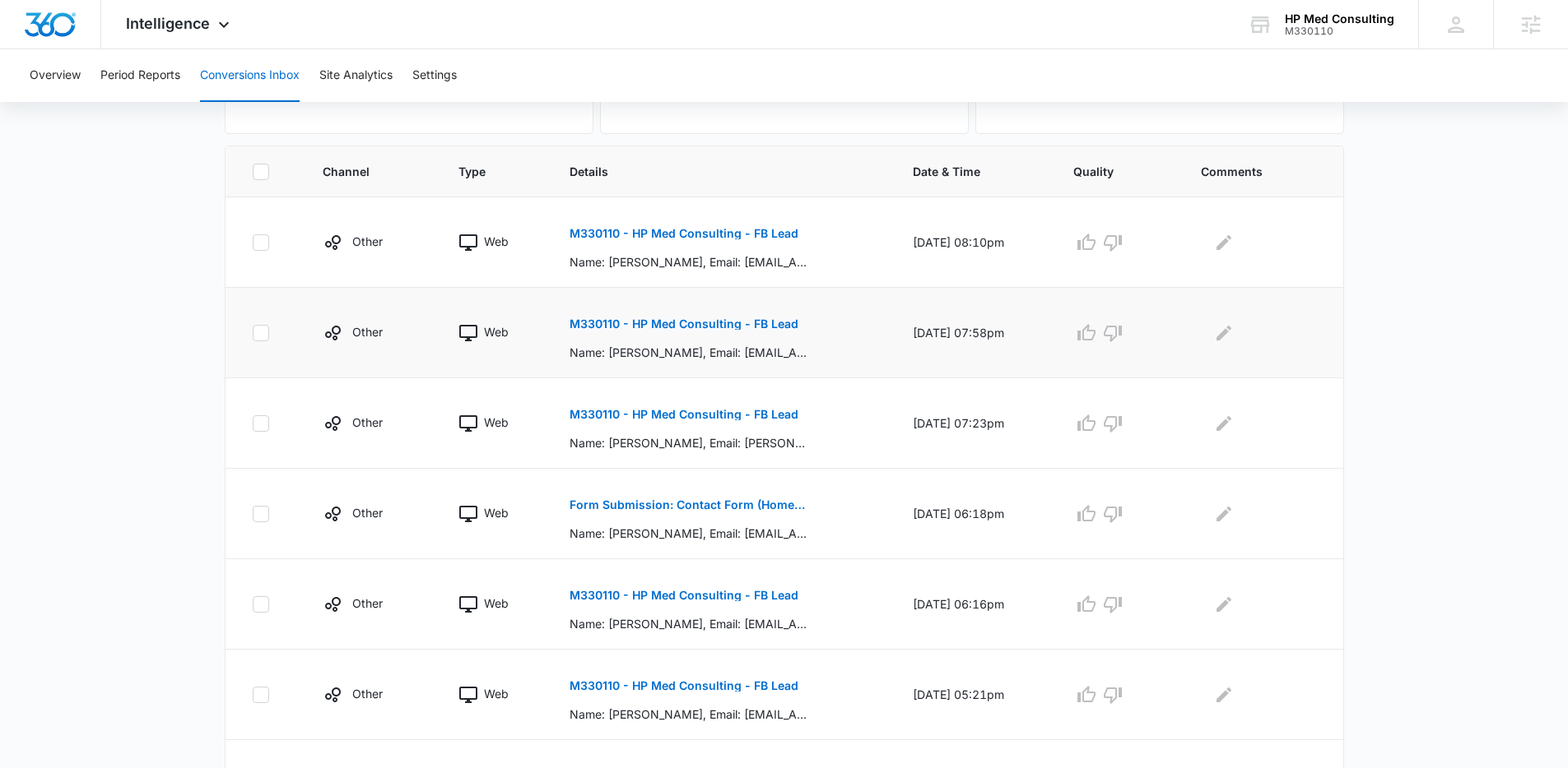
scroll to position [416, 0]
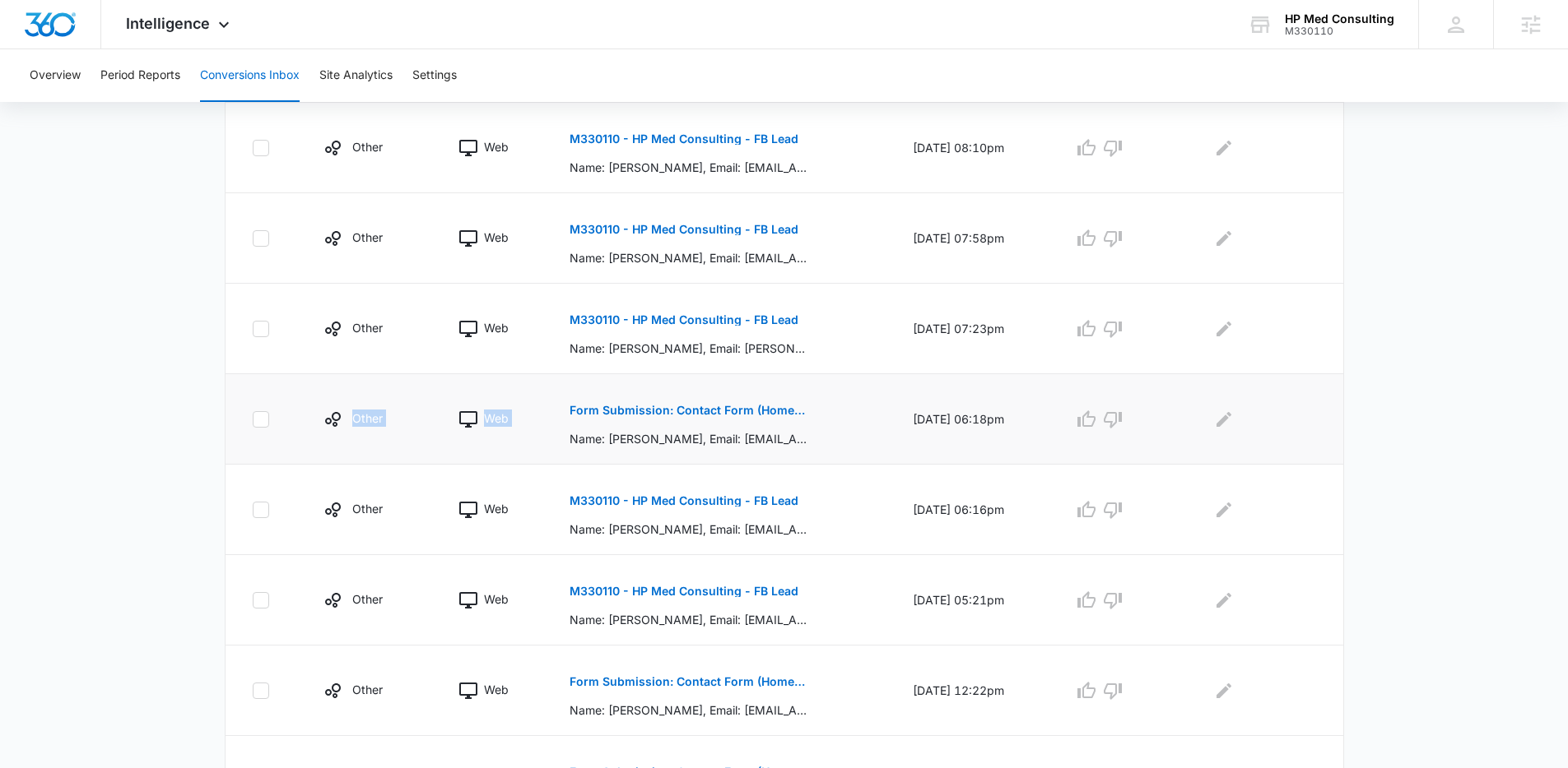
drag, startPoint x: 666, startPoint y: 381, endPoint x: 345, endPoint y: 387, distance: 321.1
click at [346, 387] on tr "Other Web Form Submission: Contact Form (Homepage Hero) Name: Okga Randolph, Em…" at bounding box center [784, 419] width 1117 height 91
click at [345, 387] on td "Other" at bounding box center [371, 419] width 136 height 91
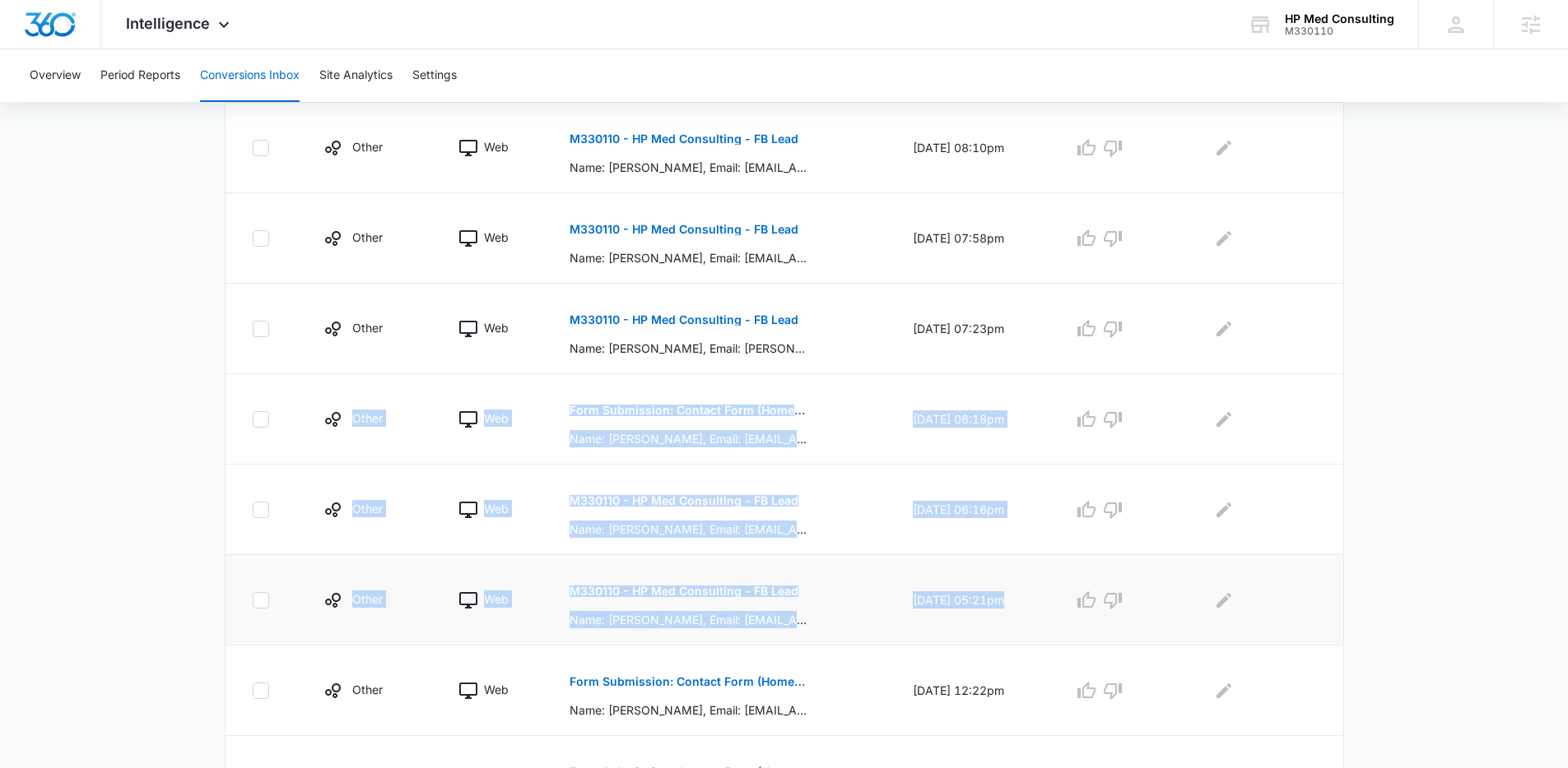
drag, startPoint x: 346, startPoint y: 388, endPoint x: 1324, endPoint y: 591, distance: 998.8
click at [1324, 591] on tbody "Other Web M330110 - HP Med Consulting - FB Lead Name: Lee Hoover, Email: hoover…" at bounding box center [784, 555] width 1117 height 905
click at [1324, 591] on td at bounding box center [1262, 600] width 162 height 91
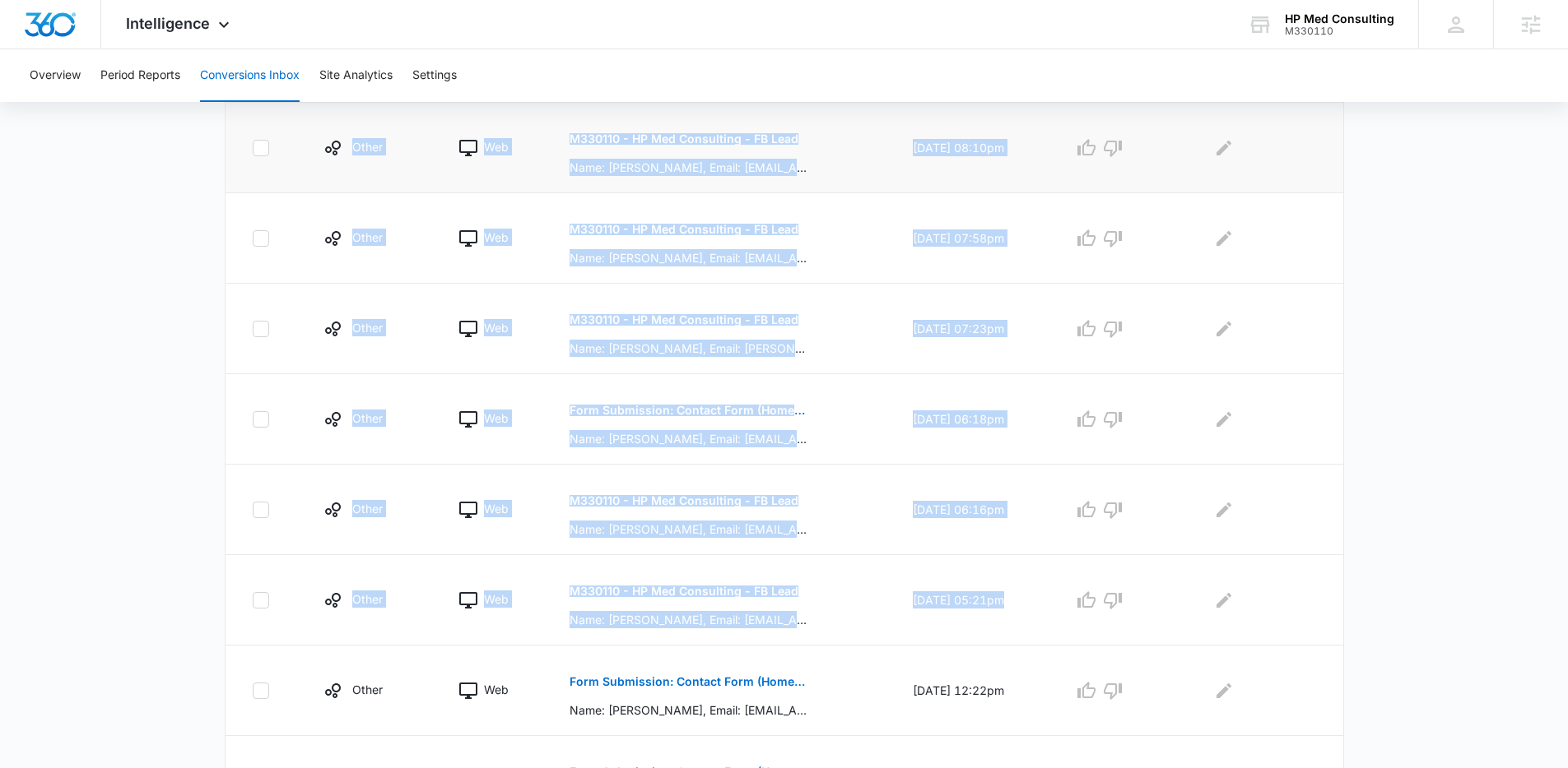
drag, startPoint x: 1324, startPoint y: 591, endPoint x: 239, endPoint y: 125, distance: 1180.8
click at [239, 125] on tbody "Other Web M330110 - HP Med Consulting - FB Lead Name: Lee Hoover, Email: hoover…" at bounding box center [784, 555] width 1117 height 905
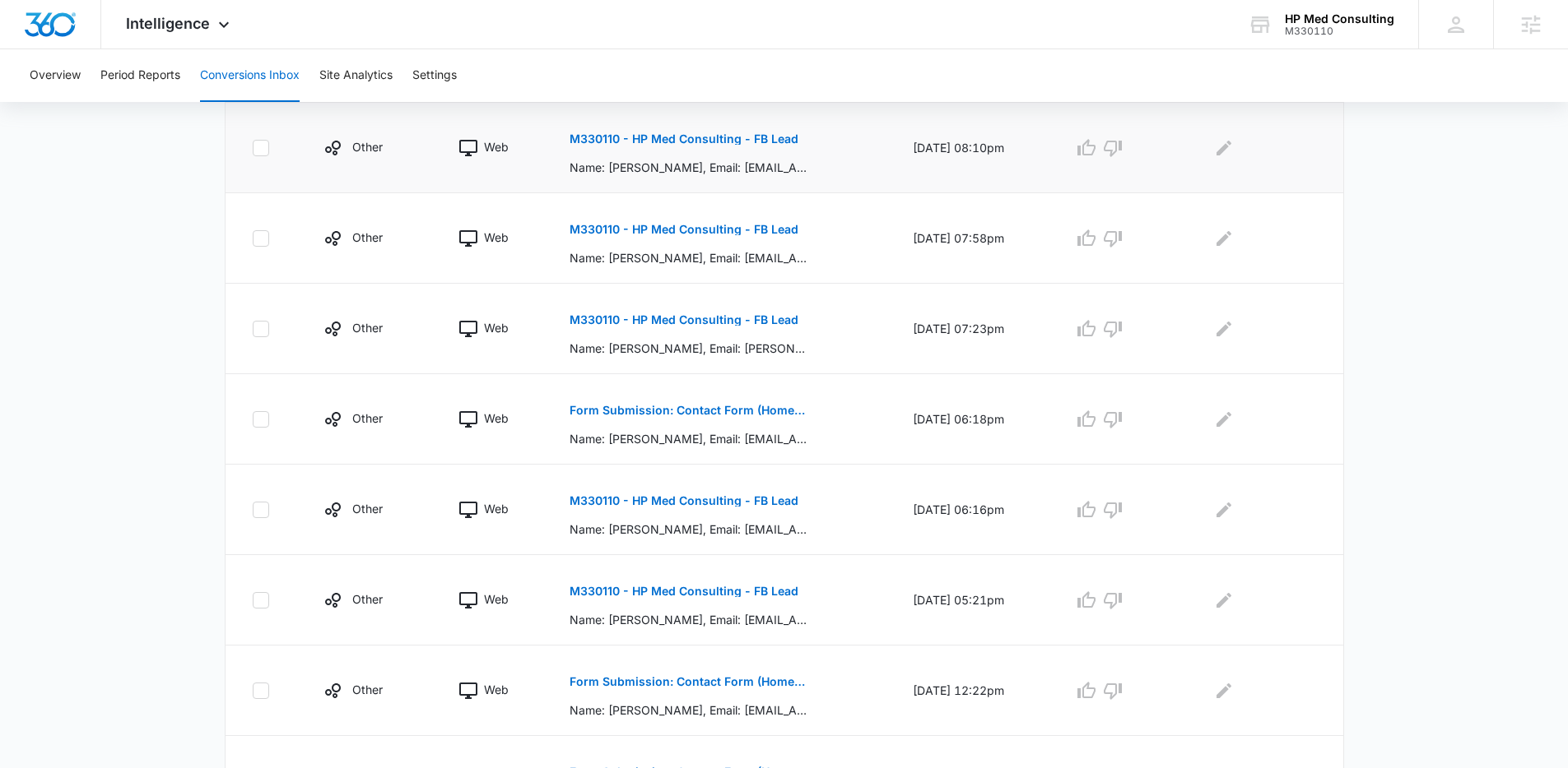
click at [238, 125] on td at bounding box center [265, 148] width 78 height 91
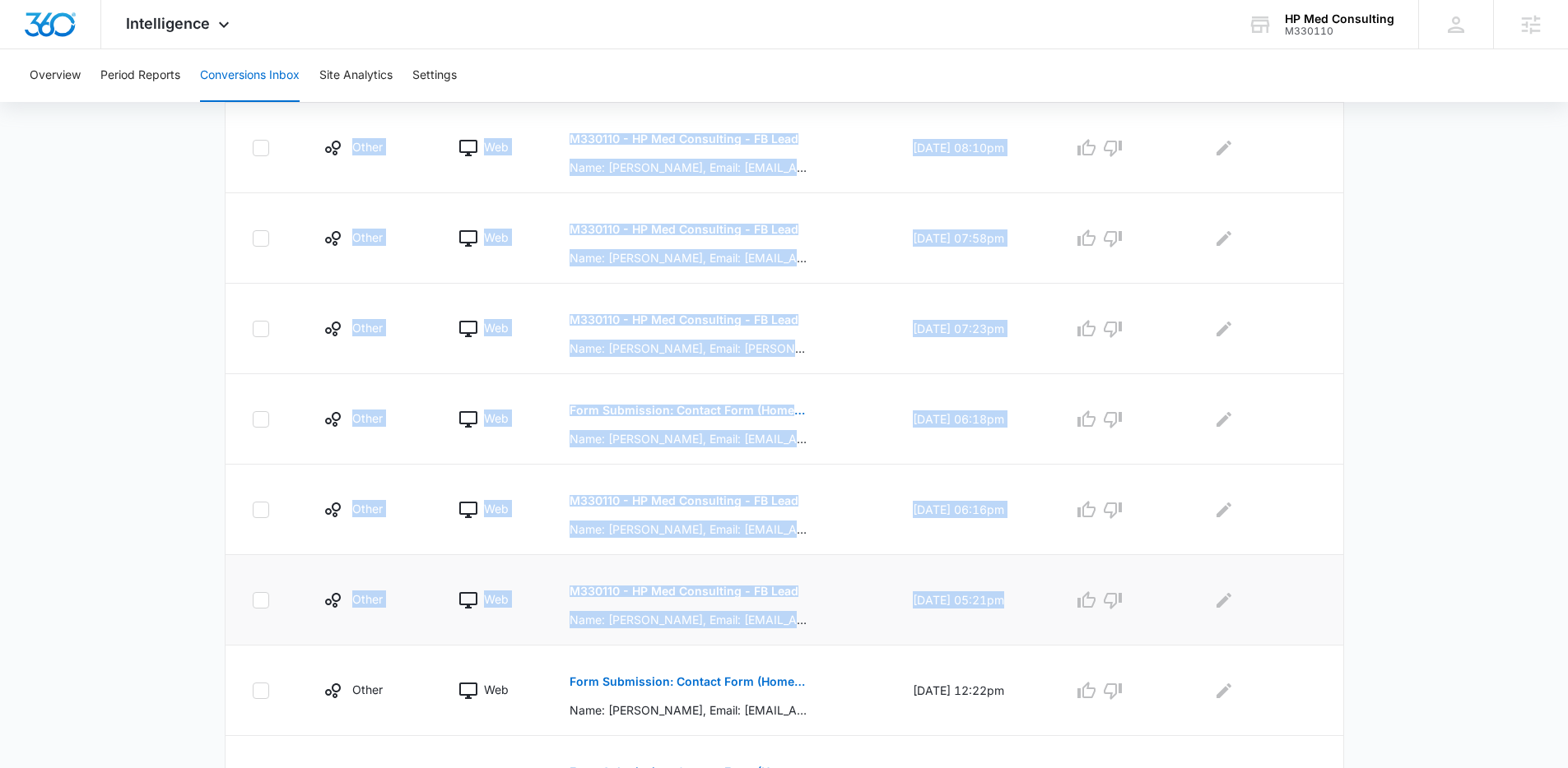
drag, startPoint x: 238, startPoint y: 125, endPoint x: 1264, endPoint y: 637, distance: 1146.7
click at [1264, 637] on tbody "Other Web M330110 - HP Med Consulting - FB Lead Name: Lee Hoover, Email: hoover…" at bounding box center [784, 555] width 1117 height 905
click at [1274, 636] on td at bounding box center [1262, 600] width 162 height 91
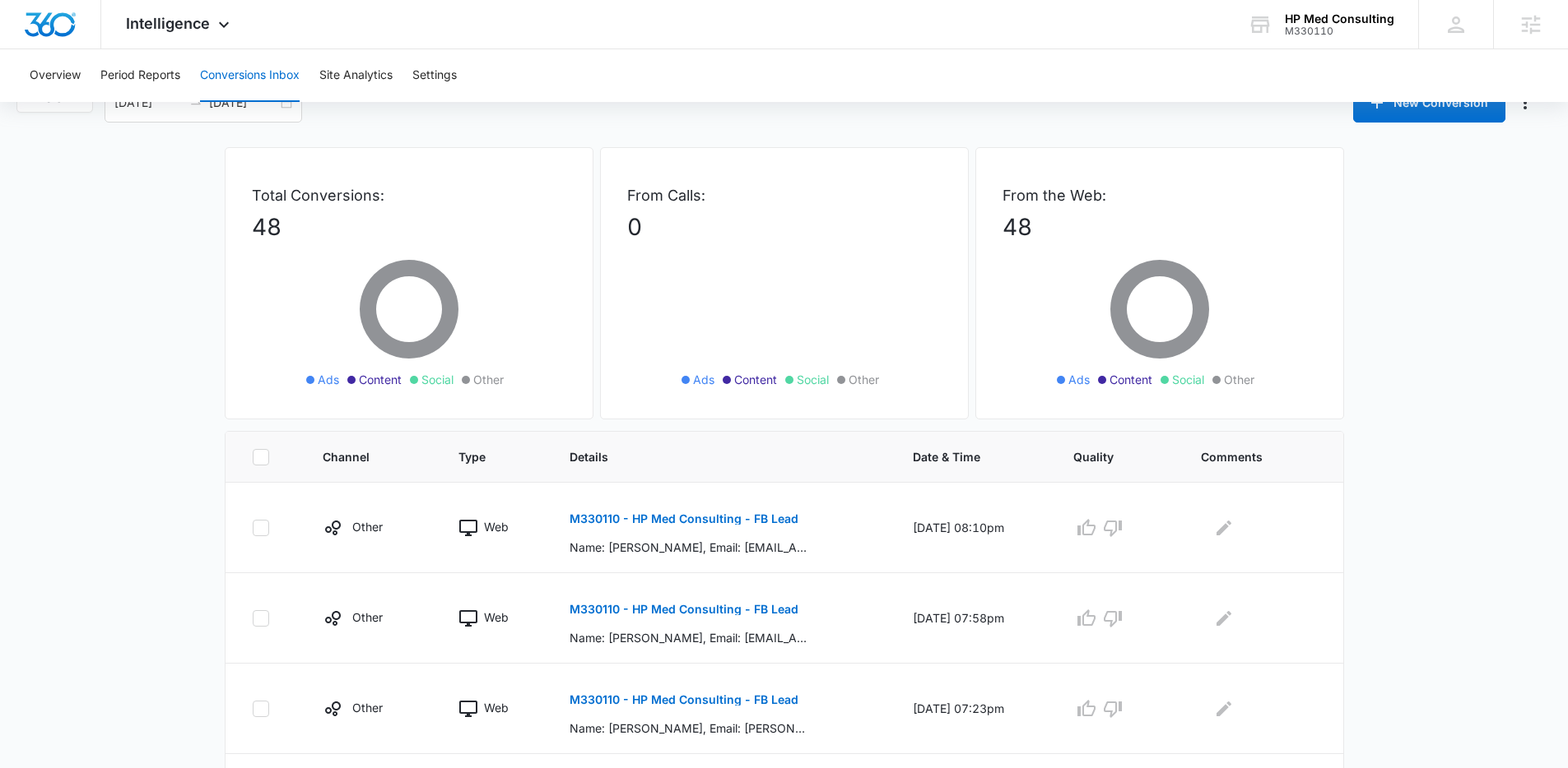
scroll to position [0, 0]
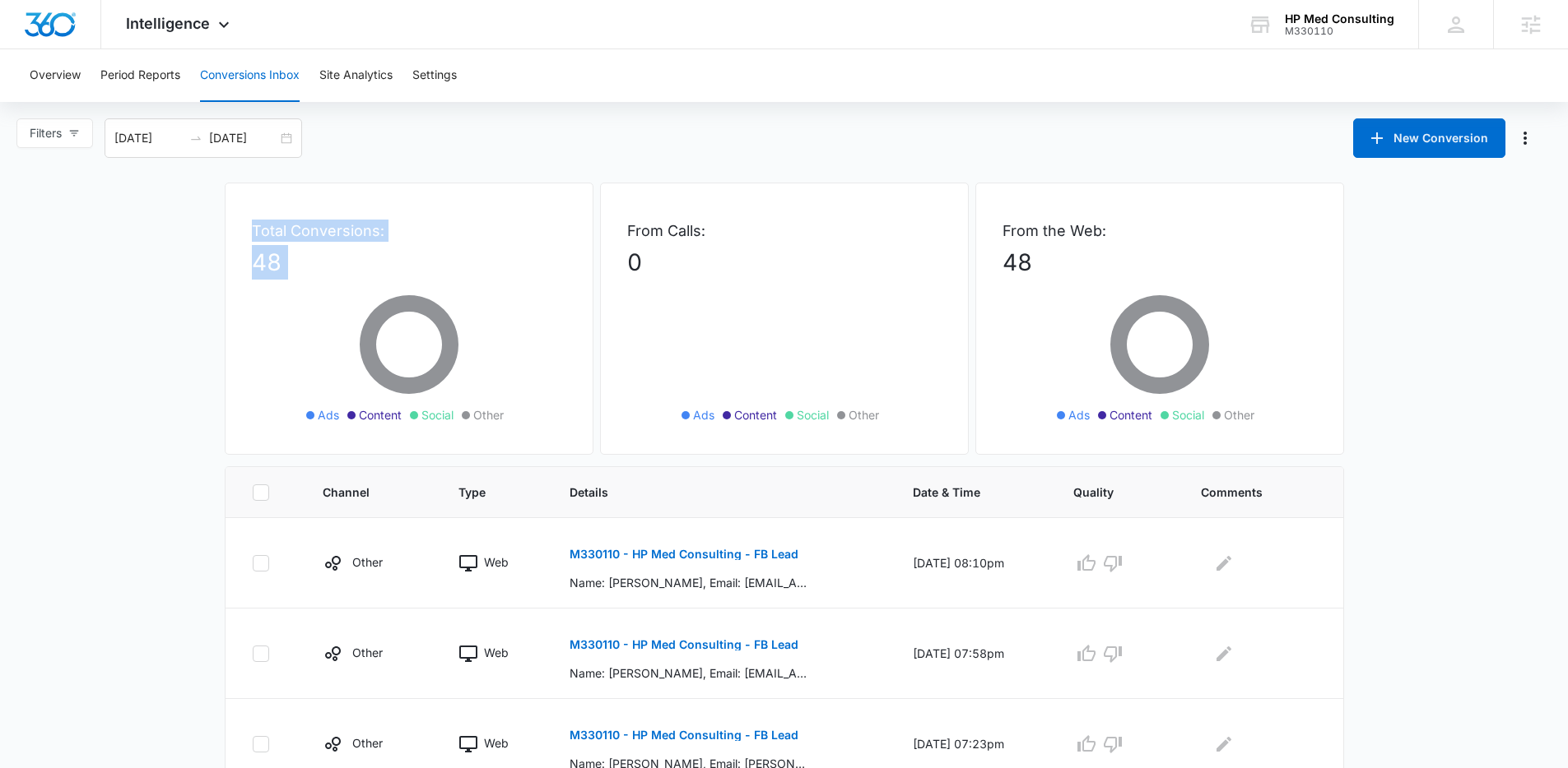
drag, startPoint x: 223, startPoint y: 225, endPoint x: 512, endPoint y: 434, distance: 356.7
click at [514, 413] on ul "Ads Content Social Other" at bounding box center [408, 415] width 239 height 18
drag, startPoint x: 511, startPoint y: 414, endPoint x: 229, endPoint y: 234, distance: 334.6
click at [229, 234] on div "Total Conversions: 48 Ads Content Social Other" at bounding box center [409, 318] width 368 height 272
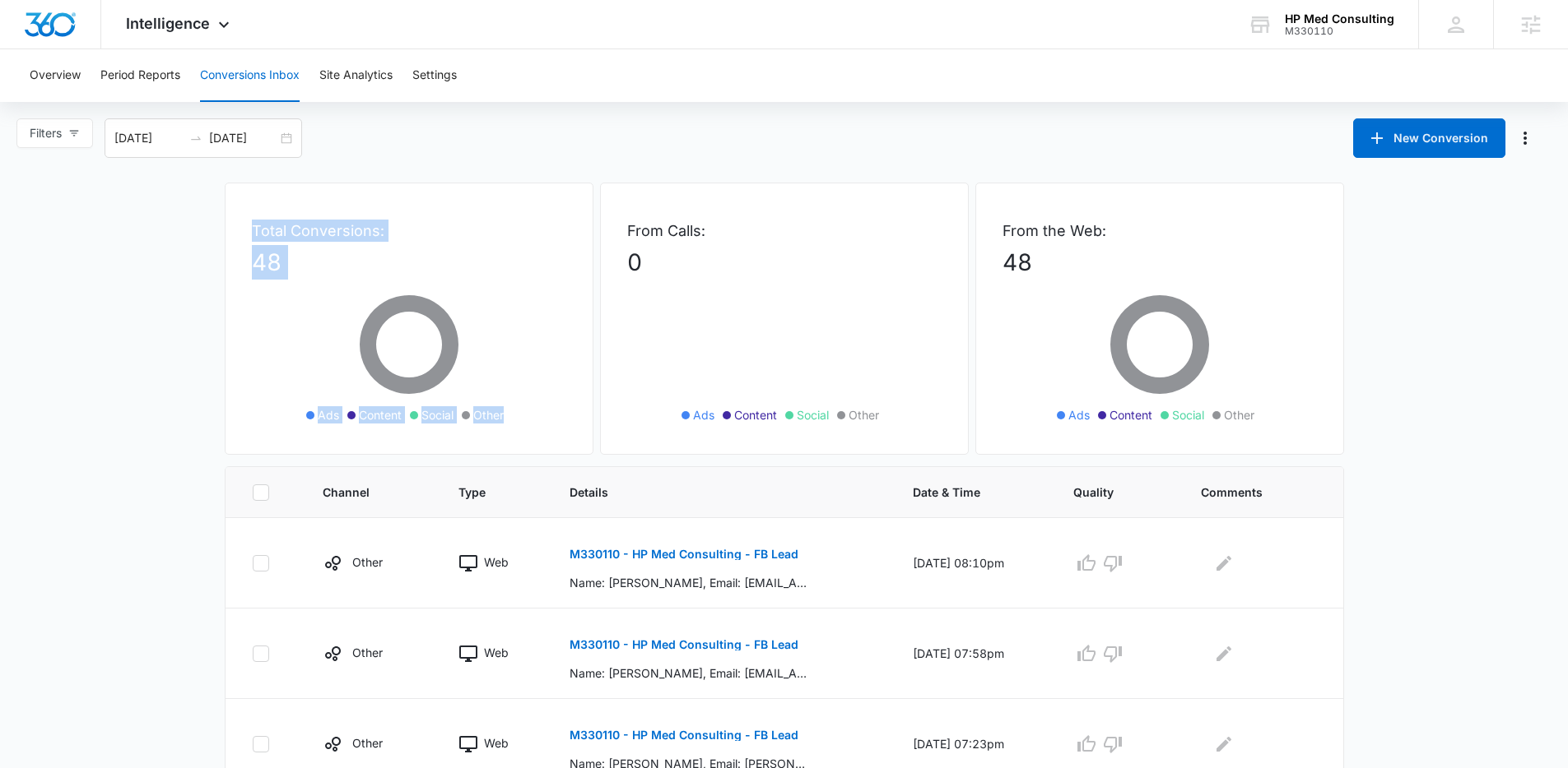
click at [229, 234] on div "Total Conversions: 48 Ads Content Social Other" at bounding box center [409, 318] width 368 height 272
click at [409, 148] on div "Filters 08/09/2025 09/08/2025 New Conversion" at bounding box center [784, 138] width 1568 height 40
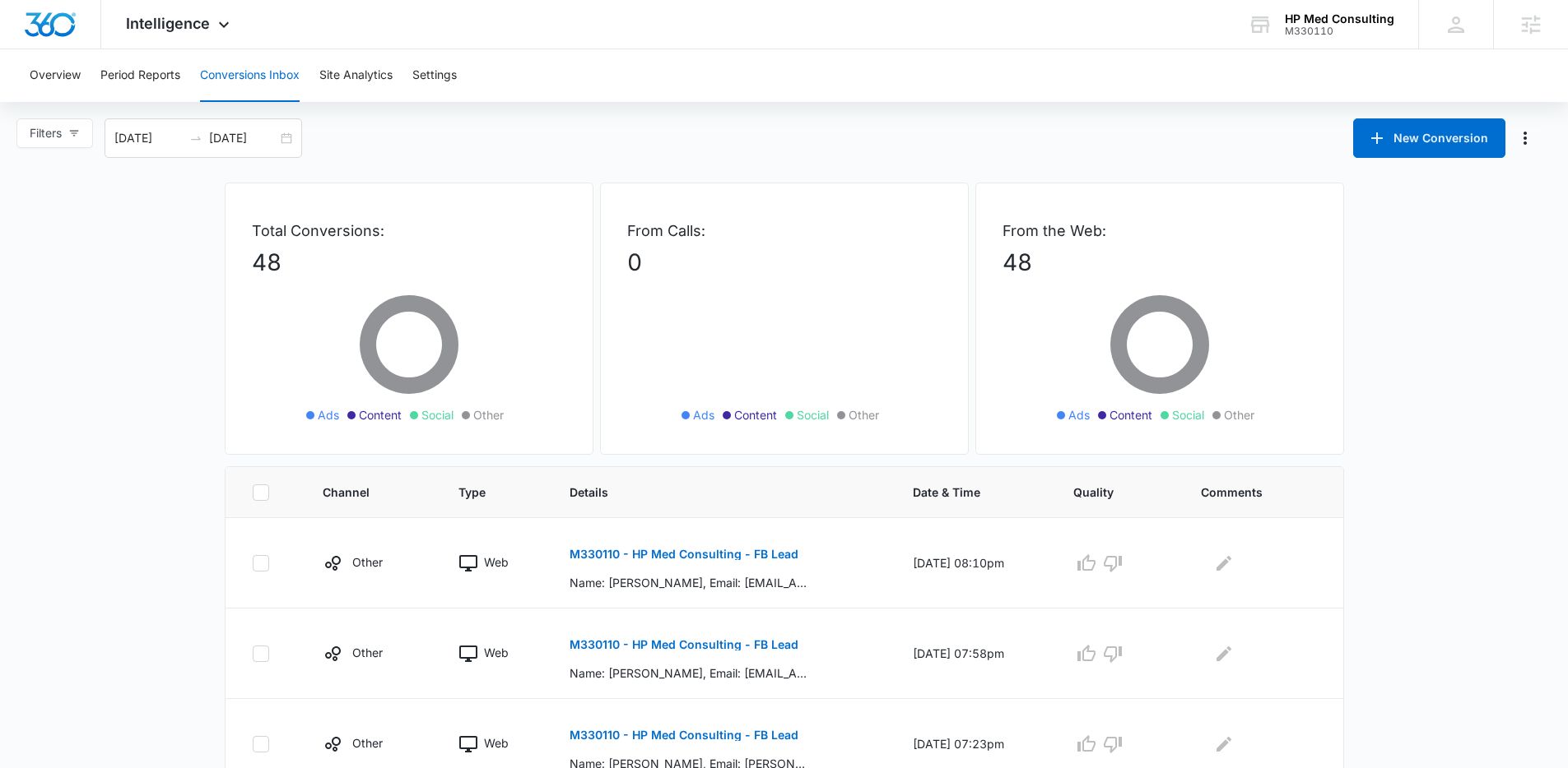
drag, startPoint x: 1442, startPoint y: 522, endPoint x: 1512, endPoint y: 646, distance: 142.4
drag, startPoint x: 1479, startPoint y: 642, endPoint x: 723, endPoint y: 313, distance: 824.5
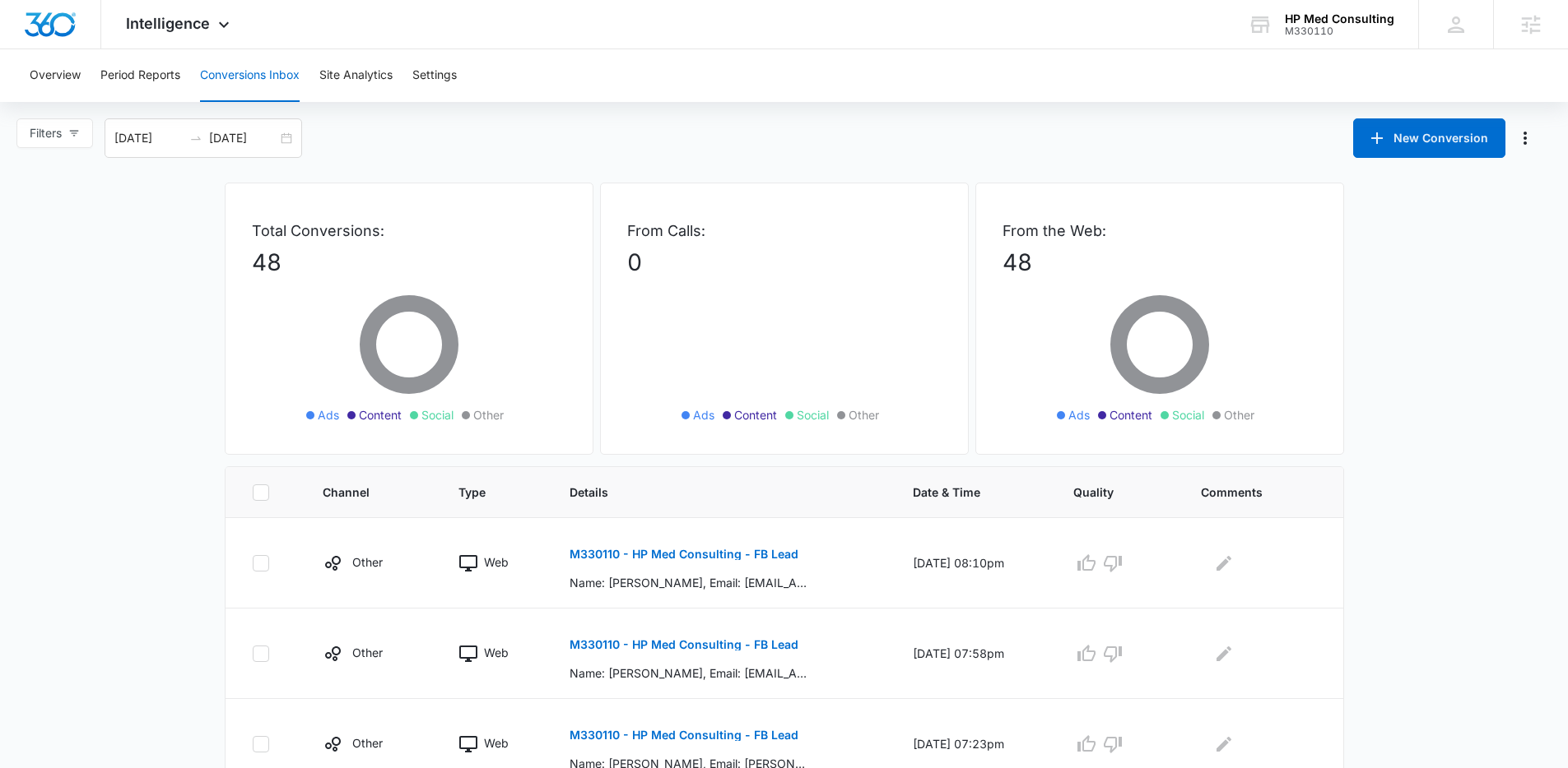
click at [701, 298] on icon at bounding box center [784, 354] width 247 height 148
drag, startPoint x: 499, startPoint y: 276, endPoint x: 540, endPoint y: 287, distance: 42.4
click at [519, 280] on div "Total Conversions: 48 Ads Content Social Other" at bounding box center [409, 318] width 368 height 272
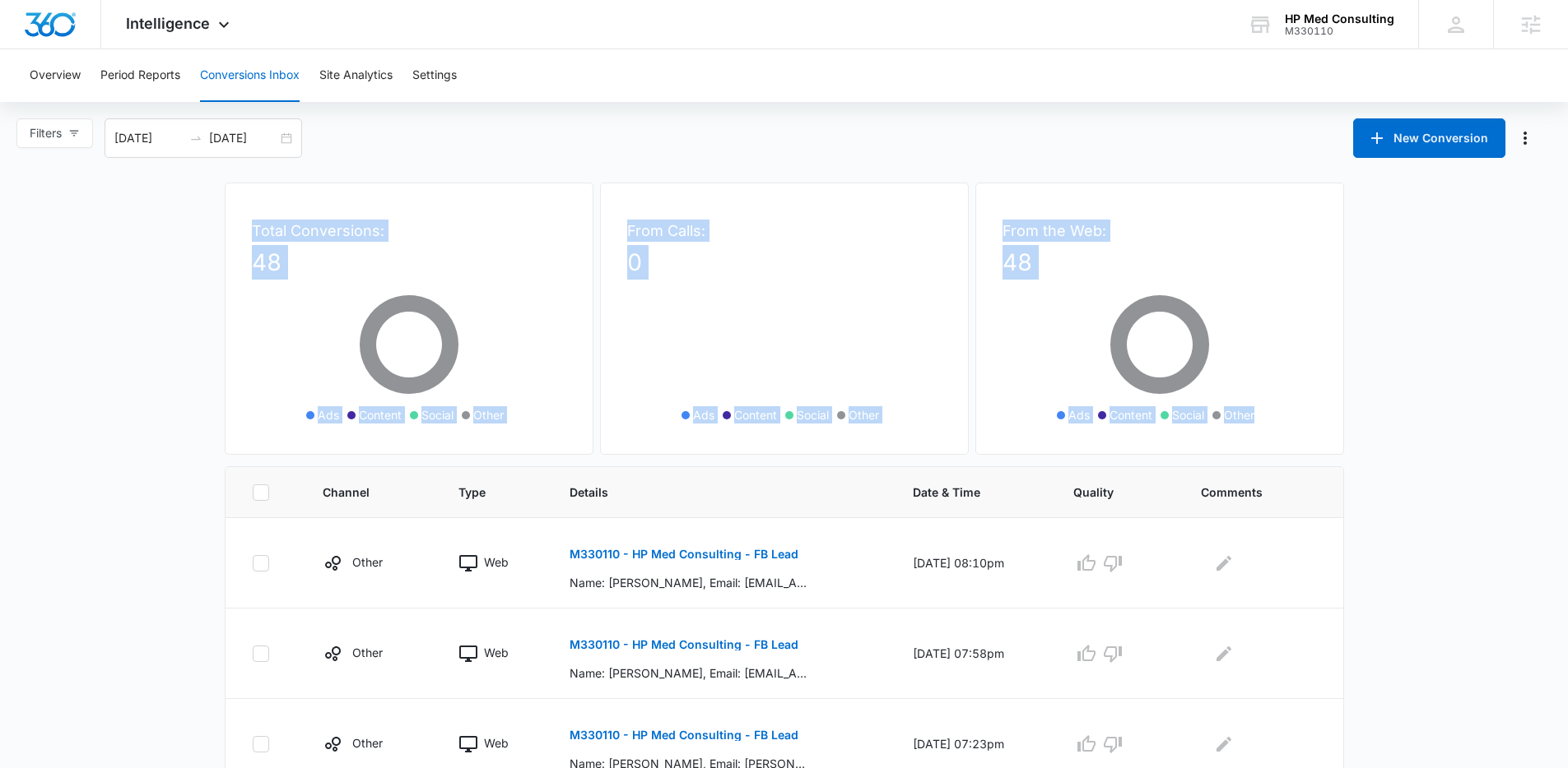
drag, startPoint x: 254, startPoint y: 210, endPoint x: 1252, endPoint y: 414, distance: 1018.6
click at [1252, 414] on div "Total Conversions: 48 Ads Content Social Other From Calls: 0 Ads Content Social…" at bounding box center [784, 324] width 1119 height 283
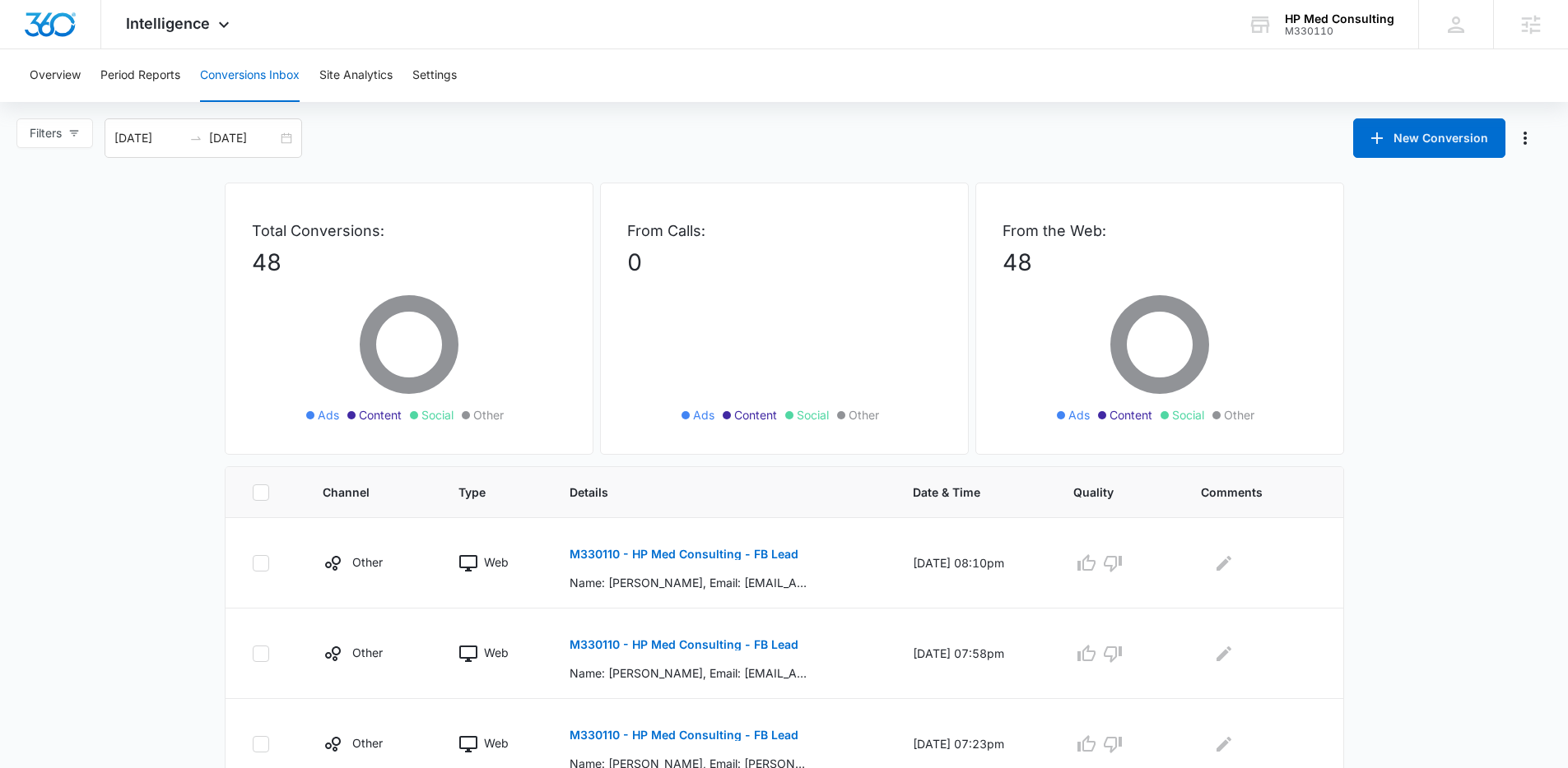
click at [1260, 414] on ul "Ads Content Social Other" at bounding box center [1159, 415] width 239 height 18
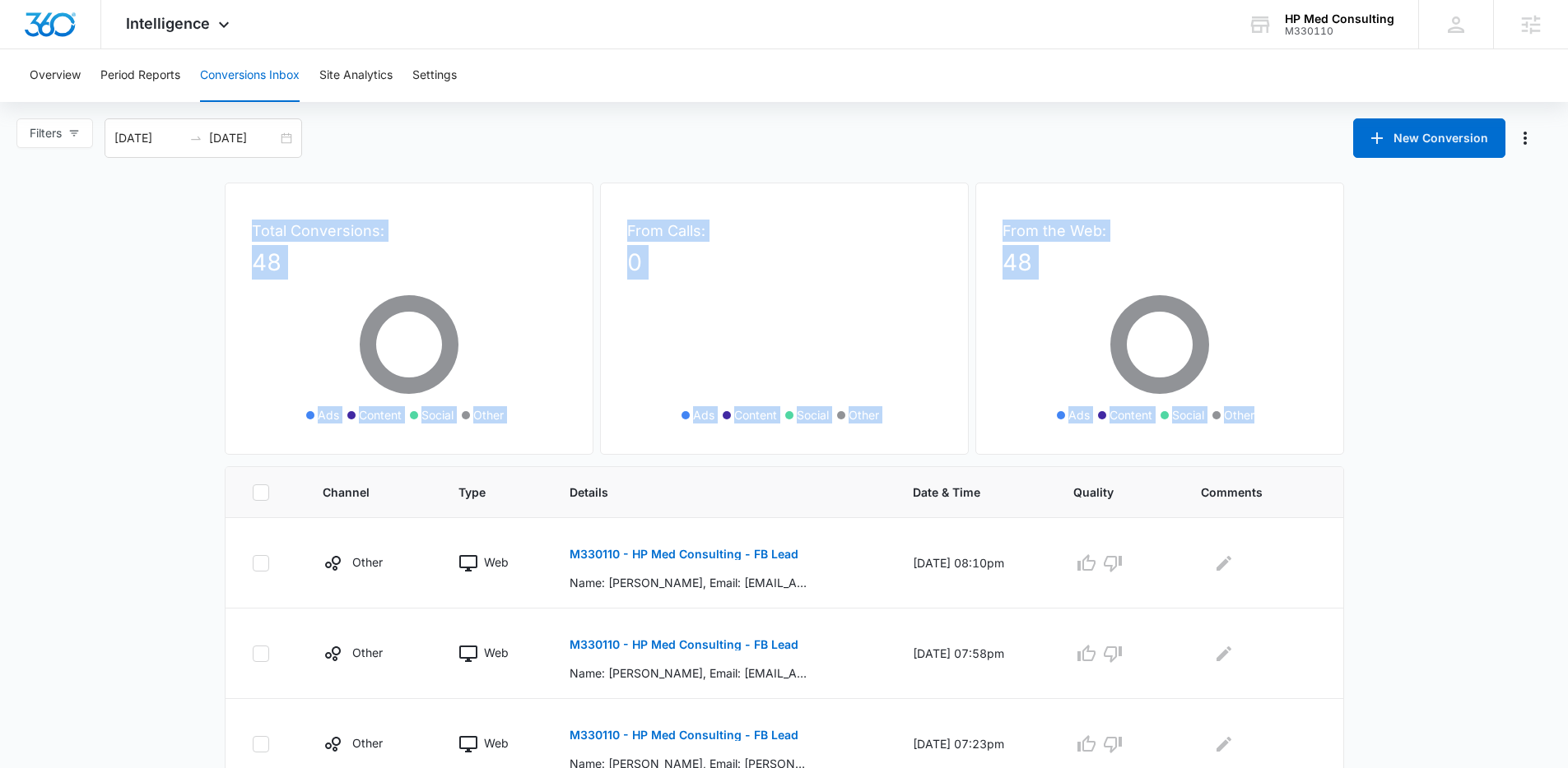
drag, startPoint x: 1260, startPoint y: 414, endPoint x: 175, endPoint y: 220, distance: 1102.2
drag, startPoint x: 175, startPoint y: 220, endPoint x: 1256, endPoint y: 414, distance: 1098.3
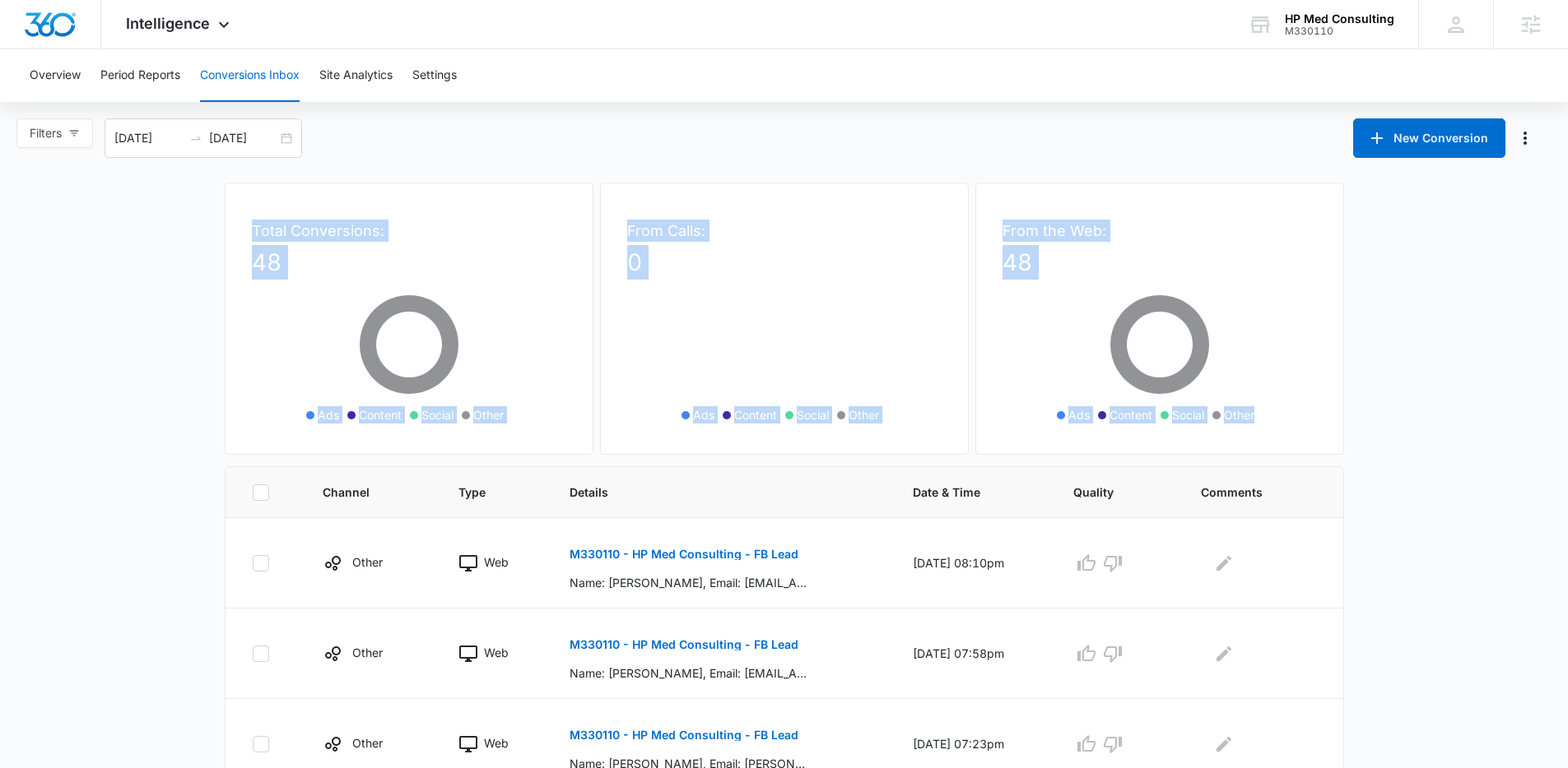
click at [1256, 414] on ul "Ads Content Social Other" at bounding box center [1159, 415] width 239 height 18
drag, startPoint x: 1256, startPoint y: 414, endPoint x: 197, endPoint y: 204, distance: 1079.6
drag, startPoint x: 204, startPoint y: 205, endPoint x: 1255, endPoint y: 412, distance: 1071.2
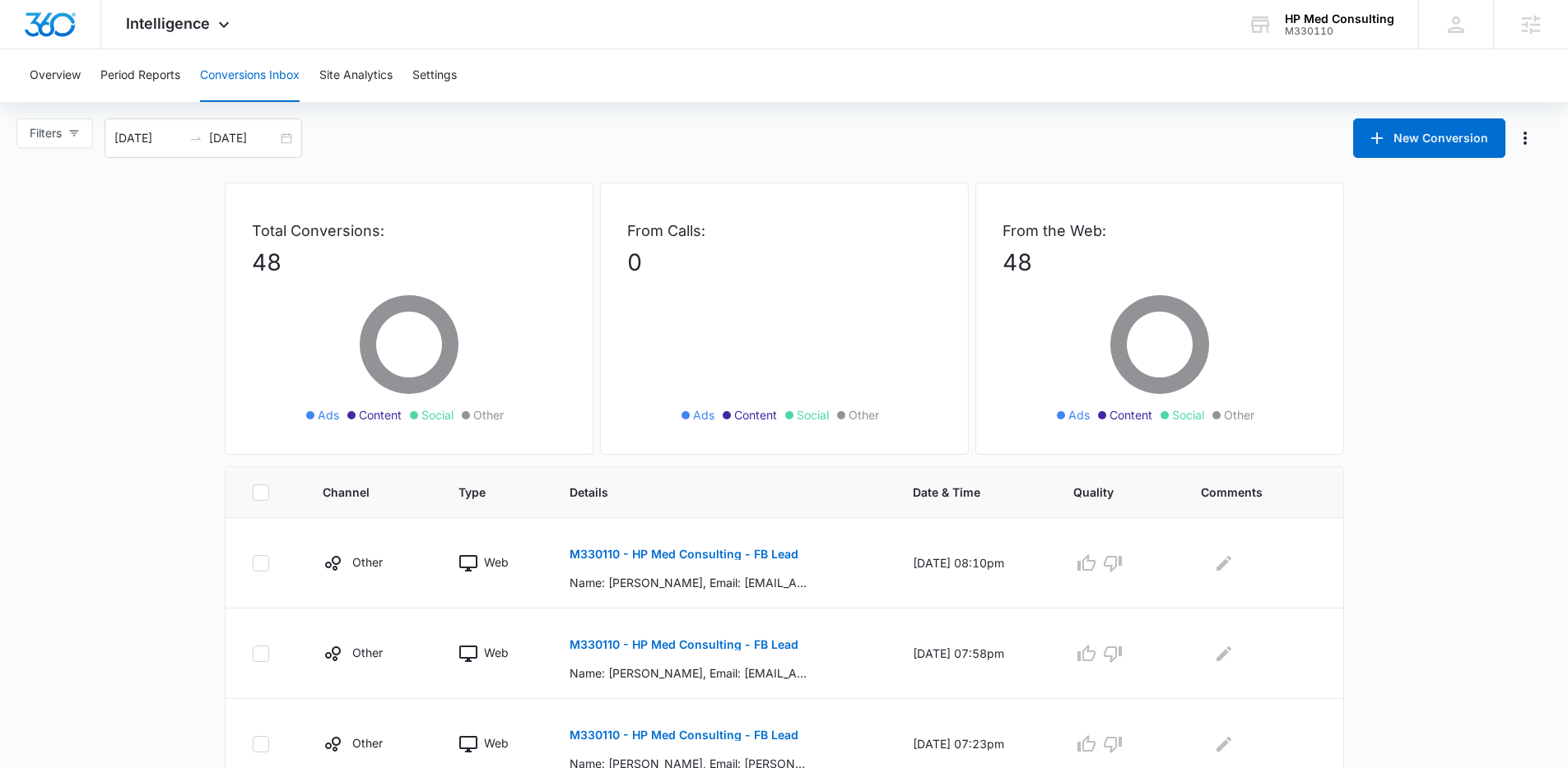
click at [1255, 412] on ul "Ads Content Social Other" at bounding box center [1159, 415] width 239 height 18
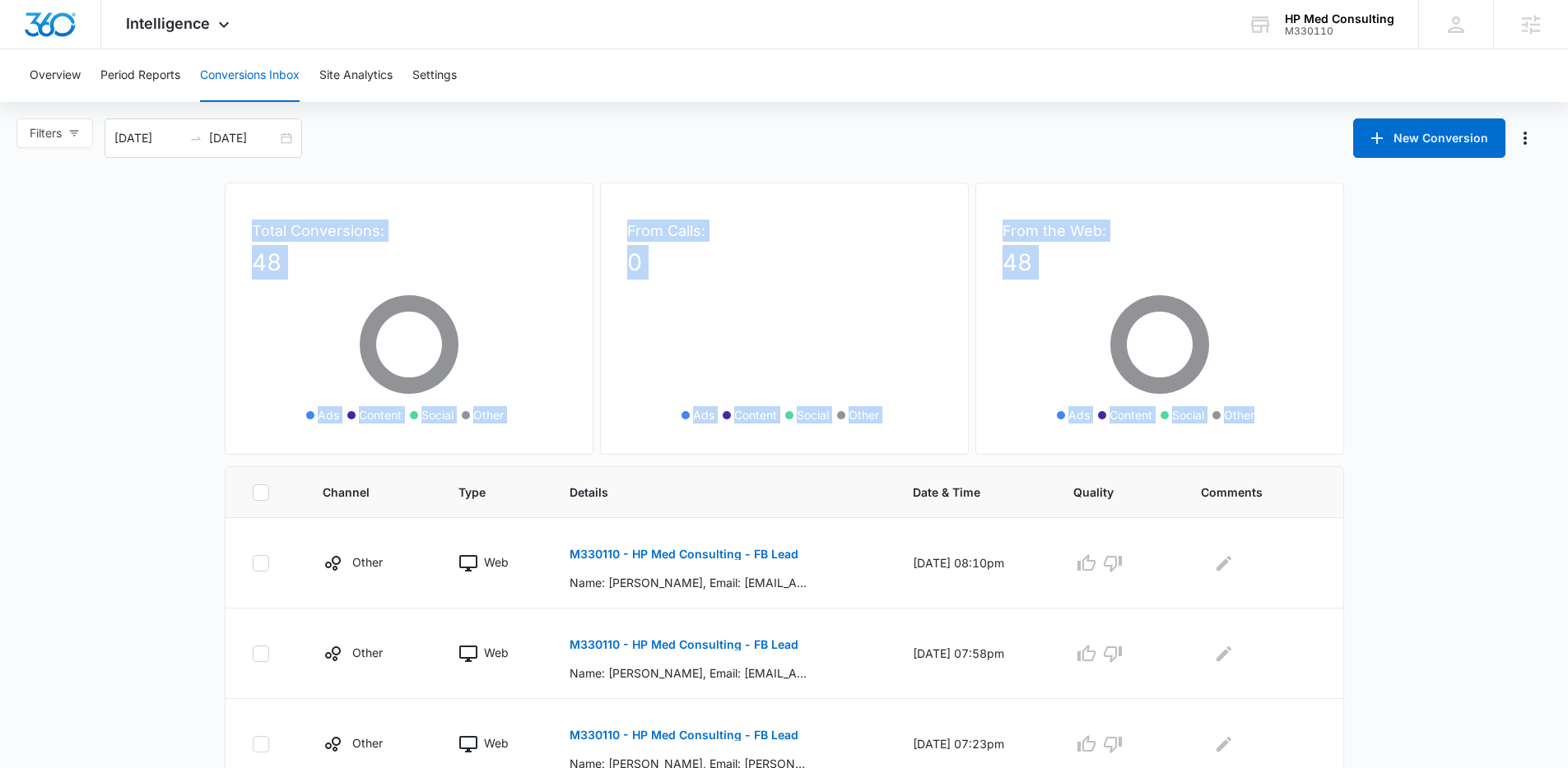
drag, startPoint x: 147, startPoint y: 241, endPoint x: 1268, endPoint y: 418, distance: 1134.9
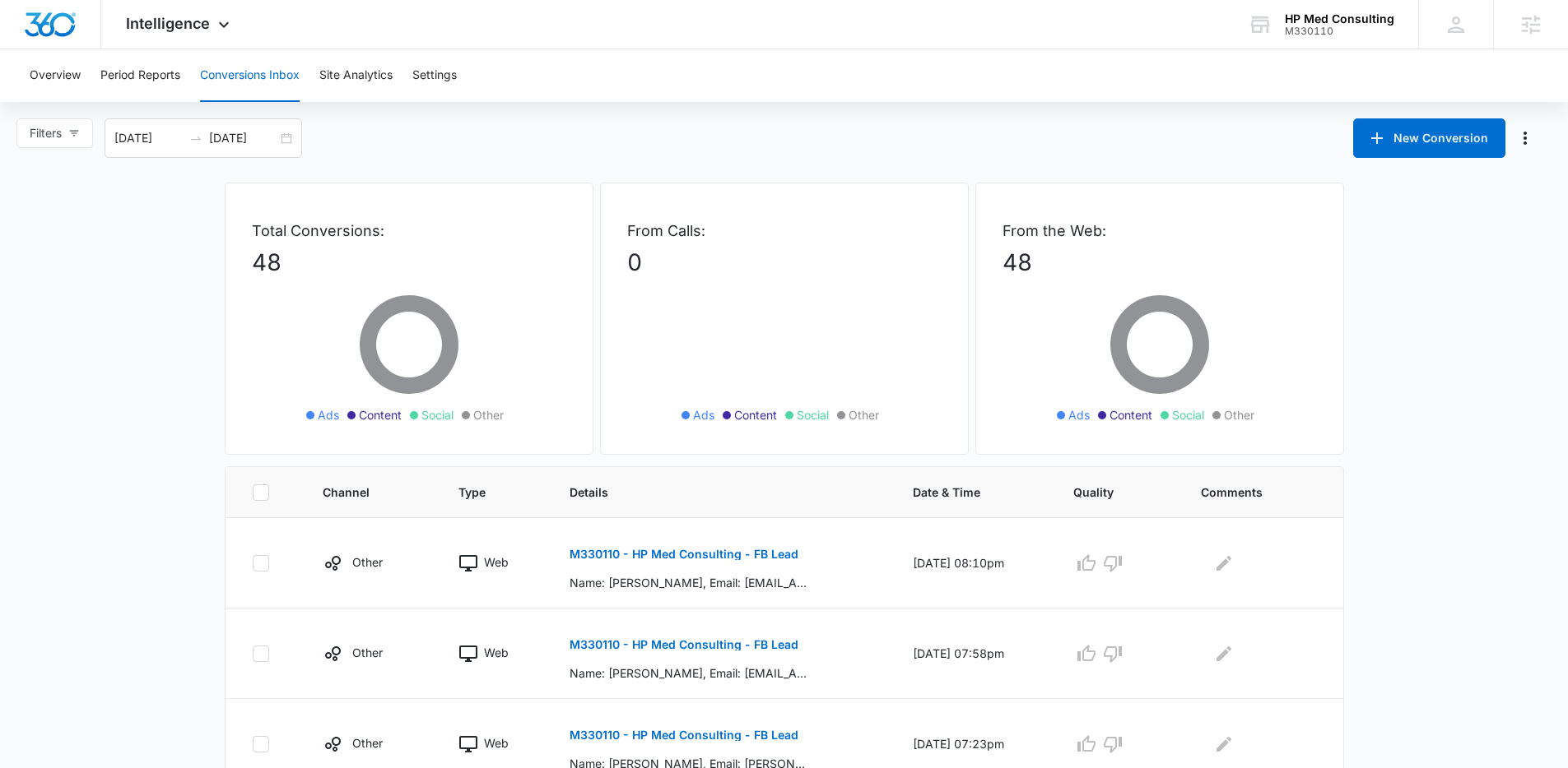
click at [1268, 418] on ul "Ads Content Social Other" at bounding box center [1159, 415] width 239 height 18
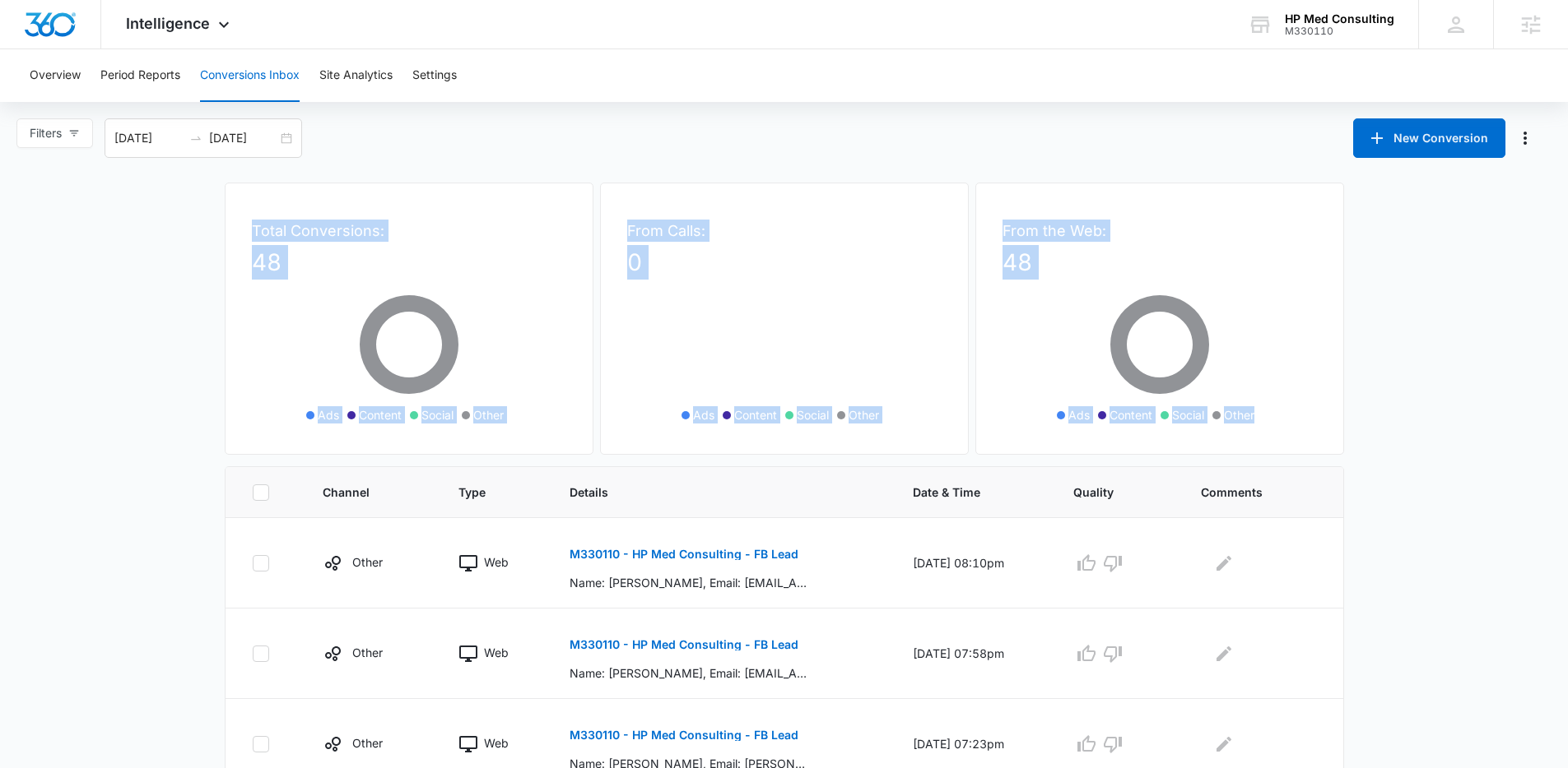
drag, startPoint x: 1268, startPoint y: 418, endPoint x: 142, endPoint y: 210, distance: 1145.1
drag, startPoint x: 585, startPoint y: 311, endPoint x: 1274, endPoint y: 415, distance: 696.8
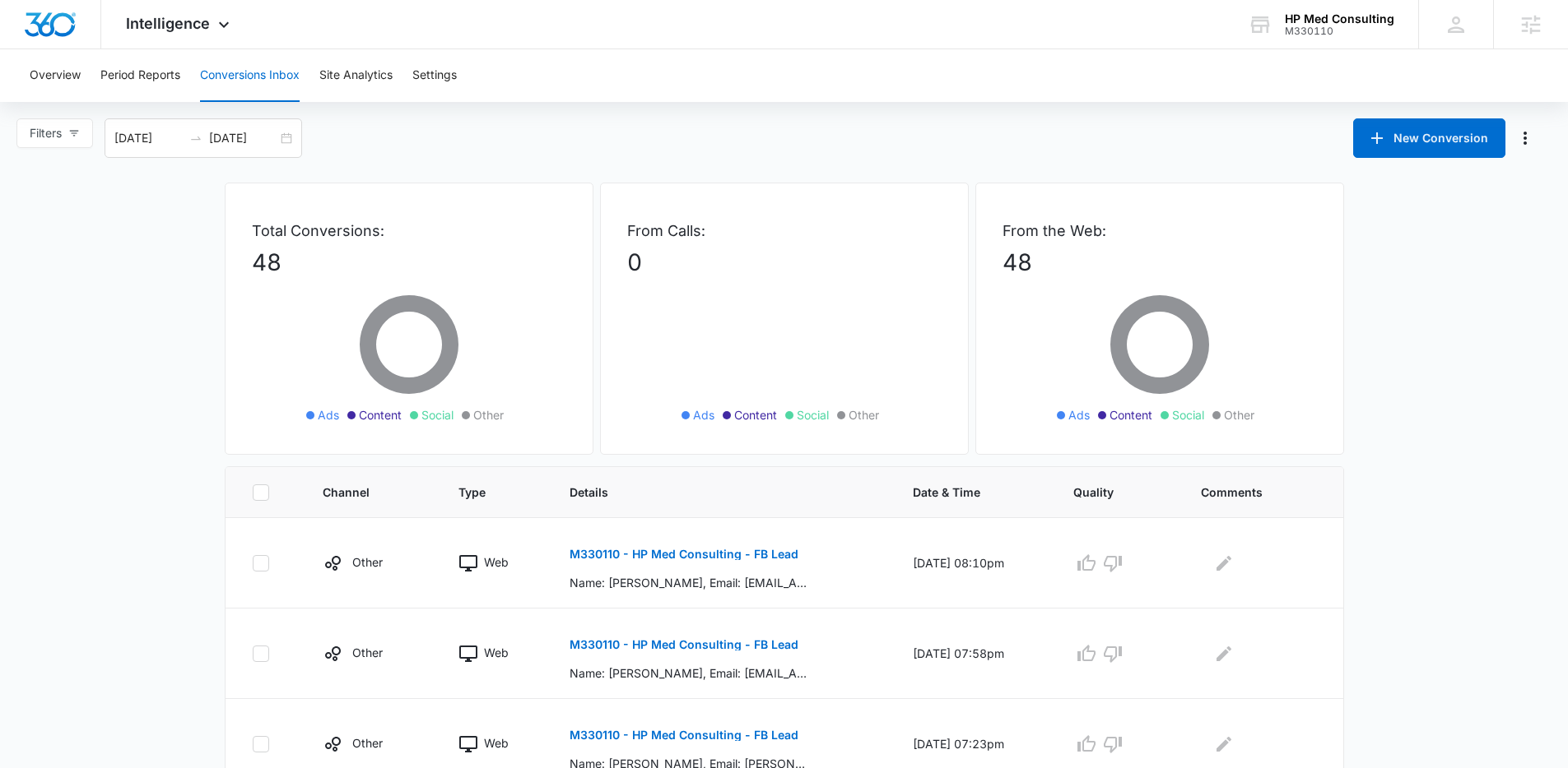
click at [1274, 415] on ul "Ads Content Social Other" at bounding box center [1159, 415] width 239 height 18
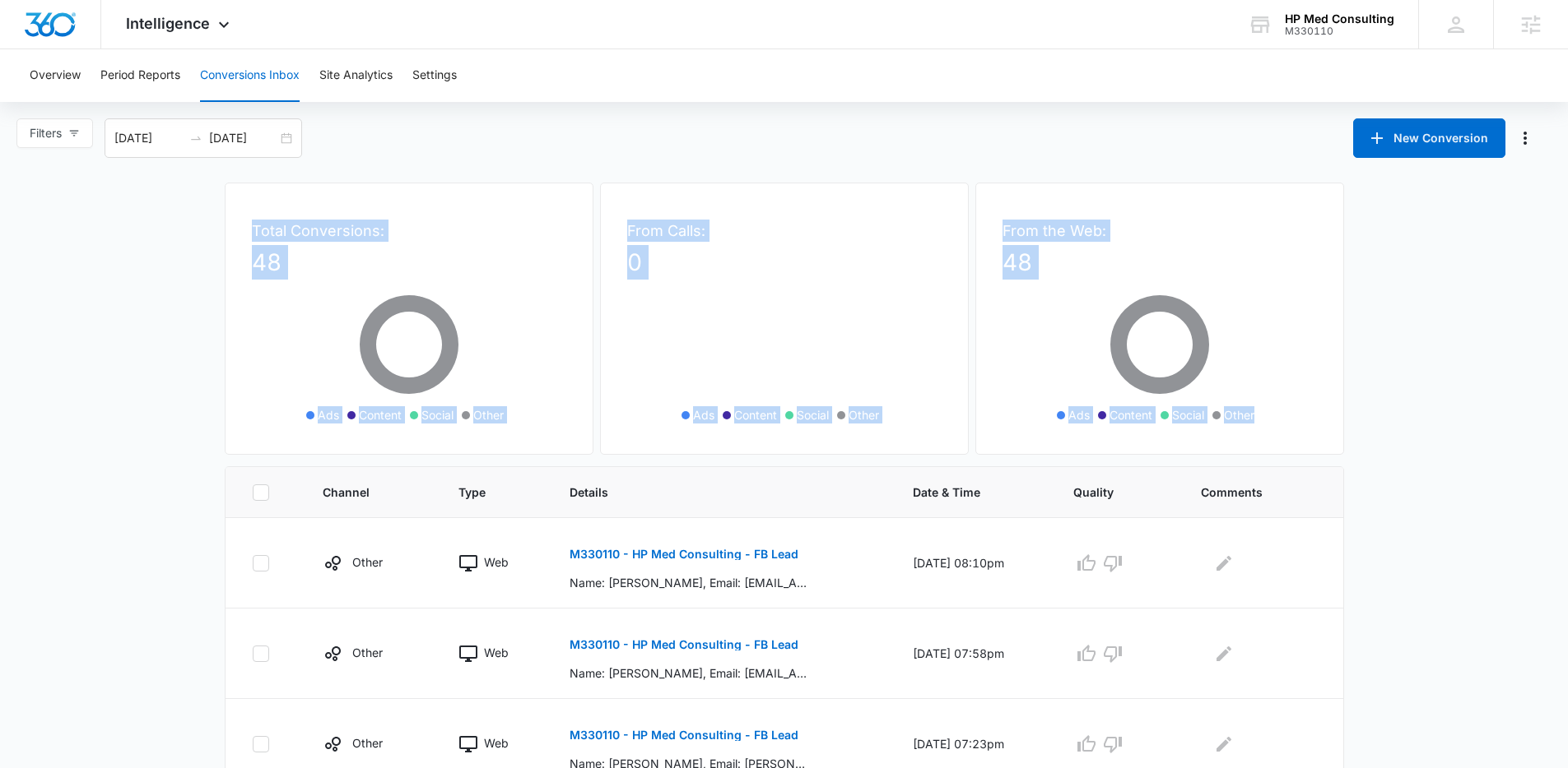
drag, startPoint x: 1274, startPoint y: 415, endPoint x: 192, endPoint y: 218, distance: 1099.8
drag, startPoint x: 199, startPoint y: 220, endPoint x: 1253, endPoint y: 419, distance: 1072.6
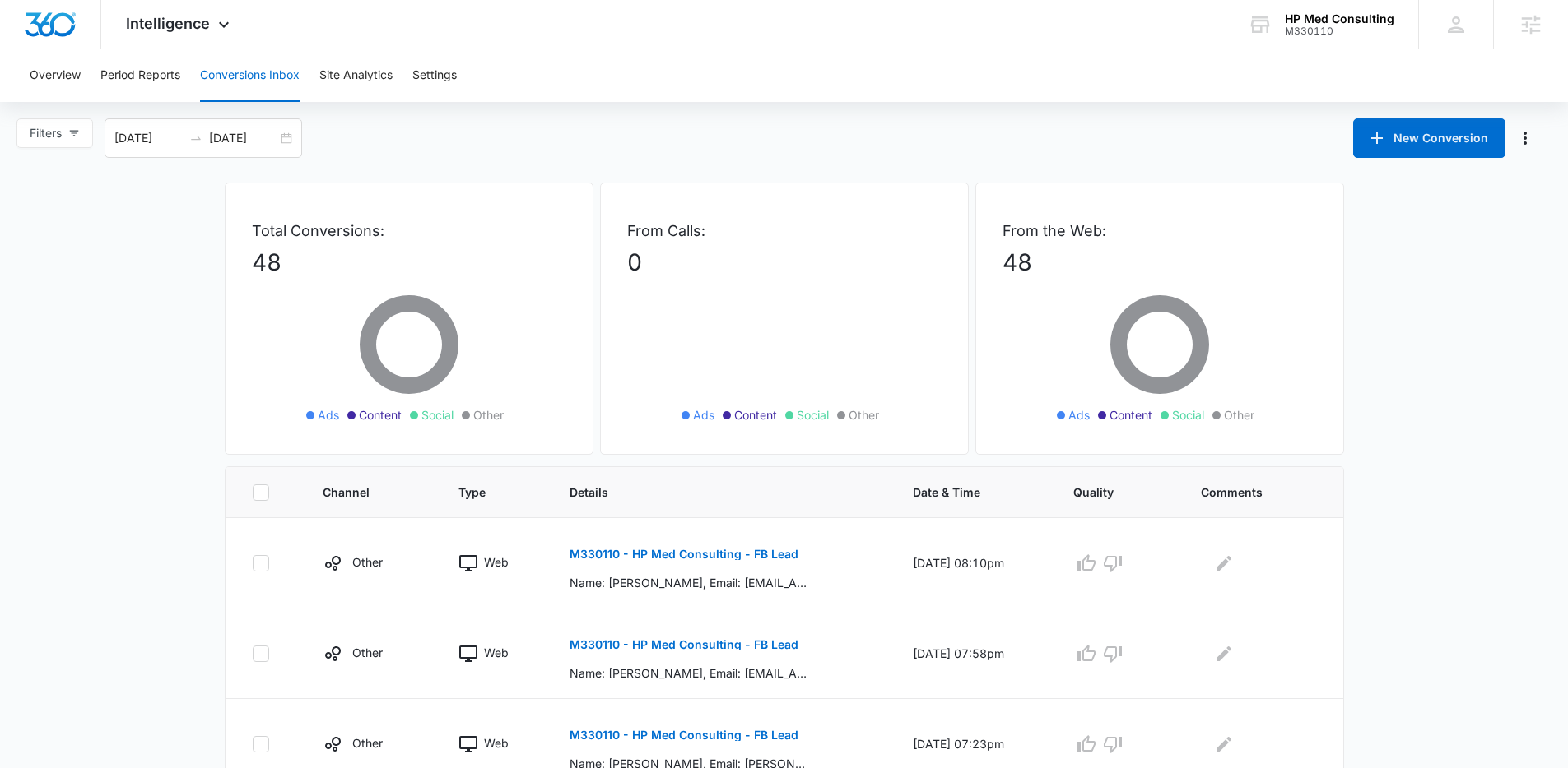
click at [1258, 419] on ul "Ads Content Social Other" at bounding box center [1159, 415] width 239 height 18
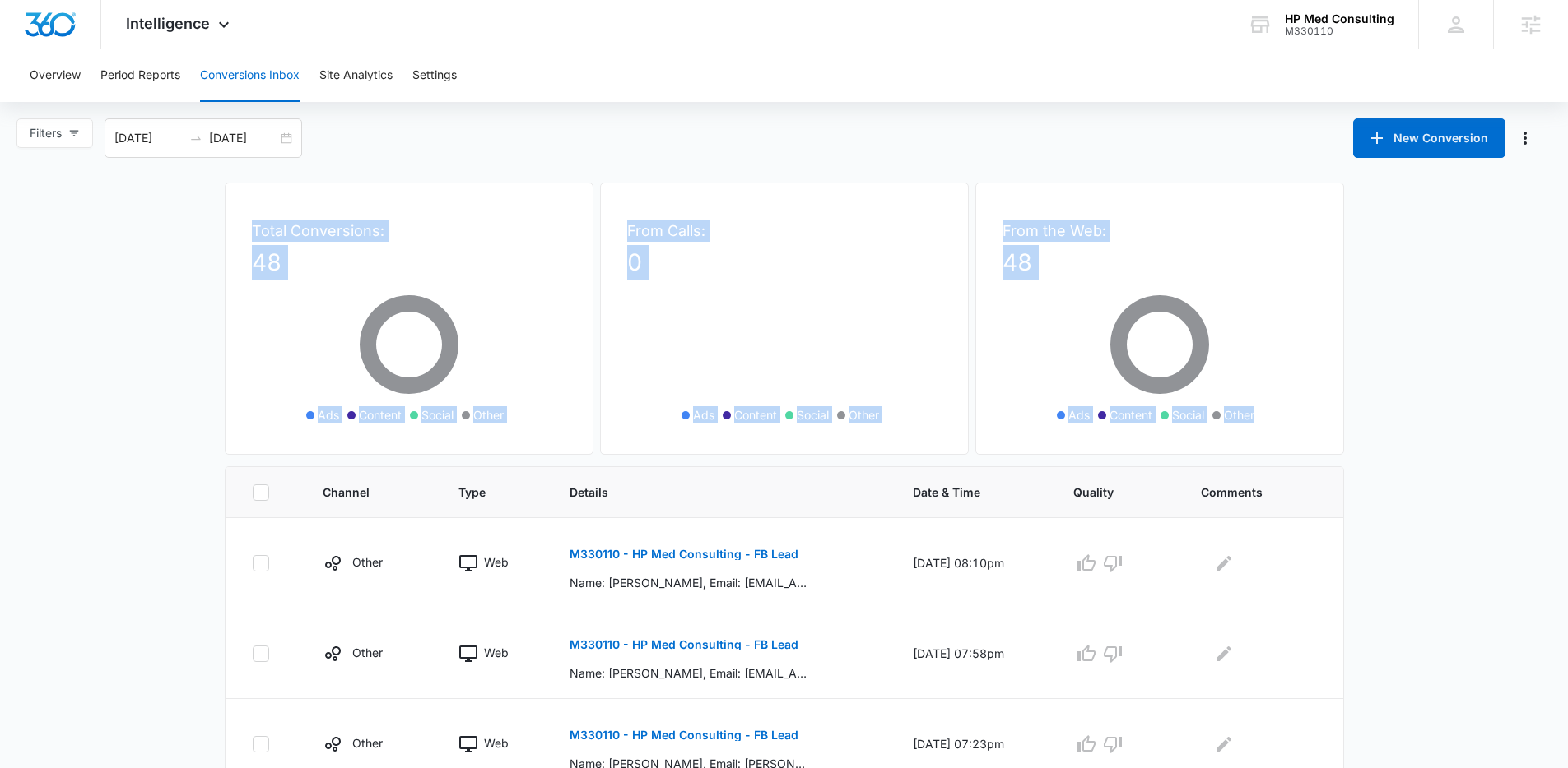
drag, startPoint x: 1258, startPoint y: 419, endPoint x: 222, endPoint y: 240, distance: 1051.4
drag, startPoint x: 222, startPoint y: 240, endPoint x: 1256, endPoint y: 421, distance: 1049.7
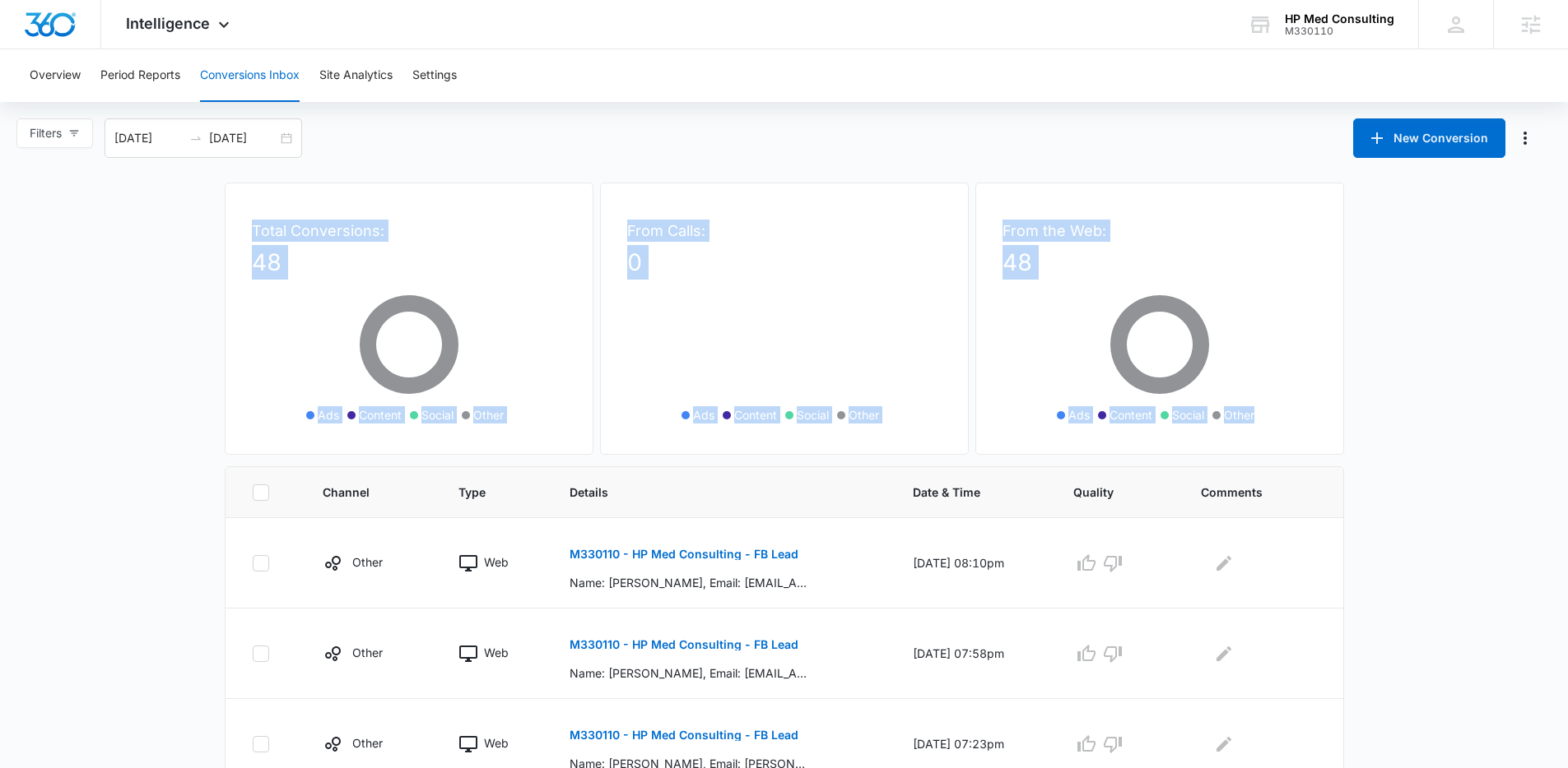
click at [1256, 421] on ul "Ads Content Social Other" at bounding box center [1159, 415] width 239 height 18
drag, startPoint x: 1276, startPoint y: 413, endPoint x: 214, endPoint y: 195, distance: 1084.1
drag, startPoint x: 301, startPoint y: 233, endPoint x: 1255, endPoint y: 423, distance: 972.7
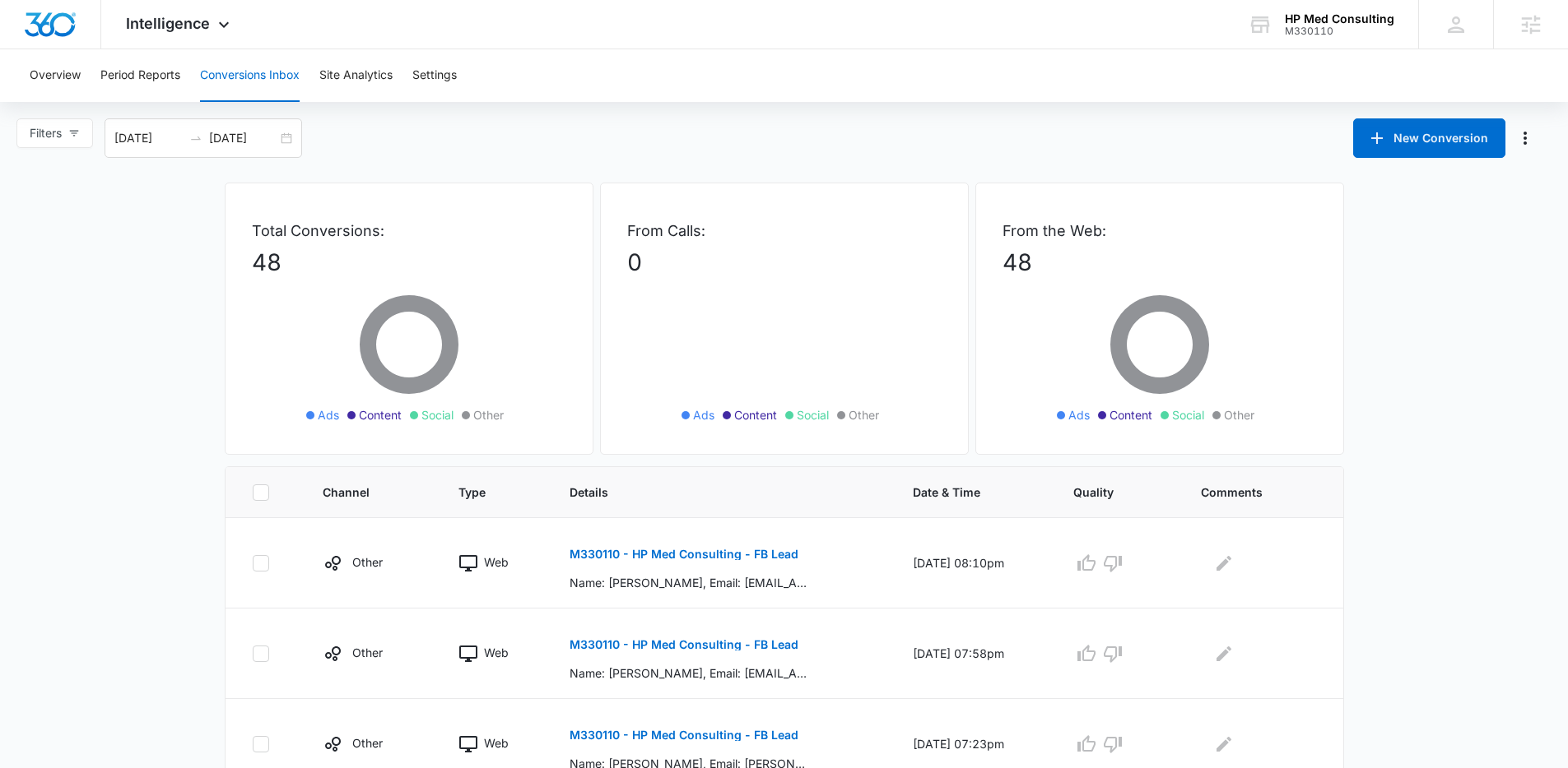
click at [1255, 423] on ul "Ads Content Social Other" at bounding box center [1159, 415] width 239 height 18
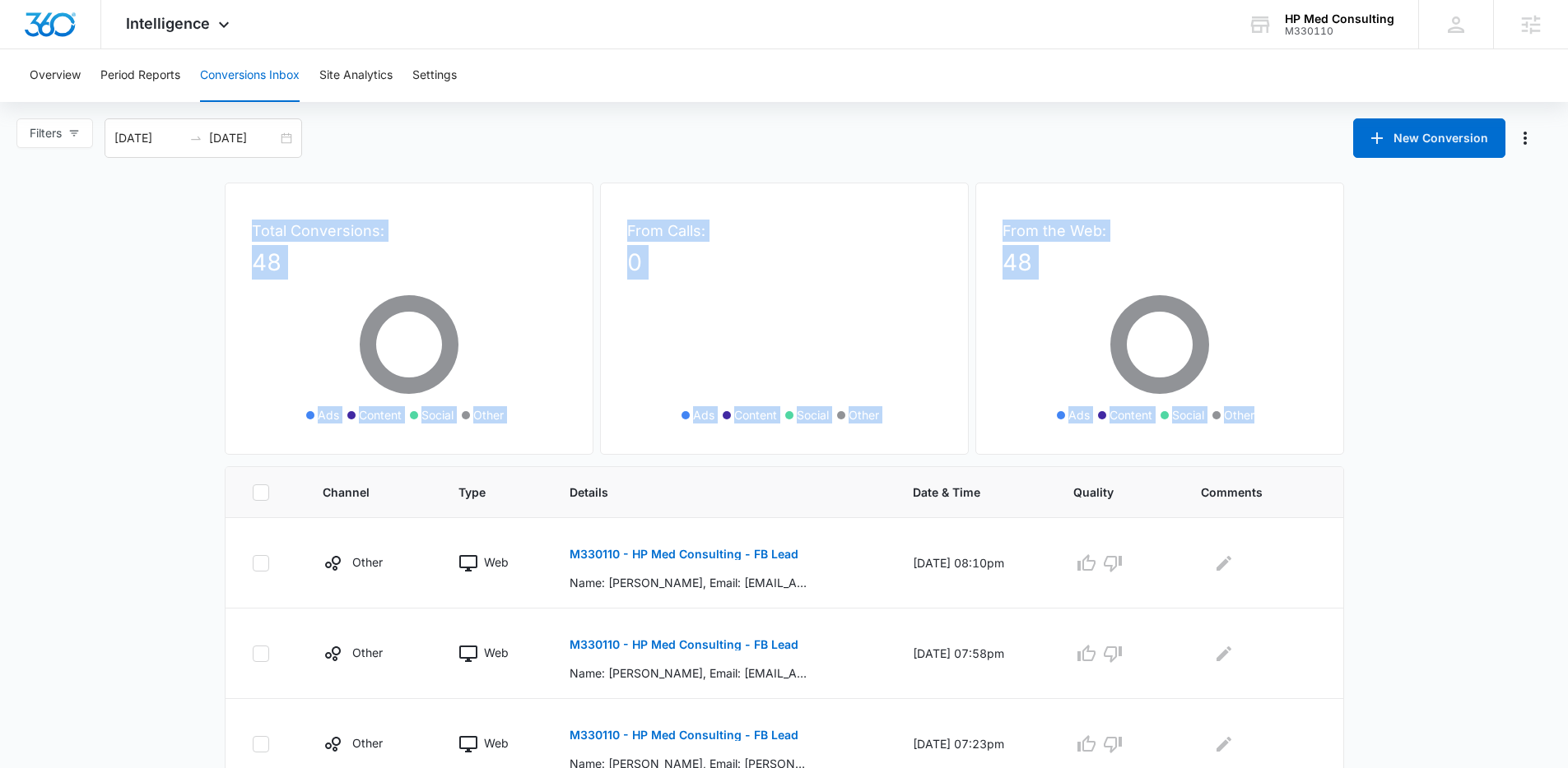
drag, startPoint x: 1255, startPoint y: 423, endPoint x: 218, endPoint y: 235, distance: 1053.9
drag, startPoint x: 233, startPoint y: 228, endPoint x: 1278, endPoint y: 412, distance: 1061.1
click at [1278, 412] on div "Total Conversions: 48 Ads Content Social Other From Calls: 0 Ads Content Social…" at bounding box center [784, 324] width 1119 height 283
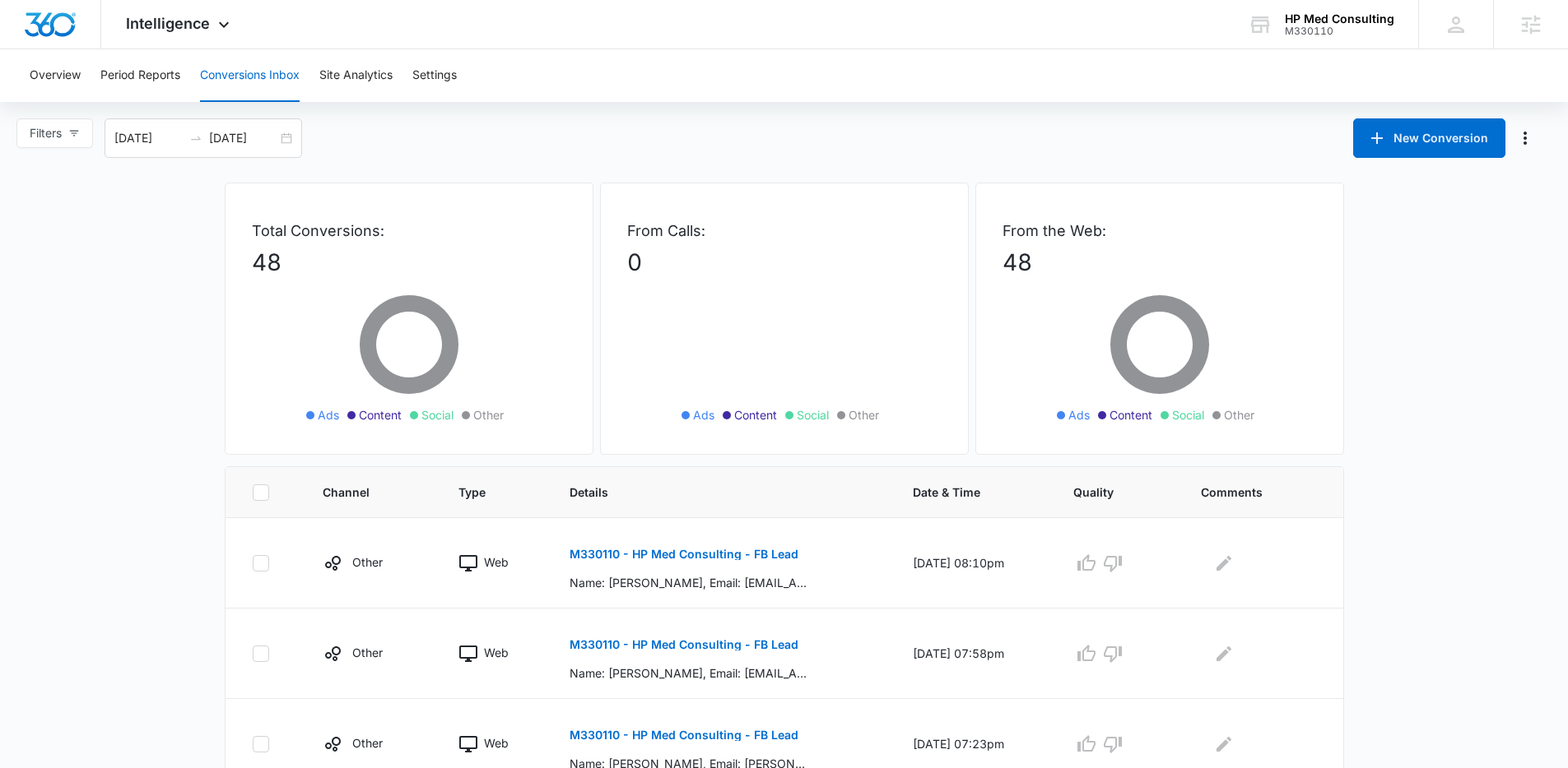
click at [1278, 412] on ul "Ads Content Social Other" at bounding box center [1159, 415] width 239 height 18
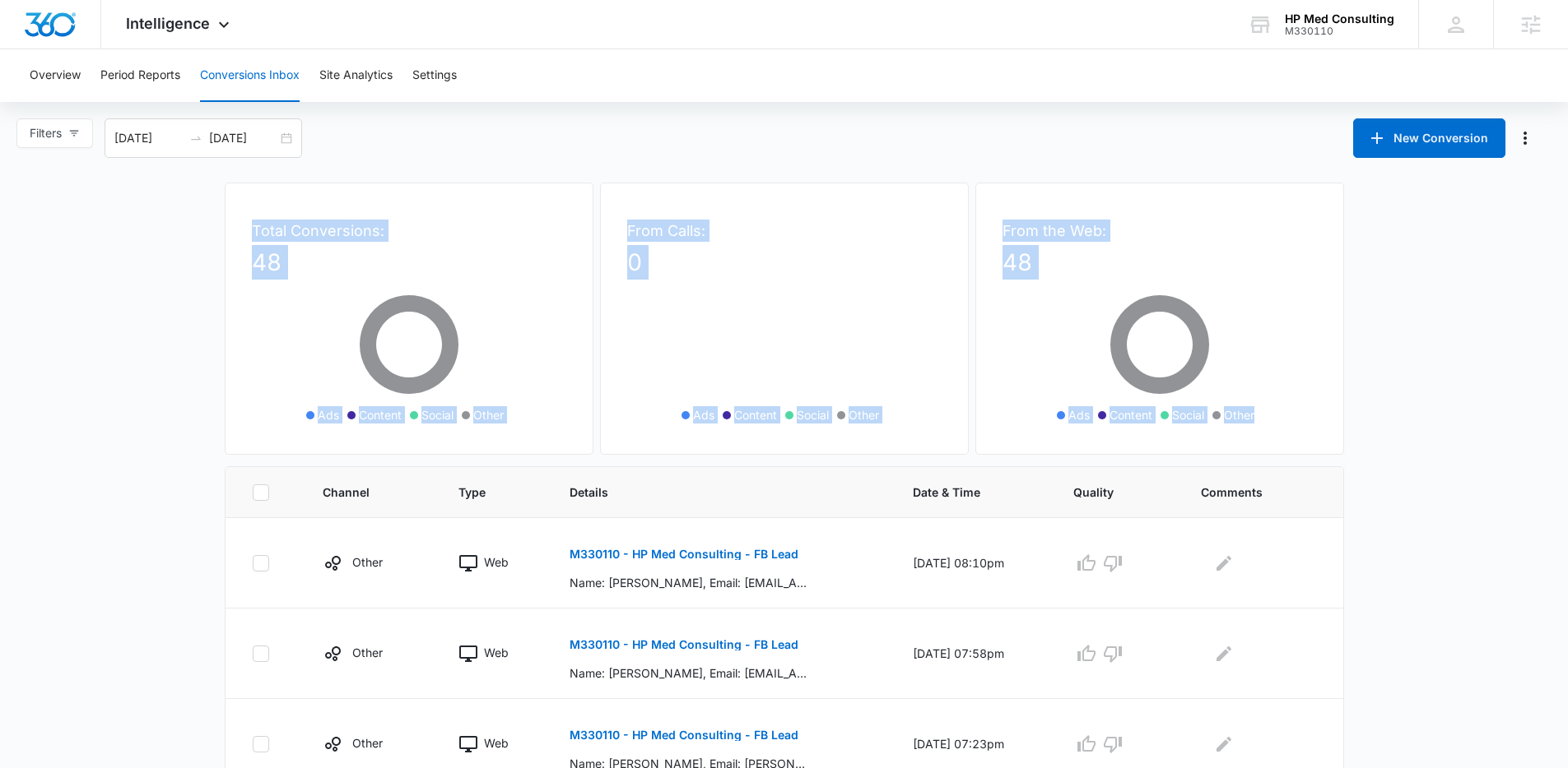
drag, startPoint x: 1278, startPoint y: 412, endPoint x: 194, endPoint y: 209, distance: 1102.8
drag, startPoint x: 245, startPoint y: 217, endPoint x: 1266, endPoint y: 412, distance: 1039.5
click at [1266, 412] on div "Total Conversions: 48 Ads Content Social Other From Calls: 0 Ads Content Social…" at bounding box center [784, 324] width 1119 height 283
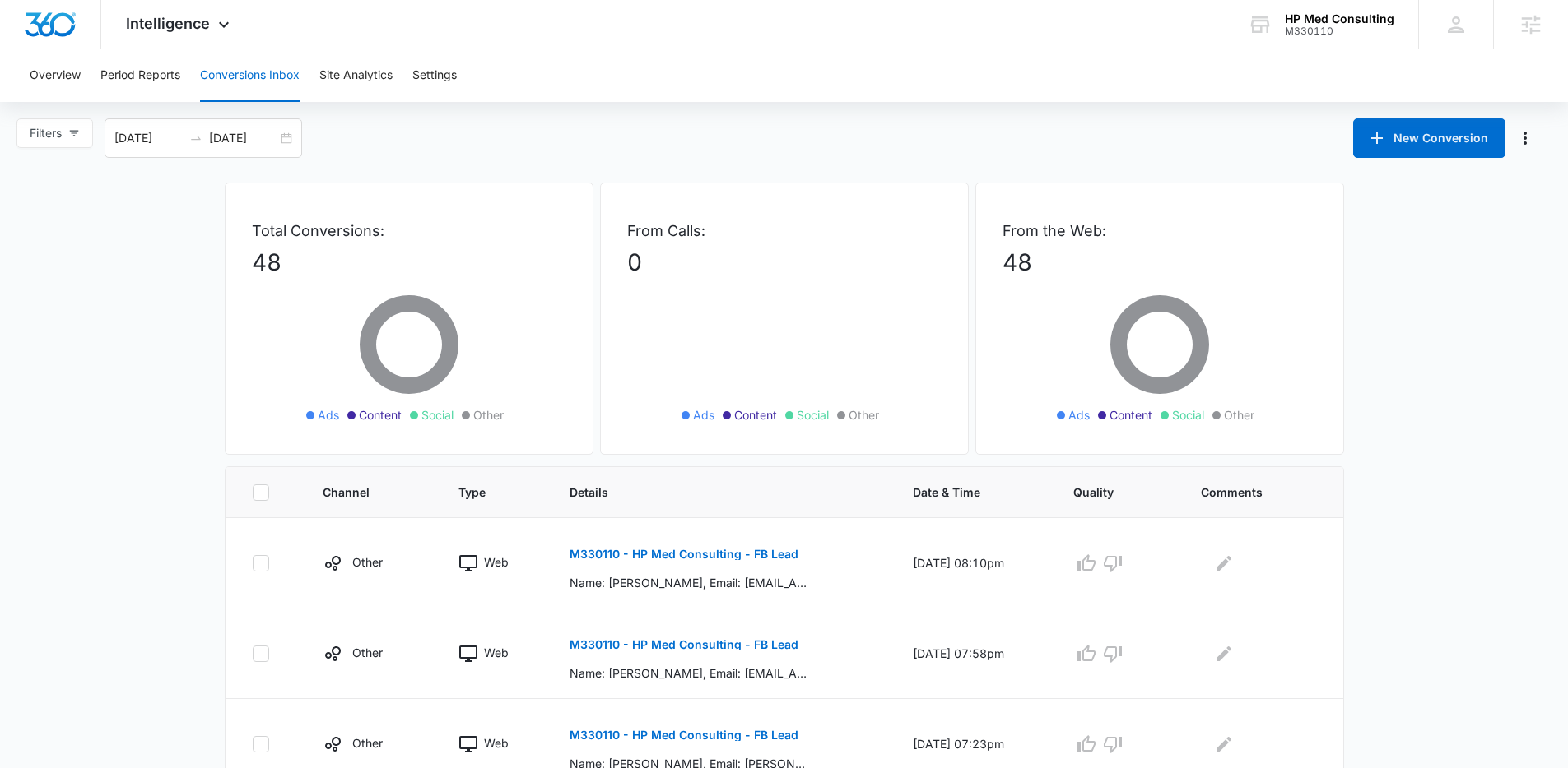
click at [1266, 412] on ul "Ads Content Social Other" at bounding box center [1159, 415] width 239 height 18
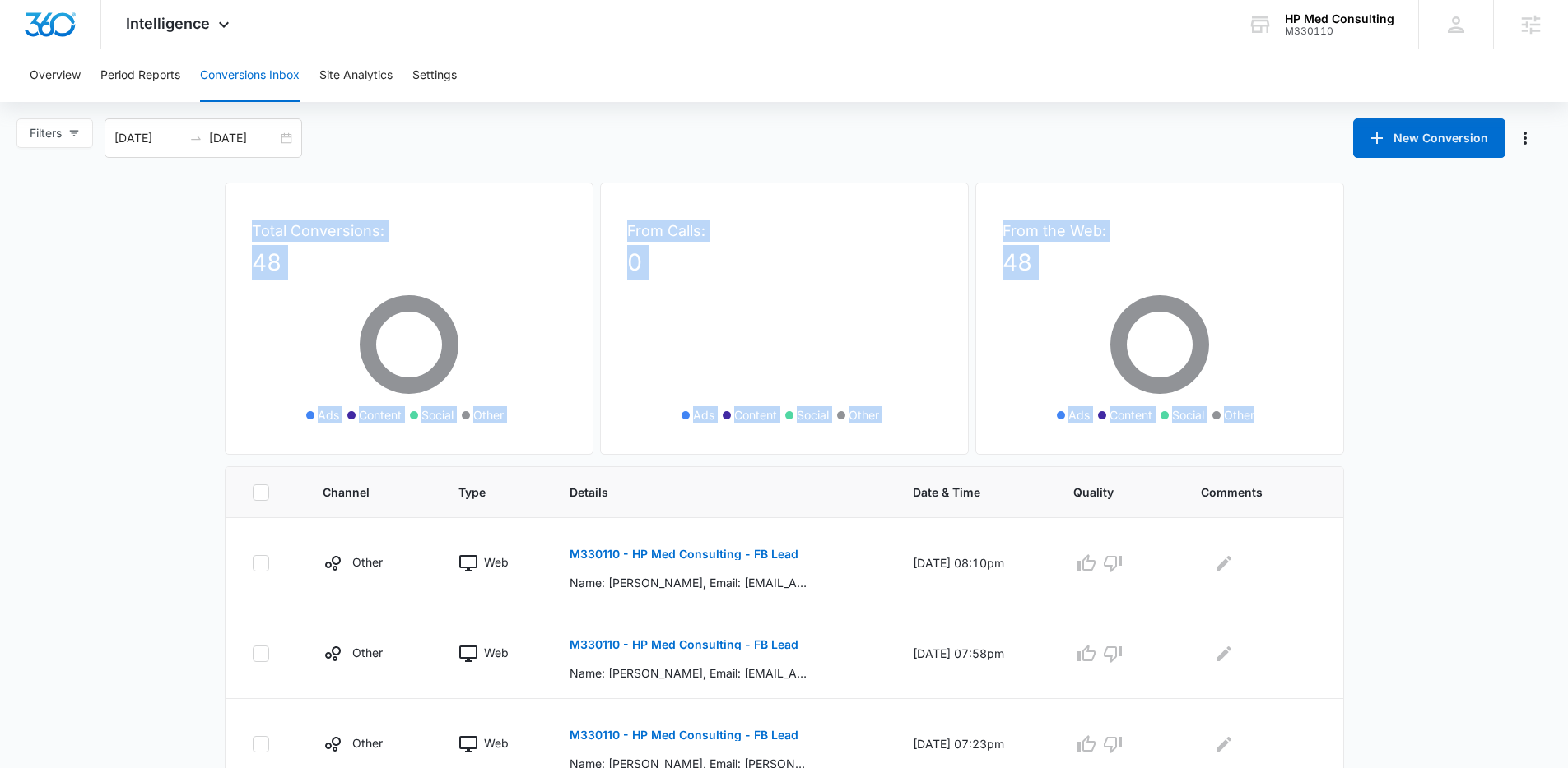
drag, startPoint x: 249, startPoint y: 222, endPoint x: 1262, endPoint y: 420, distance: 1032.2
click at [1262, 420] on div "Total Conversions: 48 Ads Content Social Other From Calls: 0 Ads Content Social…" at bounding box center [784, 324] width 1119 height 283
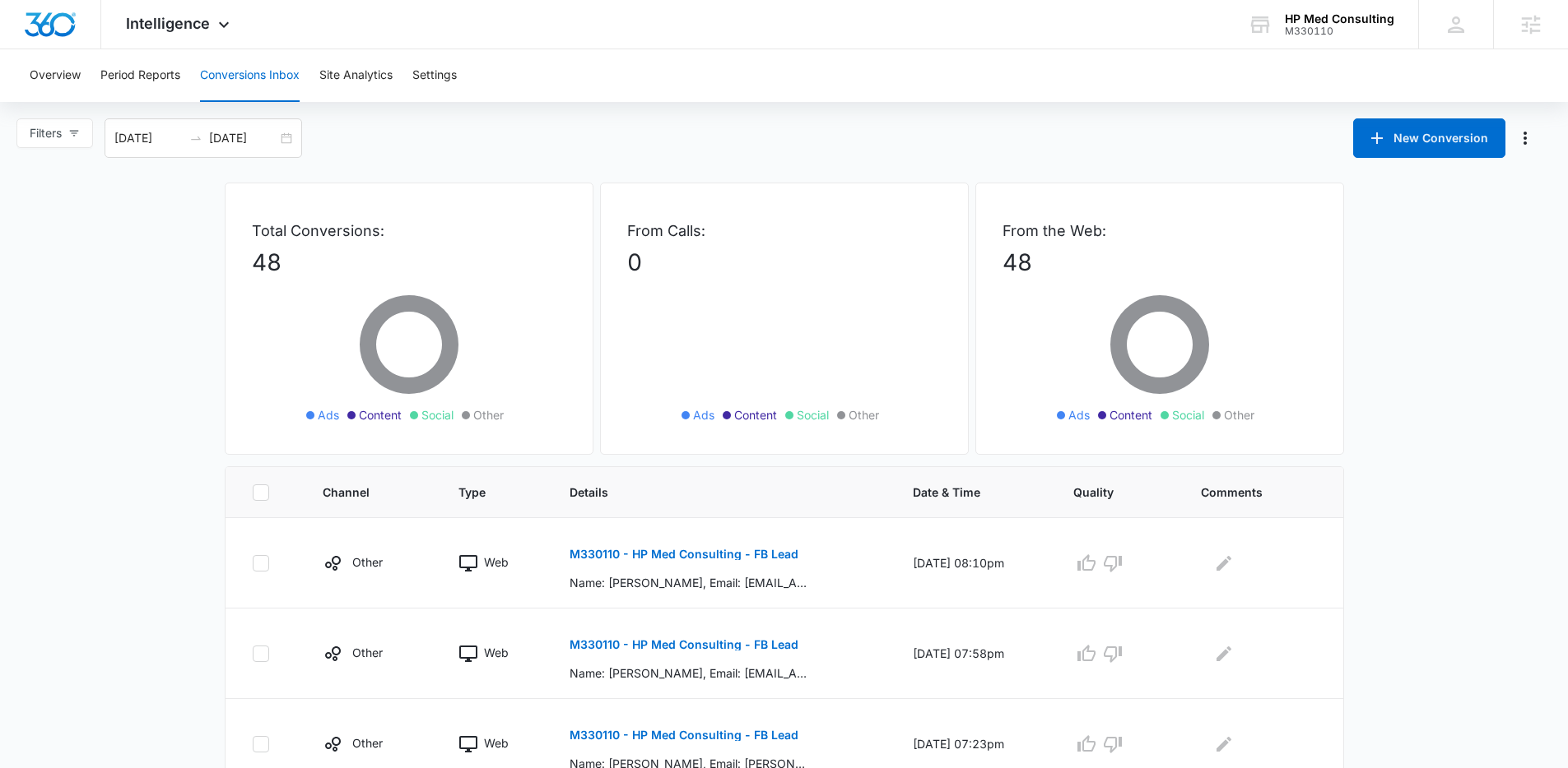
click at [1262, 420] on ul "Ads Content Social Other" at bounding box center [1159, 415] width 239 height 18
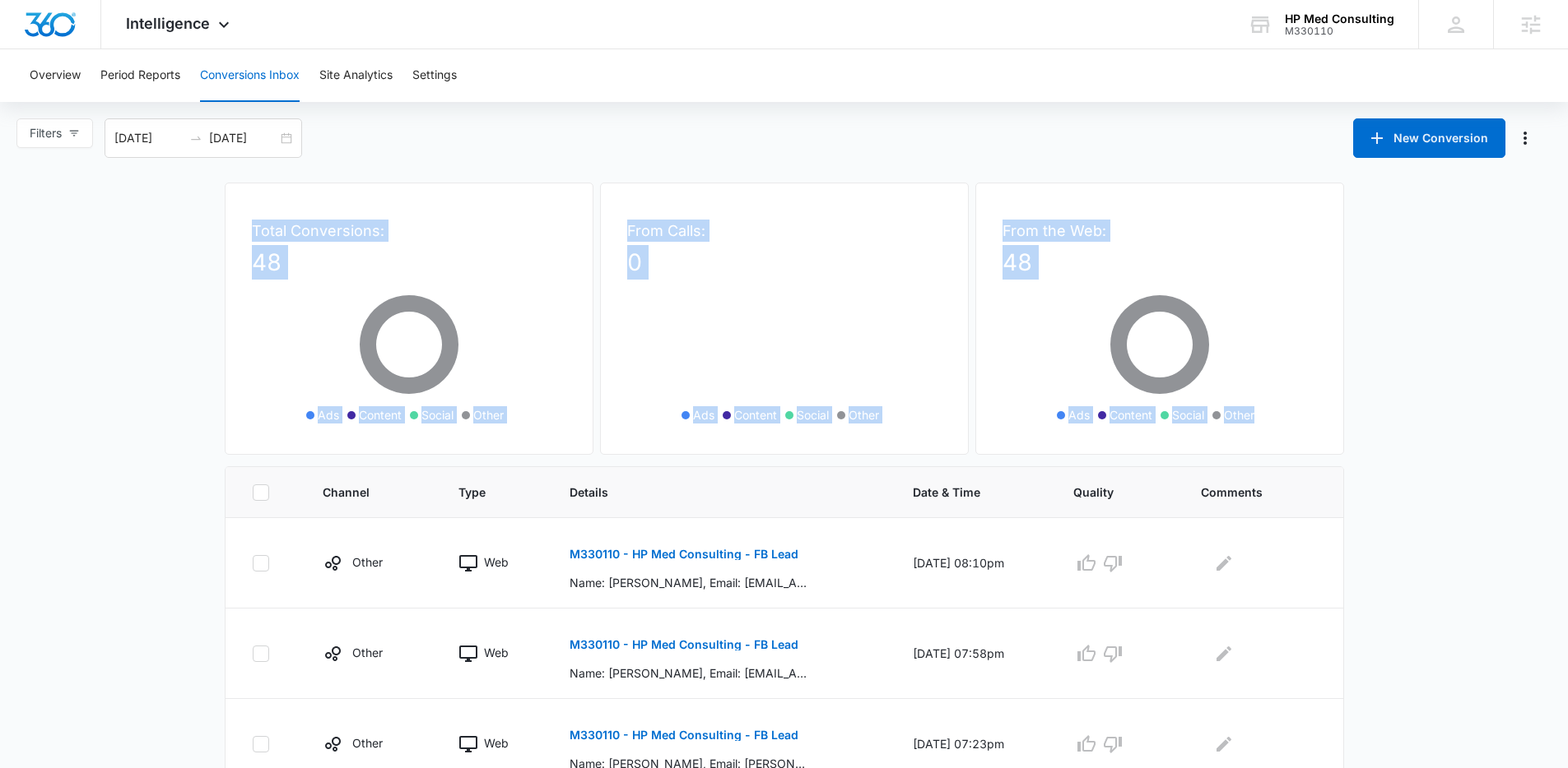
drag, startPoint x: 1262, startPoint y: 420, endPoint x: 178, endPoint y: 229, distance: 1100.7
drag, startPoint x: 178, startPoint y: 229, endPoint x: 1249, endPoint y: 410, distance: 1086.2
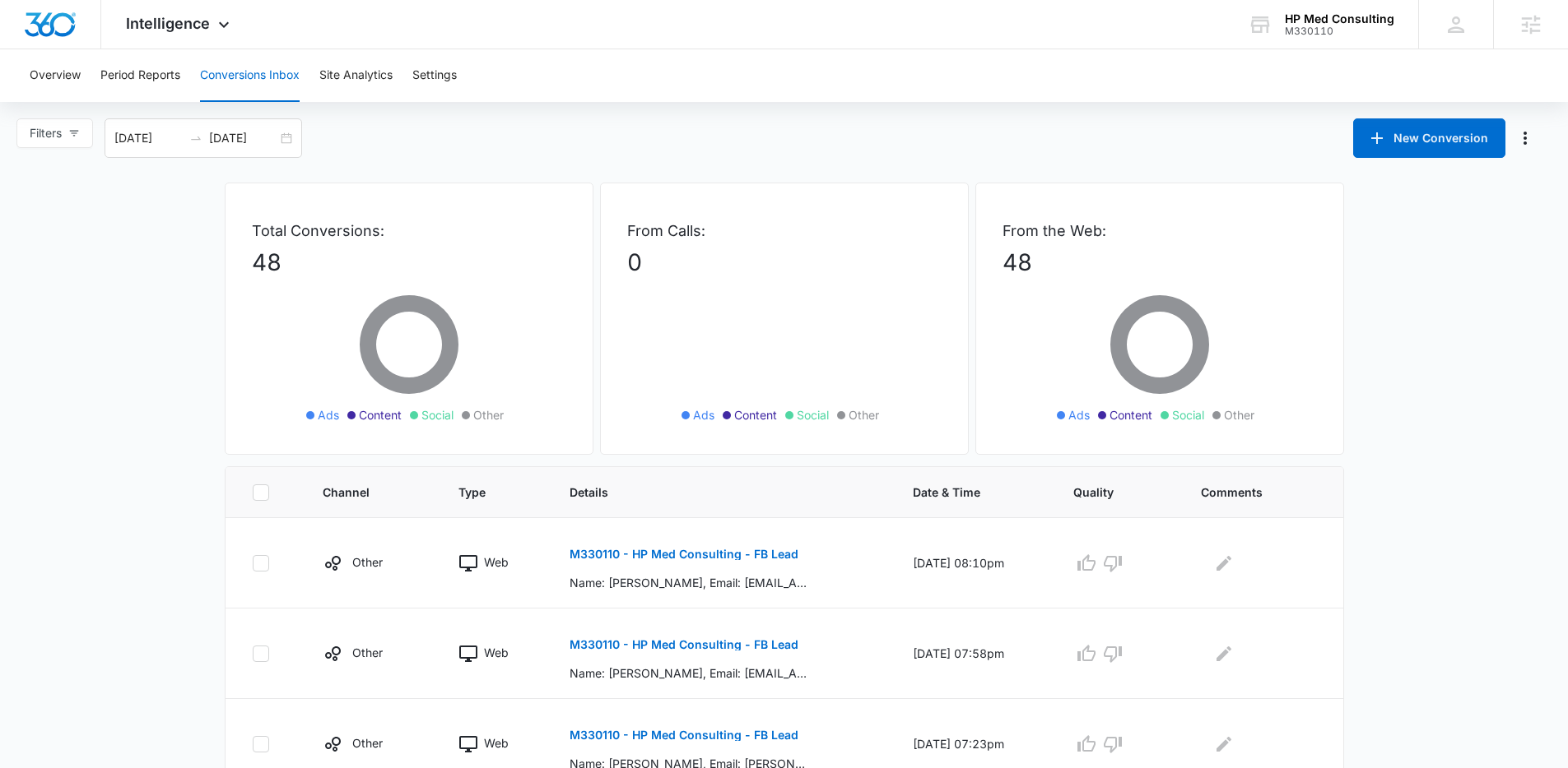
click at [1295, 411] on div "From the Web: 48 Ads Content Social Other" at bounding box center [1160, 318] width 368 height 272
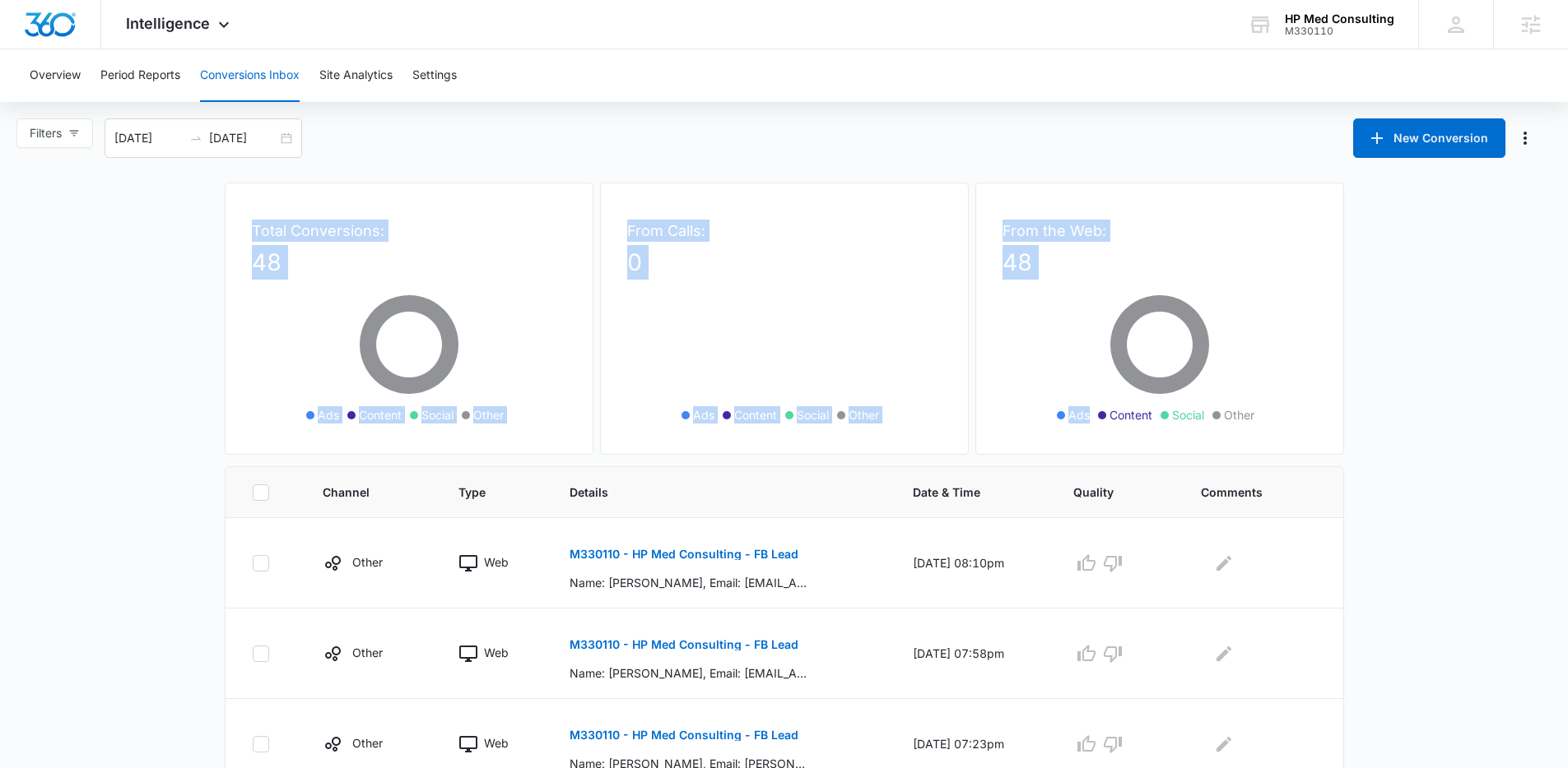
drag, startPoint x: 1280, startPoint y: 416, endPoint x: 271, endPoint y: 210, distance: 1029.8
click at [271, 210] on div "Total Conversions: 48 Ads Content Social Other From Calls: 0 Ads Content Social…" at bounding box center [784, 324] width 1119 height 283
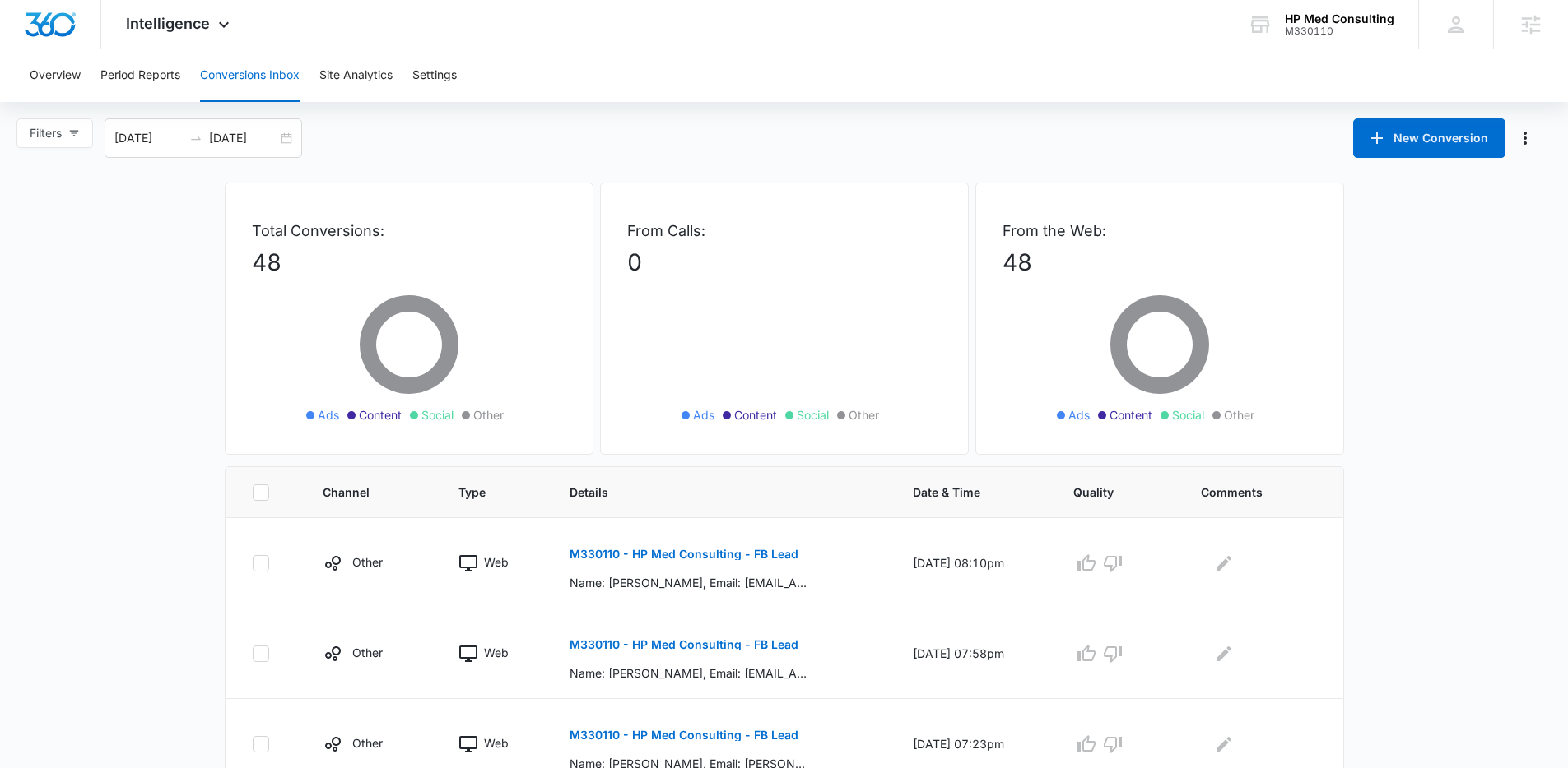
drag, startPoint x: 272, startPoint y: 210, endPoint x: 282, endPoint y: 212, distance: 10.2
click at [272, 210] on div "Total Conversions: 48 Ads Content Social Other" at bounding box center [409, 318] width 368 height 272
drag, startPoint x: 397, startPoint y: 159, endPoint x: 238, endPoint y: 25, distance: 207.9
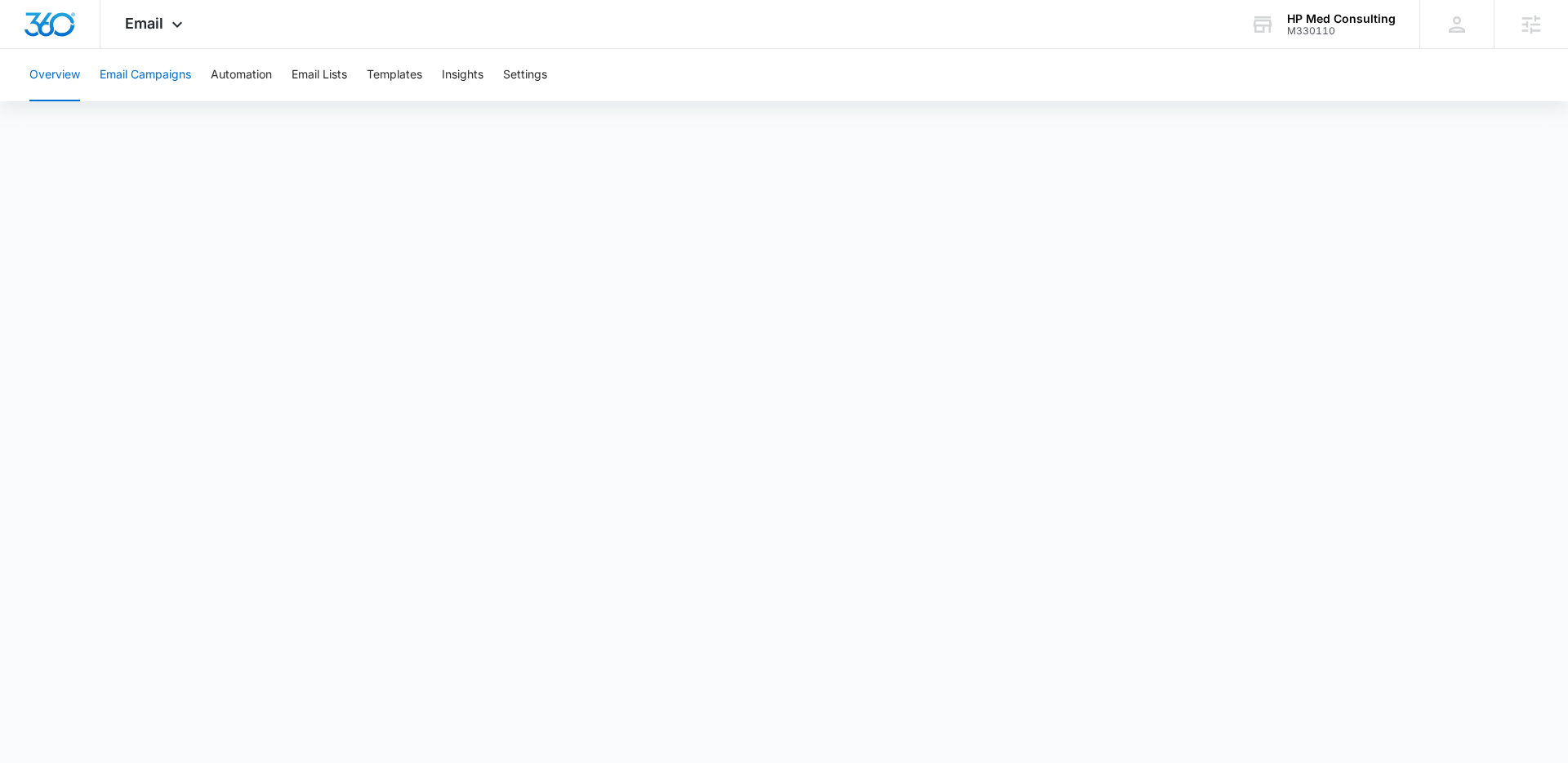
click at [171, 80] on button "Email Campaigns" at bounding box center [145, 75] width 92 height 52
click at [610, 55] on div "Overview Email Campaigns Automation Email Lists Templates Insights Settings" at bounding box center [784, 75] width 1529 height 52
click at [506, 26] on div "Email Apps Reputation Websites Forms CRM Email Social Payments POS Content Ads …" at bounding box center [784, 24] width 1568 height 49
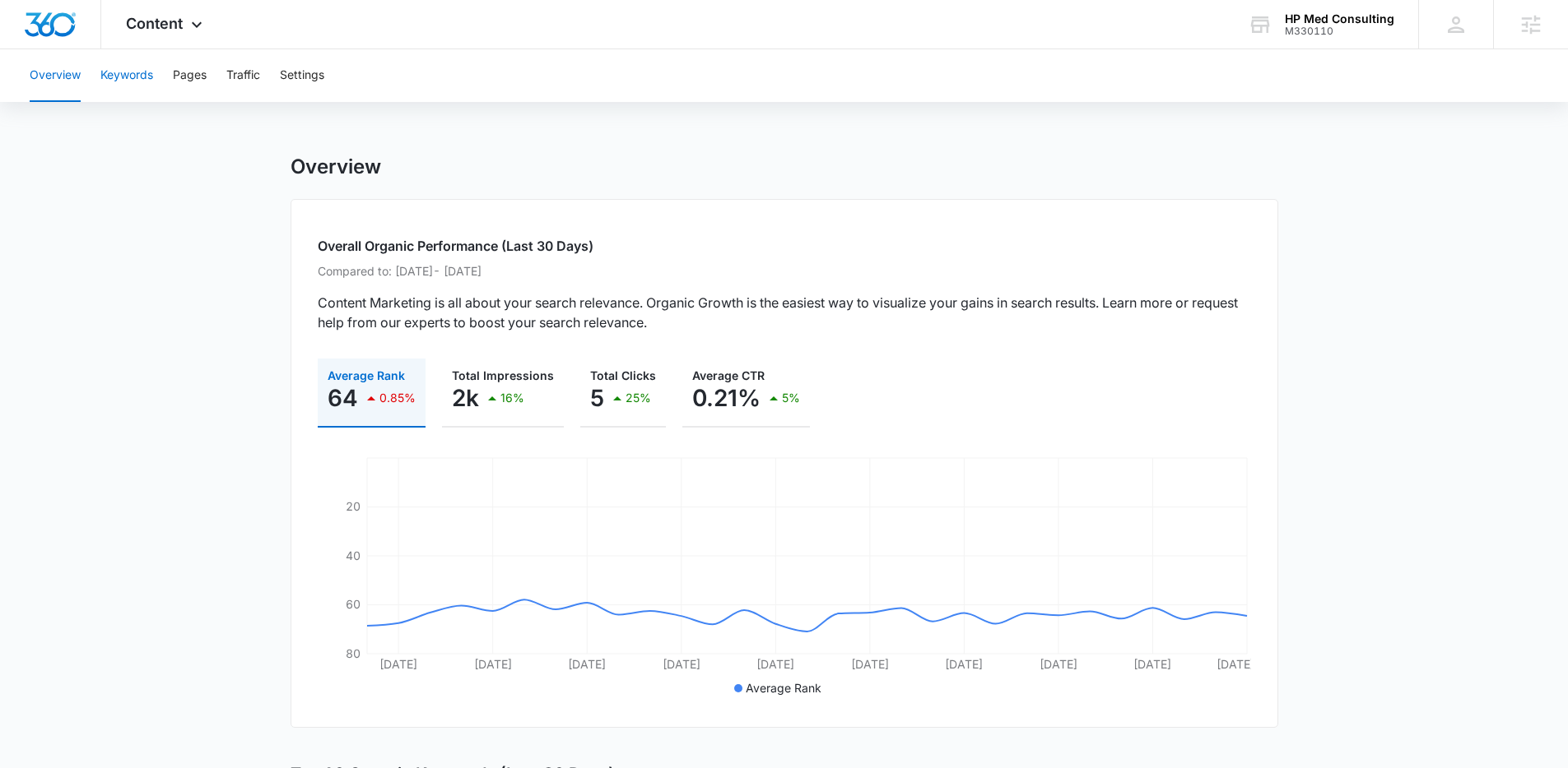
click at [141, 61] on button "Keywords" at bounding box center [126, 76] width 53 height 53
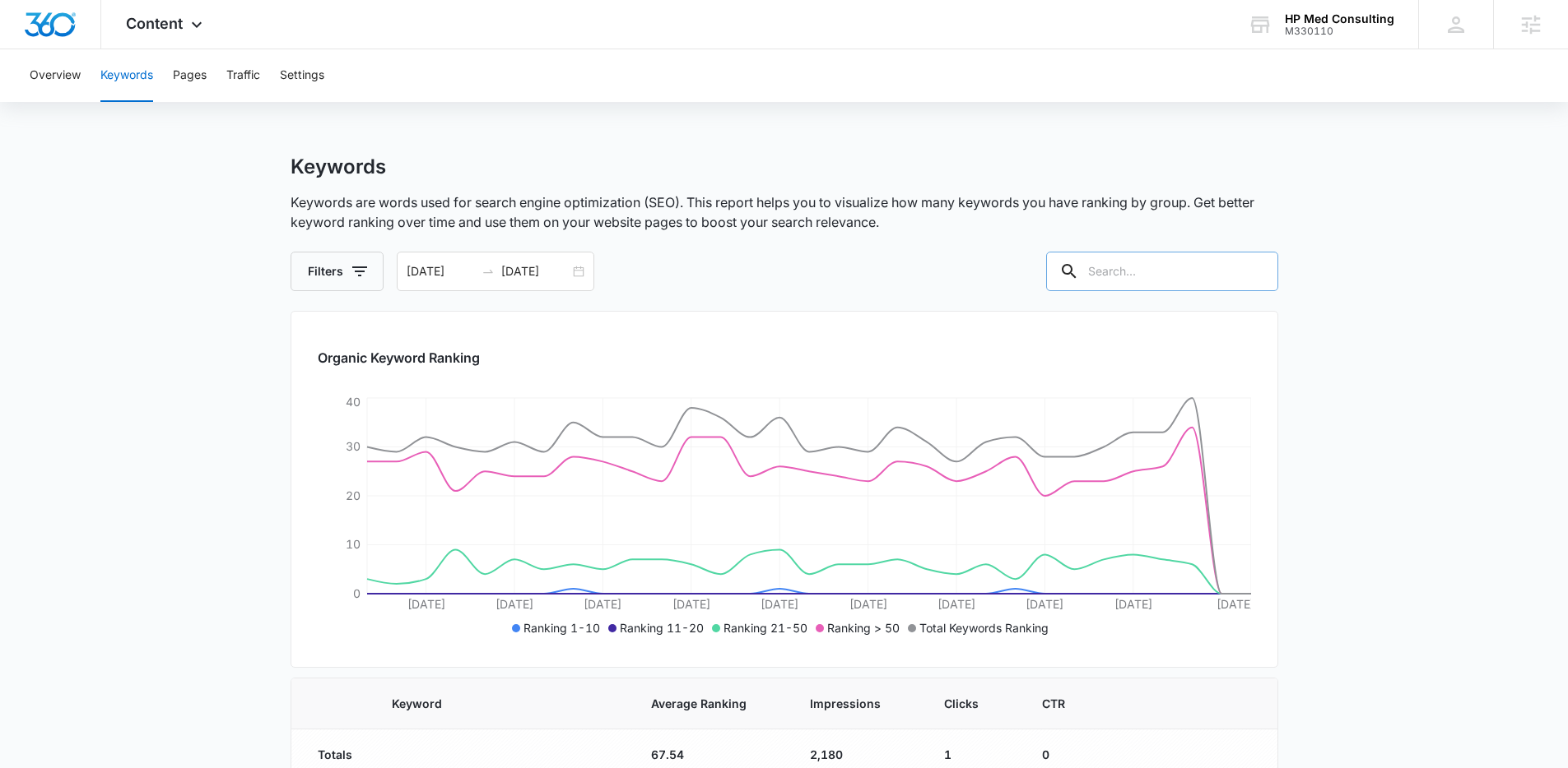
click at [1153, 263] on input "text" at bounding box center [1161, 272] width 232 height 40
type input "Breaking"
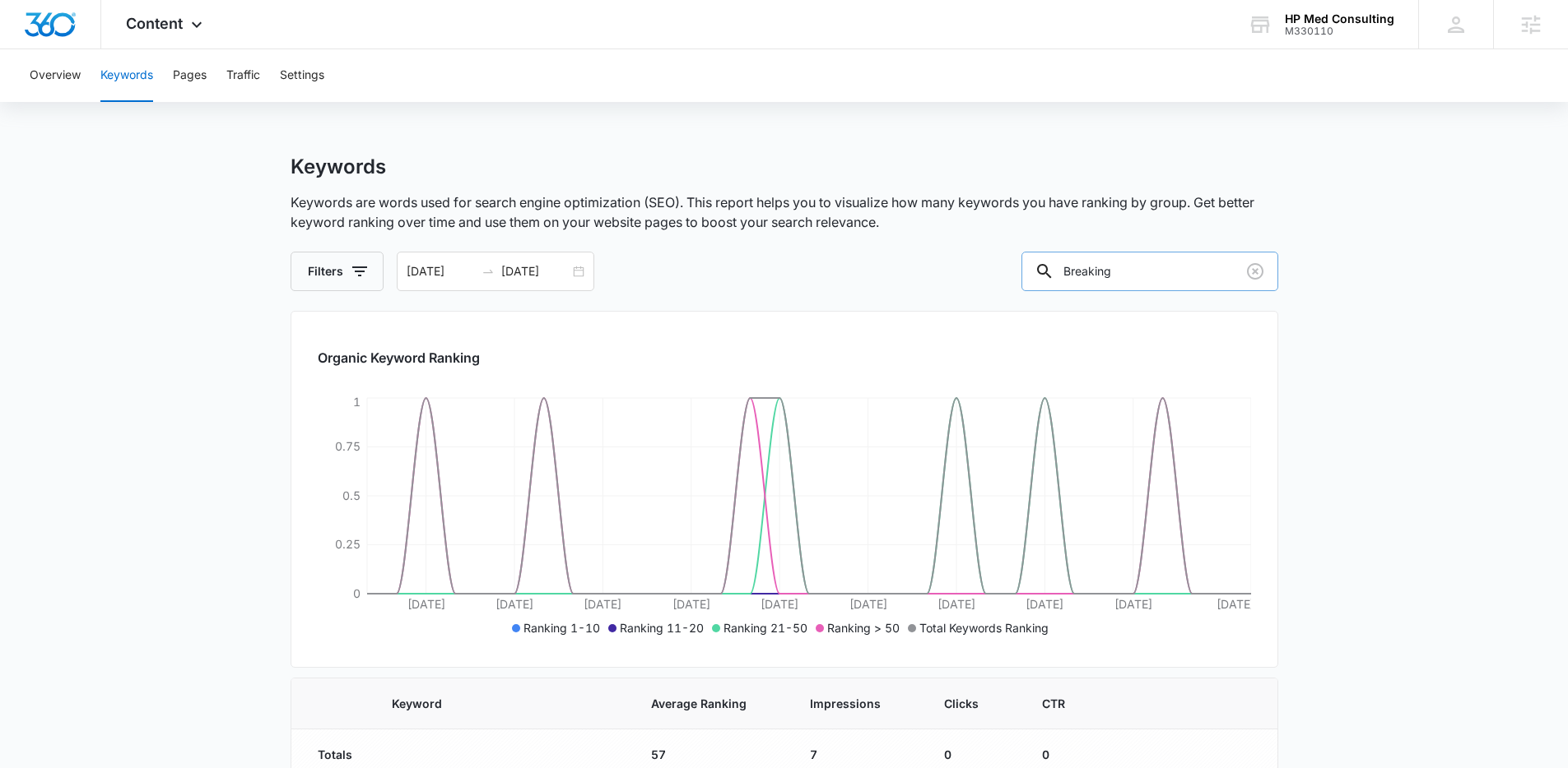
drag, startPoint x: 1161, startPoint y: 261, endPoint x: 1086, endPoint y: 264, distance: 75.1
click at [1071, 264] on div "Breaking" at bounding box center [1149, 272] width 256 height 40
click at [1263, 269] on icon "Clear" at bounding box center [1255, 271] width 20 height 20
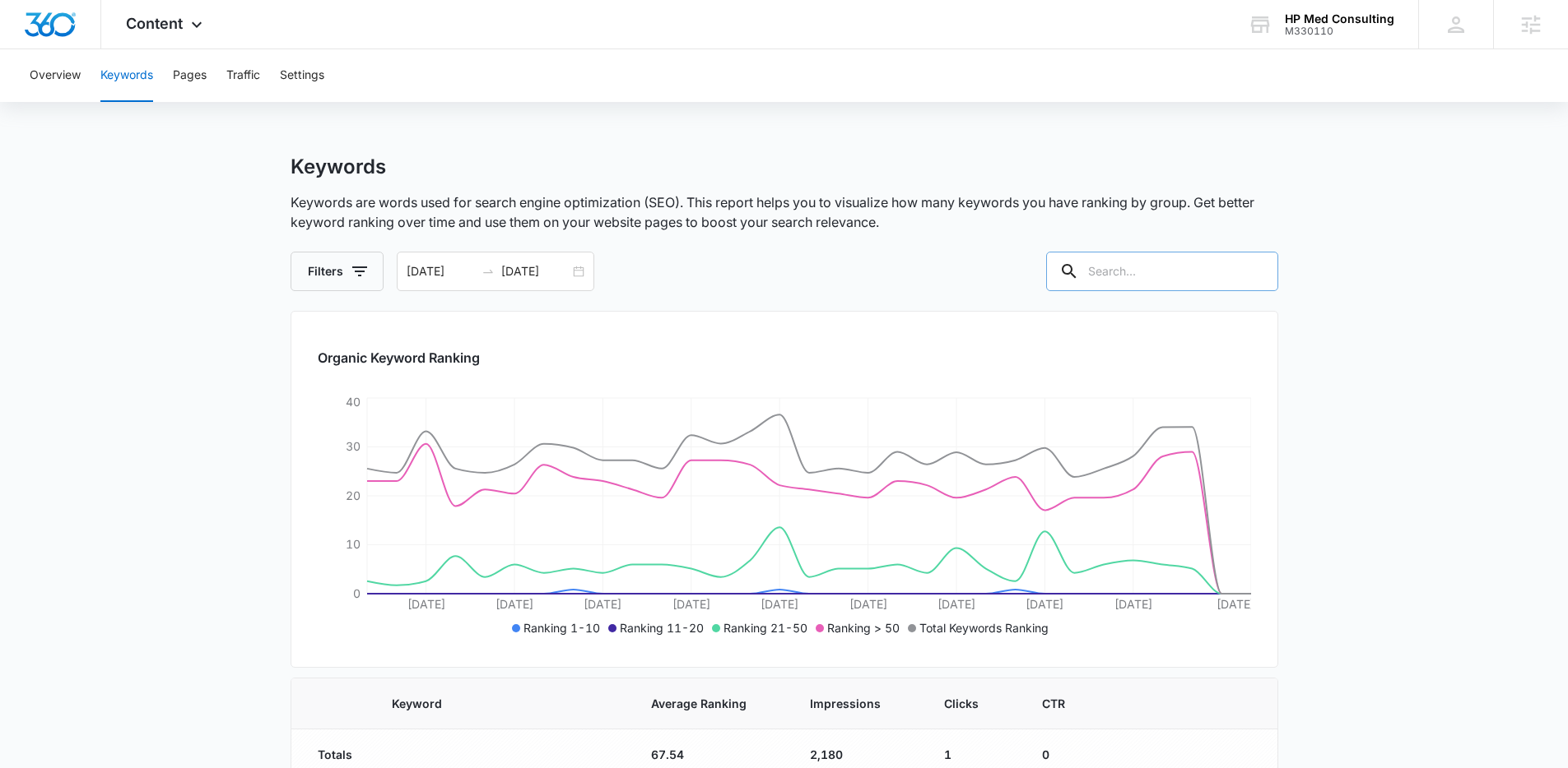
click at [768, 249] on div "Keywords Keywords are words used for search engine optimization (SEO). This rep…" at bounding box center [784, 222] width 987 height 137
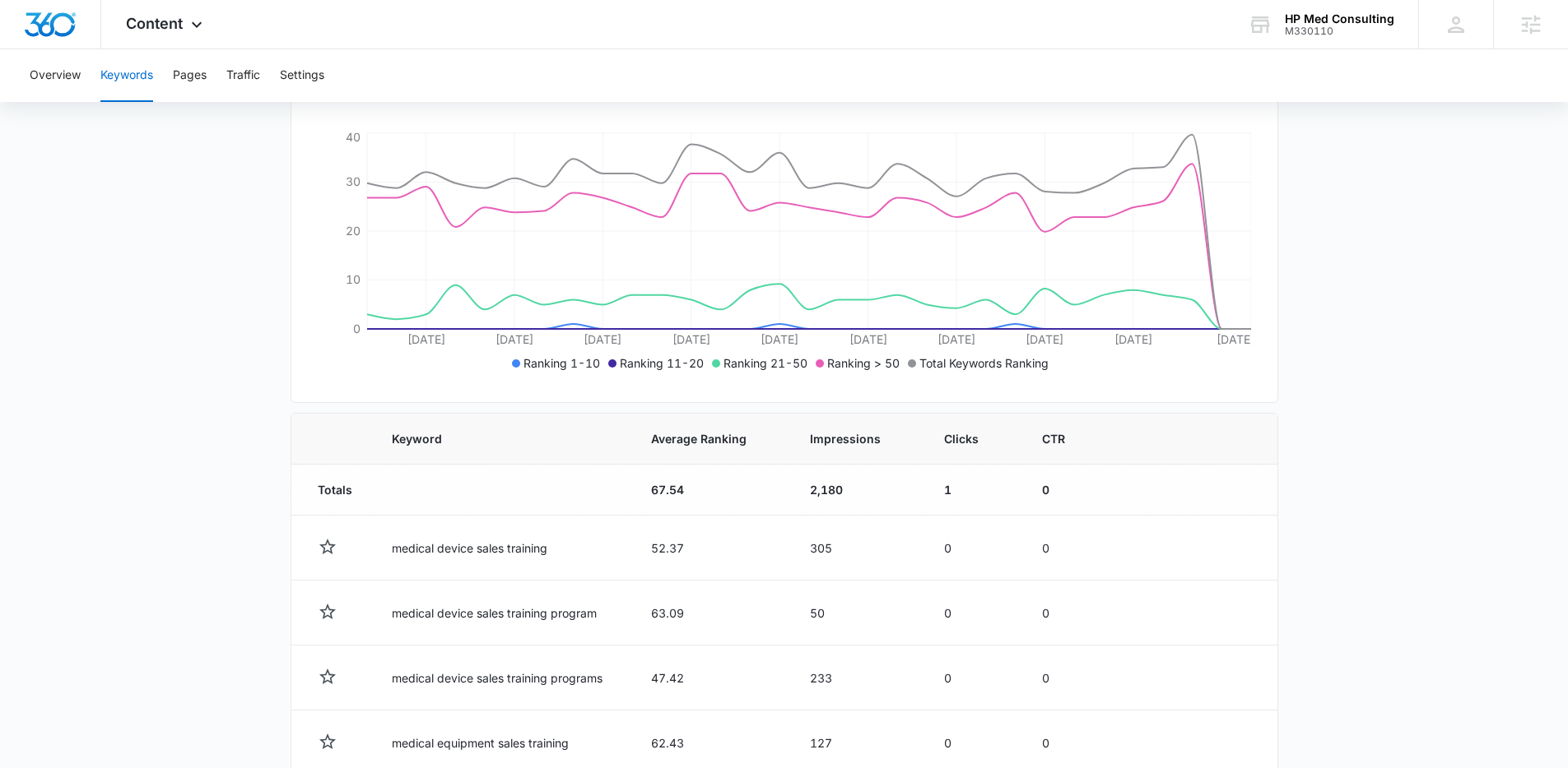
scroll to position [540, 0]
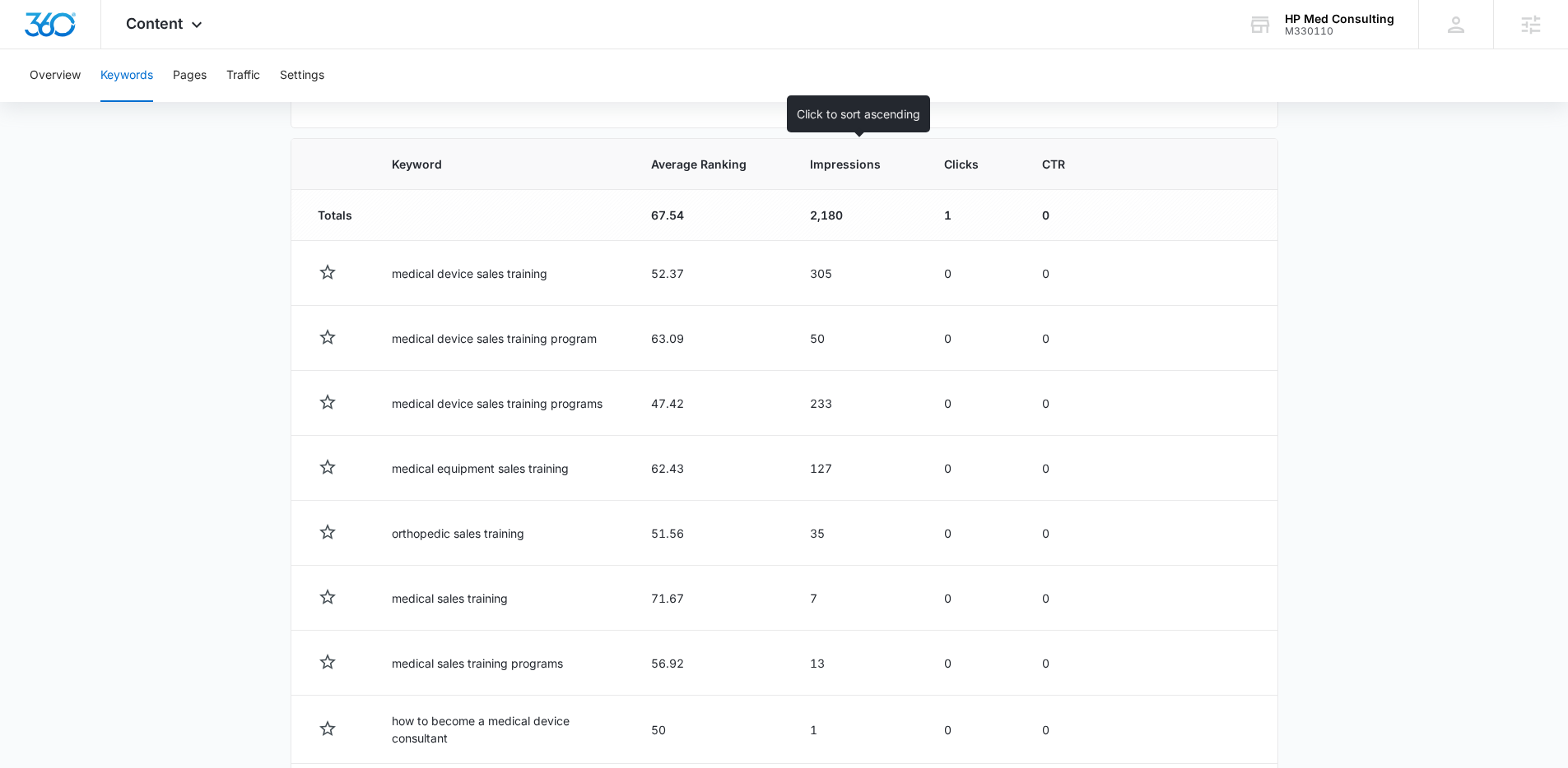
click at [850, 176] on th "Impressions" at bounding box center [857, 165] width 134 height 51
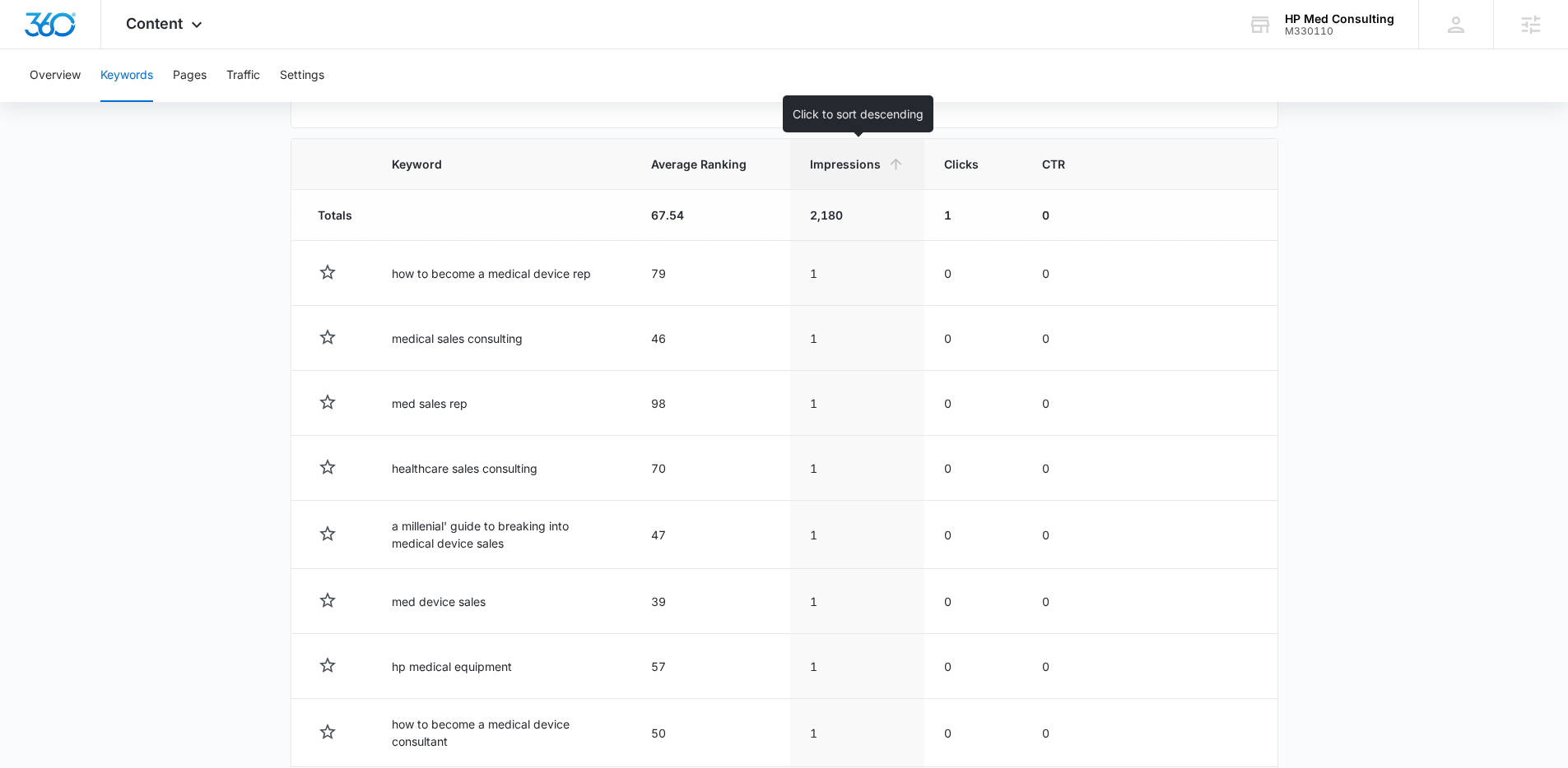
click at [838, 160] on span "Impressions" at bounding box center [845, 164] width 70 height 17
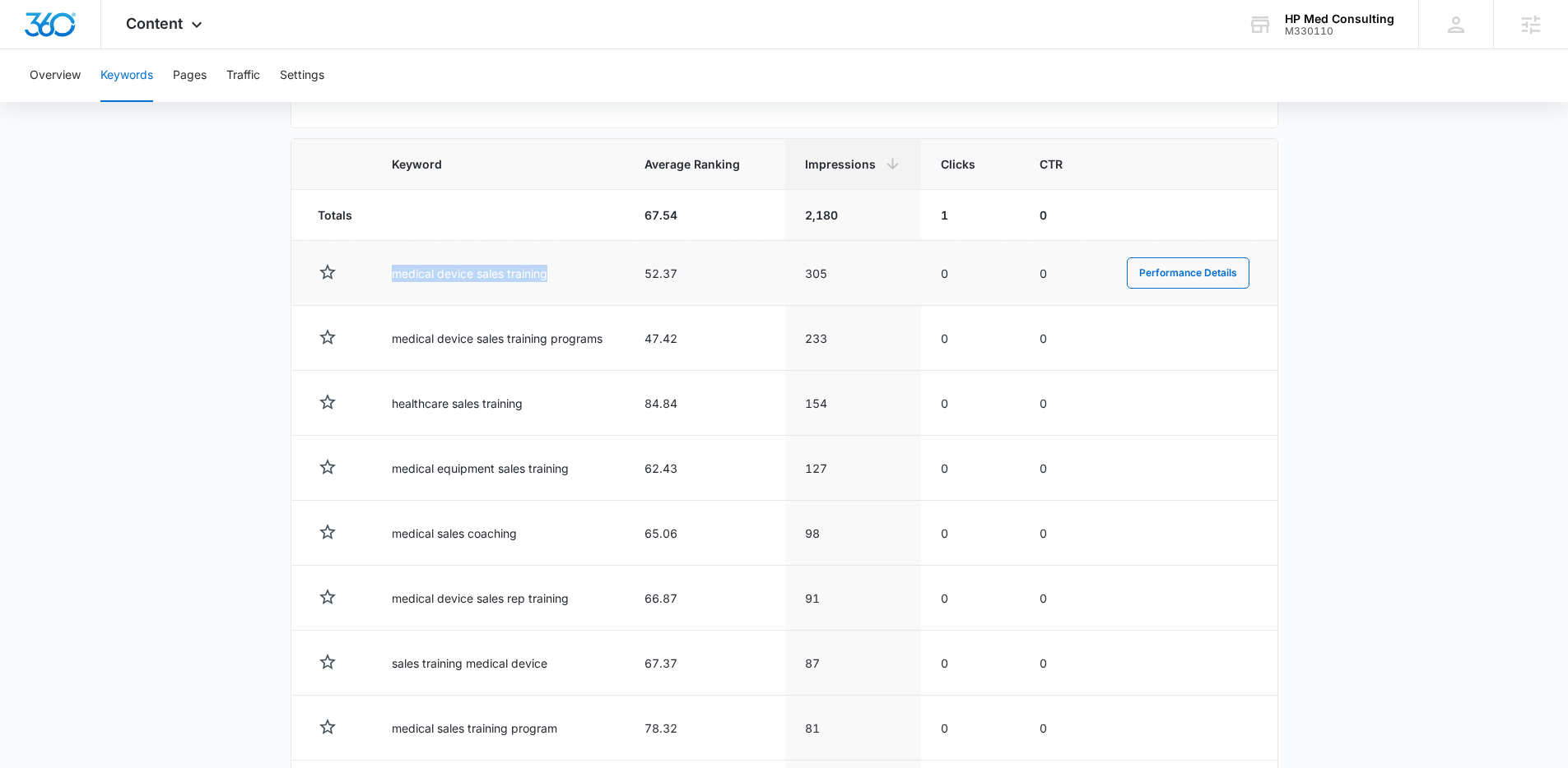
drag, startPoint x: 391, startPoint y: 271, endPoint x: 591, endPoint y: 282, distance: 200.3
click at [591, 282] on td "medical device sales training" at bounding box center [498, 273] width 253 height 65
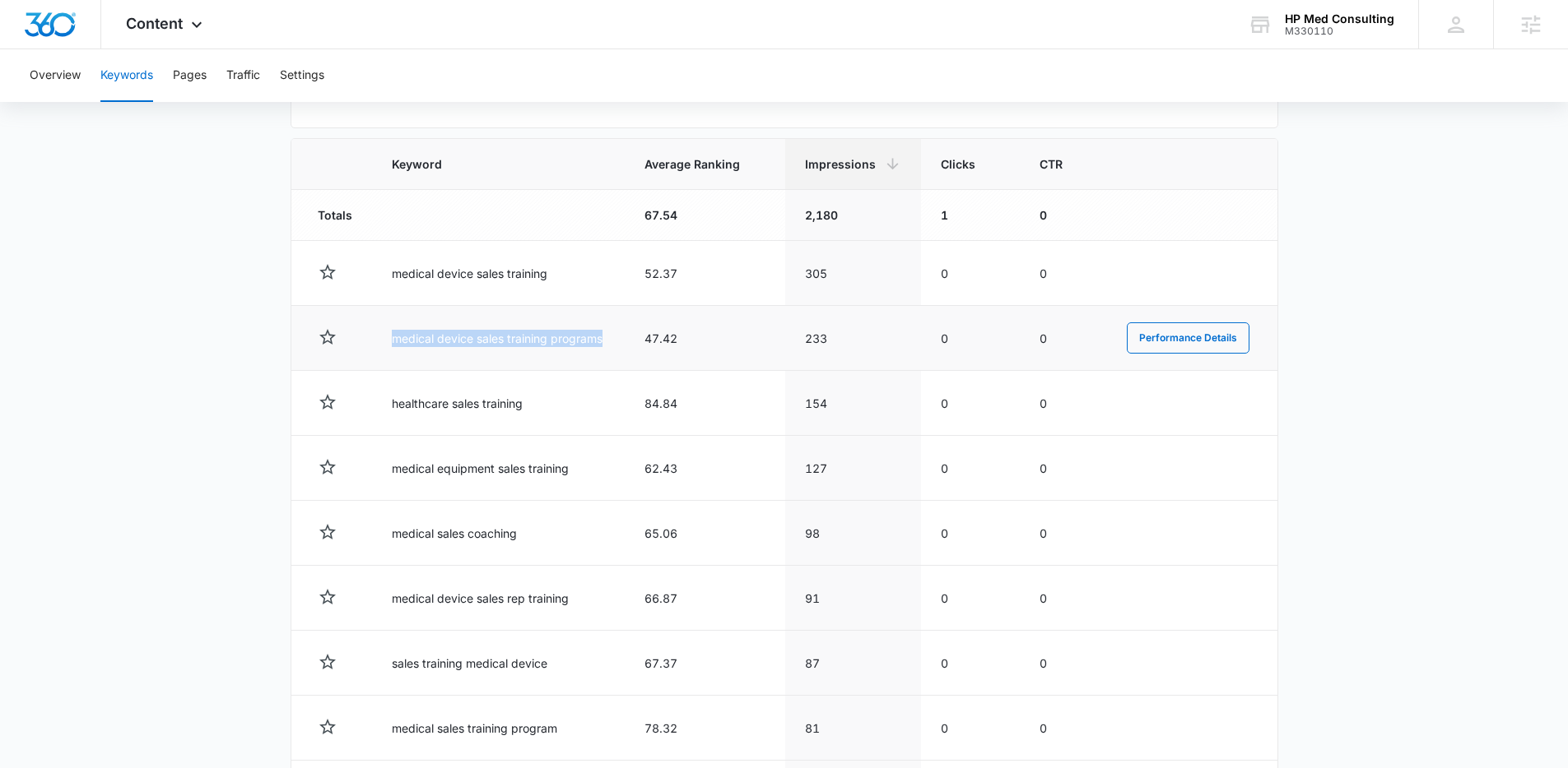
drag, startPoint x: 373, startPoint y: 339, endPoint x: 625, endPoint y: 343, distance: 252.0
click at [625, 343] on td "medical device sales training programs" at bounding box center [498, 339] width 253 height 65
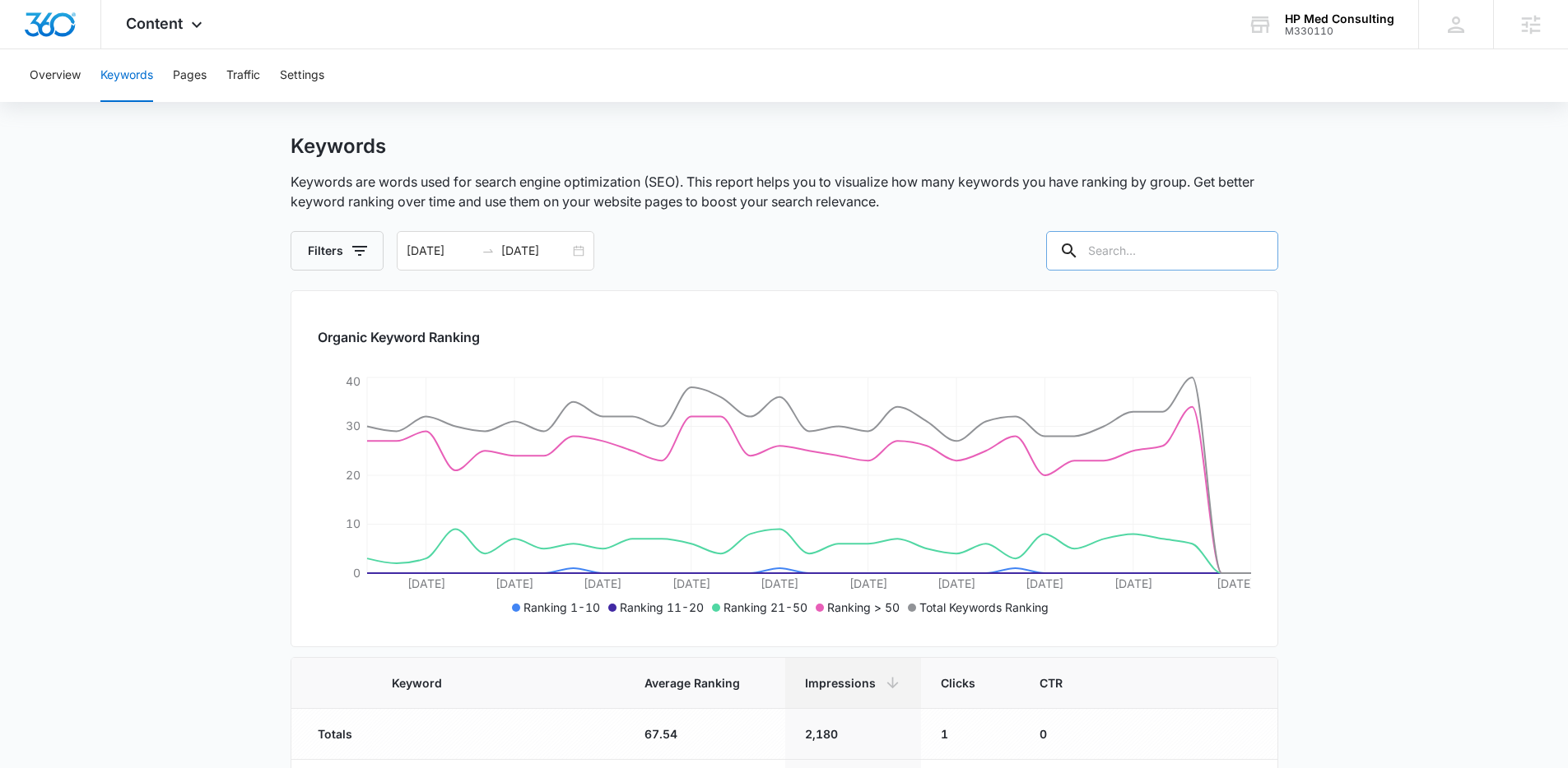
scroll to position [0, 0]
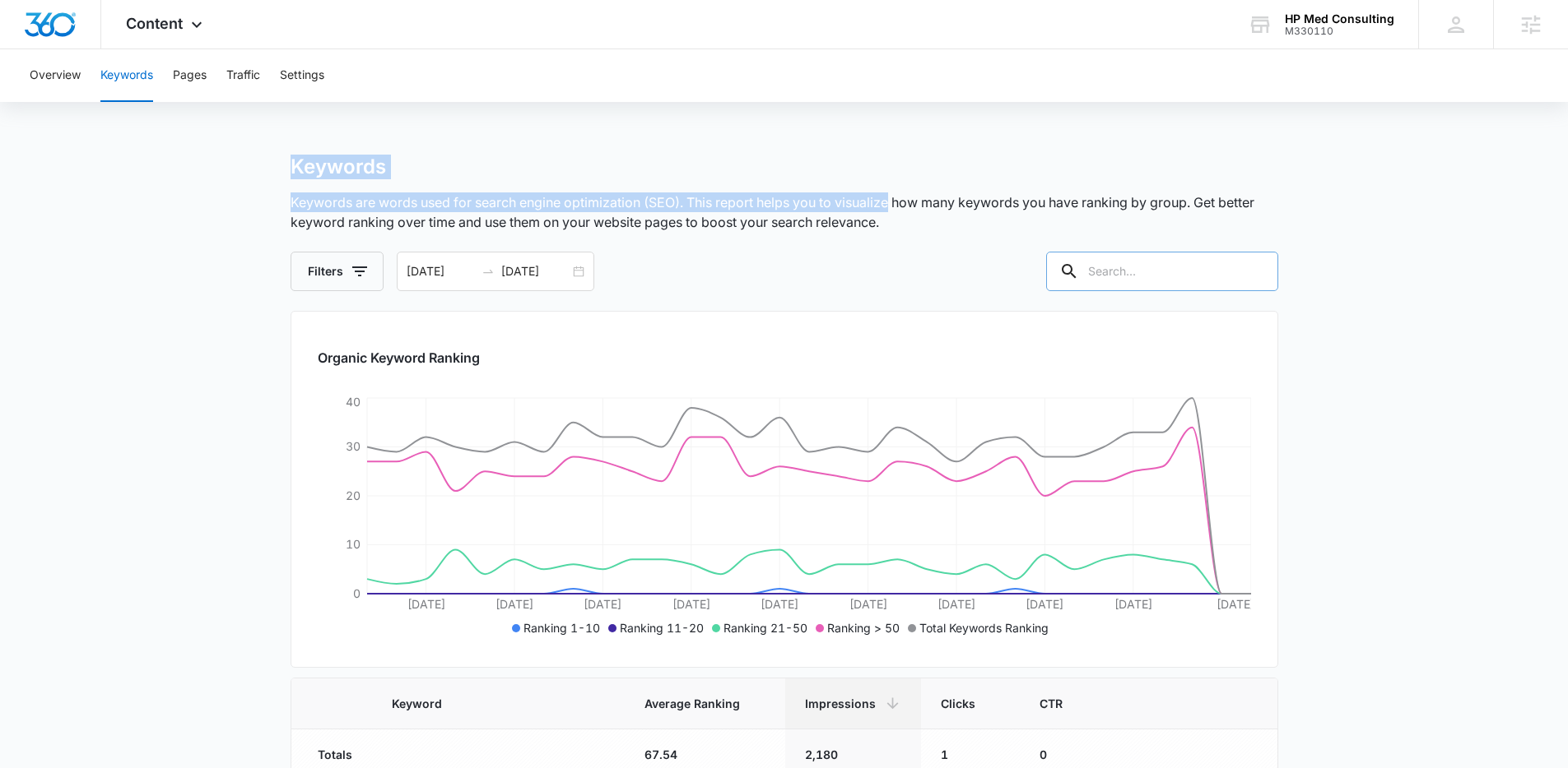
drag, startPoint x: 537, startPoint y: 149, endPoint x: 892, endPoint y: 210, distance: 360.2
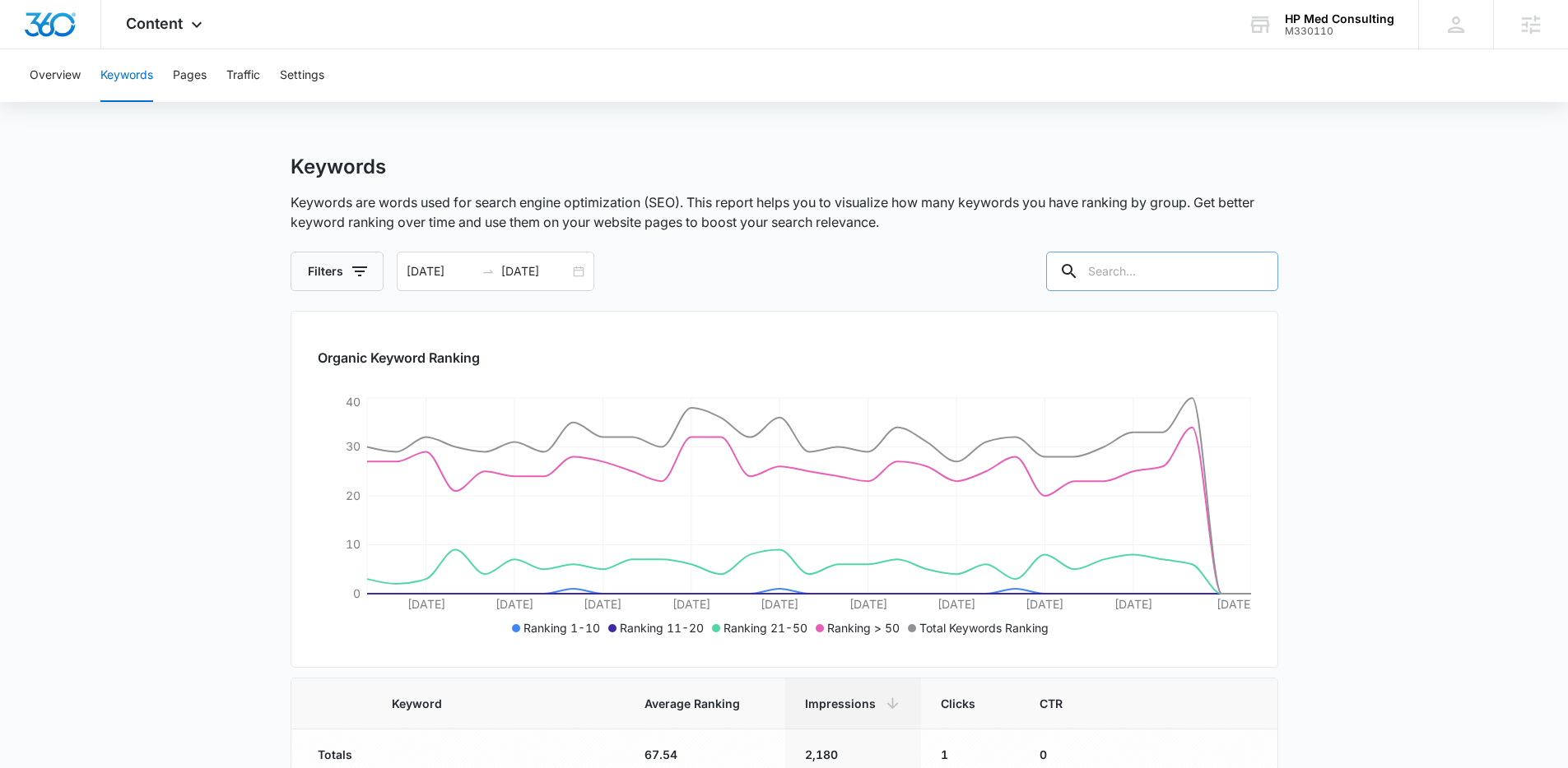
click at [946, 228] on p "Keywords are words used for search engine optimization (SEO). This report helps…" at bounding box center [784, 212] width 987 height 40
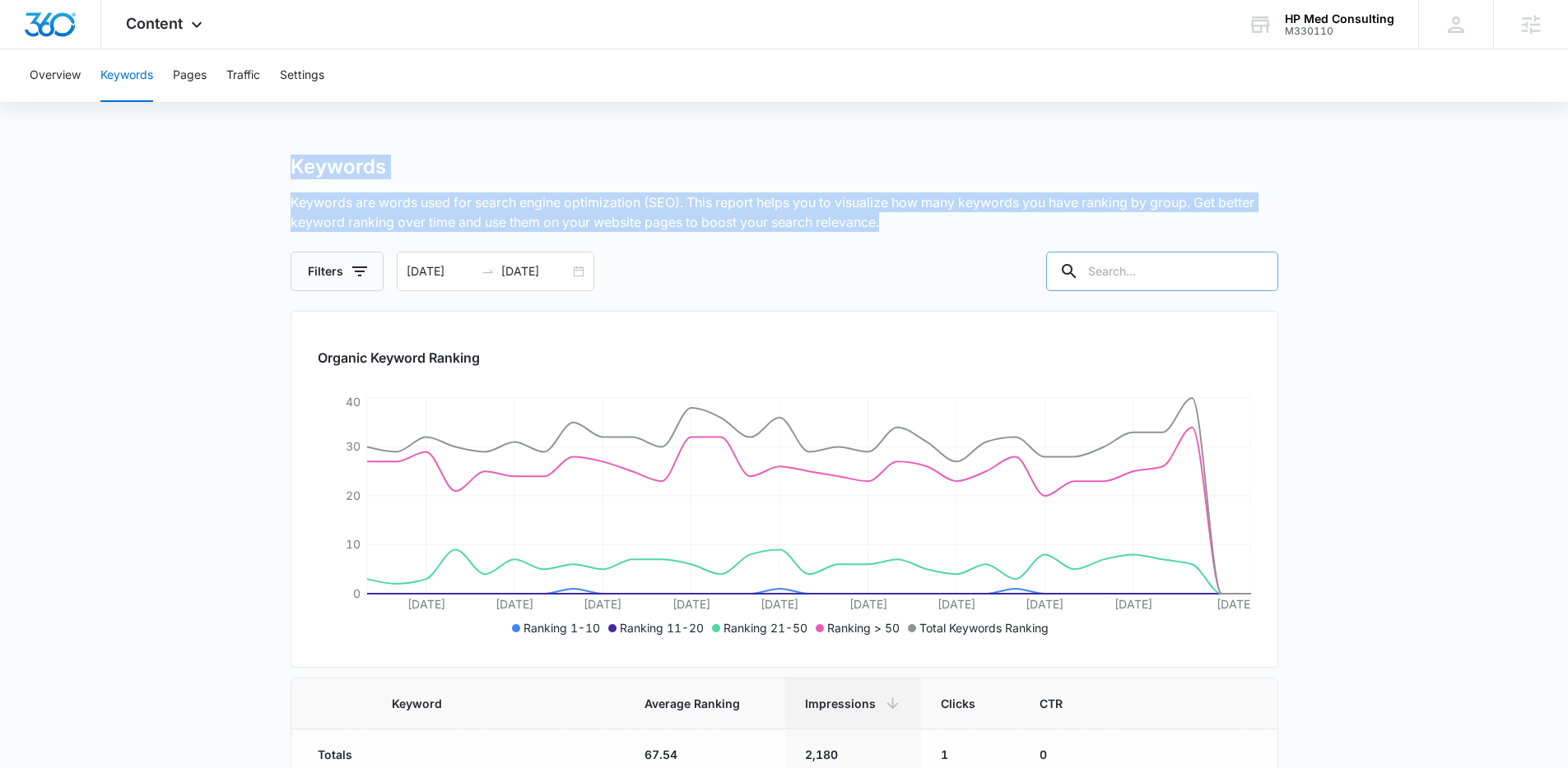
drag, startPoint x: 714, startPoint y: 196, endPoint x: 40, endPoint y: 140, distance: 676.3
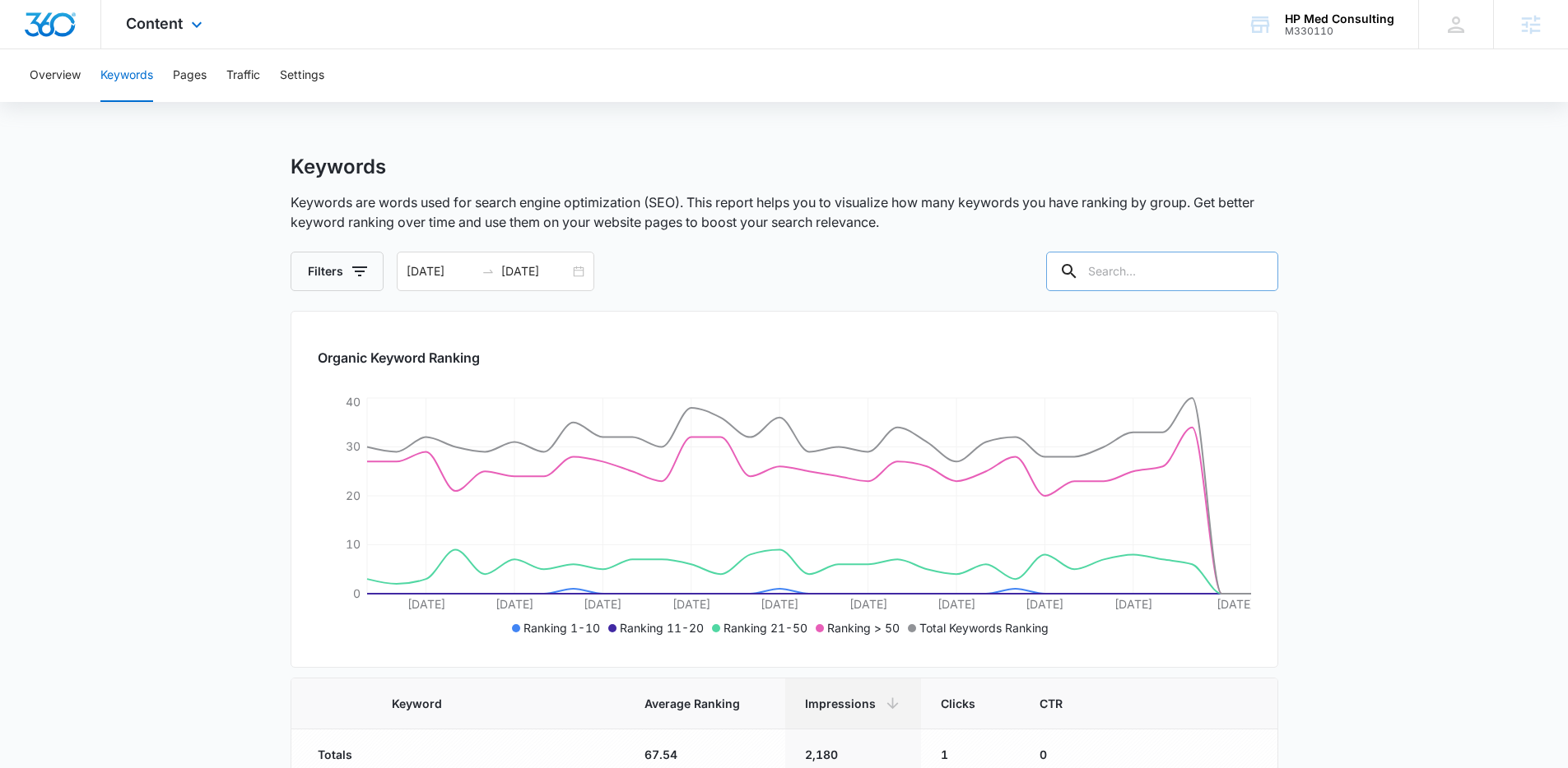
click at [201, 7] on div "Content Apps Reputation Websites Forms CRM Email Social Payments POS Content Ad…" at bounding box center [166, 24] width 130 height 48
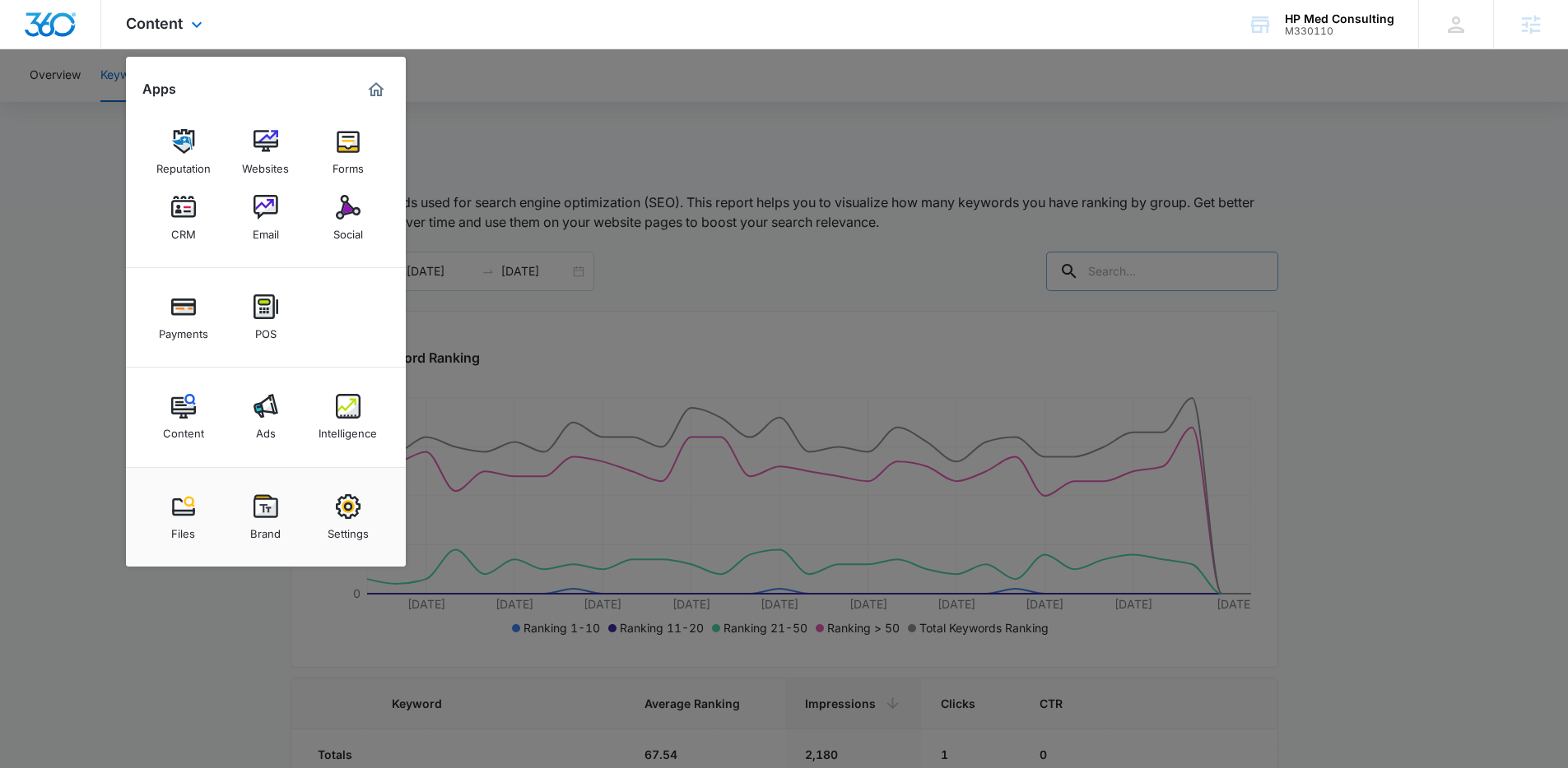
click at [201, 7] on div "Content Apps Reputation Websites Forms CRM Email Social Payments POS Content Ad…" at bounding box center [166, 24] width 130 height 48
